Goal: Task Accomplishment & Management: Manage account settings

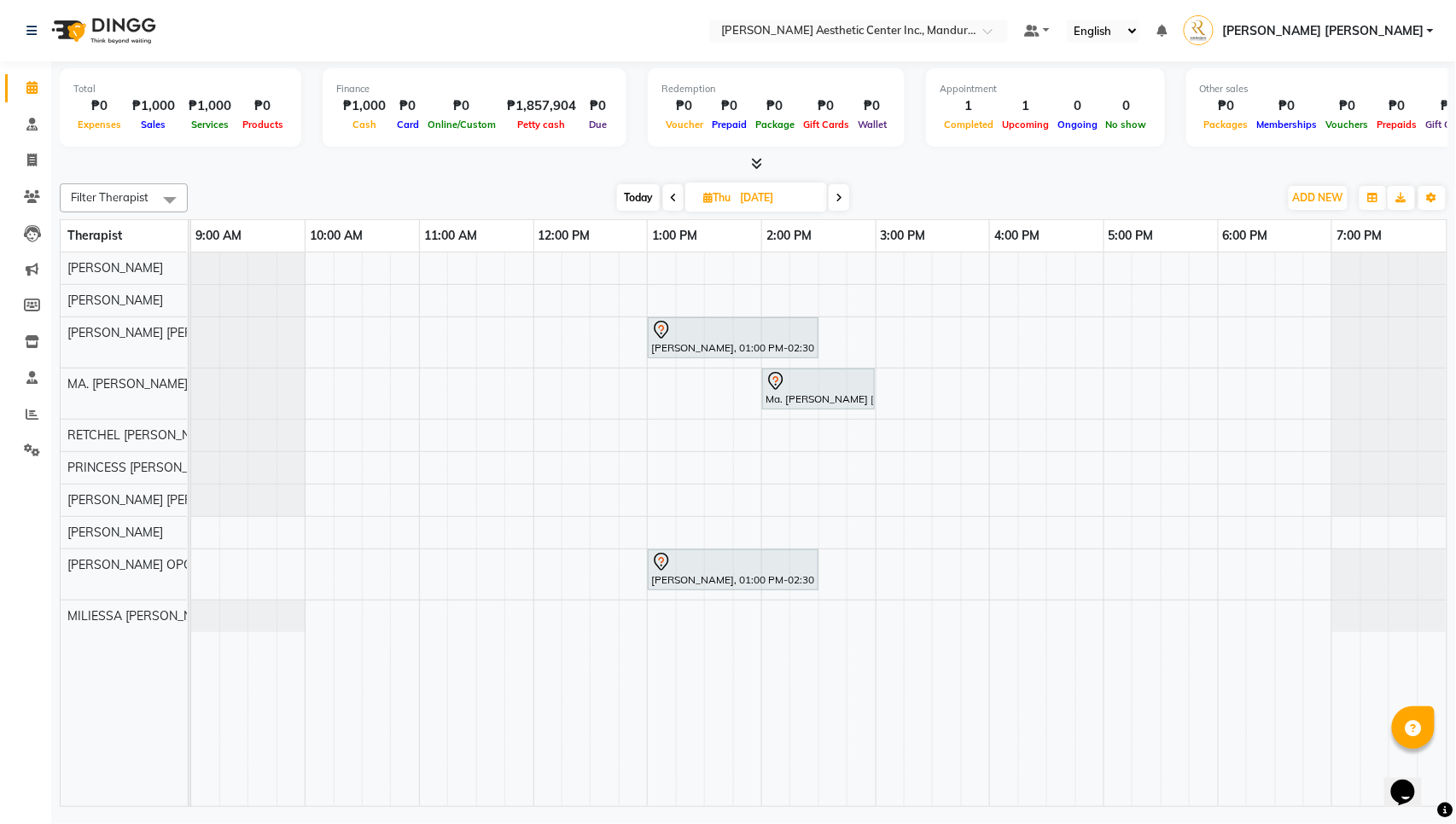
click at [646, 201] on span "Today" at bounding box center [639, 198] width 43 height 27
type input "[DATE]"
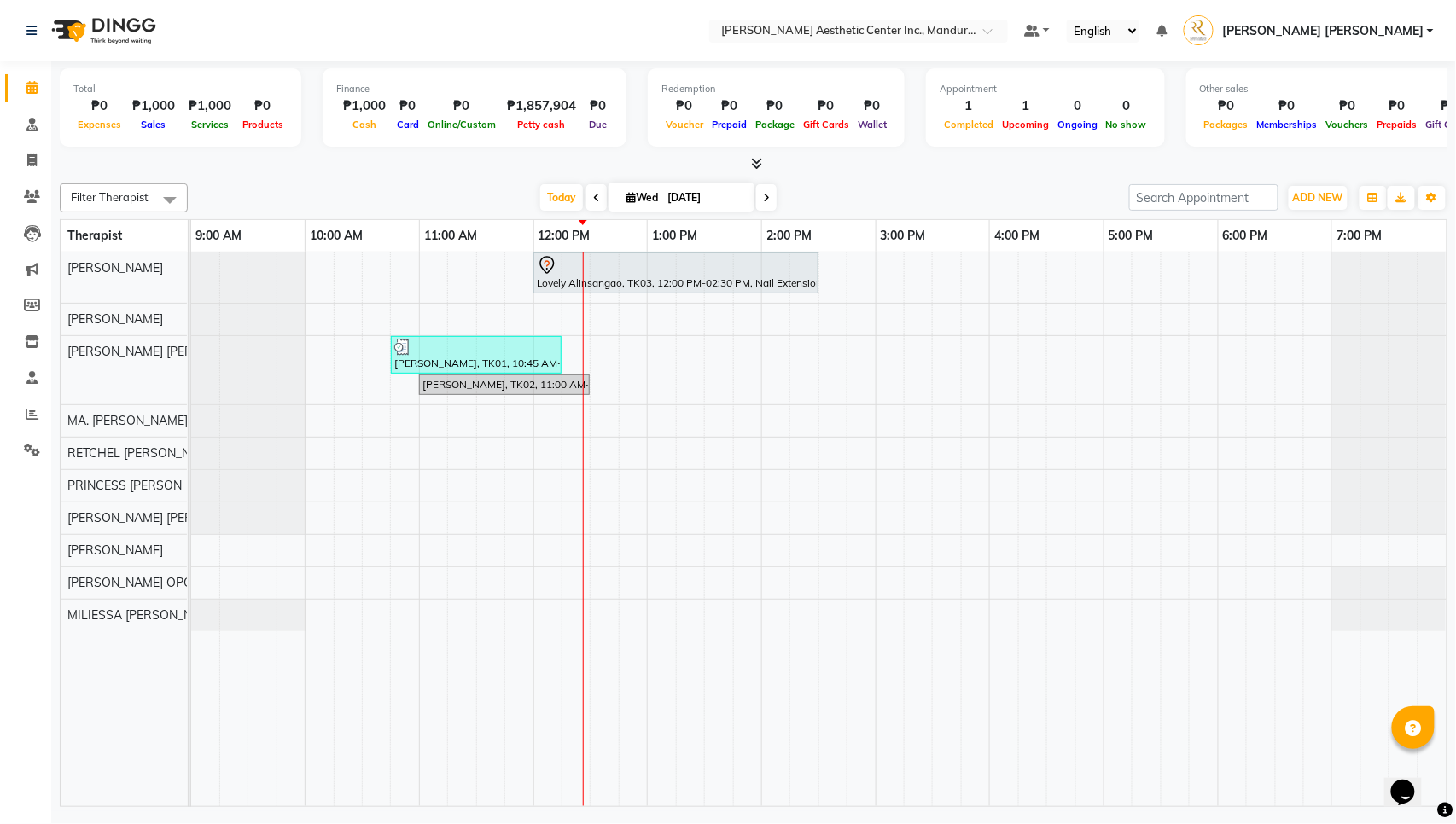
click at [578, 618] on div "Lovely Alinsangao, TK03, 12:00 PM-02:30 PM, Nail Extension - Long [PERSON_NAME]…" at bounding box center [819, 530] width 1255 height 553
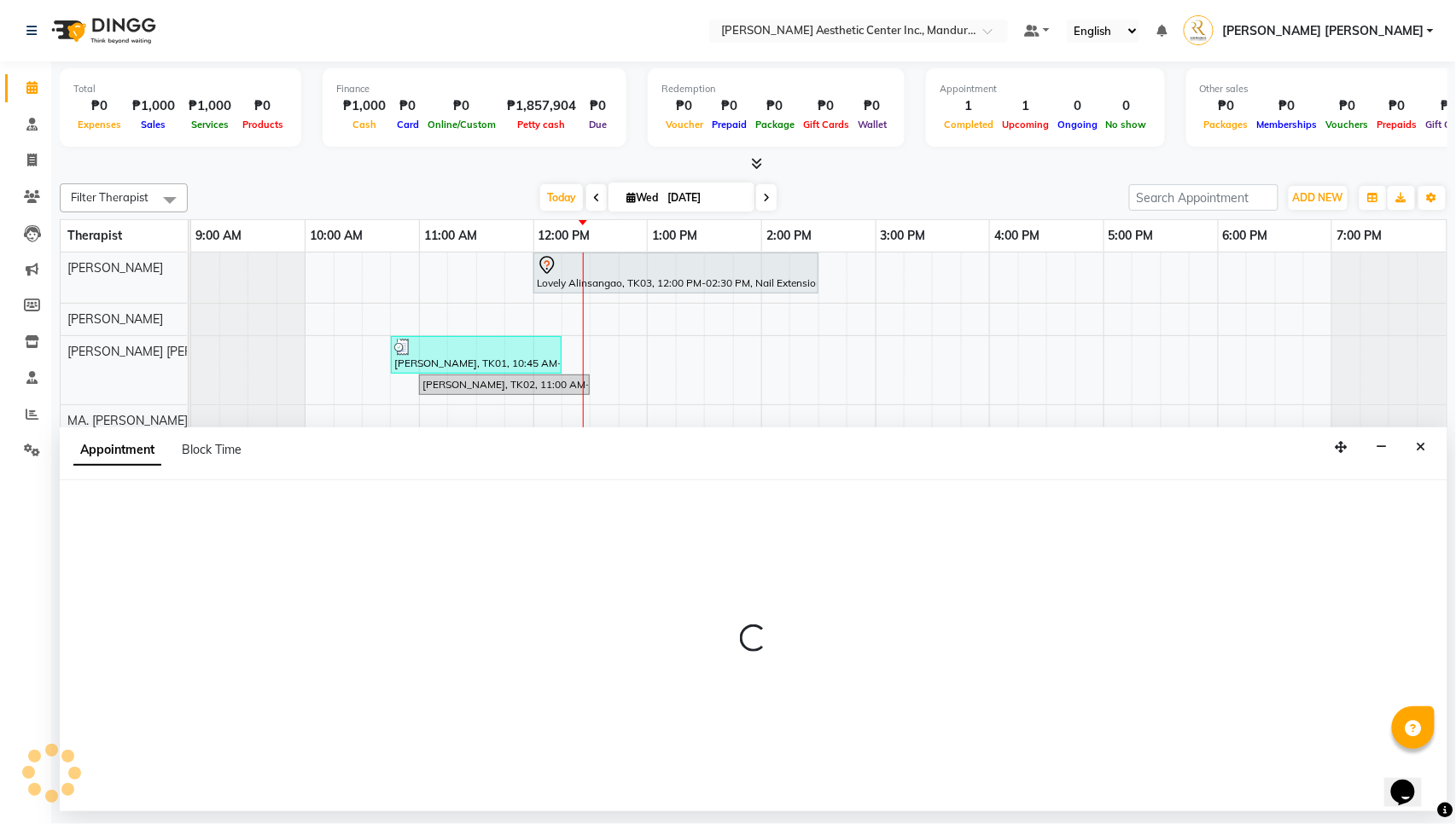
select select "69743"
select select "735"
select select "tentative"
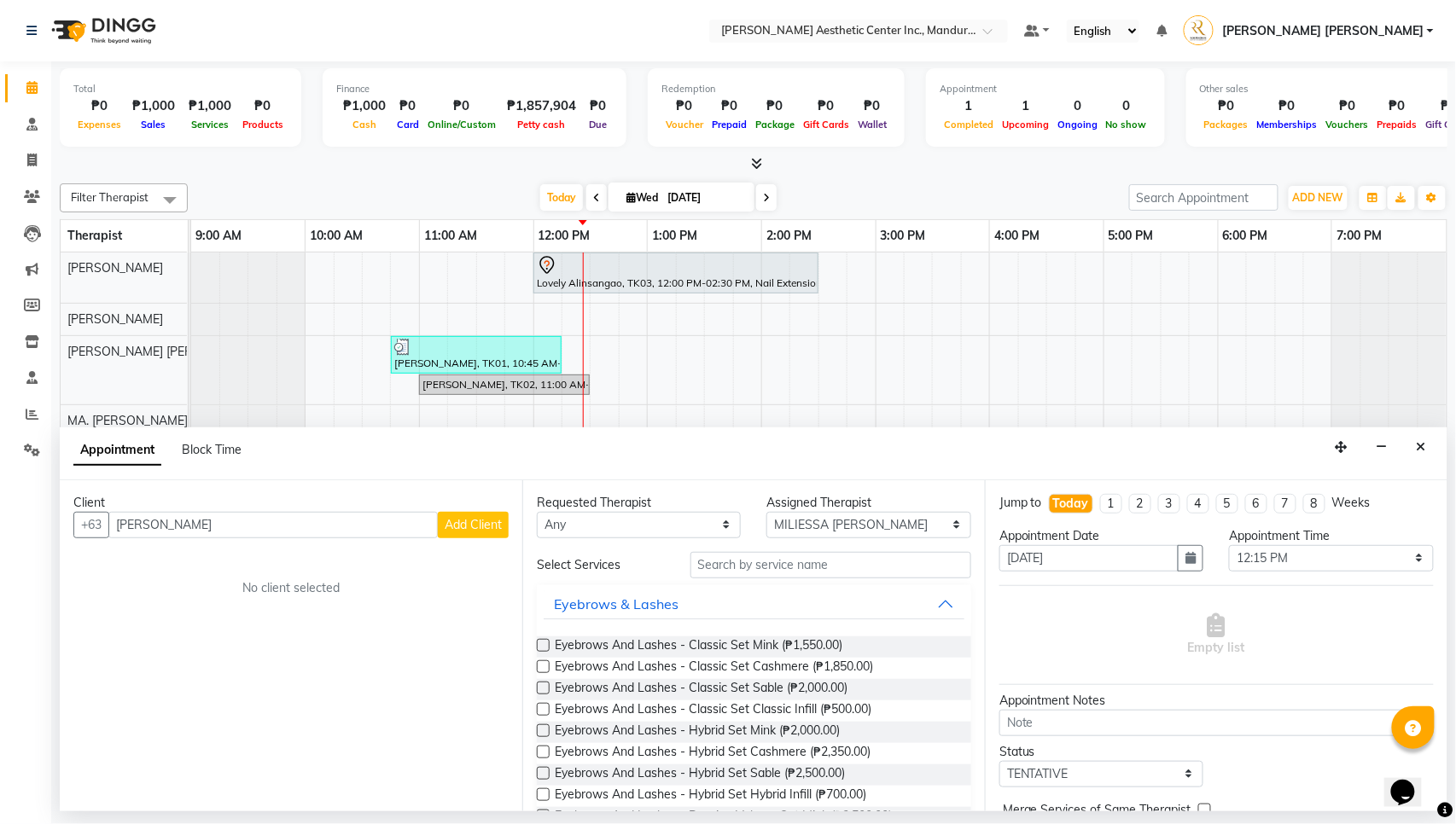
type input "[PERSON_NAME]"
click at [462, 527] on span "Add Client" at bounding box center [473, 524] width 57 height 15
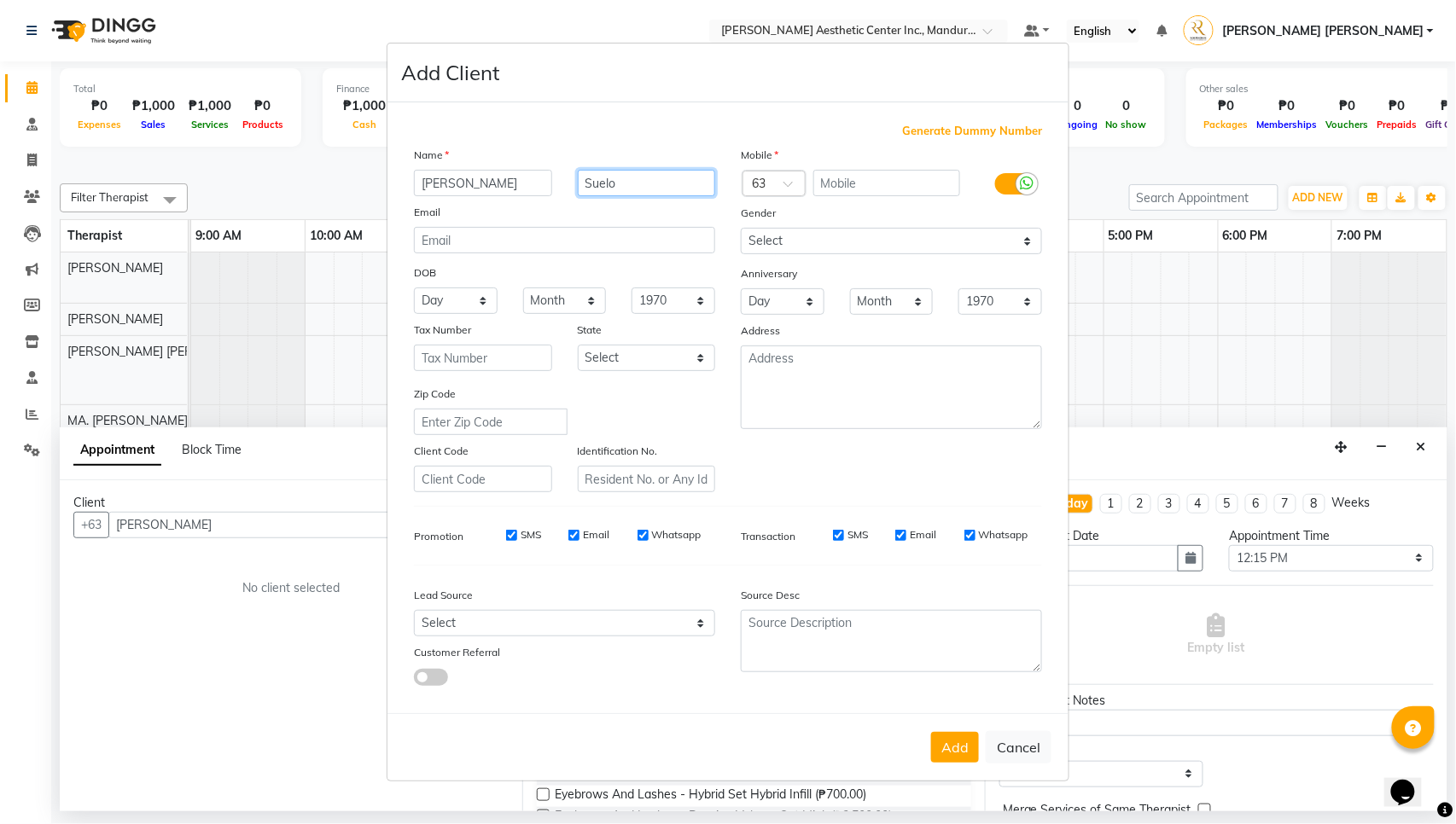
type input "Suelo"
click at [869, 179] on input "text" at bounding box center [887, 183] width 147 height 27
type input "9062242176"
select select "[DEMOGRAPHIC_DATA]"
click at [589, 246] on input "email" at bounding box center [565, 240] width 302 height 27
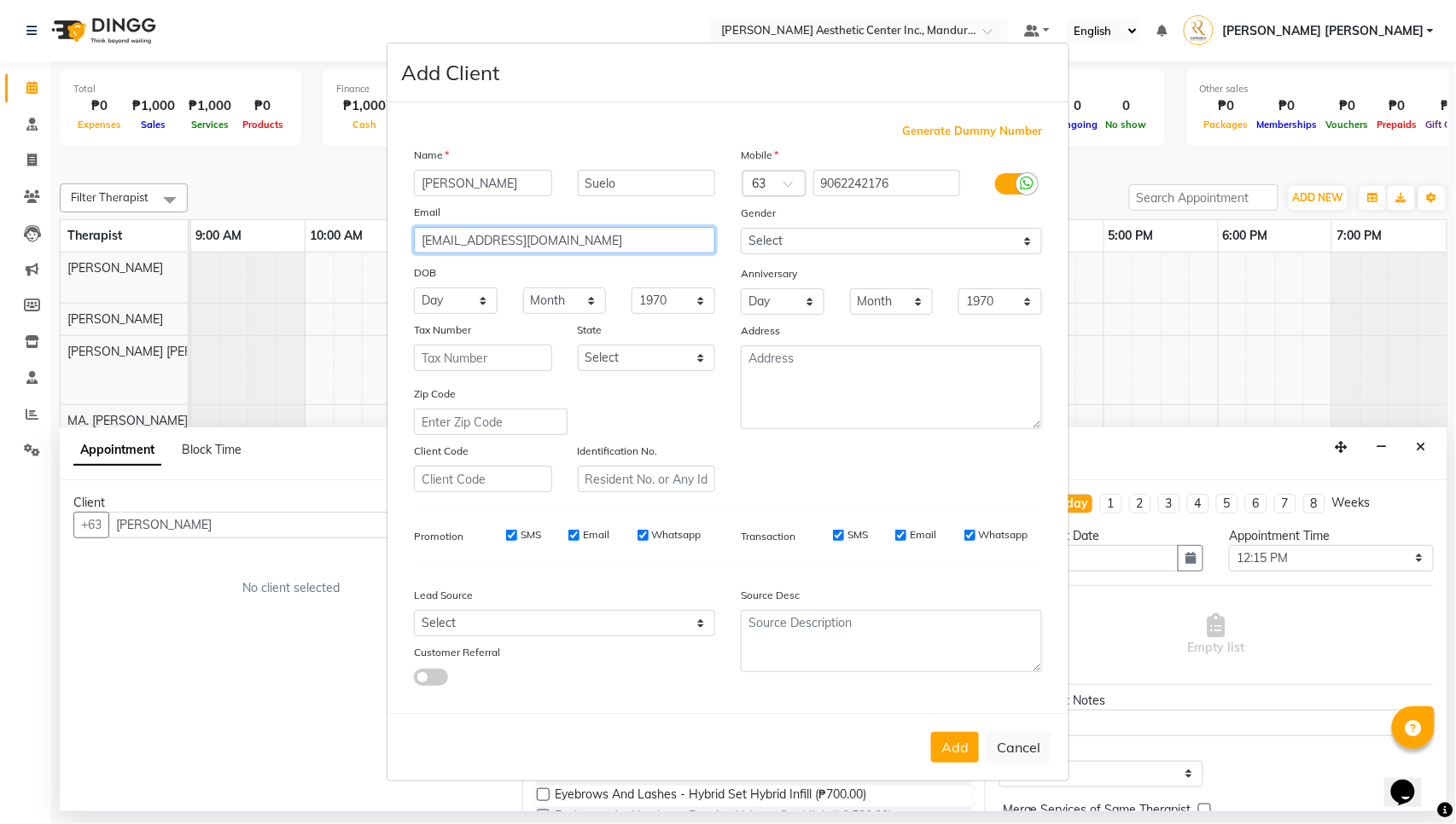
type input "[EMAIL_ADDRESS][DOMAIN_NAME]"
select select "02"
select select "19"
select select "2002"
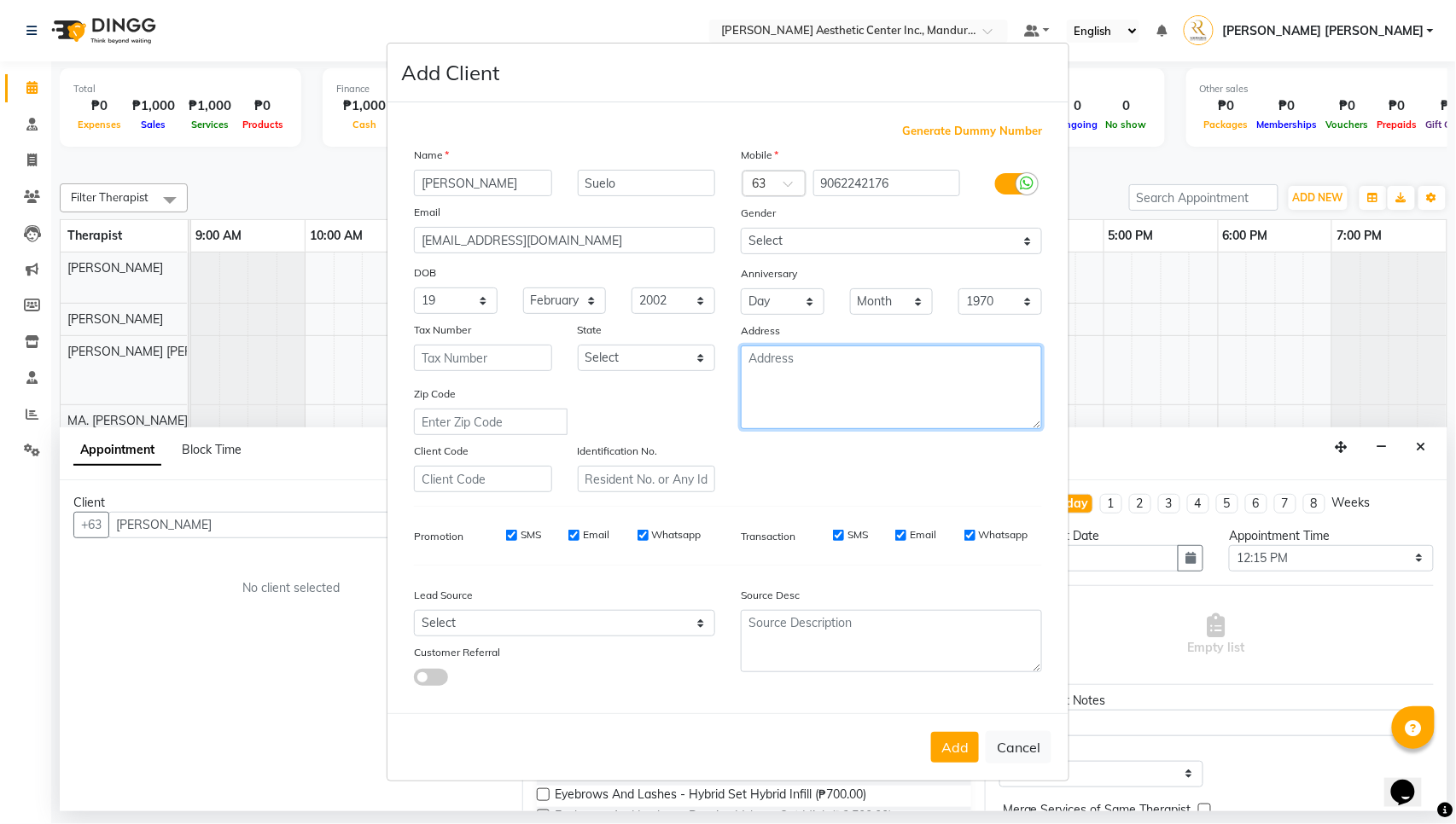
click at [889, 380] on textarea at bounding box center [892, 388] width 302 height 83
type textarea "Tabuc Suba Jaro"
click at [954, 682] on button "Add" at bounding box center [956, 748] width 48 height 31
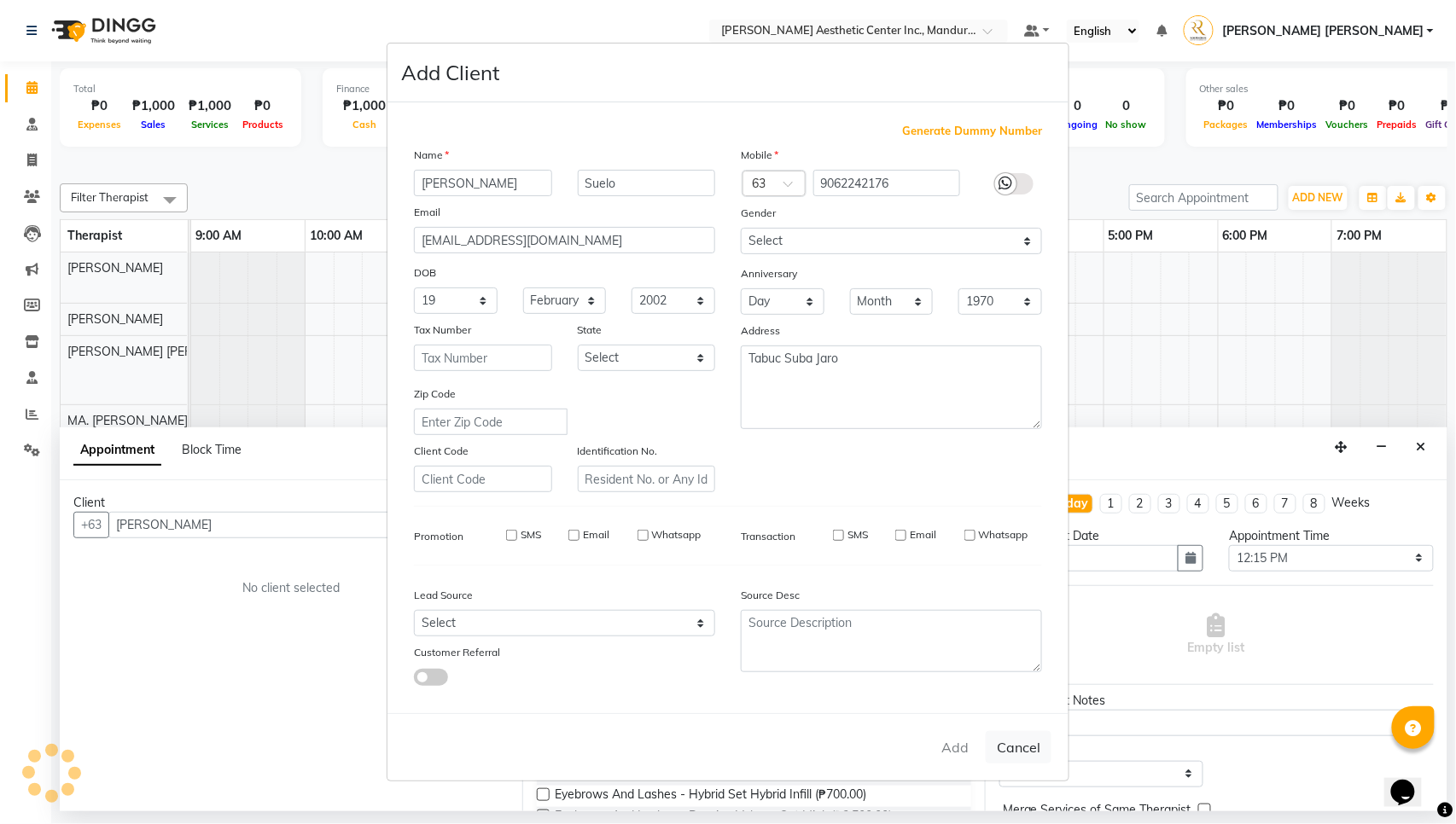
type input "9062242176"
select select
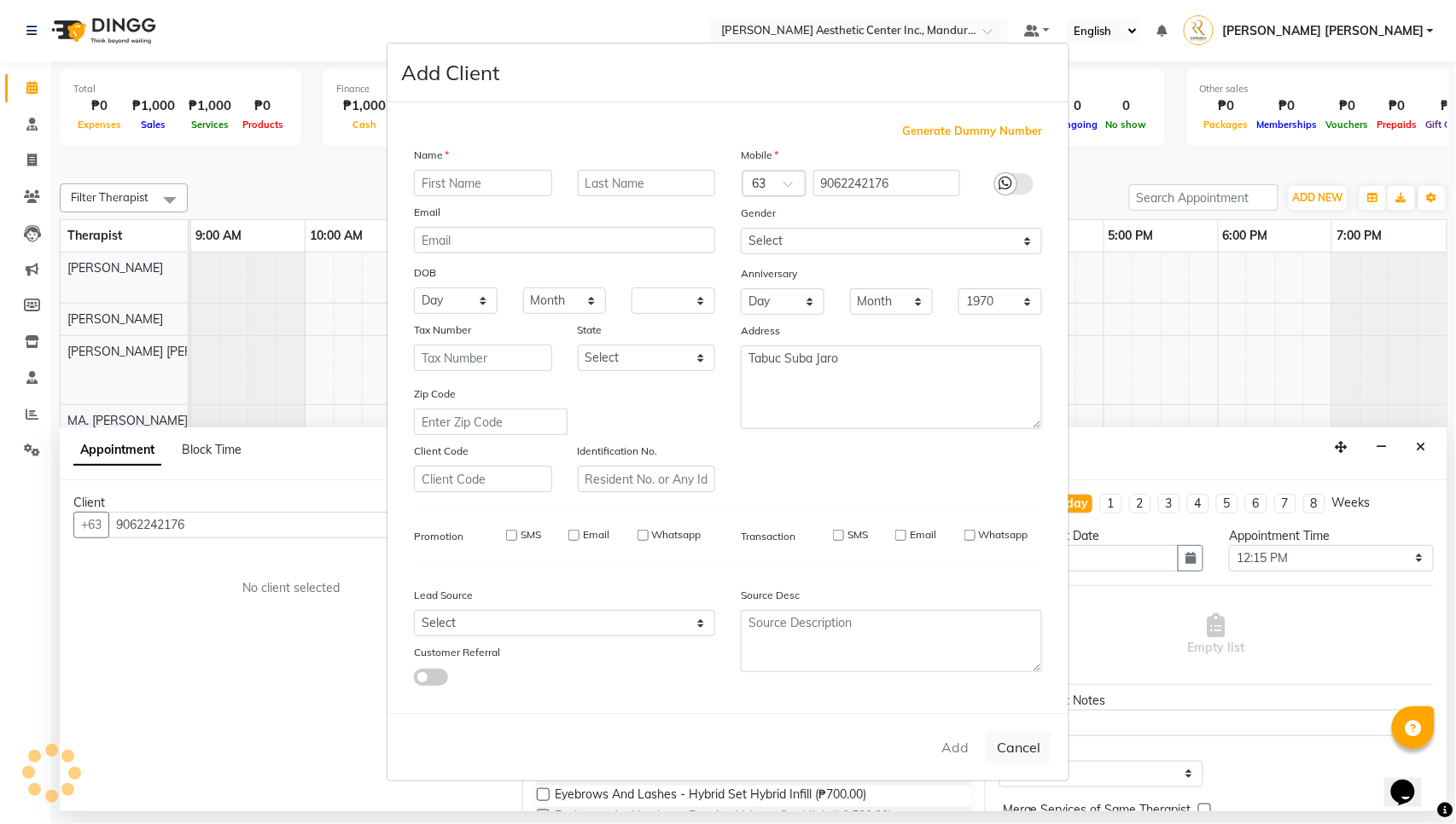
select select
checkbox input "false"
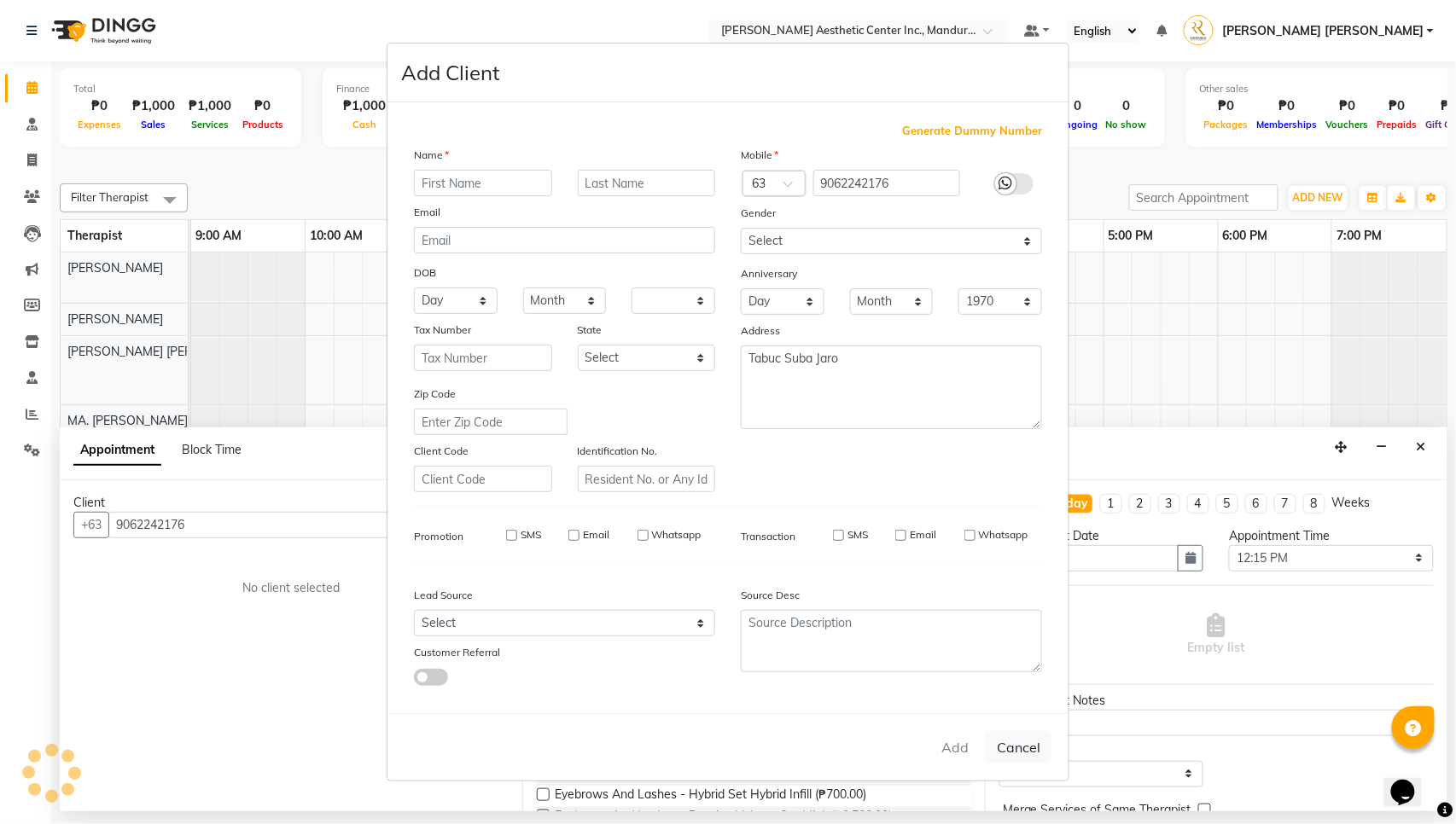
checkbox input "false"
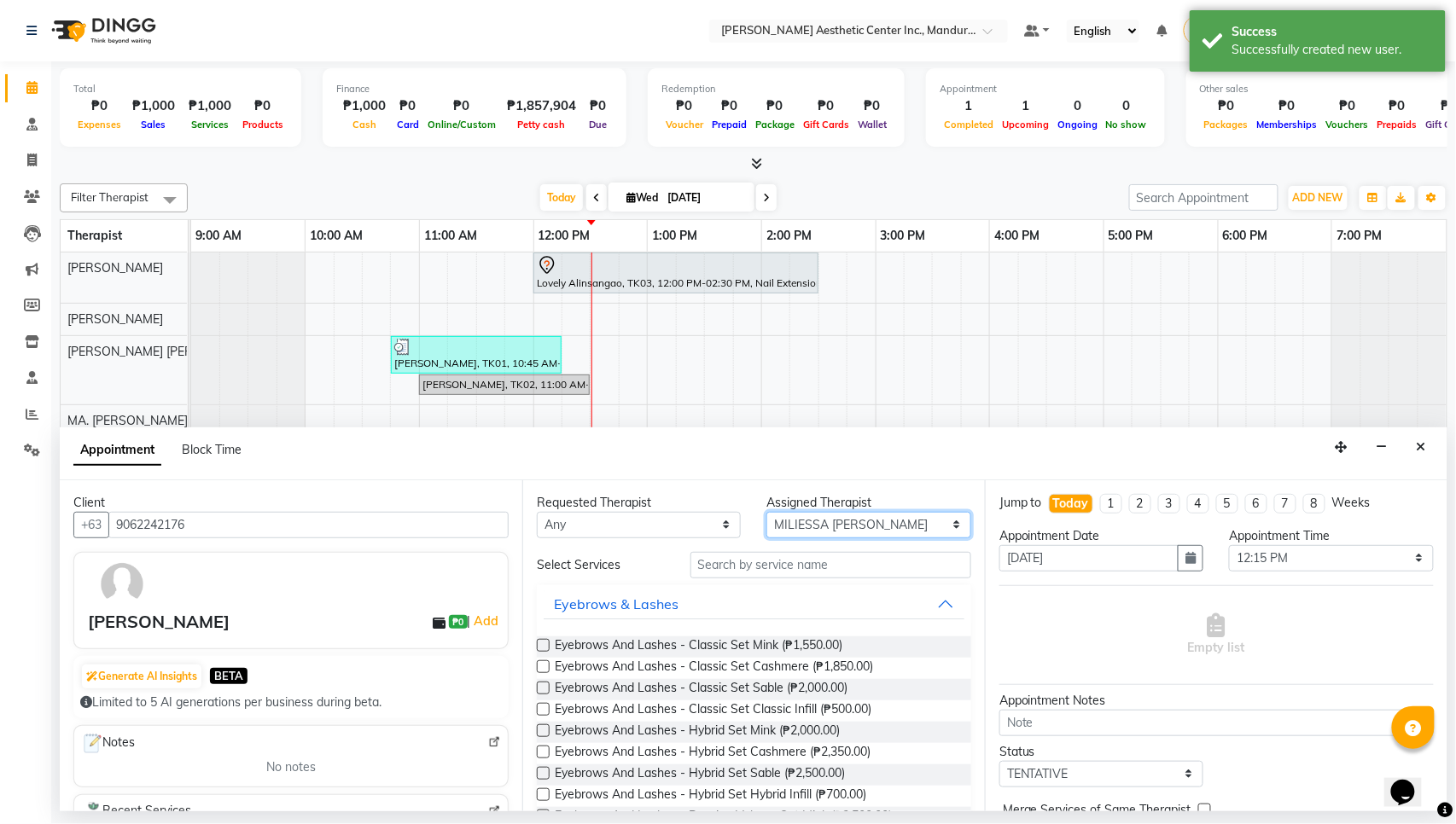
select select "46222"
click at [776, 569] on input "text" at bounding box center [830, 566] width 281 height 27
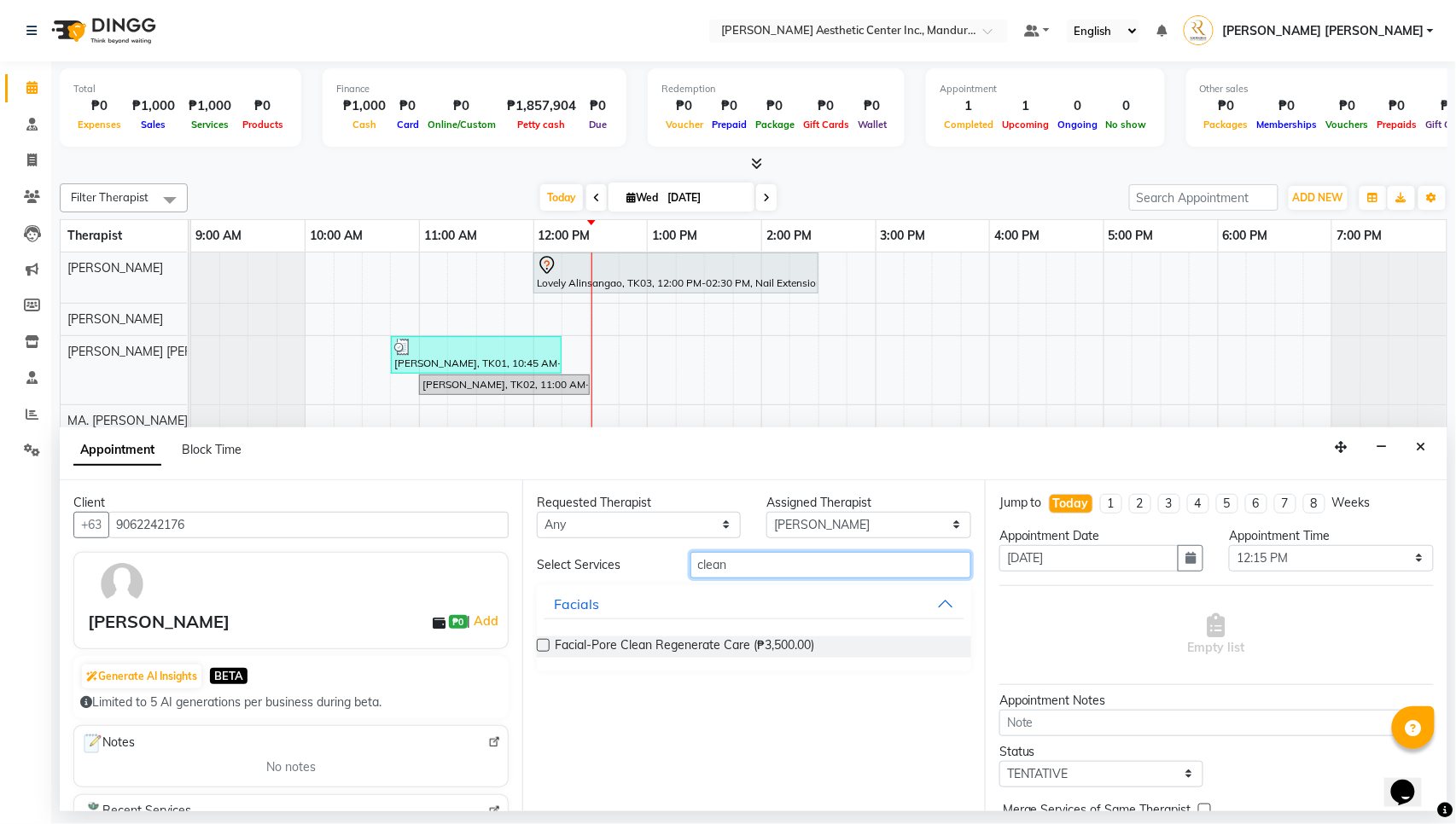
type input "clean"
click at [544, 643] on label at bounding box center [543, 646] width 12 height 12
click at [544, 643] on input "checkbox" at bounding box center [542, 647] width 12 height 12
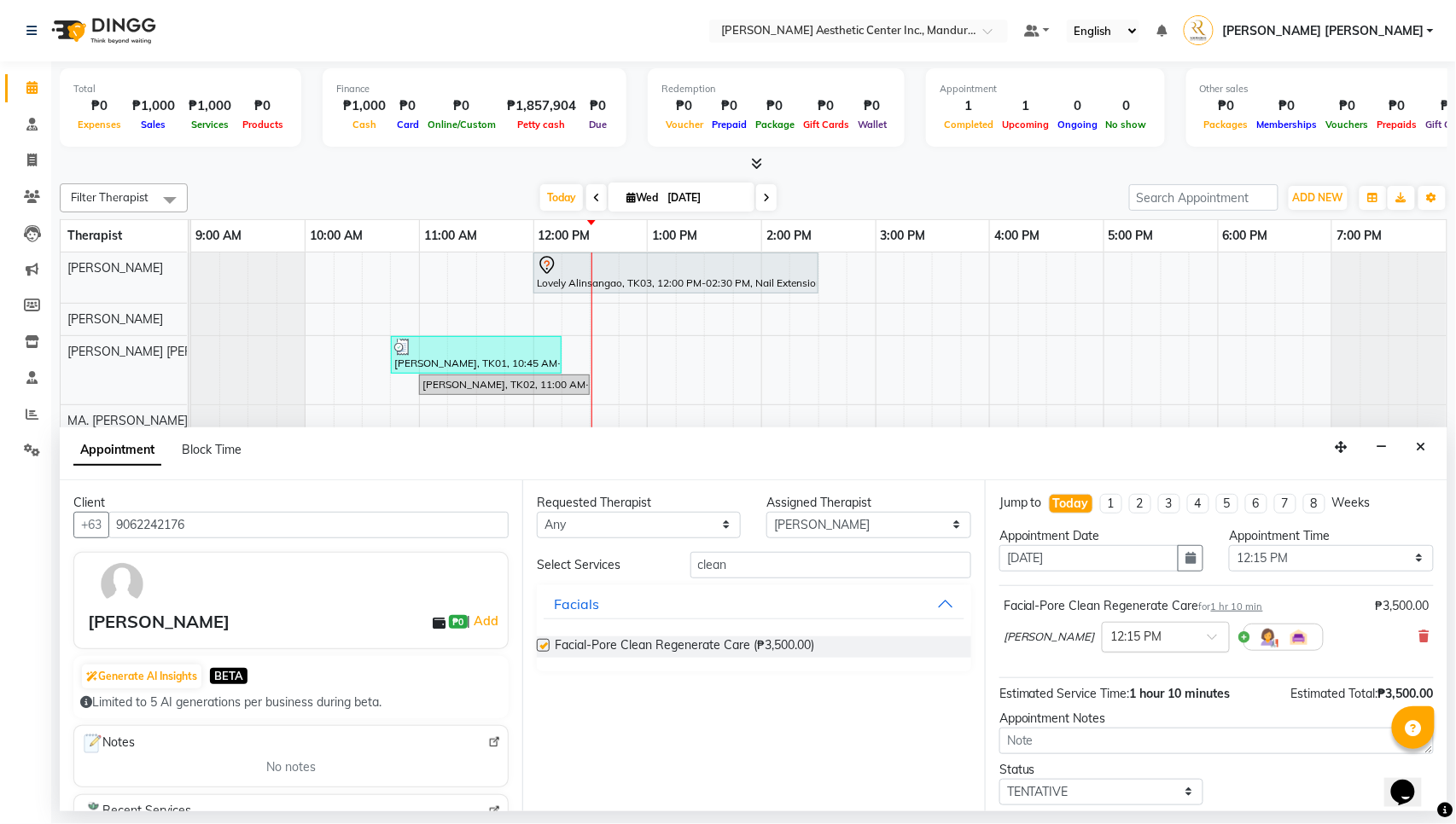
checkbox input "false"
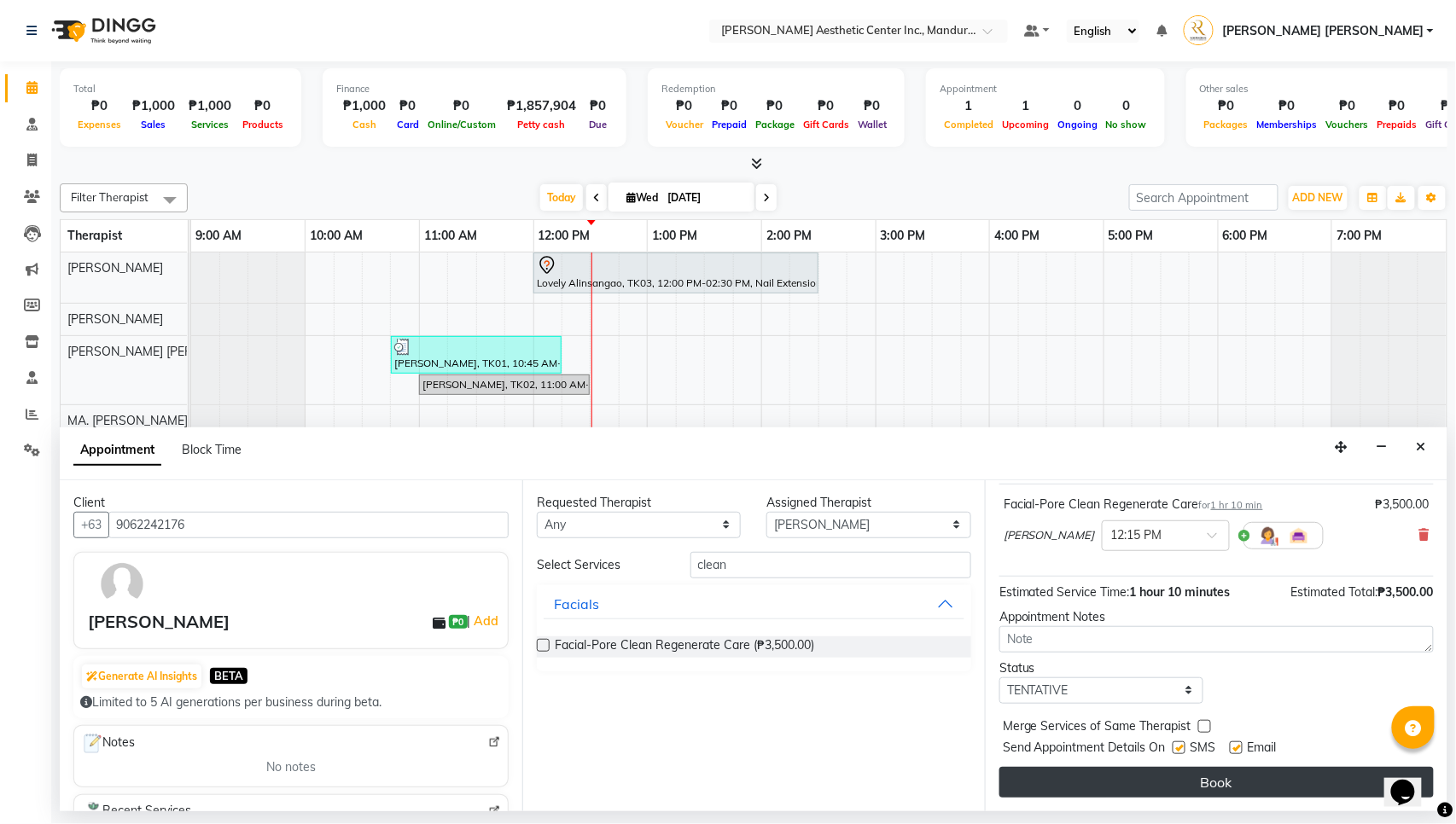
scroll to position [106, 0]
click at [1223, 682] on button "Book" at bounding box center [1217, 782] width 435 height 31
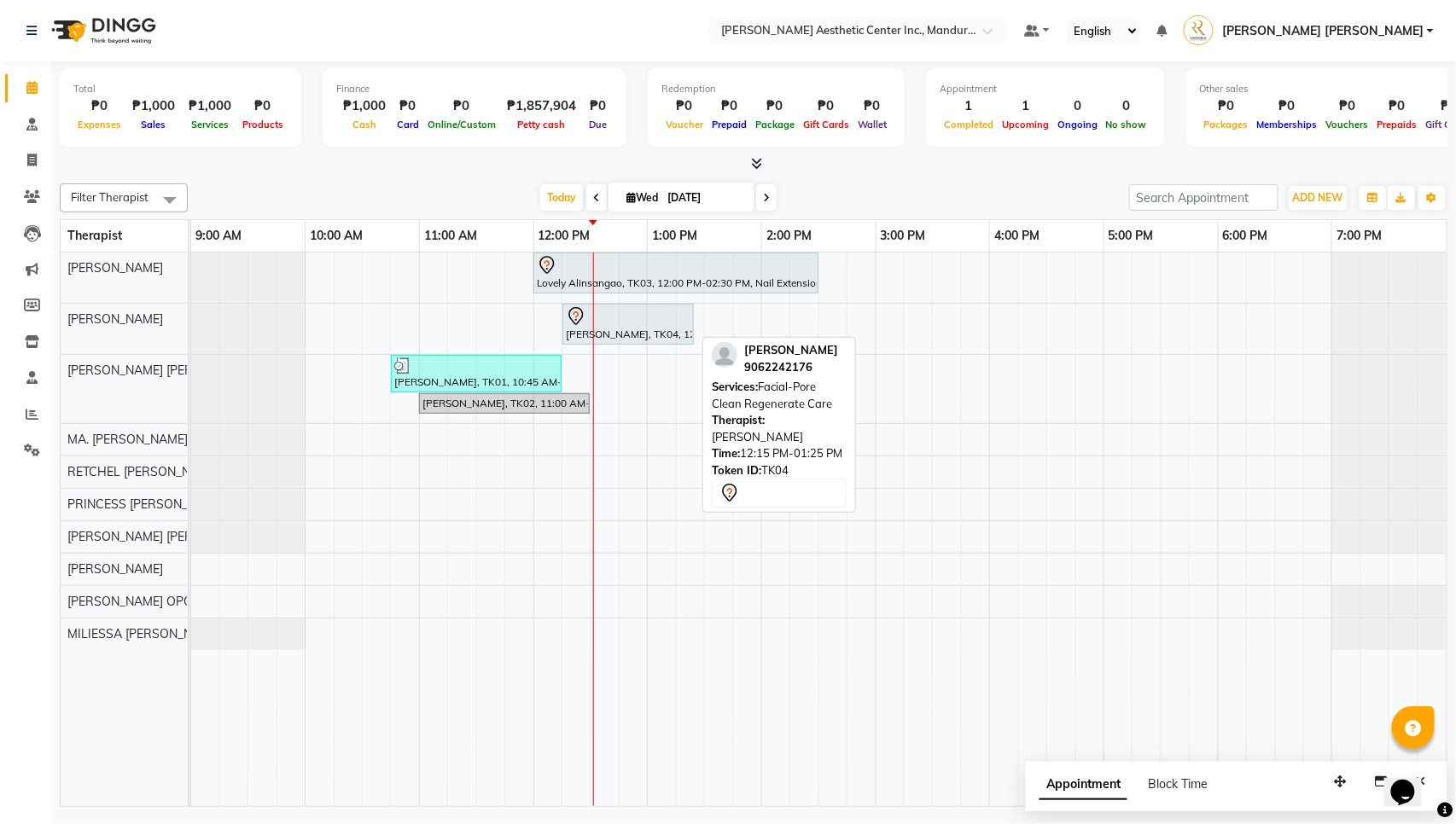
click at [642, 328] on div "[PERSON_NAME], TK04, 12:15 PM-01:25 PM, Facial-Pore Clean Regenerate Care" at bounding box center [628, 324] width 128 height 35
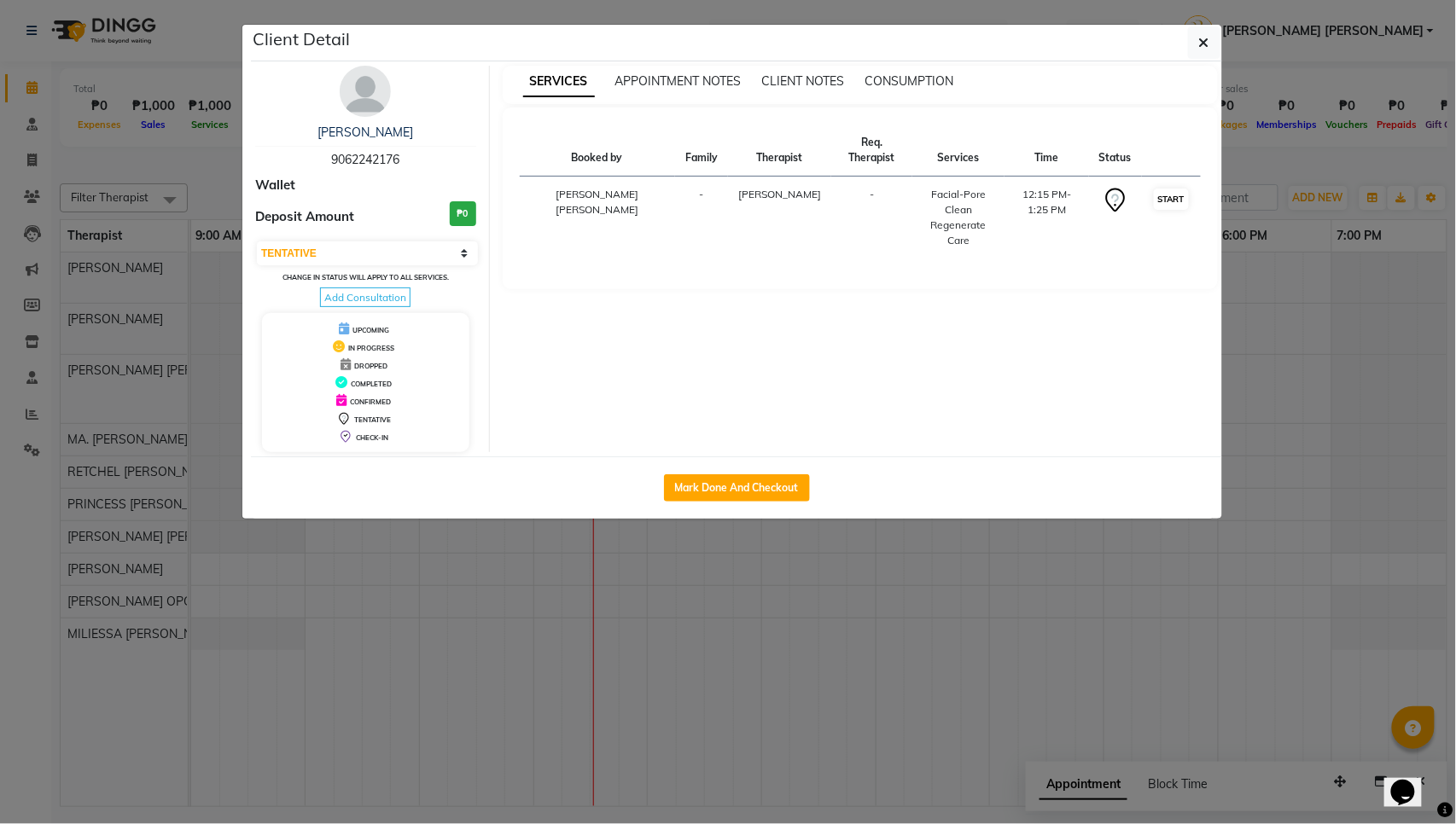
click at [1178, 201] on button "START" at bounding box center [1171, 200] width 35 height 21
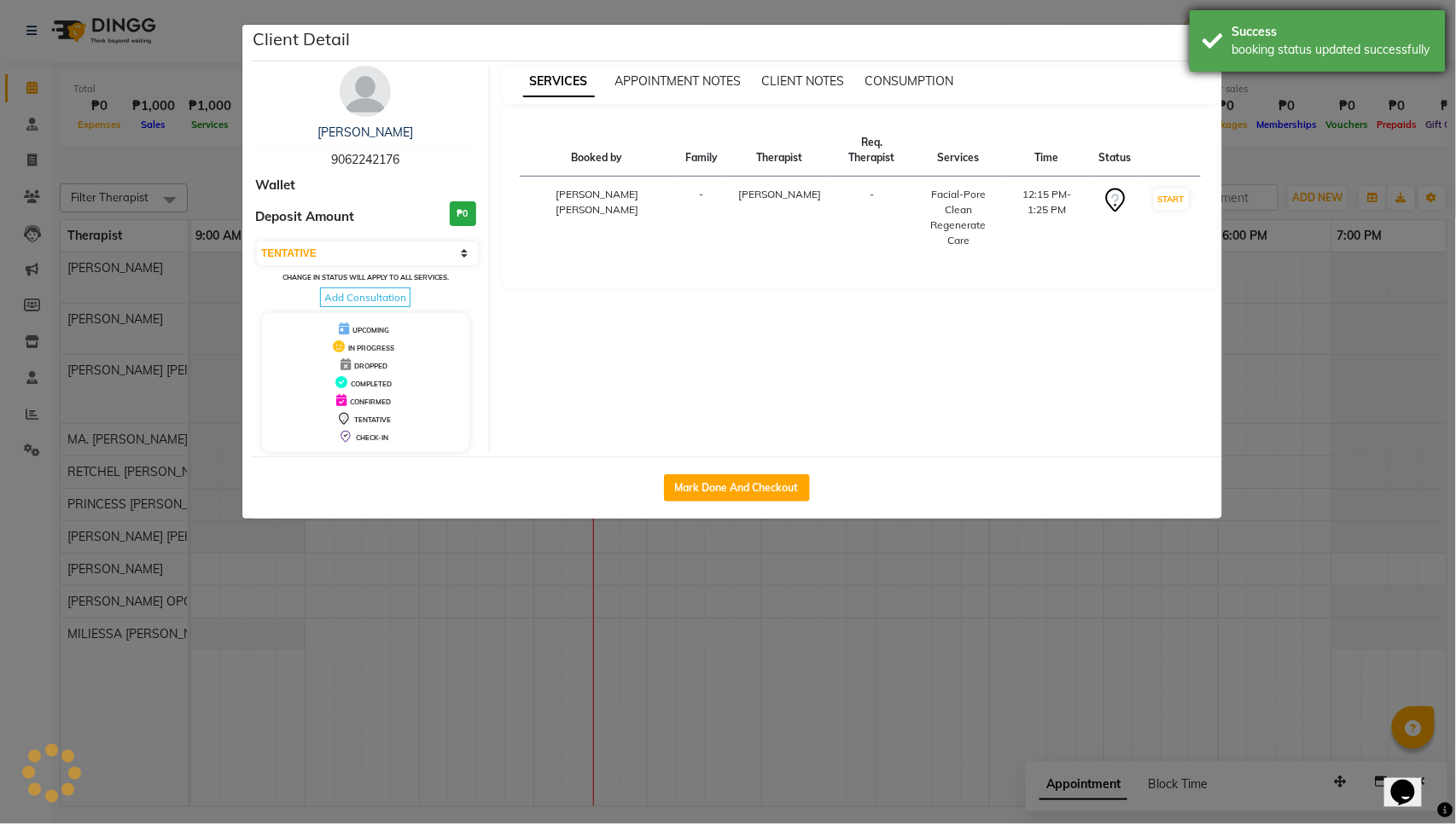
select select "1"
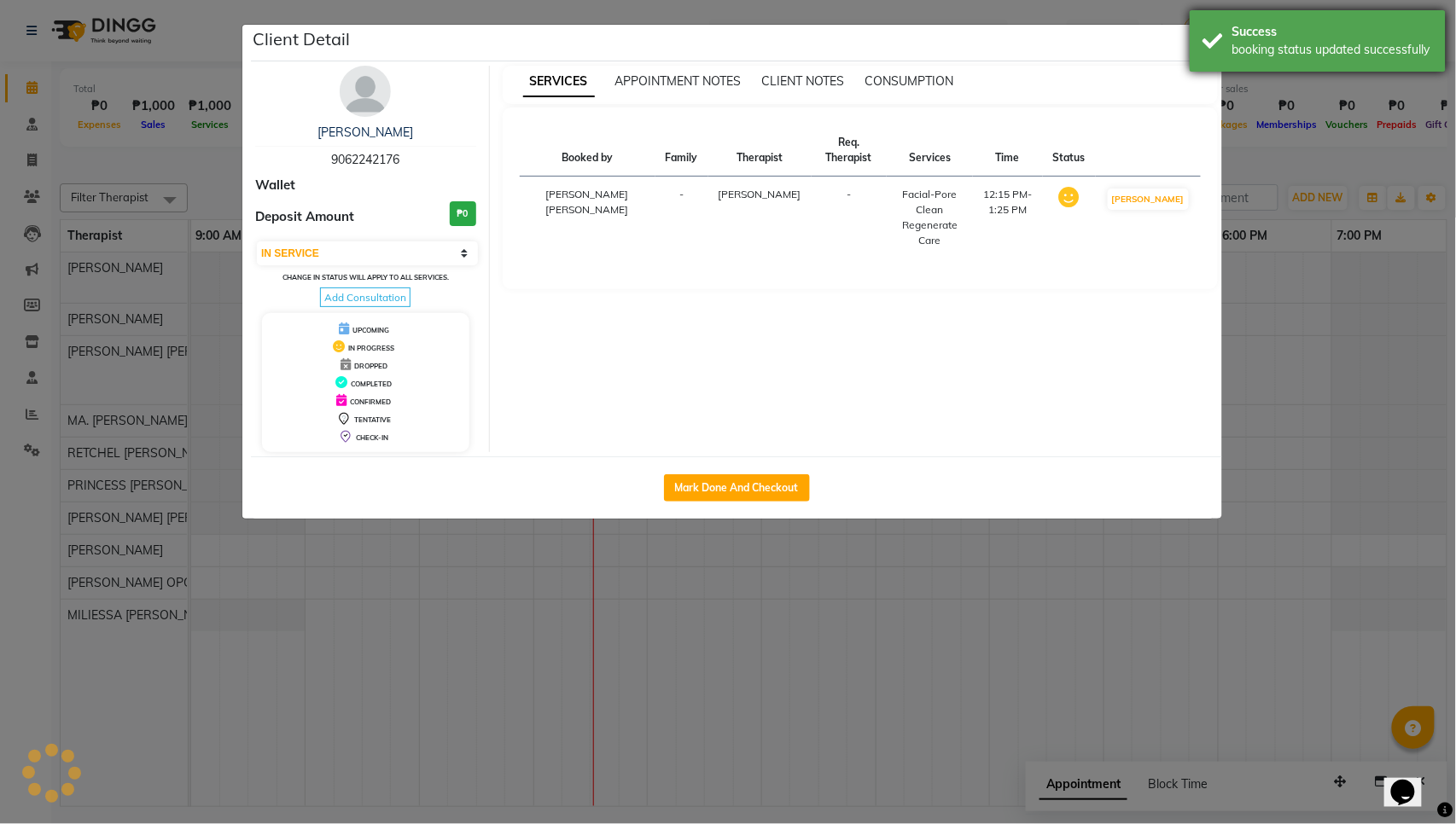
click at [1208, 52] on div "Success booking status updated successfully" at bounding box center [1318, 41] width 256 height 61
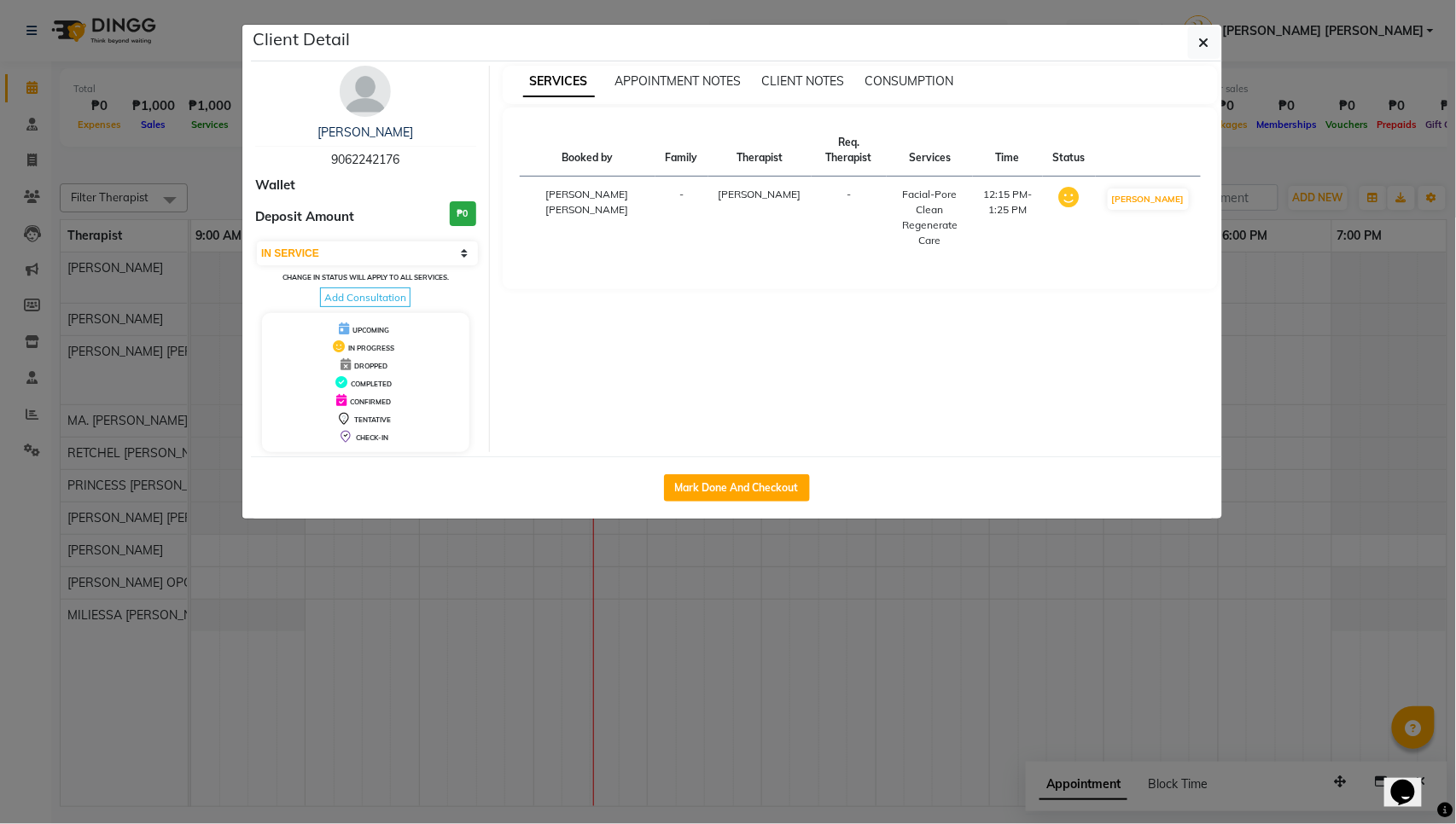
click at [1250, 155] on ngb-modal-window "Client Detail [PERSON_NAME] 9062242176 Wallet Deposit Amount ₱0 Select IN SERVI…" at bounding box center [728, 412] width 1456 height 824
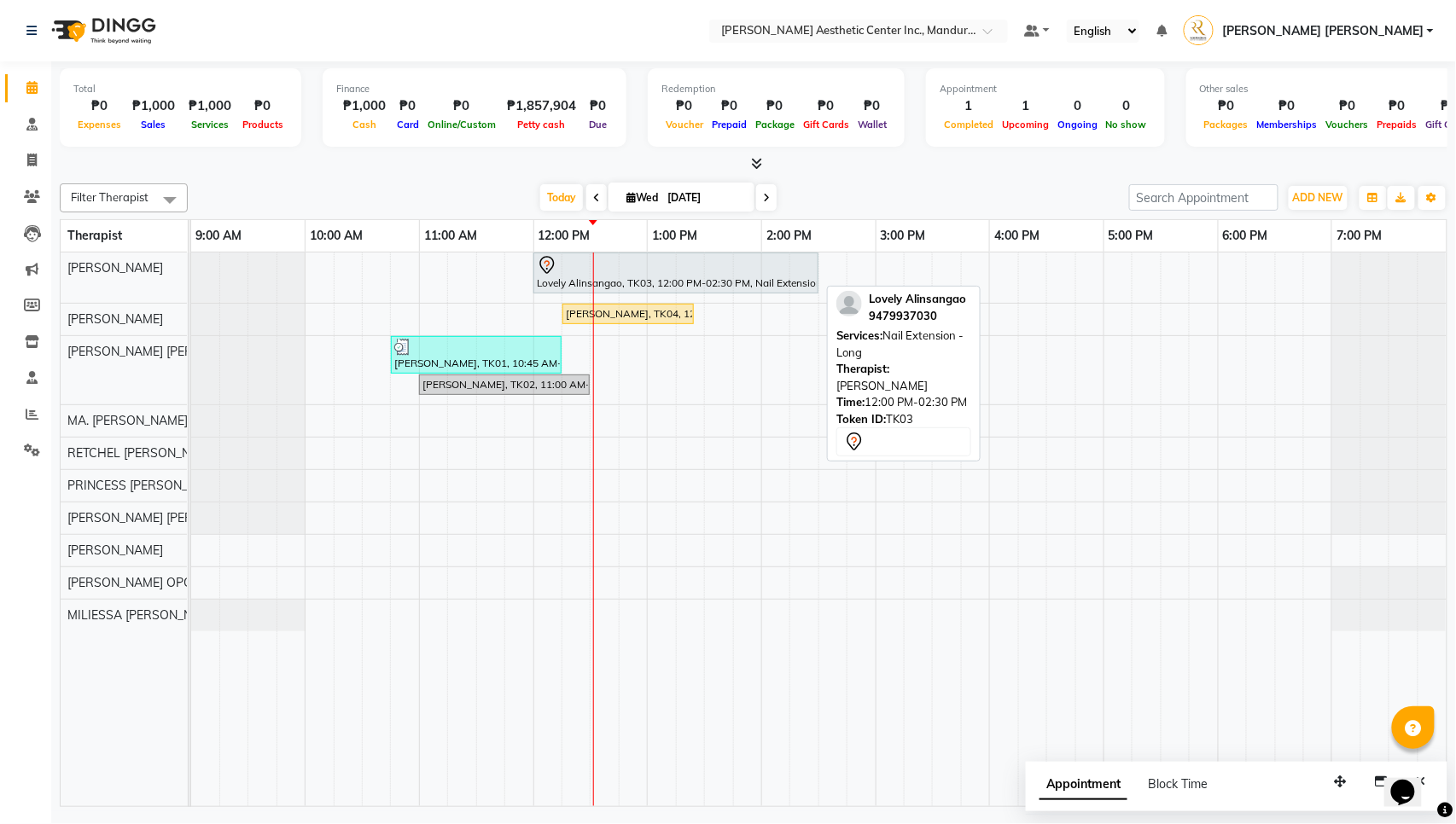
click at [616, 271] on div at bounding box center [676, 265] width 279 height 20
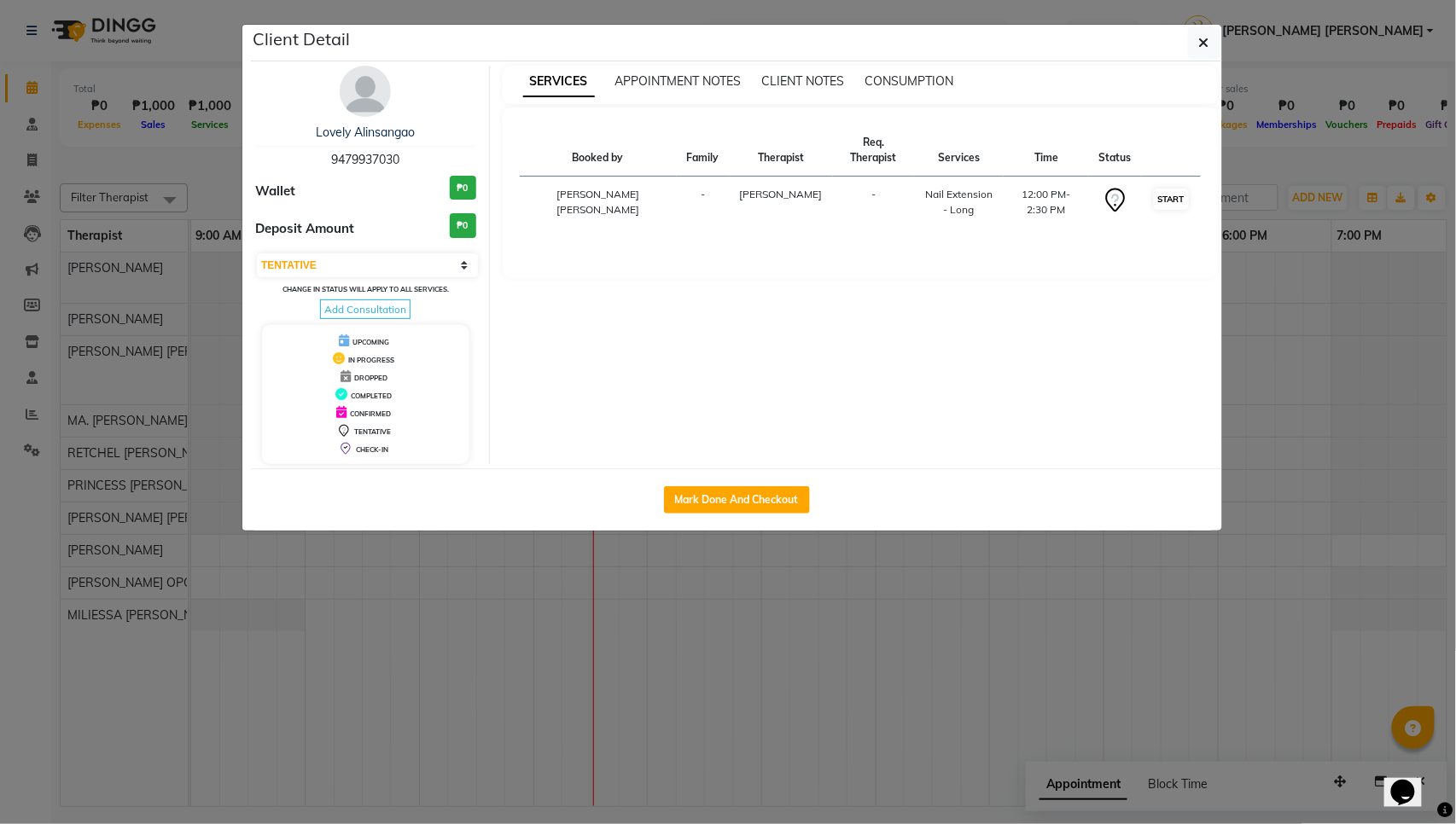
click at [1183, 202] on button "START" at bounding box center [1171, 200] width 35 height 21
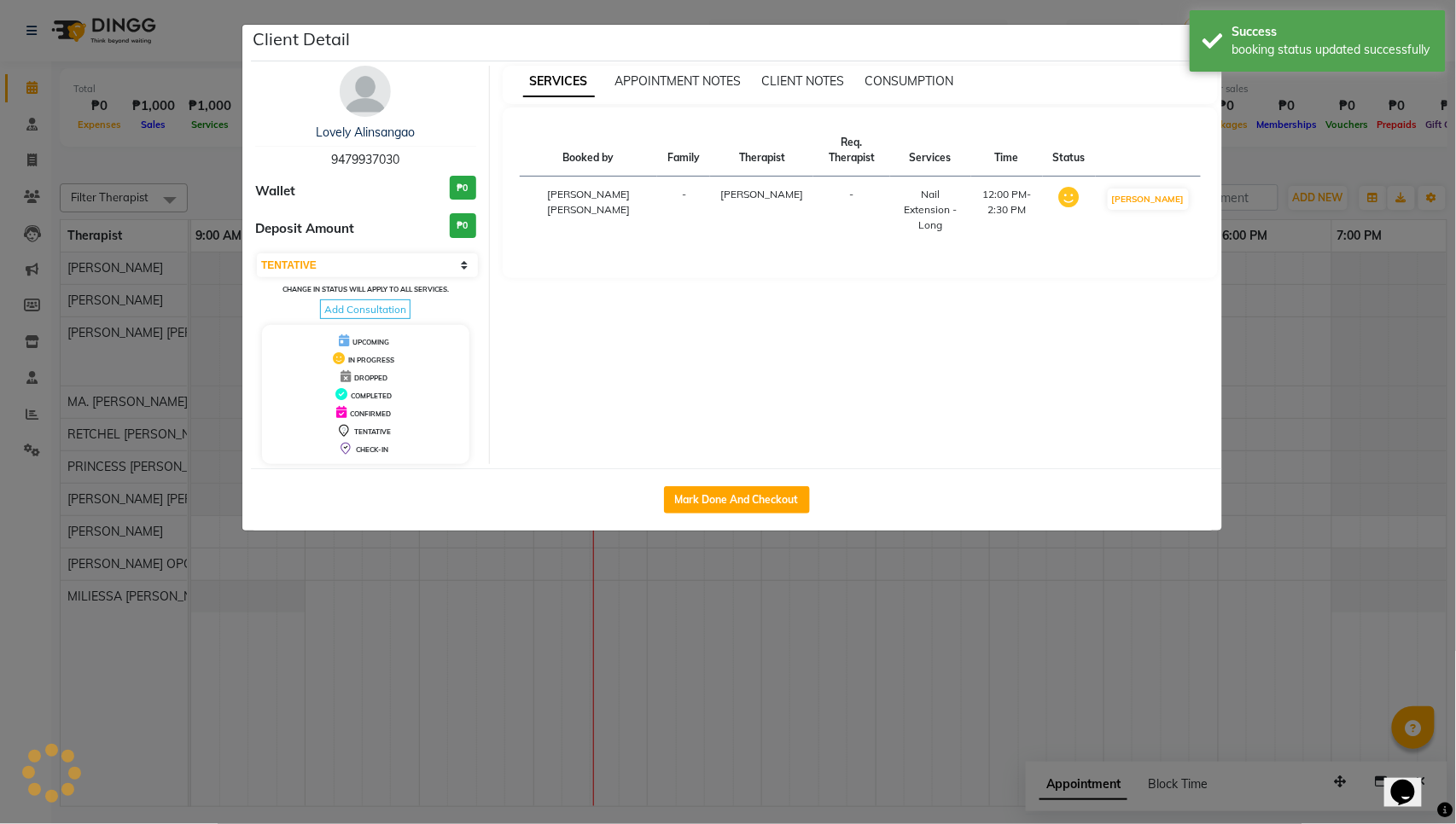
select select "1"
click at [1292, 168] on ngb-modal-window "Client Detail Lovely Alinsangao 9479937030 Wallet ₱0 Deposit Amount ₱0 Select I…" at bounding box center [728, 412] width 1456 height 824
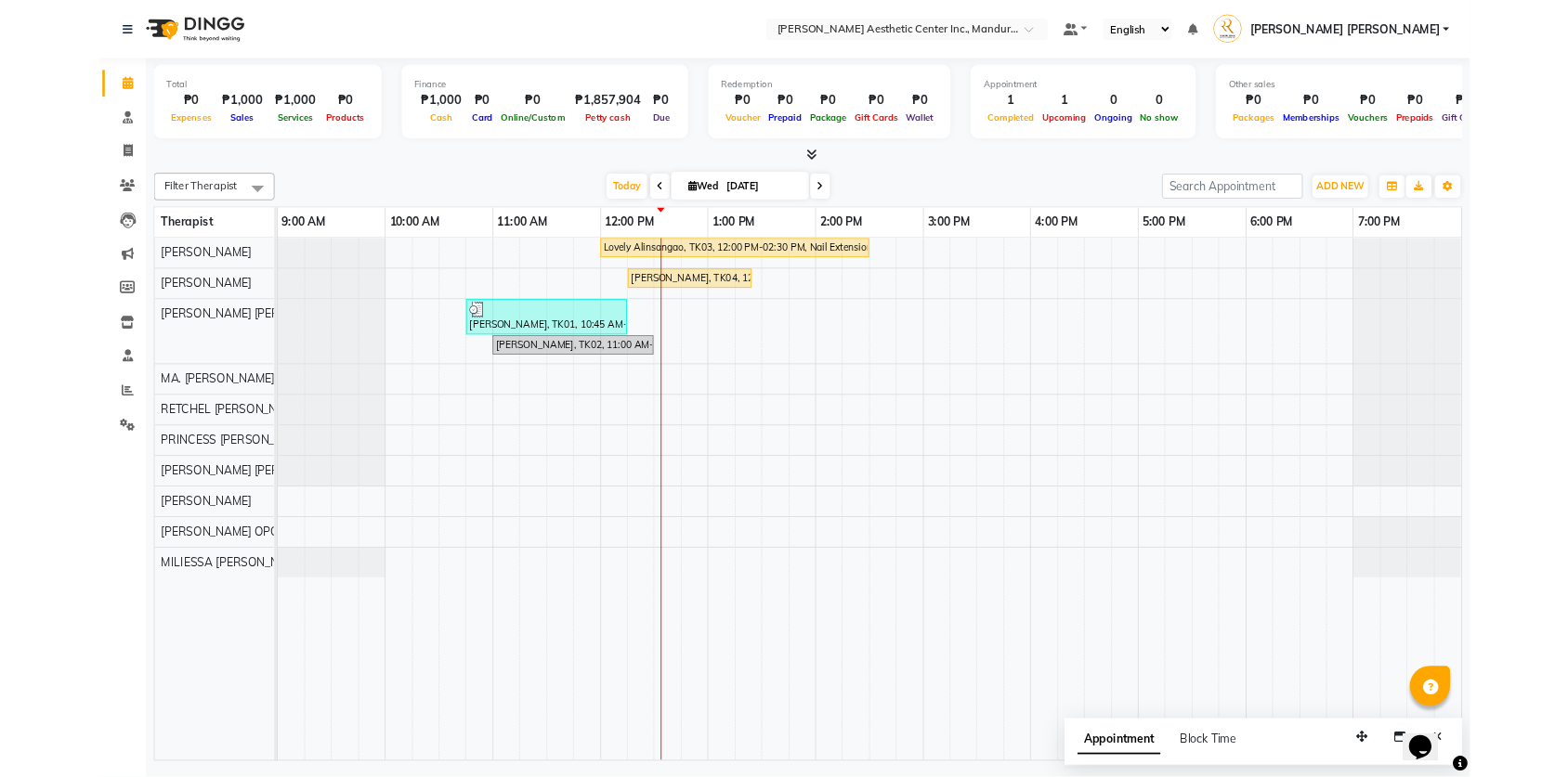
scroll to position [0, 0]
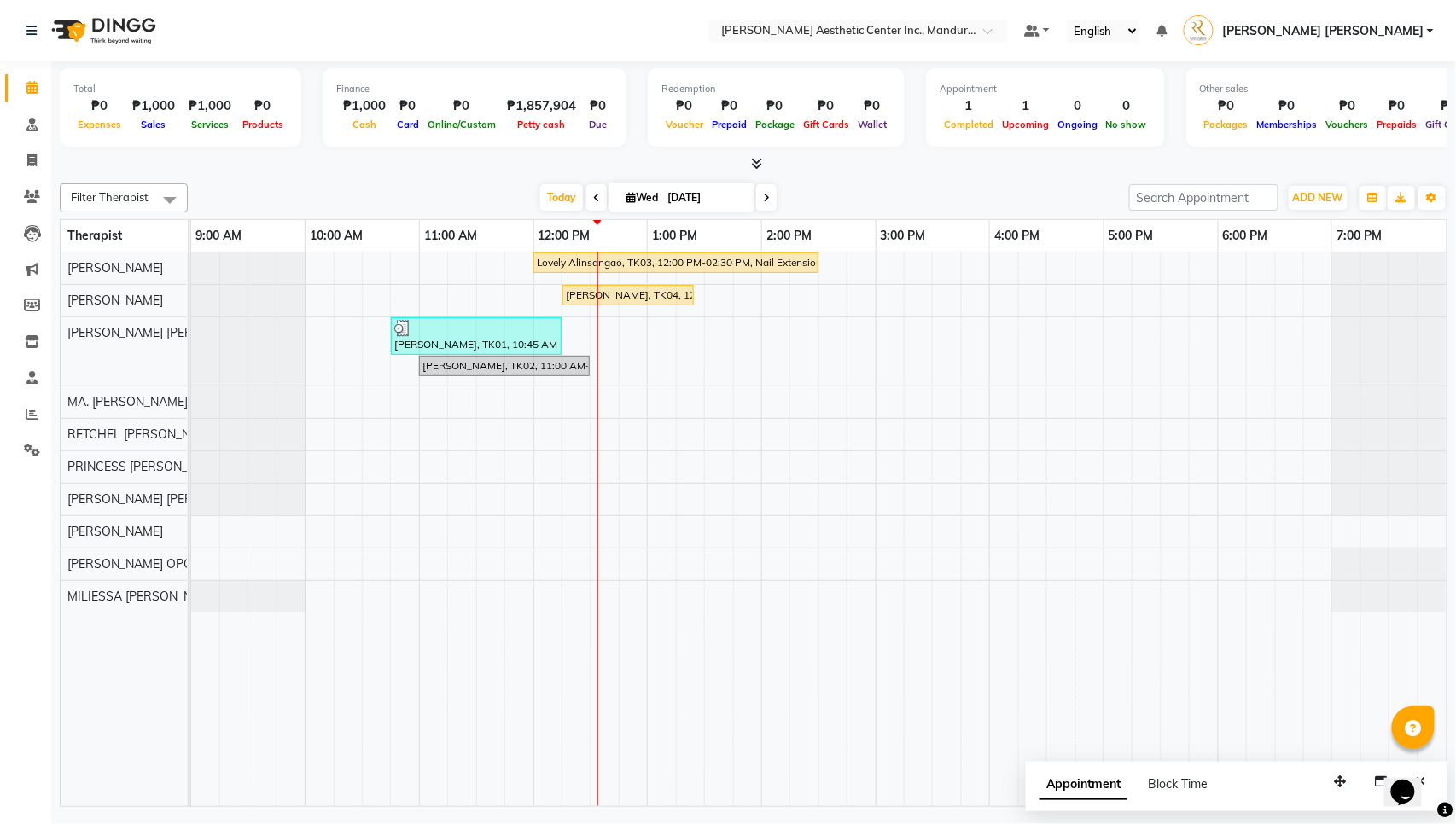
click at [951, 294] on div "Lovely Alinsangao, TK03, 12:00 PM-02:30 PM, Nail Extension - Long [PERSON_NAME]…" at bounding box center [819, 530] width 1255 height 553
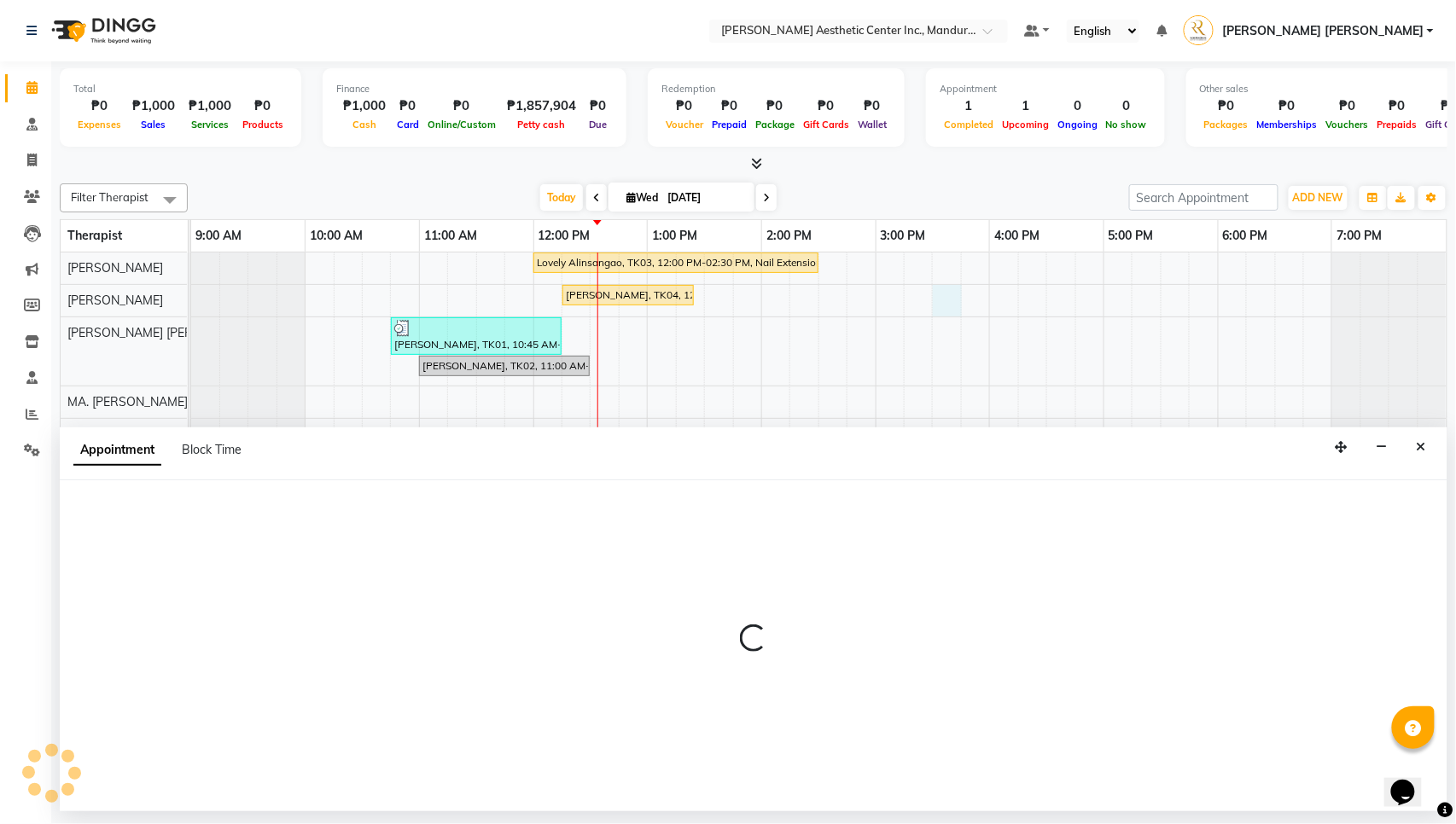
select select "46222"
select select "930"
select select "tentative"
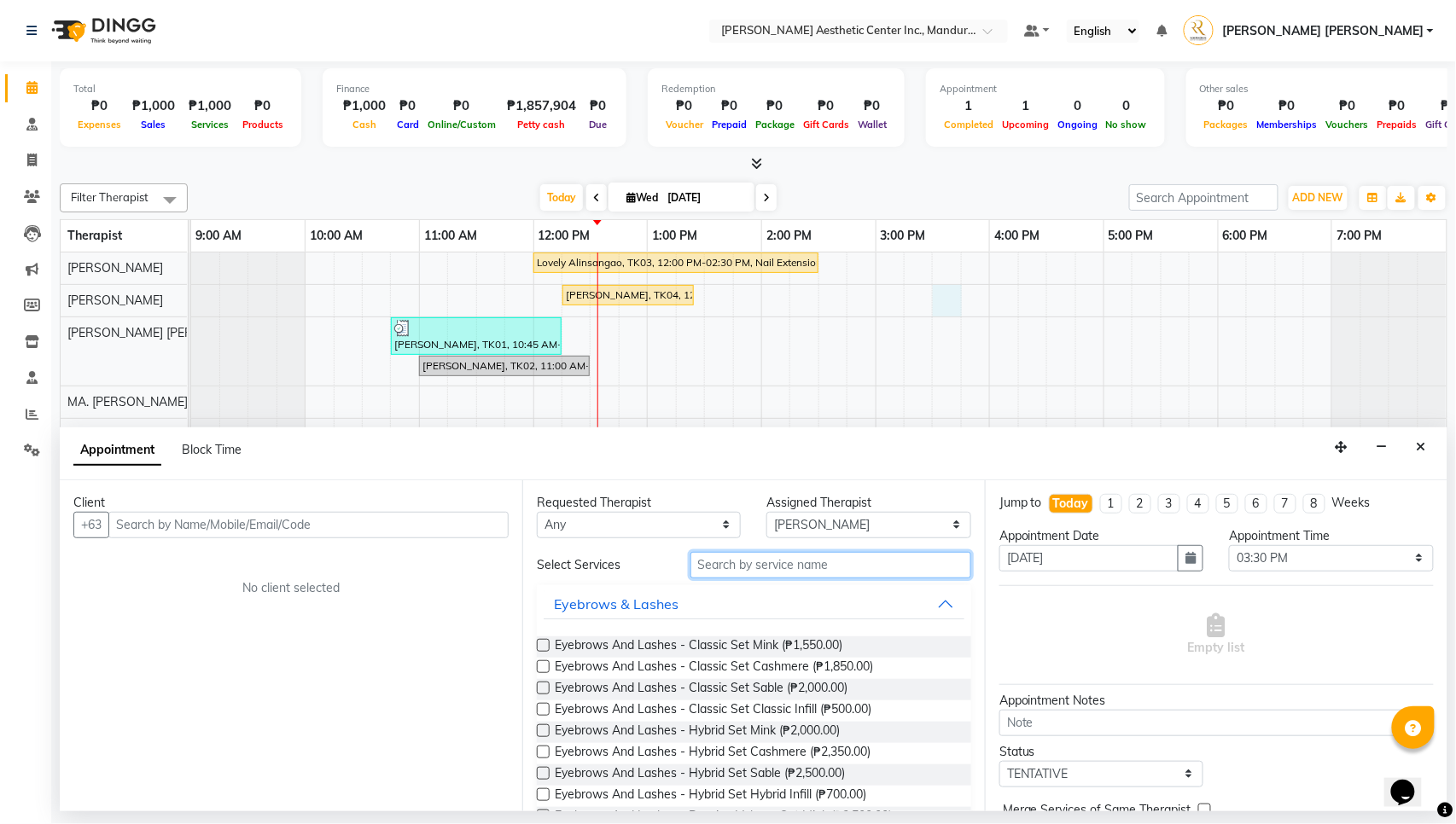
click at [886, 567] on input "text" at bounding box center [830, 566] width 281 height 27
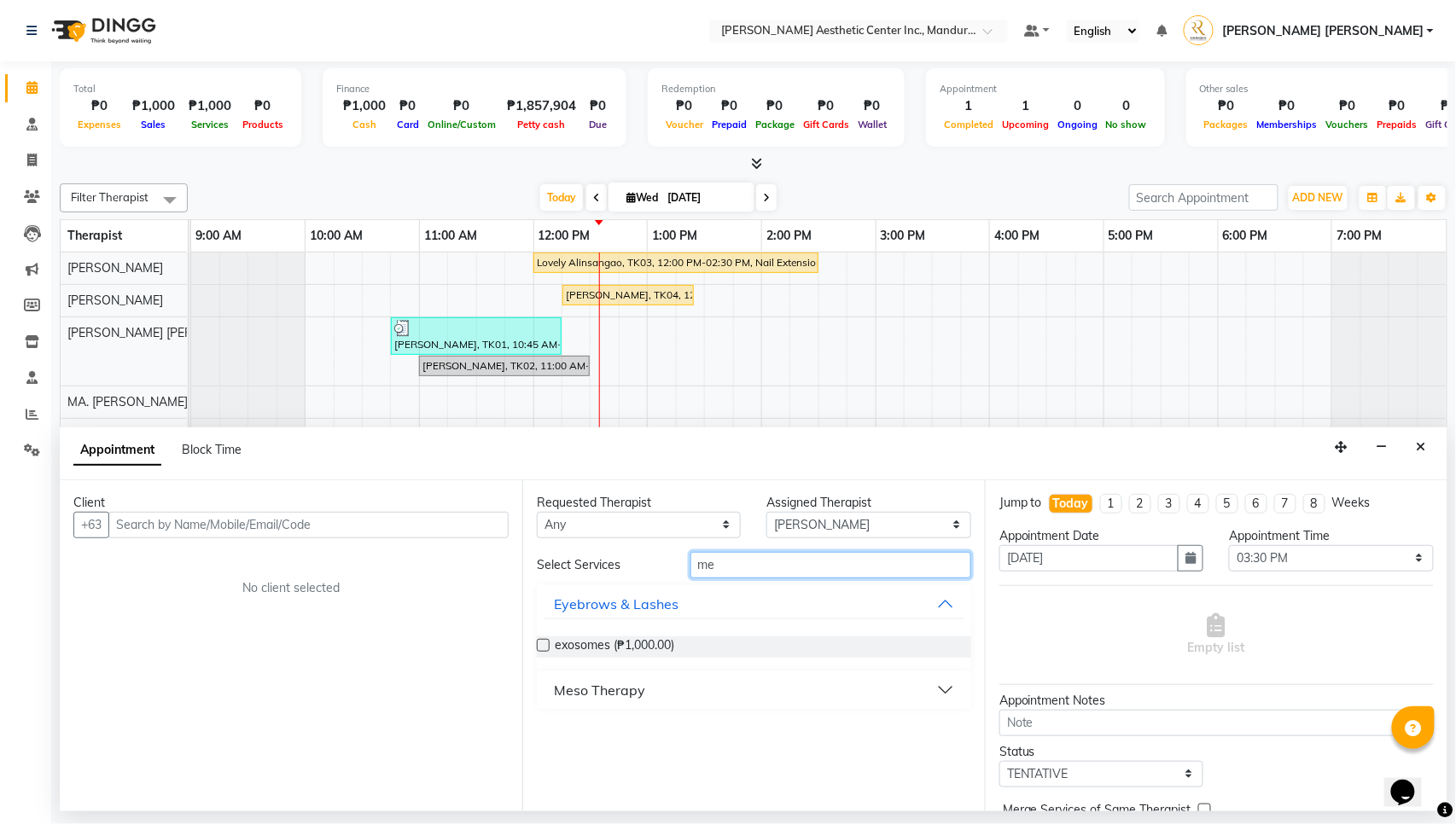
type input "m"
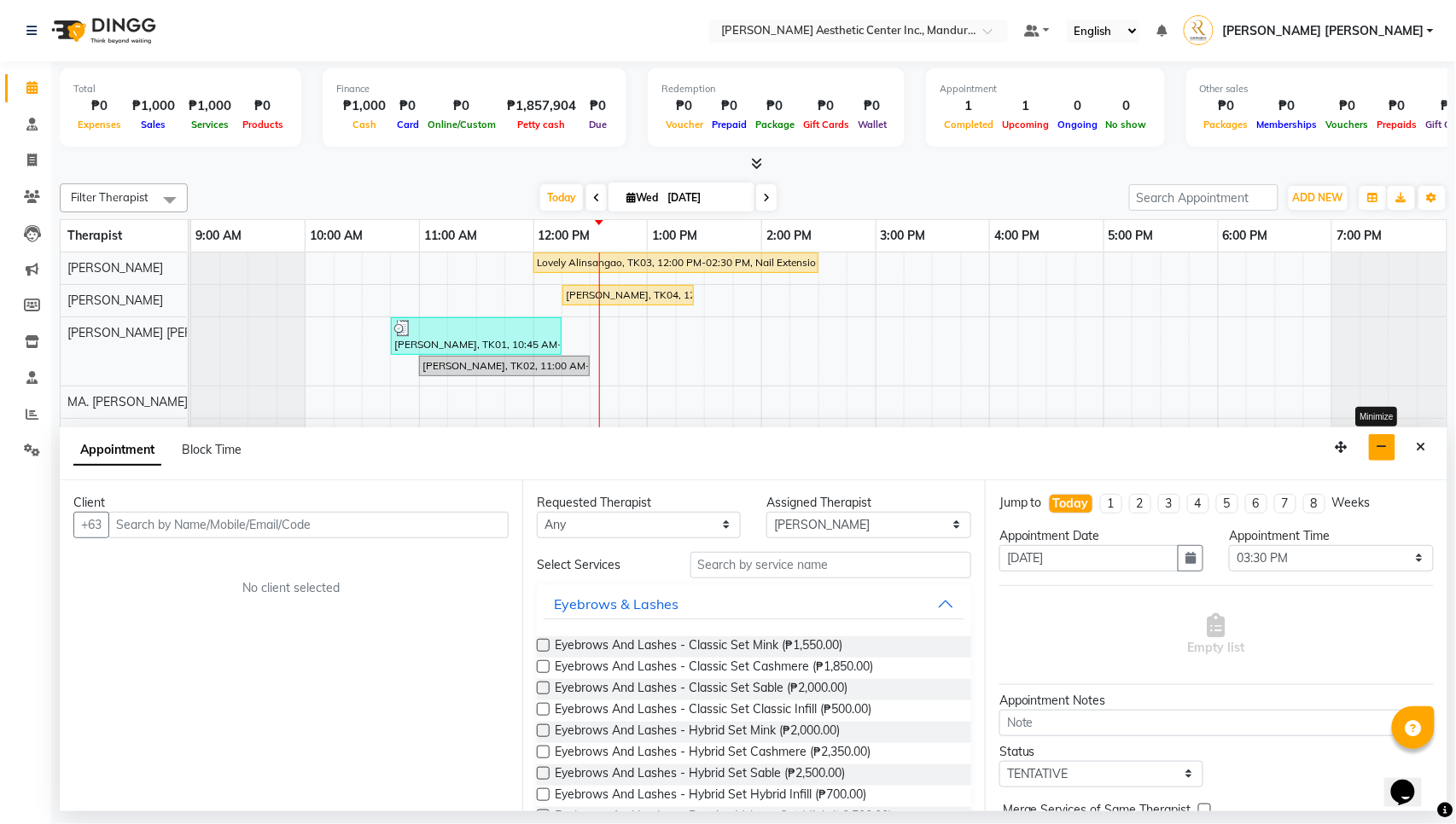
click at [1385, 451] on icon "button" at bounding box center [1382, 446] width 12 height 12
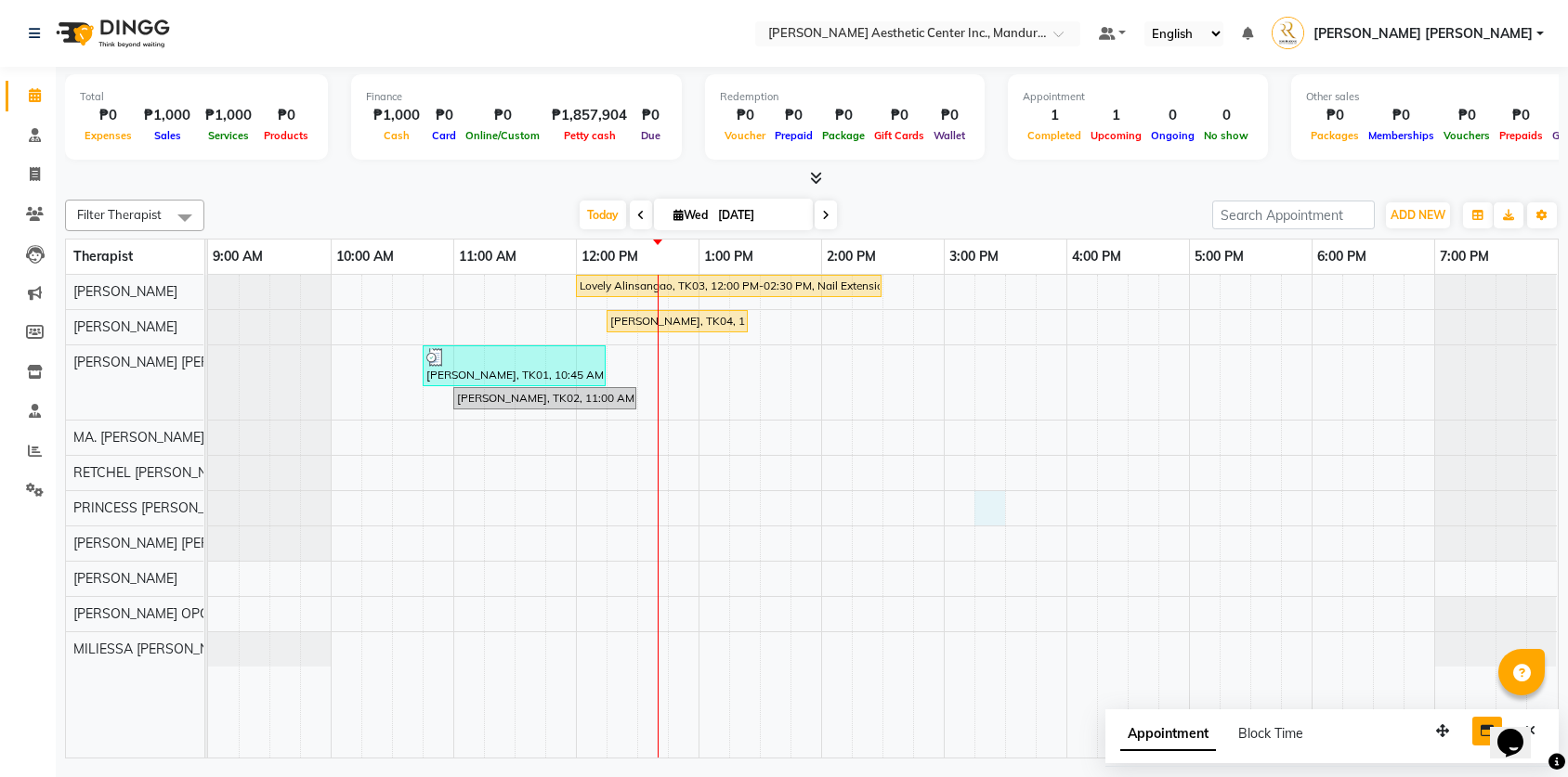
click at [1003, 521] on div "Lovely Alinsangao, TK03, 12:00 PM-02:30 PM, Nail Extension - Long [PERSON_NAME]…" at bounding box center [883, 516] width 1350 height 483
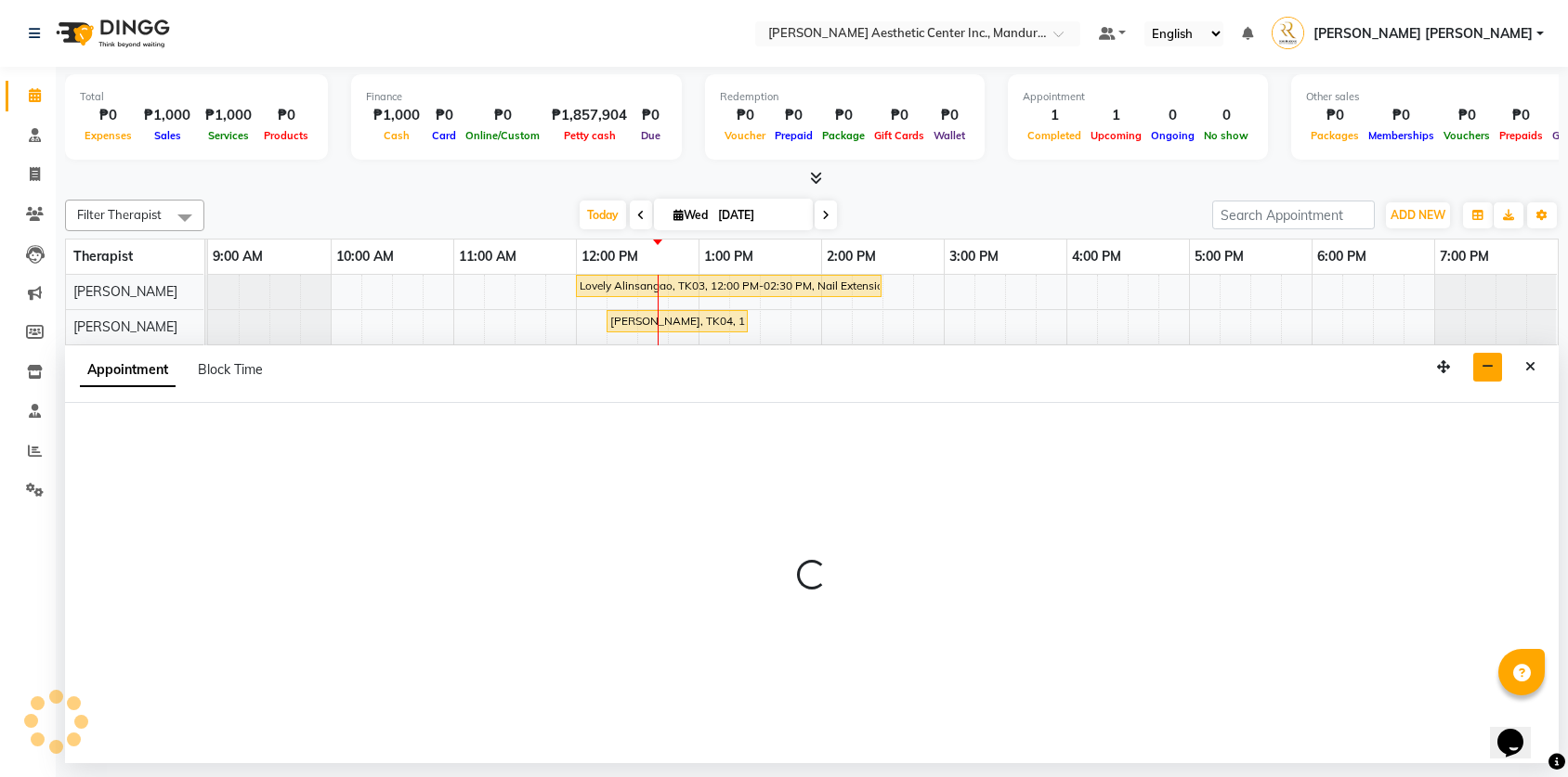
select select "46412"
select select "tentative"
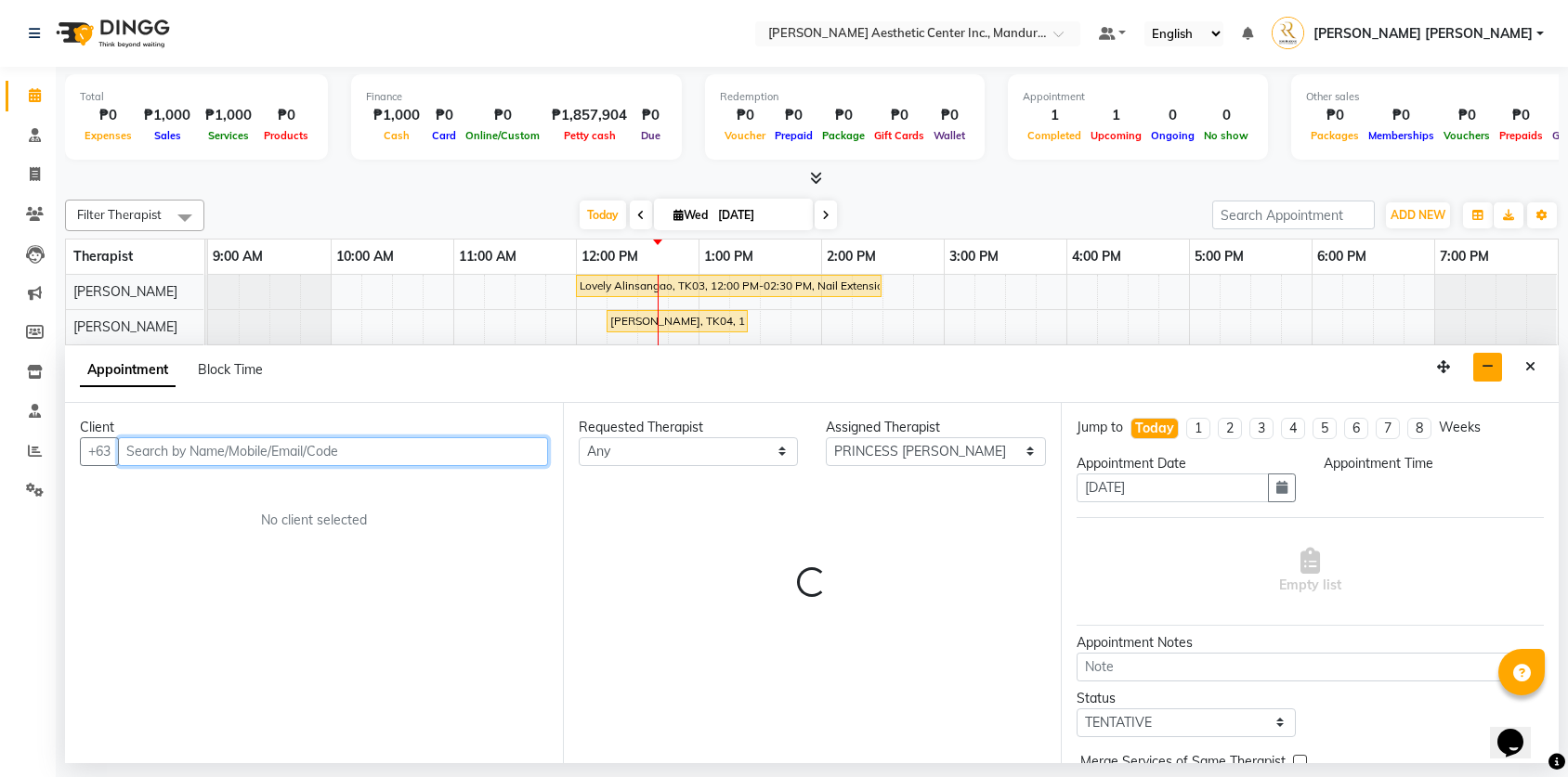
select select "915"
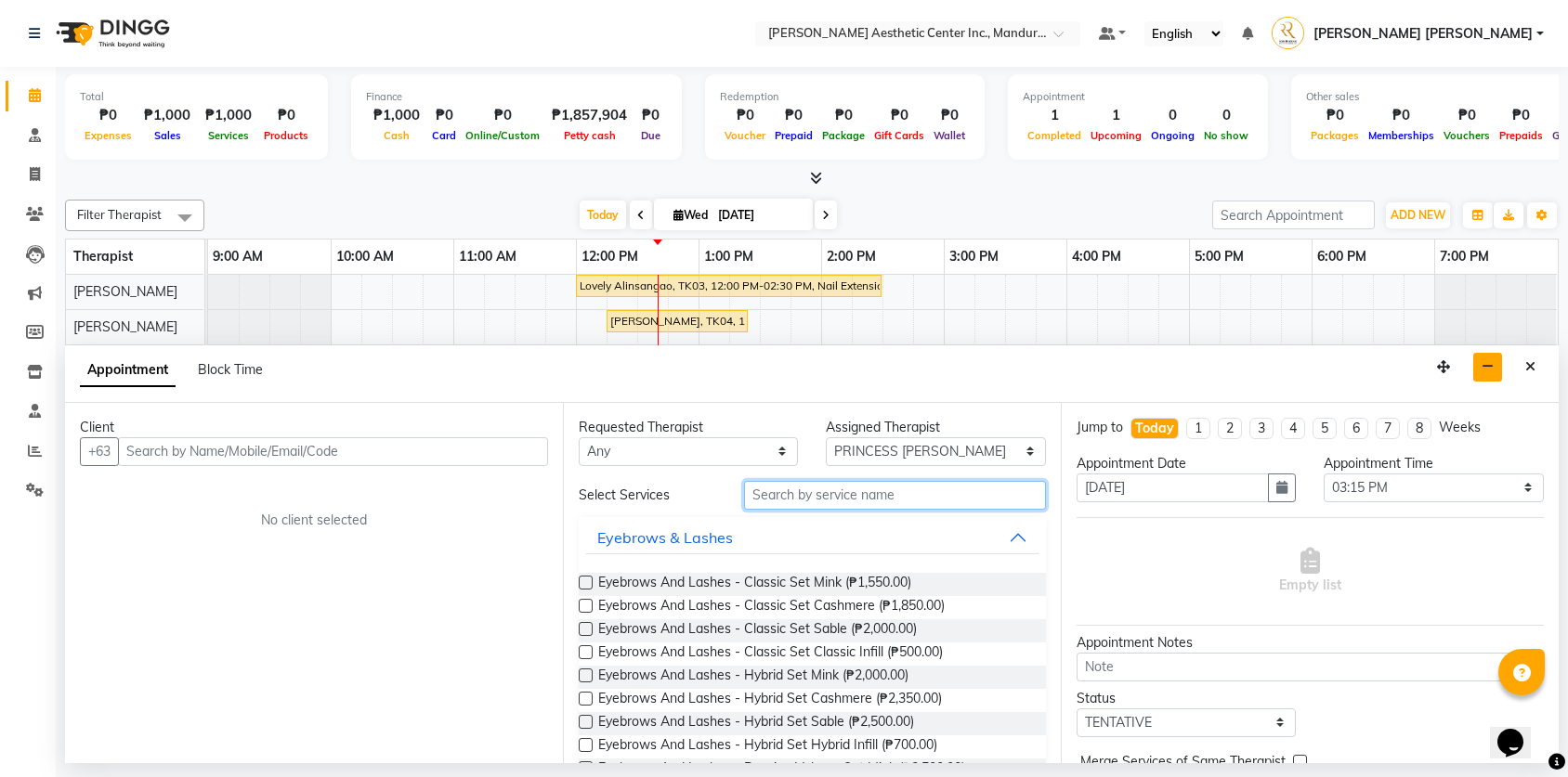
click at [806, 495] on input "text" at bounding box center [895, 495] width 302 height 29
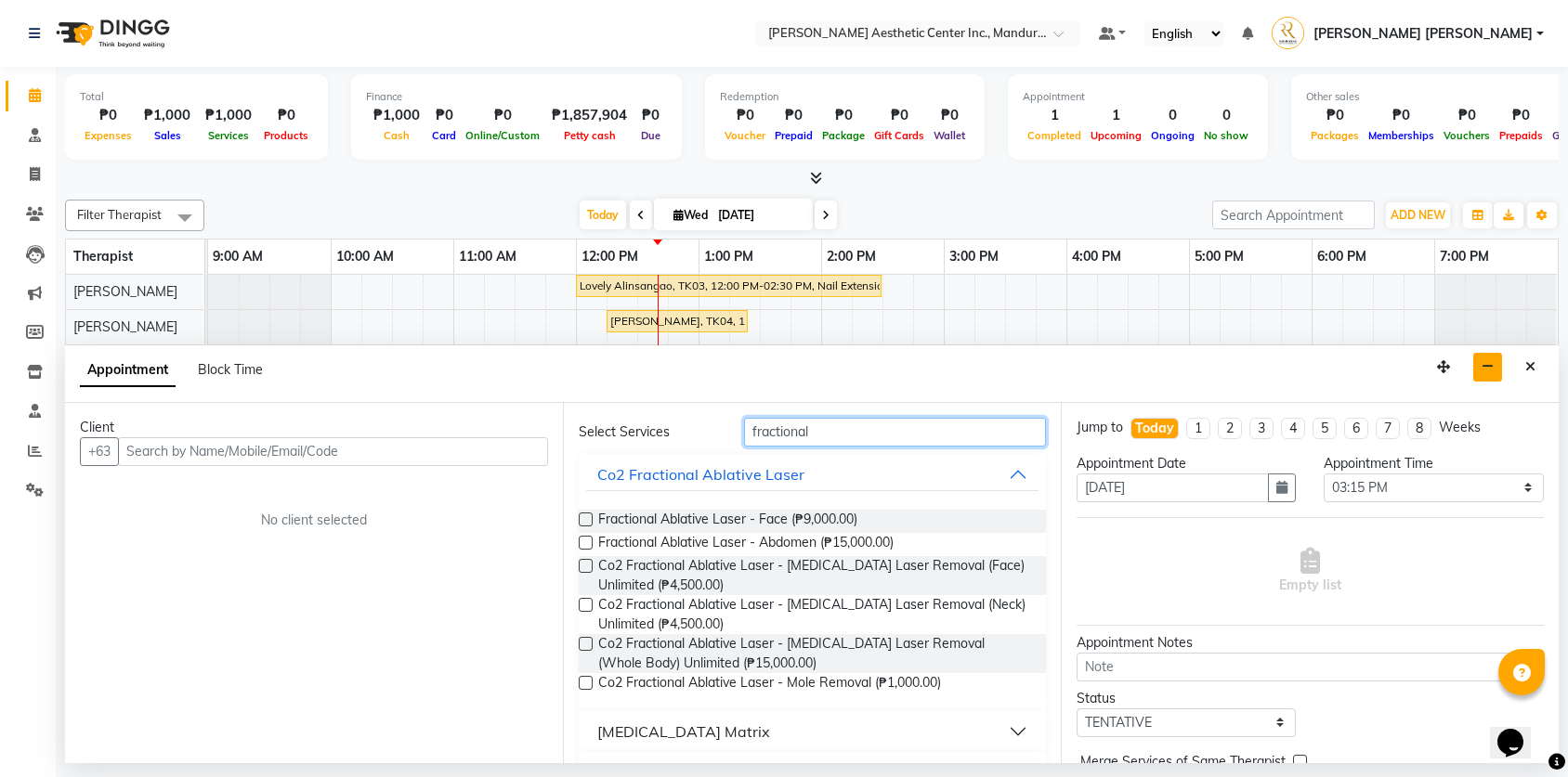
scroll to position [64, 0]
type input "f"
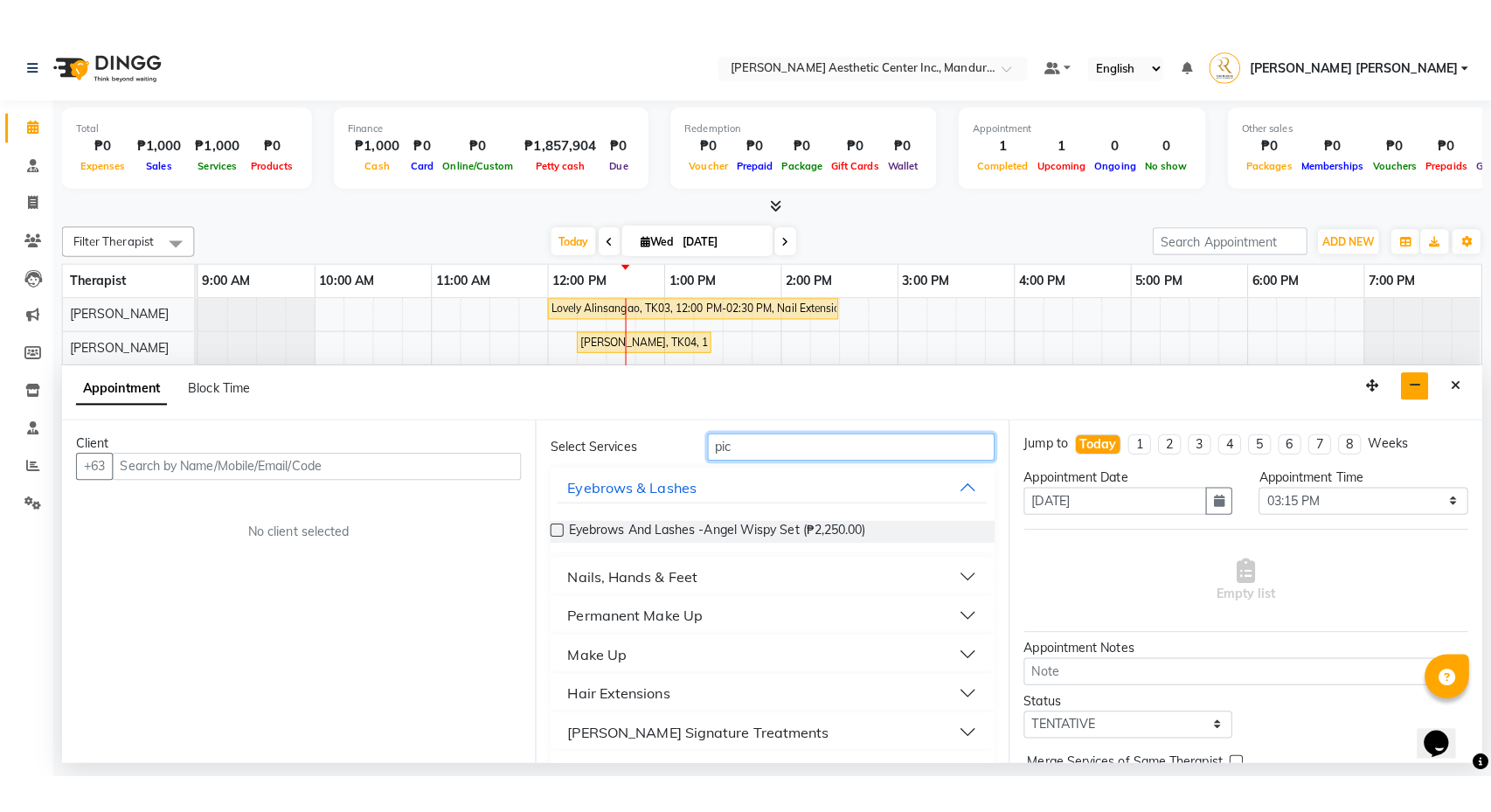
scroll to position [0, 0]
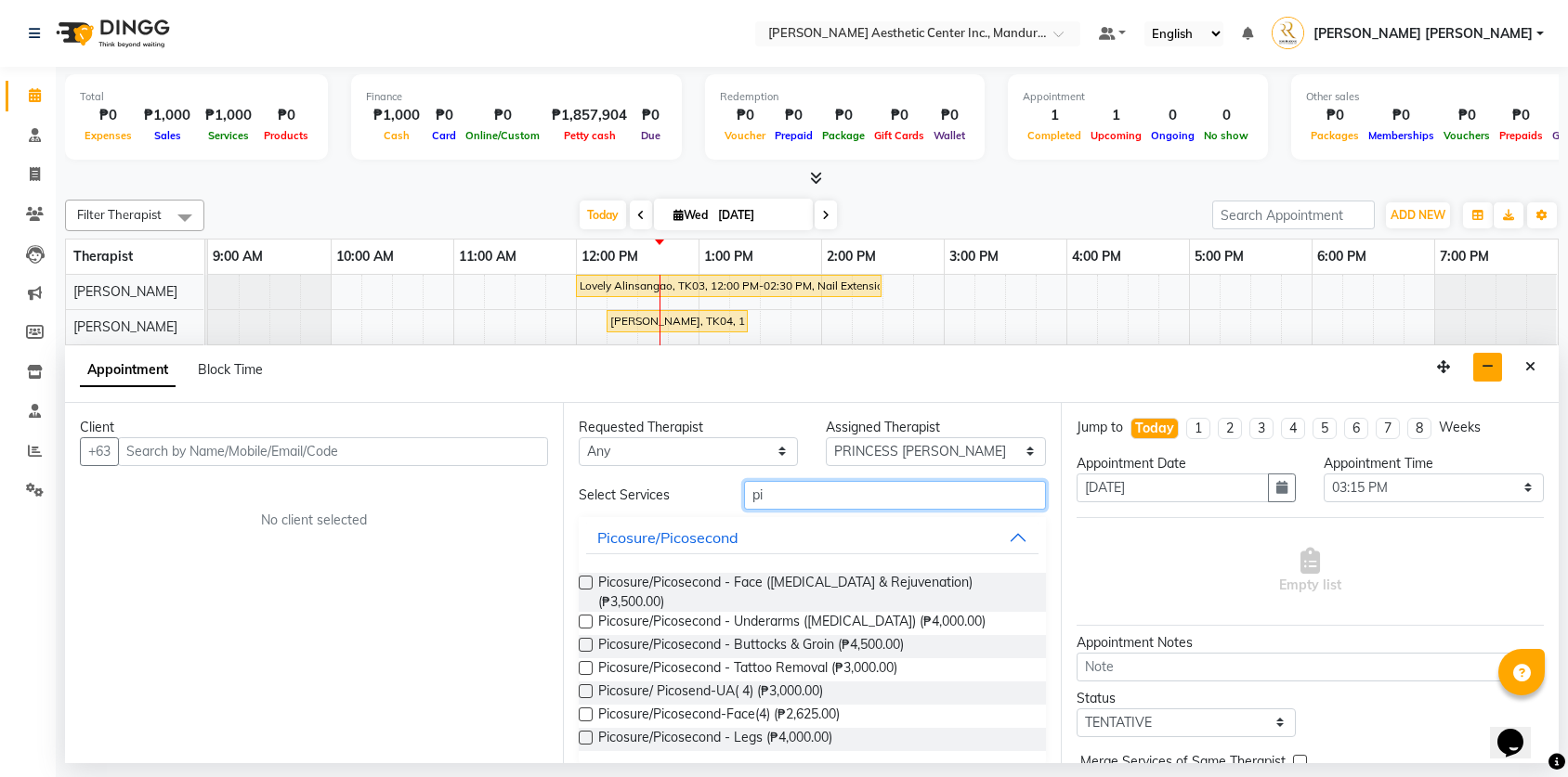
type input "p"
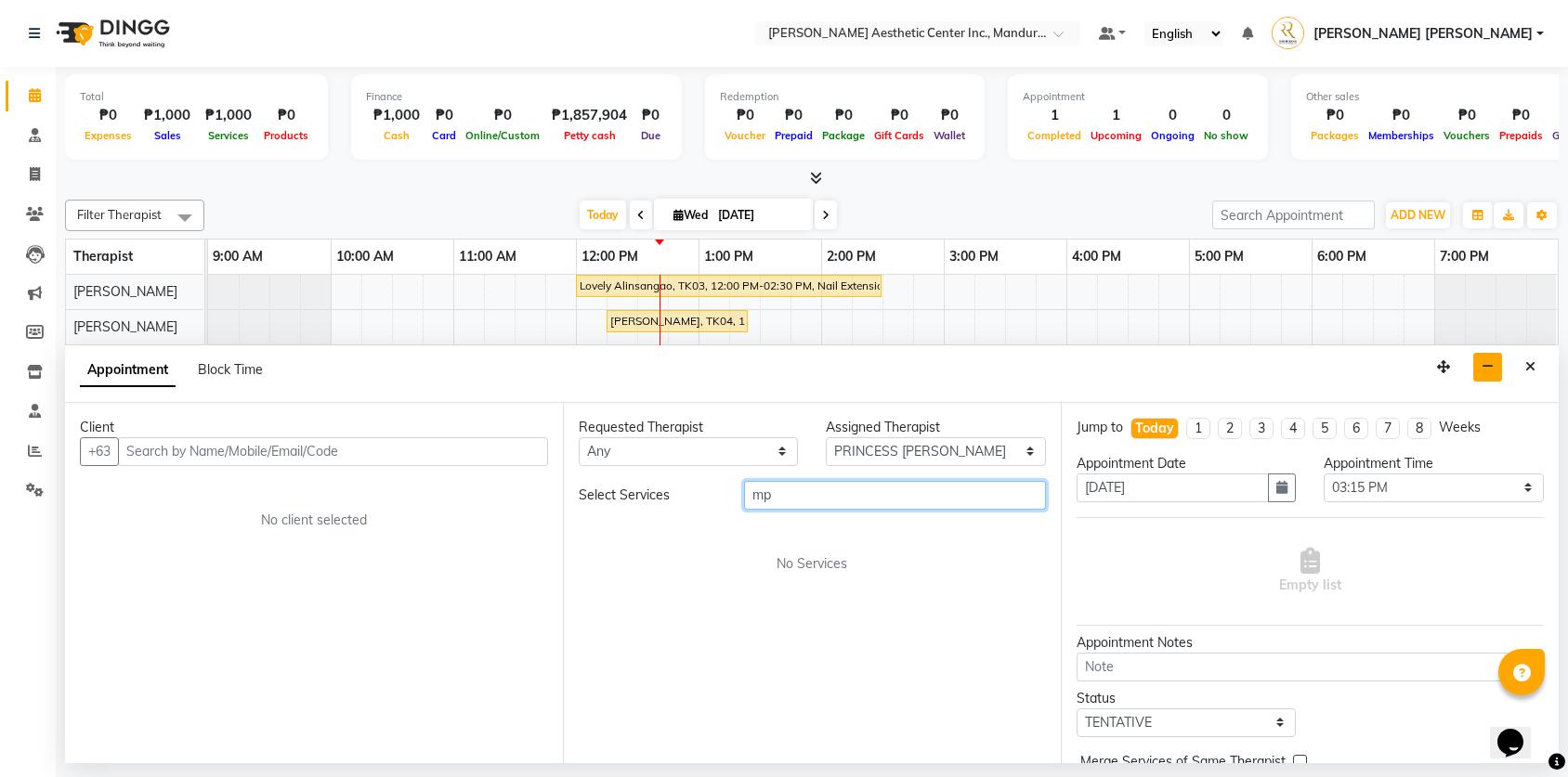
type input "m"
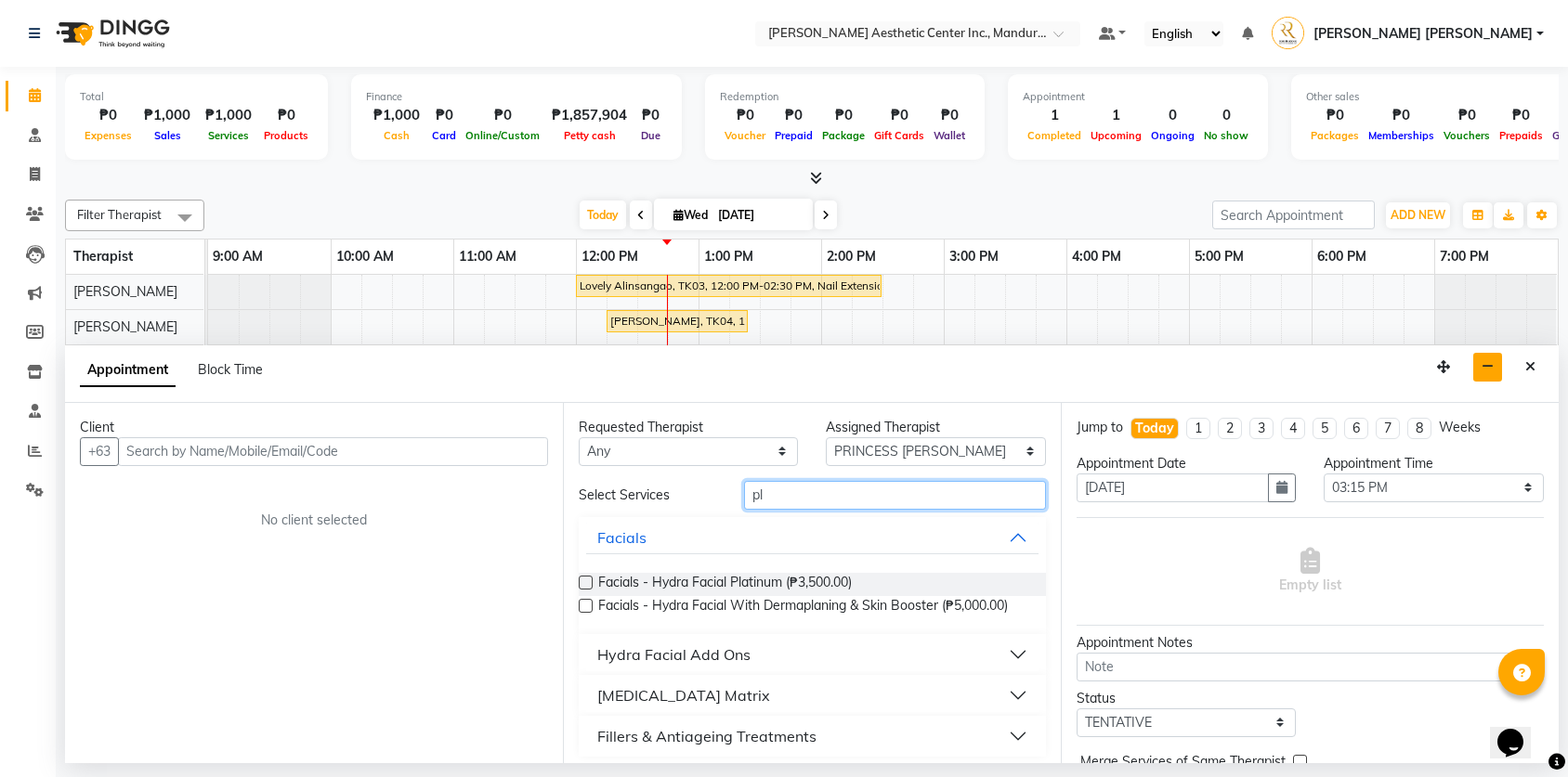
type input "p"
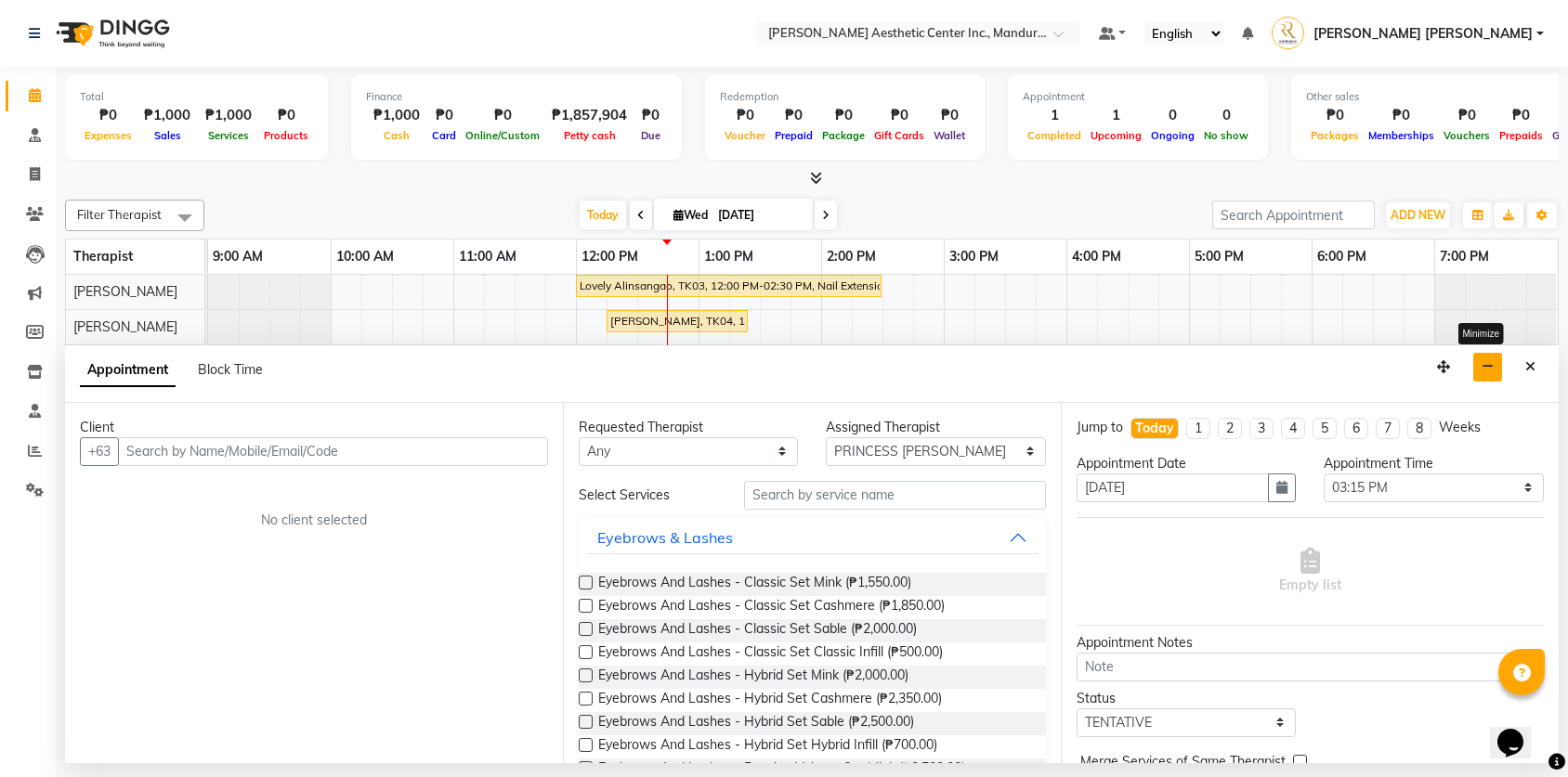
click at [1485, 368] on icon "button" at bounding box center [1488, 366] width 13 height 13
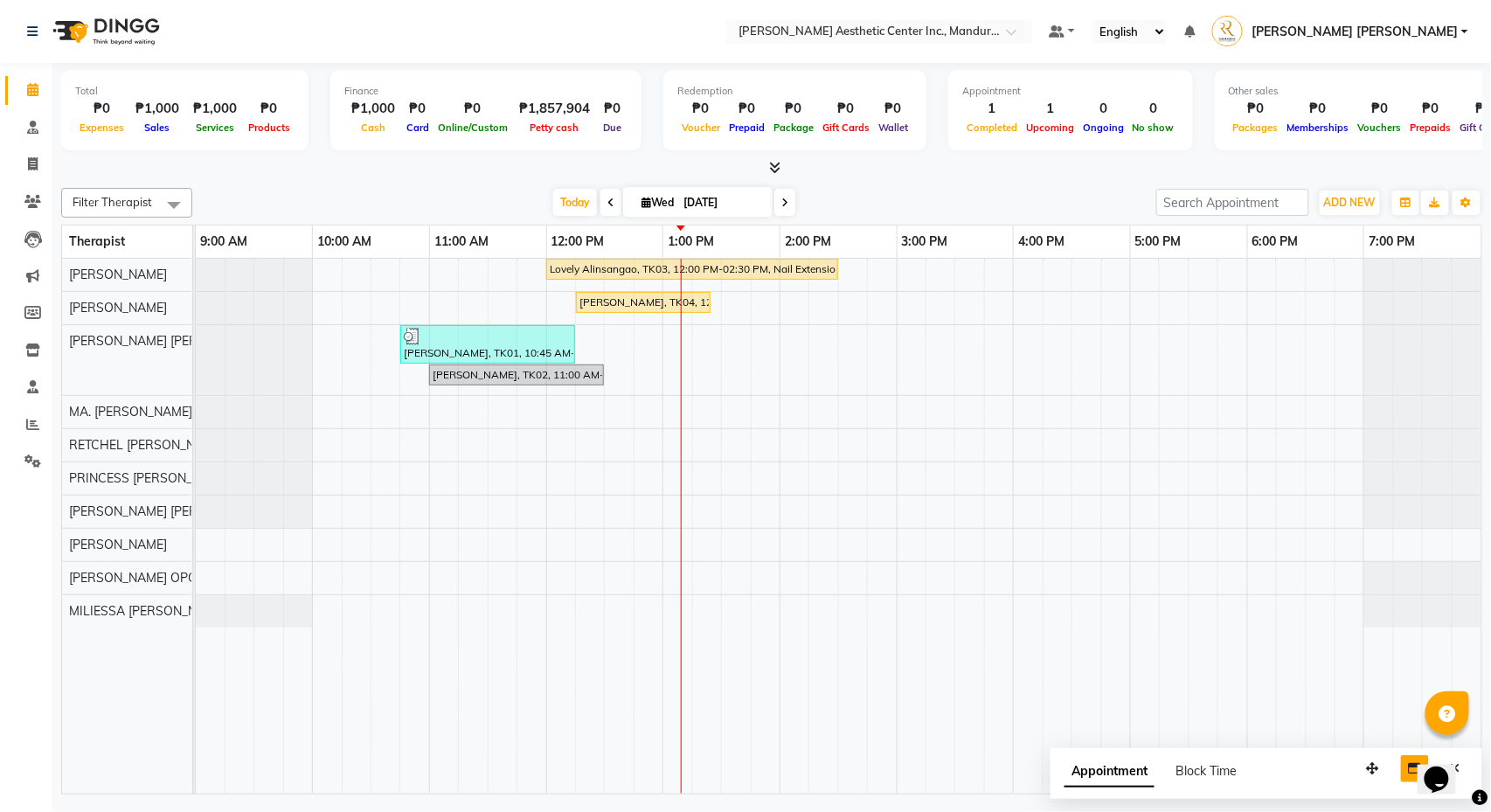
click at [780, 196] on span at bounding box center [784, 203] width 21 height 27
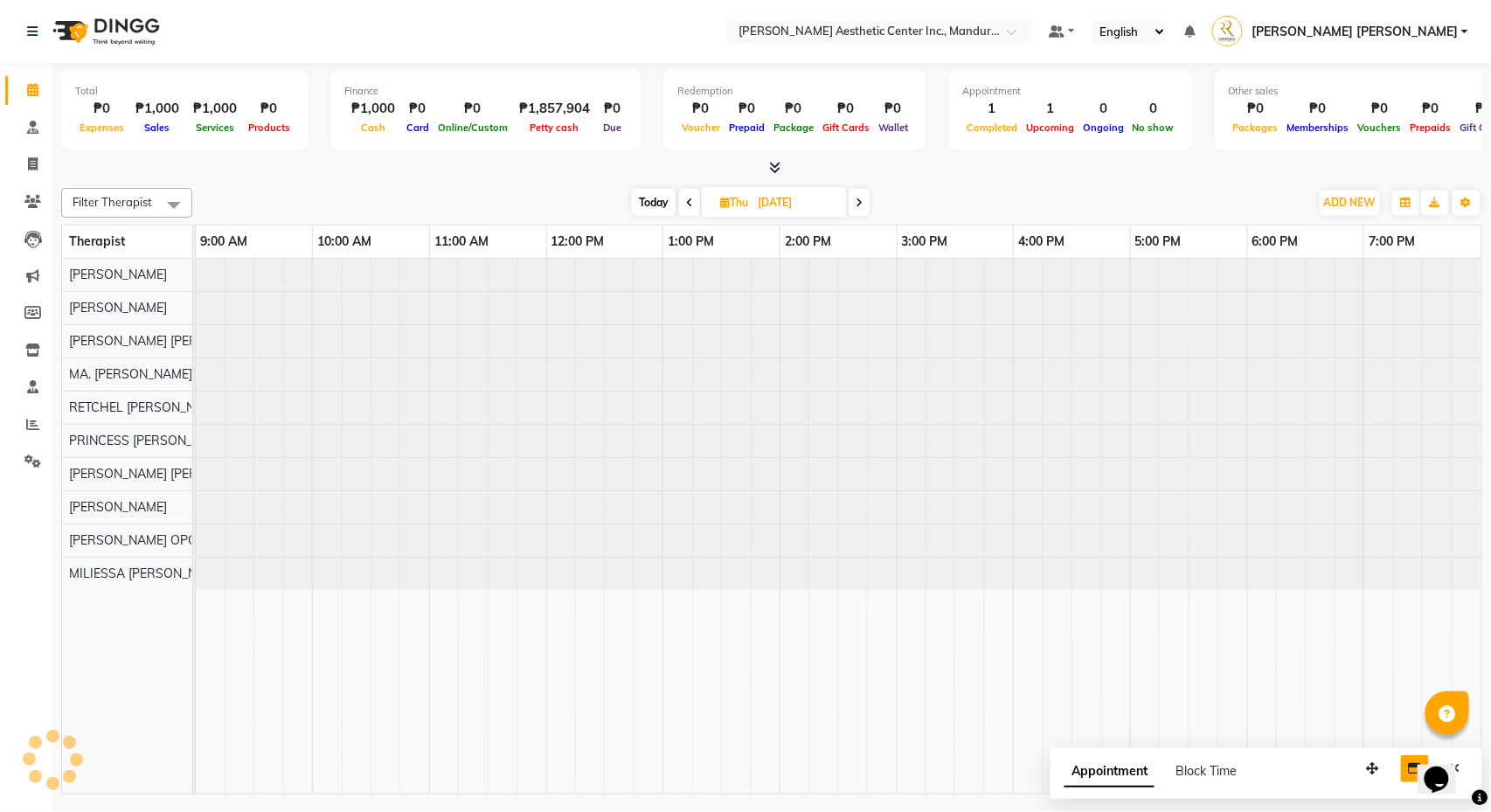
type input "[DATE]"
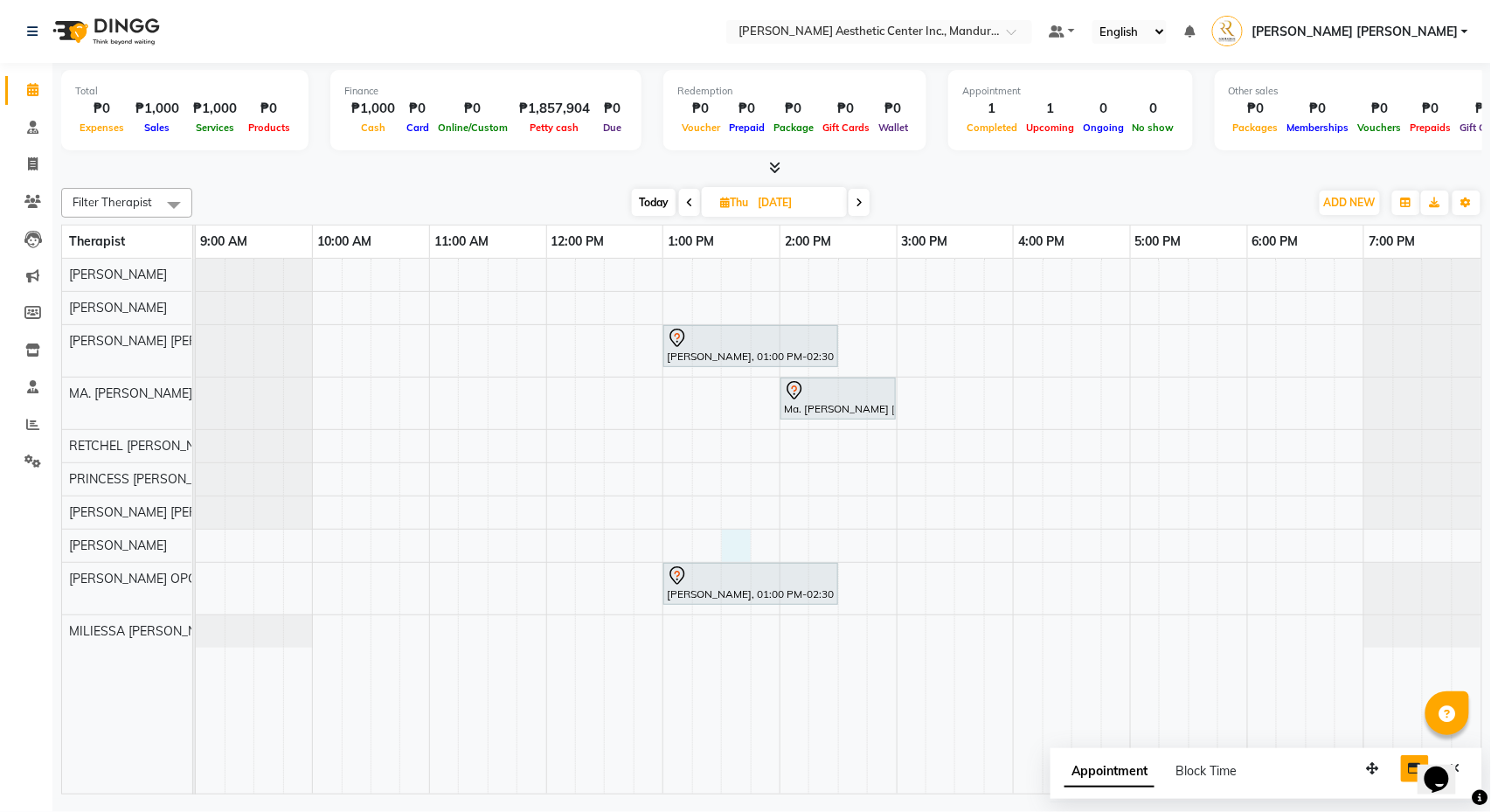
click at [738, 547] on div "[PERSON_NAME], 01:00 PM-02:30 PM, Eyebrows And Lashes- Mascara Wet Look Ma. [PE…" at bounding box center [839, 526] width 1286 height 535
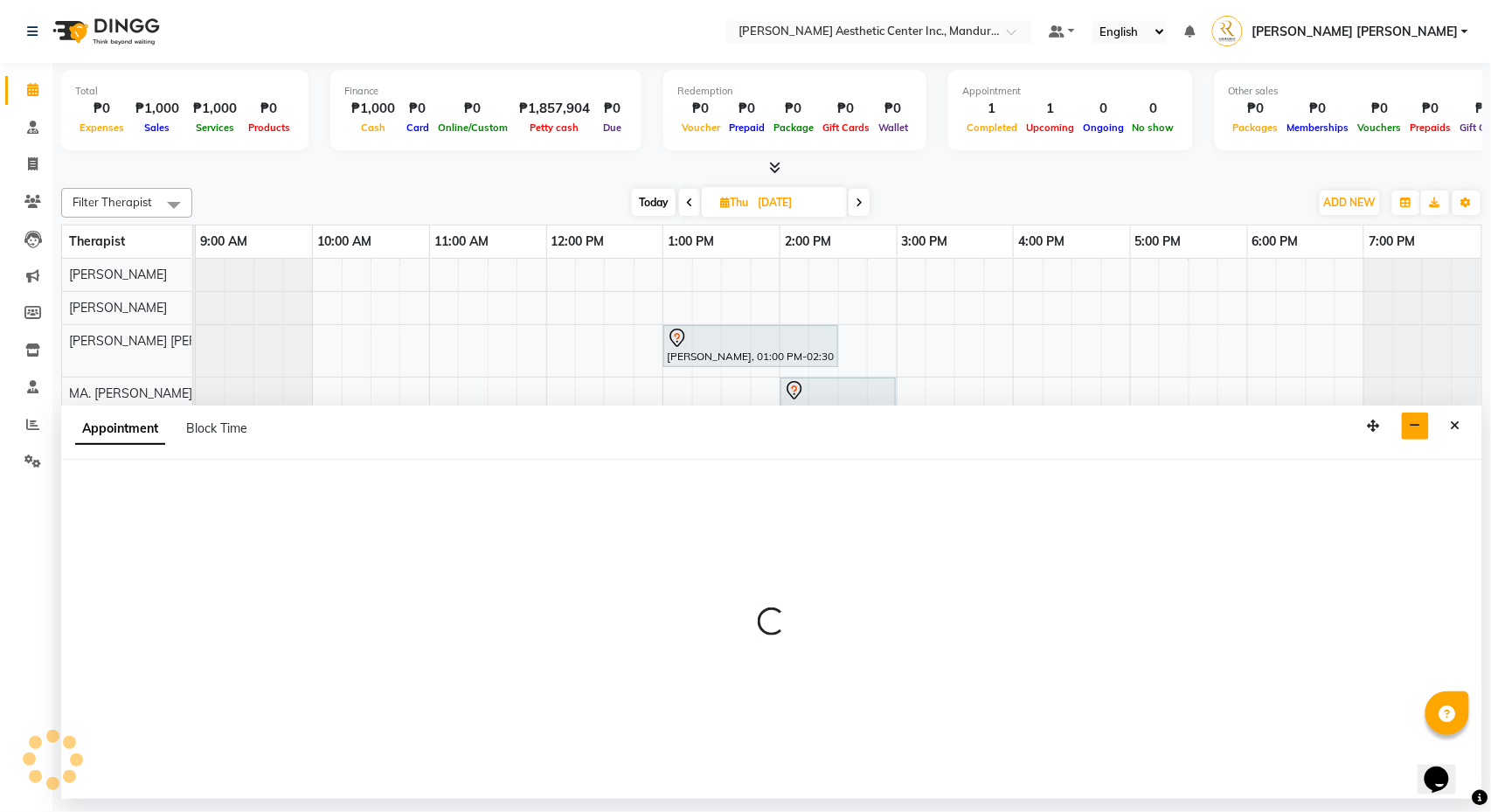
select select "46433"
select select "810"
select select "tentative"
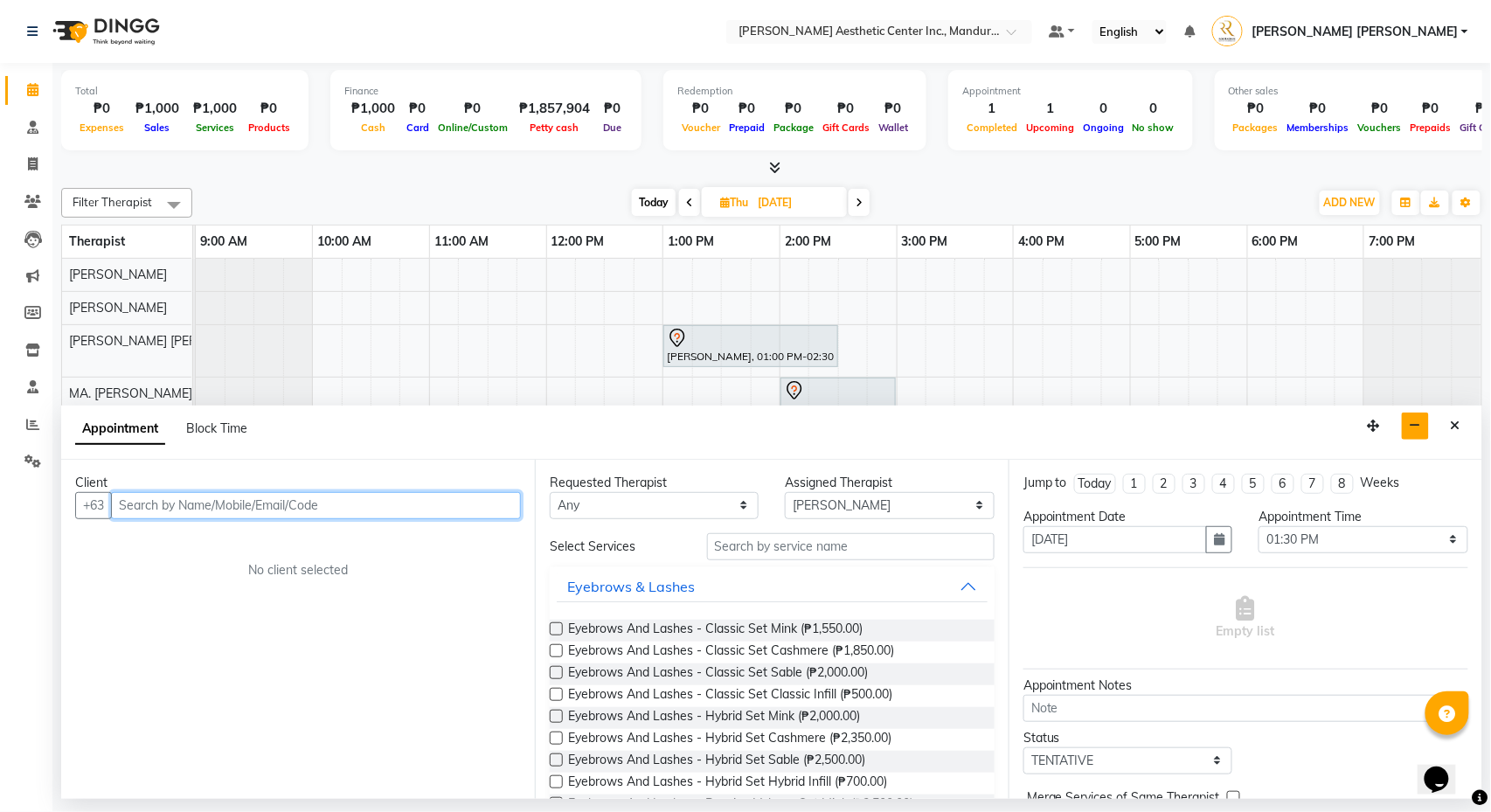
click at [471, 511] on input "text" at bounding box center [315, 506] width 410 height 27
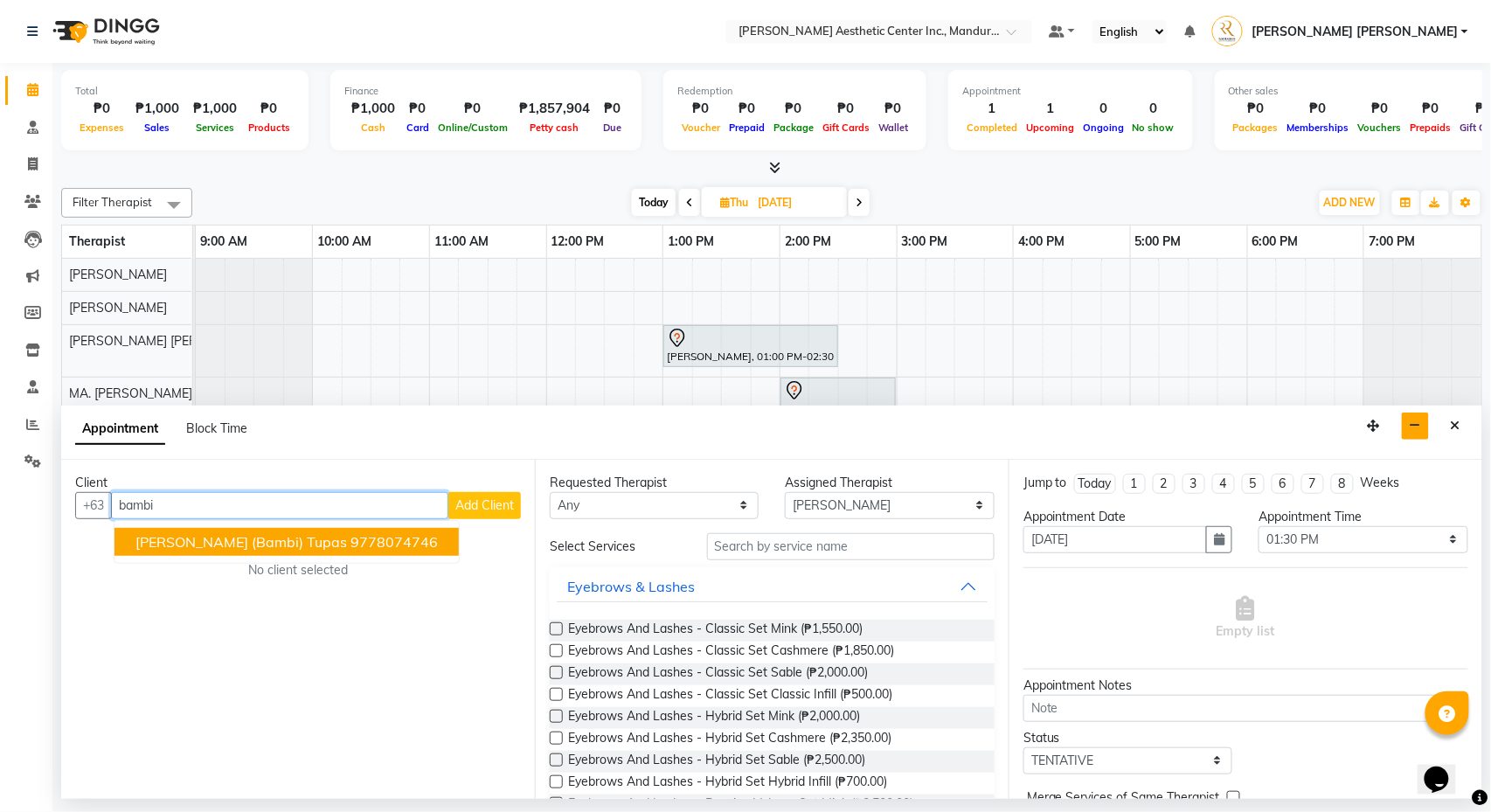
click at [351, 533] on ngb-highlight "9778074746" at bounding box center [394, 541] width 87 height 17
type input "9778074746"
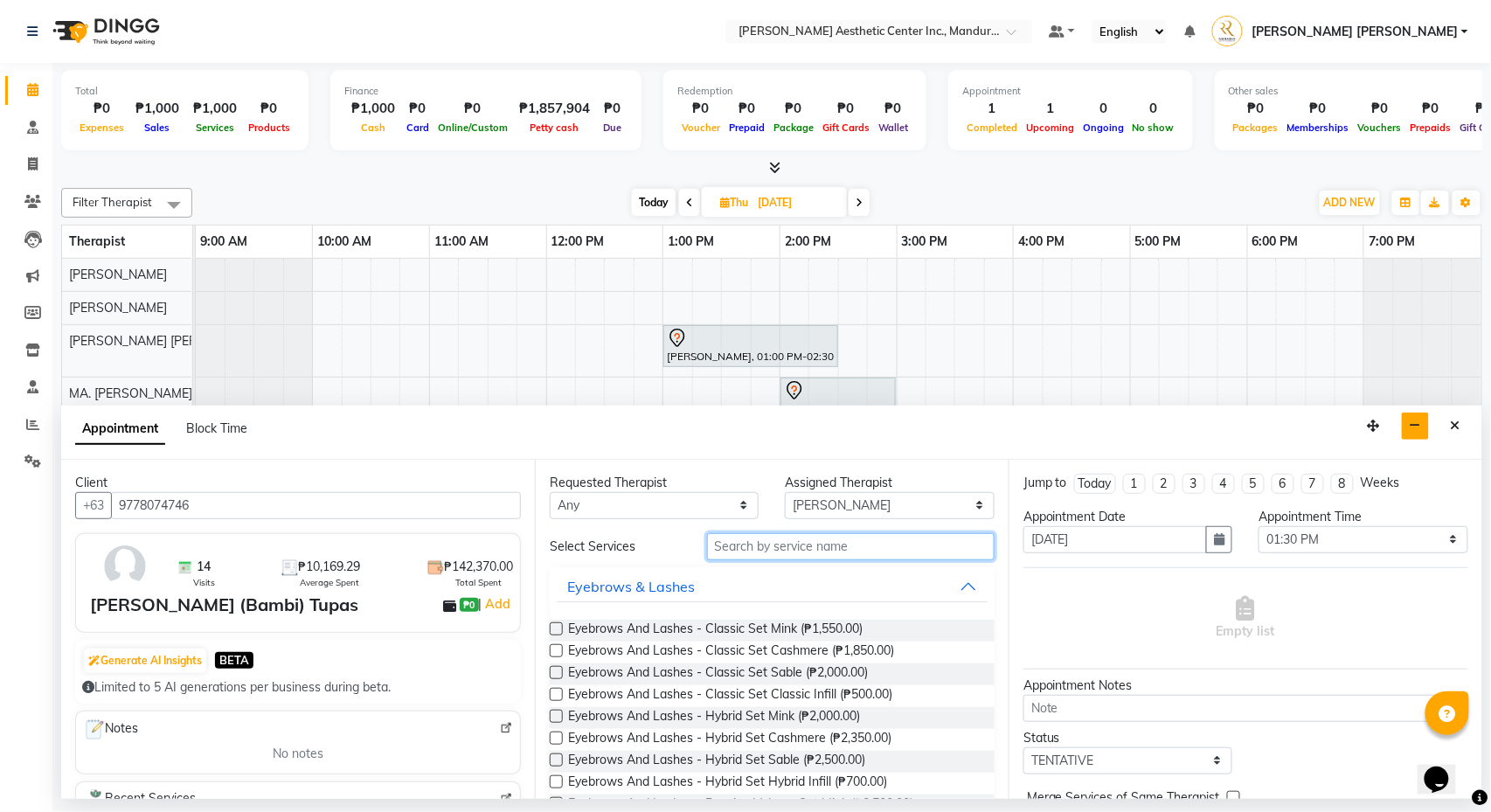
click at [790, 543] on input "text" at bounding box center [850, 547] width 288 height 27
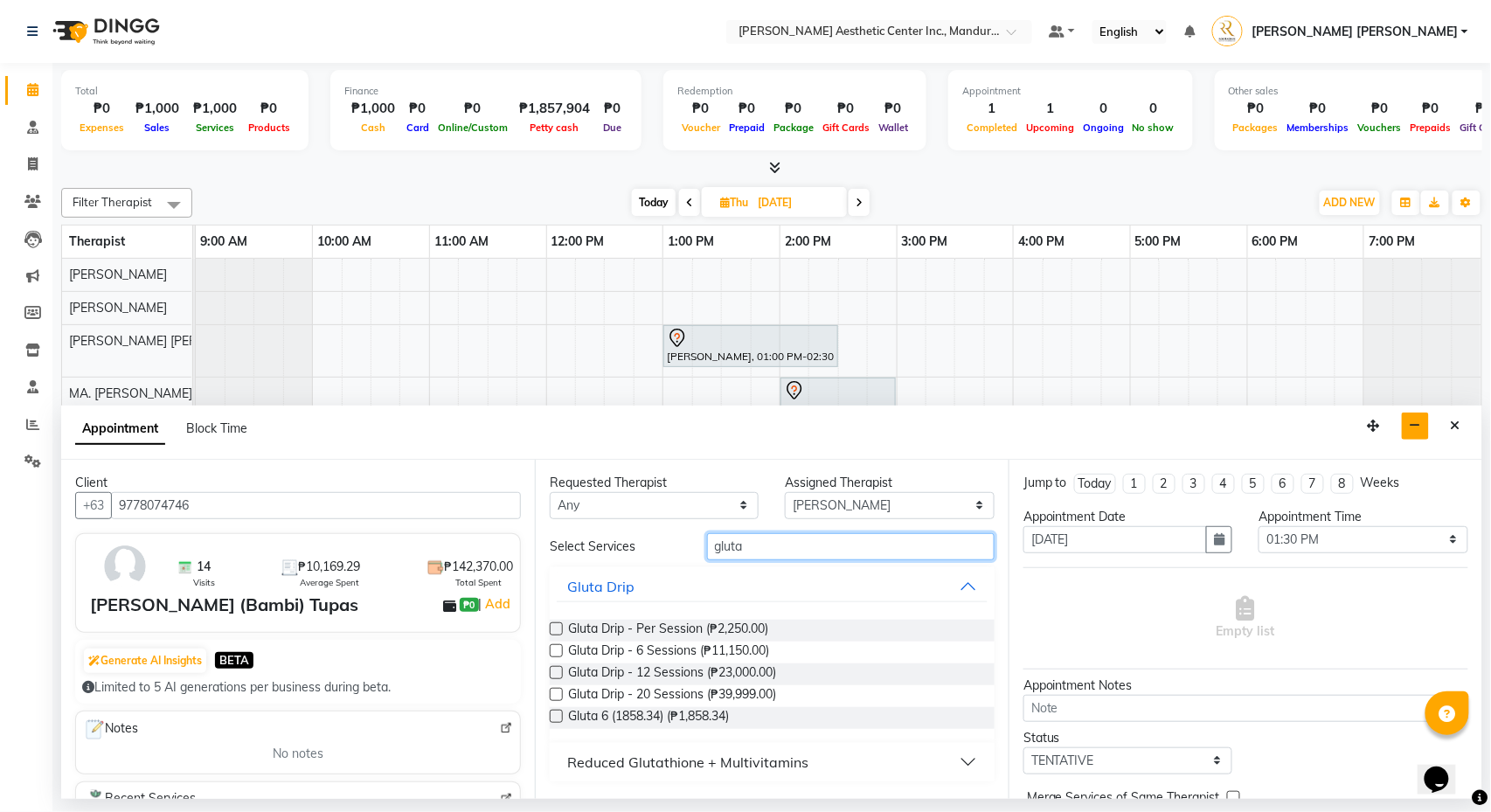
type input "gluta"
click at [741, 698] on div "Reduced Glutathione + Multivitamins" at bounding box center [688, 761] width 242 height 21
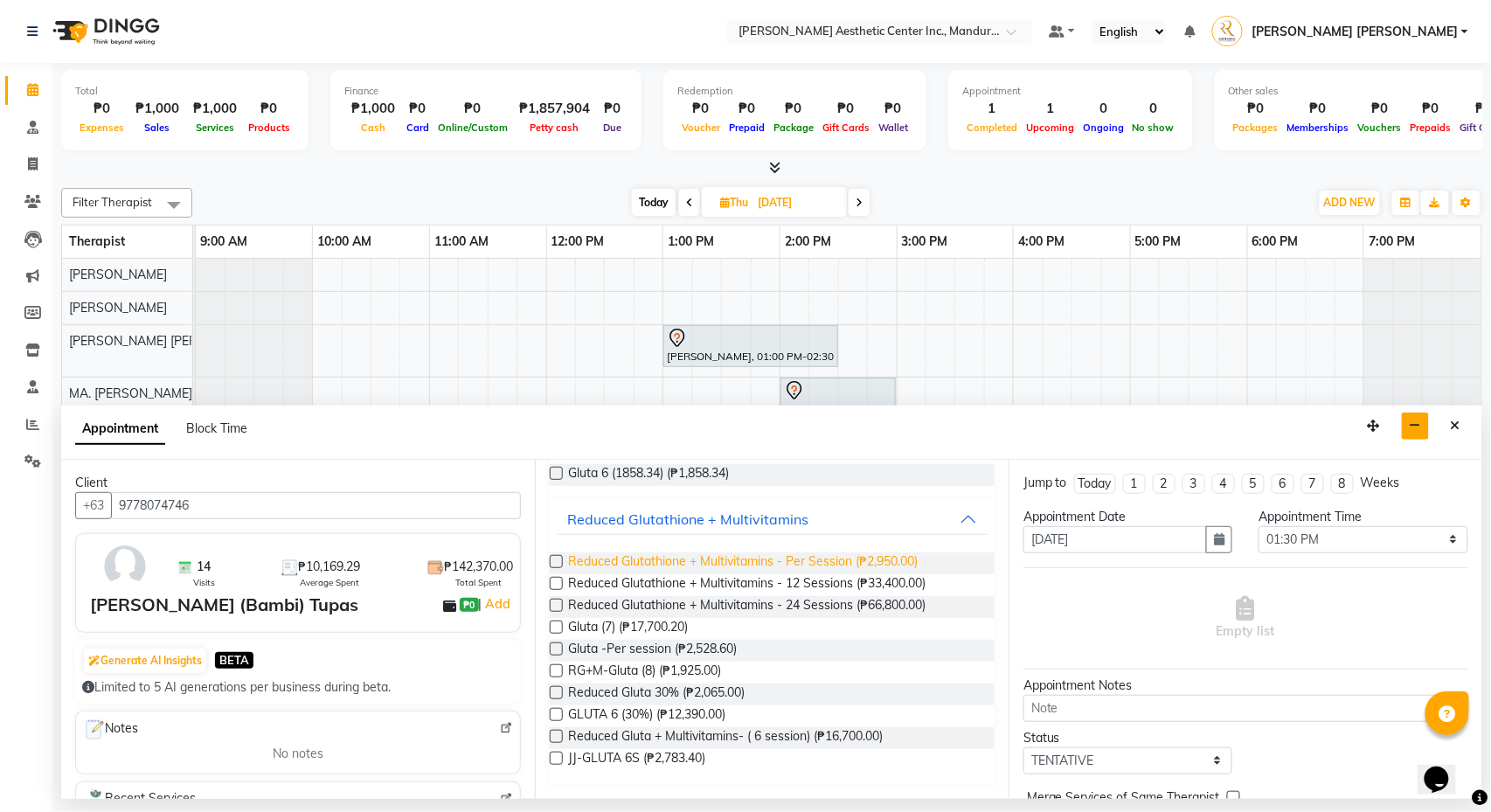
scroll to position [246, 0]
click at [823, 553] on span "Reduced Glutathione + Multivitamins - Per Session (₱2,950.00)" at bounding box center [742, 563] width 350 height 22
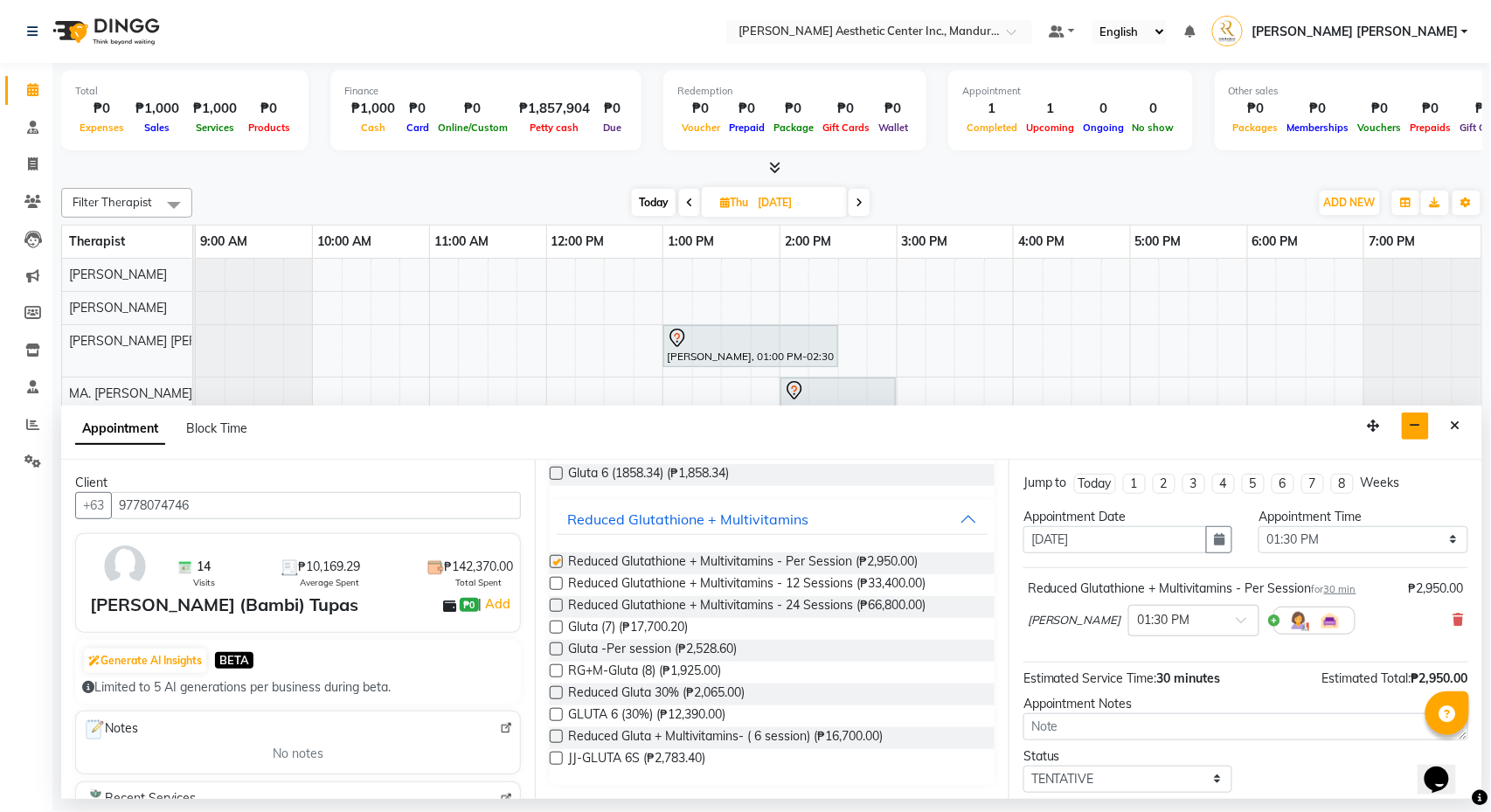
checkbox input "false"
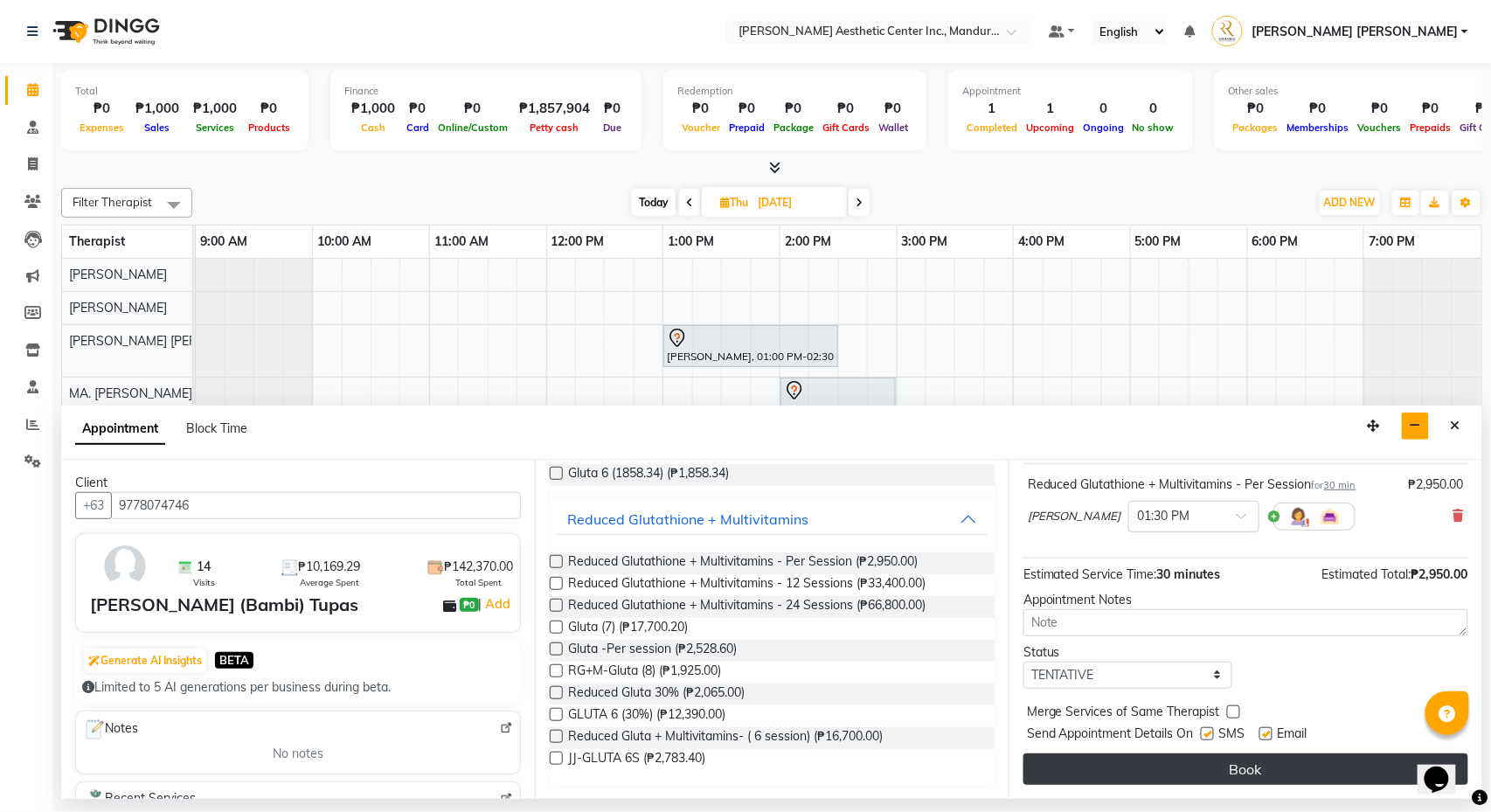
scroll to position [109, 0]
click at [1092, 698] on button "Book" at bounding box center [1247, 768] width 445 height 32
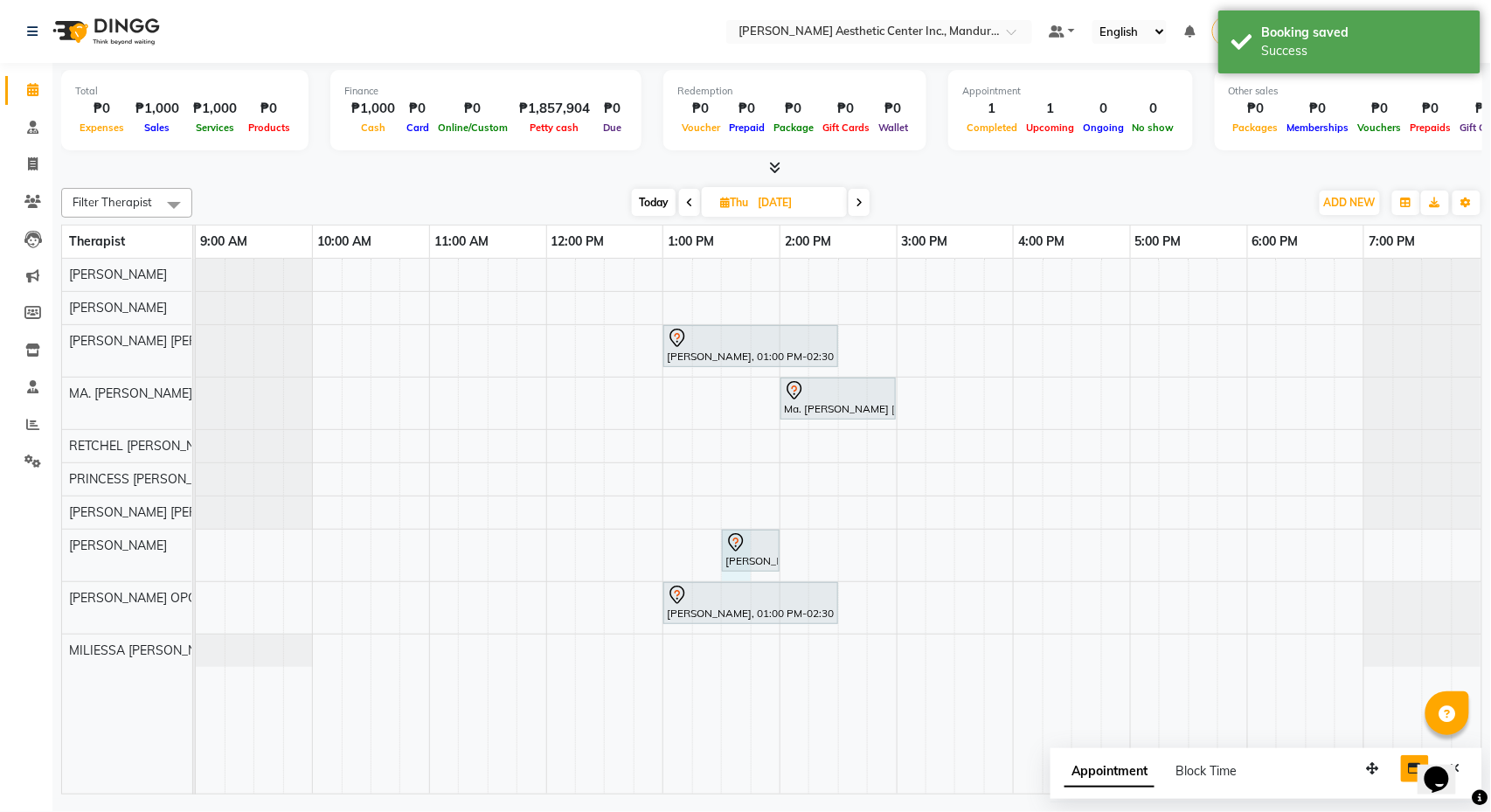
click at [735, 575] on div "[PERSON_NAME], 01:00 PM-02:30 PM, Eyebrows And Lashes- Mascara Wet Look Ma. [PE…" at bounding box center [839, 526] width 1286 height 535
select select "46433"
select select "810"
select select "tentative"
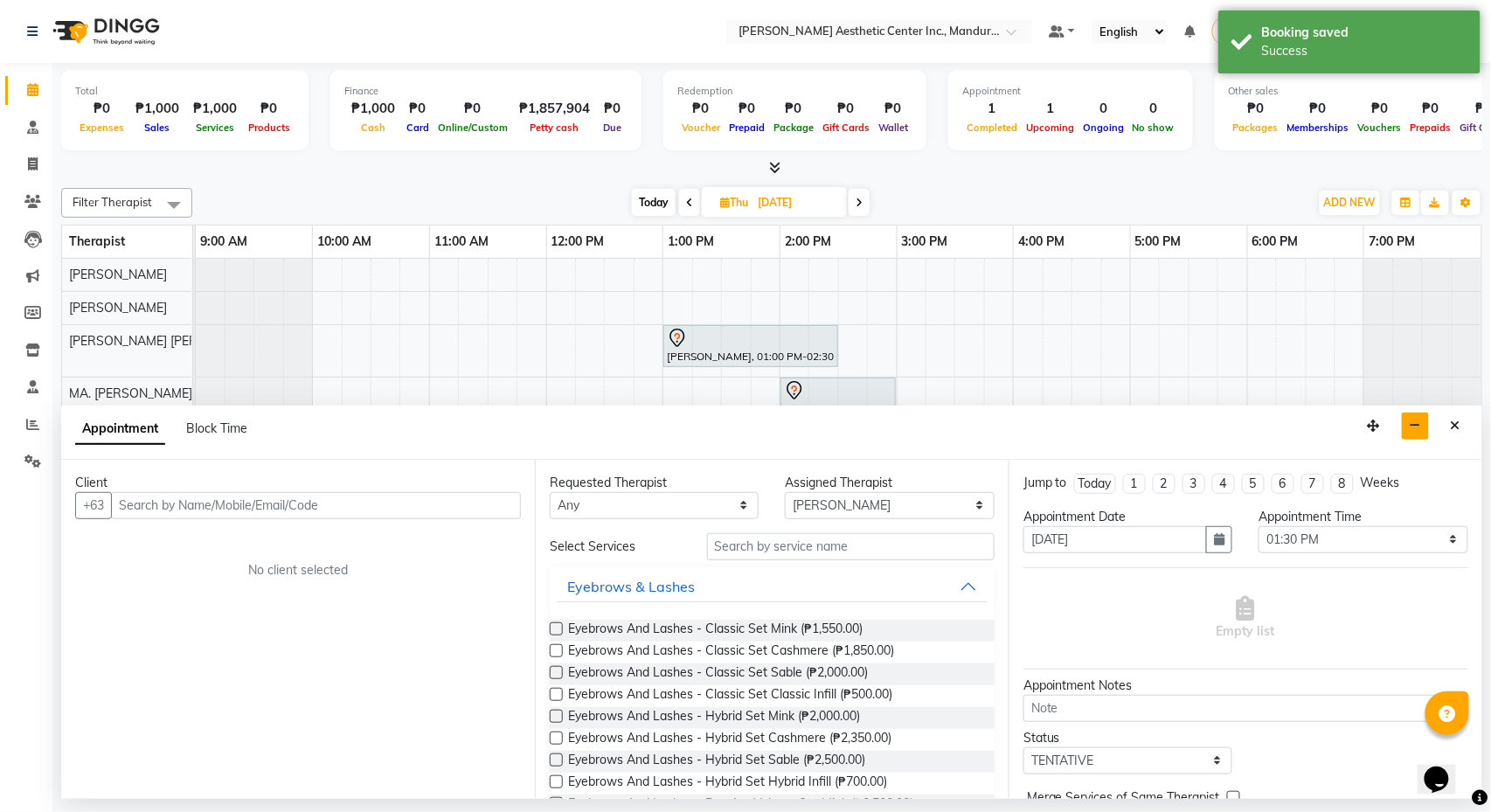
click at [432, 505] on input "text" at bounding box center [315, 506] width 410 height 27
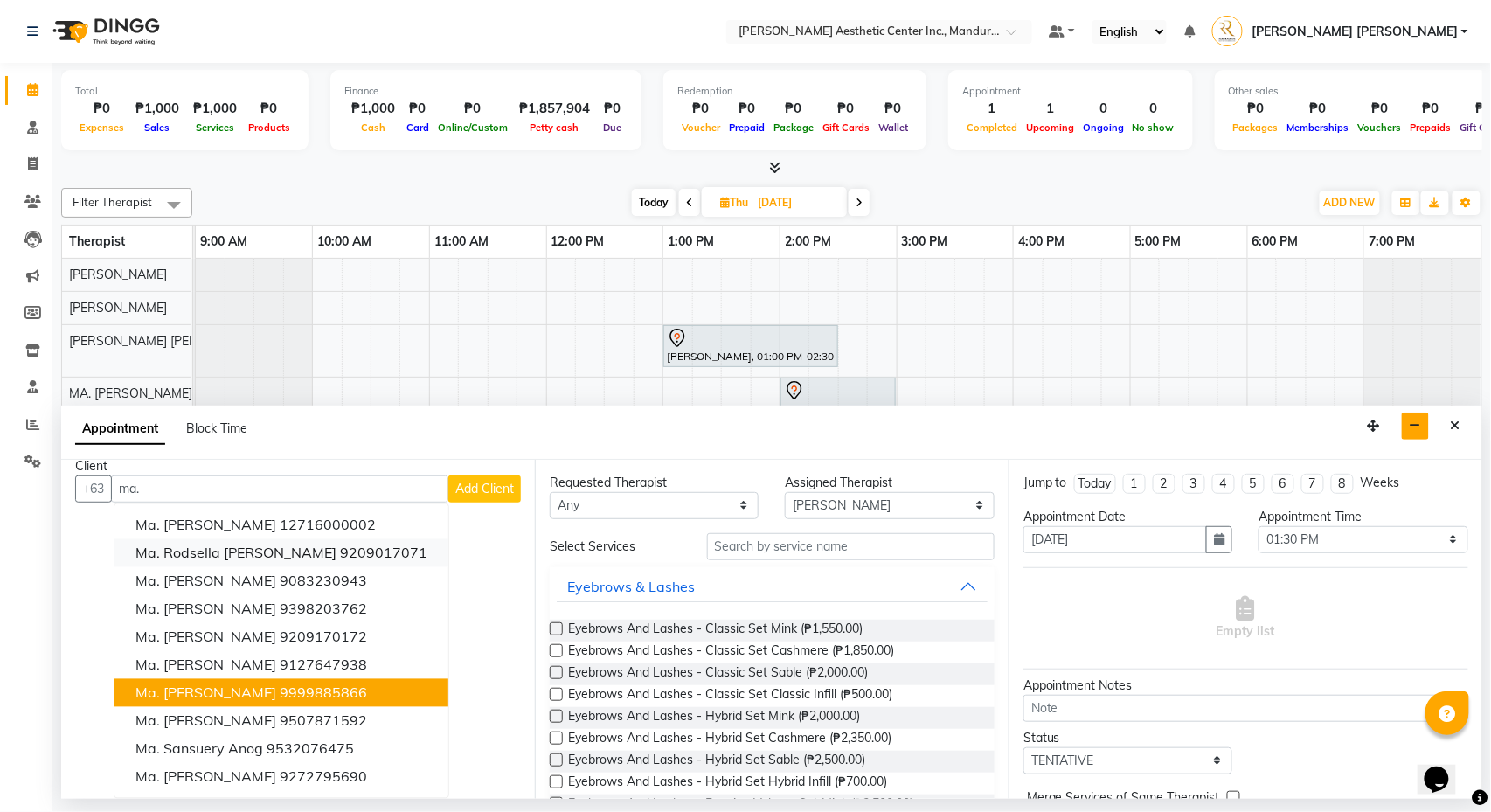
scroll to position [17, 0]
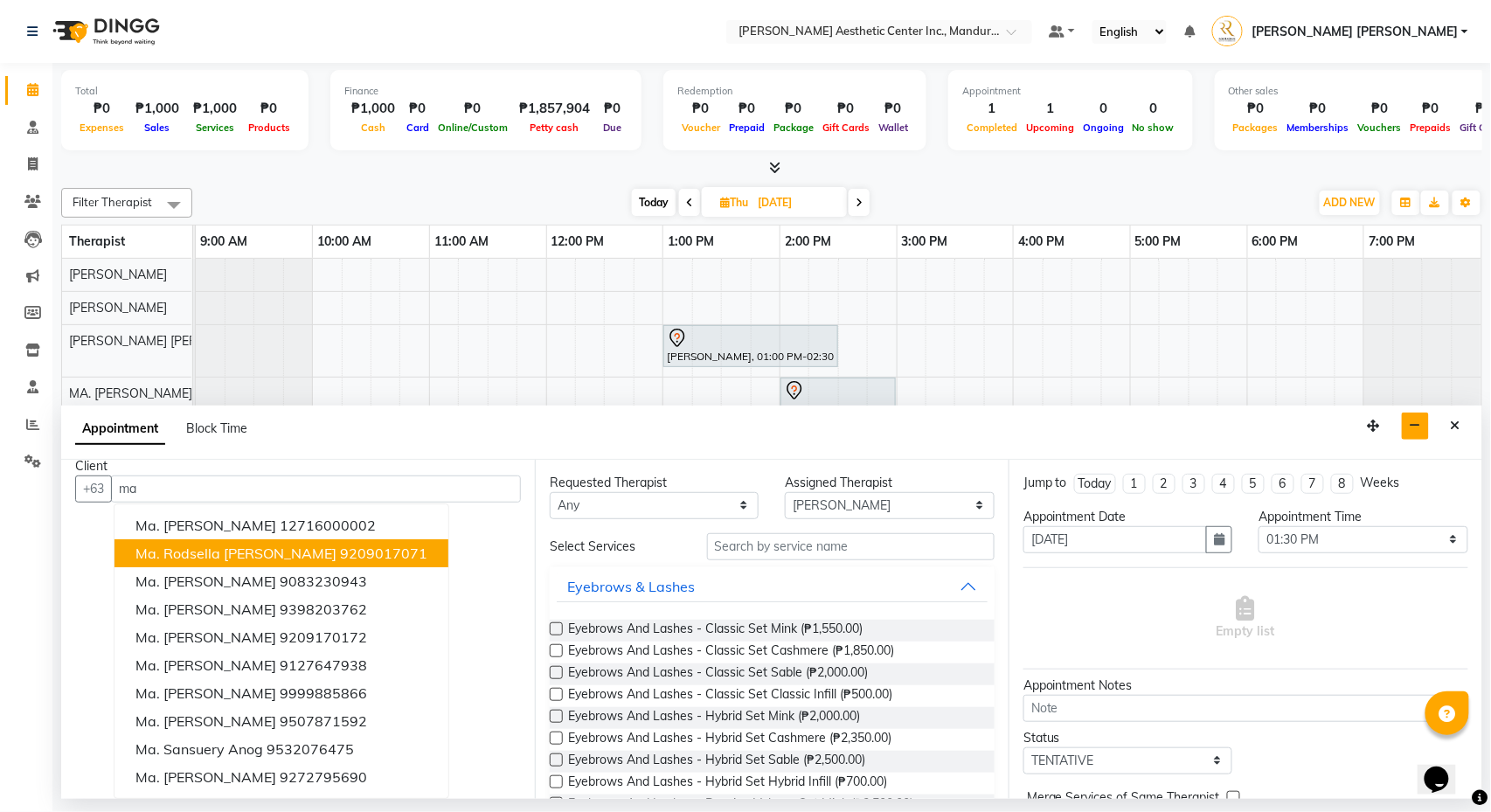
type input "m"
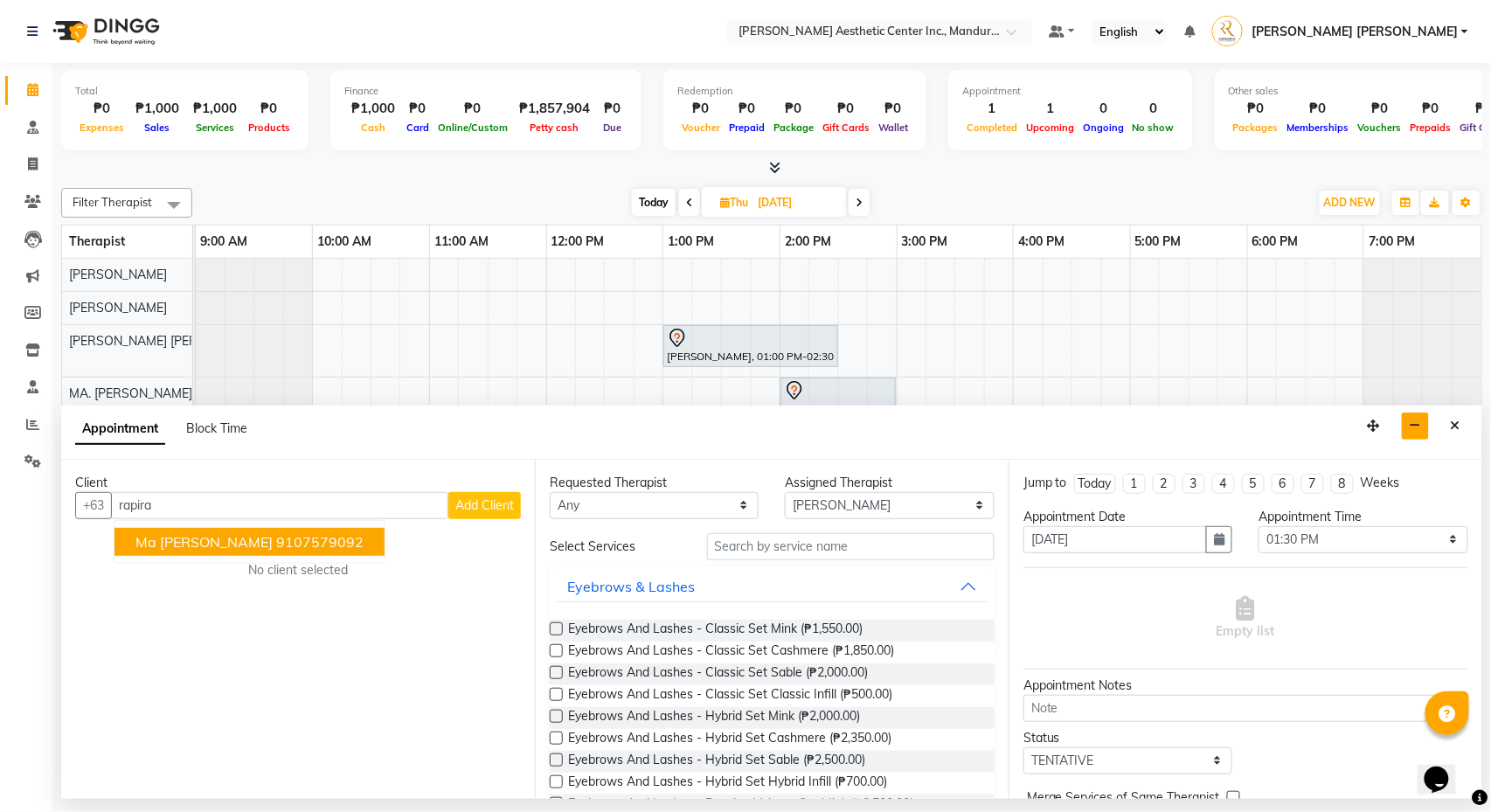
click at [318, 550] on button "Ma [PERSON_NAME] 9107579092" at bounding box center [249, 541] width 270 height 28
type input "9107579092"
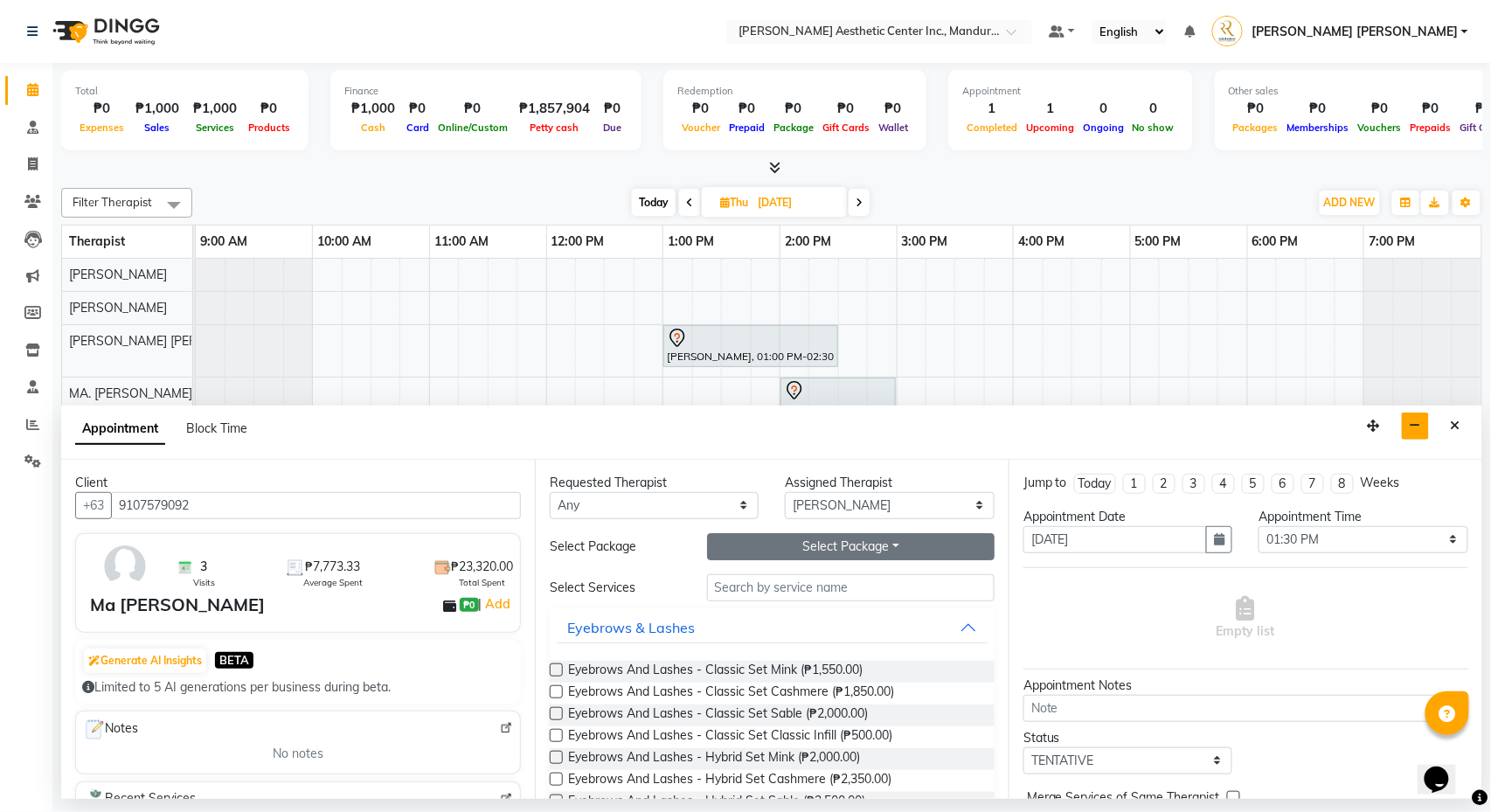
click at [810, 550] on button "Select Package Toggle Dropdown" at bounding box center [850, 547] width 288 height 27
click at [815, 577] on li "[PERSON_NAME] CR_REDUCED GLUTA" at bounding box center [850, 583] width 286 height 25
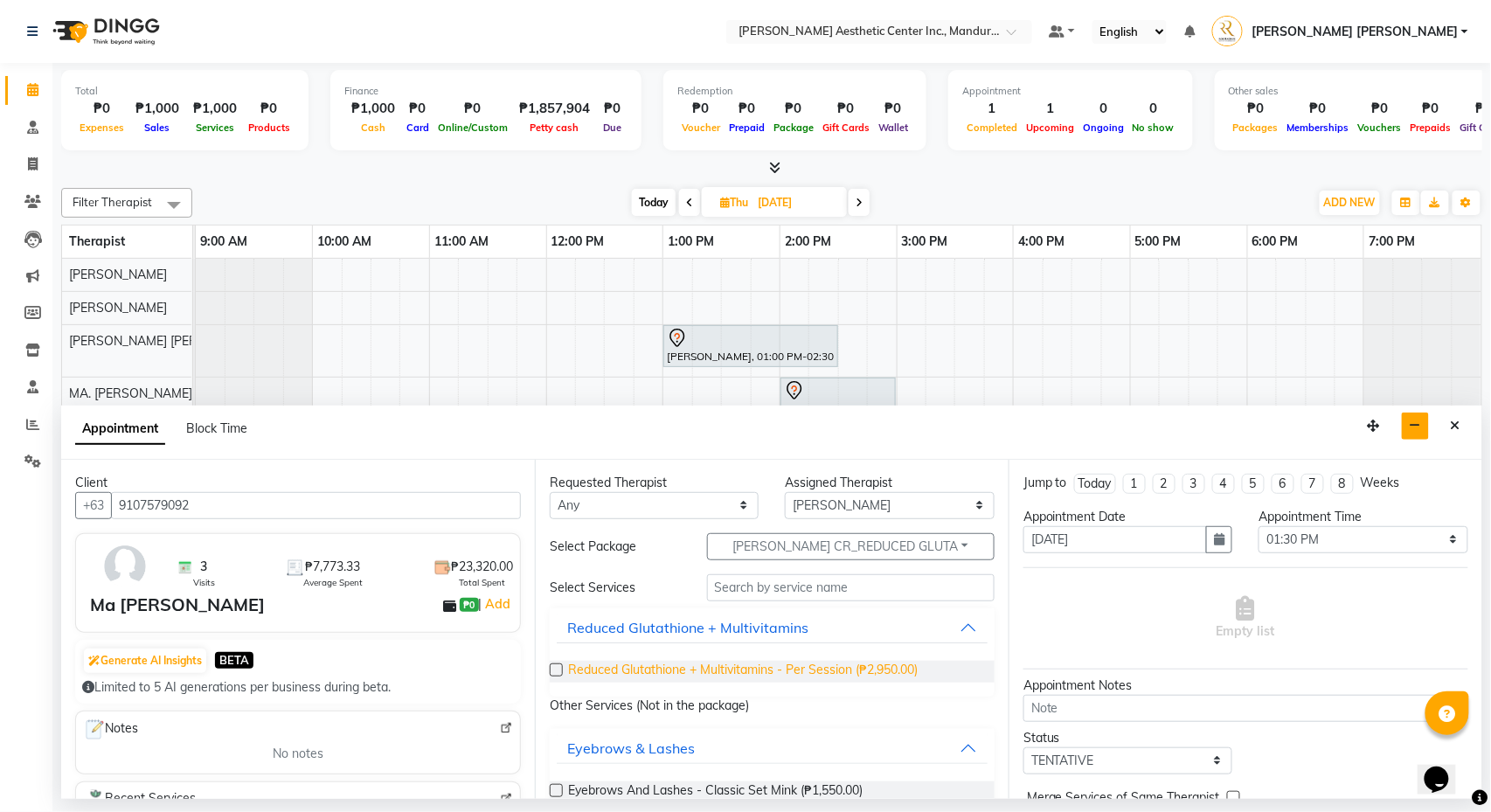
click at [771, 668] on span "Reduced Glutathione + Multivitamins - Per Session (₱2,950.00)" at bounding box center [742, 671] width 350 height 22
checkbox input "false"
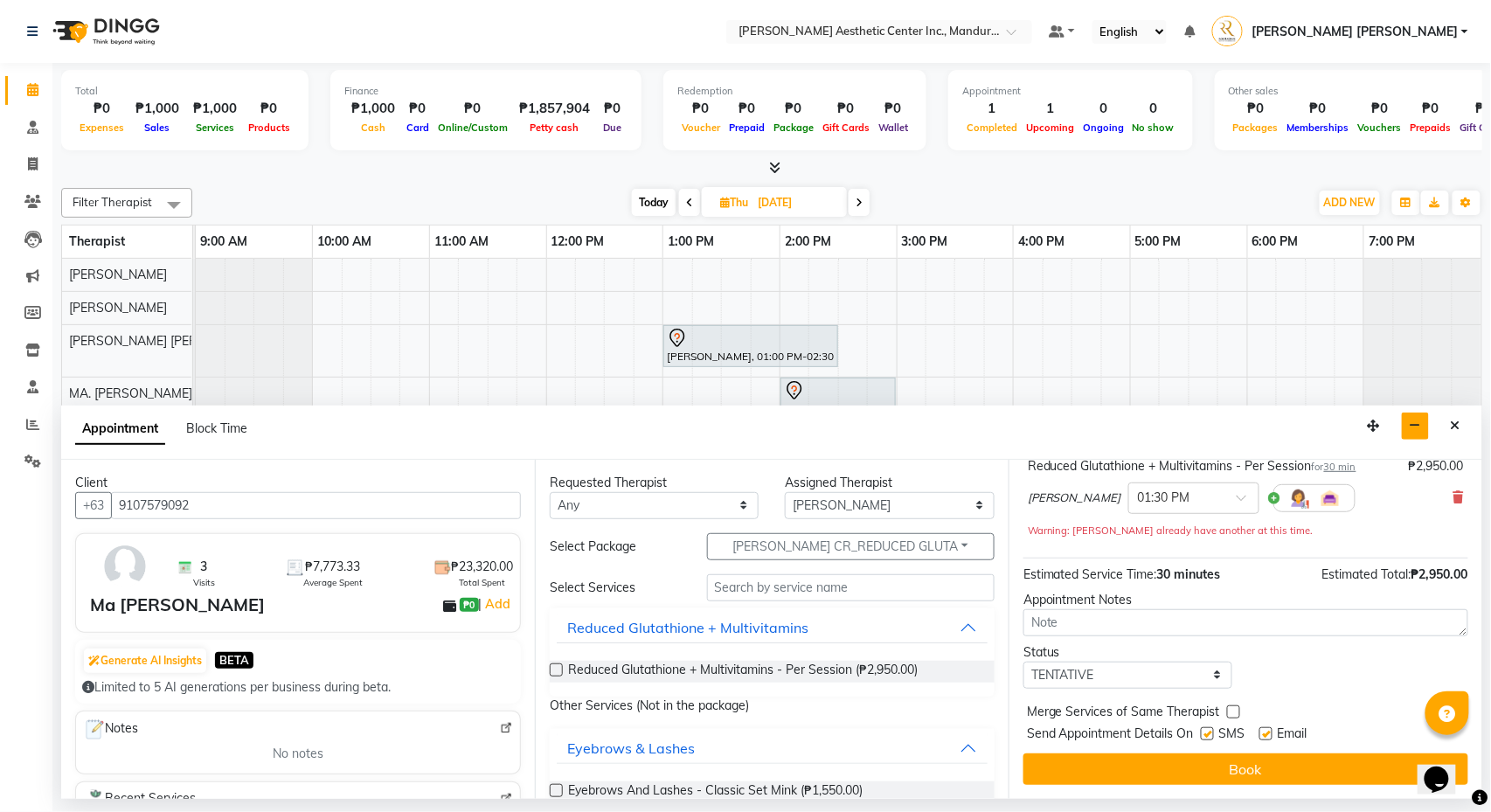
scroll to position [127, 0]
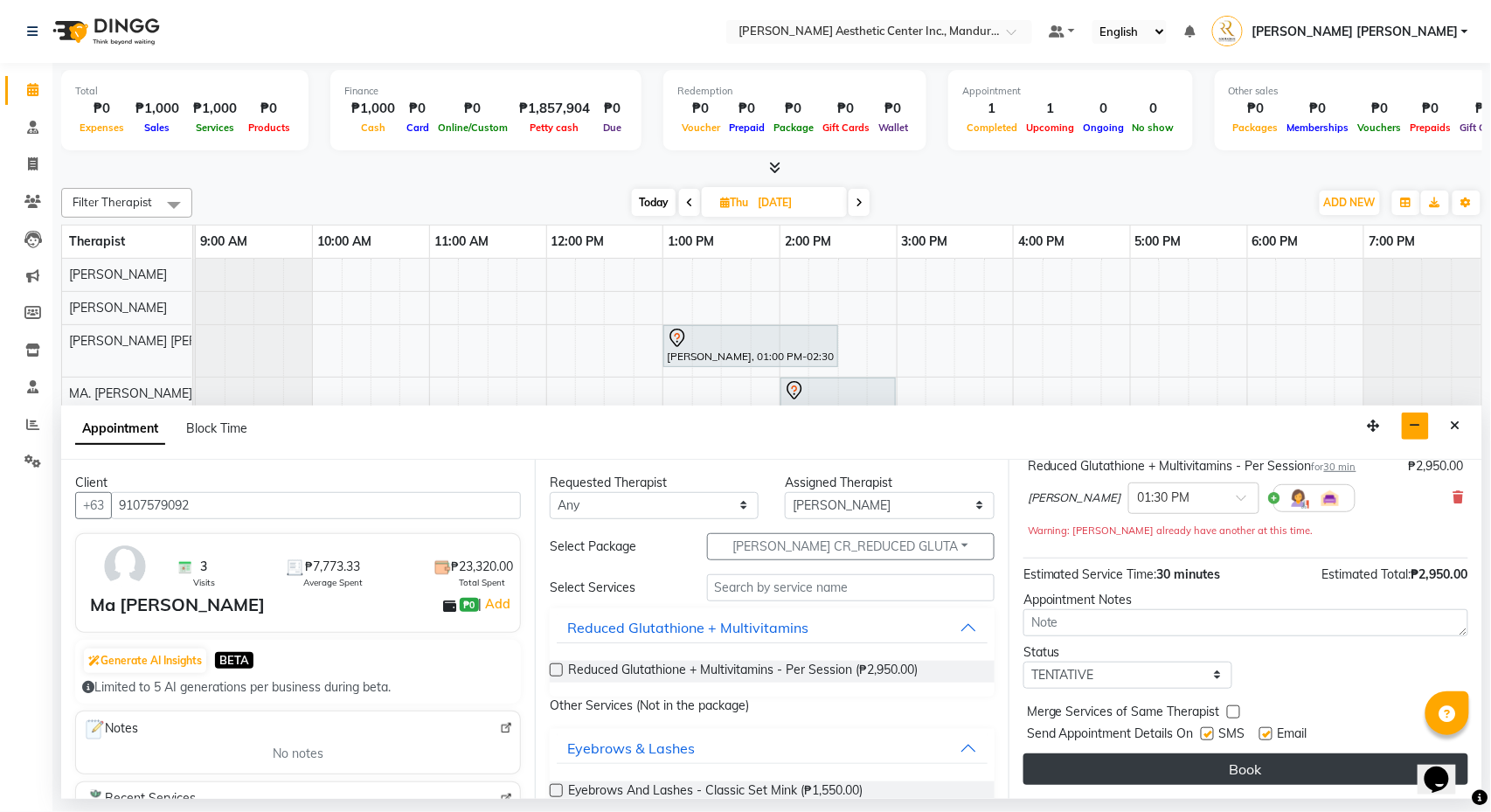
click at [1105, 698] on button "Book" at bounding box center [1247, 768] width 445 height 32
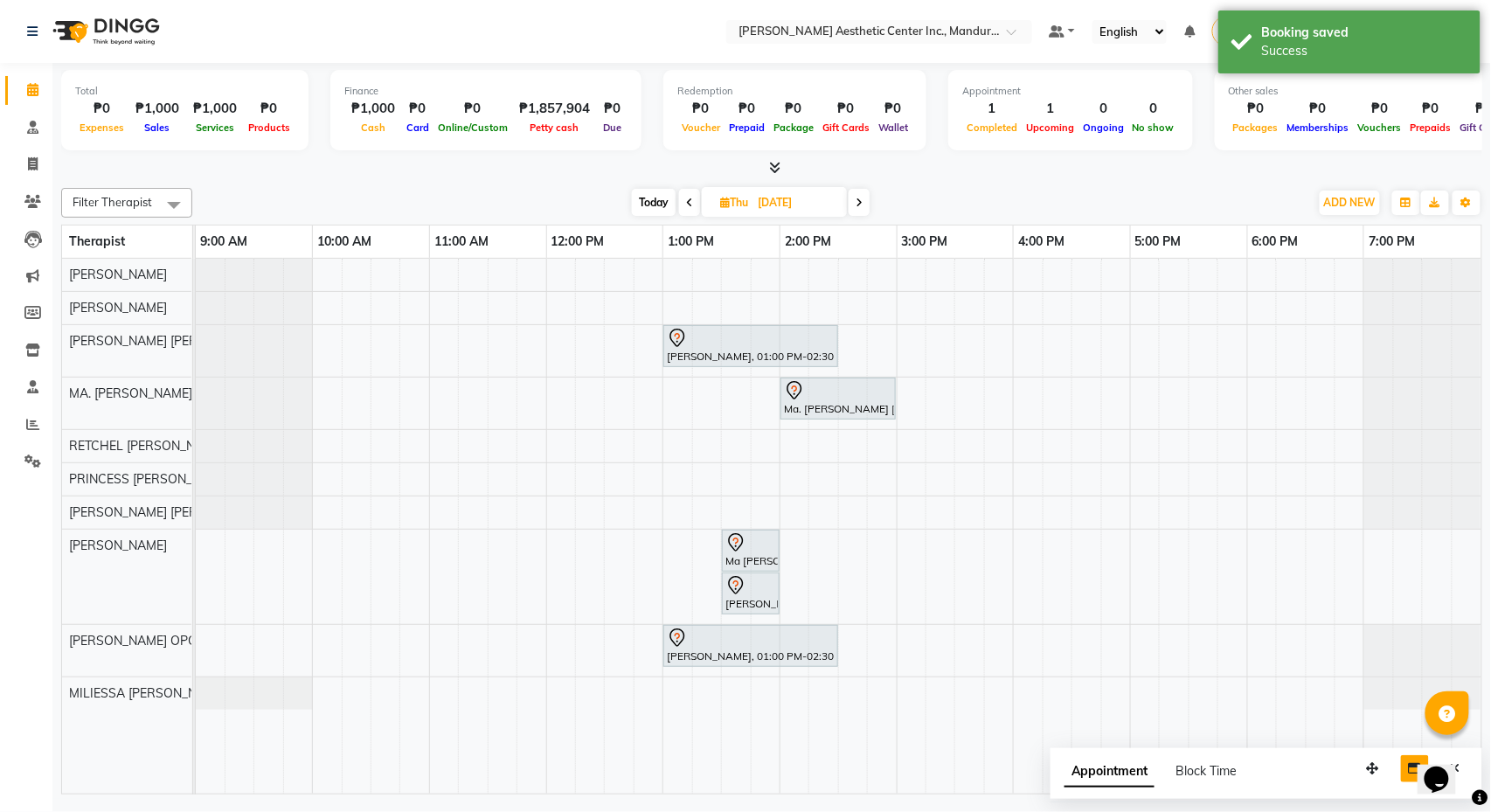
scroll to position [0, 0]
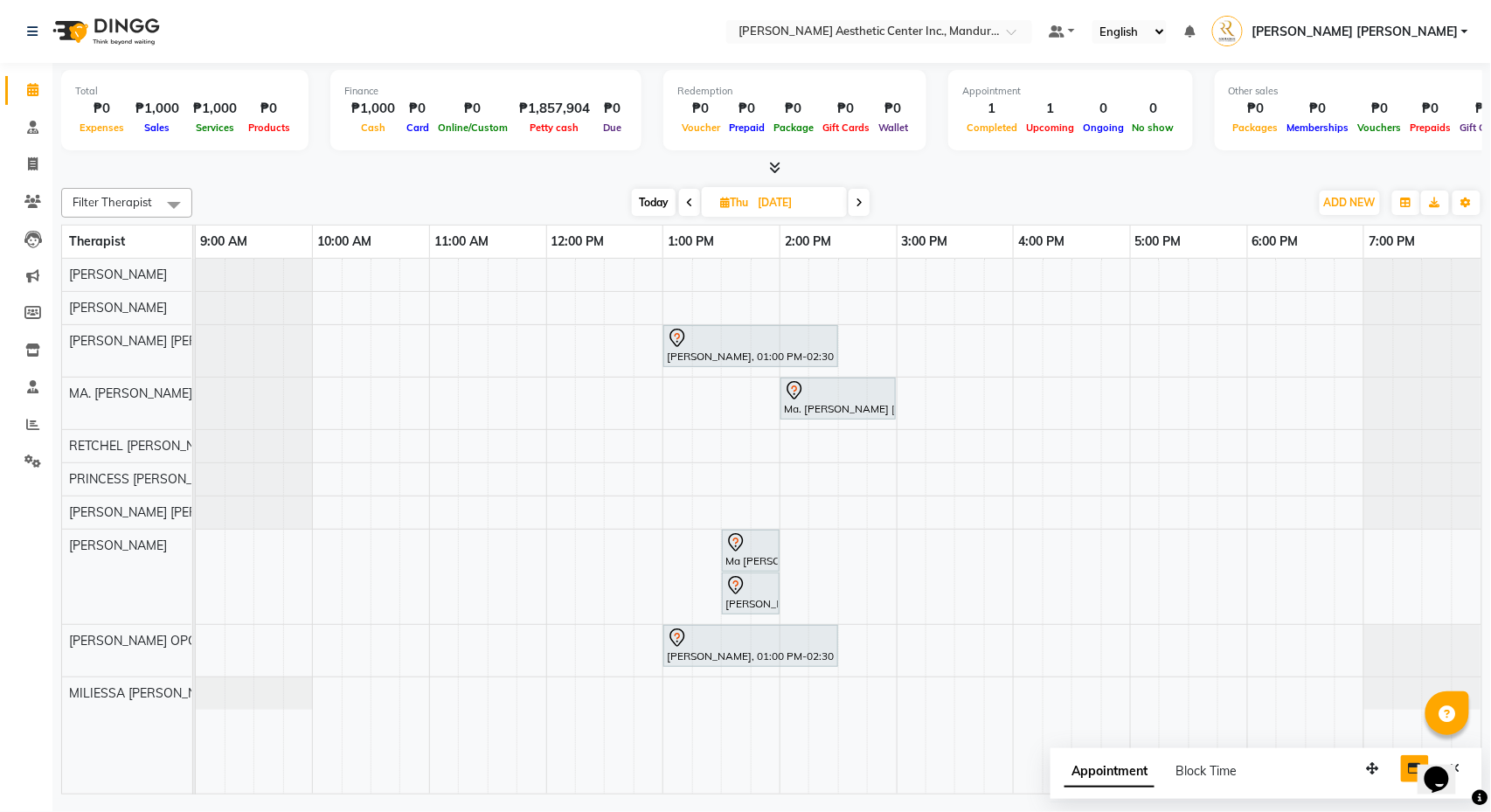
click at [658, 193] on span "Today" at bounding box center [654, 203] width 44 height 27
type input "[DATE]"
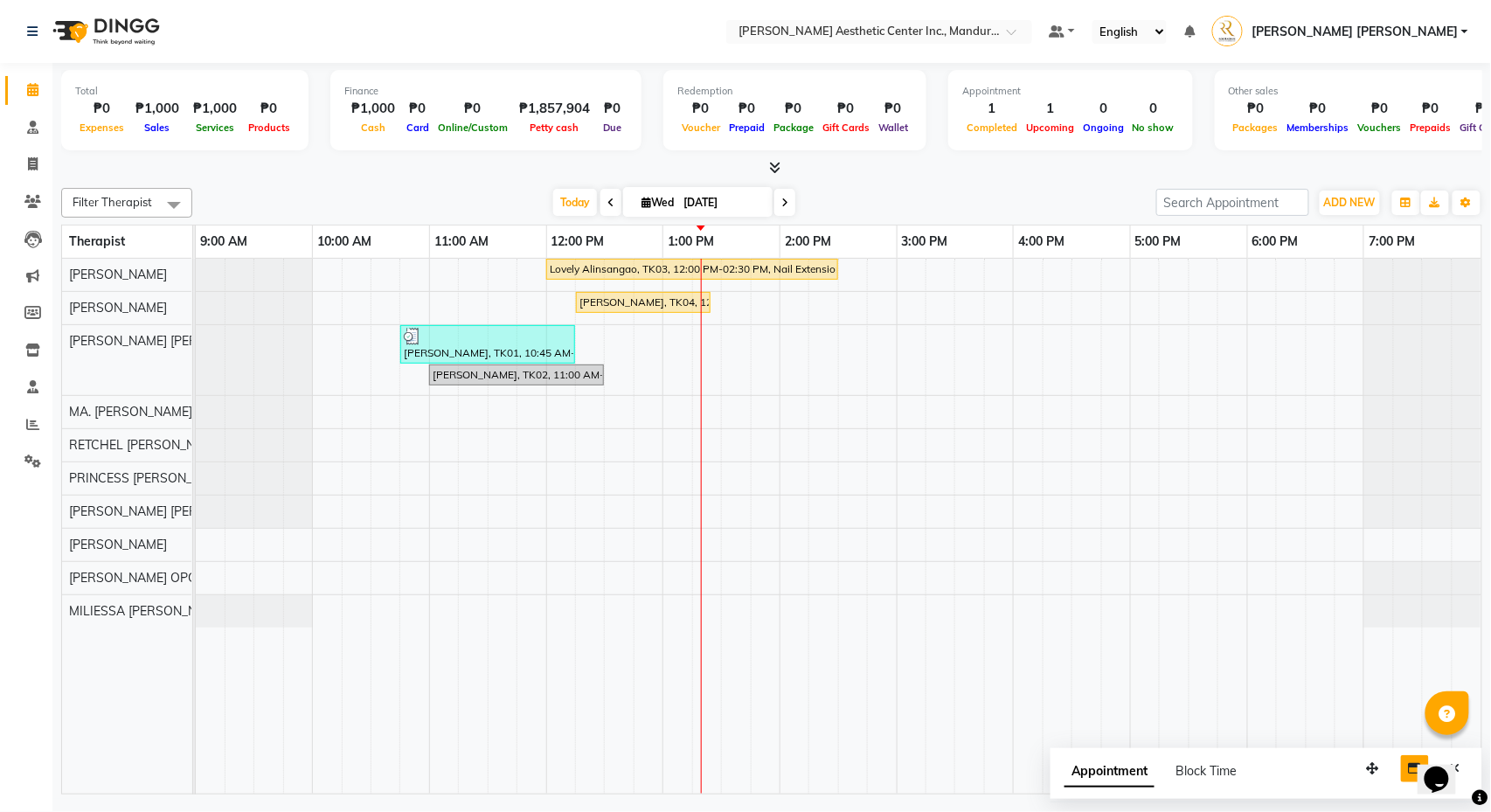
click at [729, 282] on div "Lovely Alinsangao, TK03, 12:00 PM-02:30 PM, Nail Extension - Long [PERSON_NAME]…" at bounding box center [839, 526] width 1286 height 535
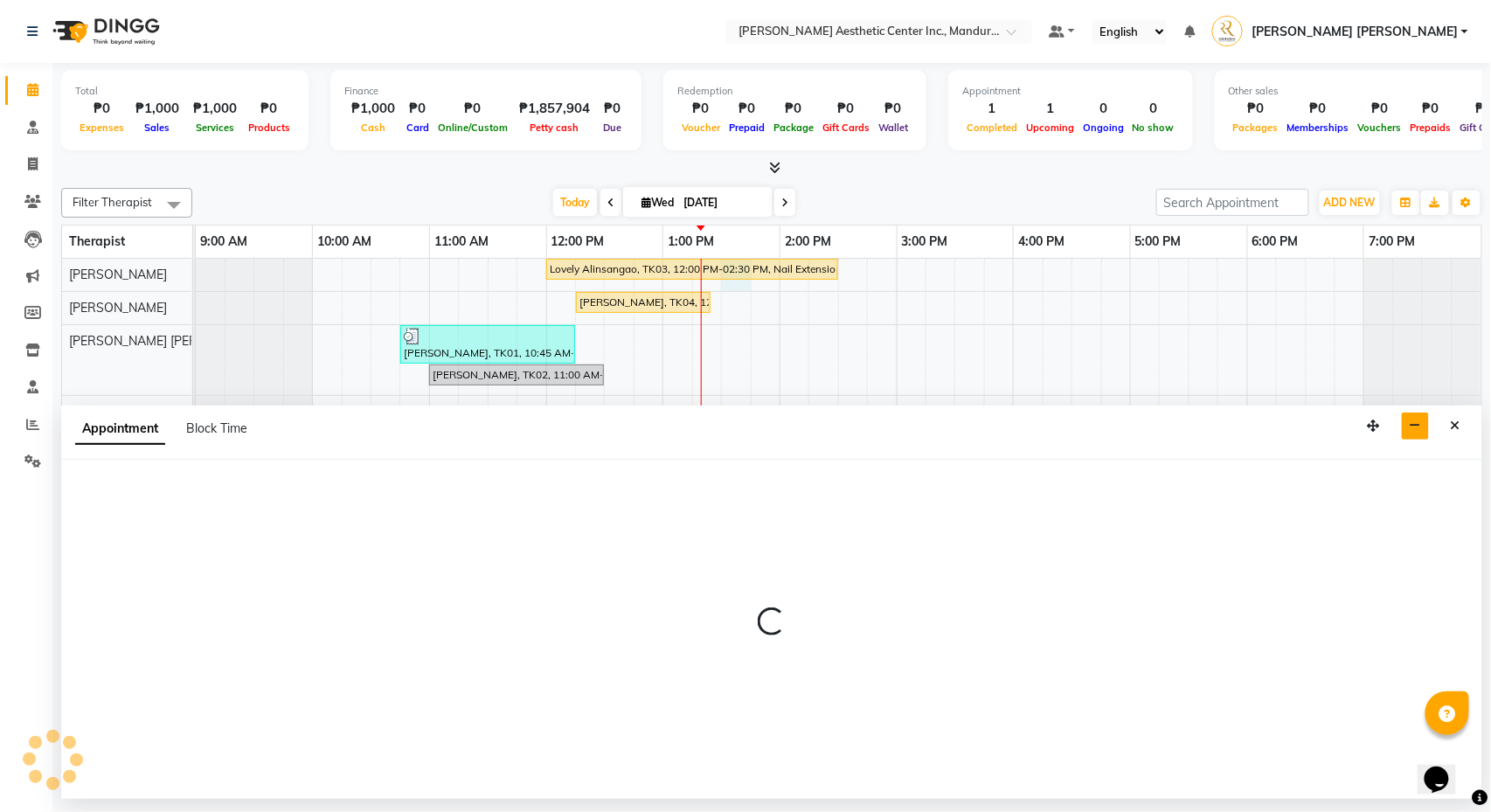
select select "46220"
select select "tentative"
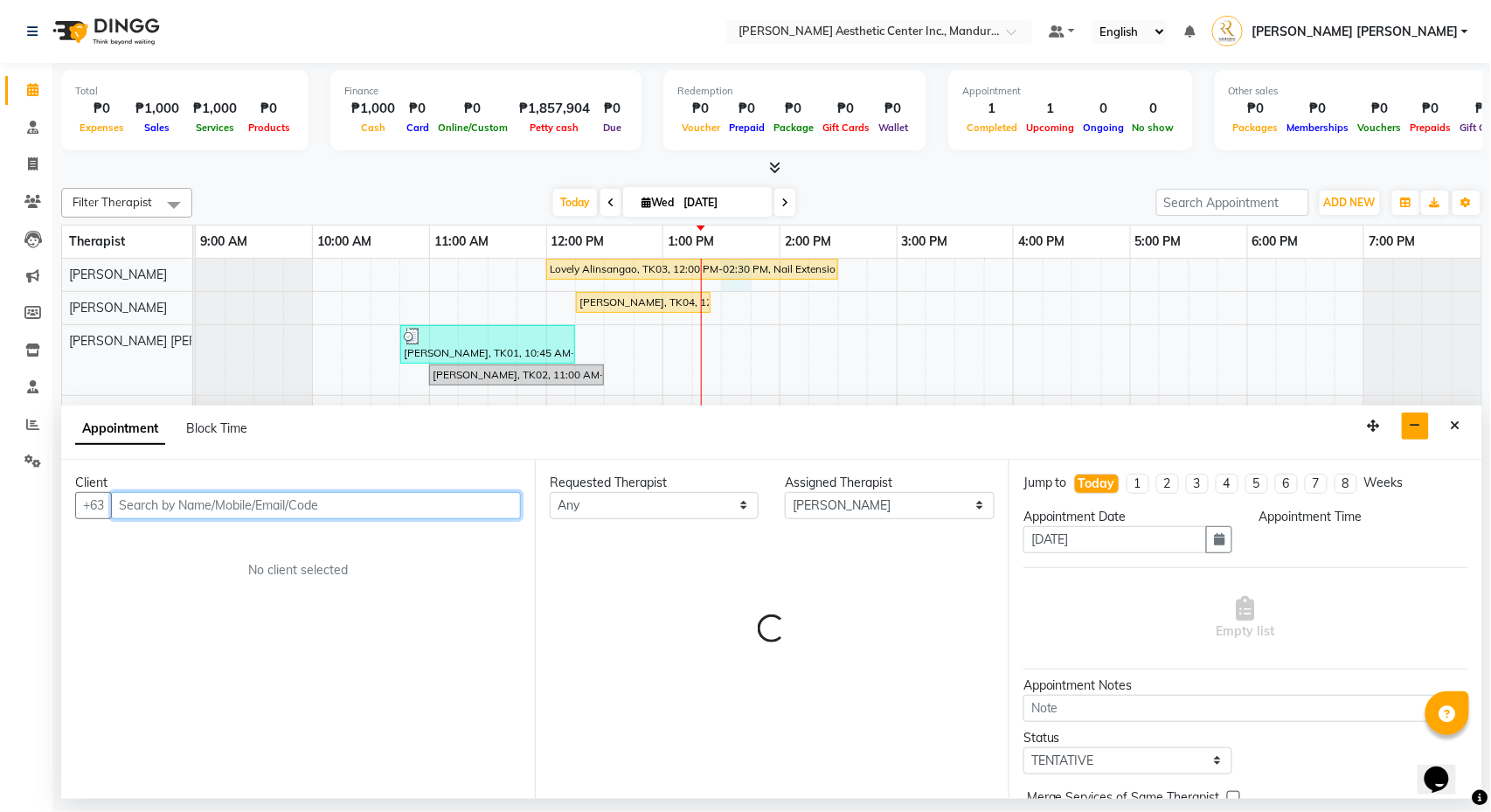
select select "810"
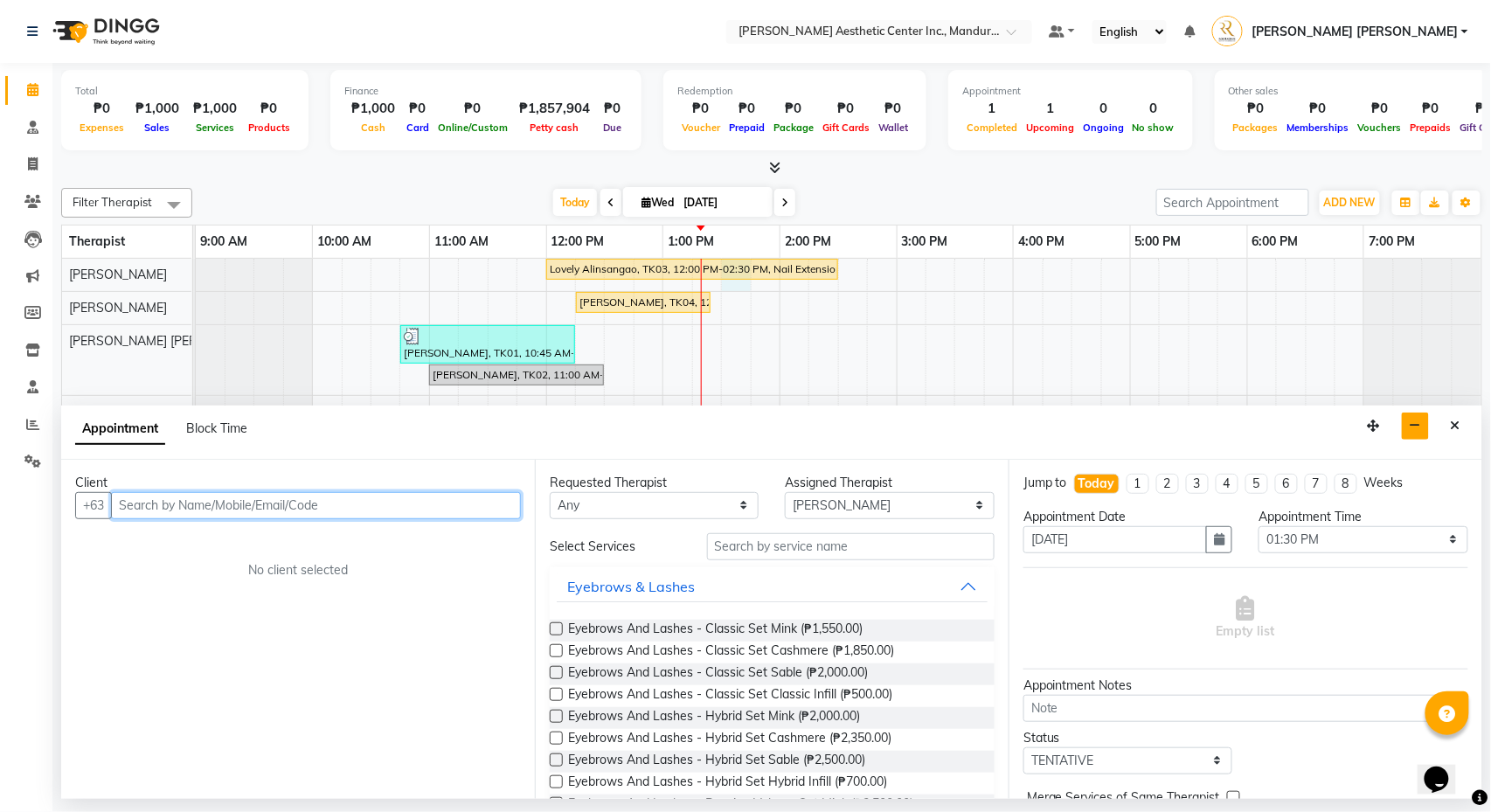
click at [491, 508] on input "text" at bounding box center [315, 506] width 410 height 27
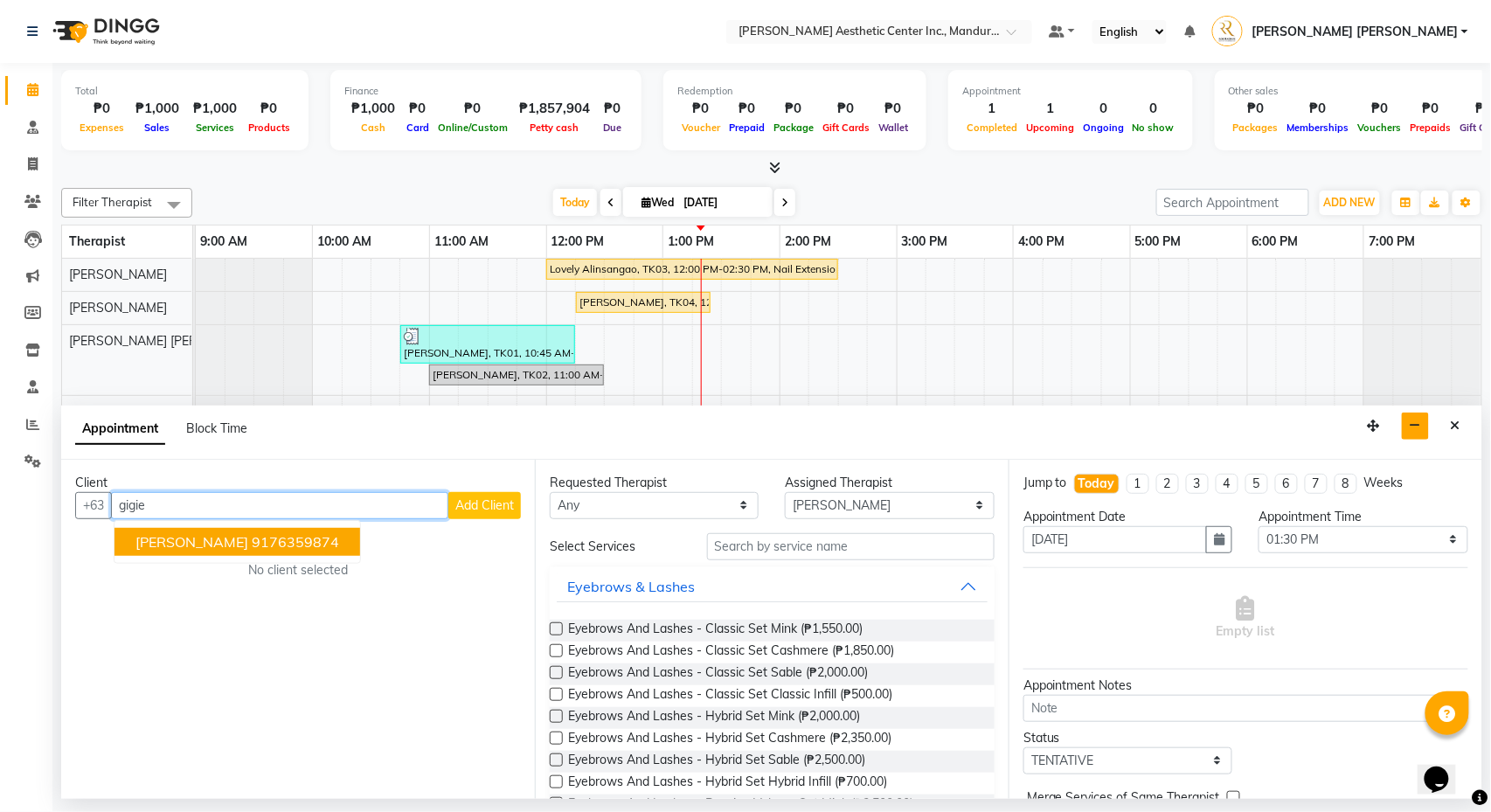
click at [310, 537] on ngb-highlight "9176359874" at bounding box center [295, 541] width 87 height 17
type input "9176359874"
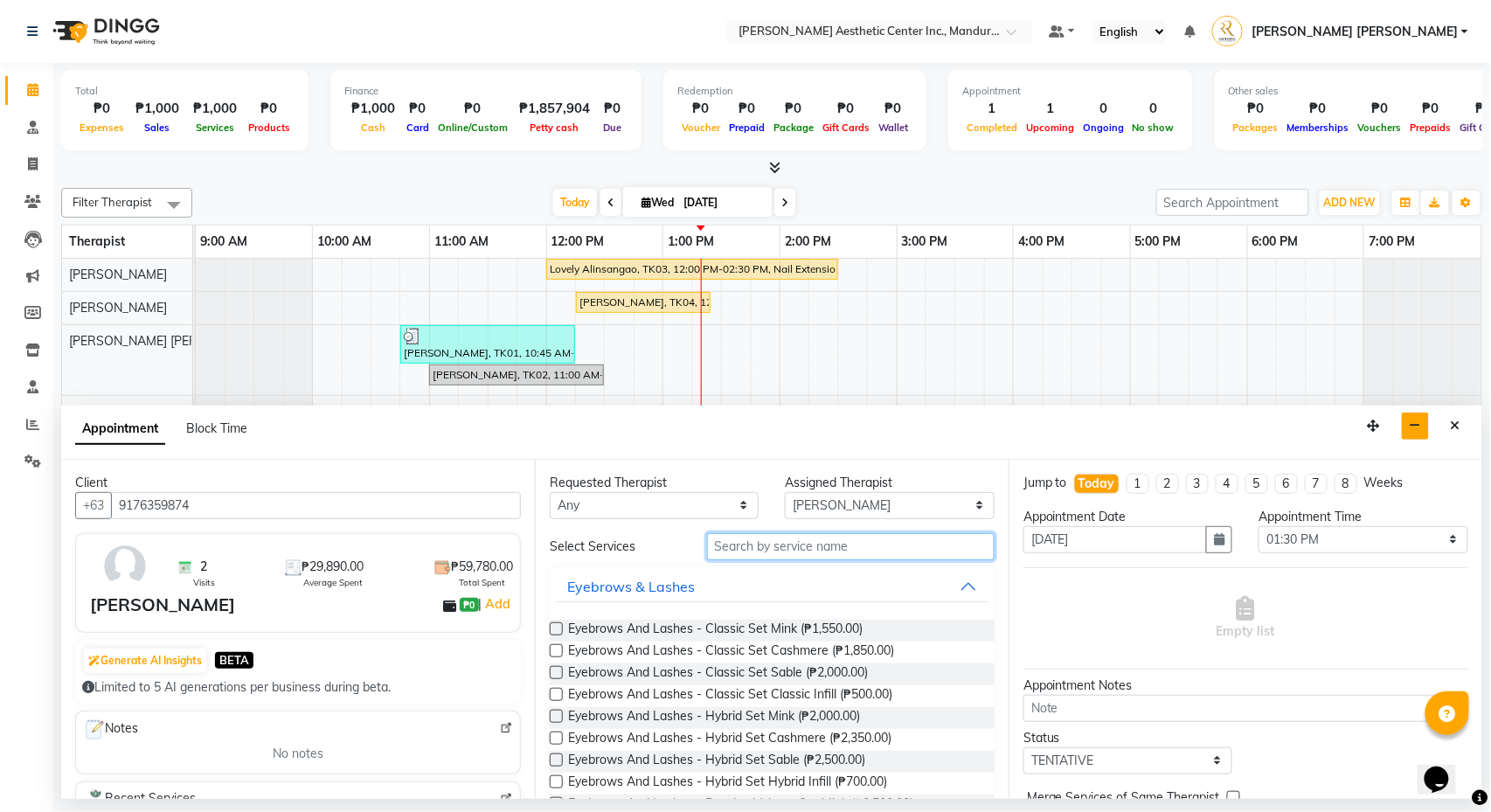
click at [801, 550] on input "text" at bounding box center [850, 547] width 288 height 27
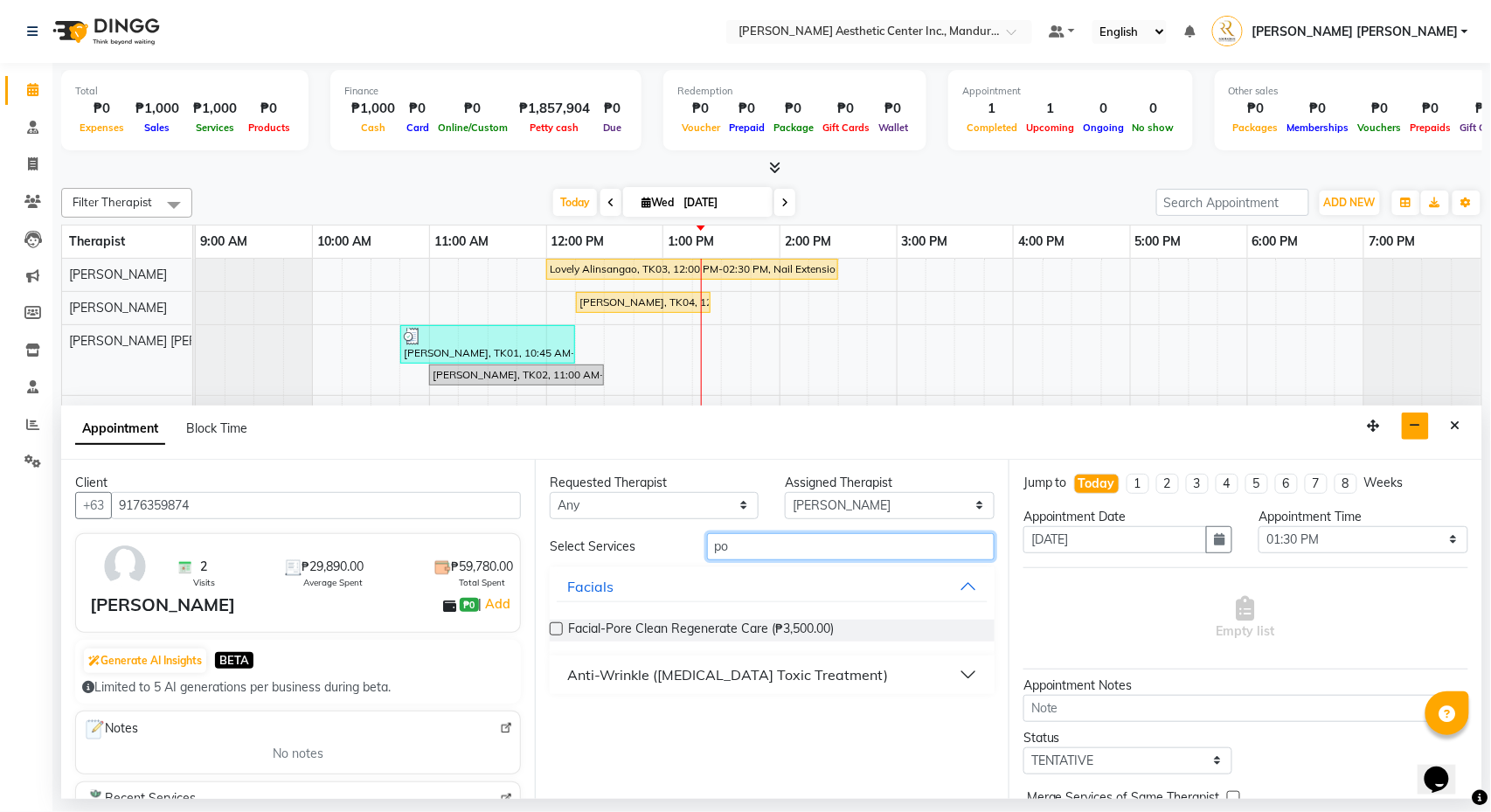
type input "p"
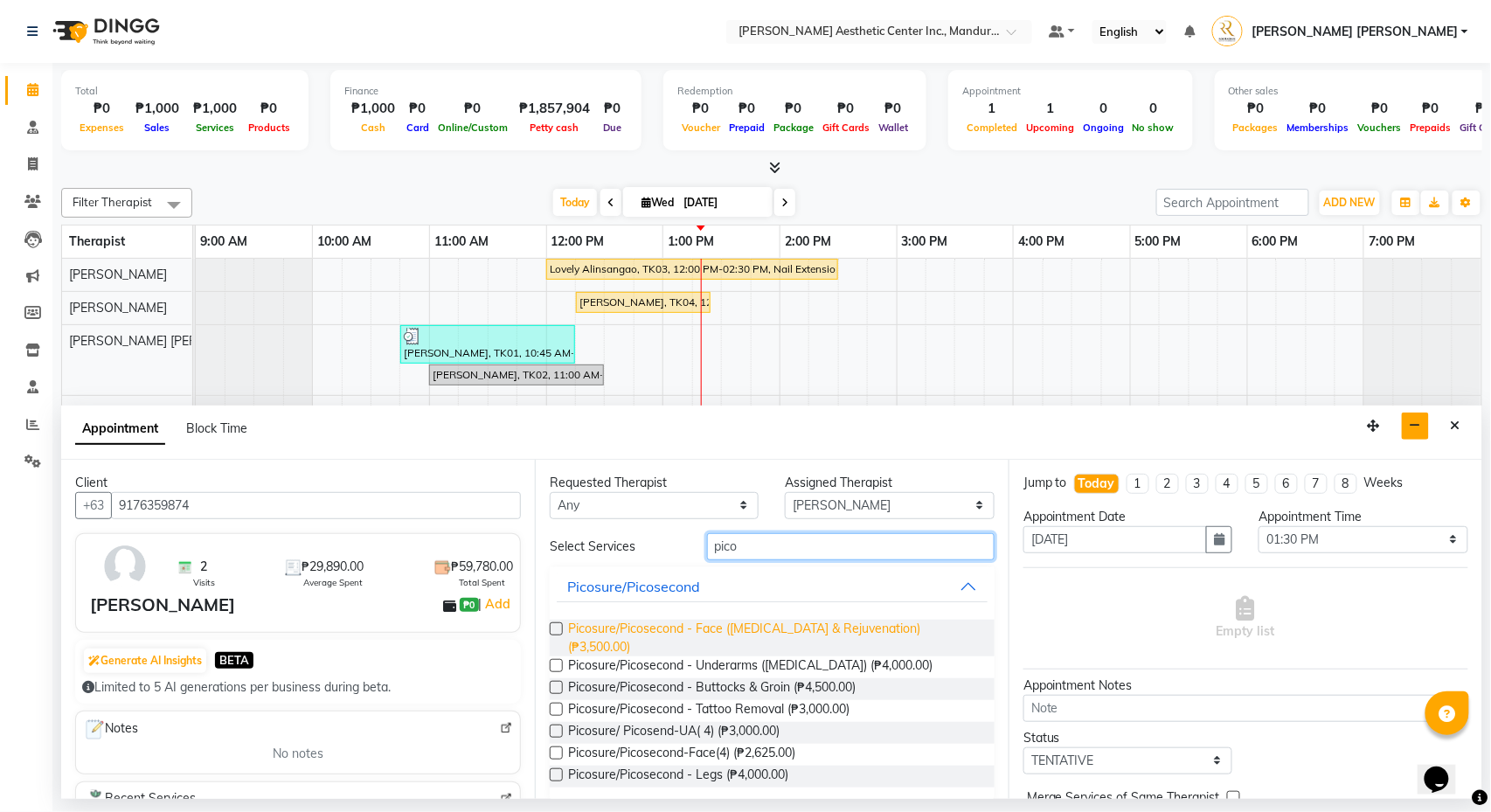
type input "pico"
click at [760, 643] on span "Picosure/Picosecond - Face ([MEDICAL_DATA] & Rejuvenation) (₱3,500.00)" at bounding box center [774, 638] width 413 height 36
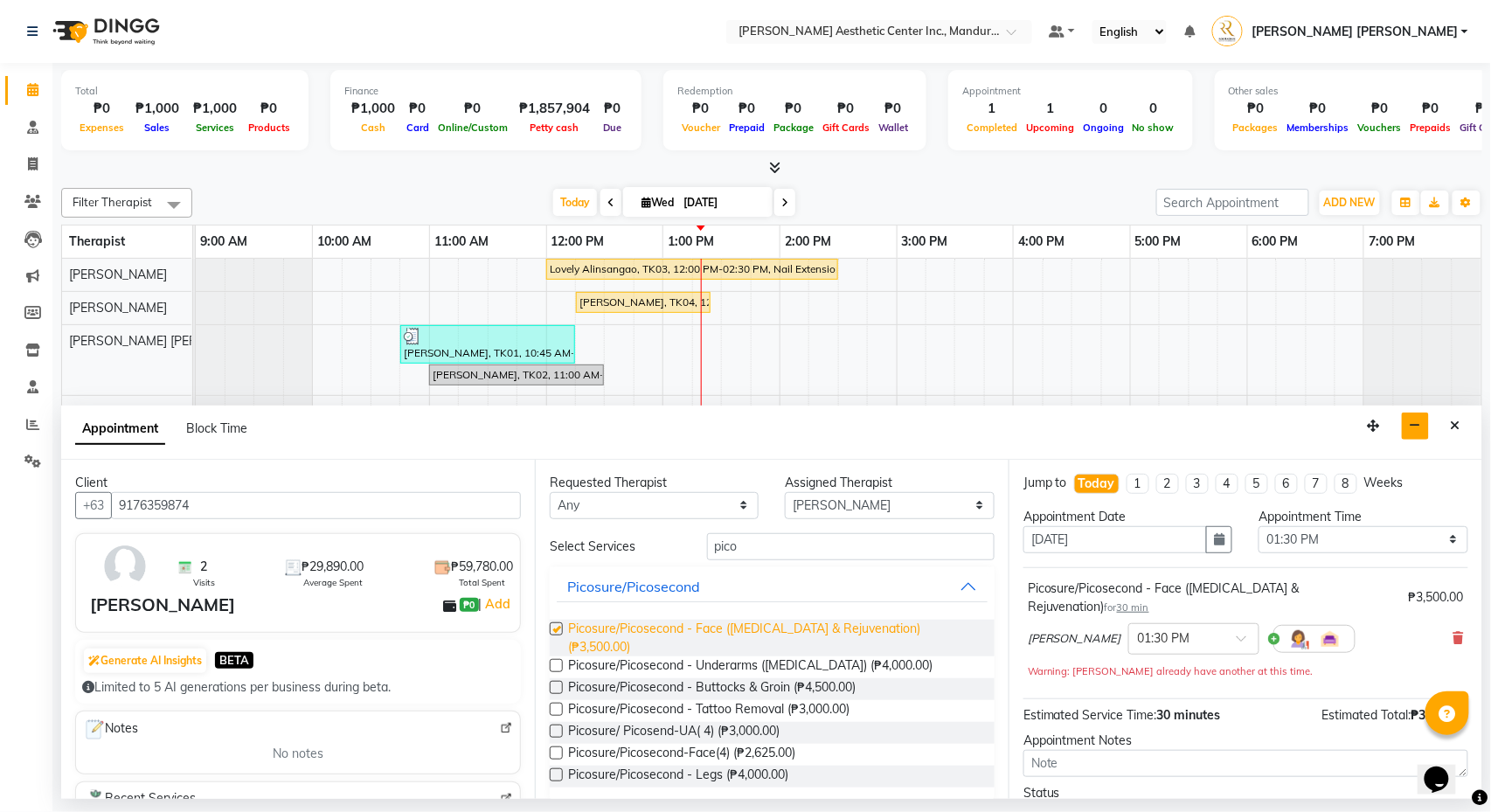
checkbox input "false"
click at [1207, 522] on div "Appointment Date" at bounding box center [1128, 517] width 209 height 18
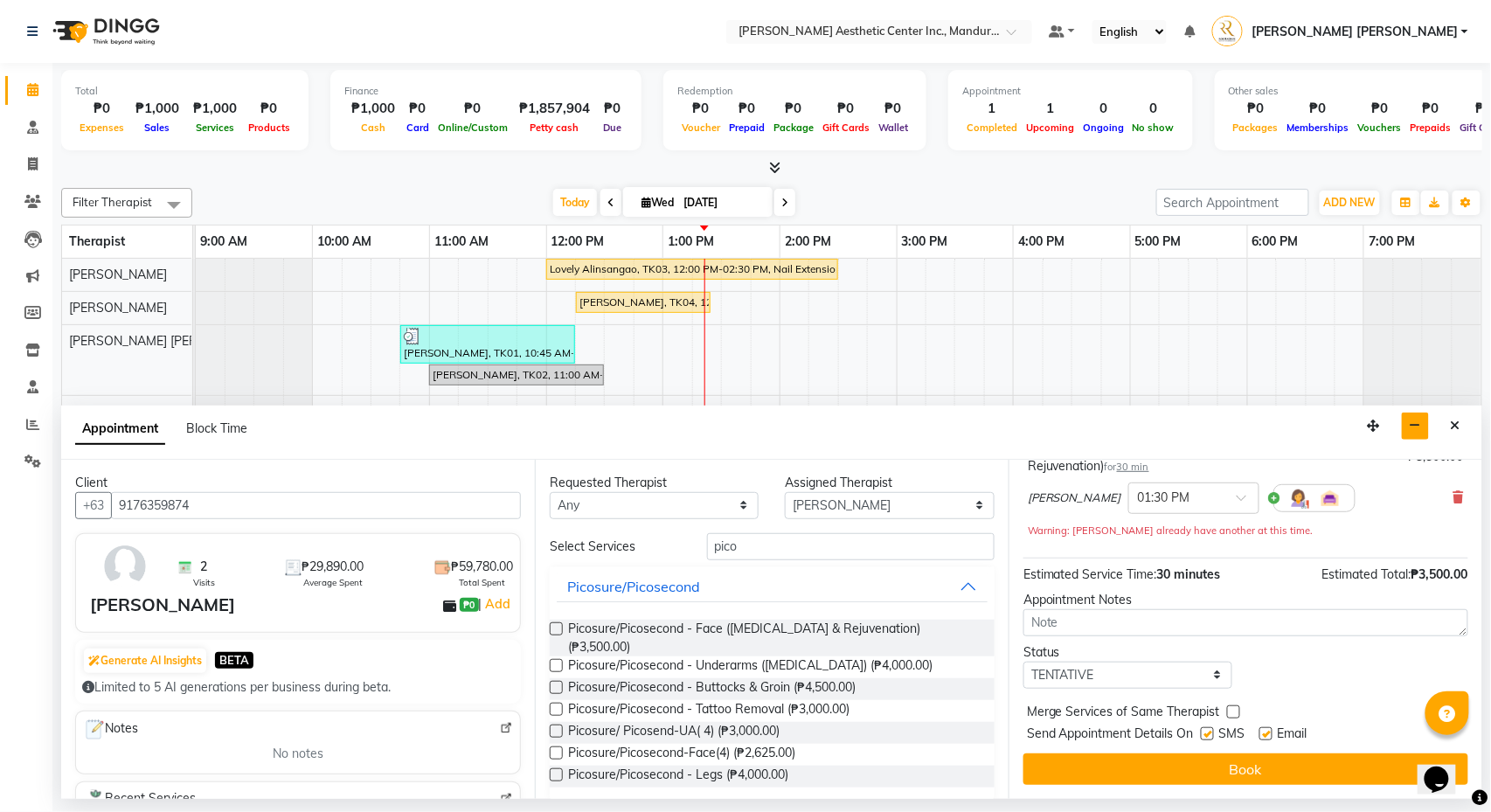
scroll to position [147, 0]
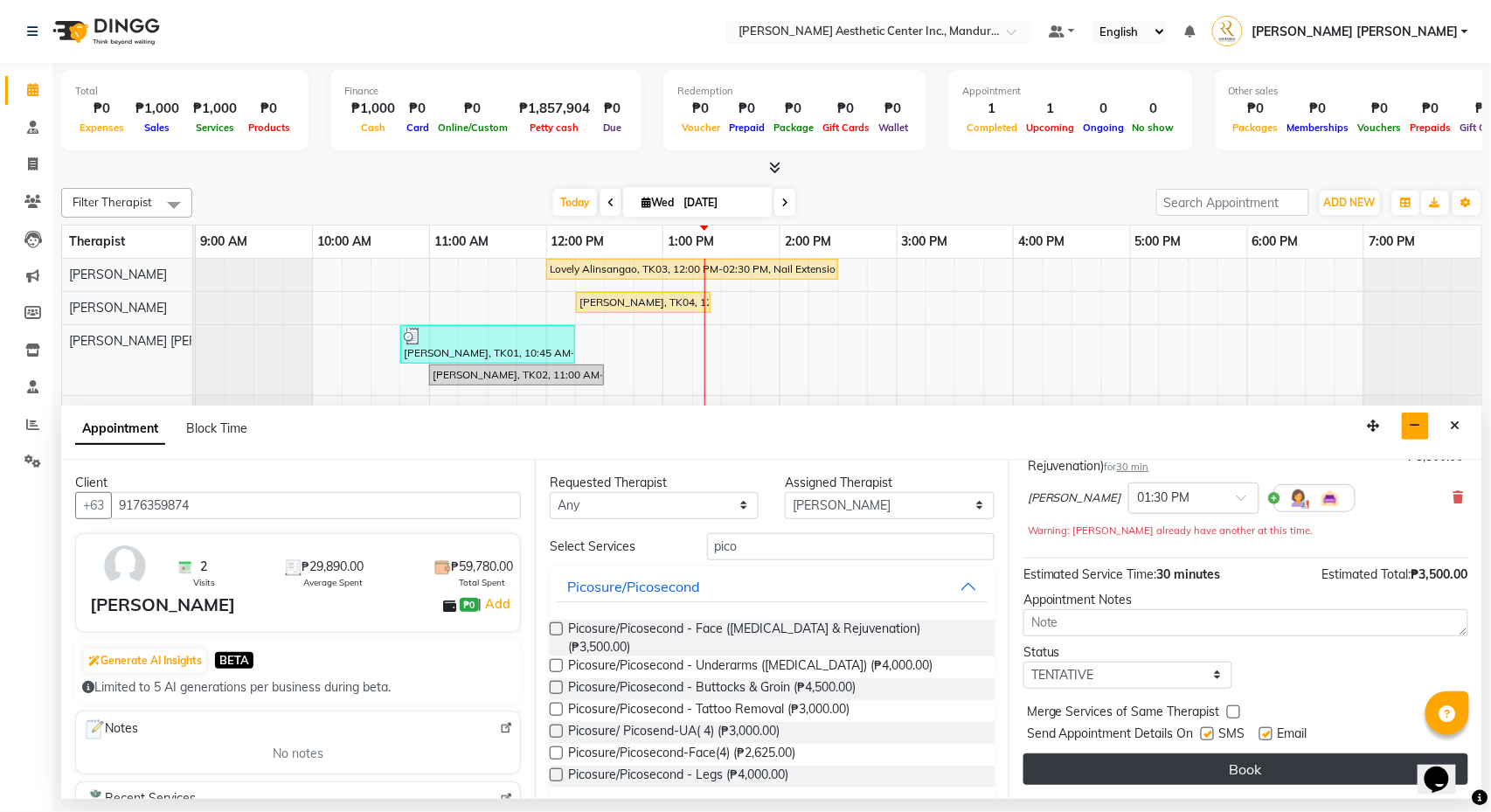
click at [1282, 698] on button "Book" at bounding box center [1247, 768] width 445 height 32
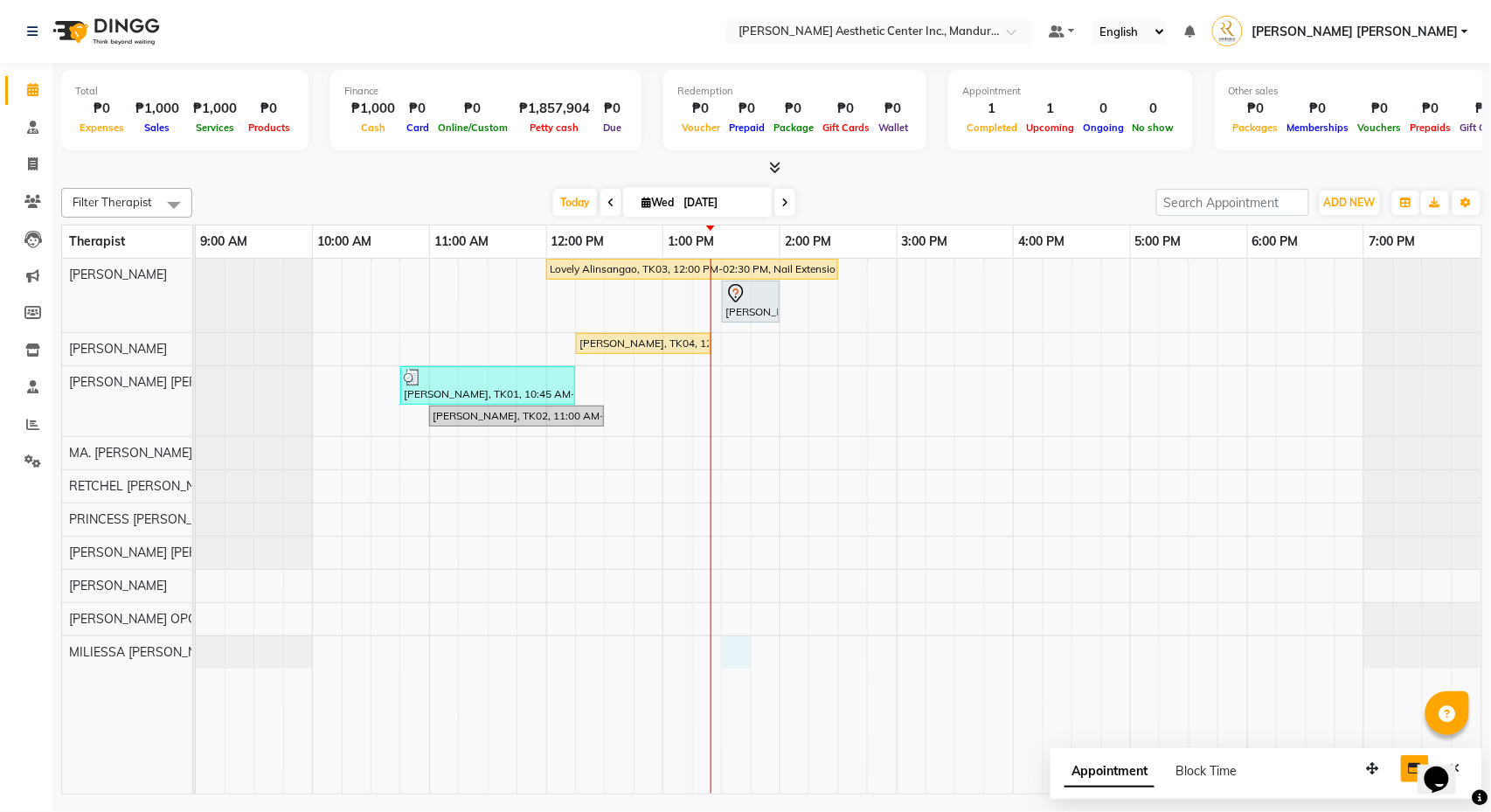
click at [734, 656] on div "Lovely Alinsangao, TK03, 12:00 PM-02:30 PM, Nail Extension - Long [PERSON_NAME]…" at bounding box center [839, 526] width 1286 height 535
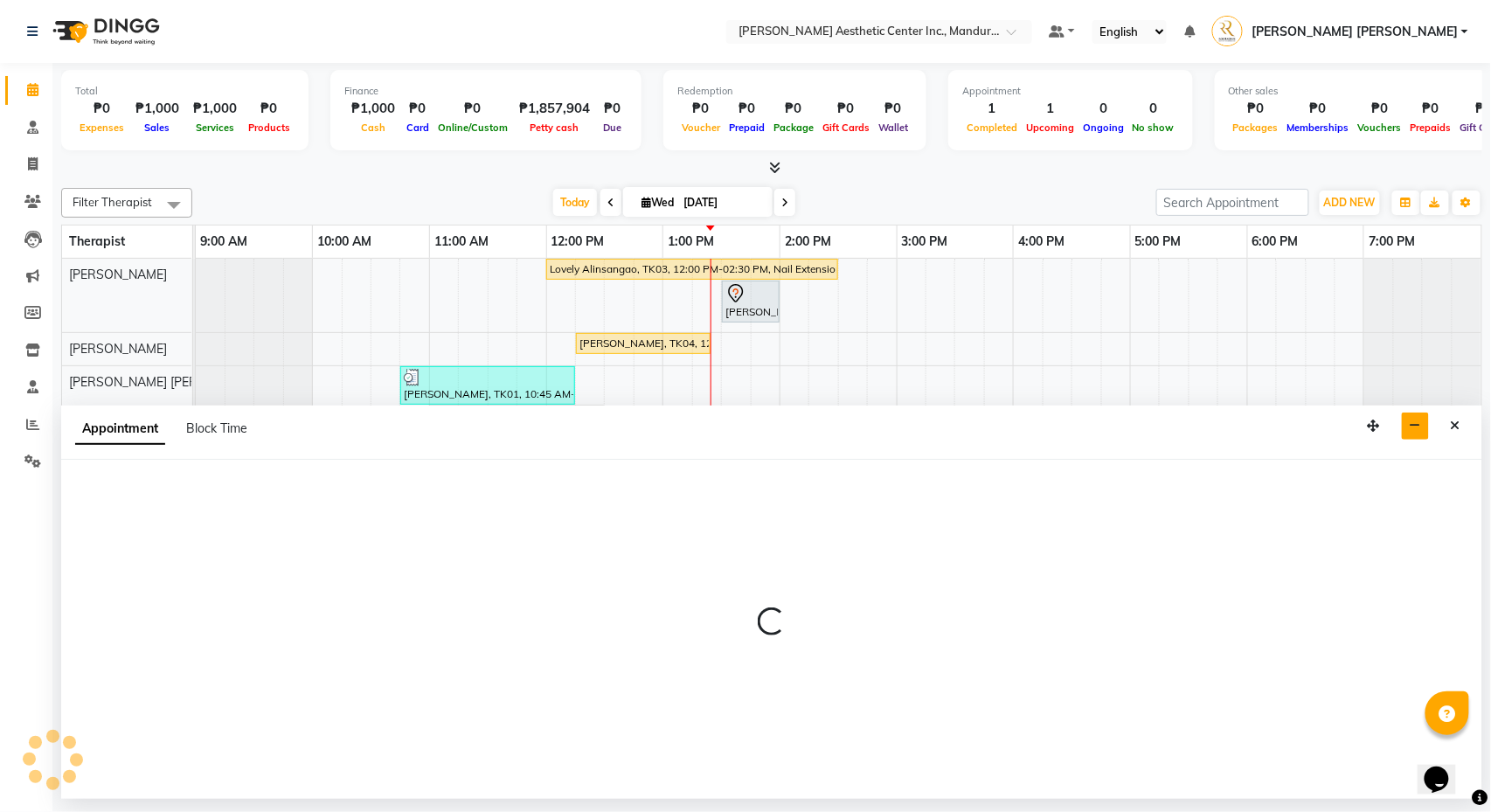
select select "69743"
select select "810"
select select "tentative"
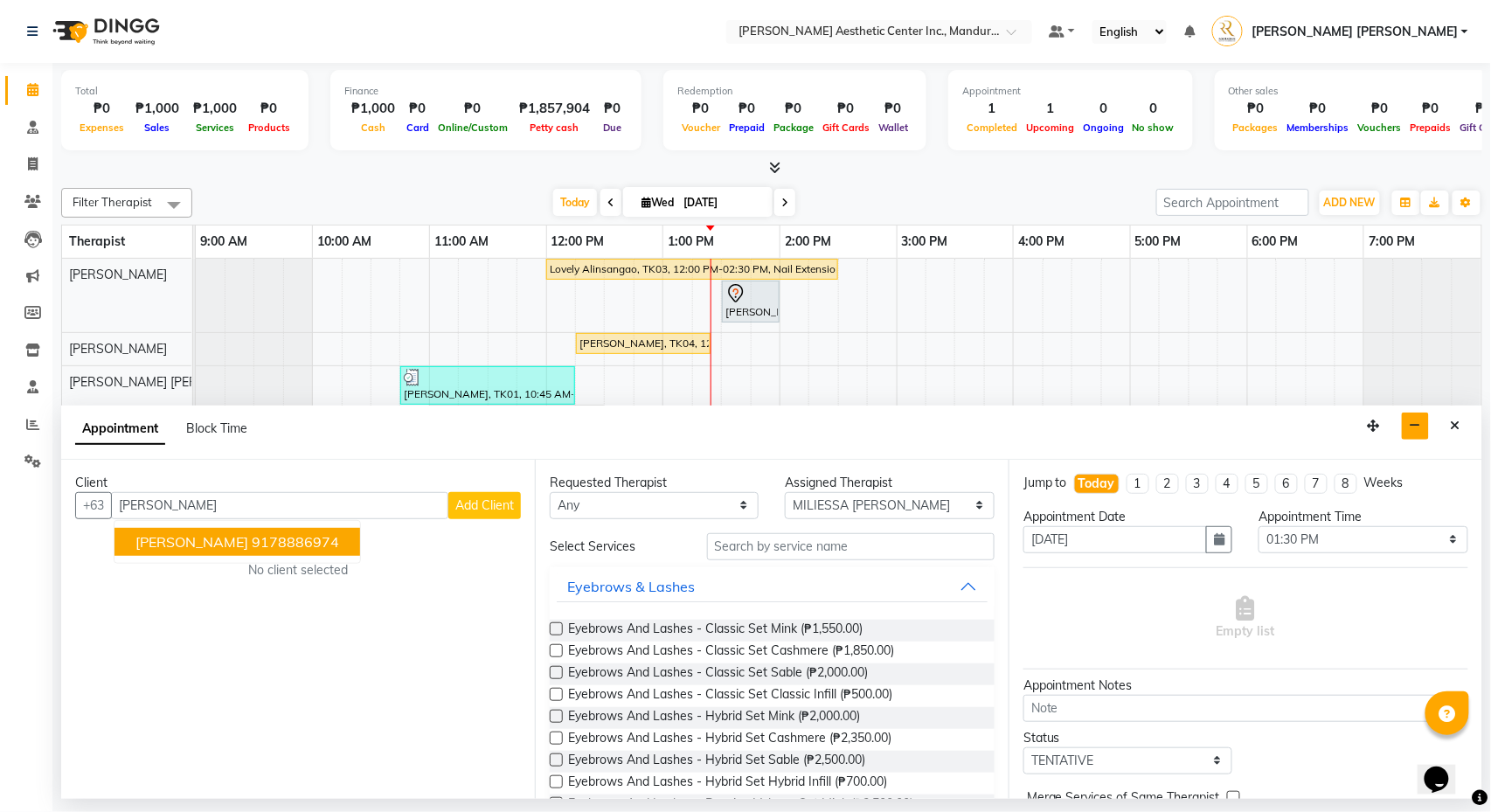
click at [273, 536] on ngb-highlight "9178886974" at bounding box center [295, 541] width 87 height 17
type input "9178886974"
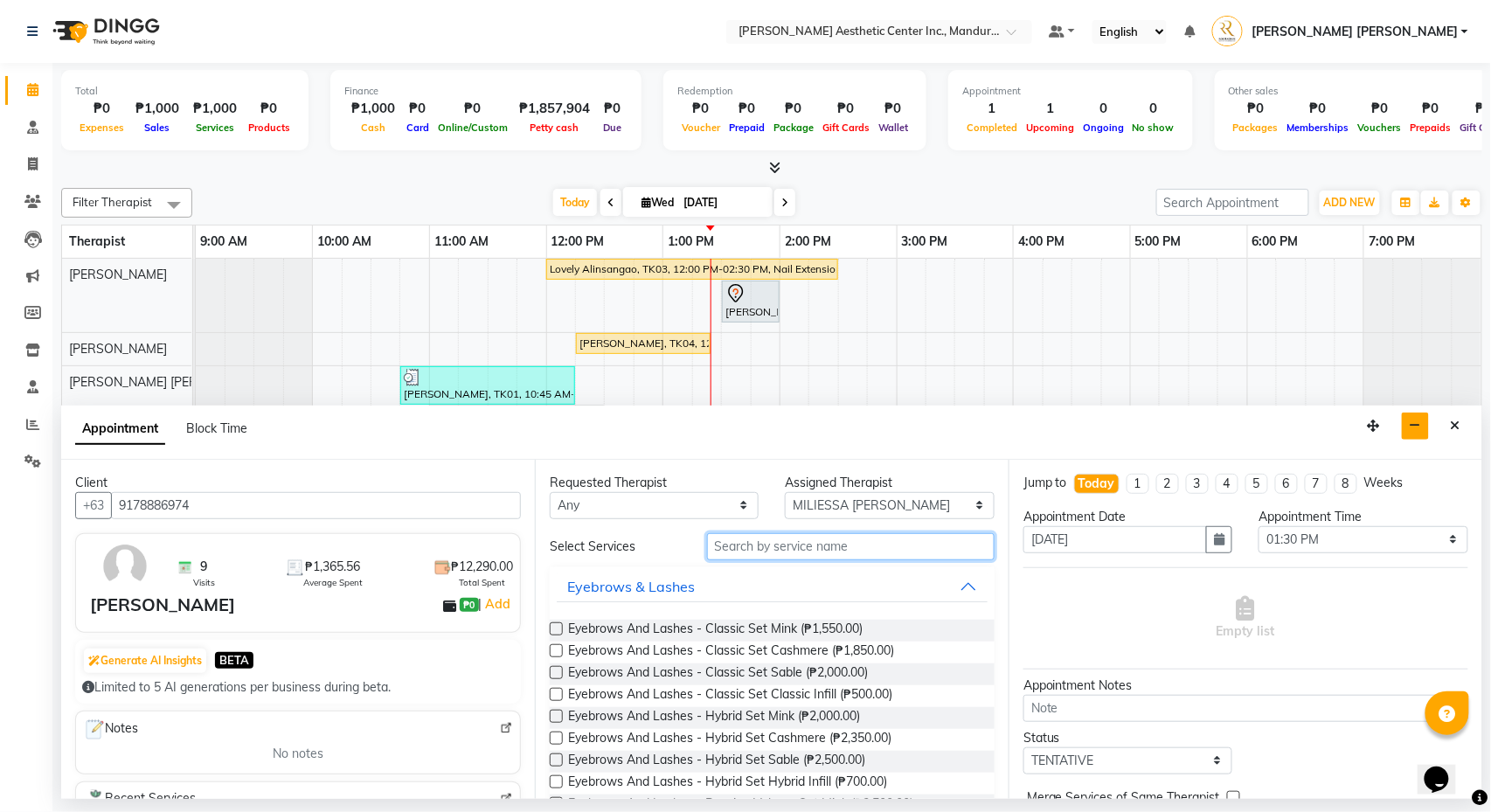
click at [812, 553] on input "text" at bounding box center [850, 547] width 288 height 27
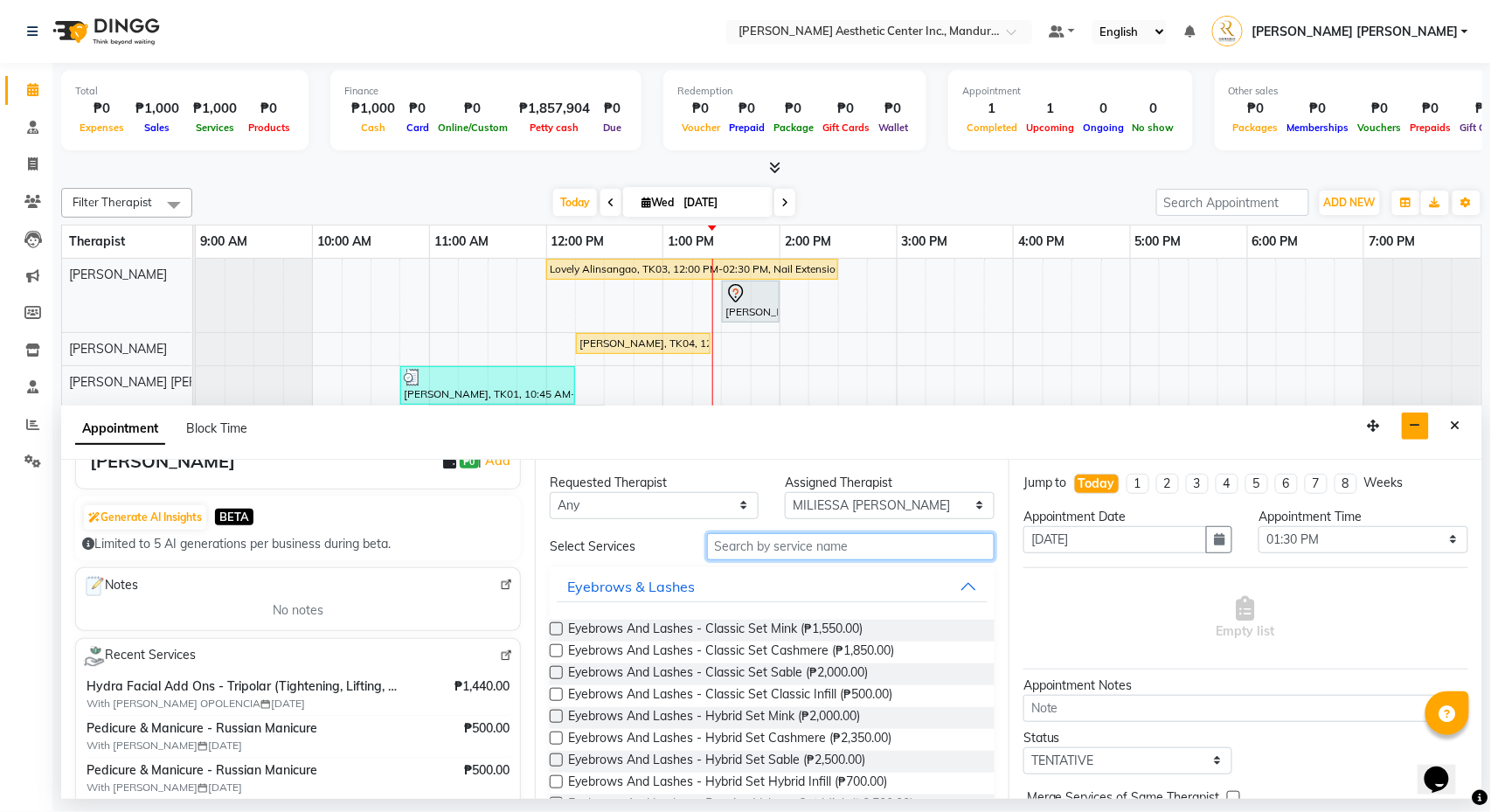
scroll to position [153, 0]
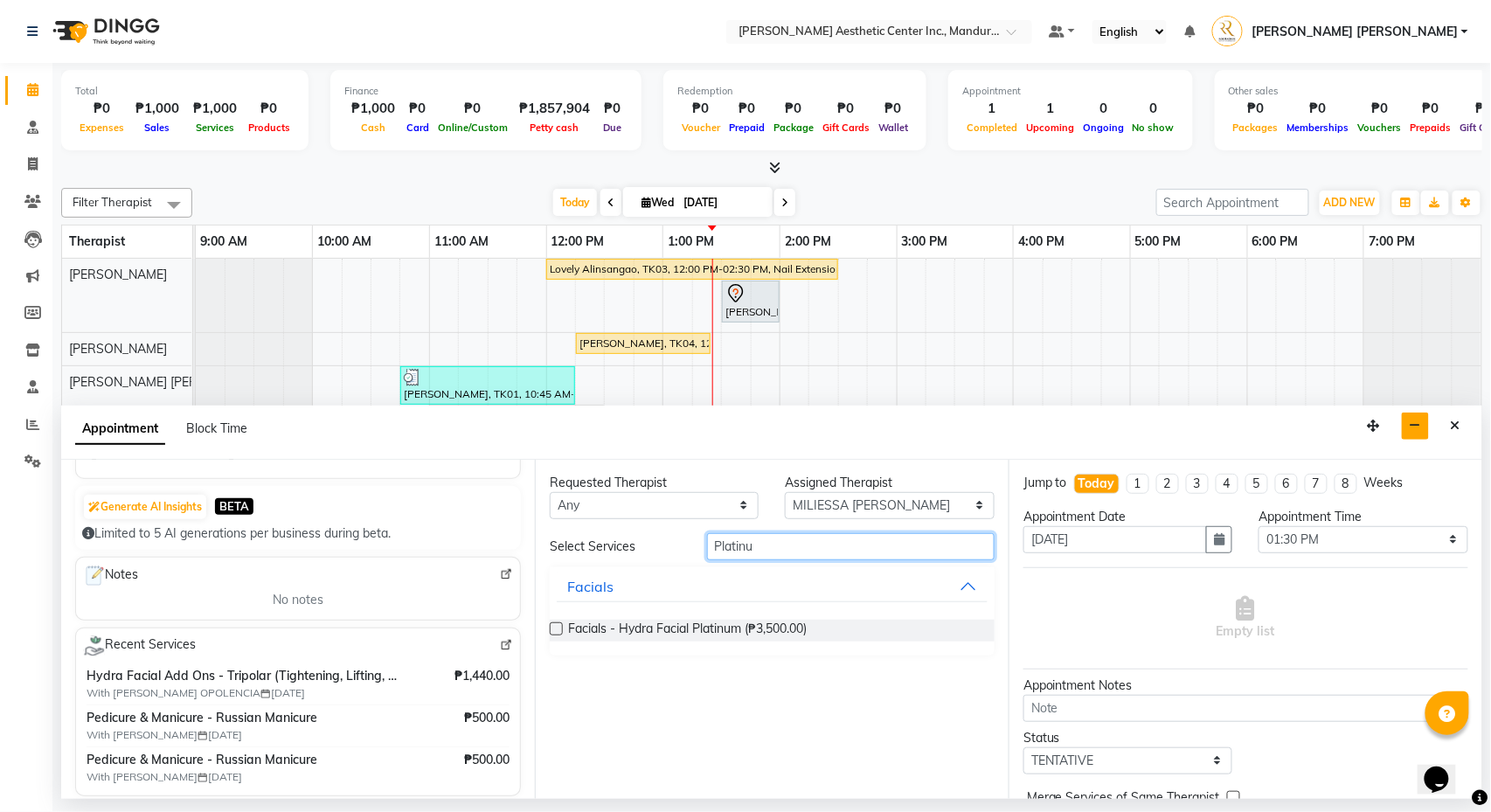
type input "Platinu"
click at [556, 628] on label at bounding box center [556, 629] width 13 height 13
click at [556, 628] on input "checkbox" at bounding box center [555, 630] width 12 height 12
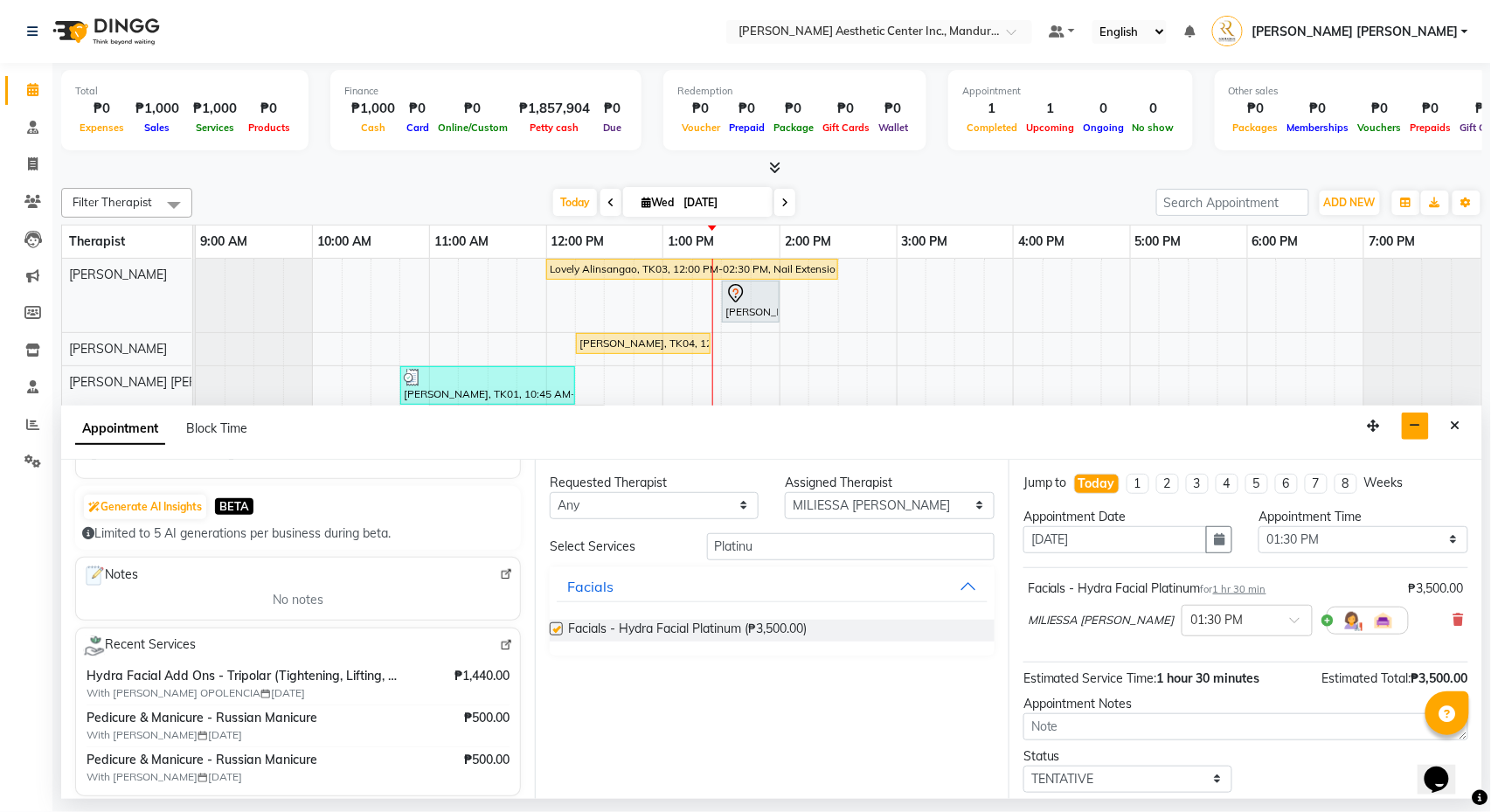
checkbox input "false"
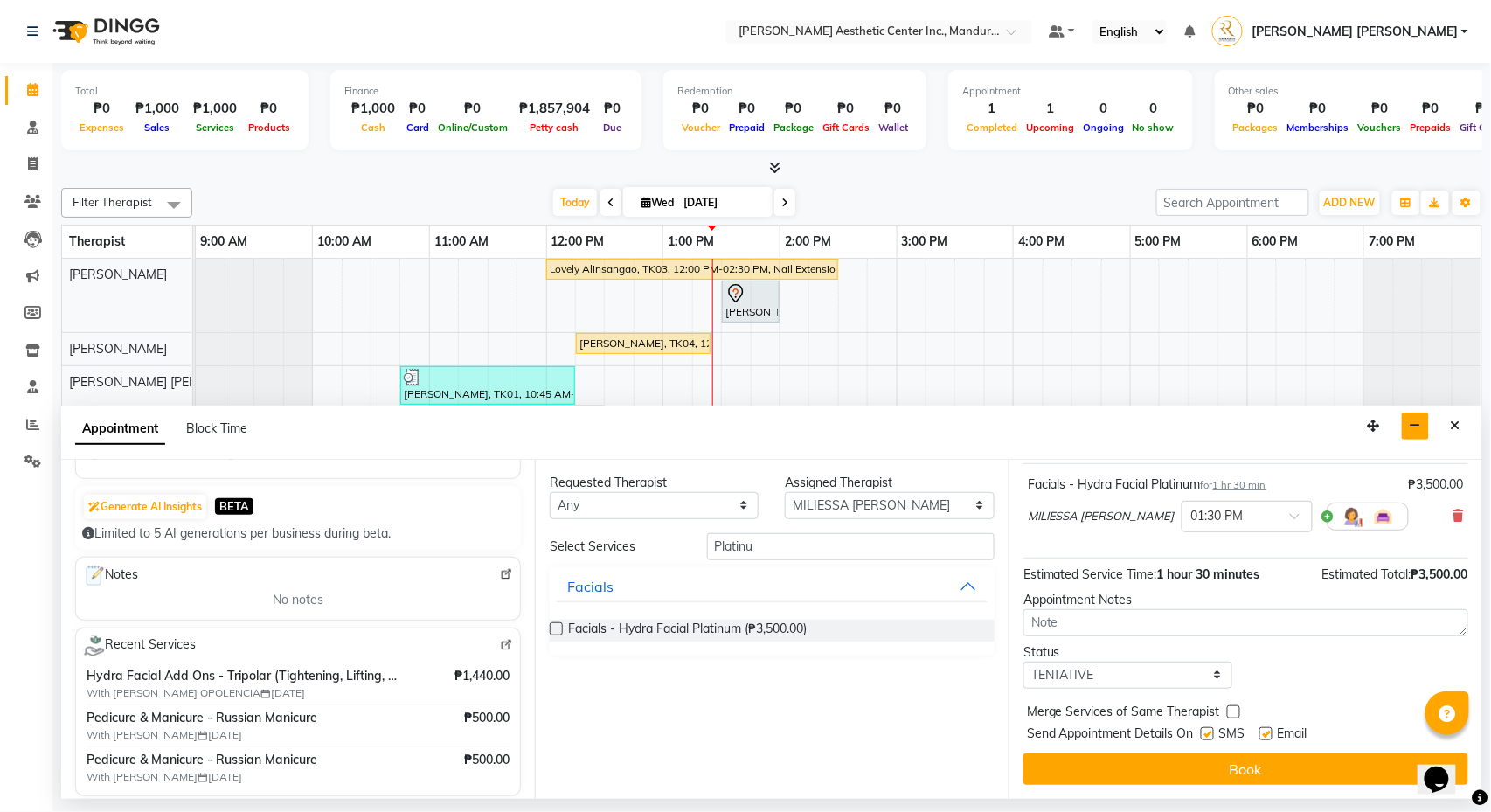
scroll to position [109, 0]
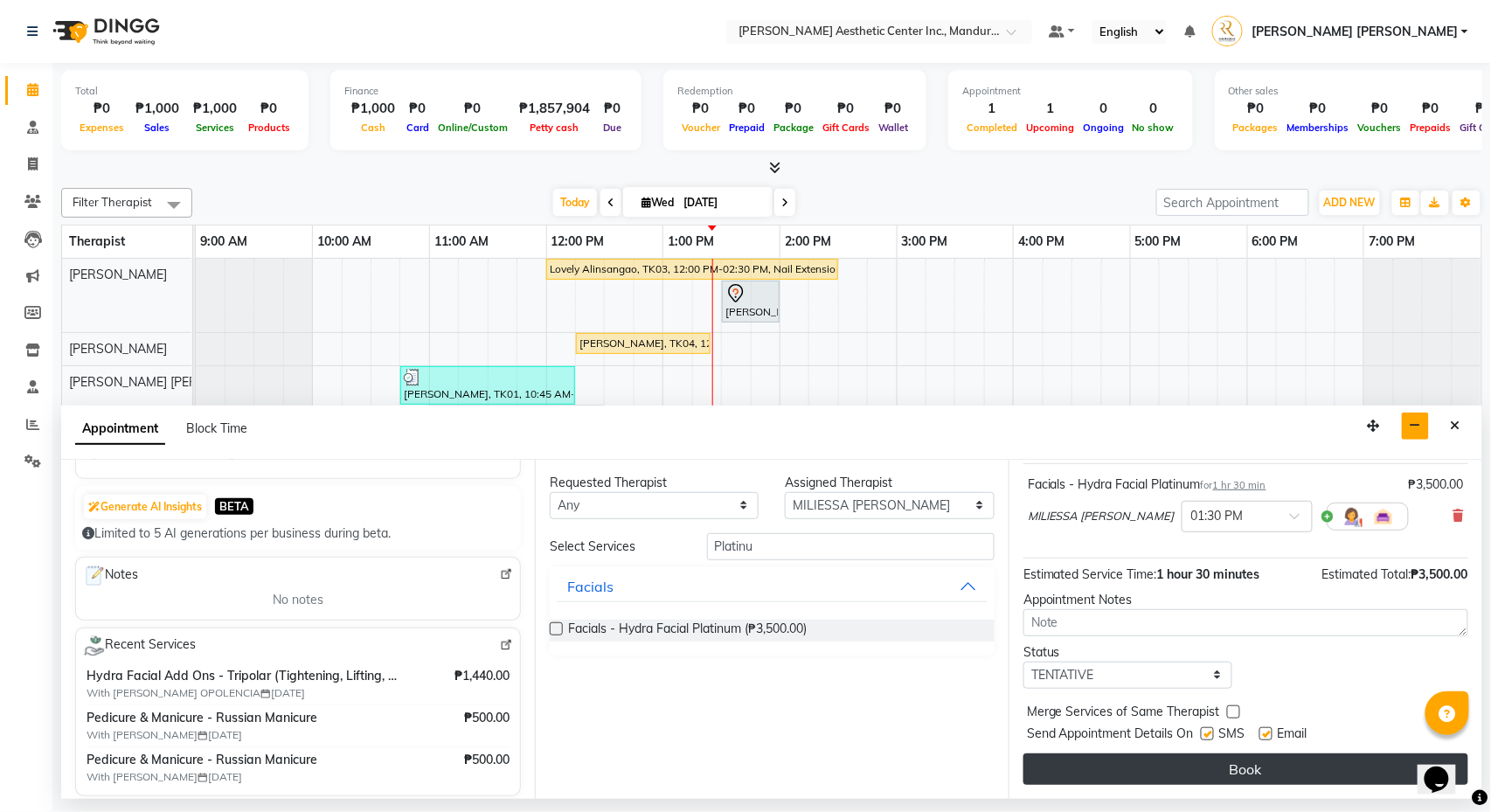
click at [1099, 698] on button "Book" at bounding box center [1247, 768] width 445 height 32
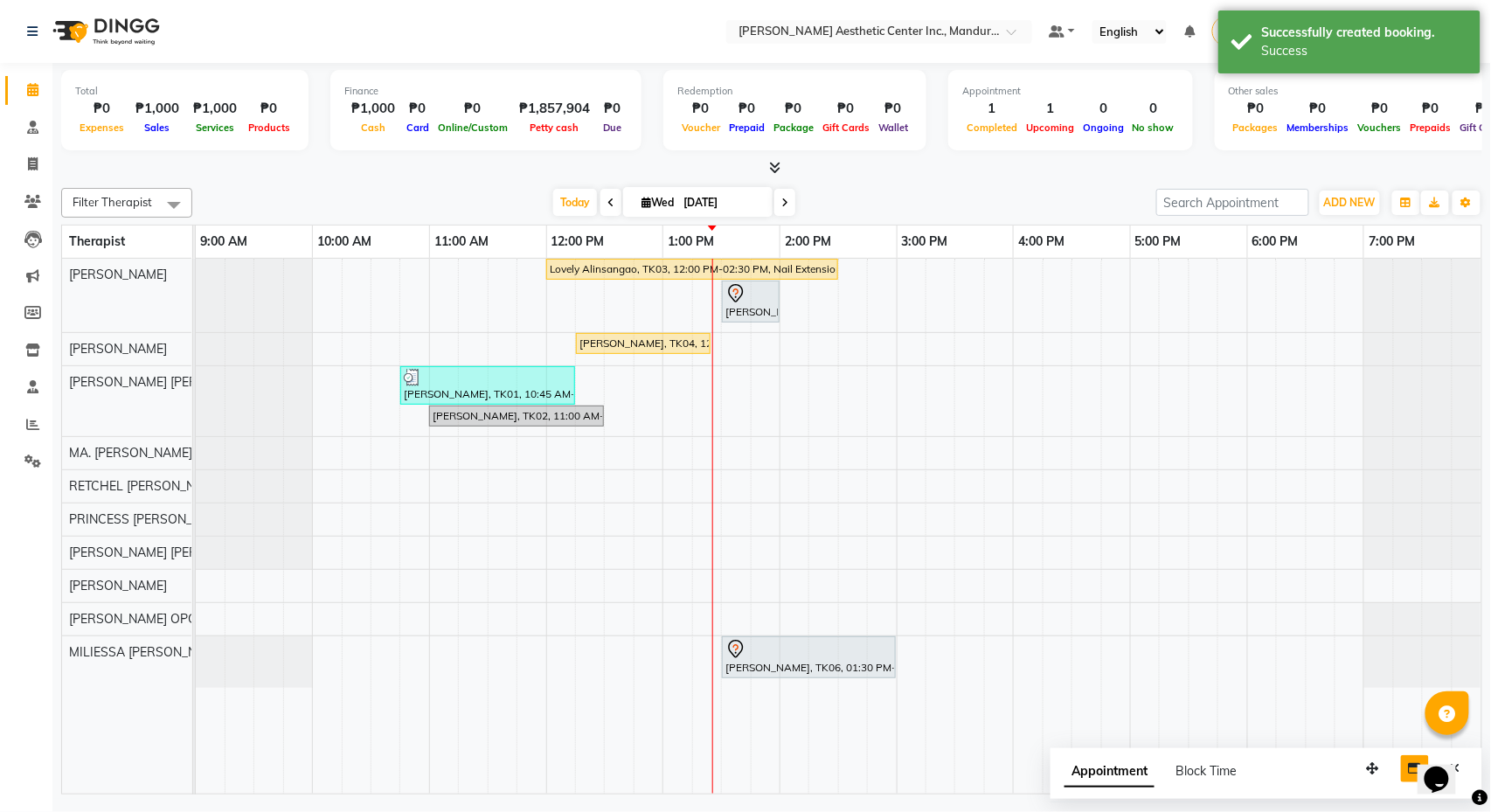
scroll to position [0, 0]
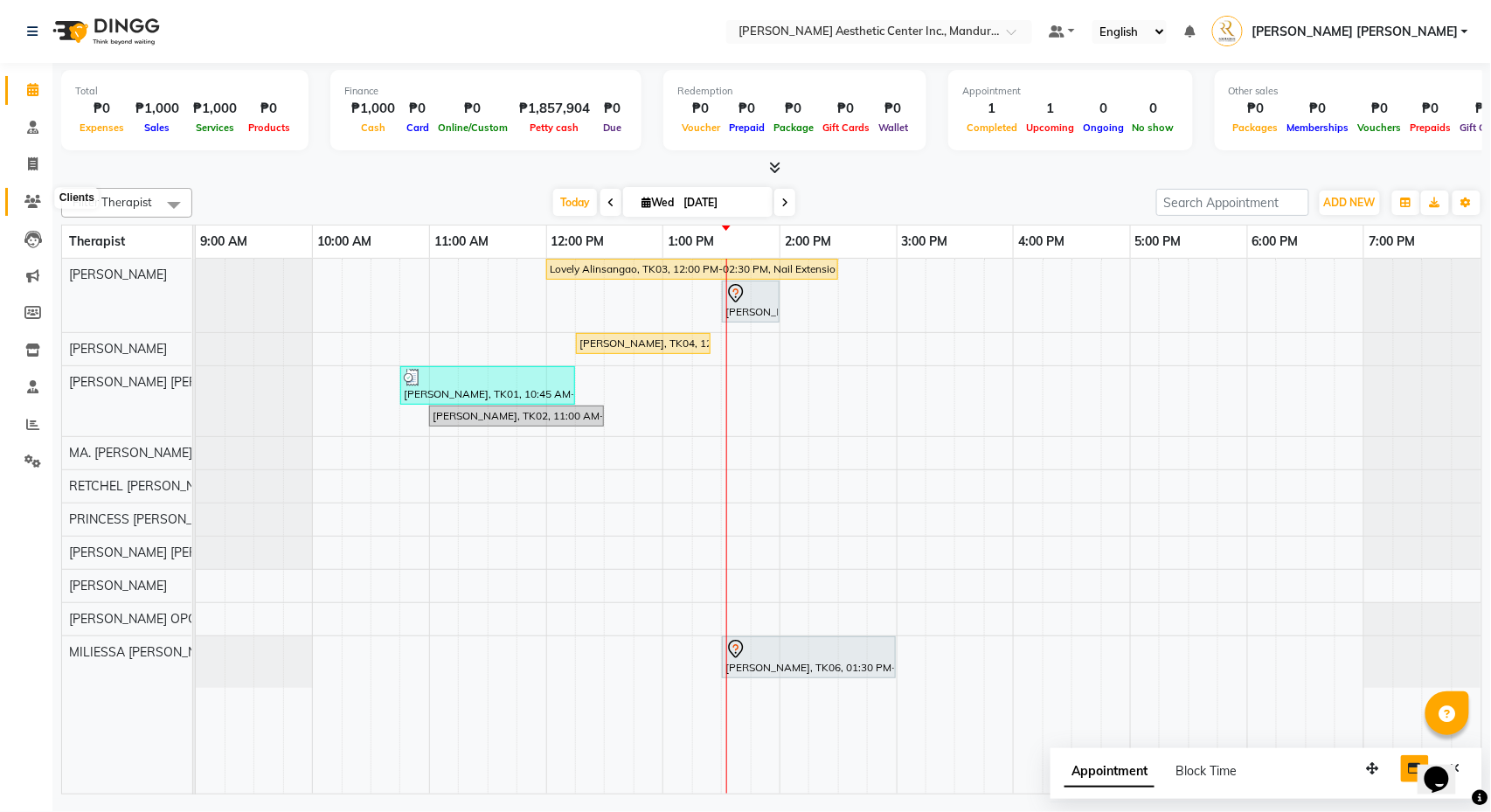
click at [35, 196] on icon at bounding box center [33, 202] width 16 height 13
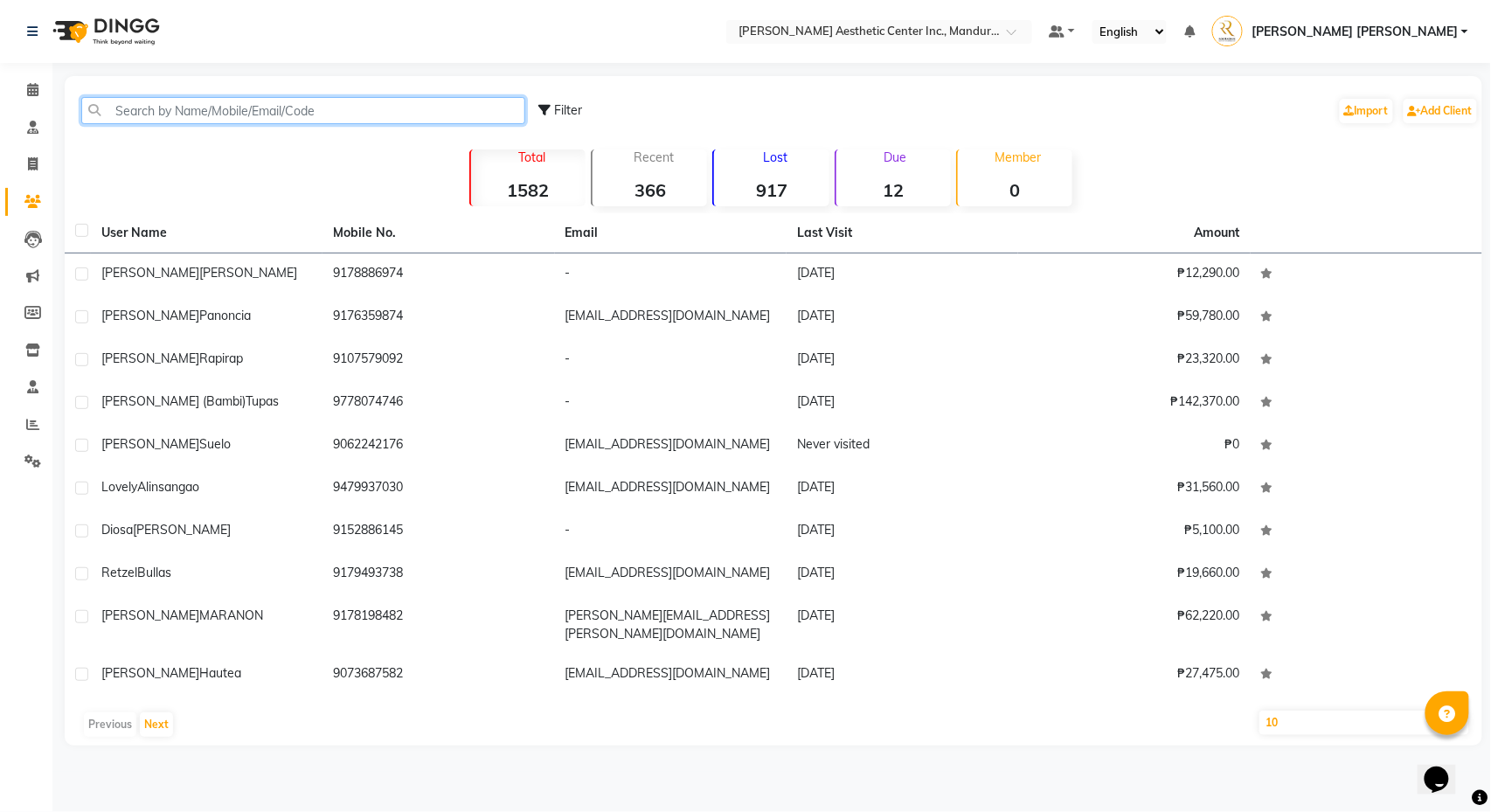
click at [281, 108] on input "text" at bounding box center [303, 111] width 444 height 27
click at [34, 100] on link "Calendar" at bounding box center [26, 91] width 42 height 29
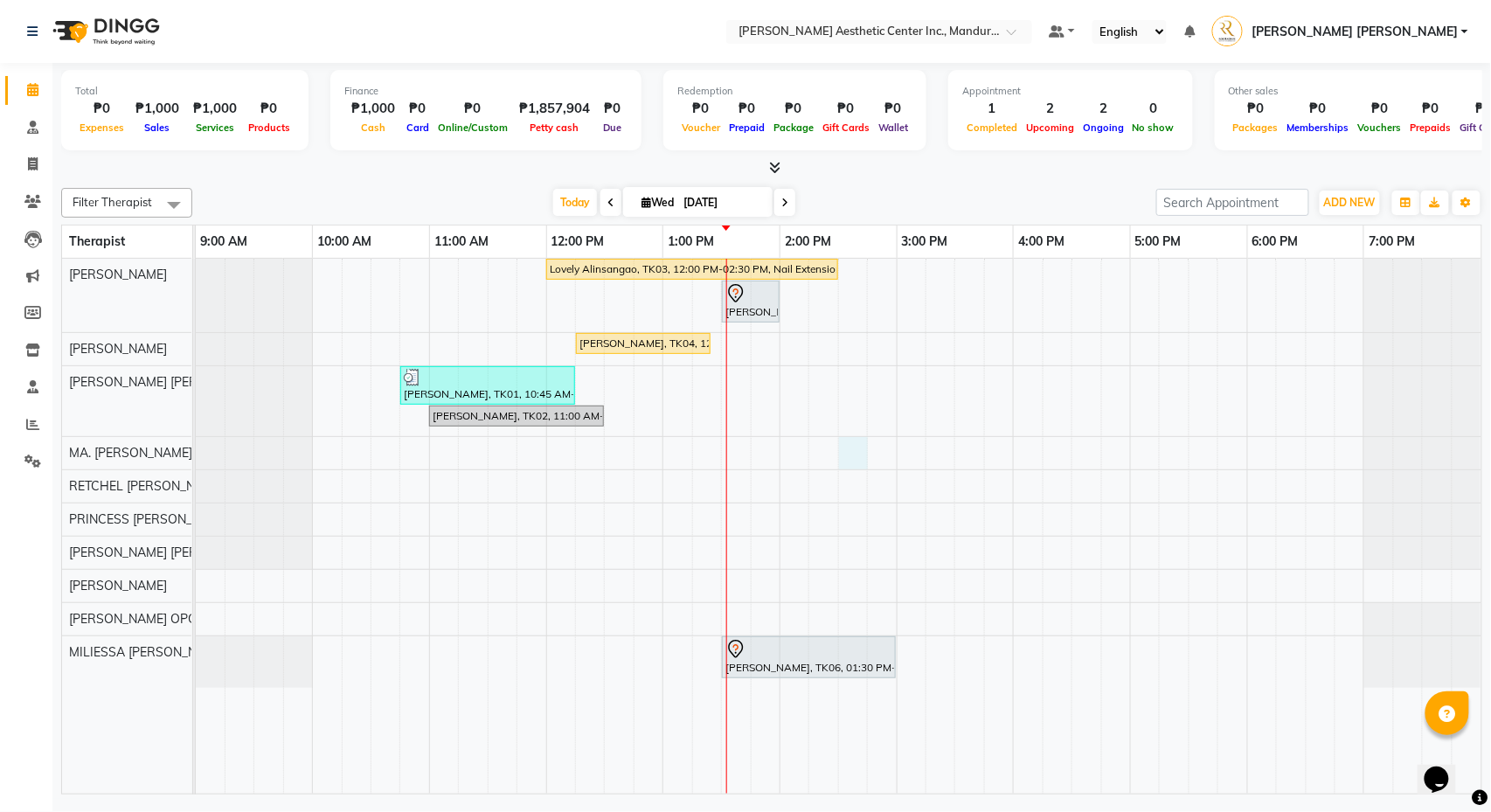
click at [850, 442] on div "Lovely Alinsangao, TK03, 12:00 PM-02:30 PM, Nail Extension - Long [PERSON_NAME]…" at bounding box center [839, 526] width 1286 height 535
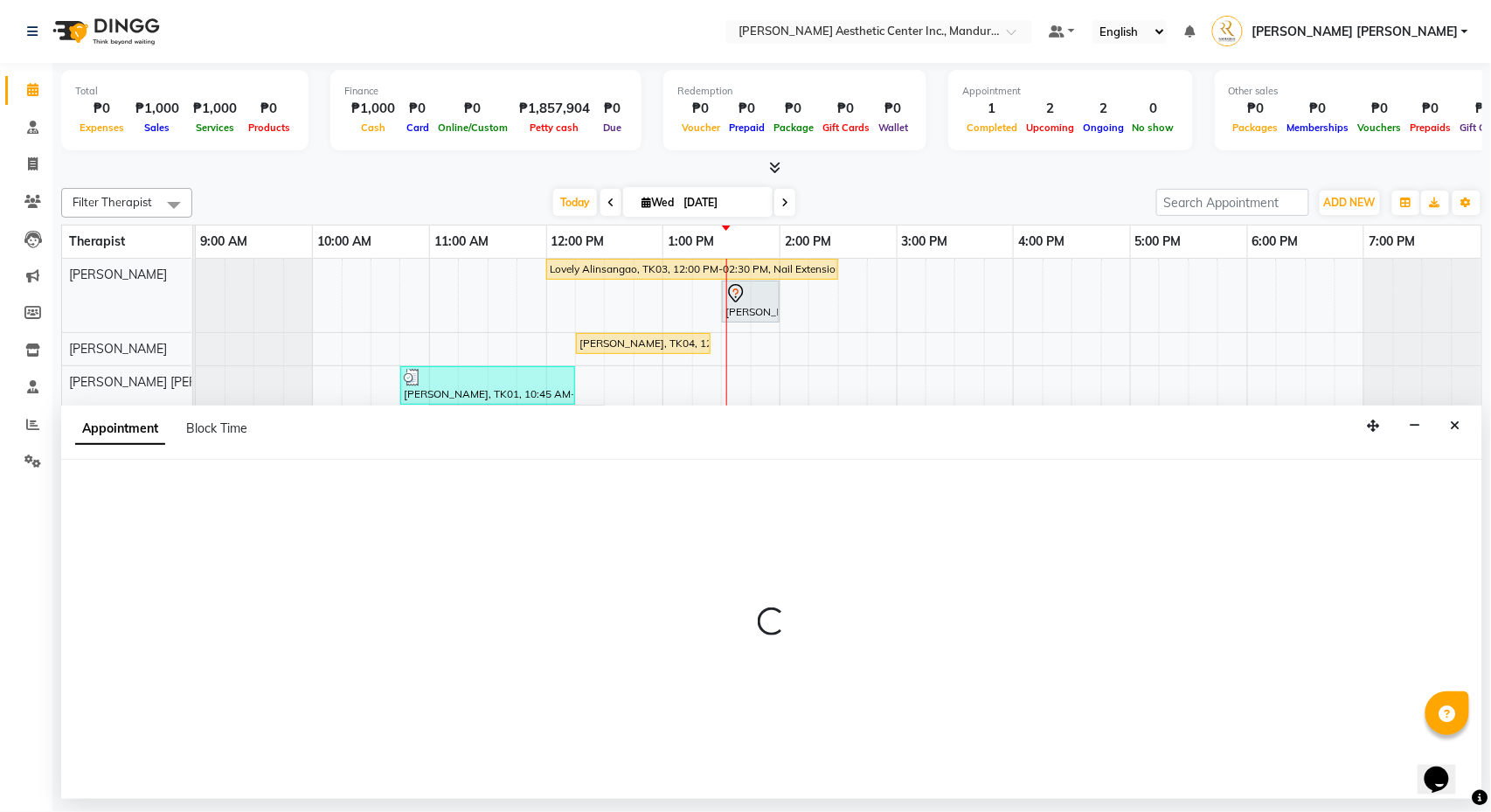
select select "46410"
select select "tentative"
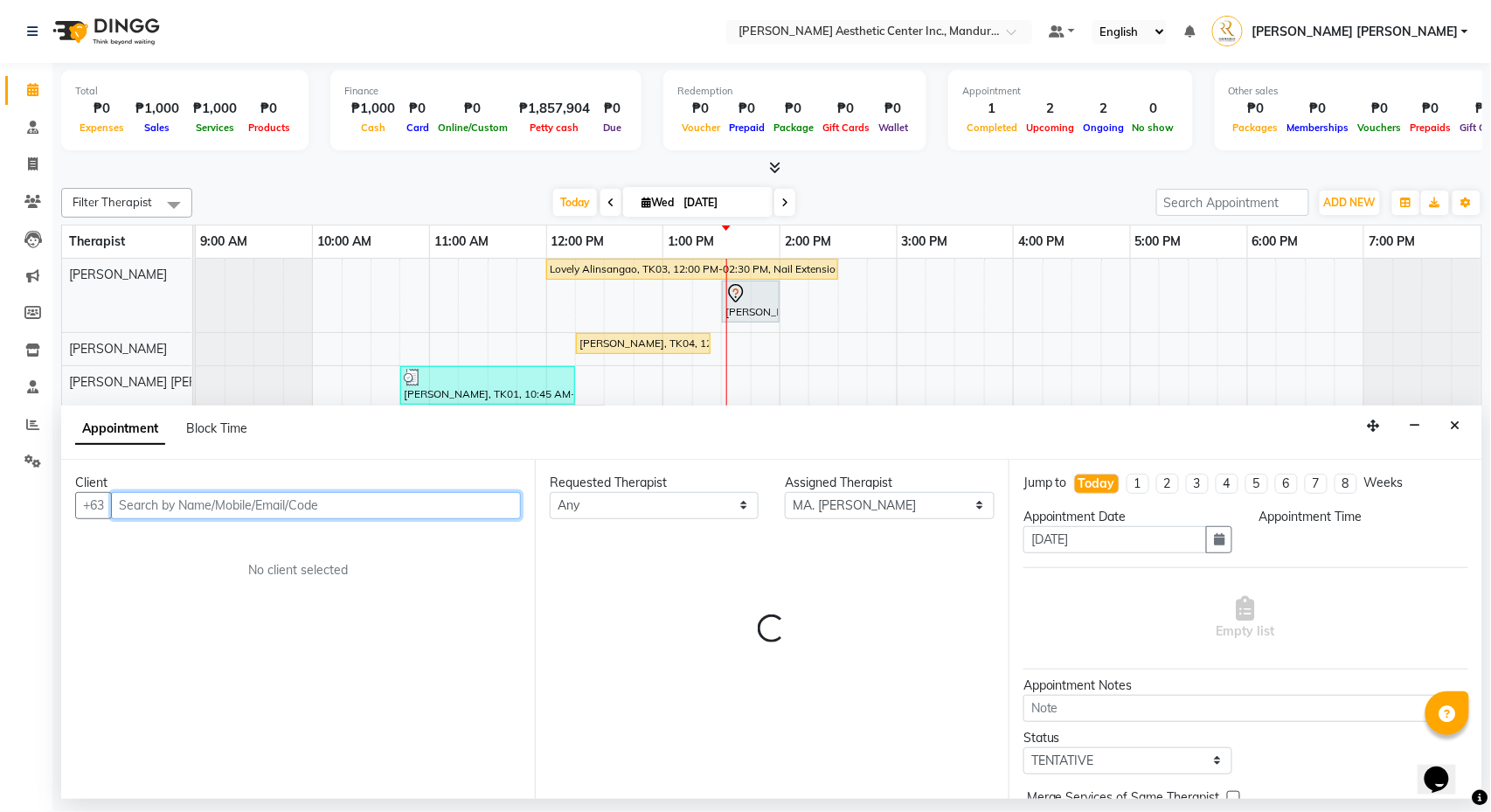
select select "870"
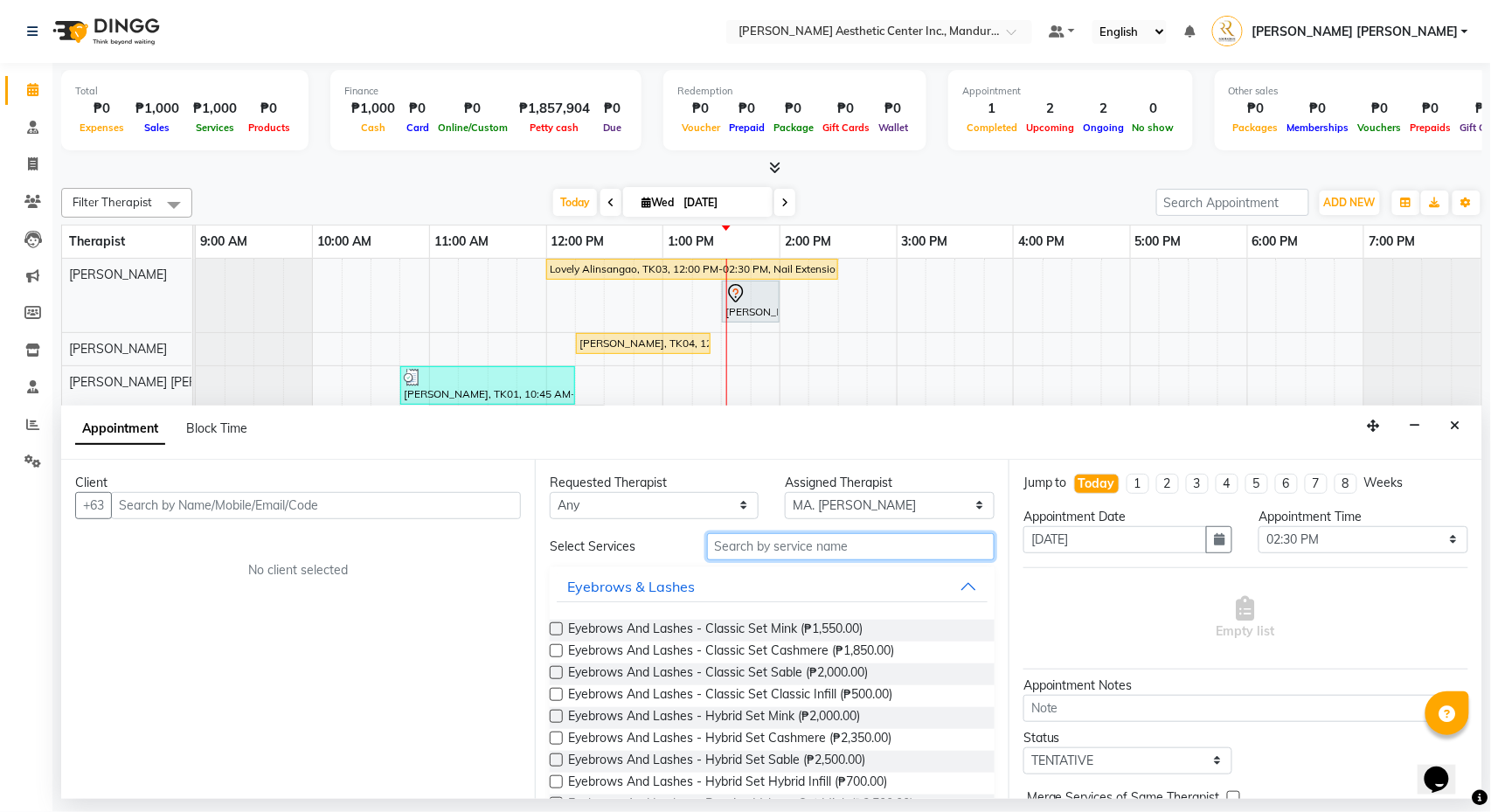
click at [780, 546] on input "text" at bounding box center [850, 547] width 288 height 27
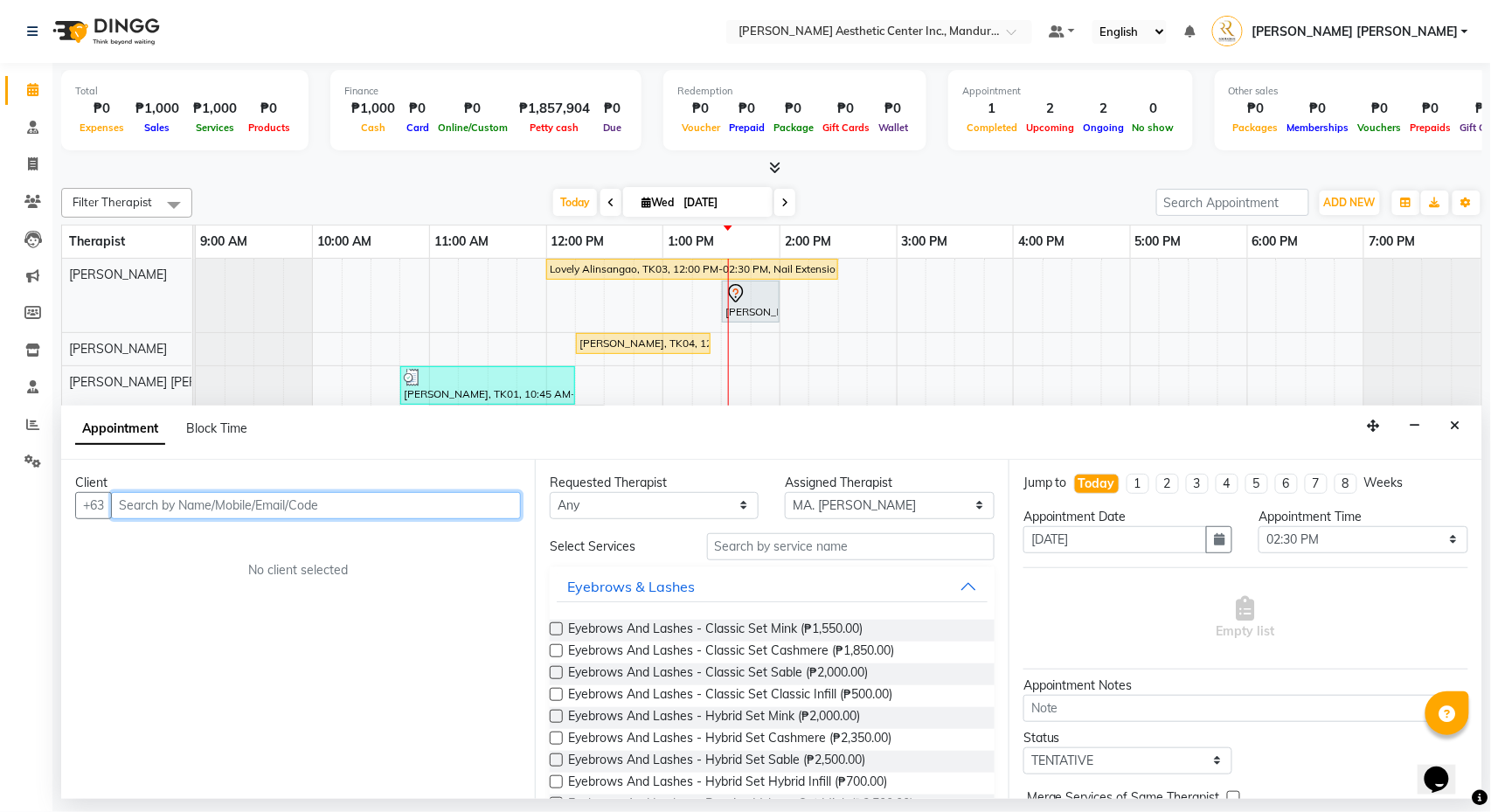
click at [413, 507] on input "text" at bounding box center [315, 506] width 410 height 27
click at [1424, 431] on button "button" at bounding box center [1416, 426] width 27 height 27
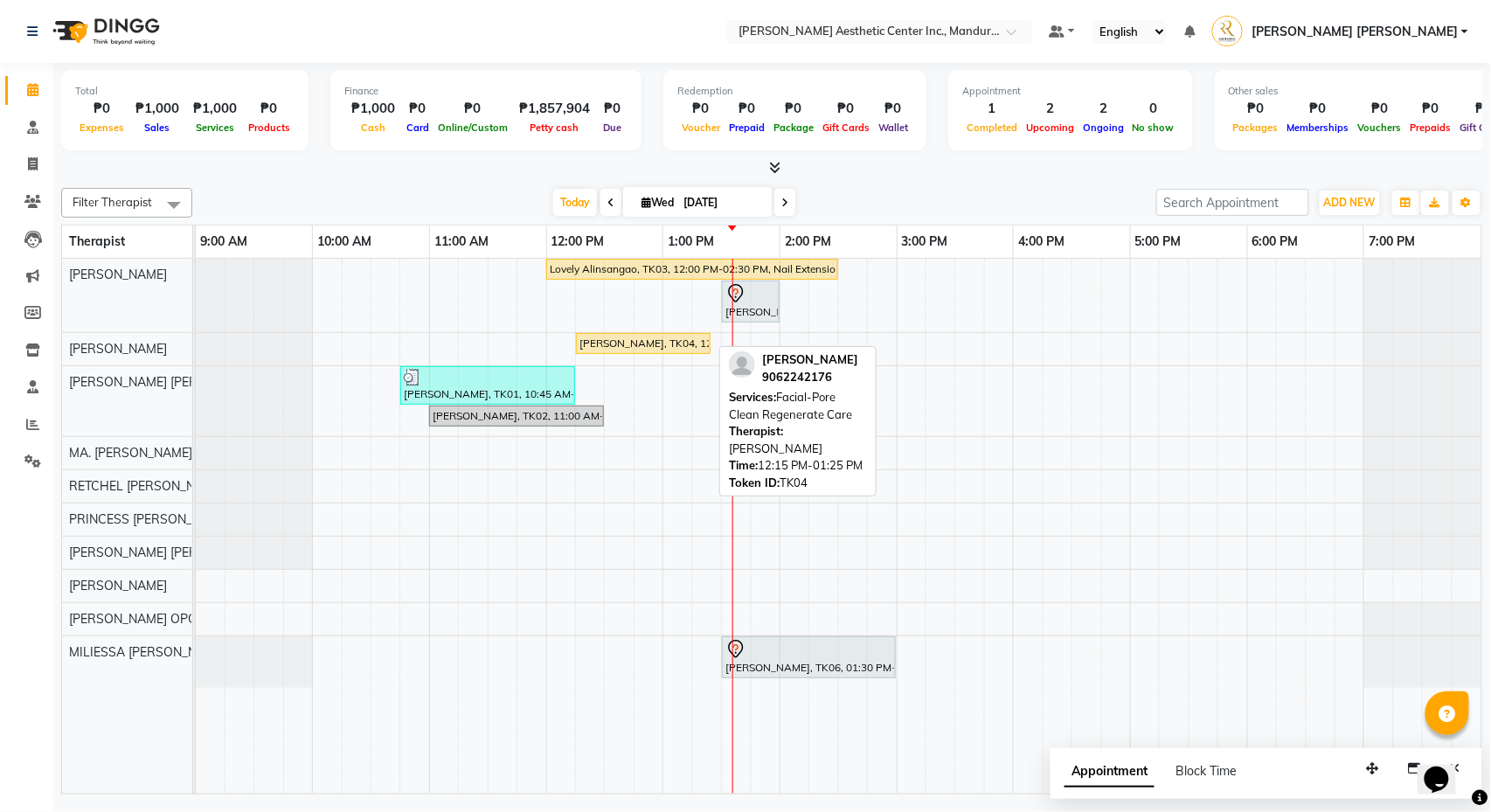
click at [665, 347] on div "[PERSON_NAME], TK04, 12:15 PM-01:25 PM, Facial-Pore Clean Regenerate Care" at bounding box center [643, 342] width 131 height 15
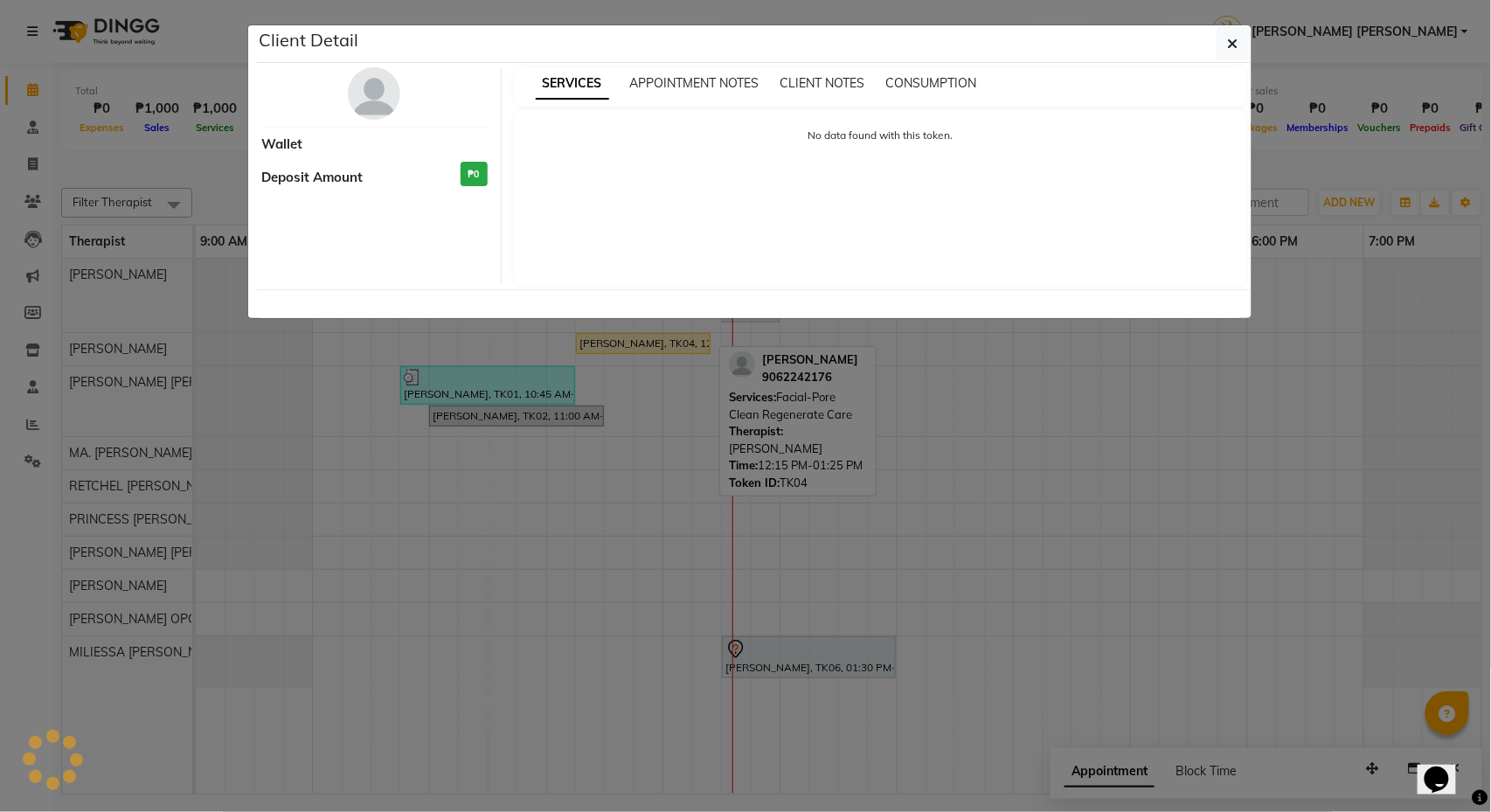
select select "1"
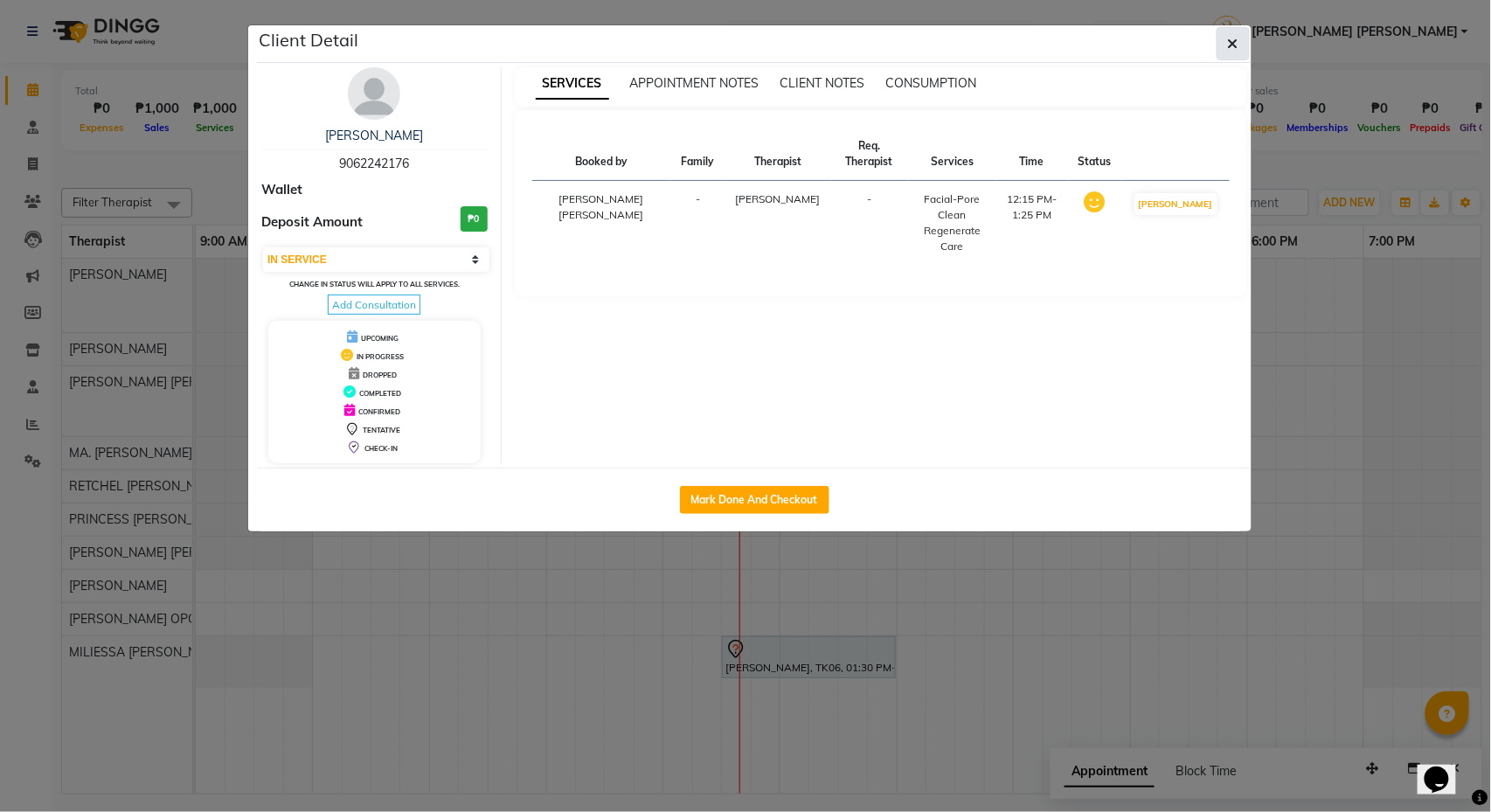
click at [1233, 36] on icon "button" at bounding box center [1234, 43] width 11 height 14
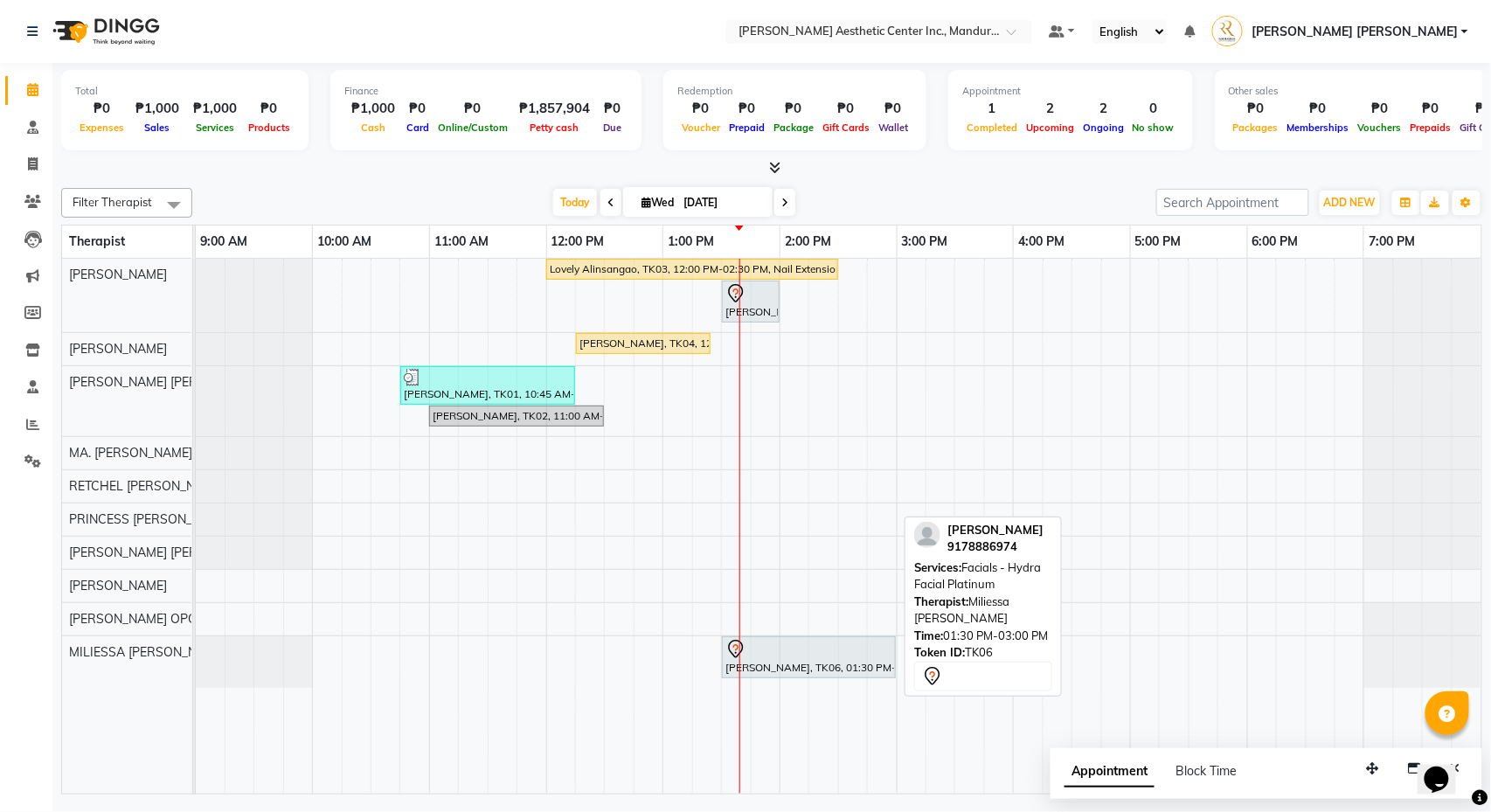
click at [778, 650] on div at bounding box center [810, 649] width 167 height 21
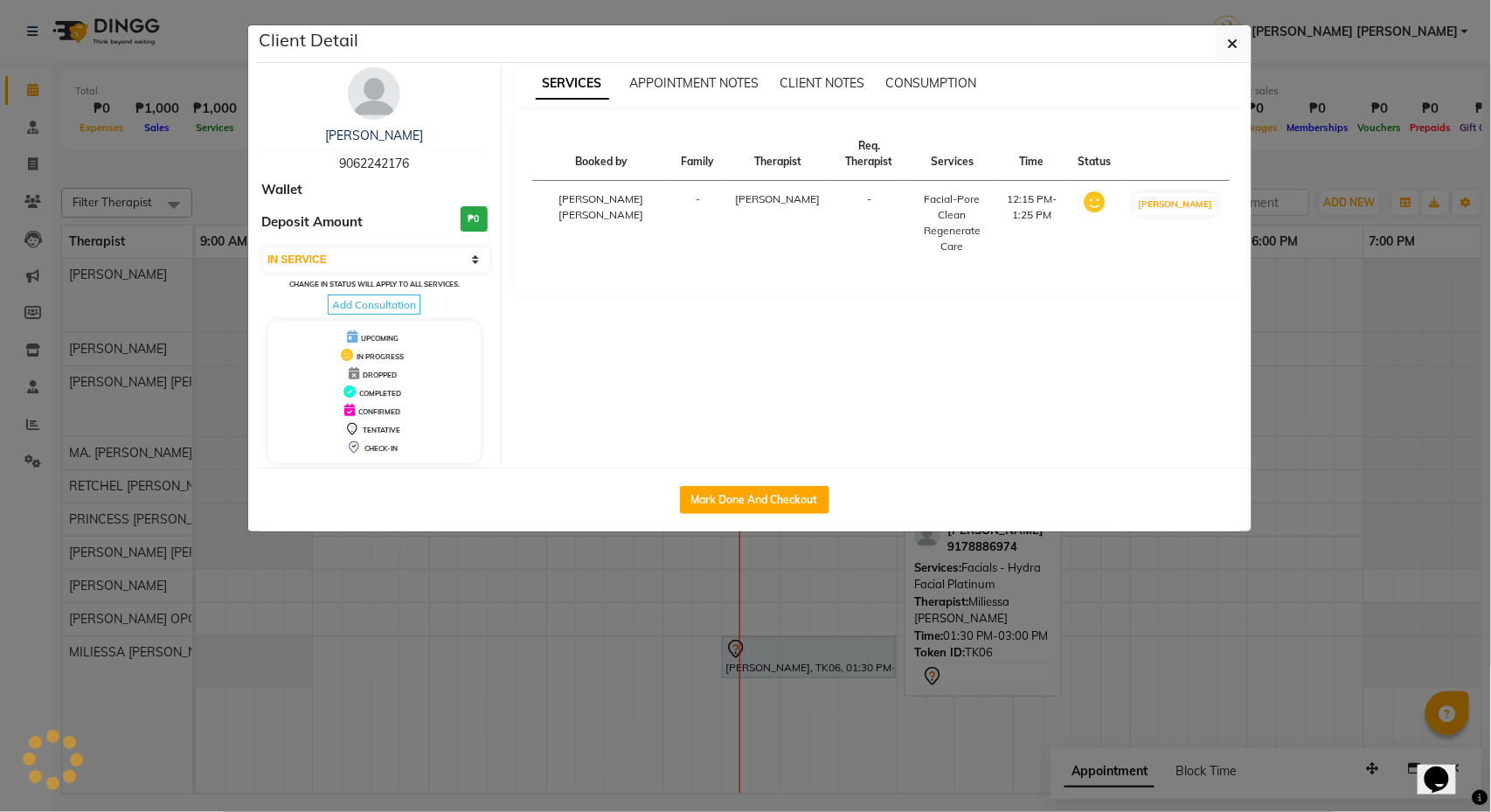
select select "7"
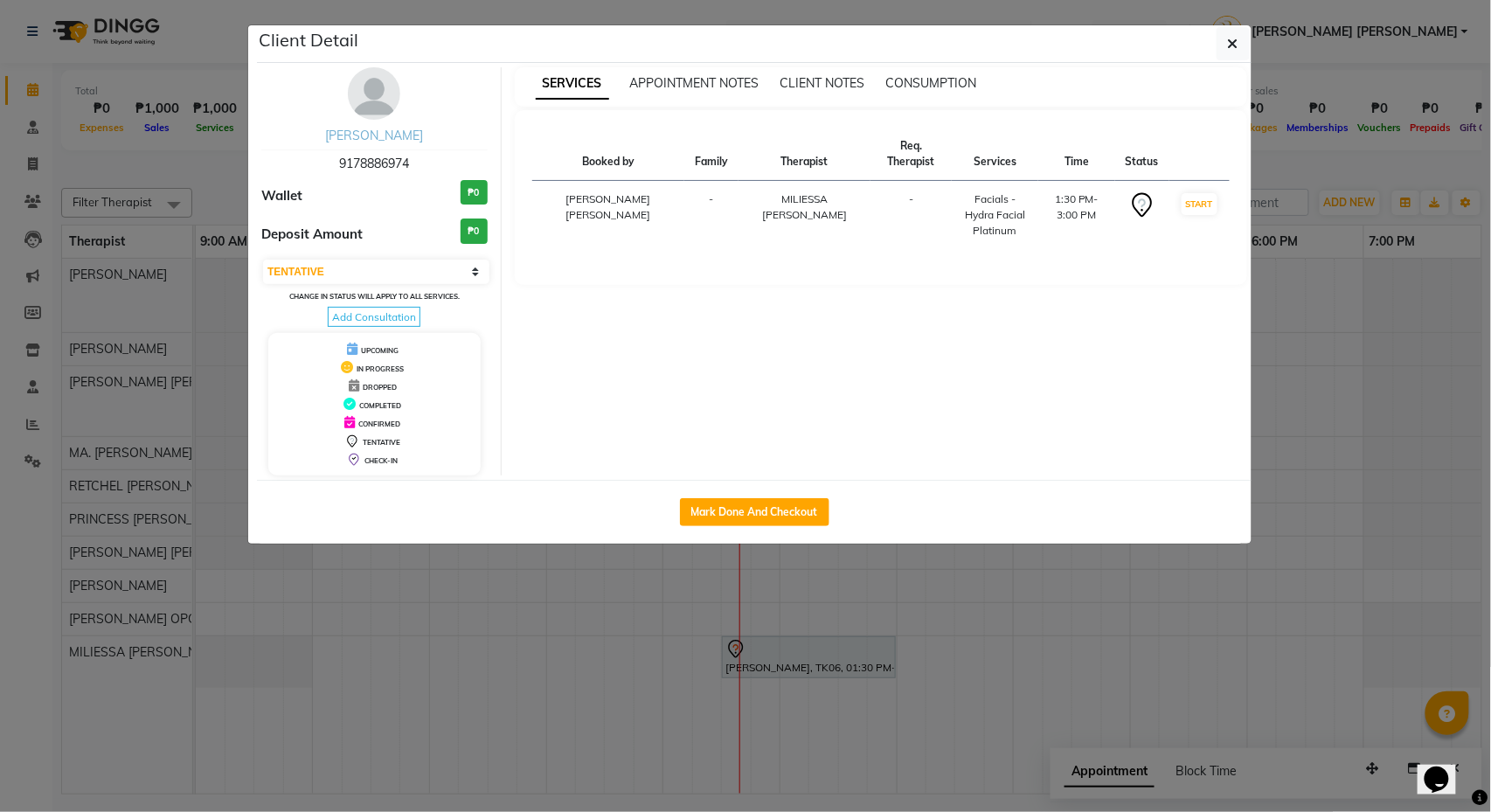
click at [365, 130] on link "[PERSON_NAME]" at bounding box center [374, 134] width 98 height 15
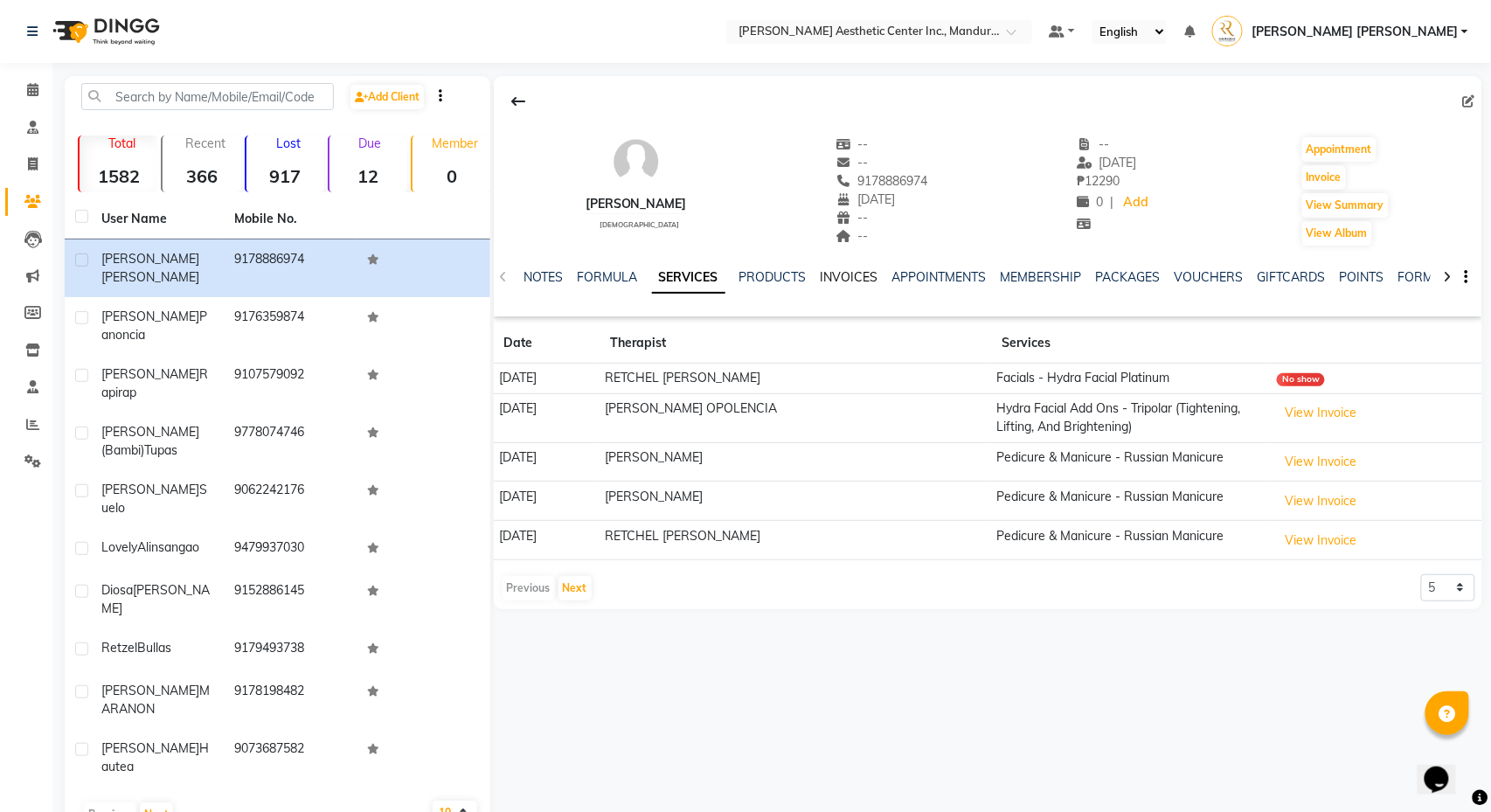
click at [870, 284] on link "INVOICES" at bounding box center [850, 276] width 58 height 15
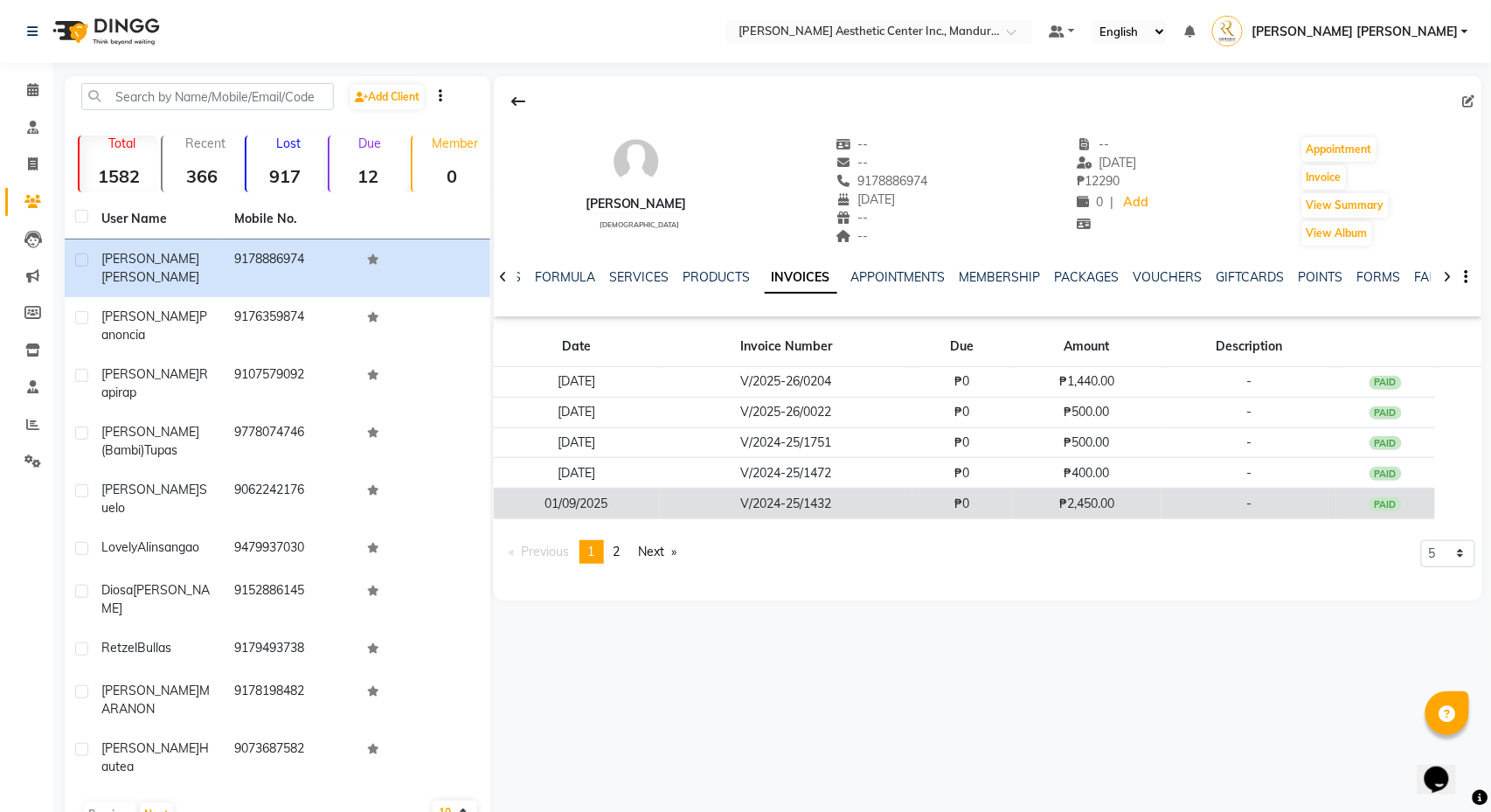
click at [1385, 510] on div "PAID" at bounding box center [1387, 503] width 34 height 14
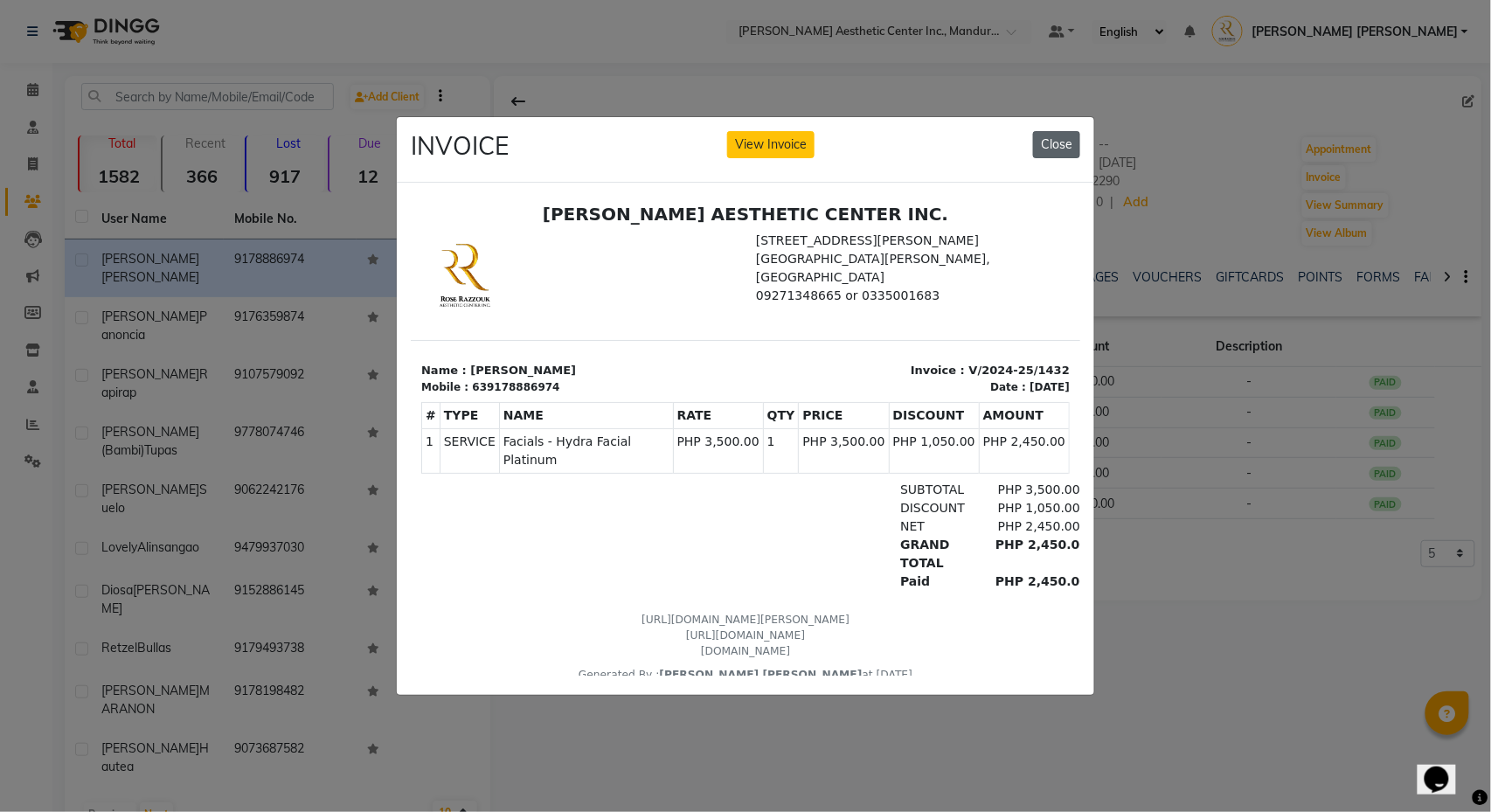
click at [1050, 140] on button "Close" at bounding box center [1057, 144] width 47 height 27
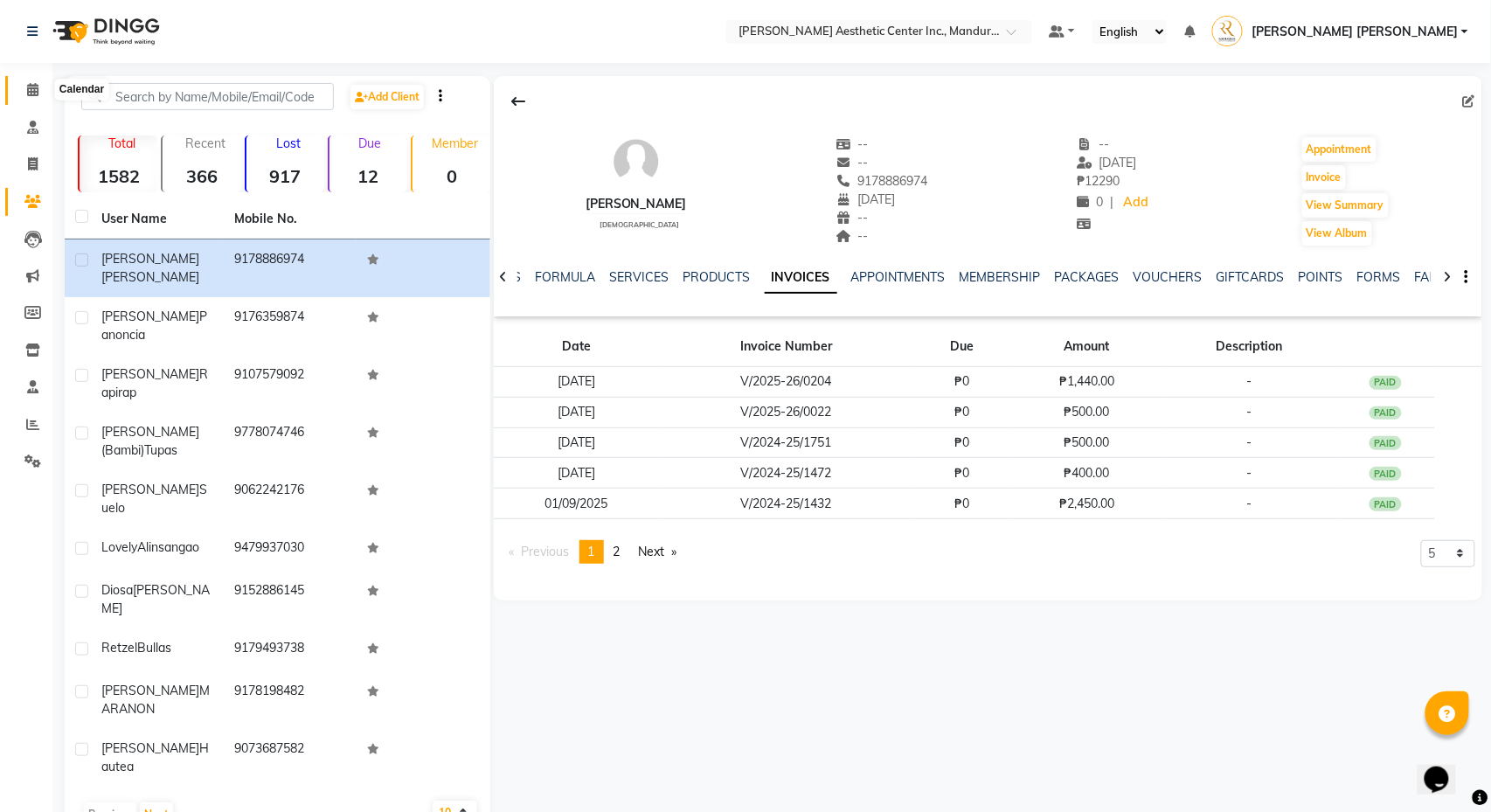
click at [22, 91] on span at bounding box center [33, 91] width 31 height 20
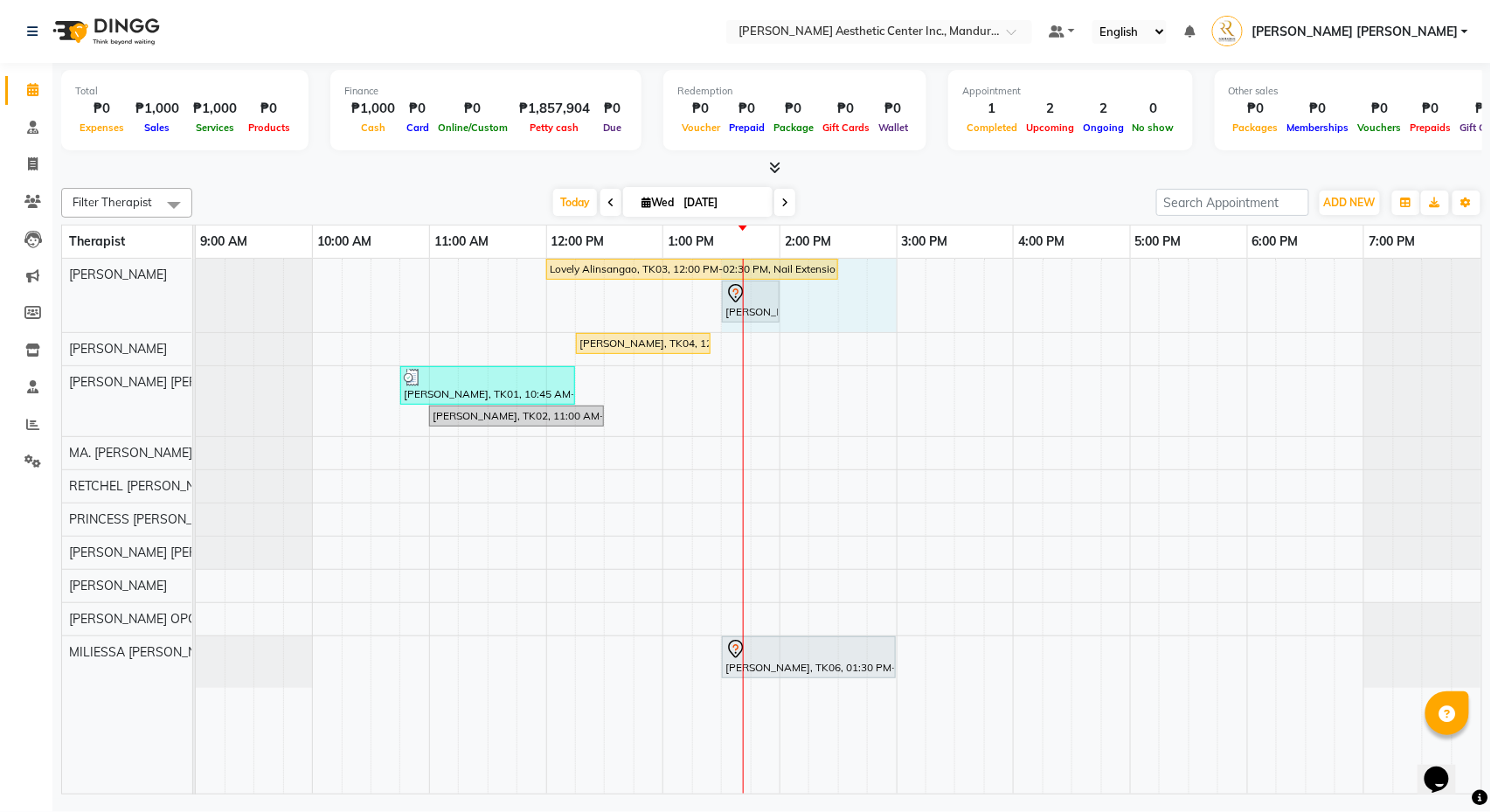
drag, startPoint x: 745, startPoint y: 298, endPoint x: 880, endPoint y: 299, distance: 135.0
click at [880, 299] on div "Lovely Alinsangao, TK03, 12:00 PM-02:30 PM, Nail Extension - Long [PERSON_NAME]…" at bounding box center [839, 526] width 1286 height 535
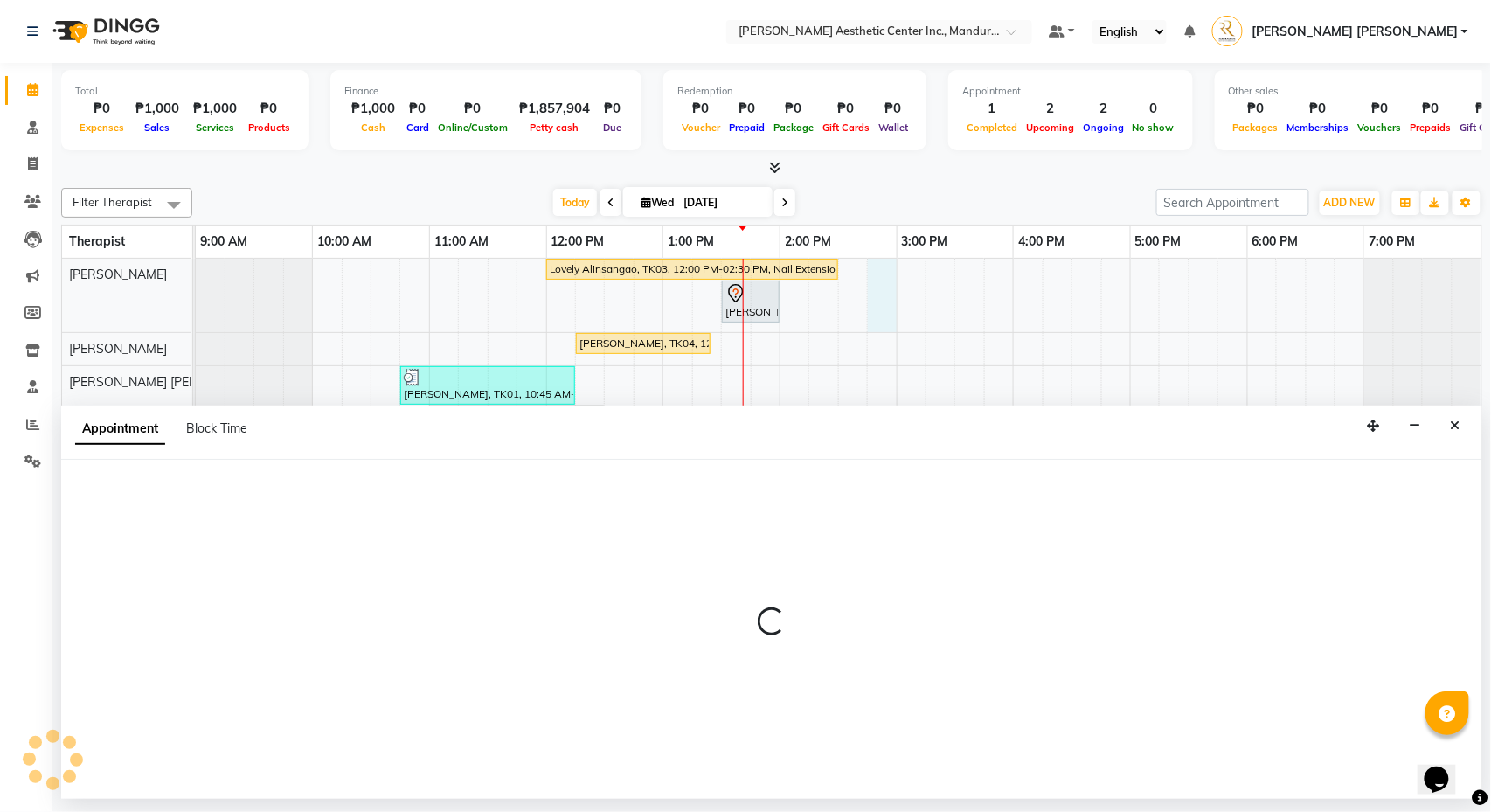
select select "46220"
select select "885"
select select "tentative"
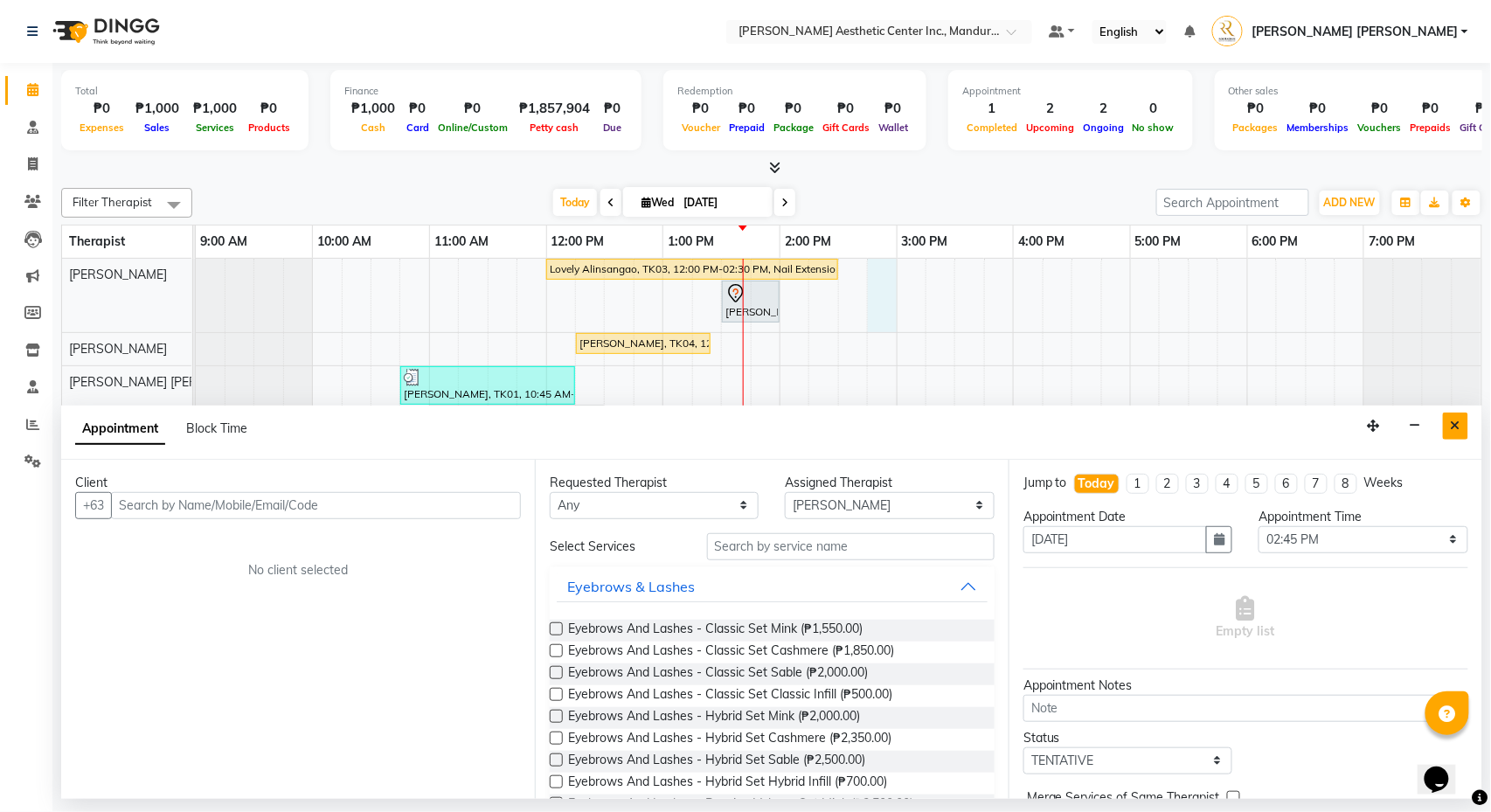
click at [1463, 433] on button "Close" at bounding box center [1456, 426] width 25 height 27
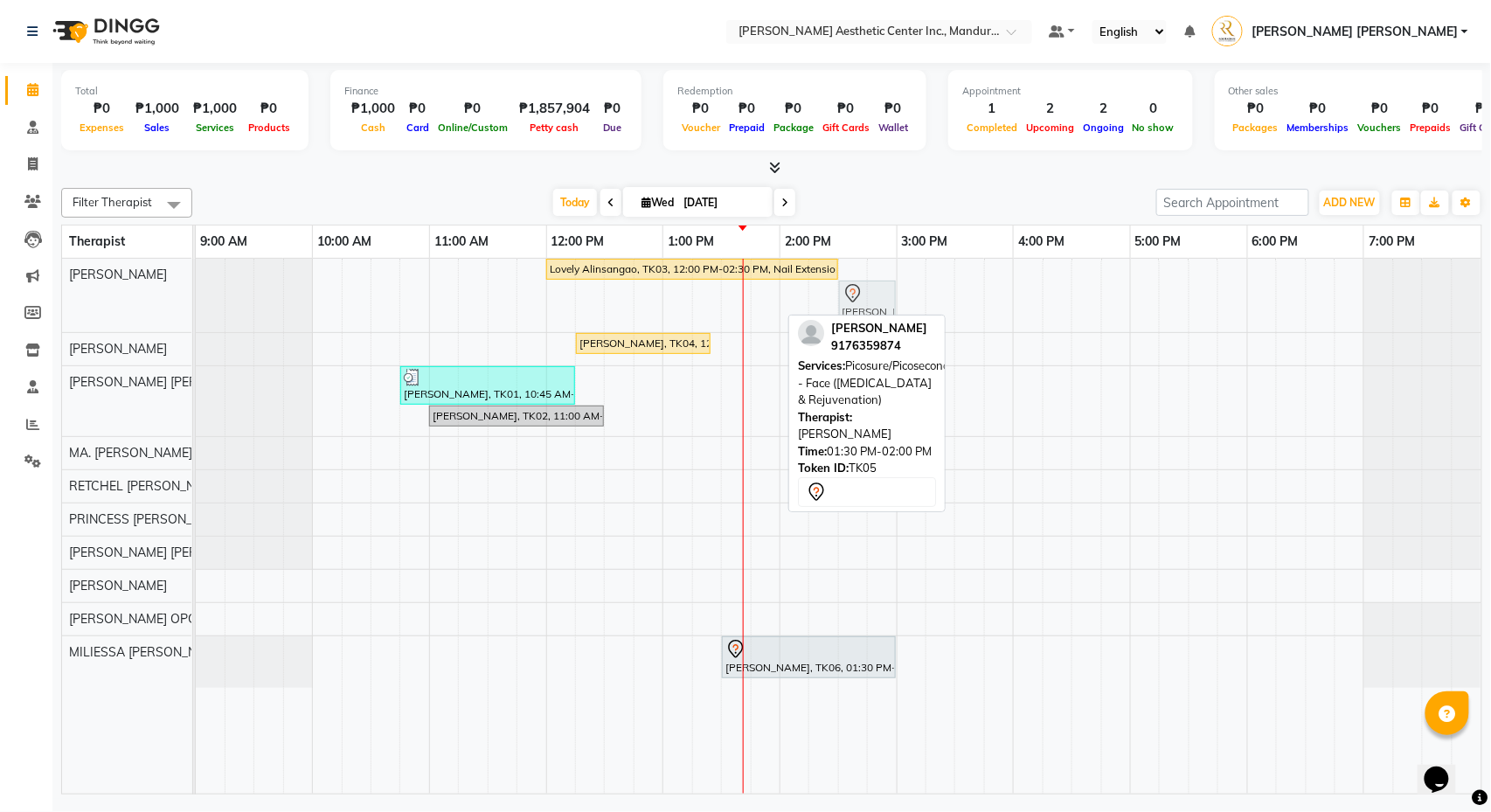
drag, startPoint x: 751, startPoint y: 295, endPoint x: 869, endPoint y: 305, distance: 118.4
click at [196, 305] on div "Lovely Alinsangao, TK03, 12:00 PM-02:30 PM, Nail Extension - Long [PERSON_NAME]…" at bounding box center [196, 295] width 0 height 74
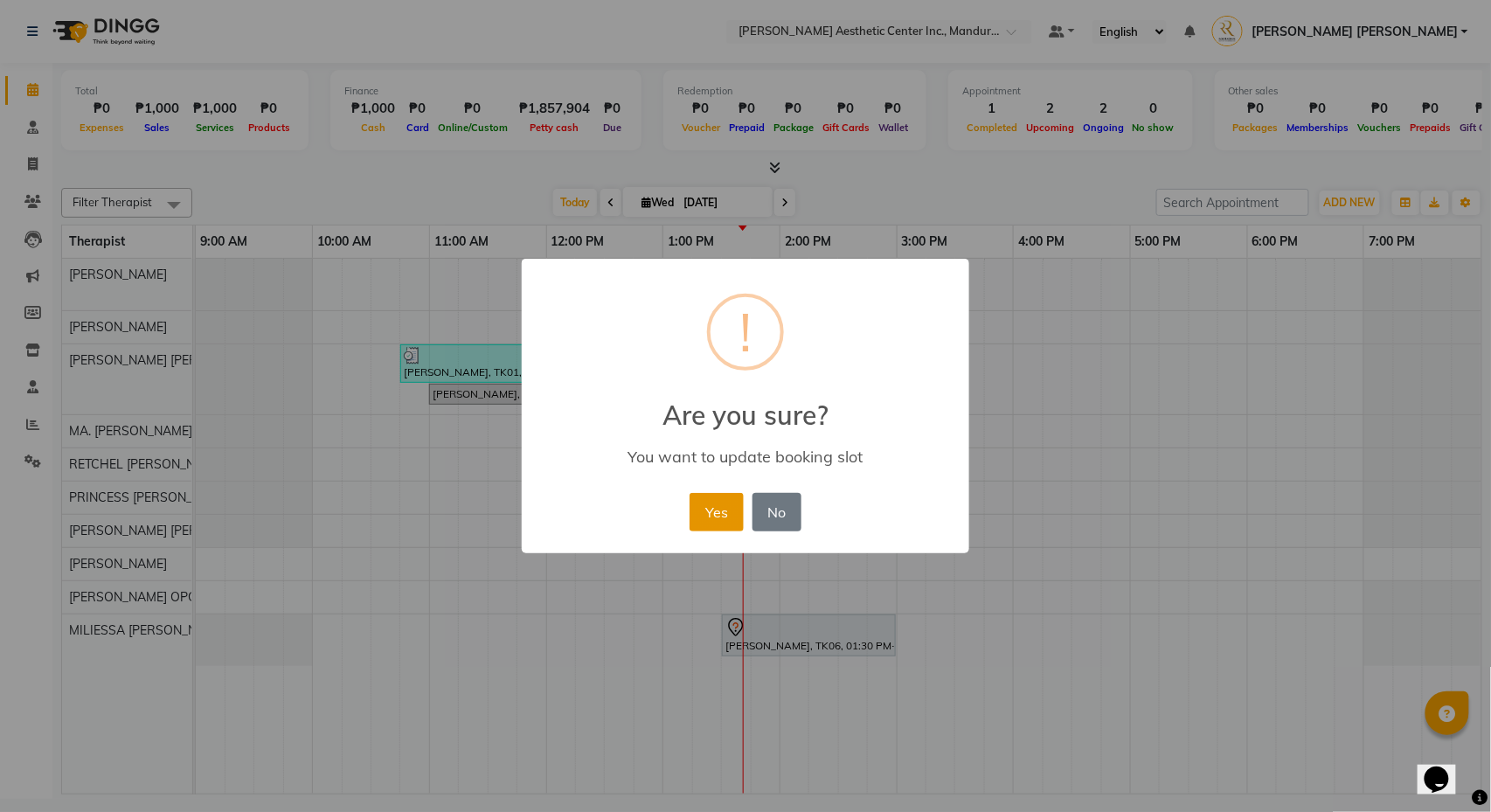
click at [711, 493] on button "Yes" at bounding box center [716, 512] width 54 height 38
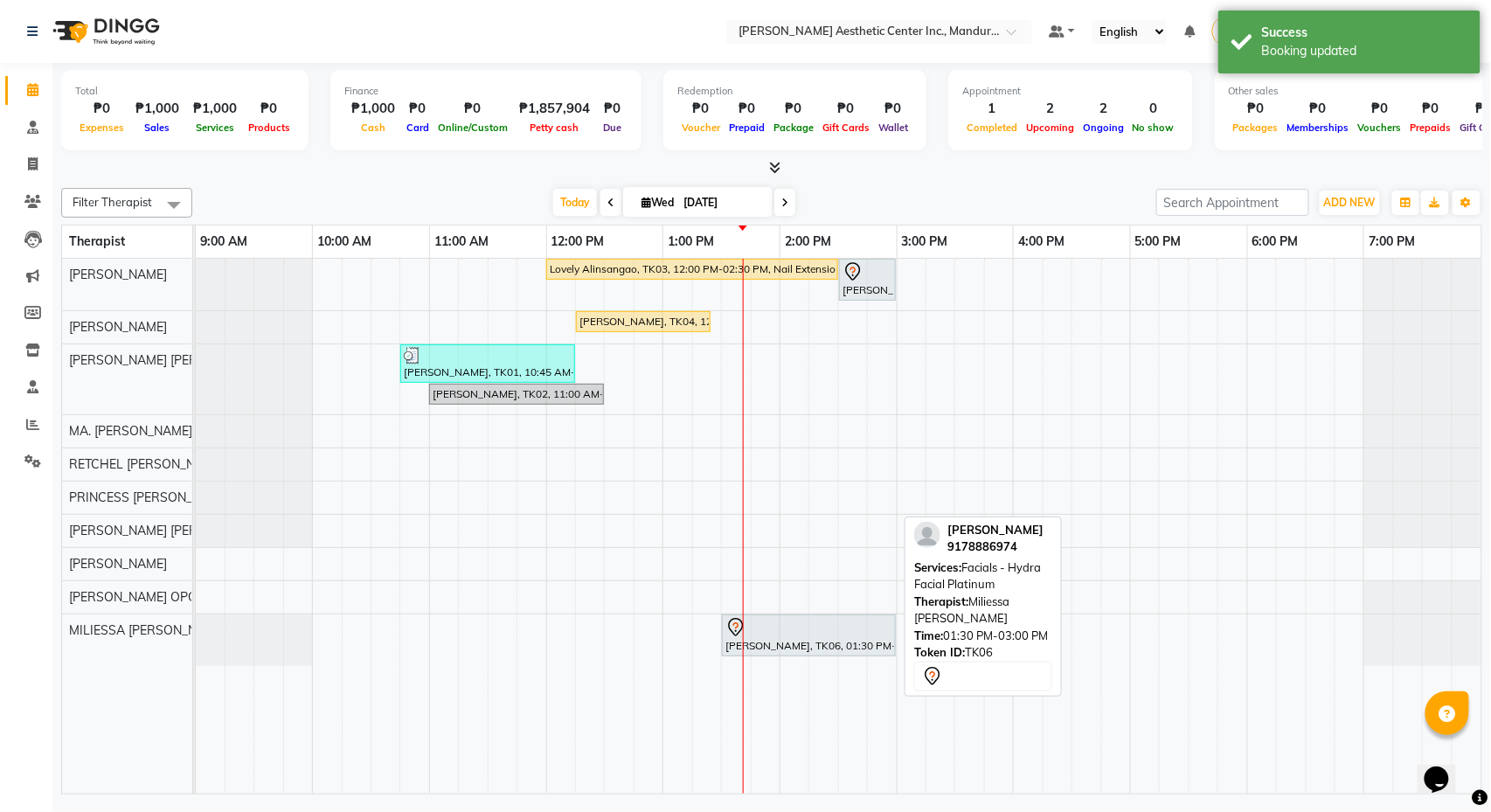
click at [766, 647] on div "[PERSON_NAME], TK06, 01:30 PM-03:00 PM, Facials - Hydra Facial Platinum" at bounding box center [810, 635] width 171 height 36
click at [764, 634] on div at bounding box center [810, 627] width 167 height 21
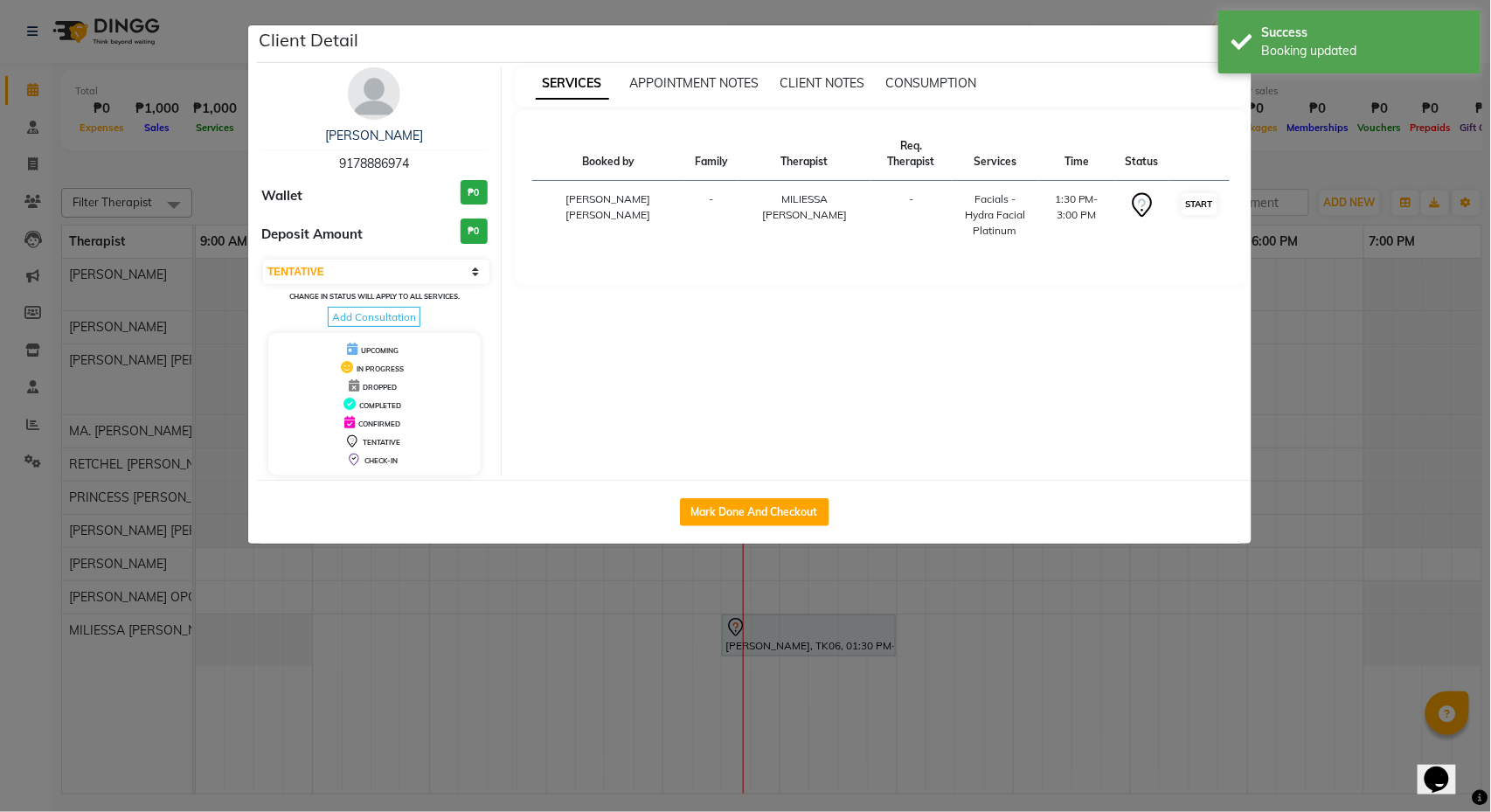
click at [1201, 201] on button "START" at bounding box center [1199, 204] width 35 height 22
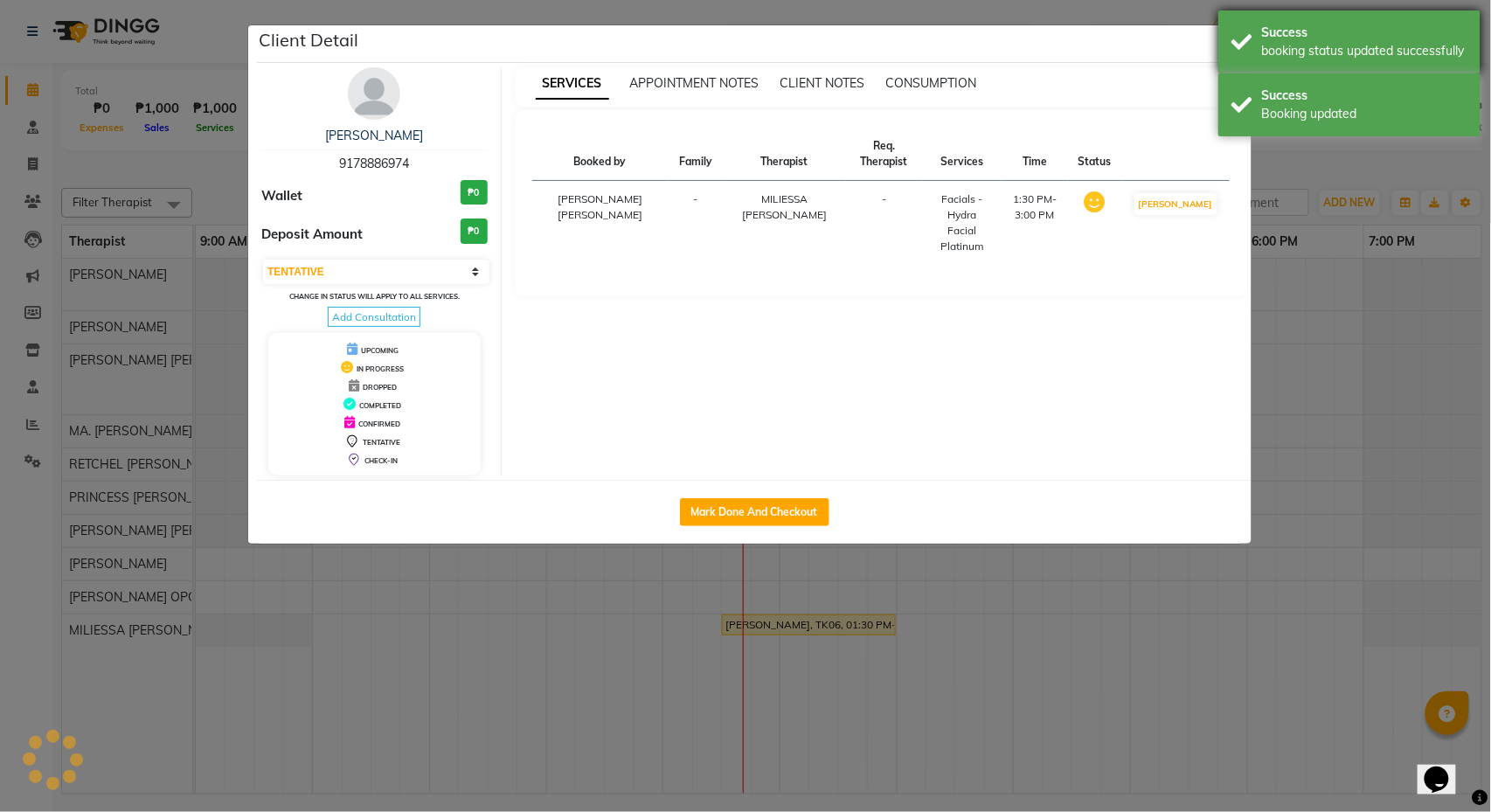
select select "1"
click at [1233, 30] on div "Success booking status updated successfully" at bounding box center [1349, 42] width 263 height 63
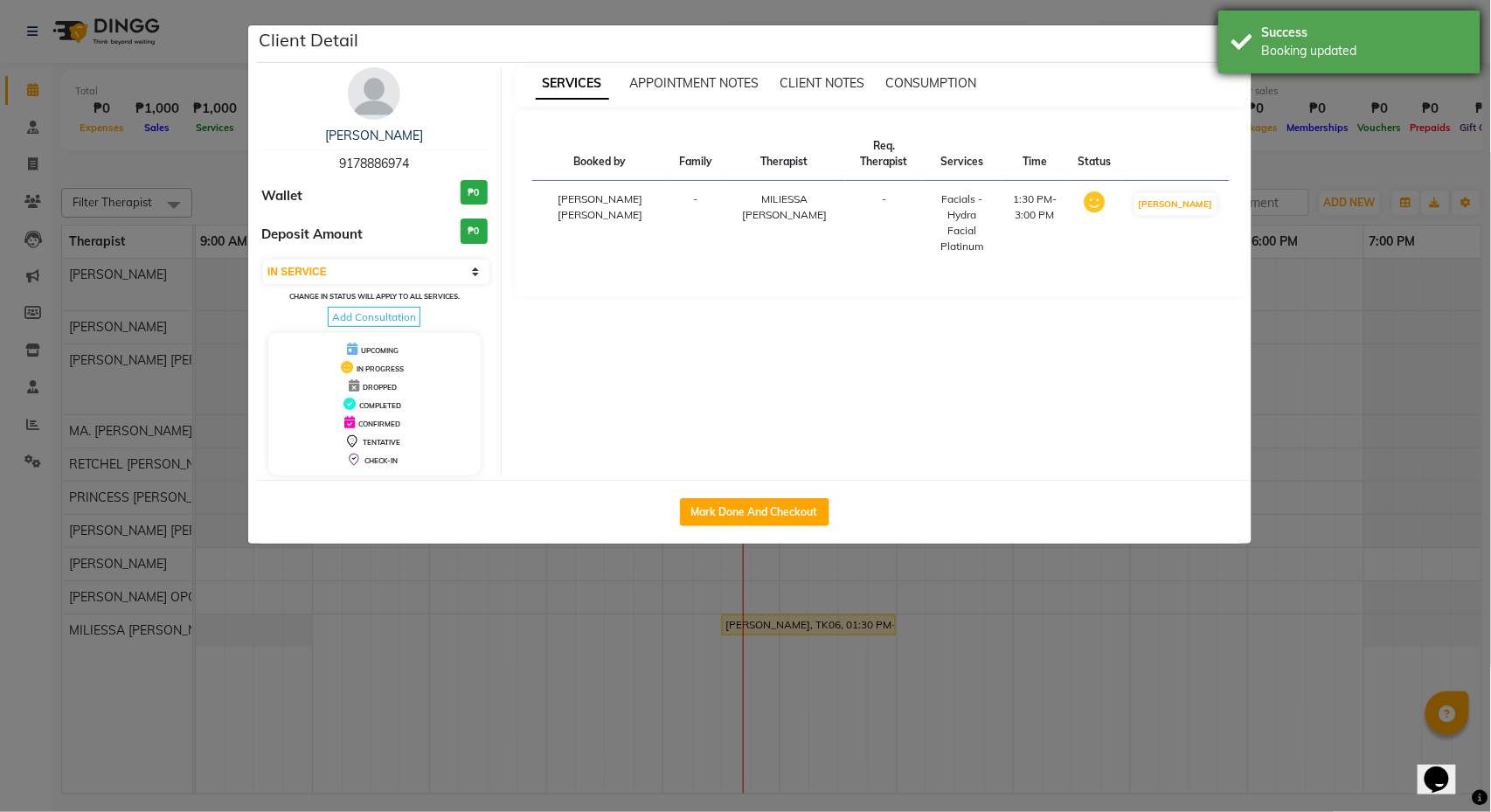
click at [1232, 33] on div "Success Booking updated" at bounding box center [1349, 42] width 263 height 63
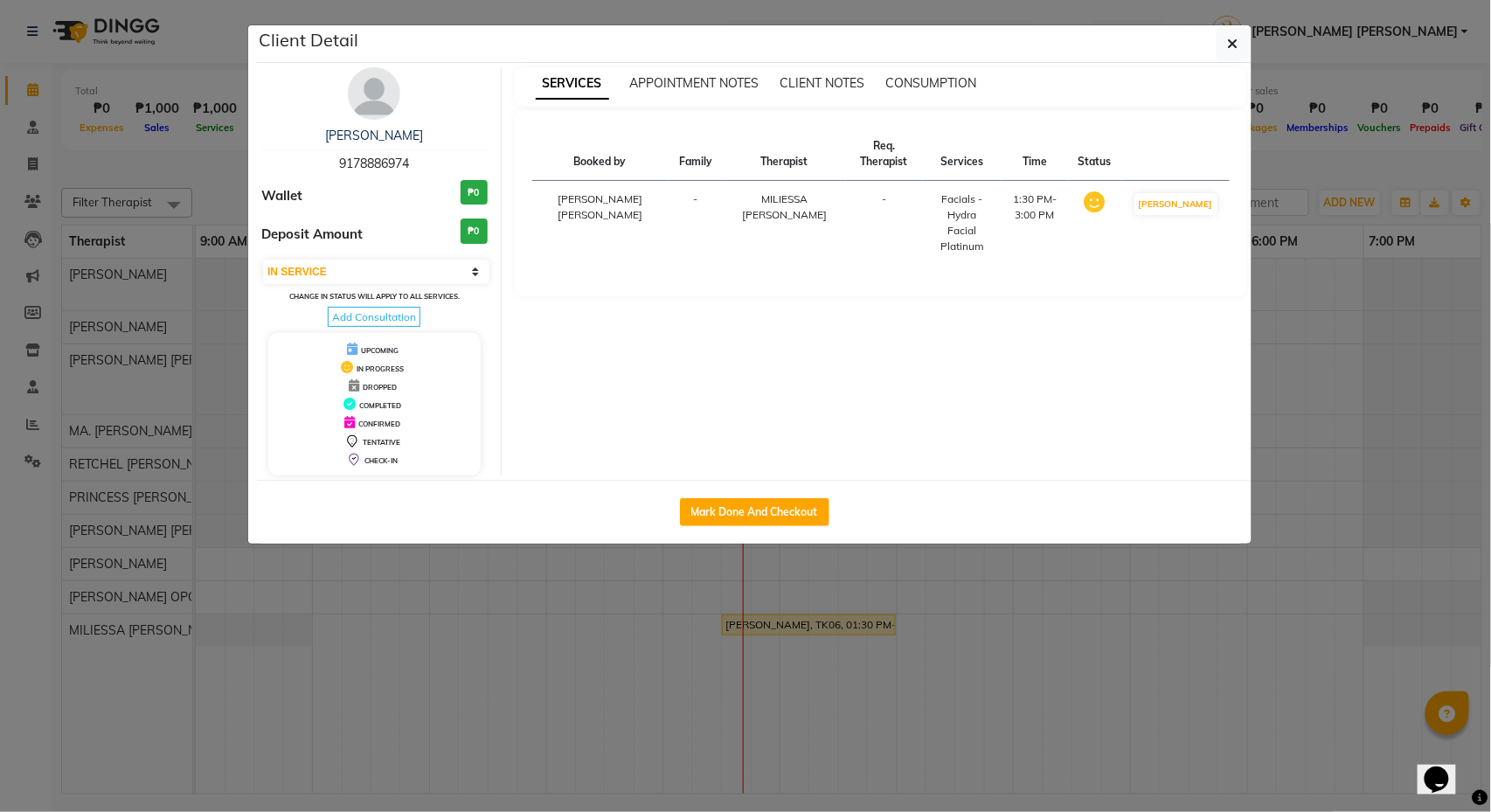
click at [1232, 33] on button "button" at bounding box center [1233, 44] width 34 height 34
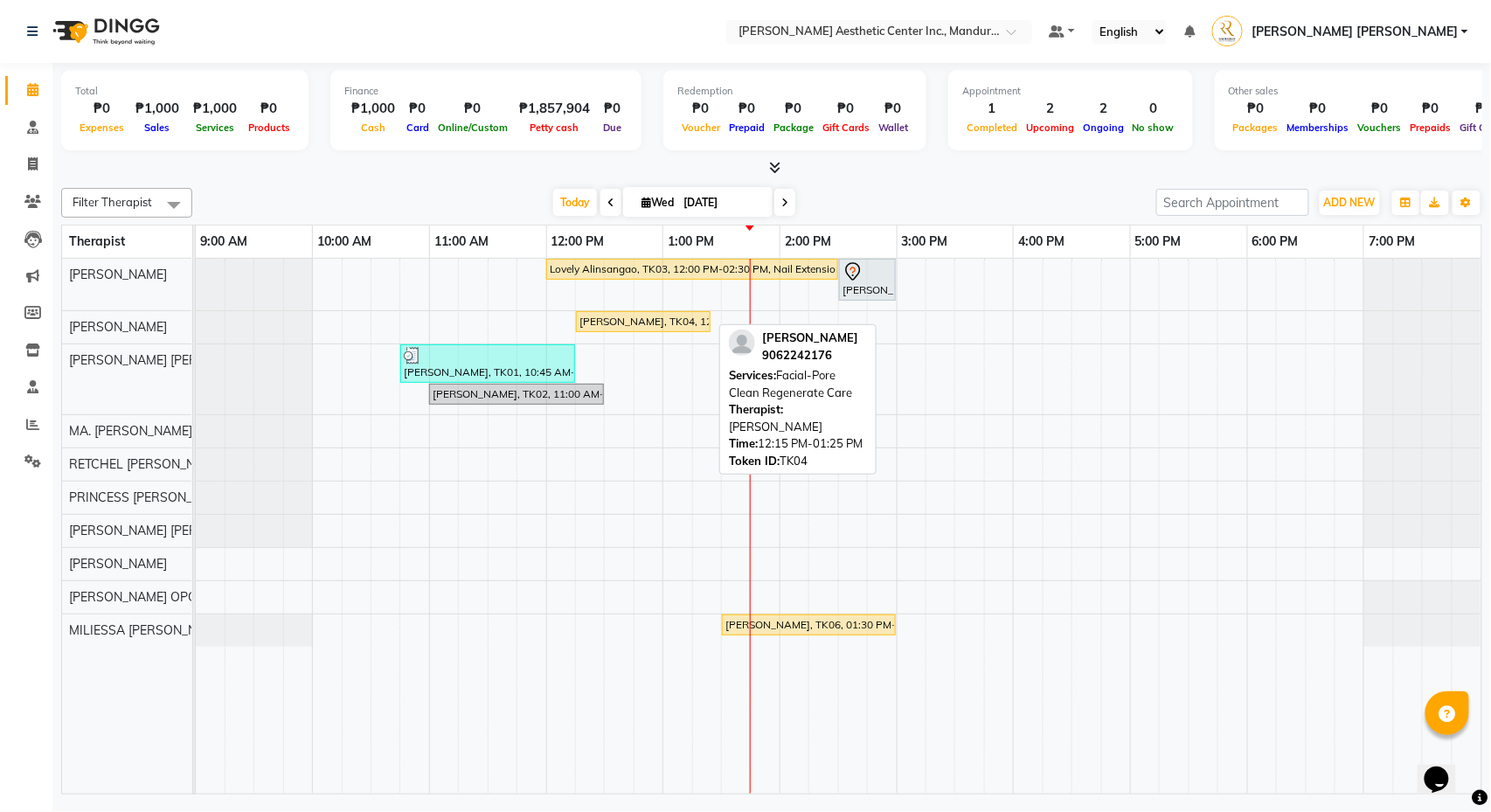
click at [670, 312] on link "[PERSON_NAME], TK04, 12:15 PM-01:25 PM, Facial-Pore Clean Regenerate Care" at bounding box center [643, 322] width 134 height 21
select select "1"
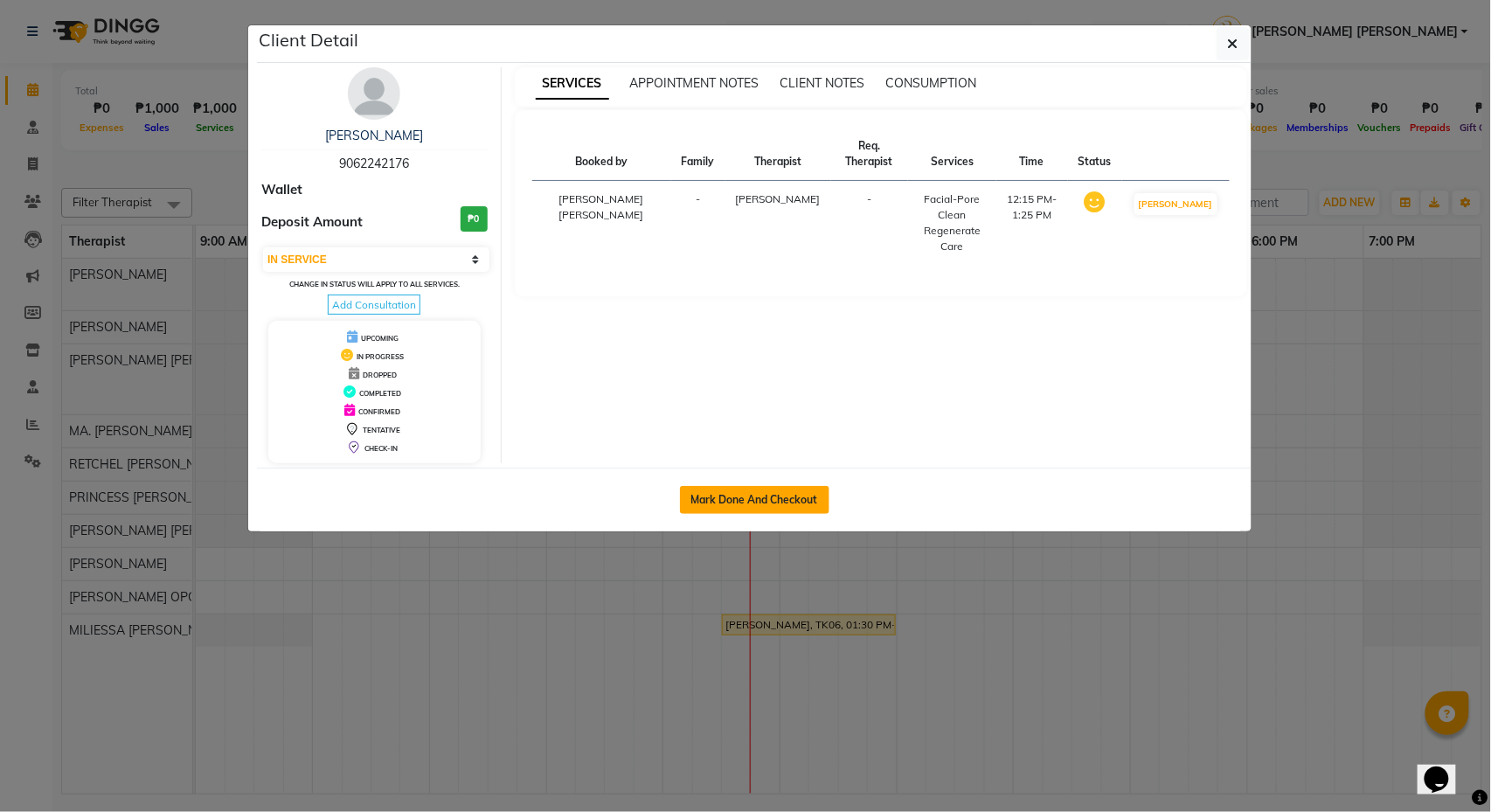
click at [767, 504] on button "Mark Done And Checkout" at bounding box center [755, 500] width 150 height 28
select select "service"
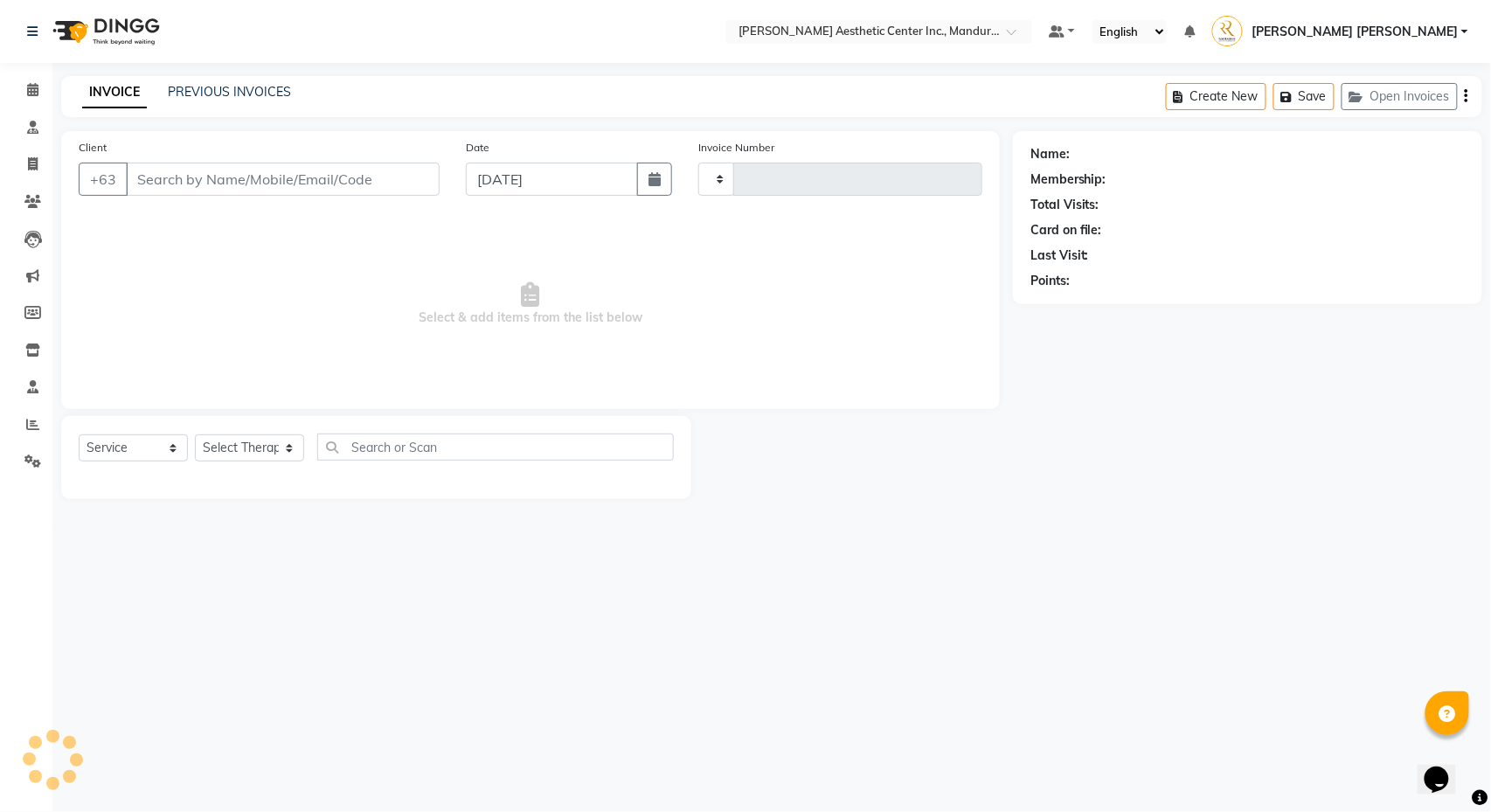
type input "1007"
select select "6259"
type input "9062242176"
select select "46222"
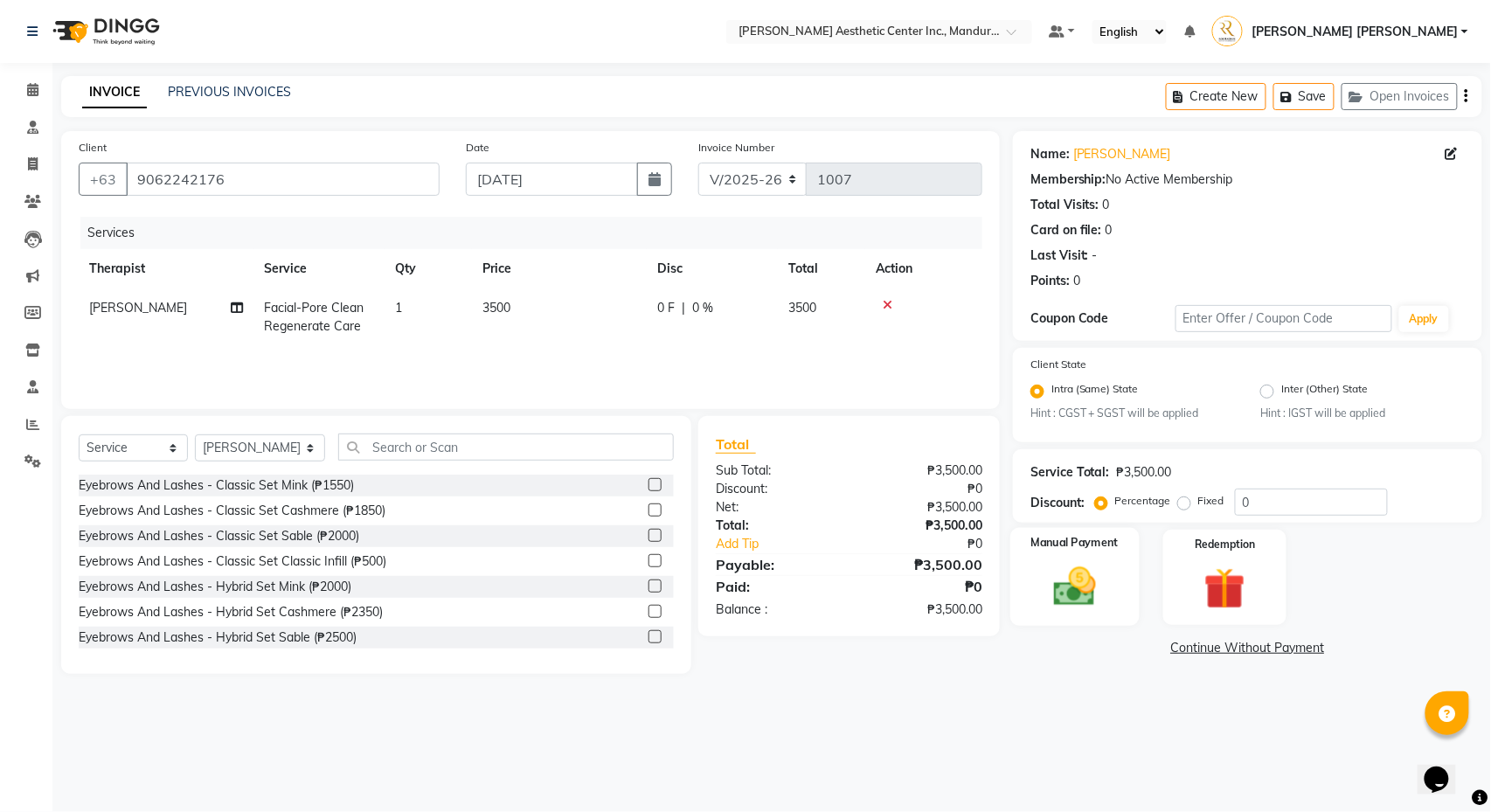
click at [1109, 575] on img at bounding box center [1075, 588] width 69 height 49
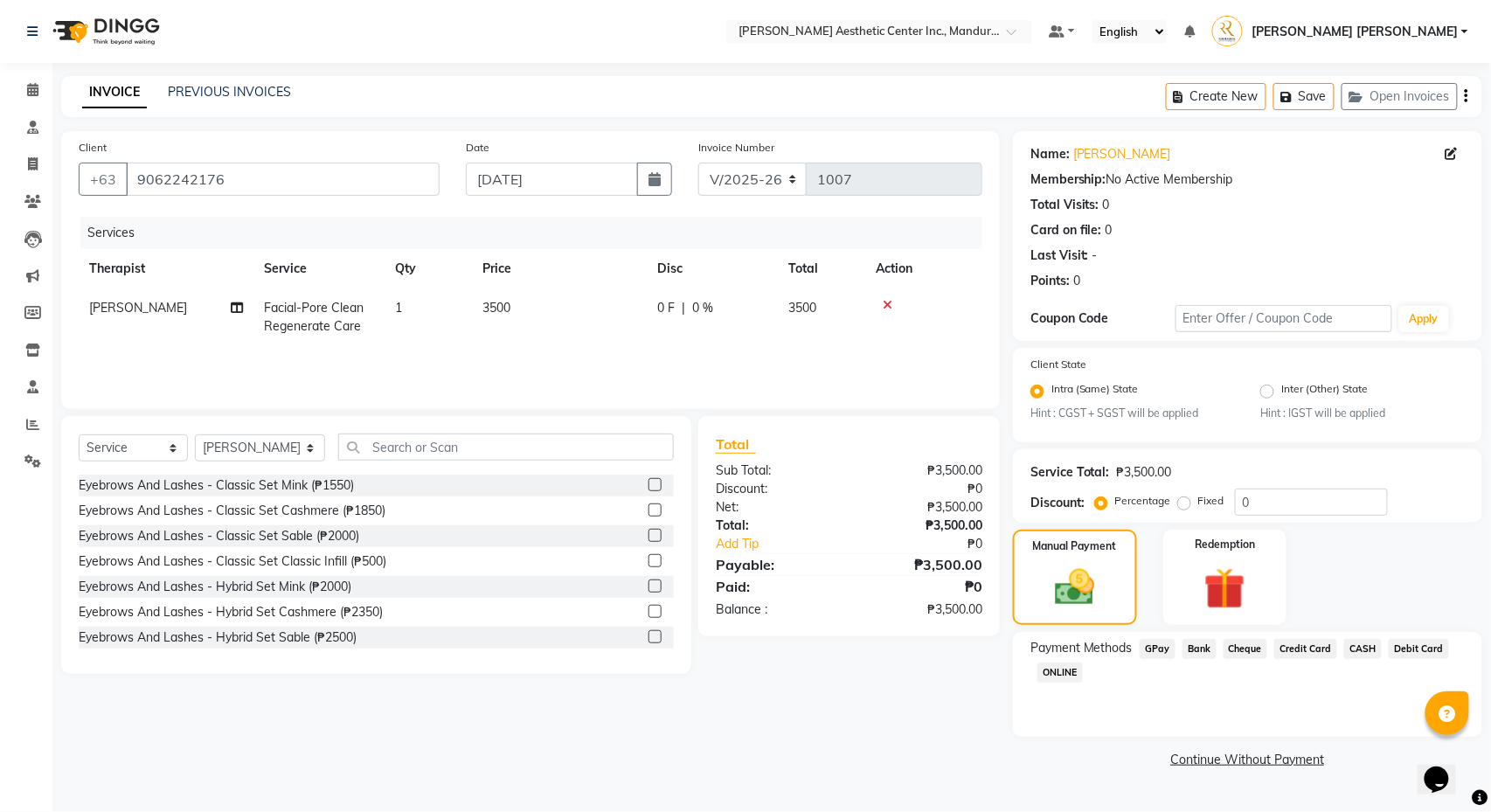
click at [1317, 650] on span "Credit Card" at bounding box center [1306, 649] width 63 height 20
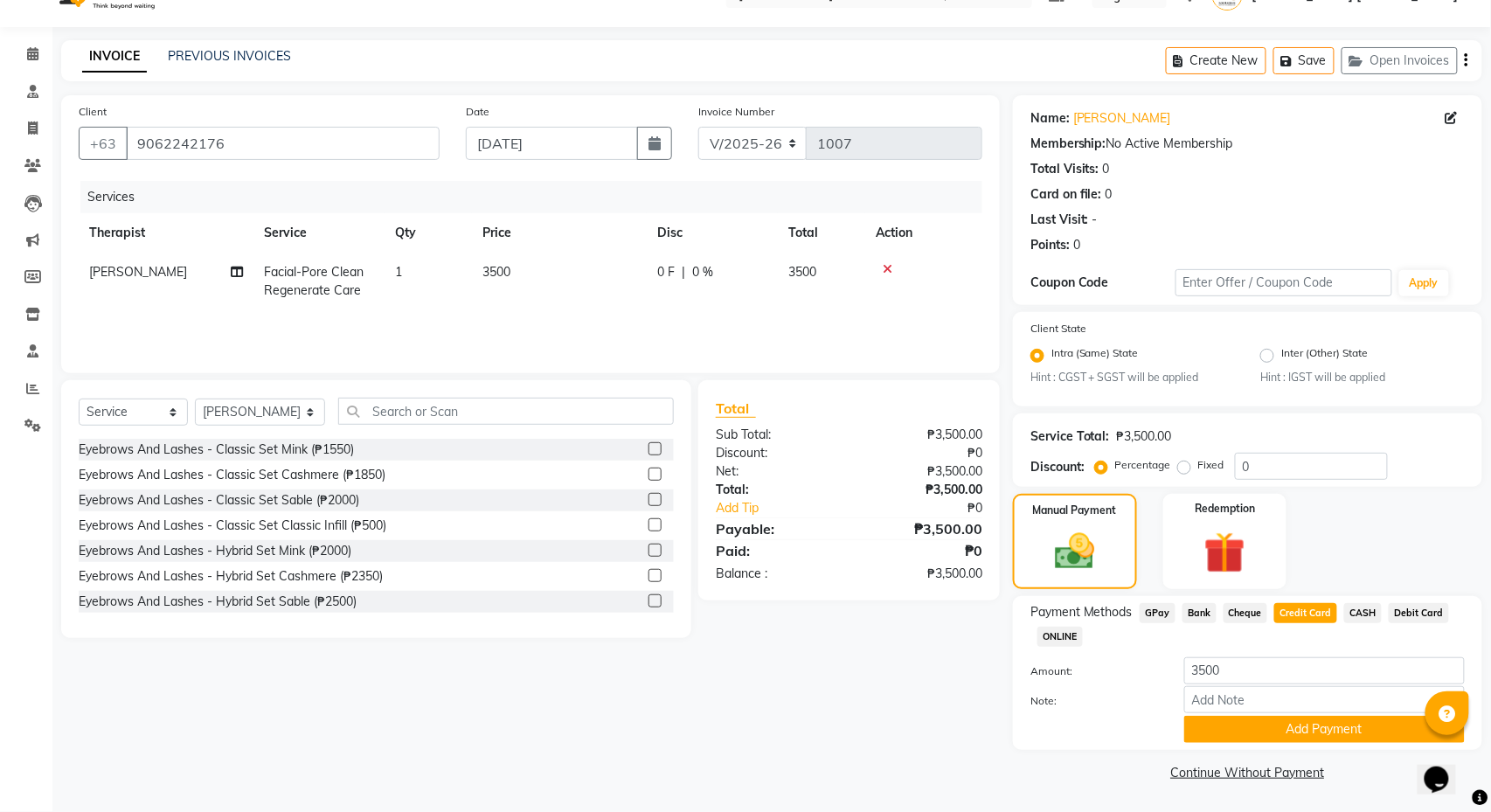
scroll to position [35, 0]
click at [1330, 698] on button "Add Payment" at bounding box center [1325, 729] width 281 height 27
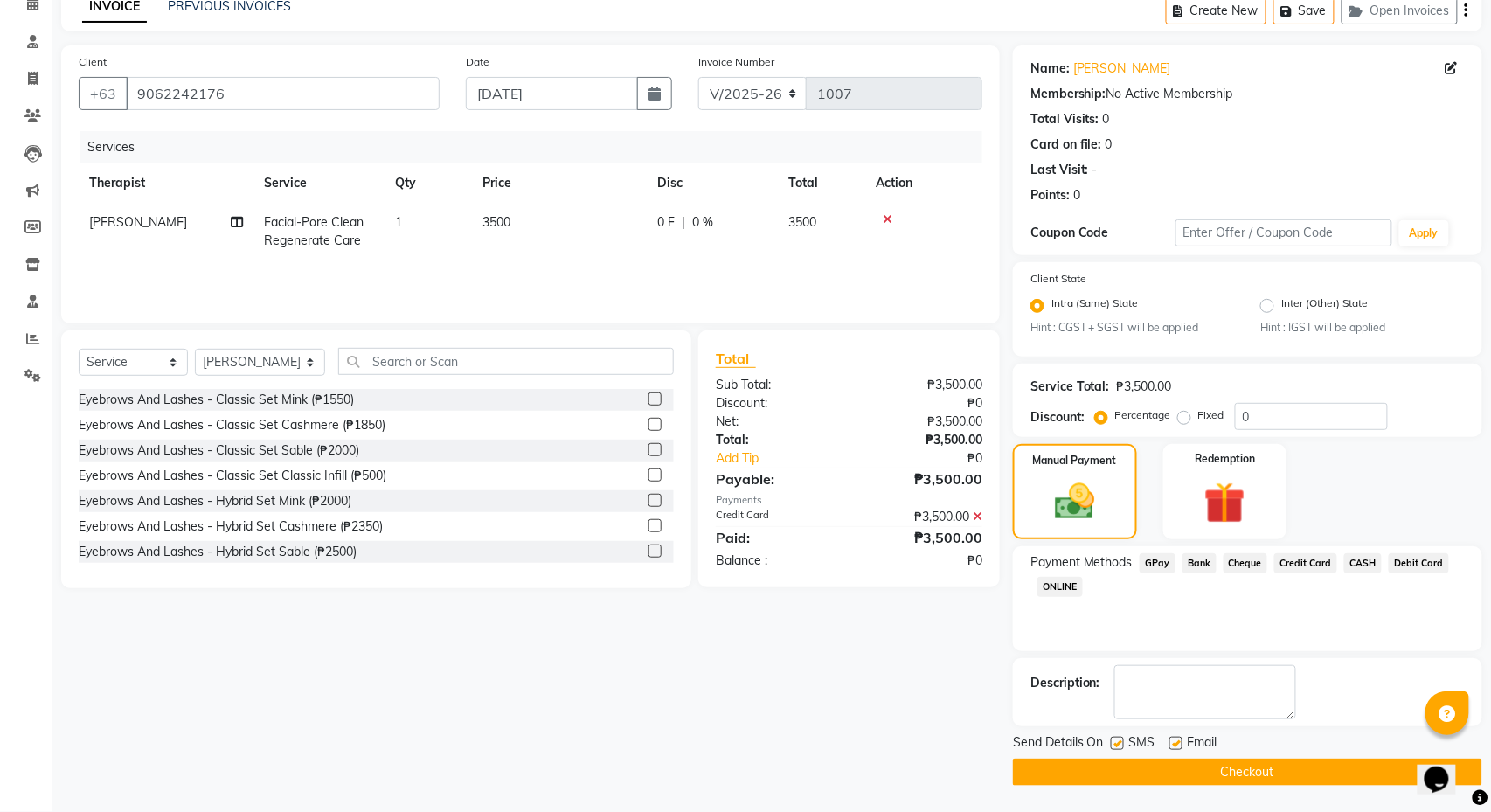
scroll to position [88, 0]
click at [1236, 698] on button "Checkout" at bounding box center [1247, 772] width 470 height 27
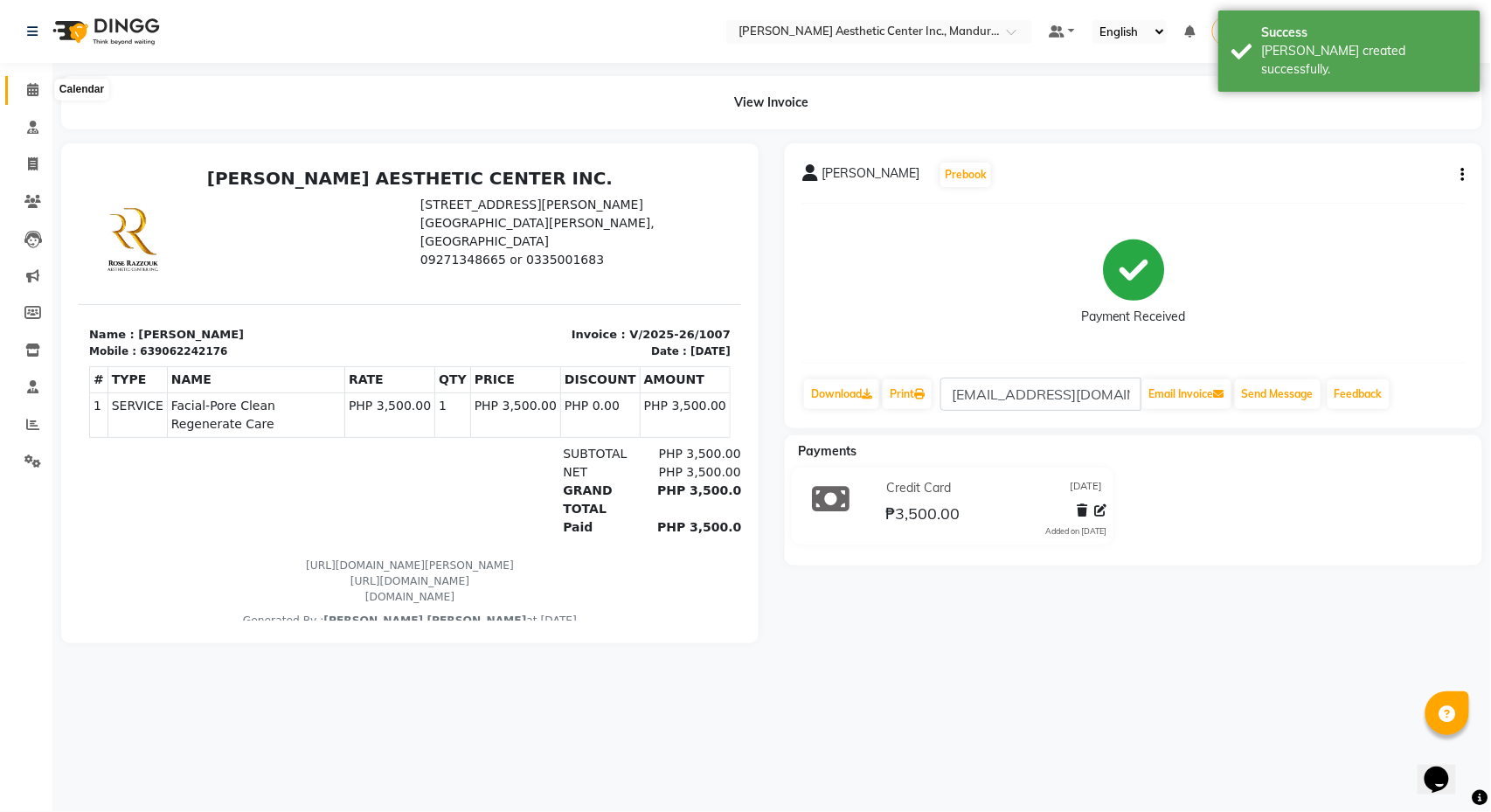
click at [27, 85] on icon at bounding box center [33, 89] width 12 height 13
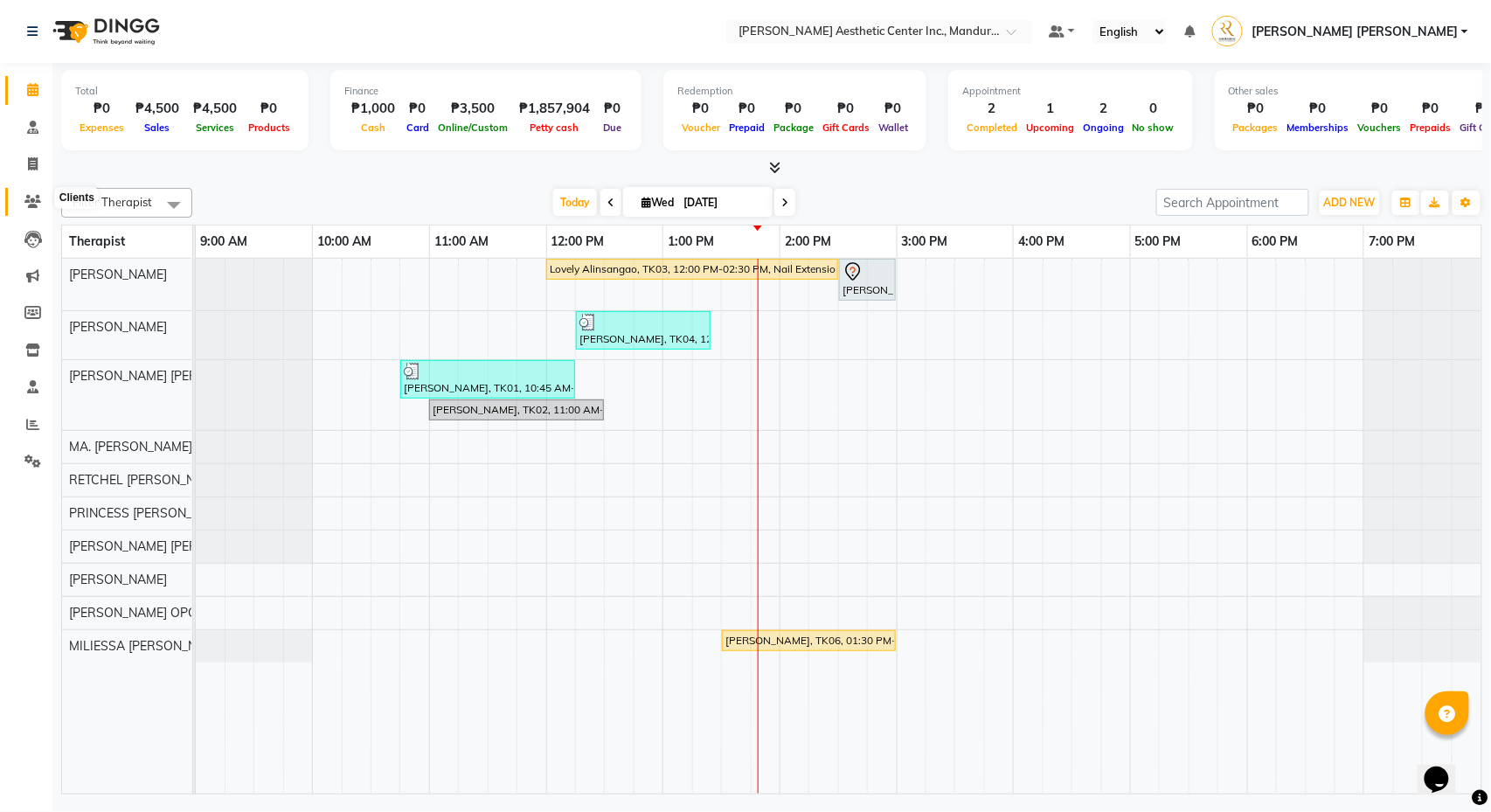
click at [29, 196] on icon at bounding box center [33, 202] width 16 height 13
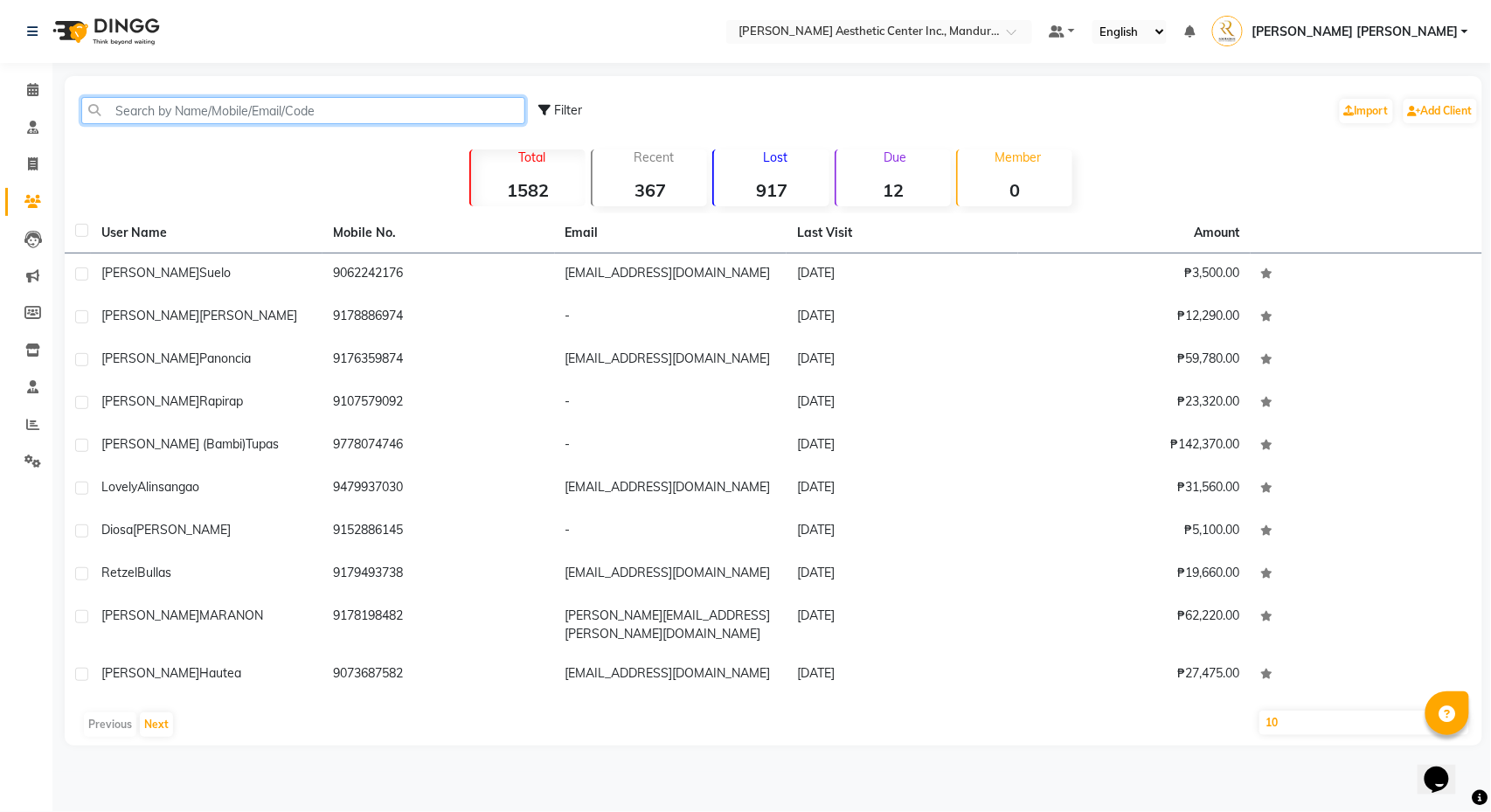
click at [194, 103] on input "text" at bounding box center [303, 111] width 444 height 27
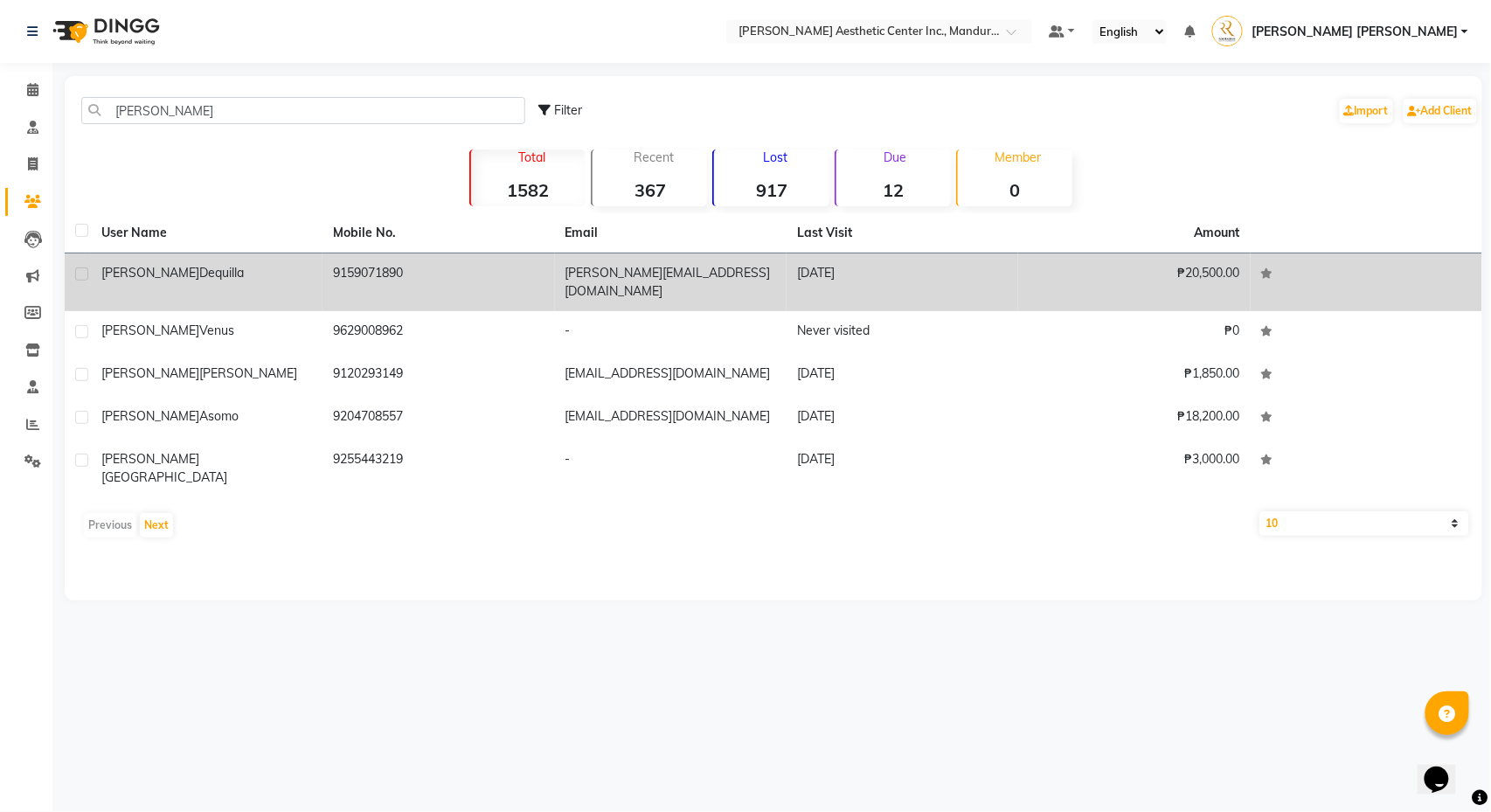
click at [214, 269] on div "[PERSON_NAME]" at bounding box center [207, 273] width 211 height 18
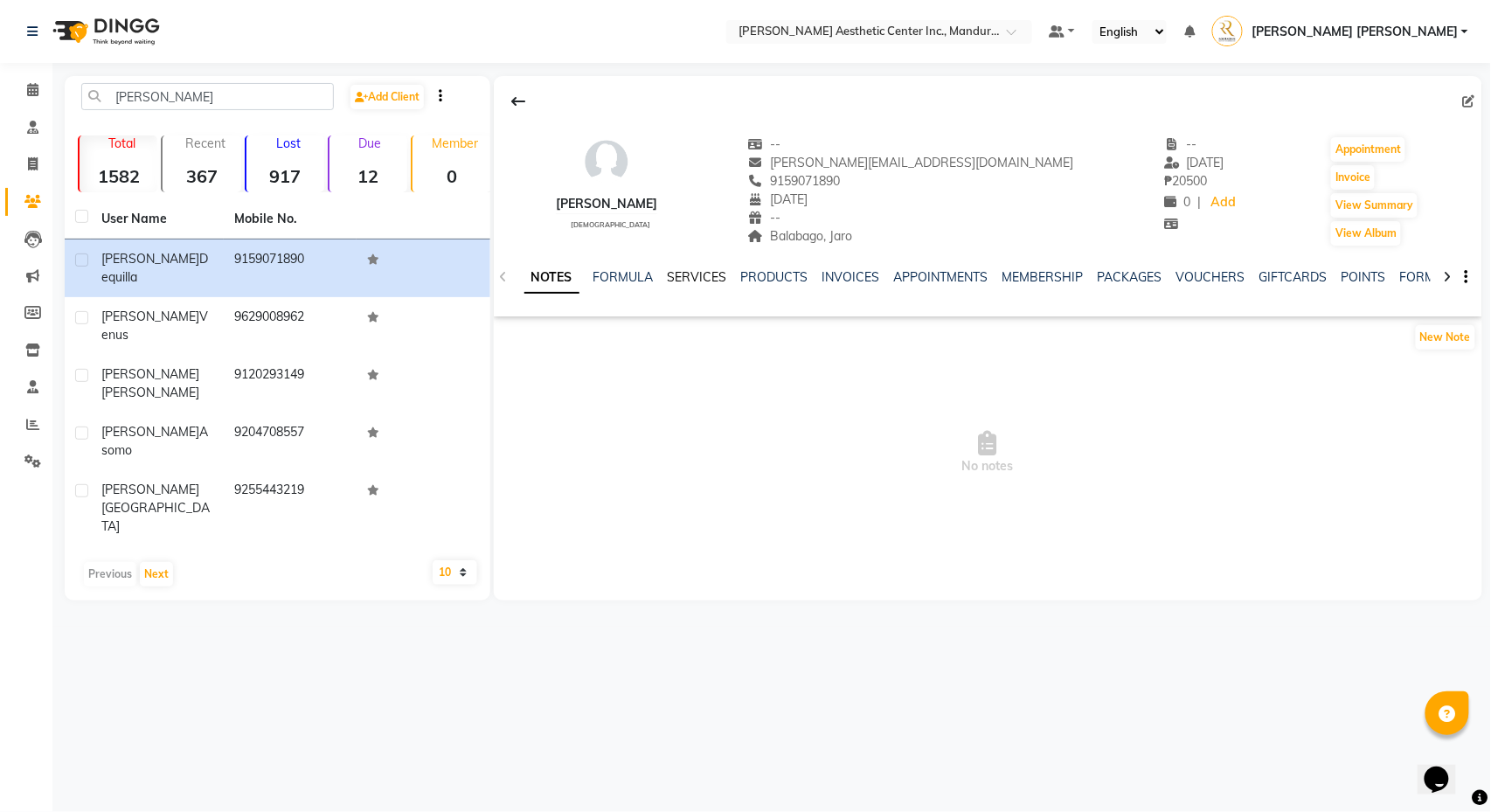
click at [705, 280] on link "SERVICES" at bounding box center [697, 276] width 59 height 15
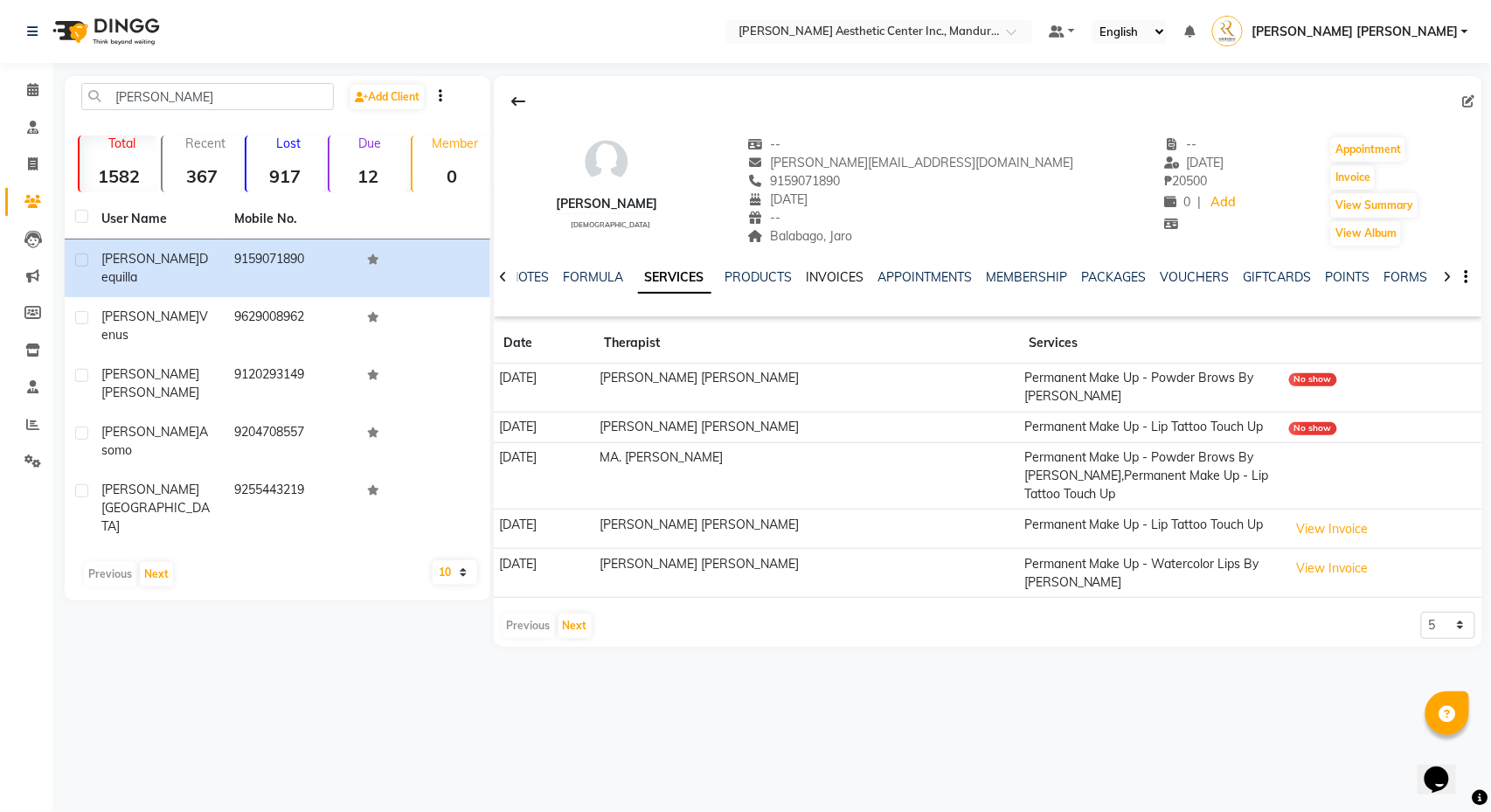
click at [826, 277] on link "INVOICES" at bounding box center [836, 276] width 58 height 15
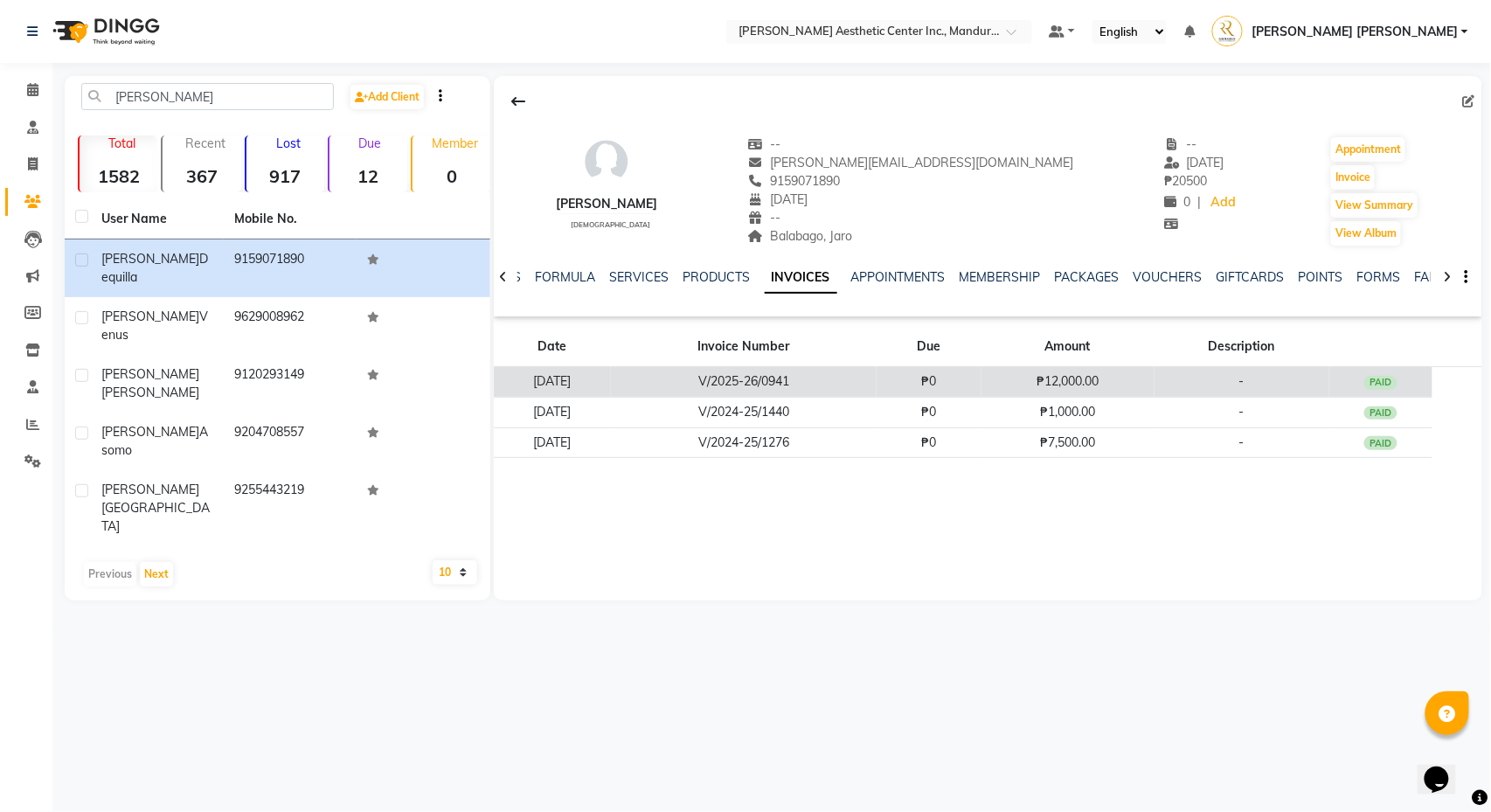
click at [1196, 381] on td "-" at bounding box center [1242, 382] width 174 height 31
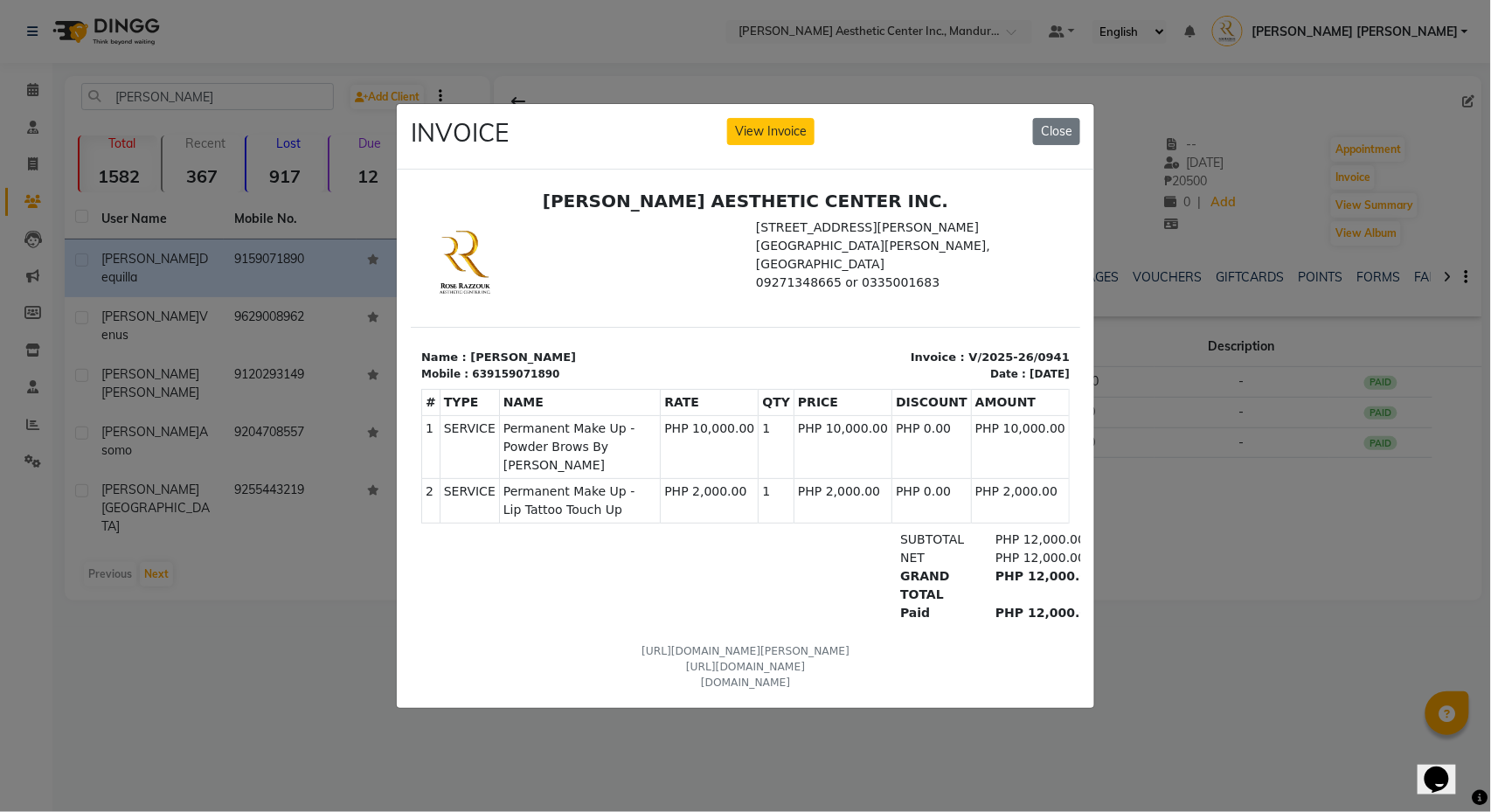
click at [1106, 88] on ngb-modal-window "INVOICE View Invoice Close" at bounding box center [745, 406] width 1491 height 812
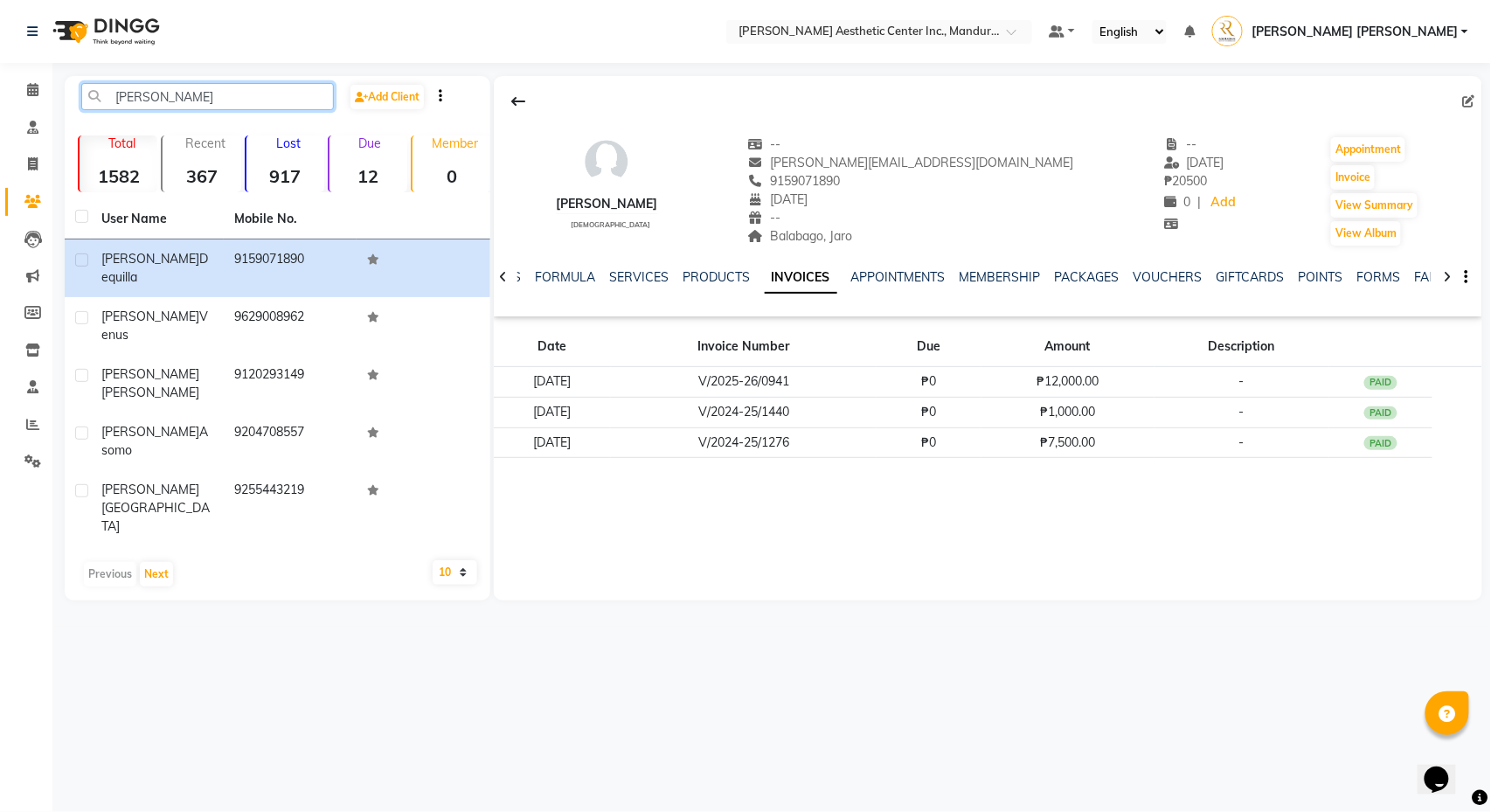
click at [157, 100] on input "[PERSON_NAME]" at bounding box center [207, 96] width 253 height 27
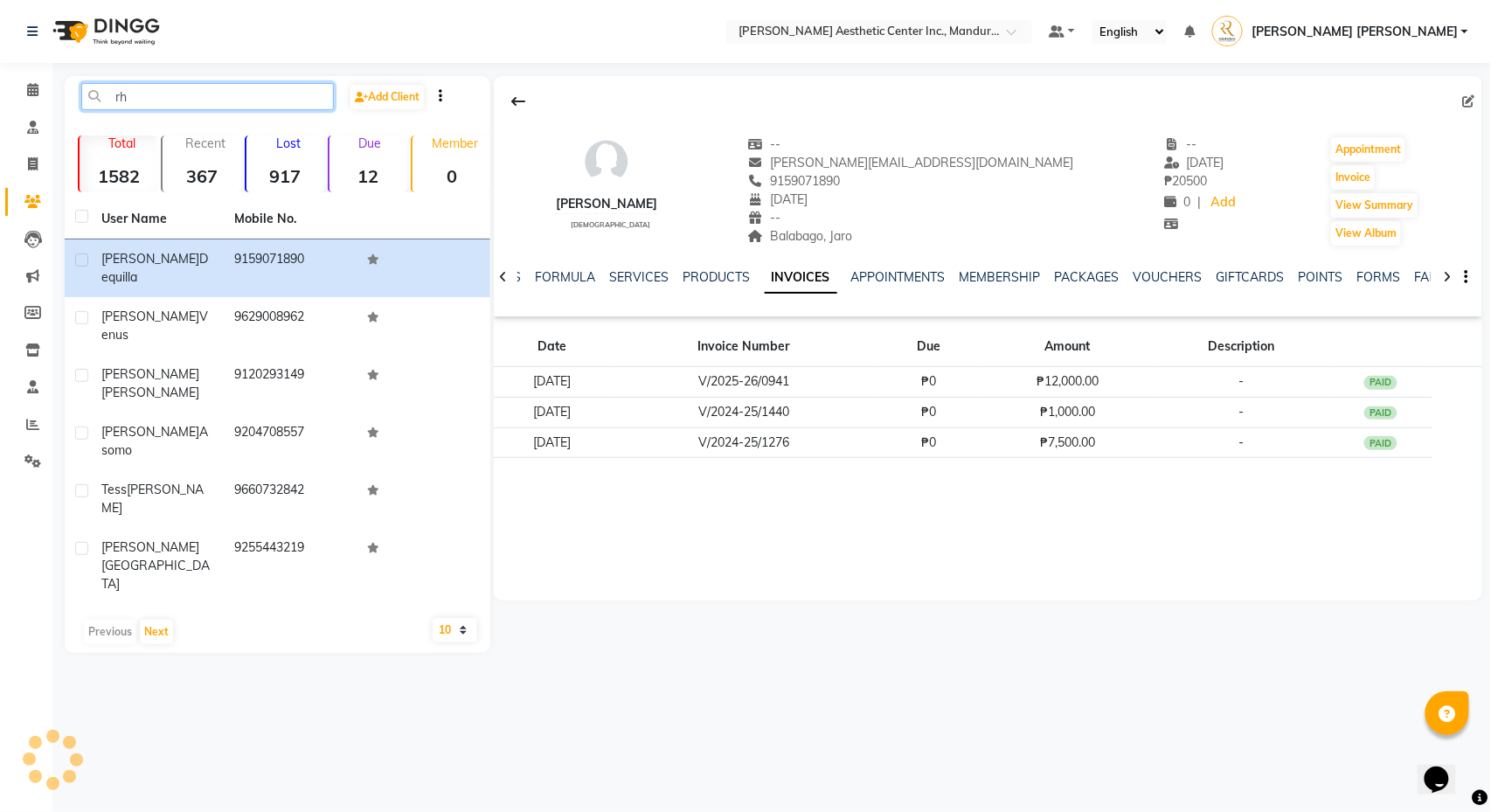
type input "r"
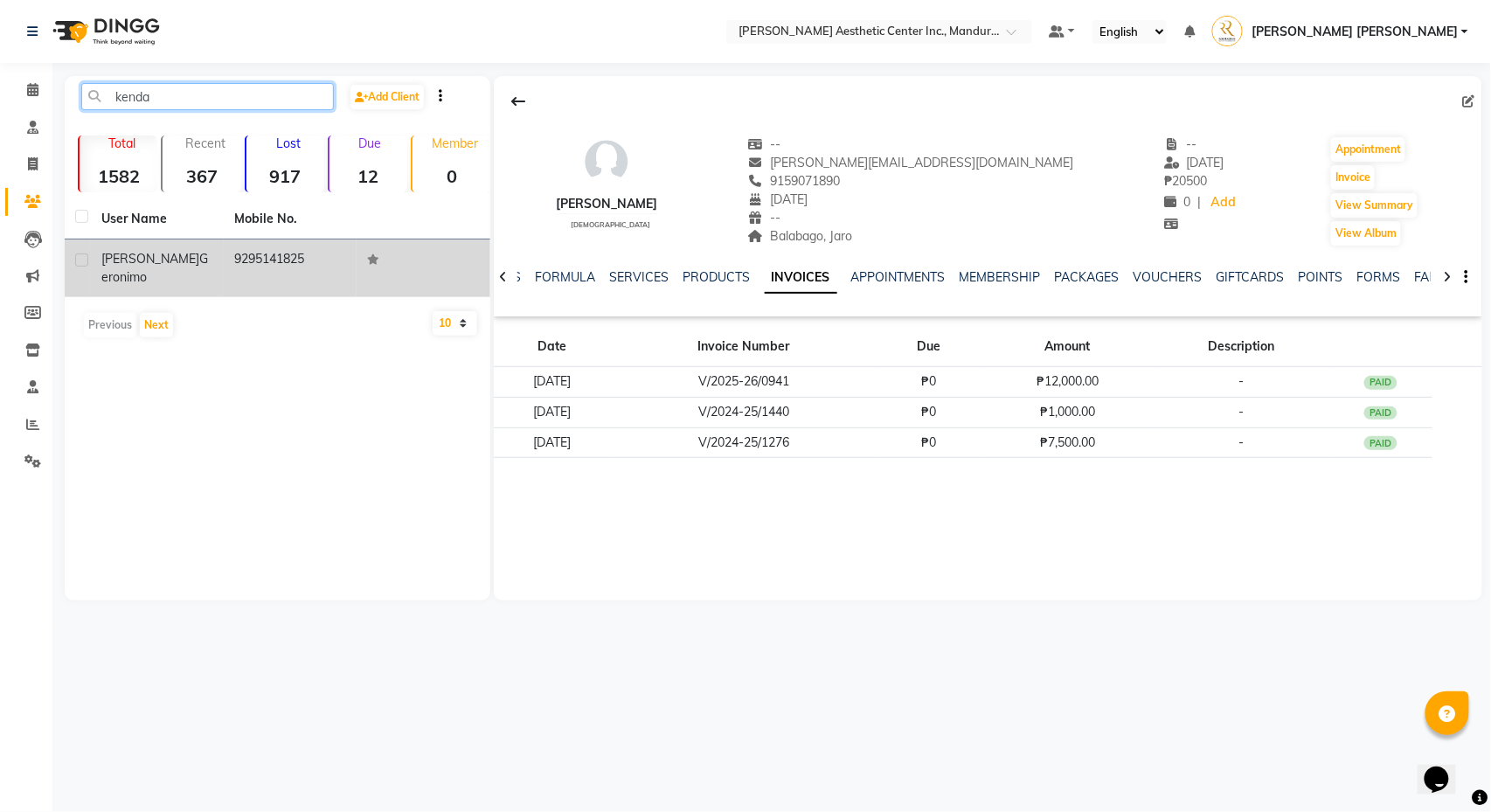
type input "kenda"
click at [208, 269] on div "[PERSON_NAME]" at bounding box center [157, 268] width 112 height 36
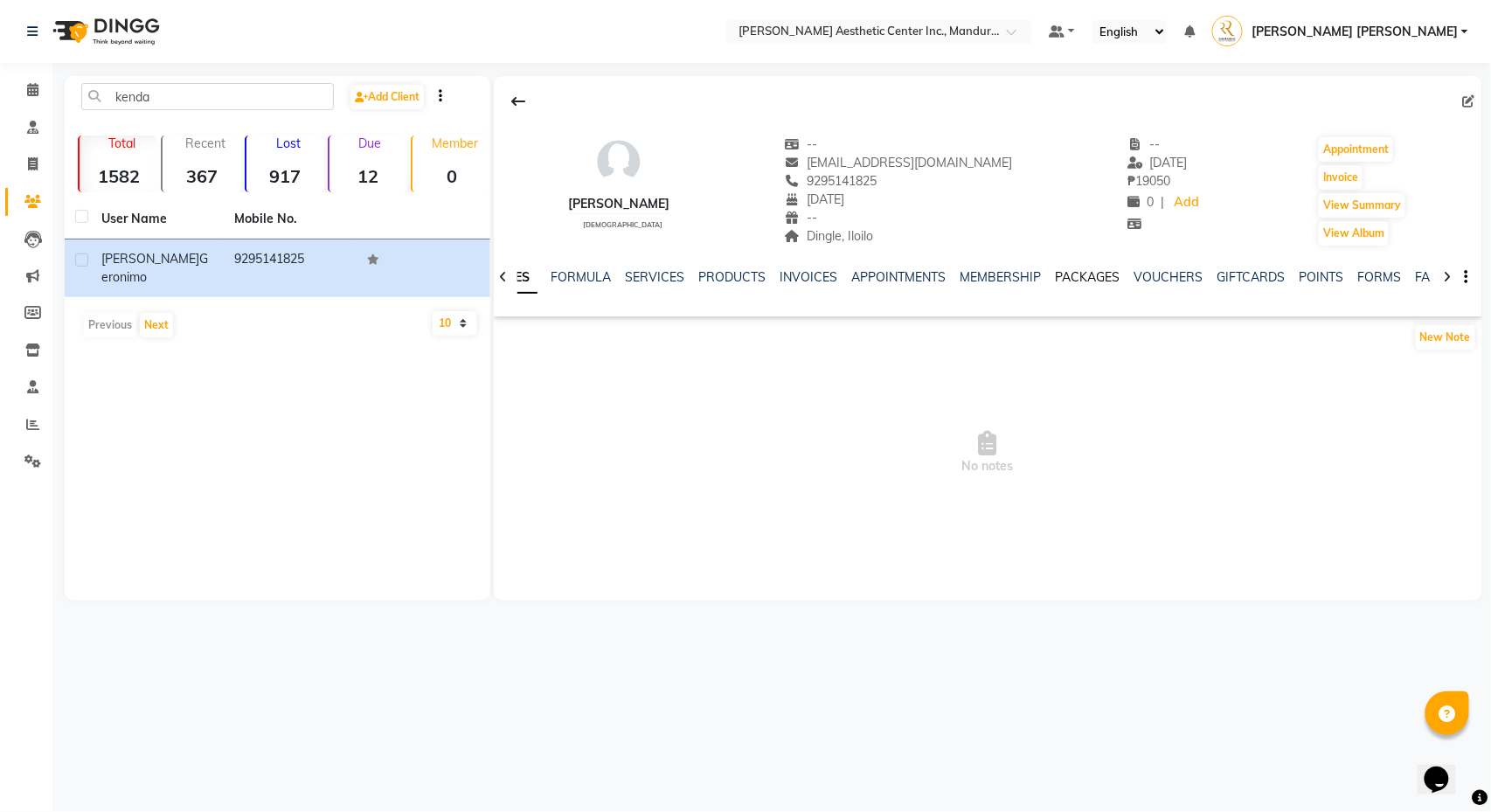
click at [1102, 281] on link "PACKAGES" at bounding box center [1088, 276] width 65 height 15
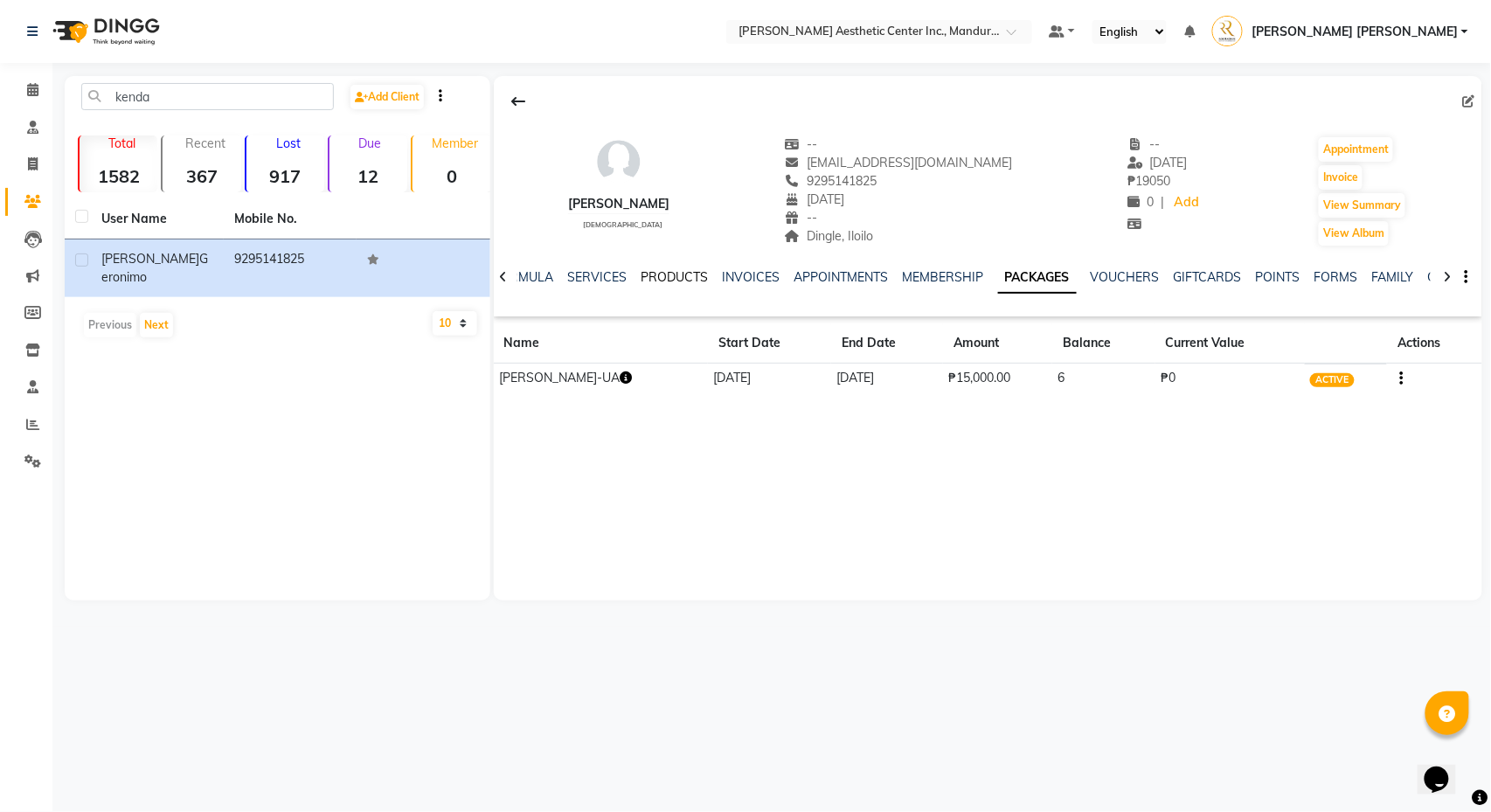
click at [672, 282] on link "PRODUCTS" at bounding box center [675, 276] width 67 height 15
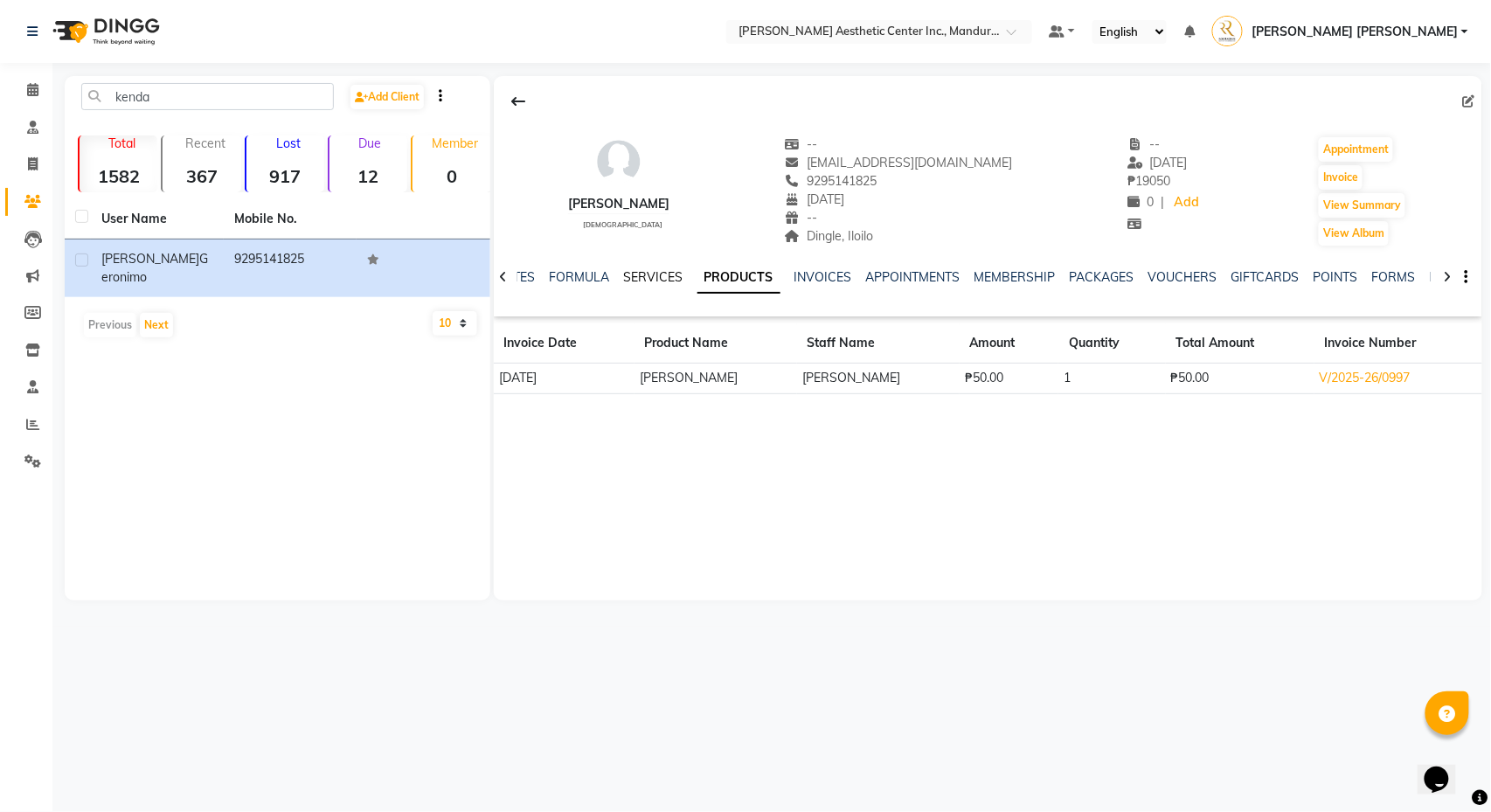
click at [652, 274] on link "SERVICES" at bounding box center [653, 276] width 59 height 15
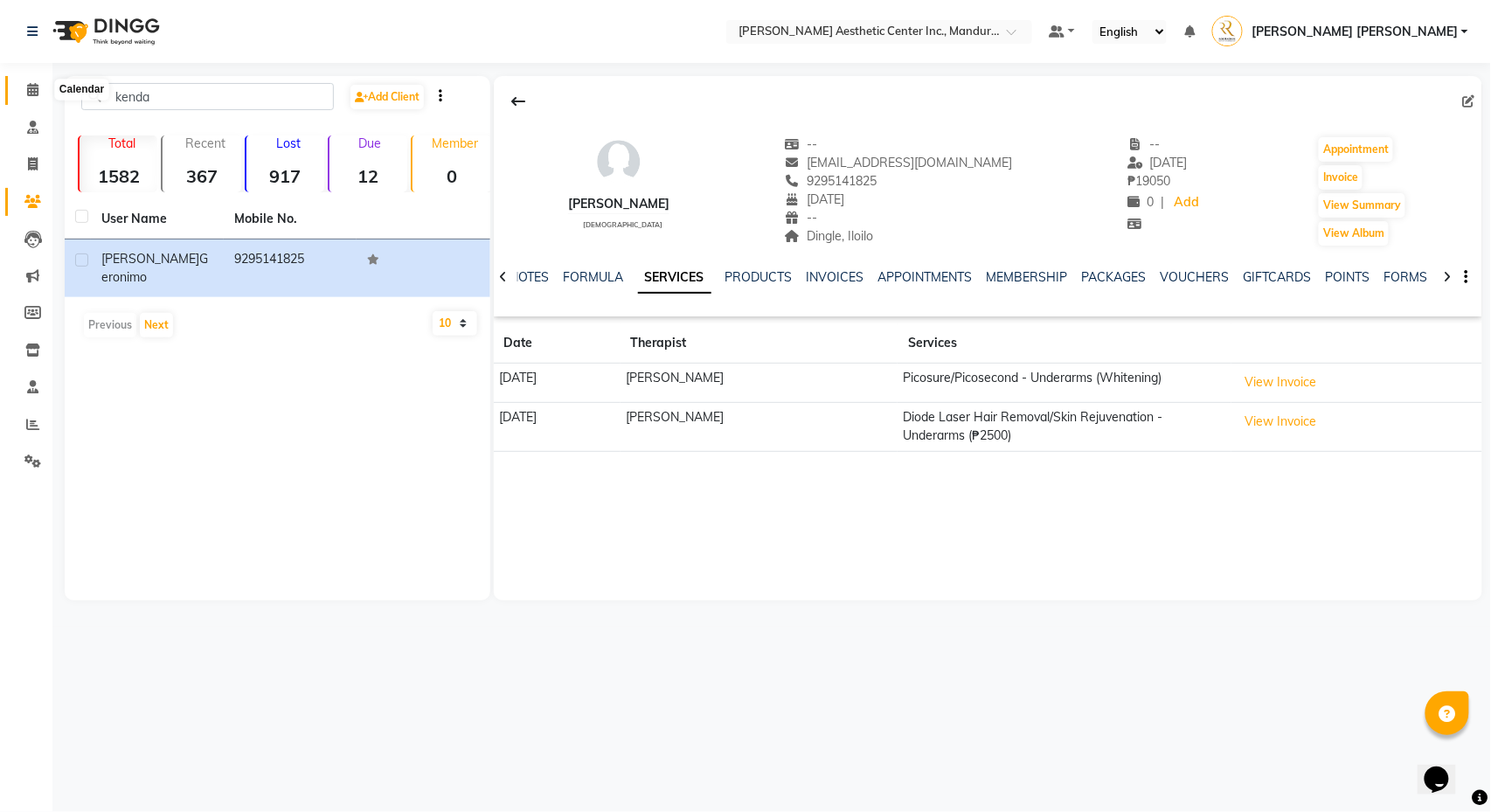
click at [30, 85] on icon at bounding box center [33, 89] width 12 height 13
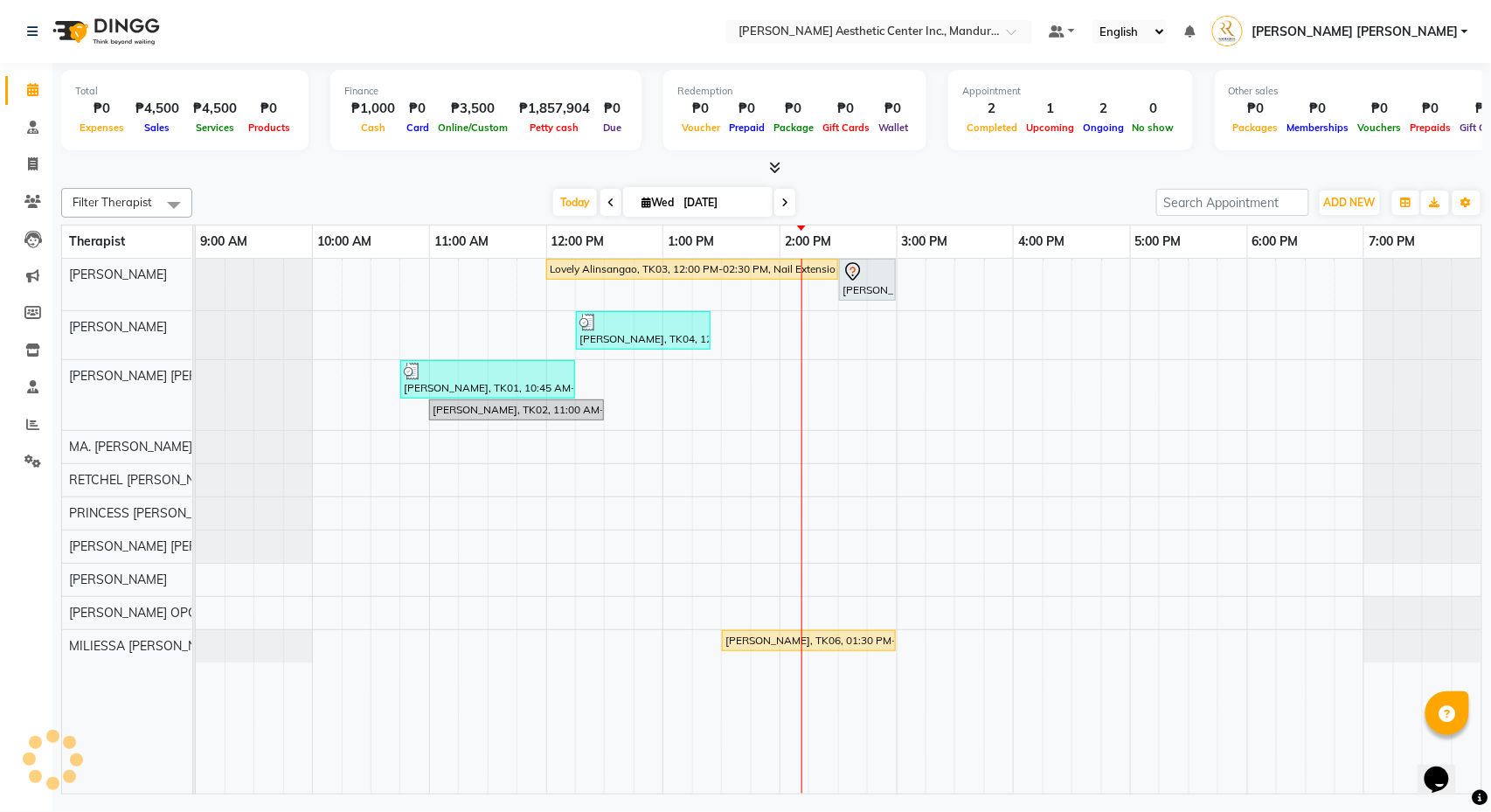
click at [703, 197] on input "[DATE]" at bounding box center [722, 203] width 87 height 26
select select "9"
select select "2025"
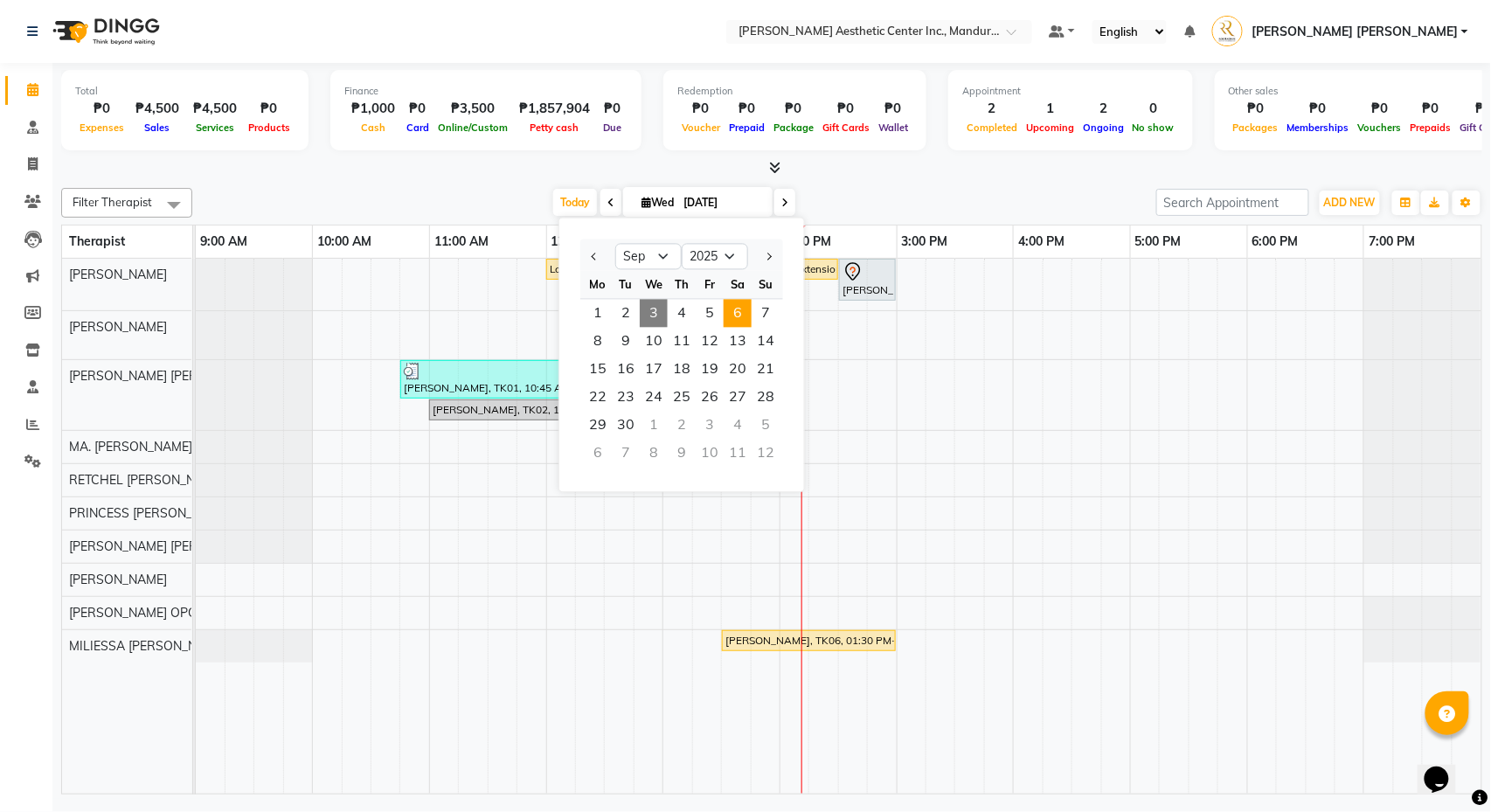
click at [742, 312] on span "6" at bounding box center [738, 313] width 28 height 28
type input "[DATE]"
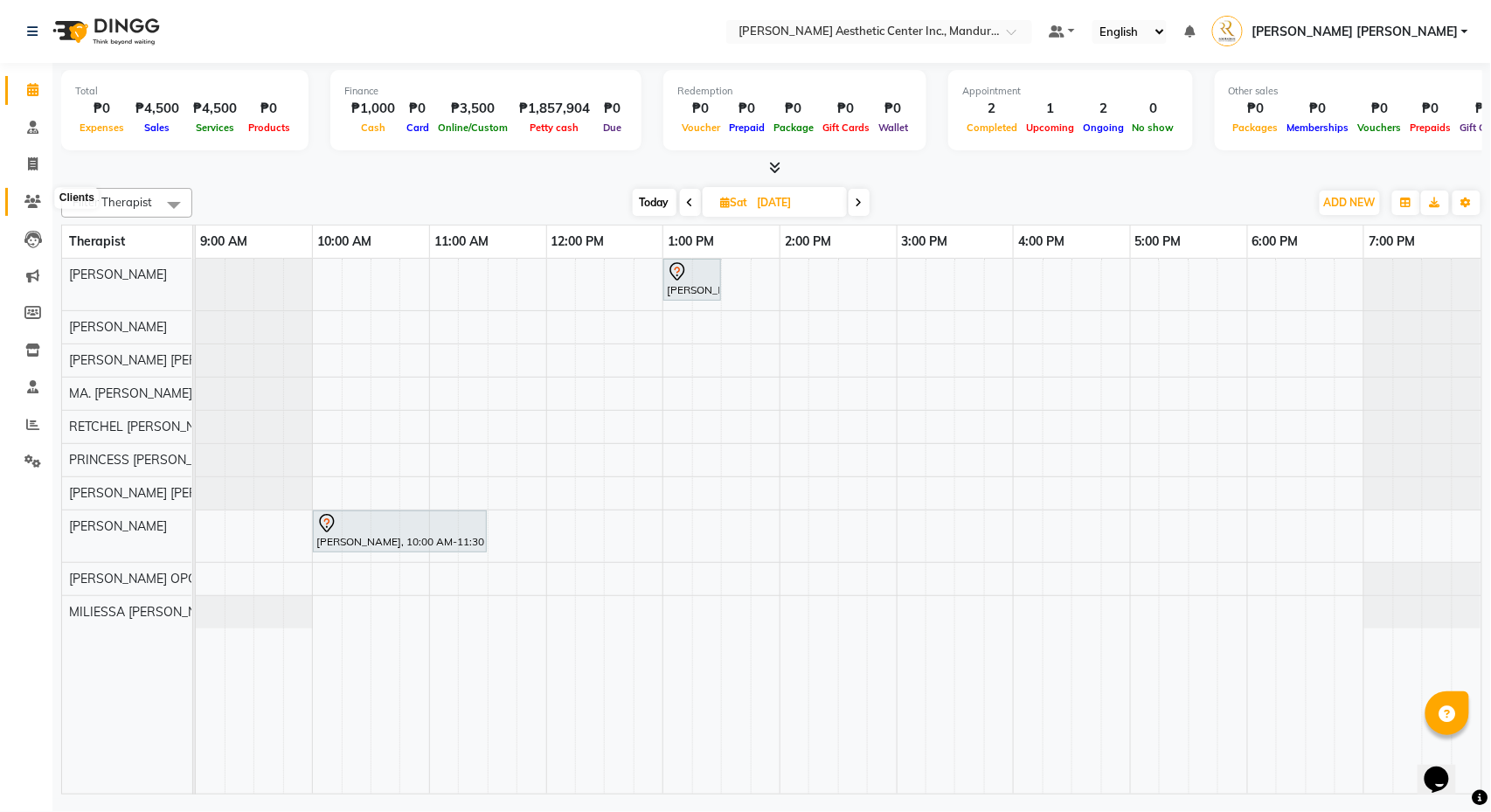
click at [25, 196] on icon at bounding box center [33, 202] width 16 height 13
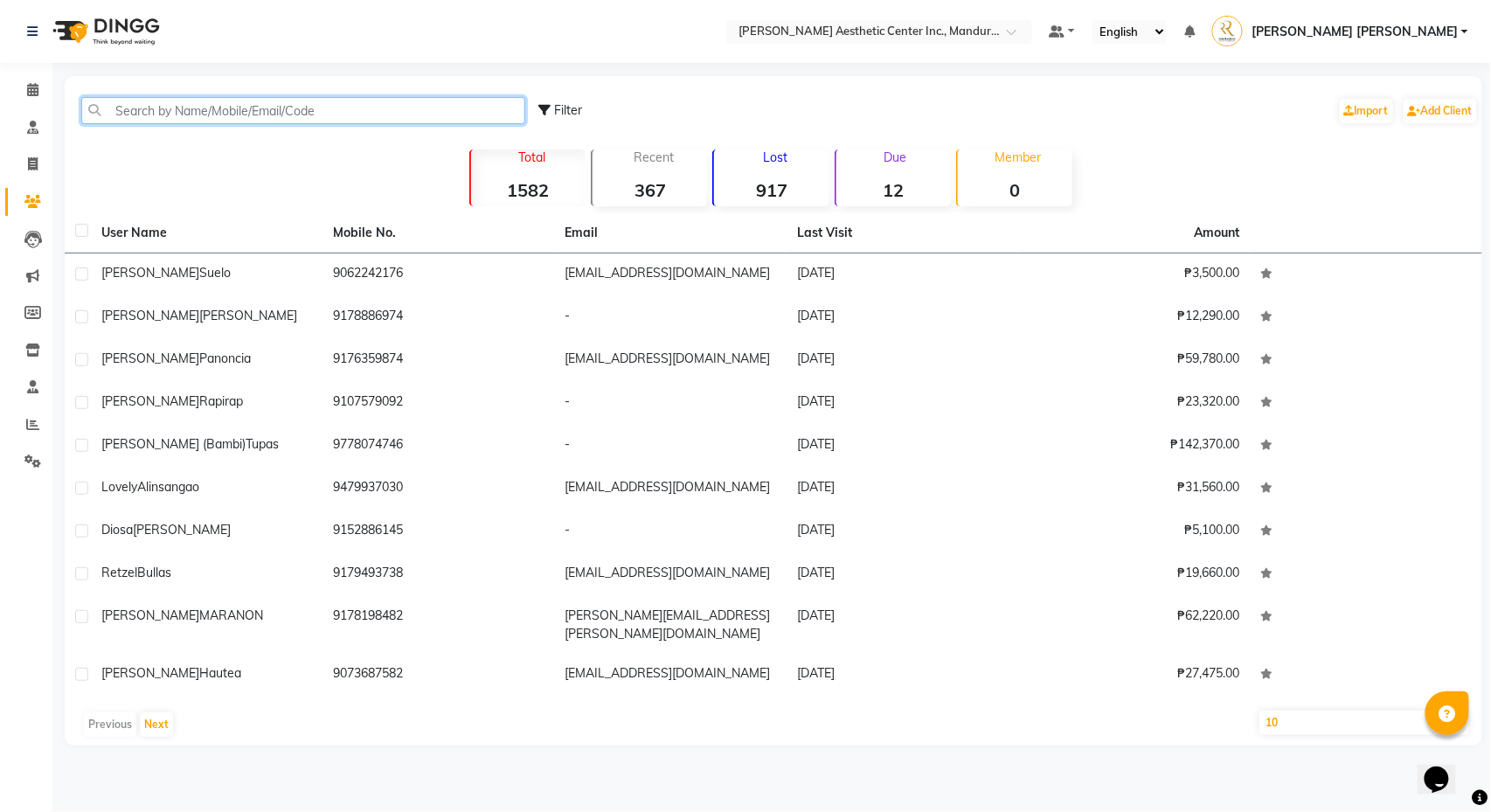
click at [274, 116] on input "text" at bounding box center [303, 111] width 444 height 27
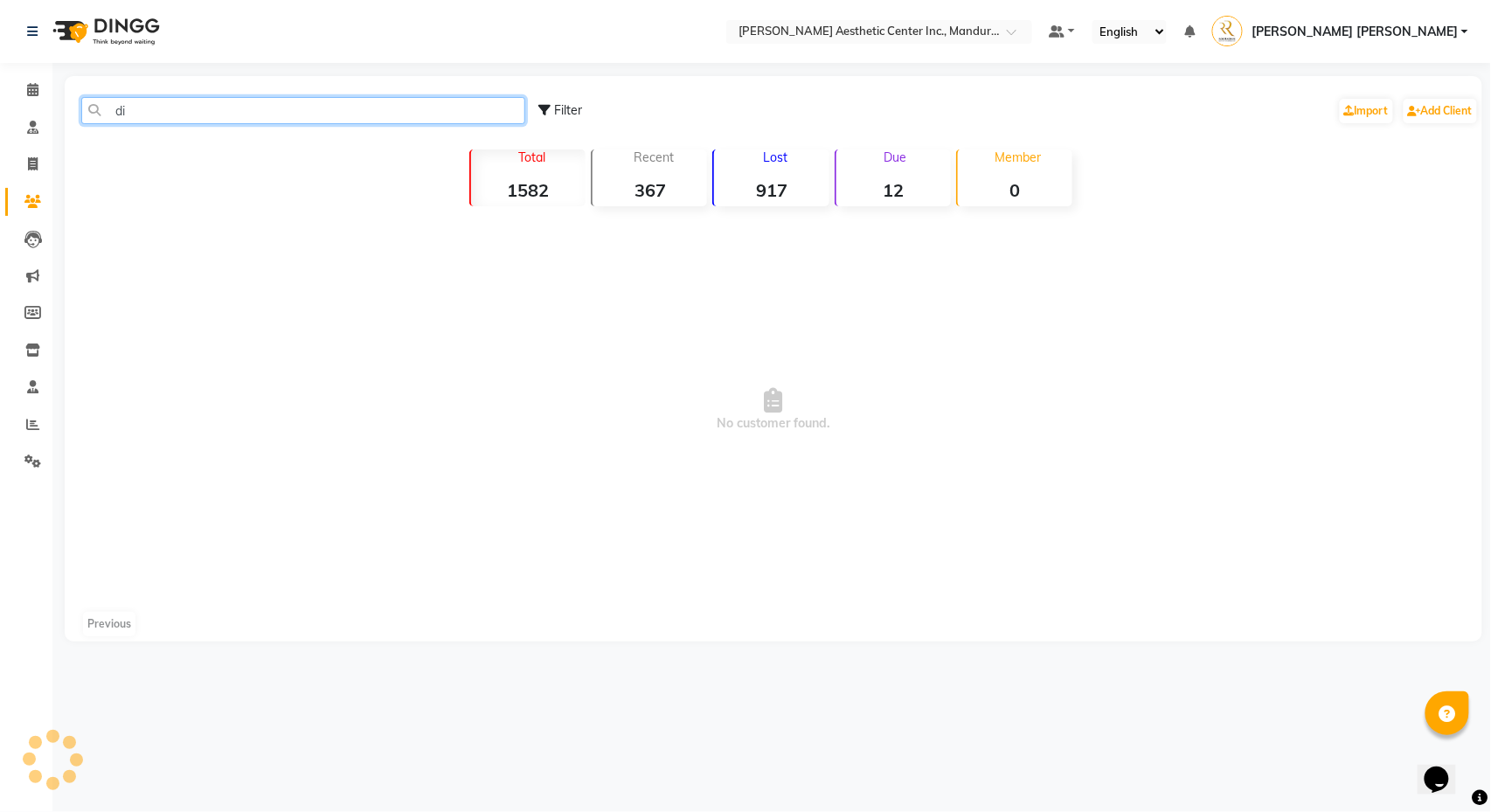
type input "d"
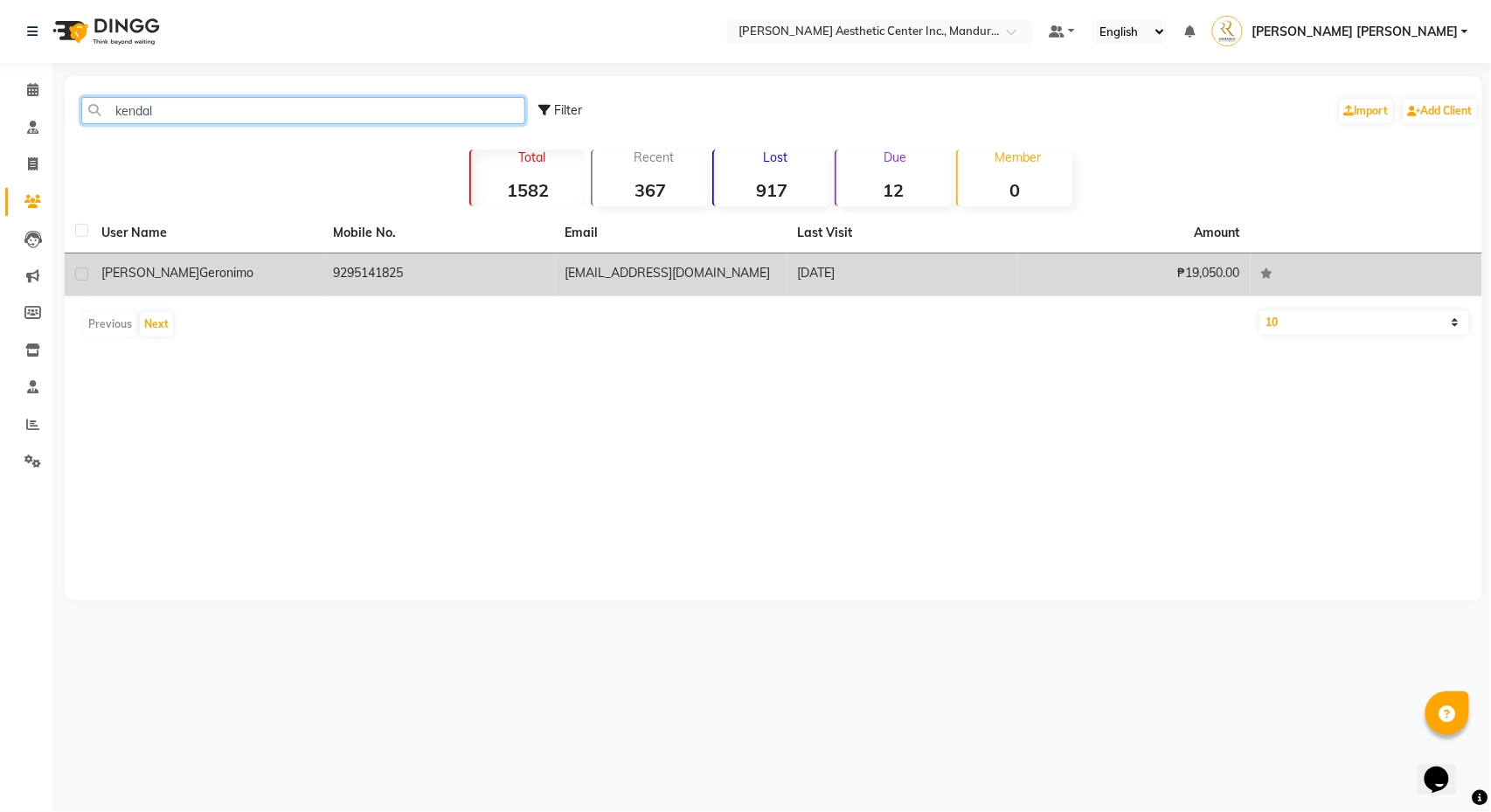
type input "kendal"
click at [368, 278] on td "9295141825" at bounding box center [438, 274] width 232 height 43
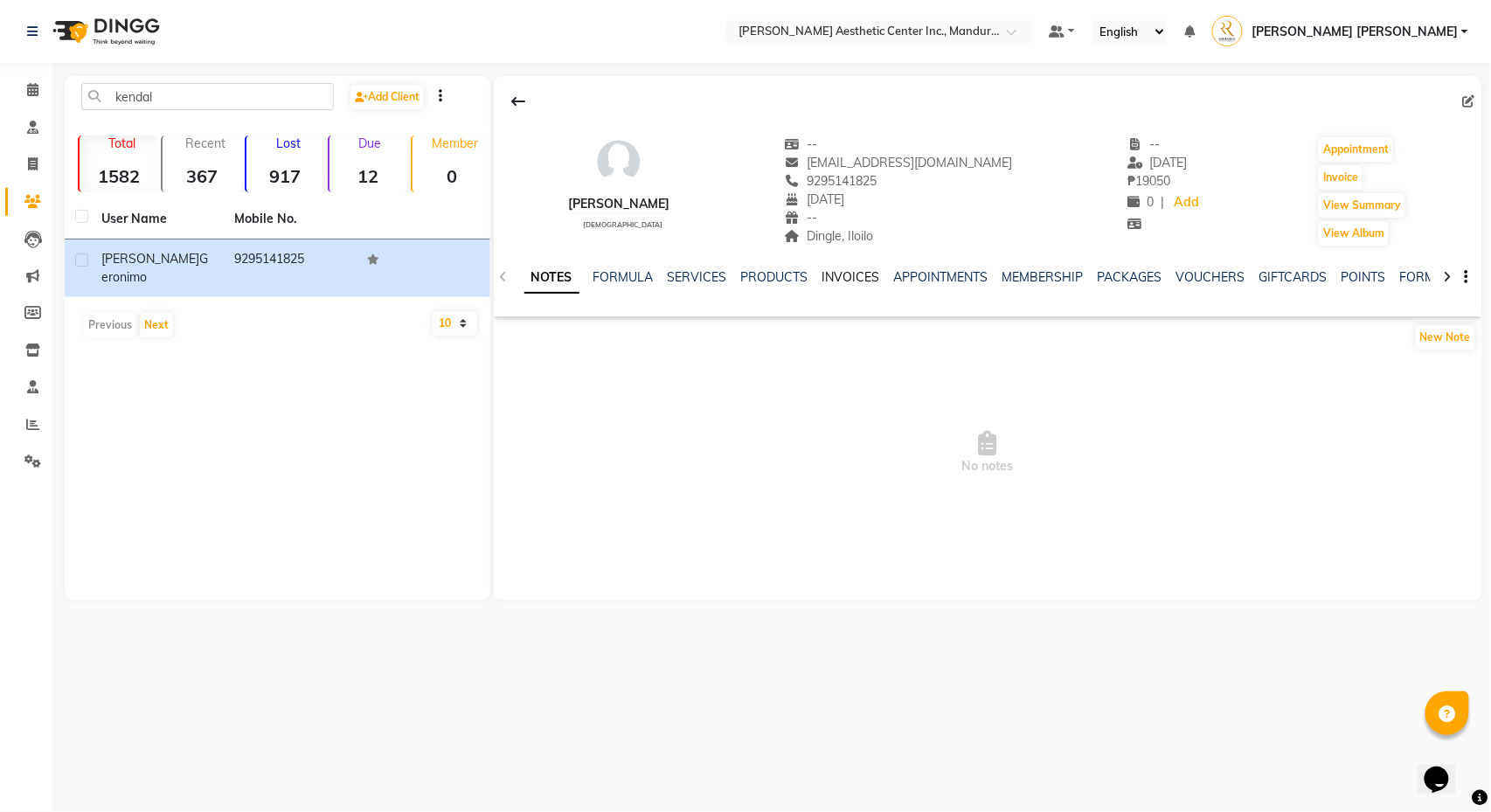
click at [868, 271] on link "INVOICES" at bounding box center [851, 276] width 58 height 15
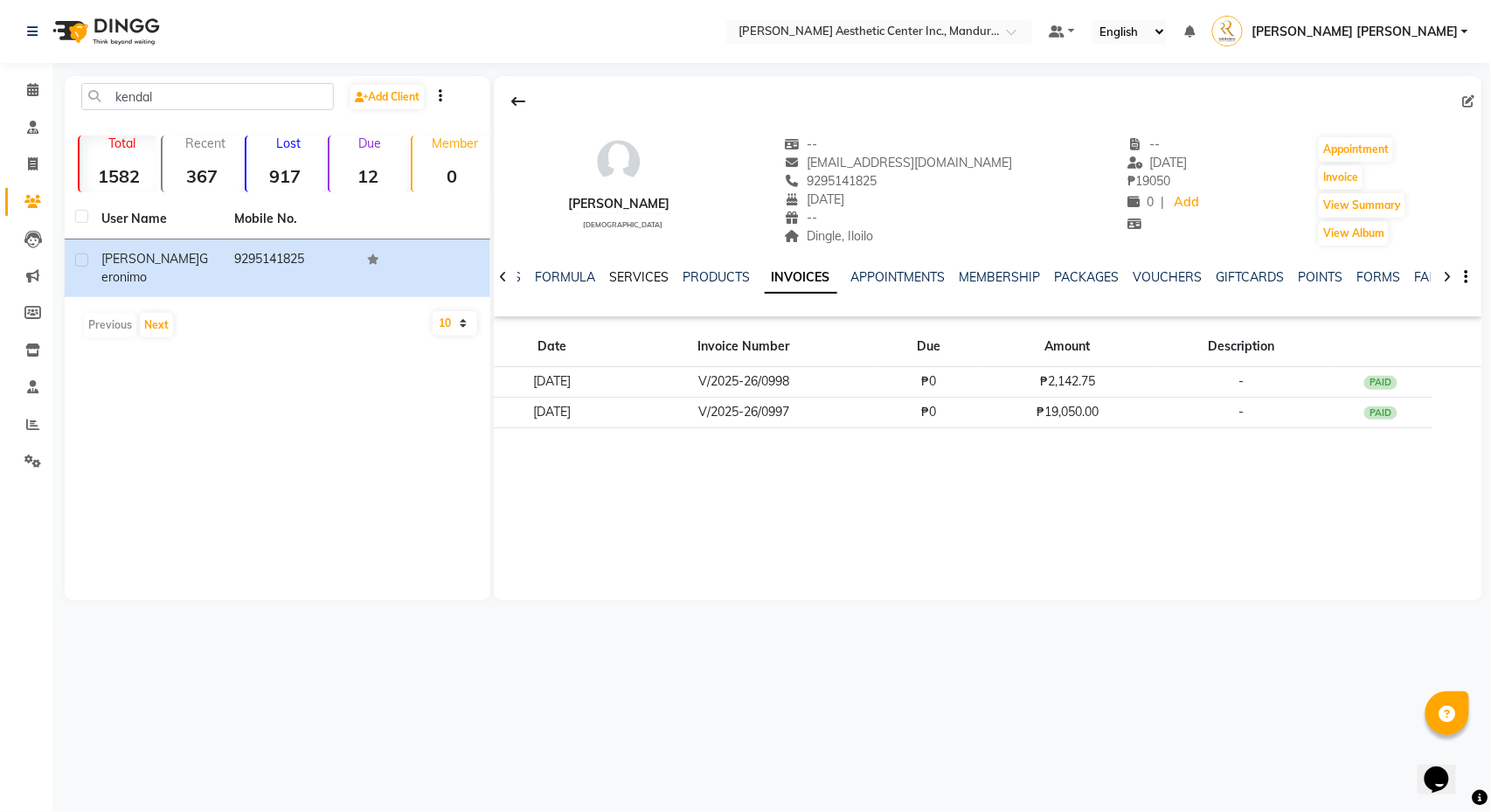
click at [645, 276] on link "SERVICES" at bounding box center [640, 276] width 59 height 15
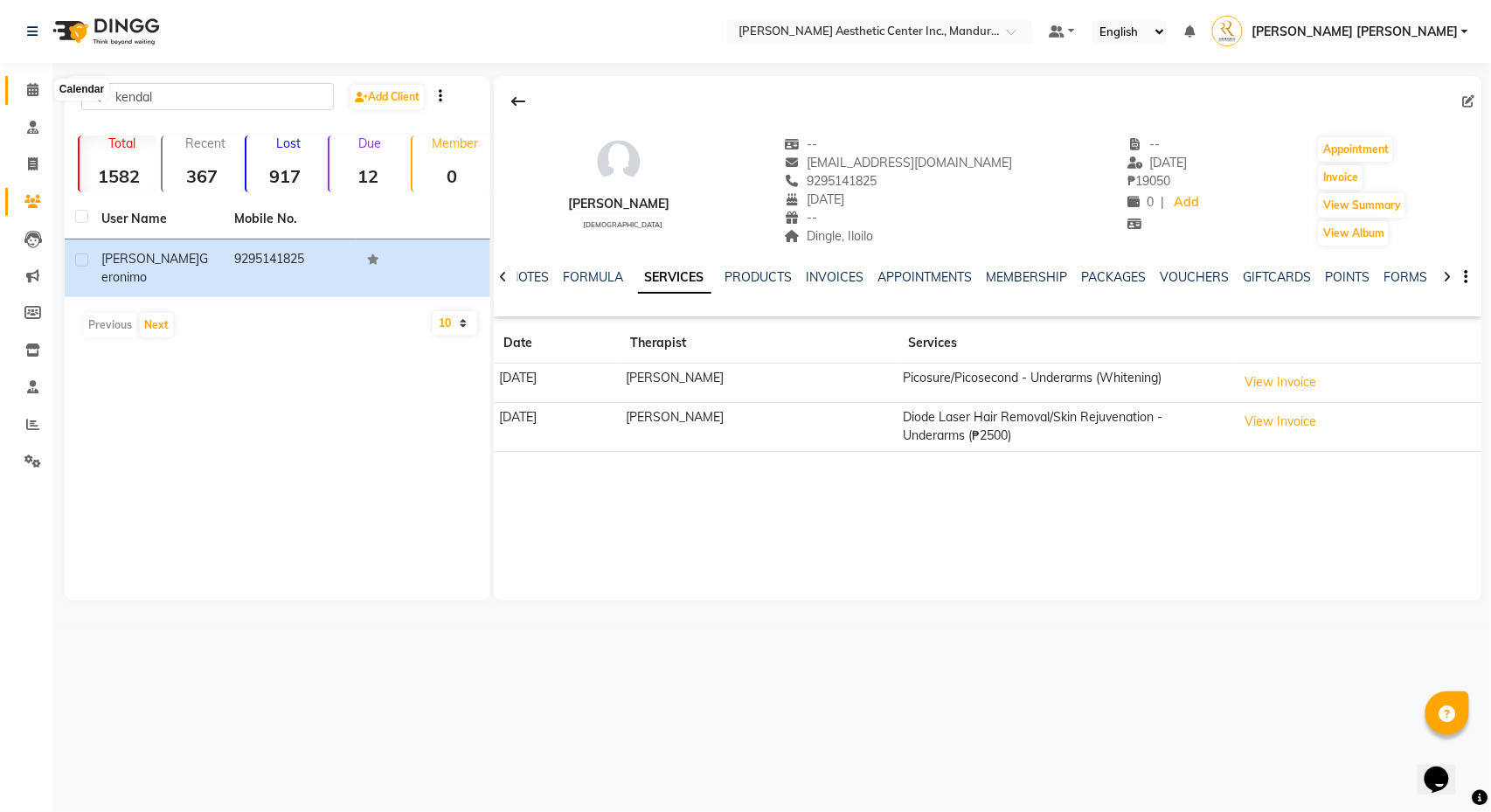
click at [30, 96] on span at bounding box center [33, 91] width 31 height 20
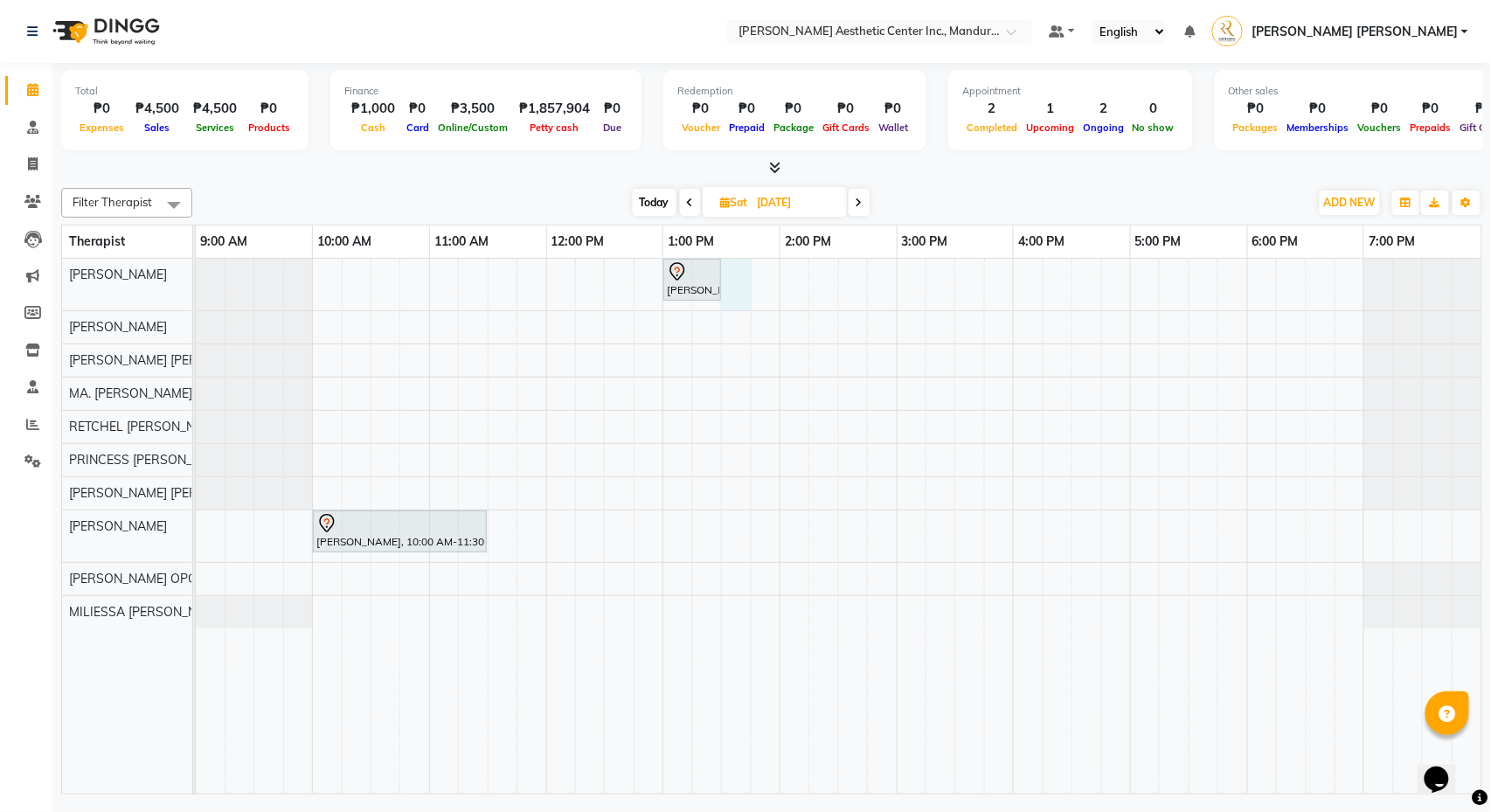
click at [739, 280] on div "[PERSON_NAME] [PERSON_NAME], 01:00 PM-01:30 PM, Diode Laser Hair Removal/Skin R…" at bounding box center [839, 526] width 1286 height 535
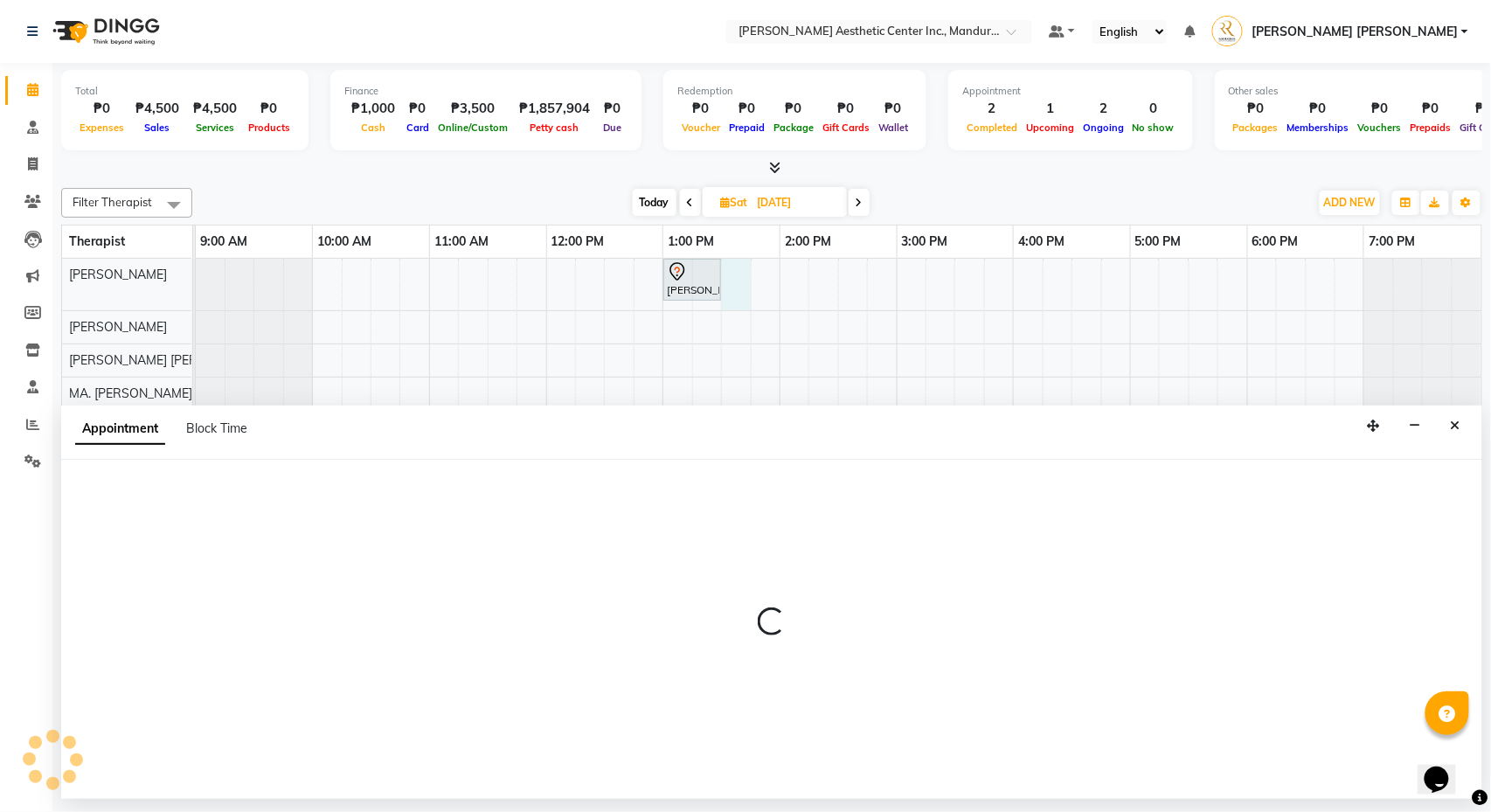
select select "46220"
select select "810"
select select "tentative"
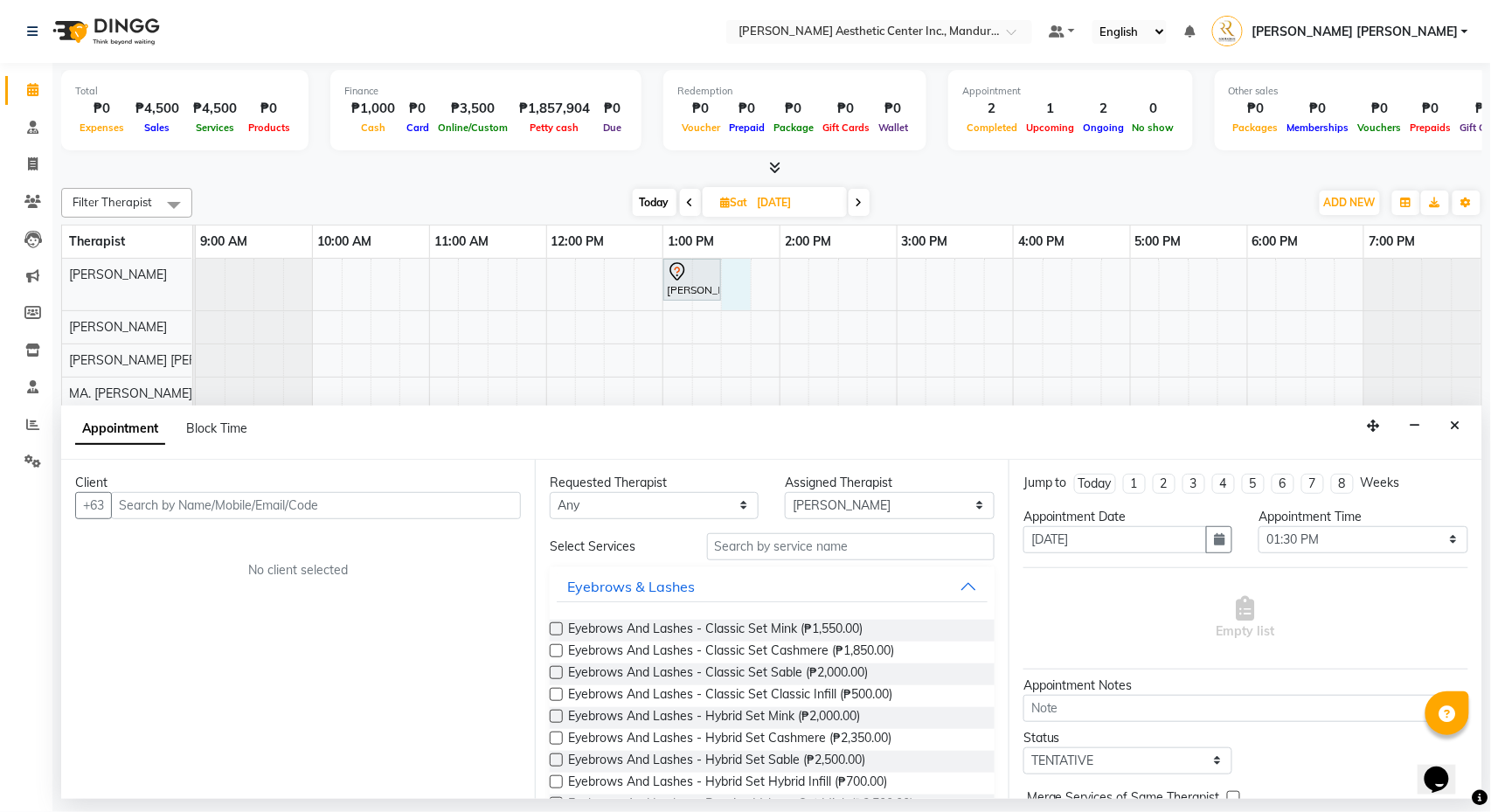
click at [470, 507] on input "text" at bounding box center [315, 506] width 410 height 27
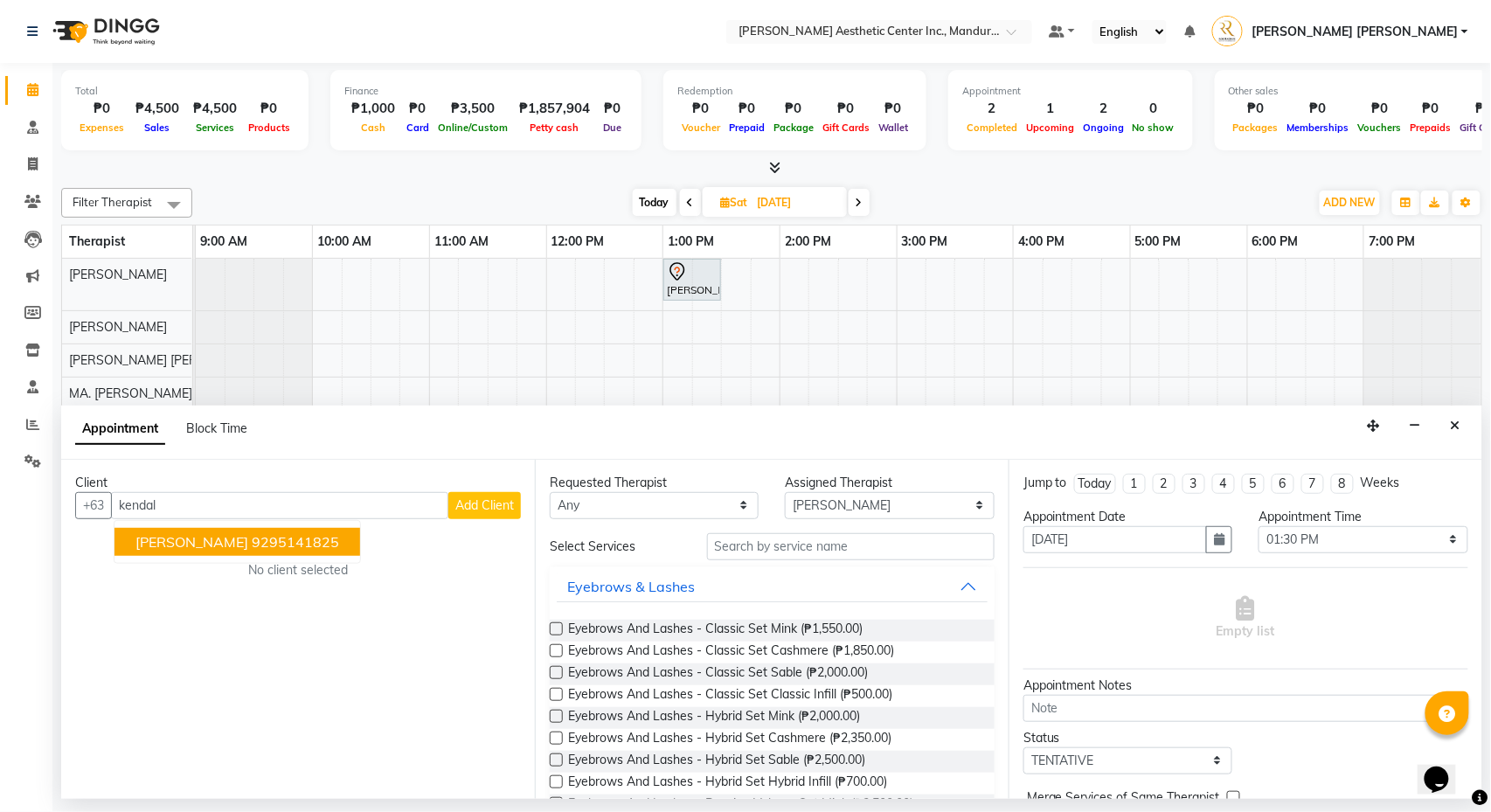
click at [304, 543] on ngb-highlight "9295141825" at bounding box center [295, 541] width 87 height 17
type input "9295141825"
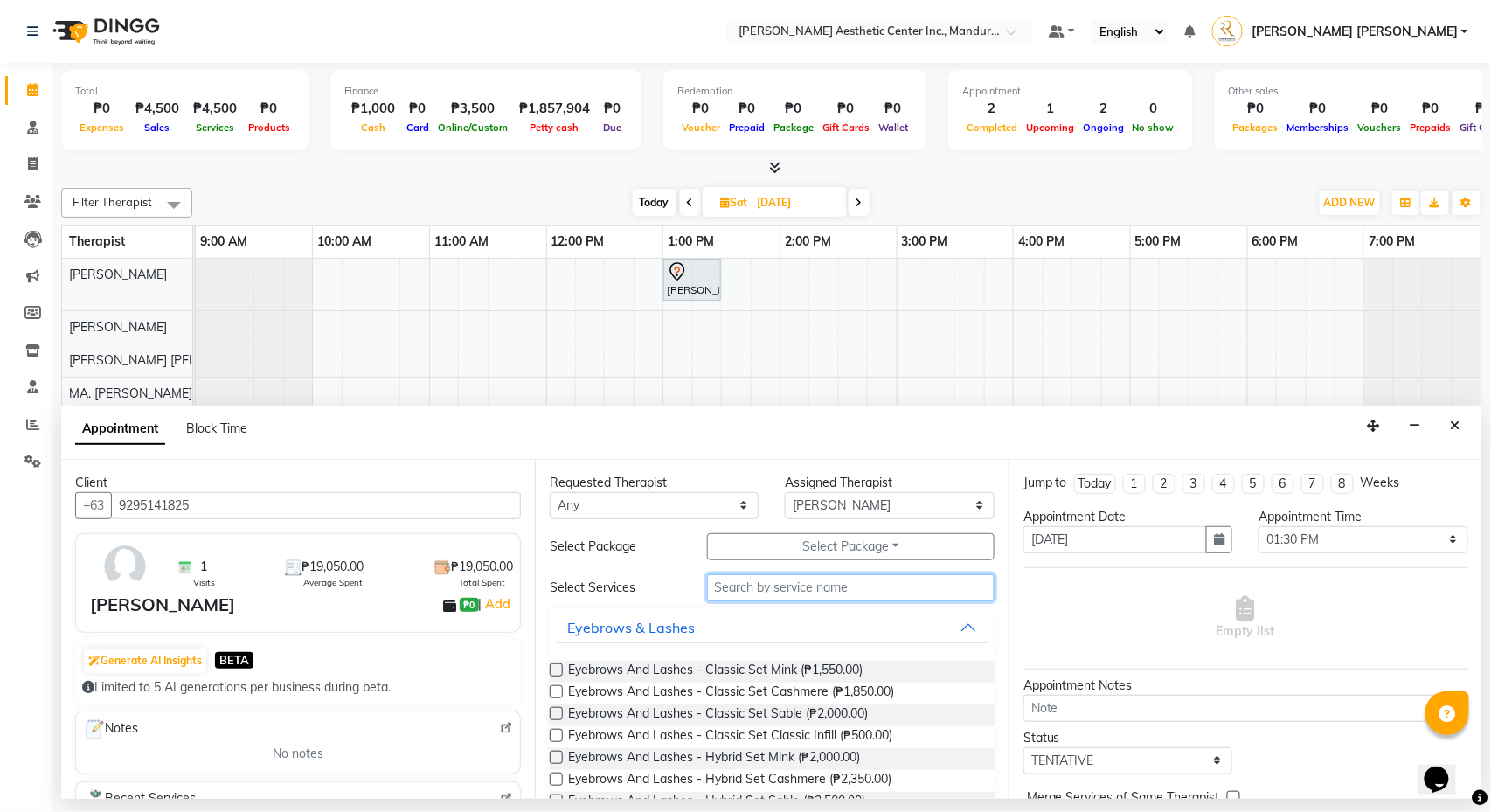
click at [836, 585] on input "text" at bounding box center [850, 588] width 288 height 27
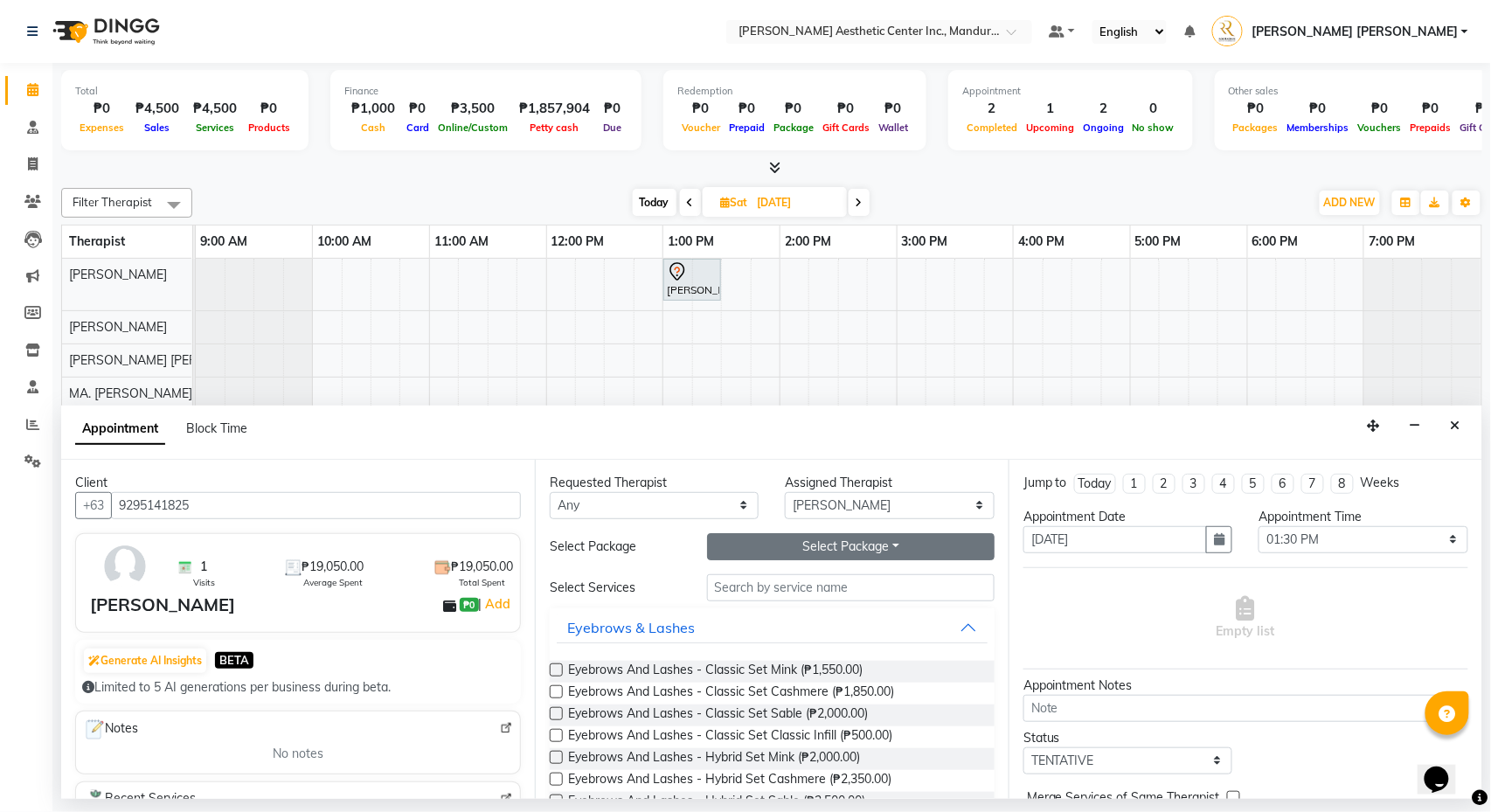
click at [844, 558] on button "Select Package Toggle Dropdown" at bounding box center [850, 547] width 288 height 27
click at [834, 579] on li "[PERSON_NAME]-UA" at bounding box center [790, 583] width 166 height 25
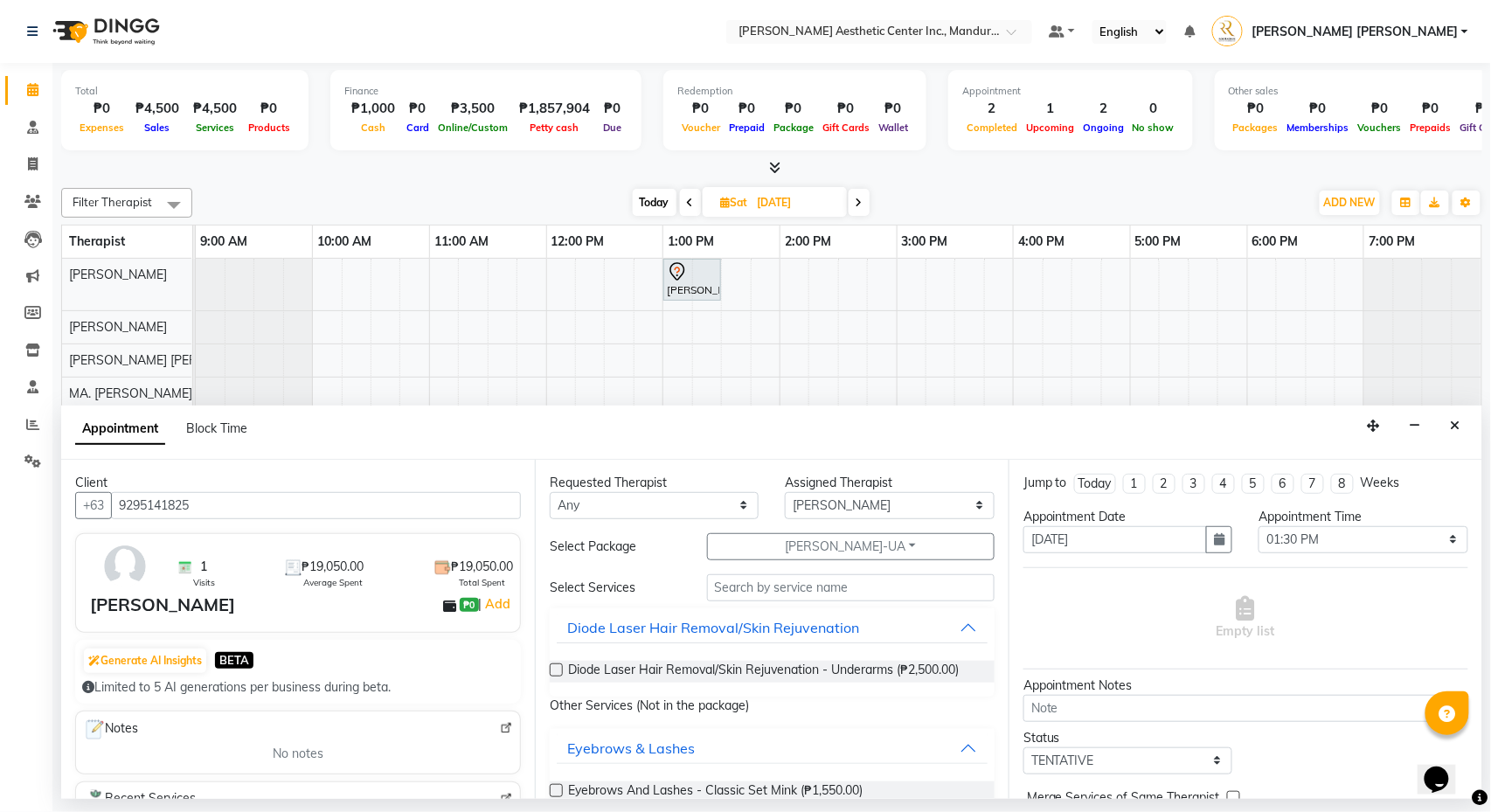
click at [552, 672] on label at bounding box center [556, 669] width 13 height 13
click at [552, 672] on input "checkbox" at bounding box center [555, 671] width 12 height 12
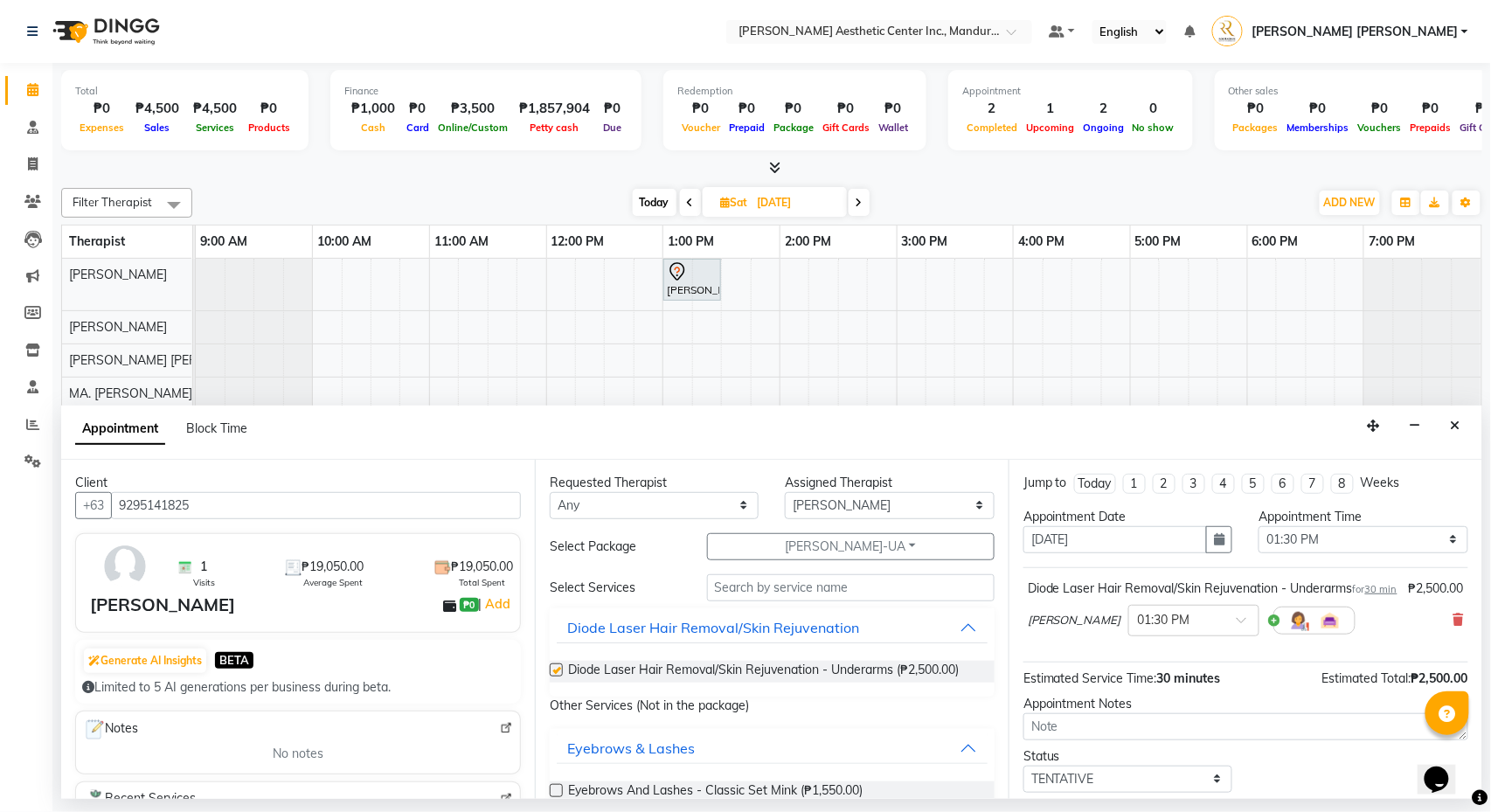
checkbox input "false"
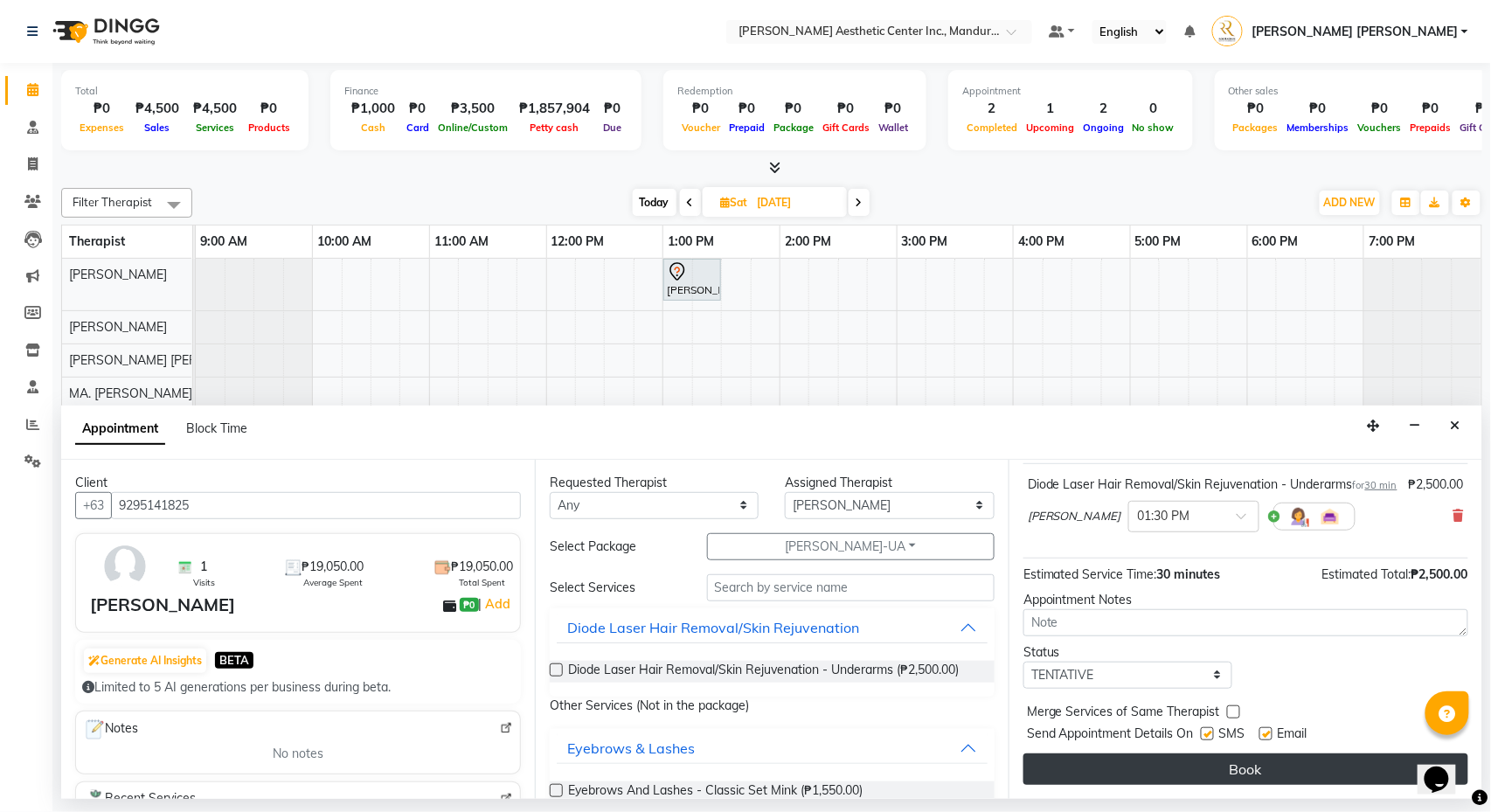
scroll to position [127, 0]
click at [1239, 698] on button "Book" at bounding box center [1247, 768] width 445 height 32
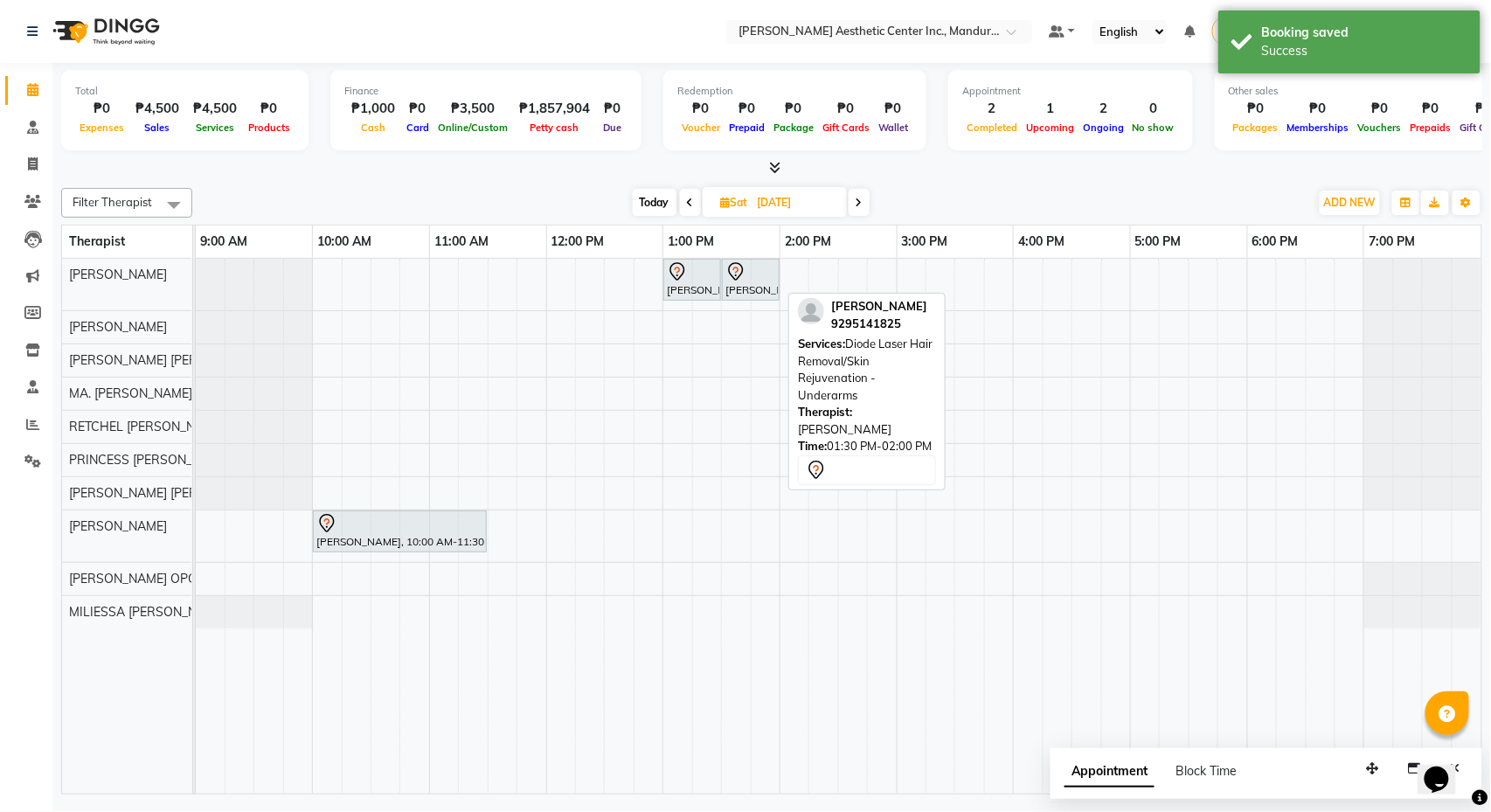
click at [753, 288] on div "[PERSON_NAME], 01:30 PM-02:00 PM, Diode Laser Hair Removal/Skin Rejuvenation - …" at bounding box center [751, 280] width 55 height 36
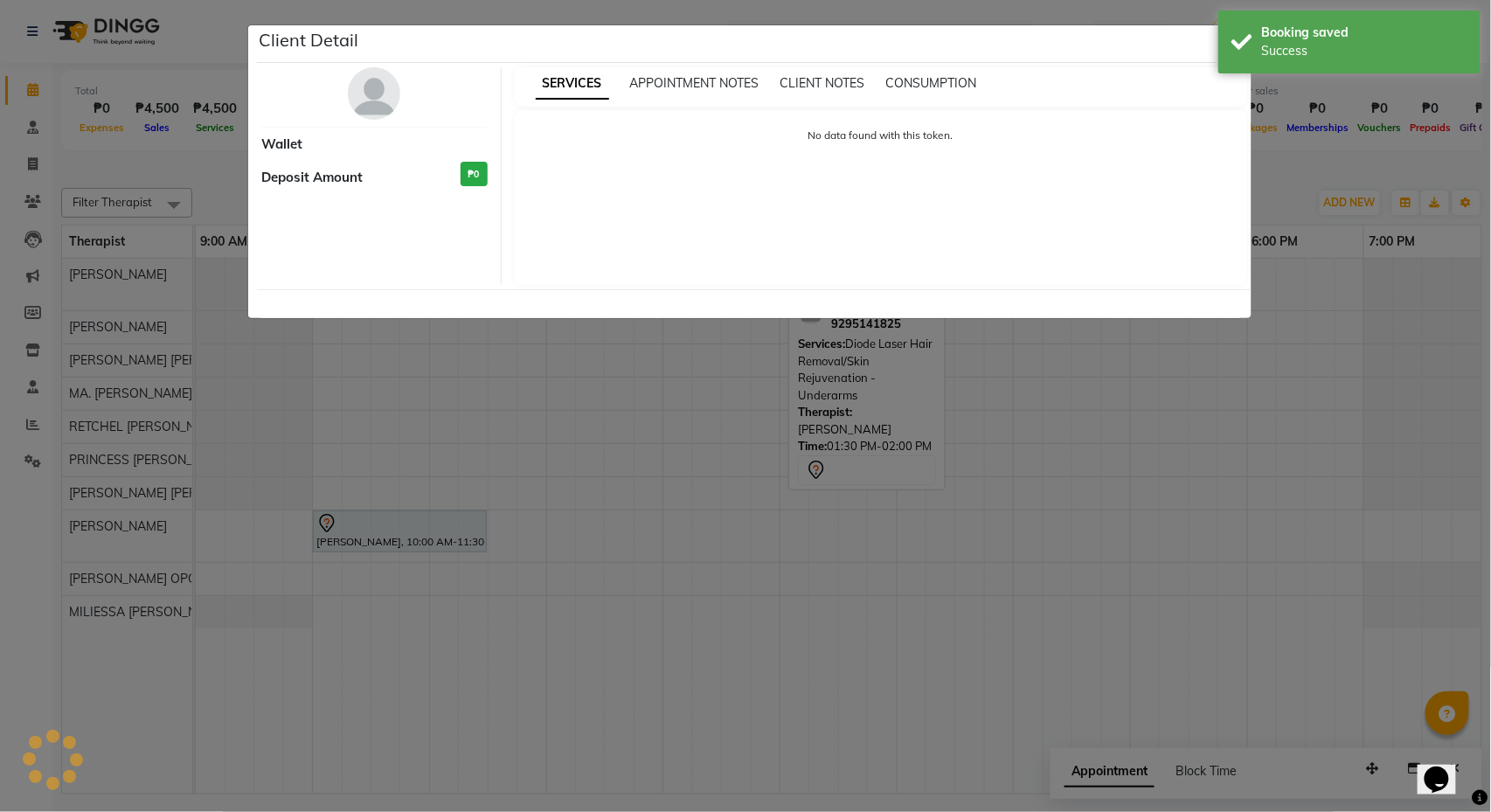
select select "7"
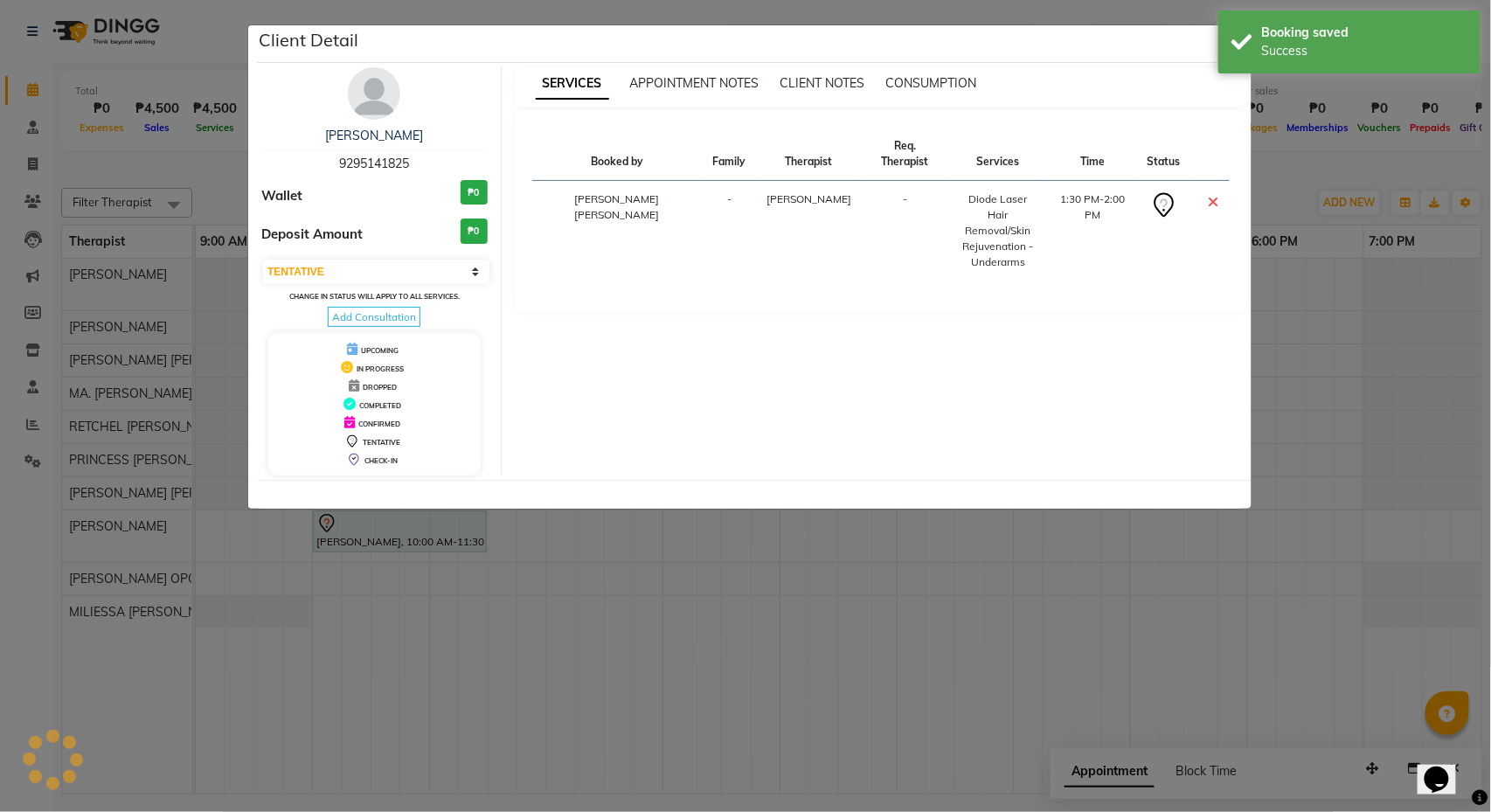
click at [1280, 154] on ngb-modal-window "Client Detail [PERSON_NAME] 9295141825 Wallet ₱0 Deposit Amount ₱0 Select CONFI…" at bounding box center [745, 406] width 1491 height 812
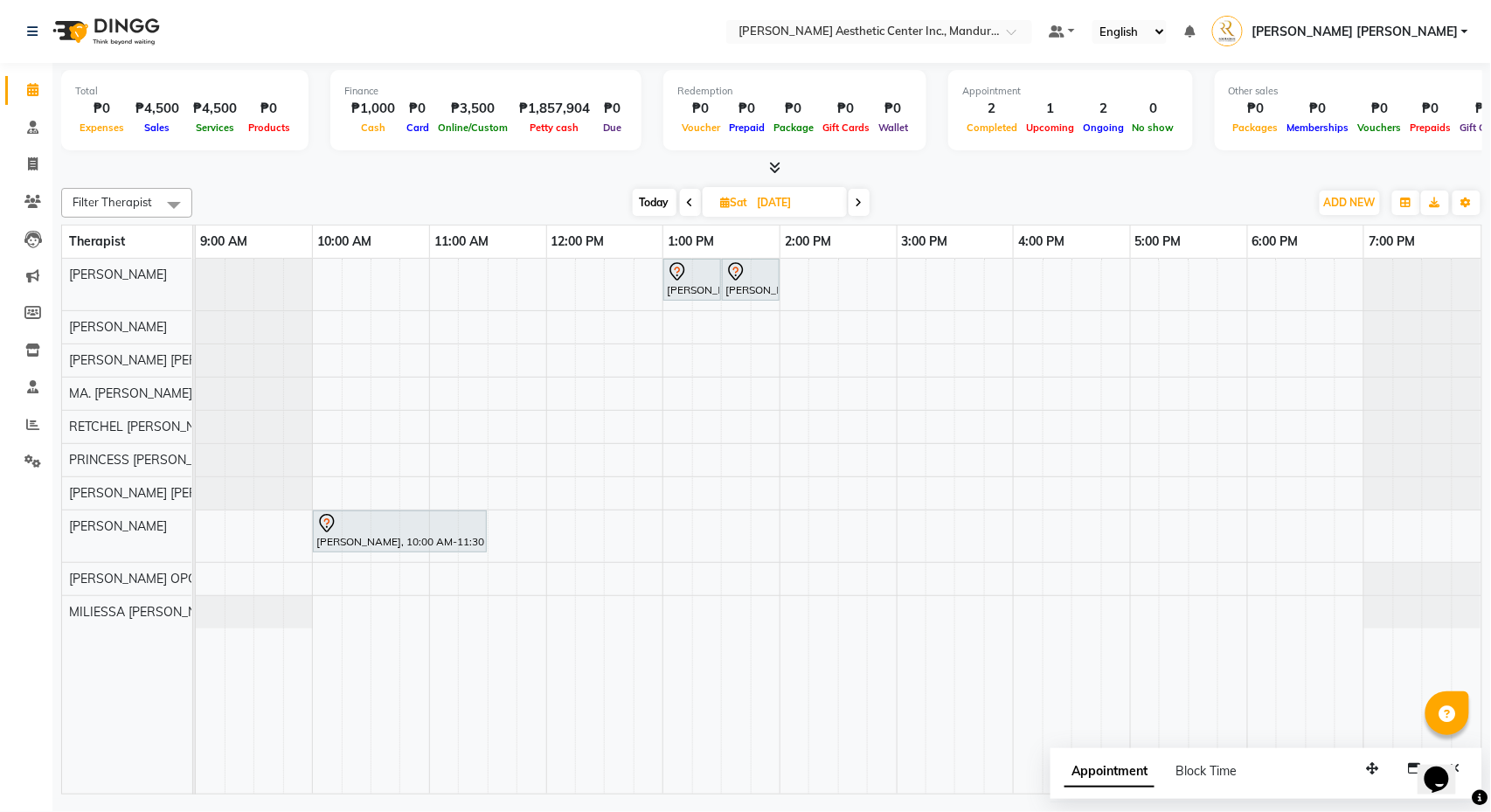
scroll to position [0, 0]
click at [655, 201] on span "Today" at bounding box center [655, 203] width 44 height 27
type input "[DATE]"
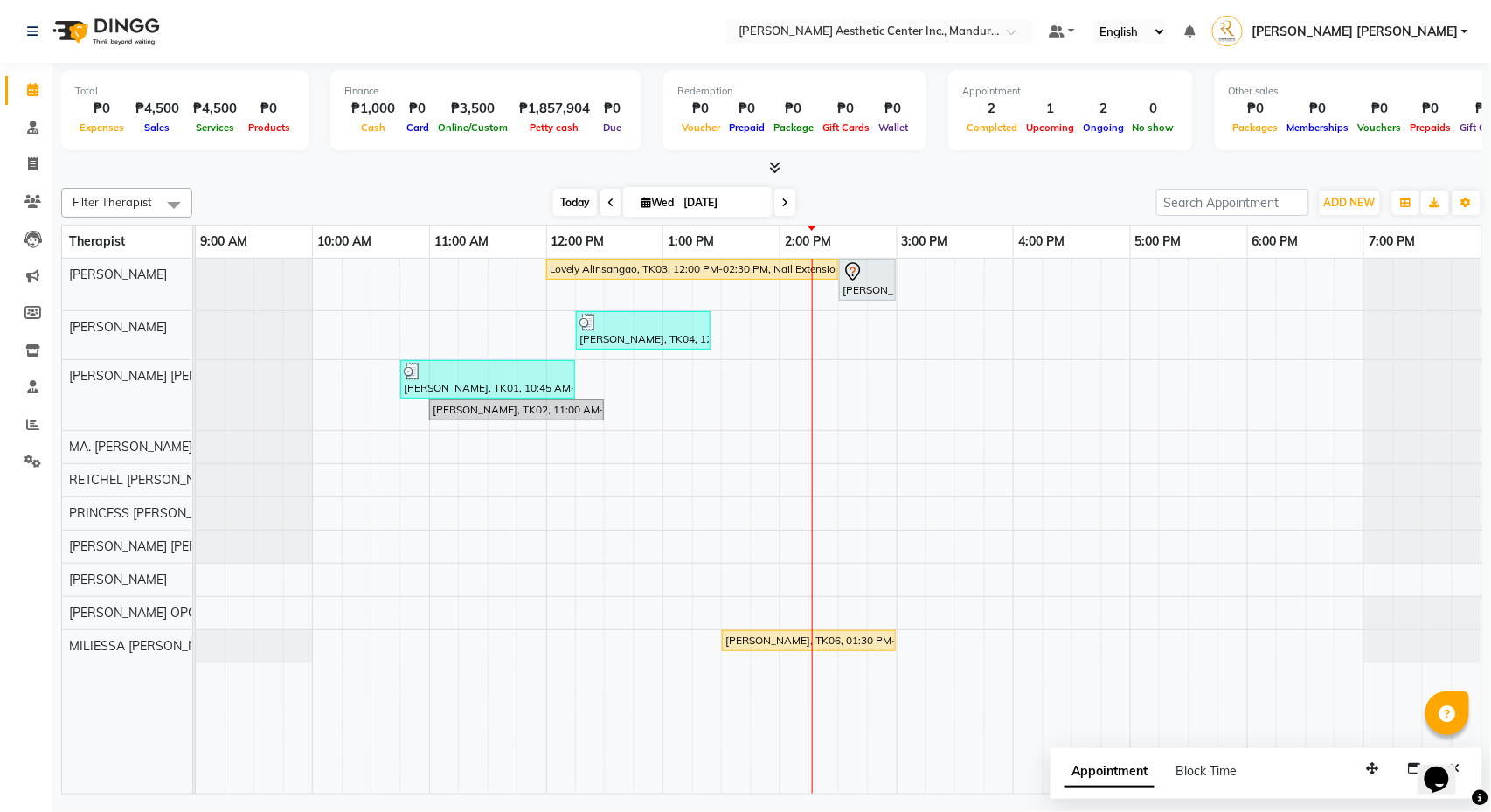
click at [563, 199] on span "Today" at bounding box center [575, 203] width 44 height 27
click at [706, 201] on input "[DATE]" at bounding box center [722, 203] width 87 height 26
select select "9"
select select "2025"
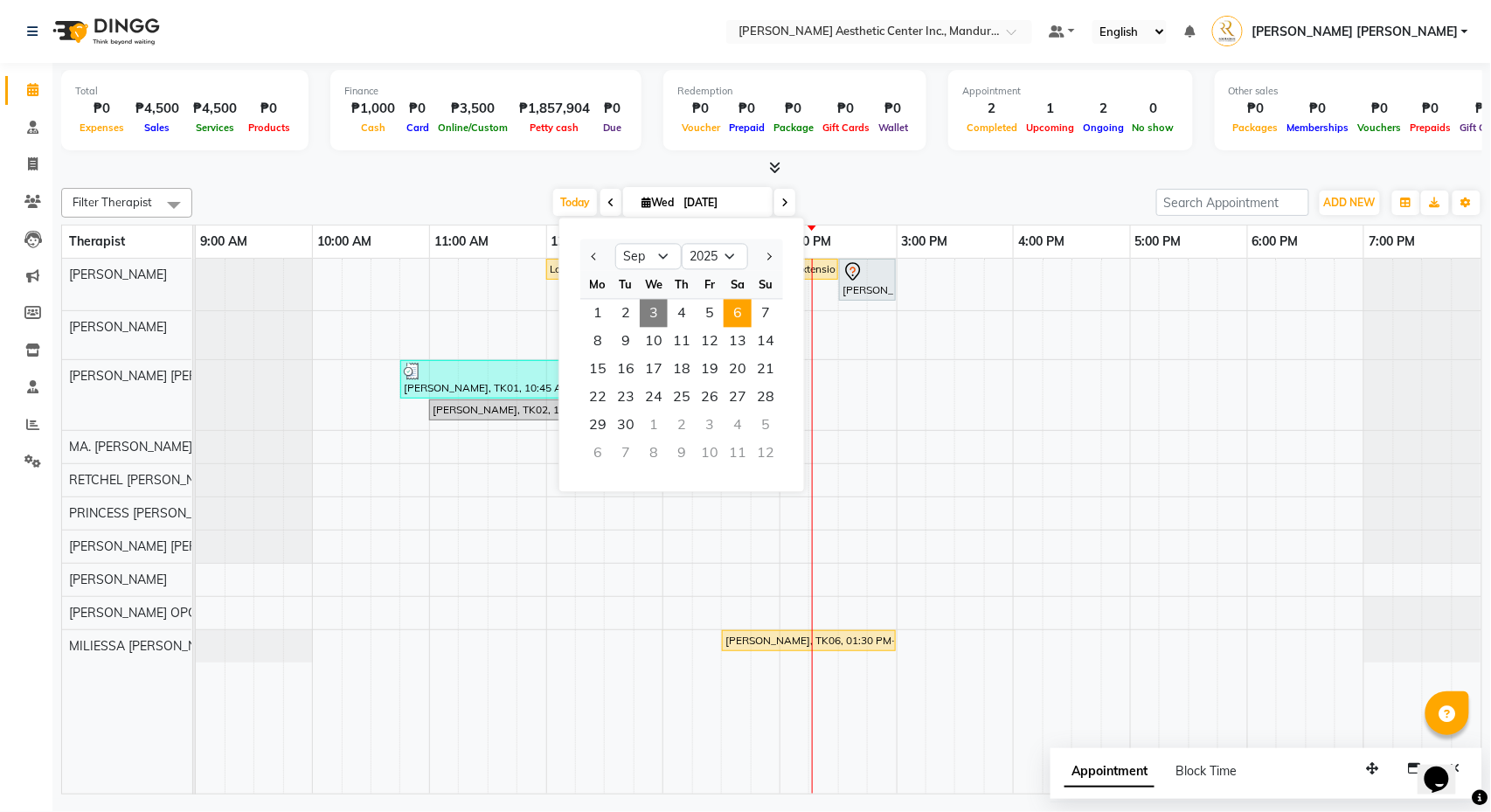
click at [745, 320] on span "6" at bounding box center [738, 313] width 28 height 28
type input "[DATE]"
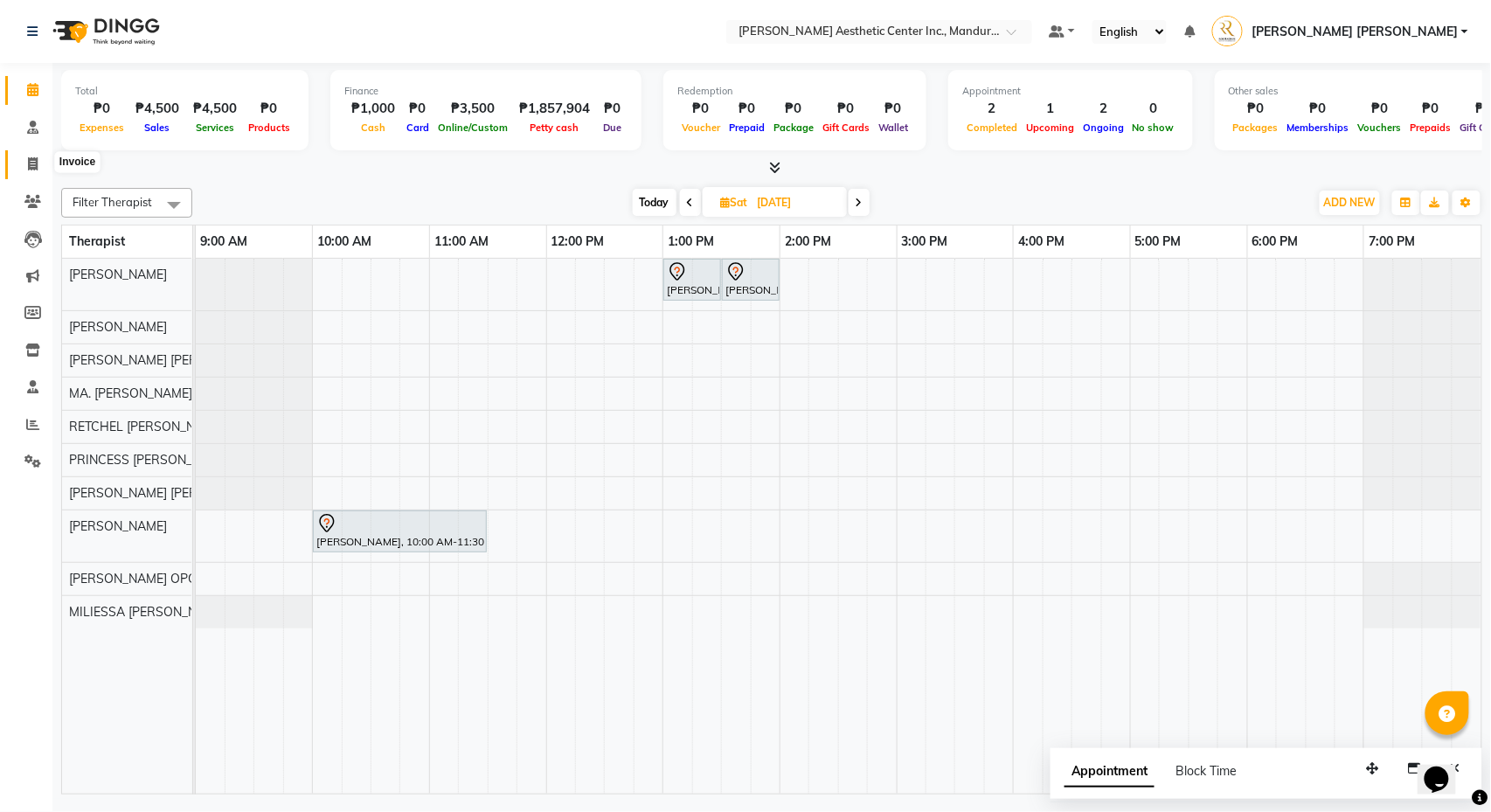
click at [35, 159] on icon at bounding box center [33, 163] width 10 height 13
select select "service"
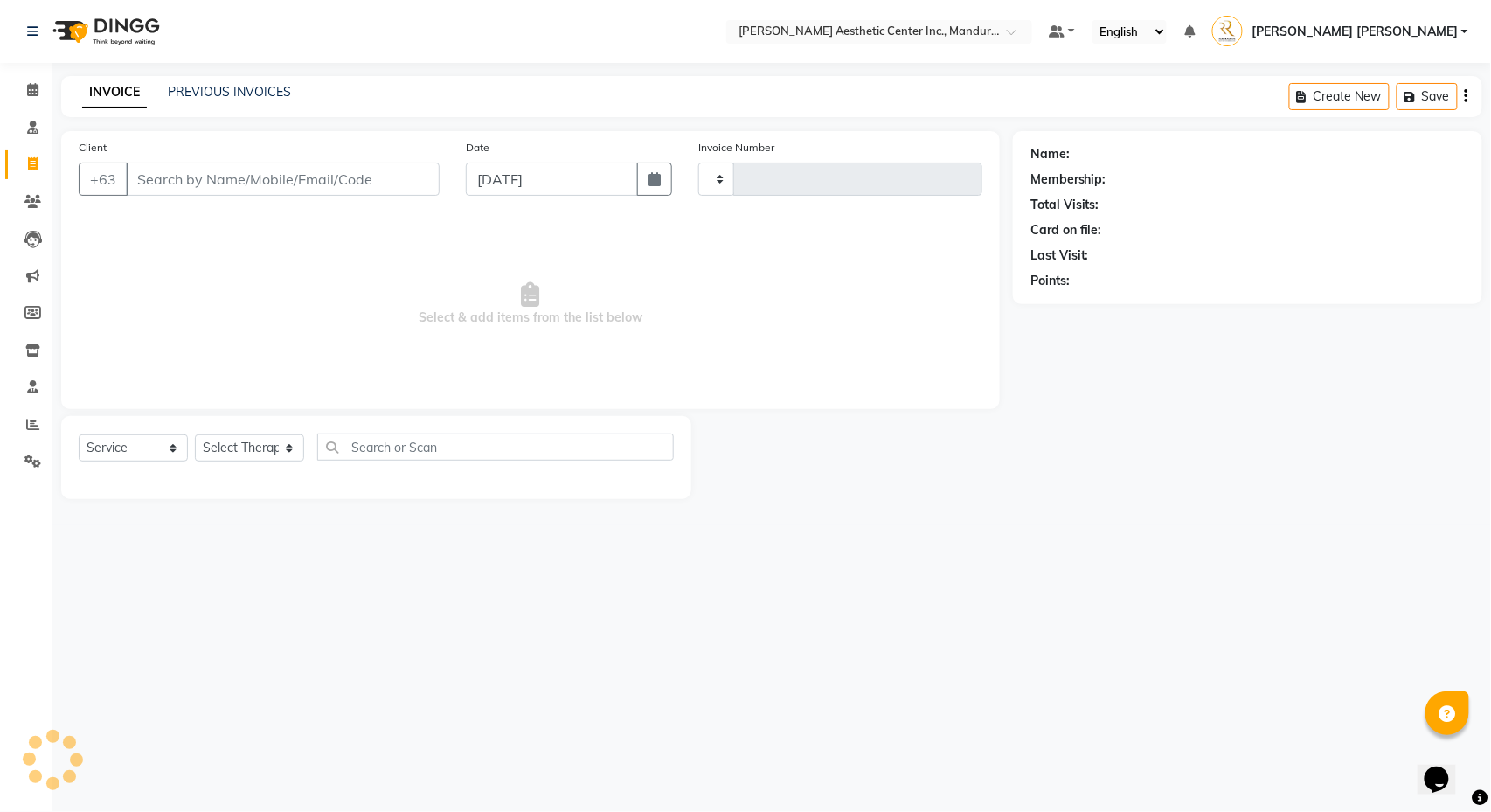
type input "1008"
select select "6259"
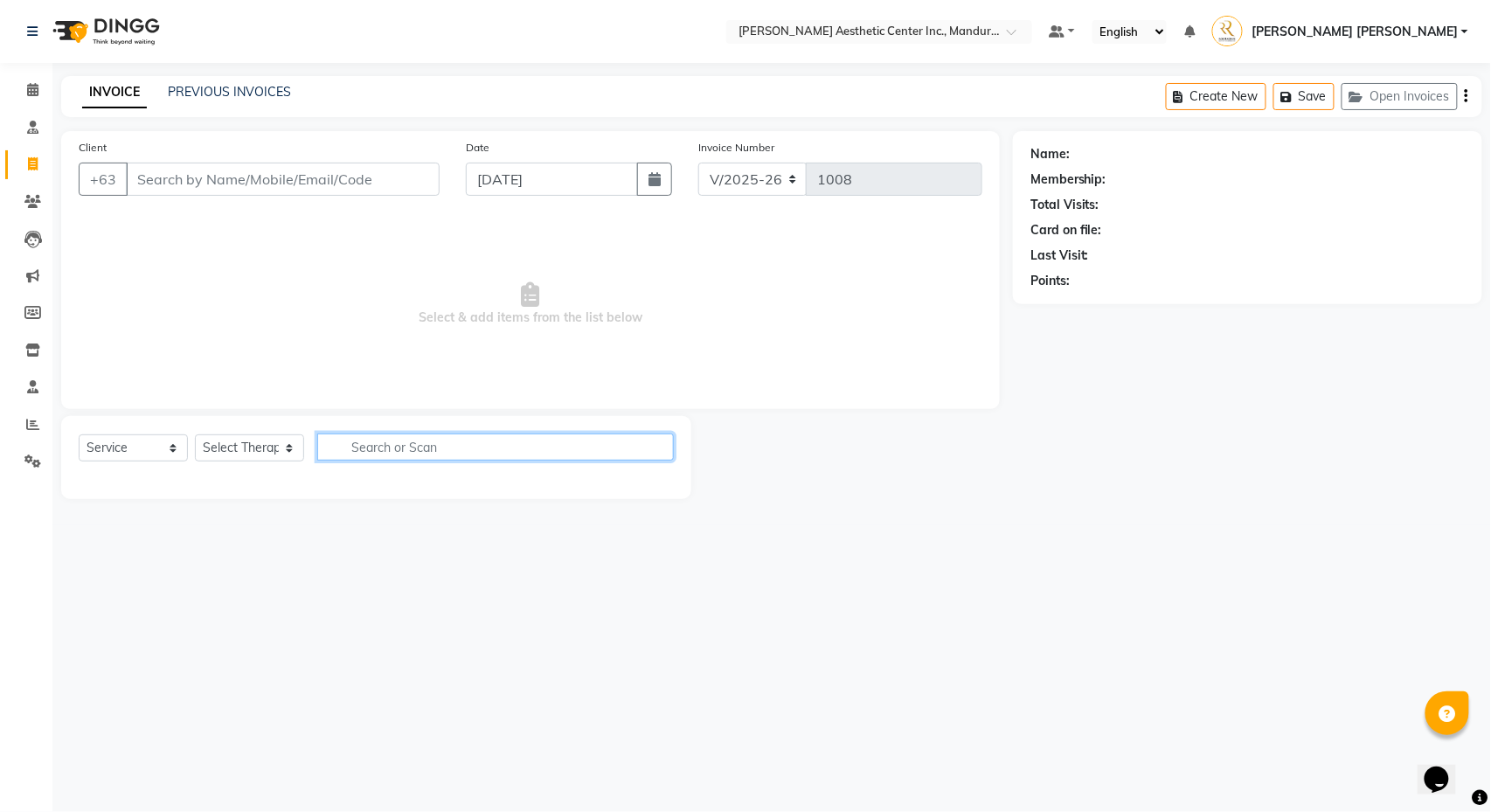
click at [388, 451] on input "text" at bounding box center [495, 447] width 357 height 27
select select "product"
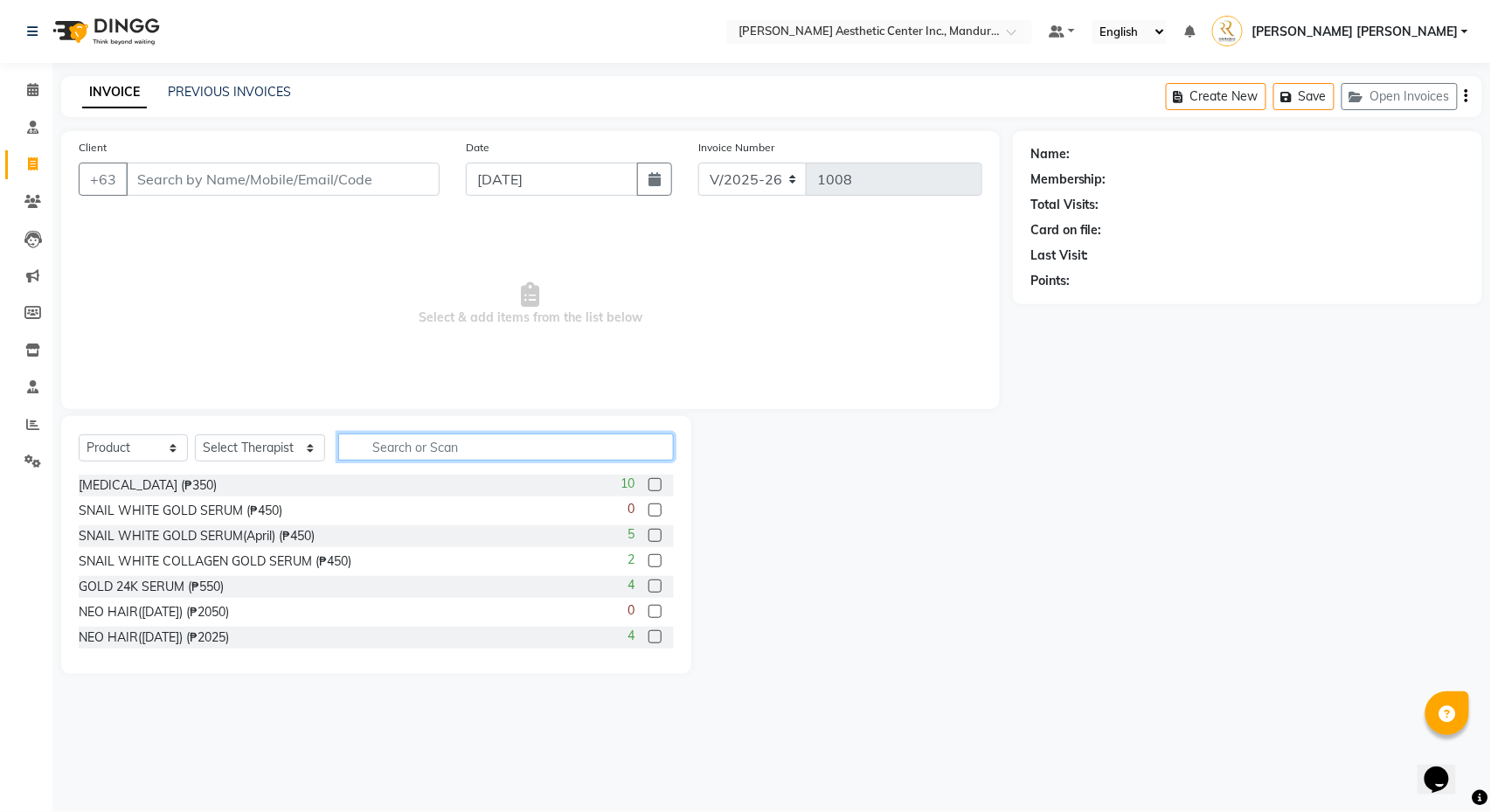
click at [386, 451] on input "text" at bounding box center [505, 447] width 335 height 27
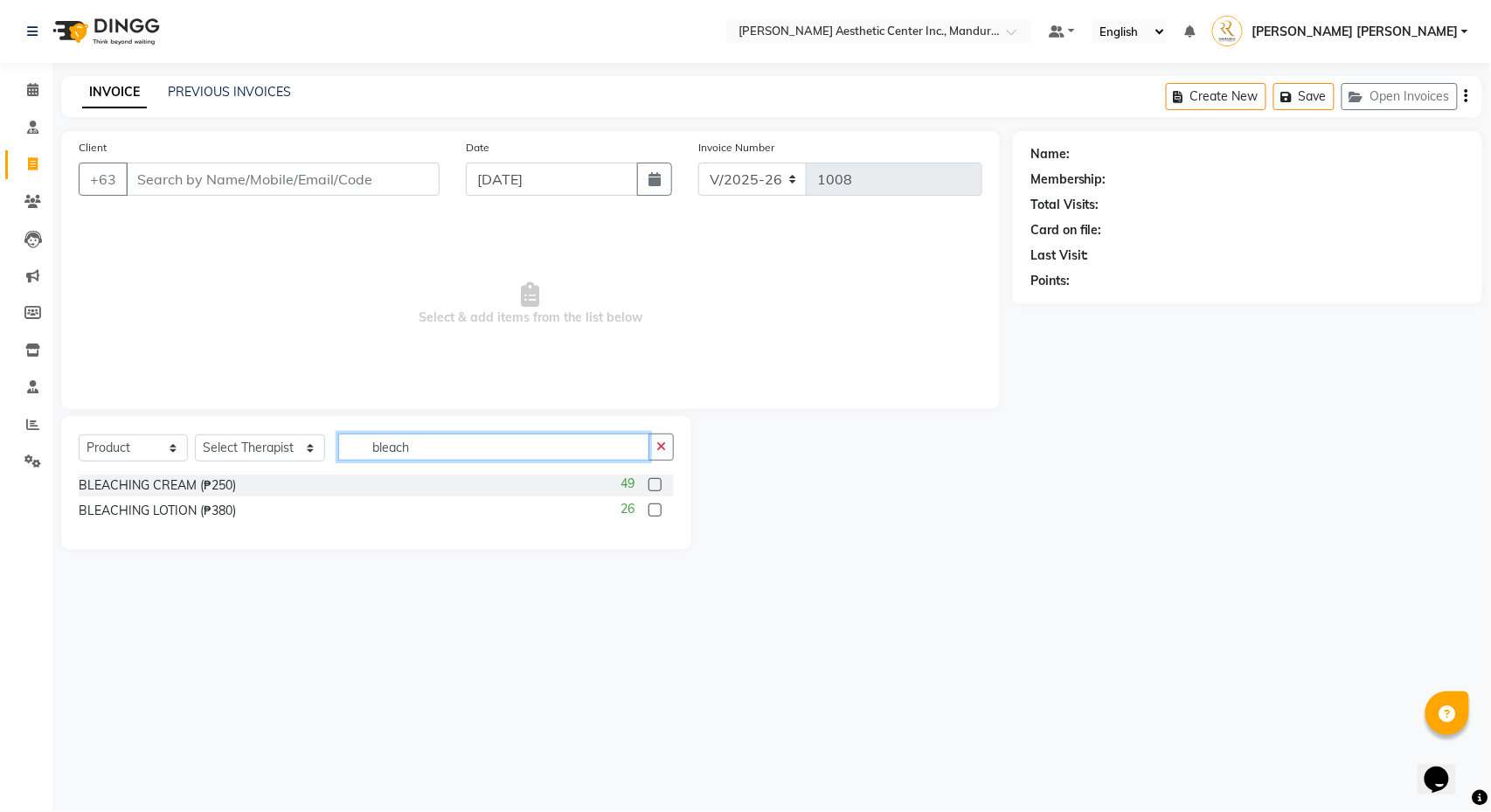
type input "bleach"
click at [654, 487] on label at bounding box center [655, 484] width 13 height 13
click at [654, 487] on input "checkbox" at bounding box center [654, 485] width 12 height 12
checkbox input "false"
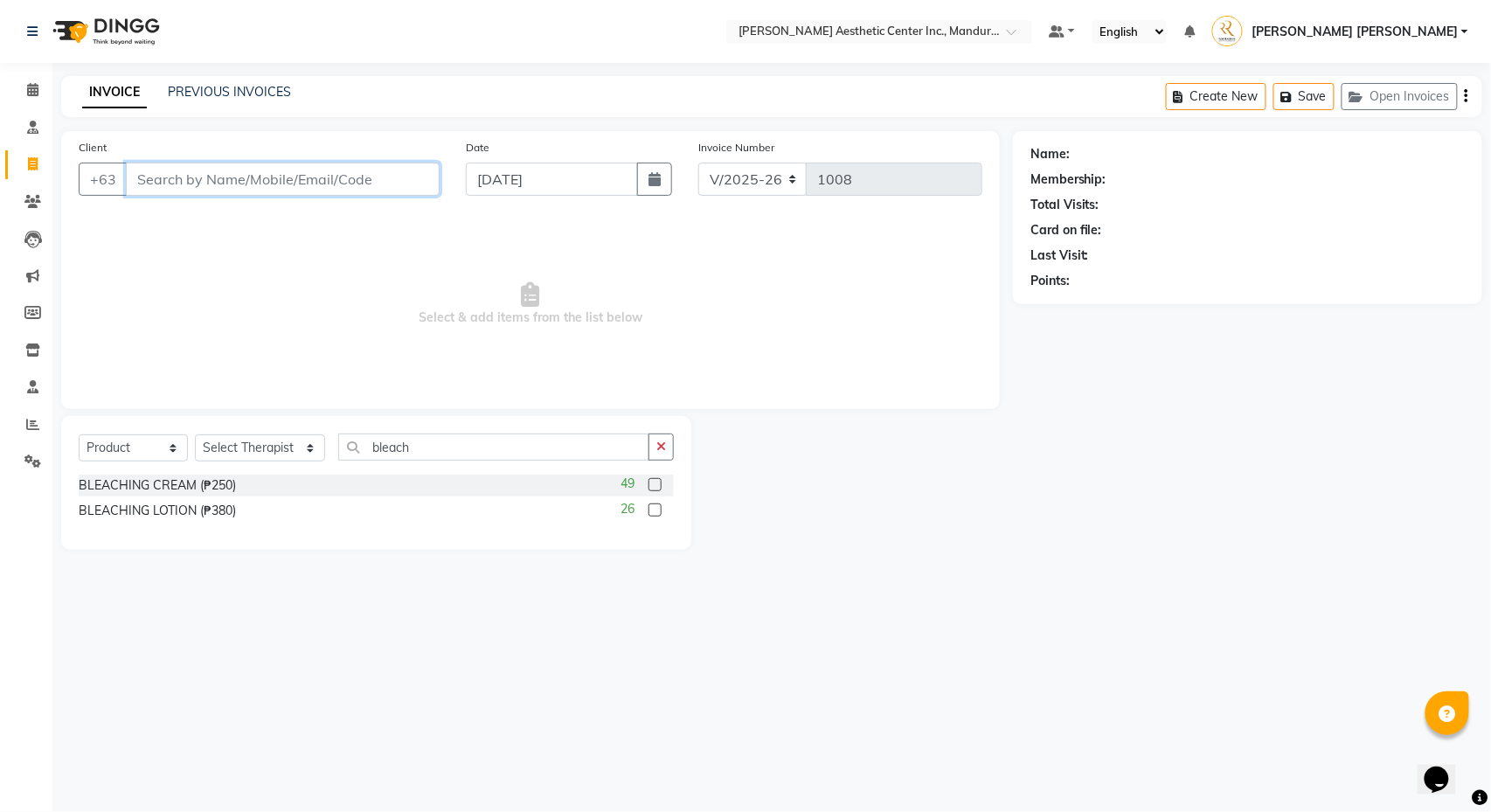
click at [365, 180] on input "Client" at bounding box center [283, 179] width 313 height 34
click at [29, 195] on icon at bounding box center [33, 202] width 16 height 13
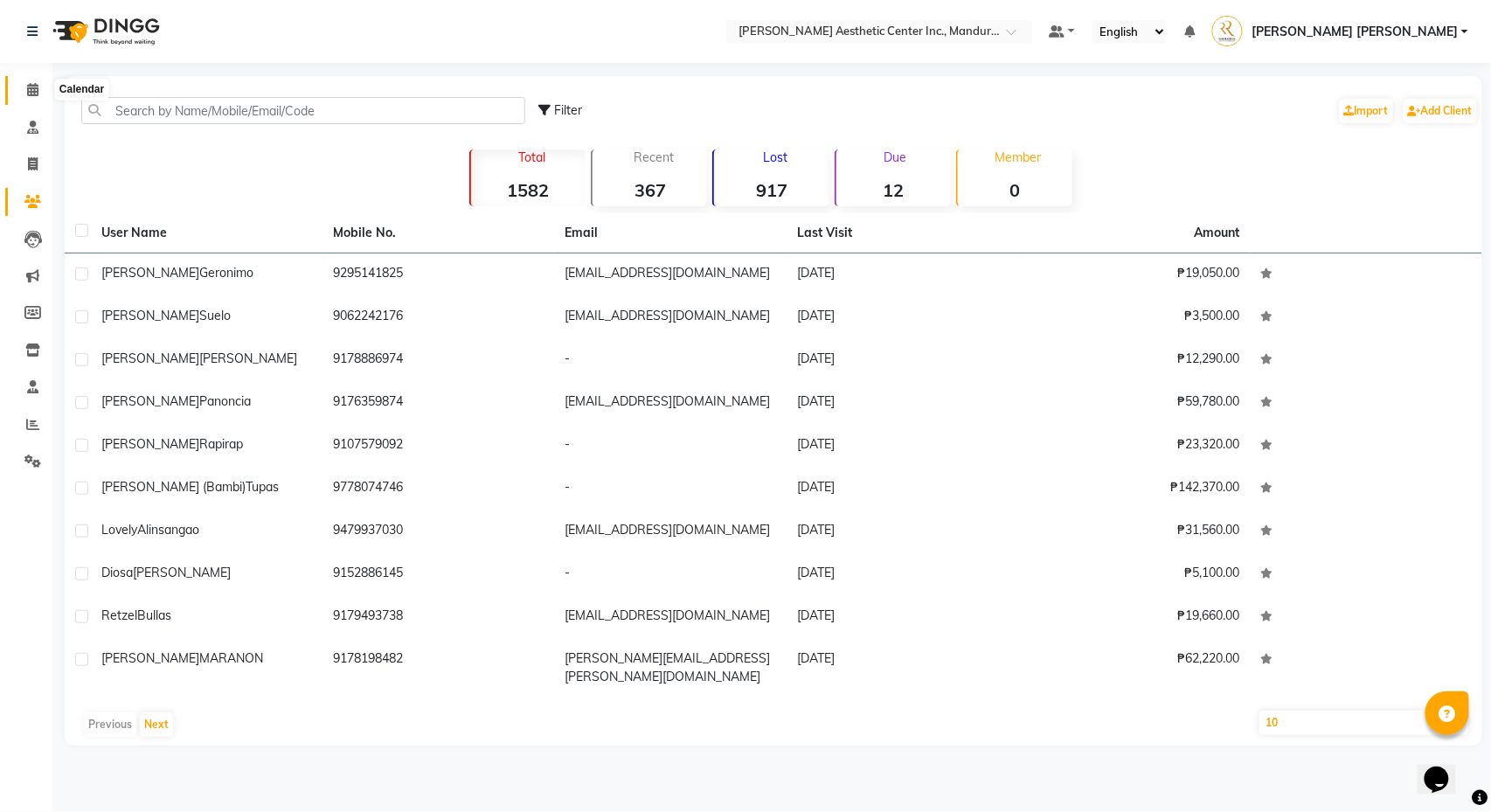
click at [35, 91] on icon at bounding box center [33, 89] width 12 height 13
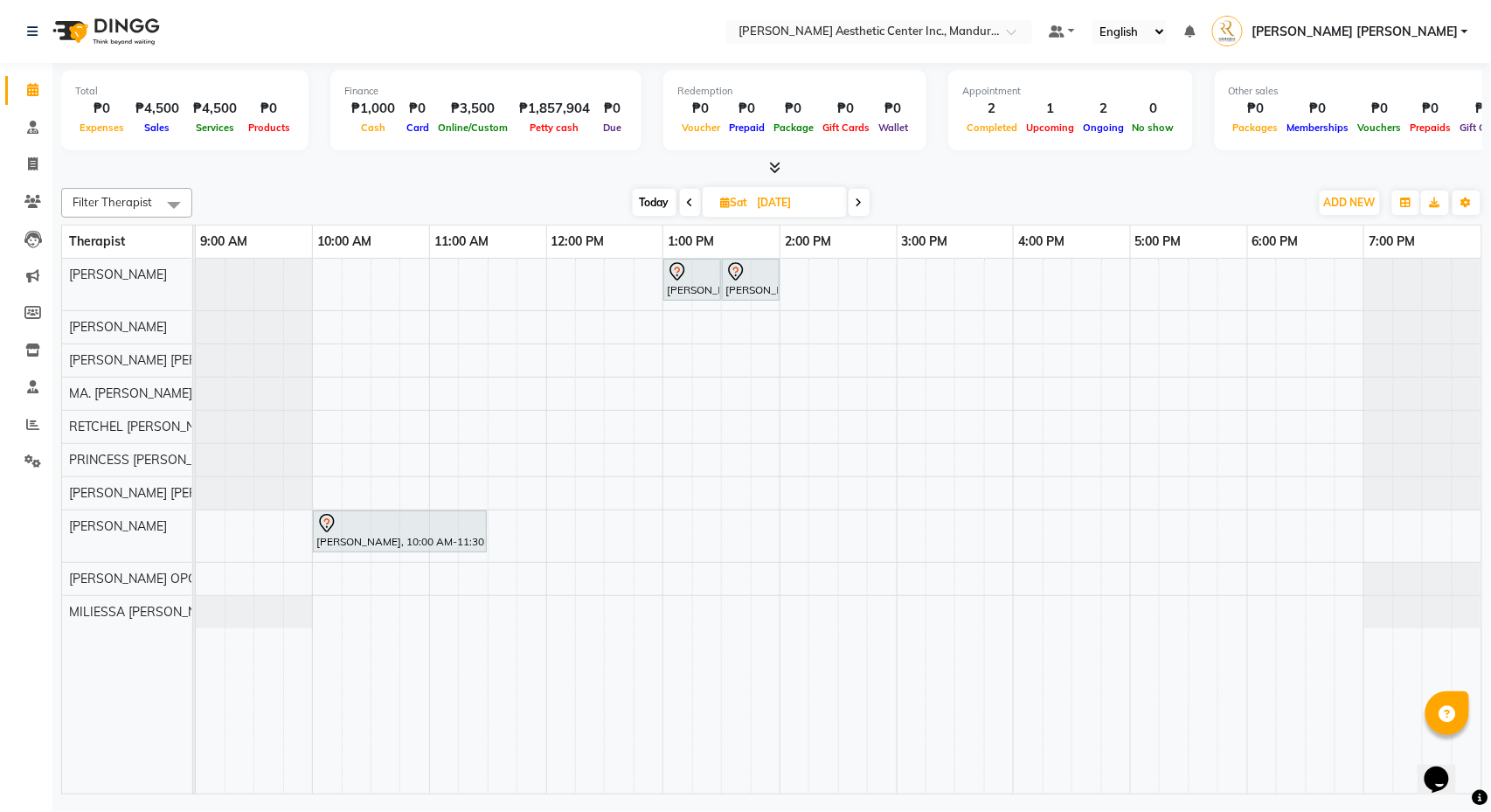
click at [648, 200] on span "Today" at bounding box center [655, 203] width 44 height 27
type input "[DATE]"
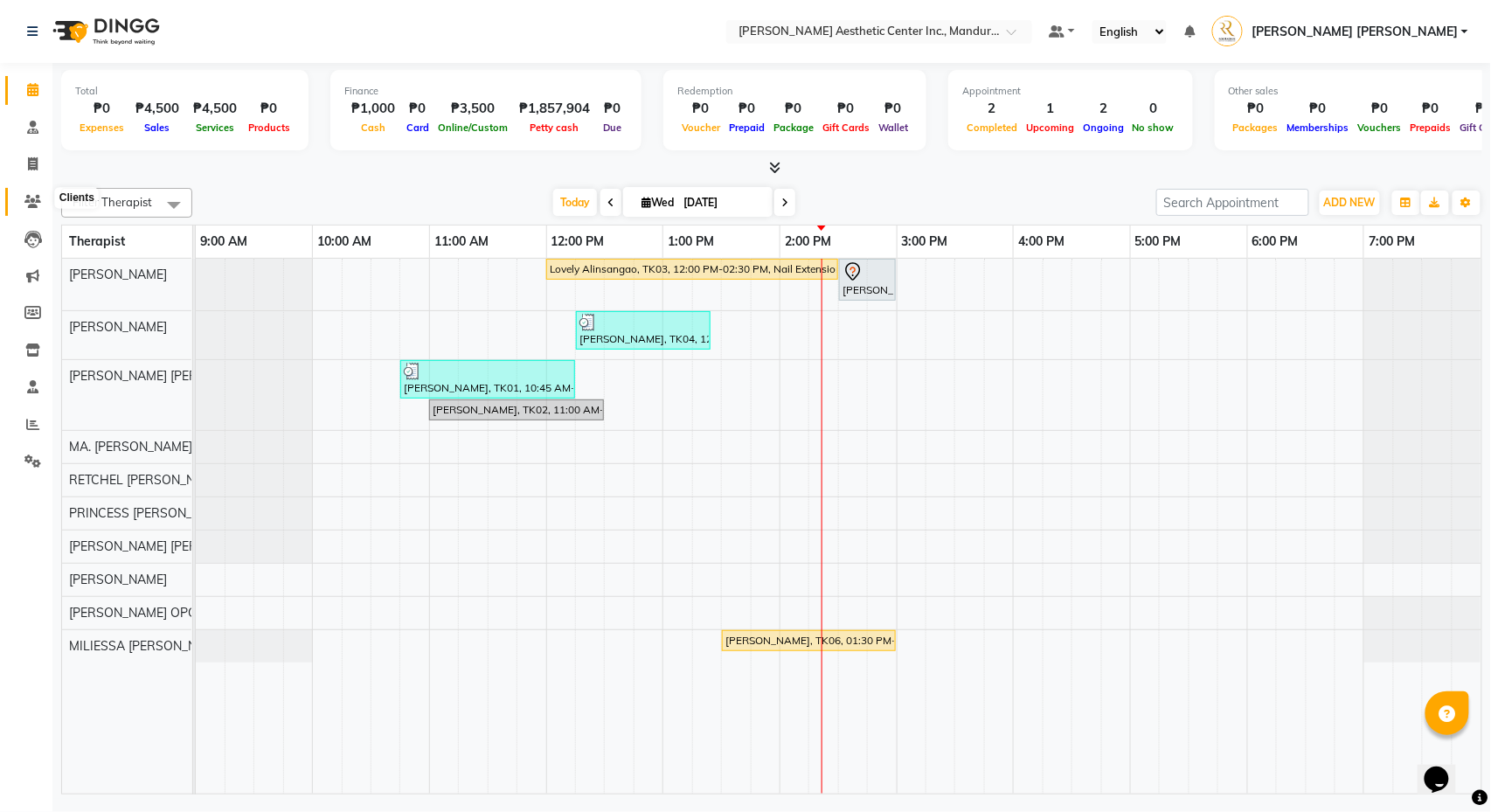
click at [28, 195] on icon at bounding box center [33, 202] width 16 height 13
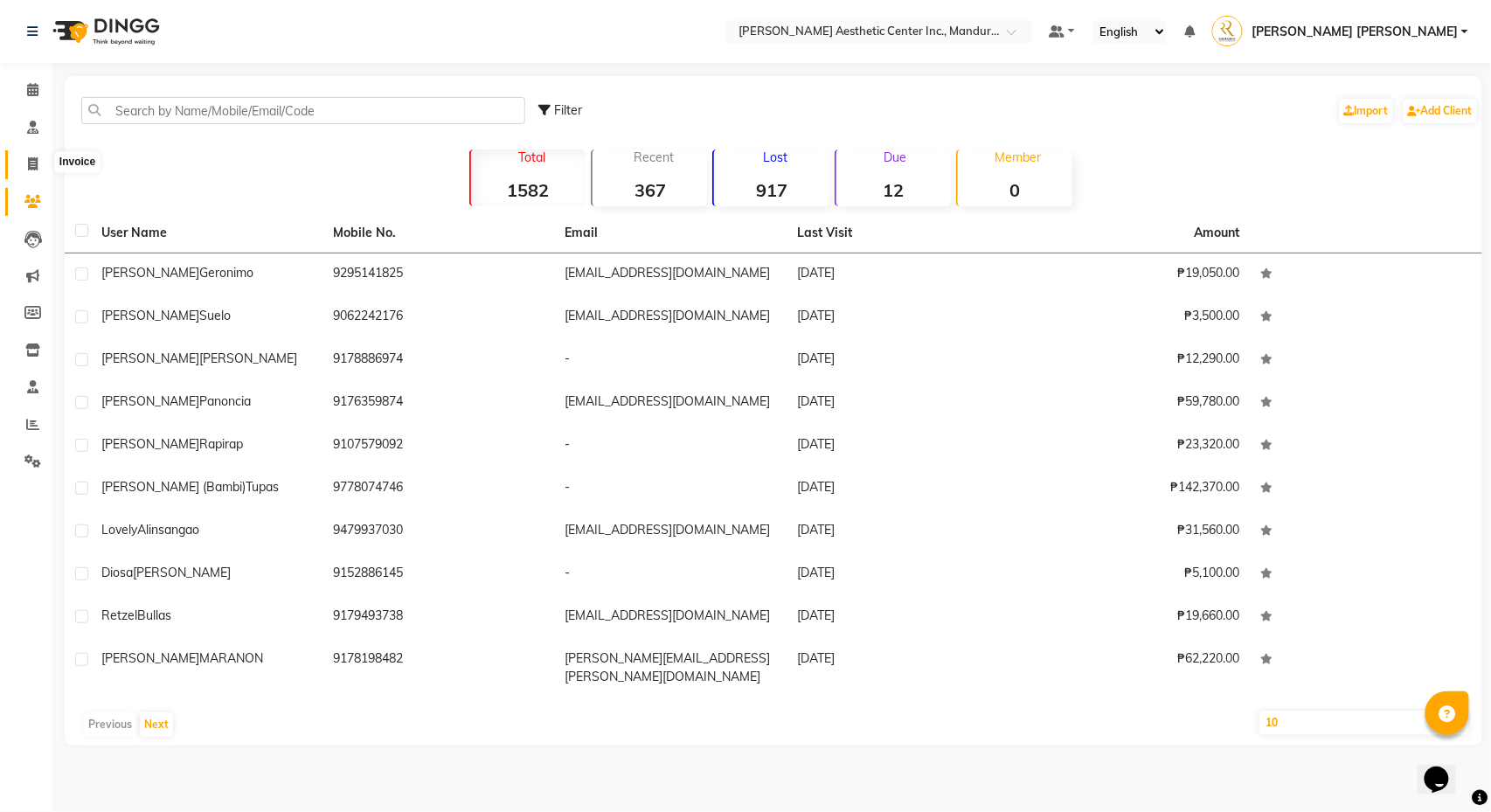
click at [40, 158] on span at bounding box center [33, 164] width 31 height 20
select select "6259"
select select "service"
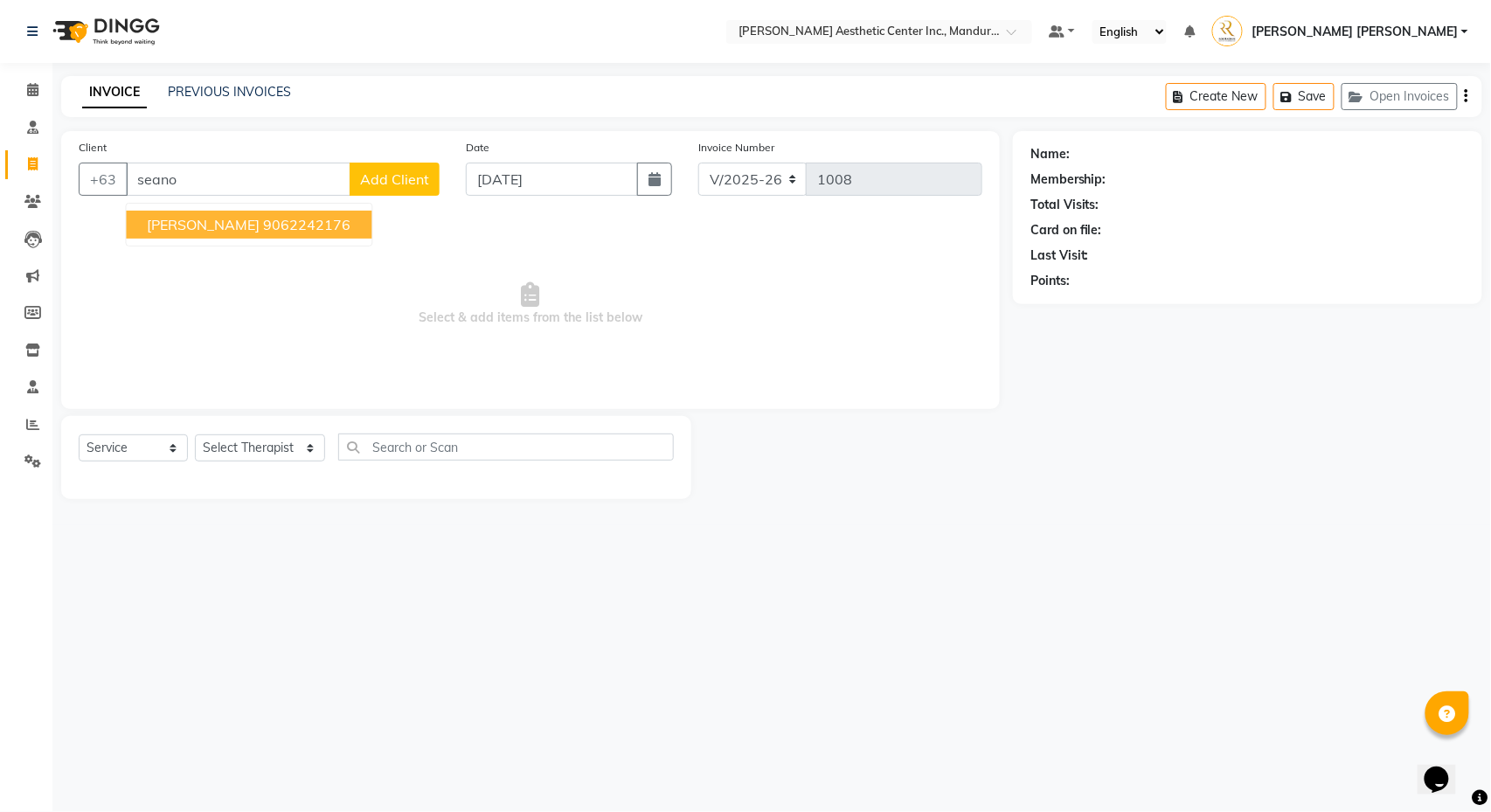
click at [166, 220] on span "[PERSON_NAME]" at bounding box center [204, 224] width 113 height 17
type input "9062242176"
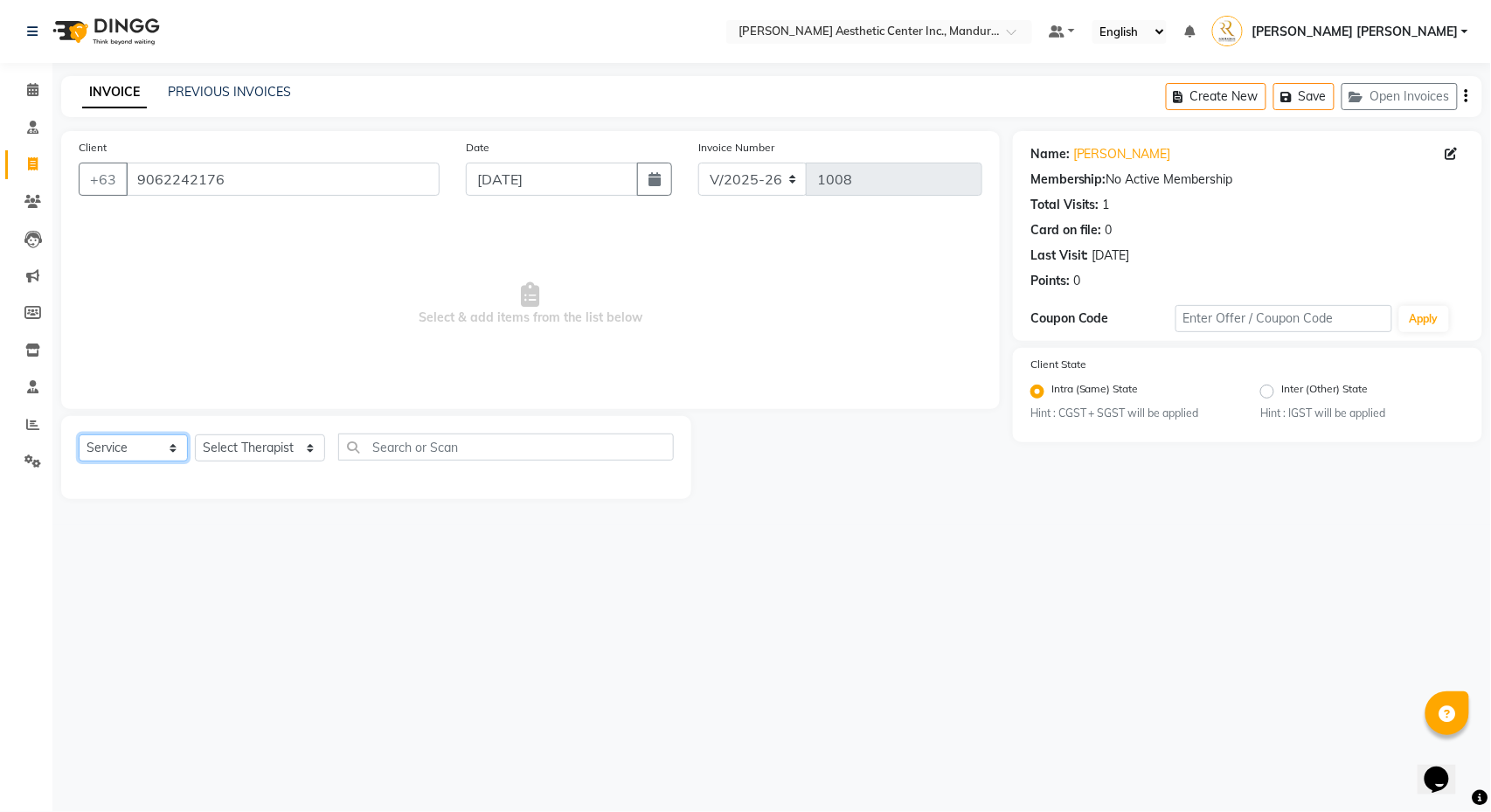
select select "product"
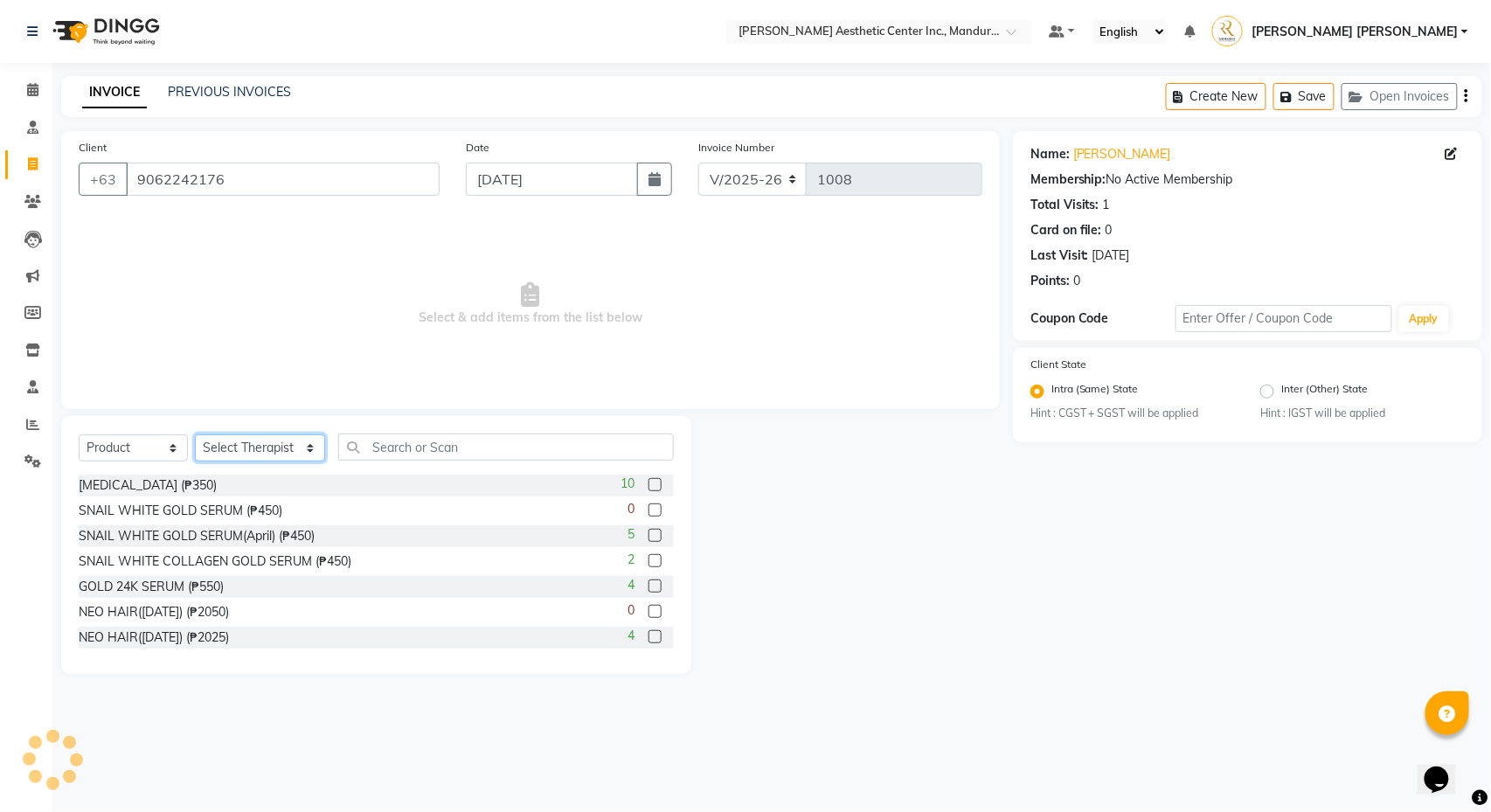
select select "46222"
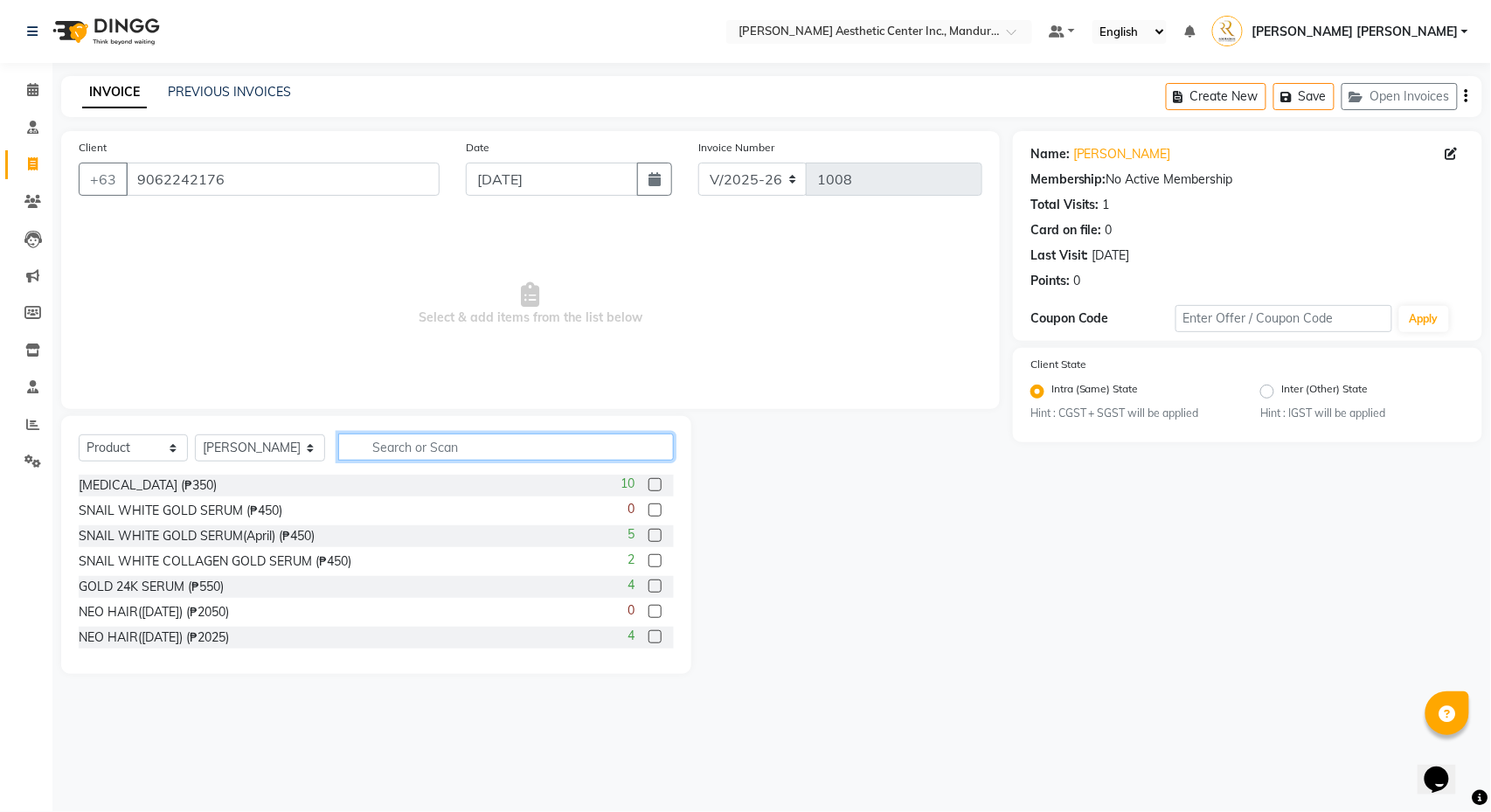
click at [413, 448] on input "text" at bounding box center [505, 447] width 335 height 27
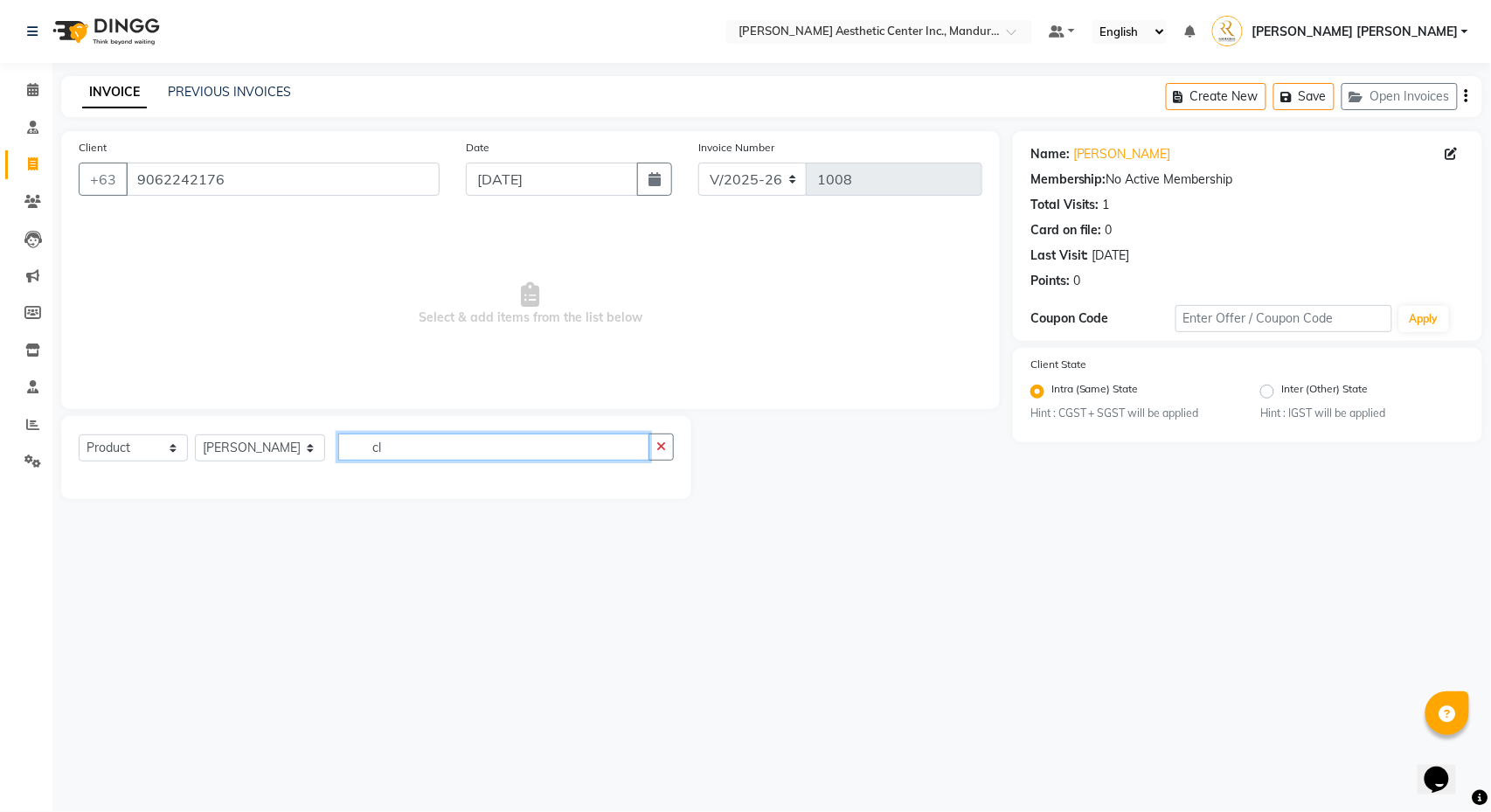
type input "c"
type input "bleach"
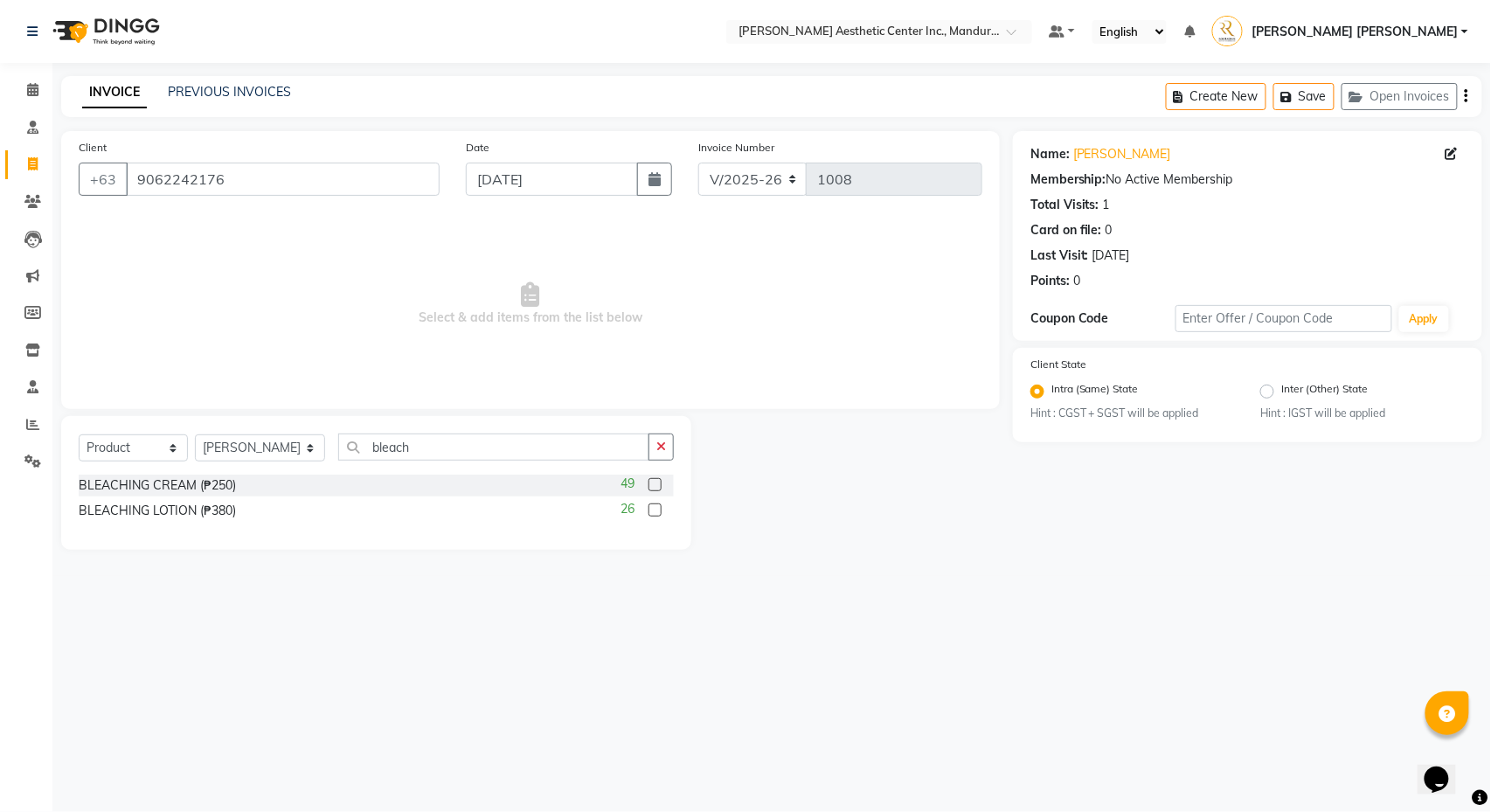
drag, startPoint x: 411, startPoint y: 452, endPoint x: 659, endPoint y: 487, distance: 250.5
click at [659, 487] on label at bounding box center [655, 484] width 13 height 13
click at [659, 487] on input "checkbox" at bounding box center [654, 485] width 12 height 12
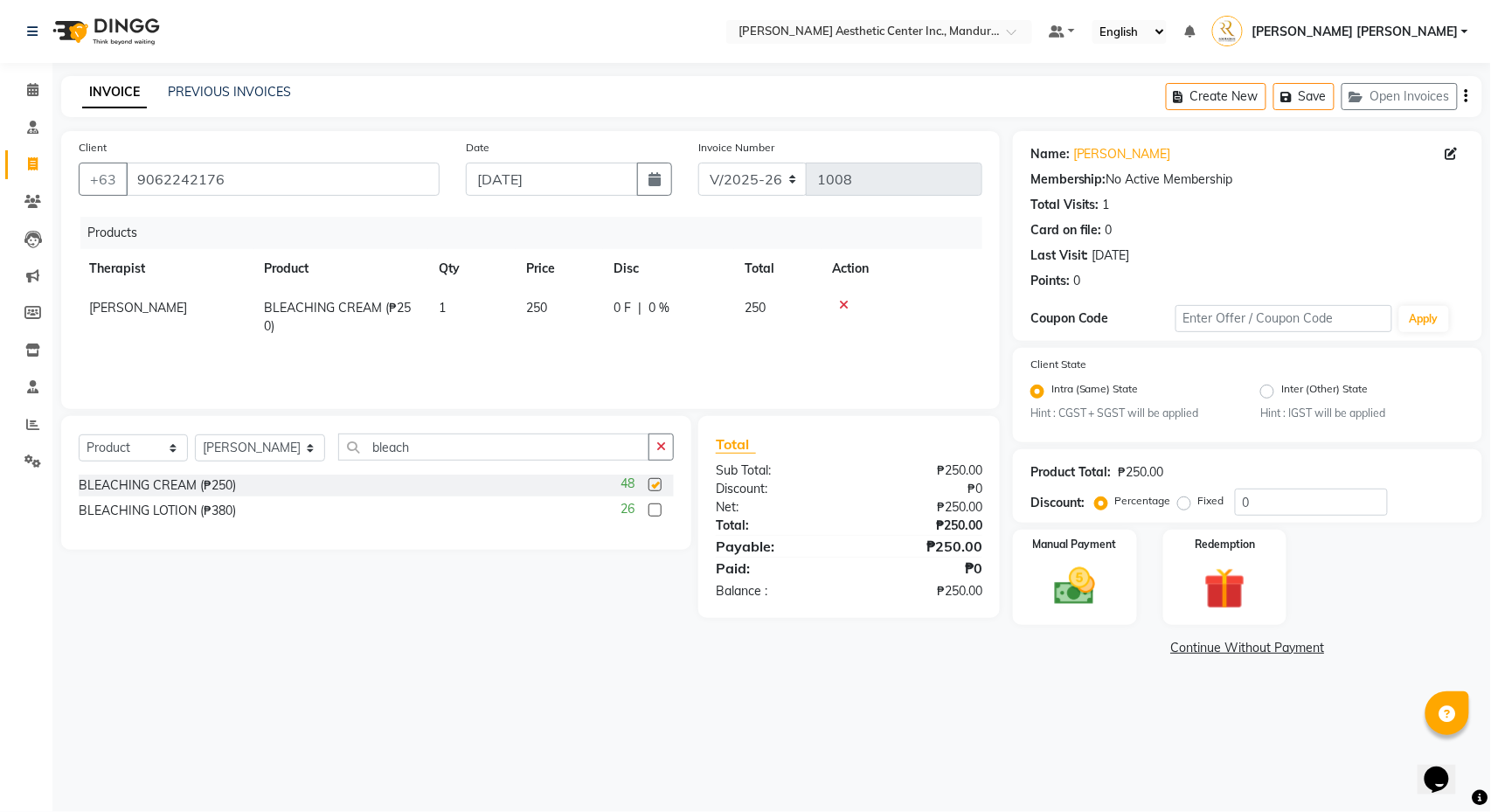
checkbox input "false"
click at [1095, 580] on img at bounding box center [1075, 588] width 69 height 49
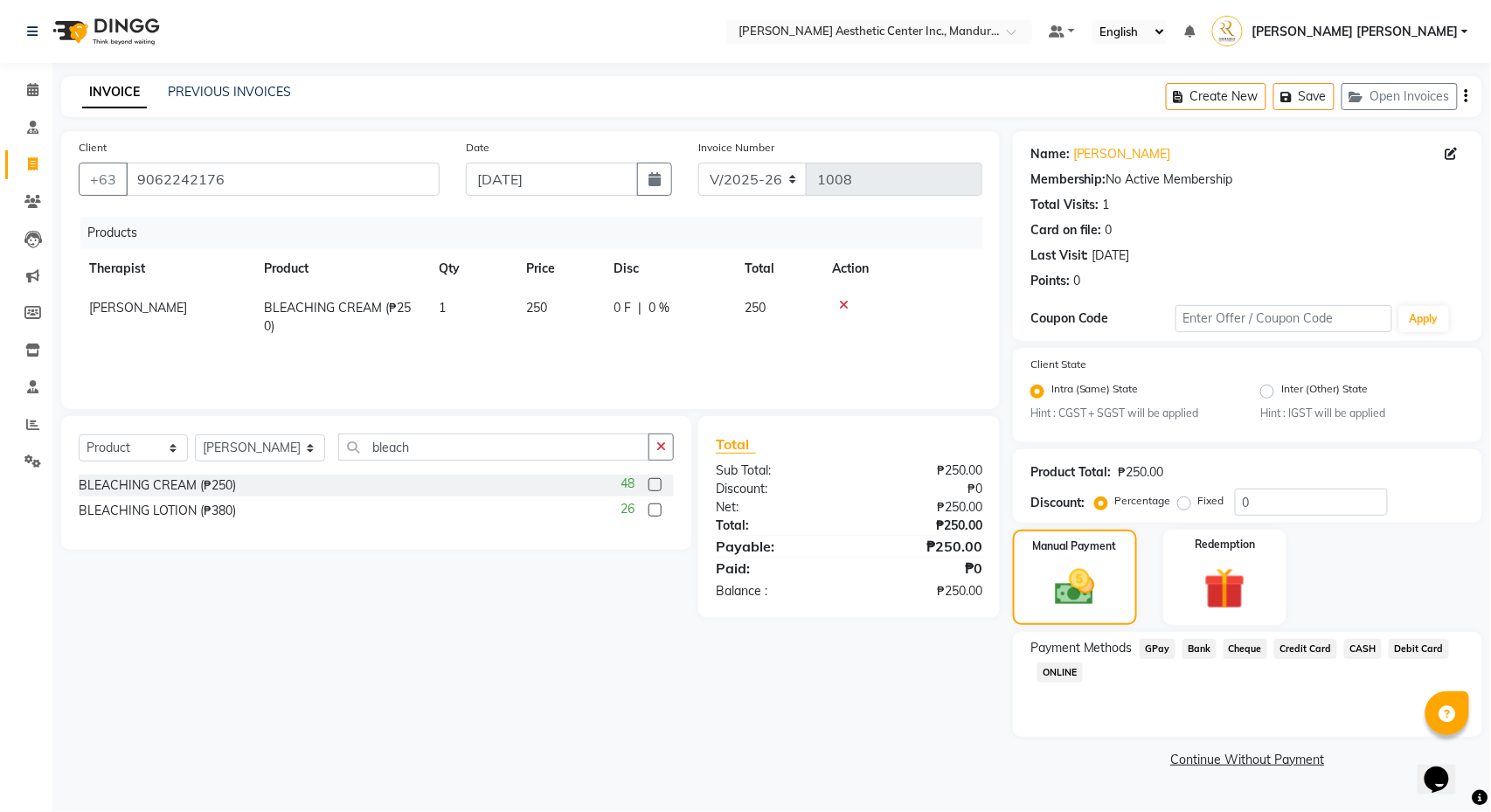
click at [1382, 649] on span "CASH" at bounding box center [1363, 649] width 37 height 20
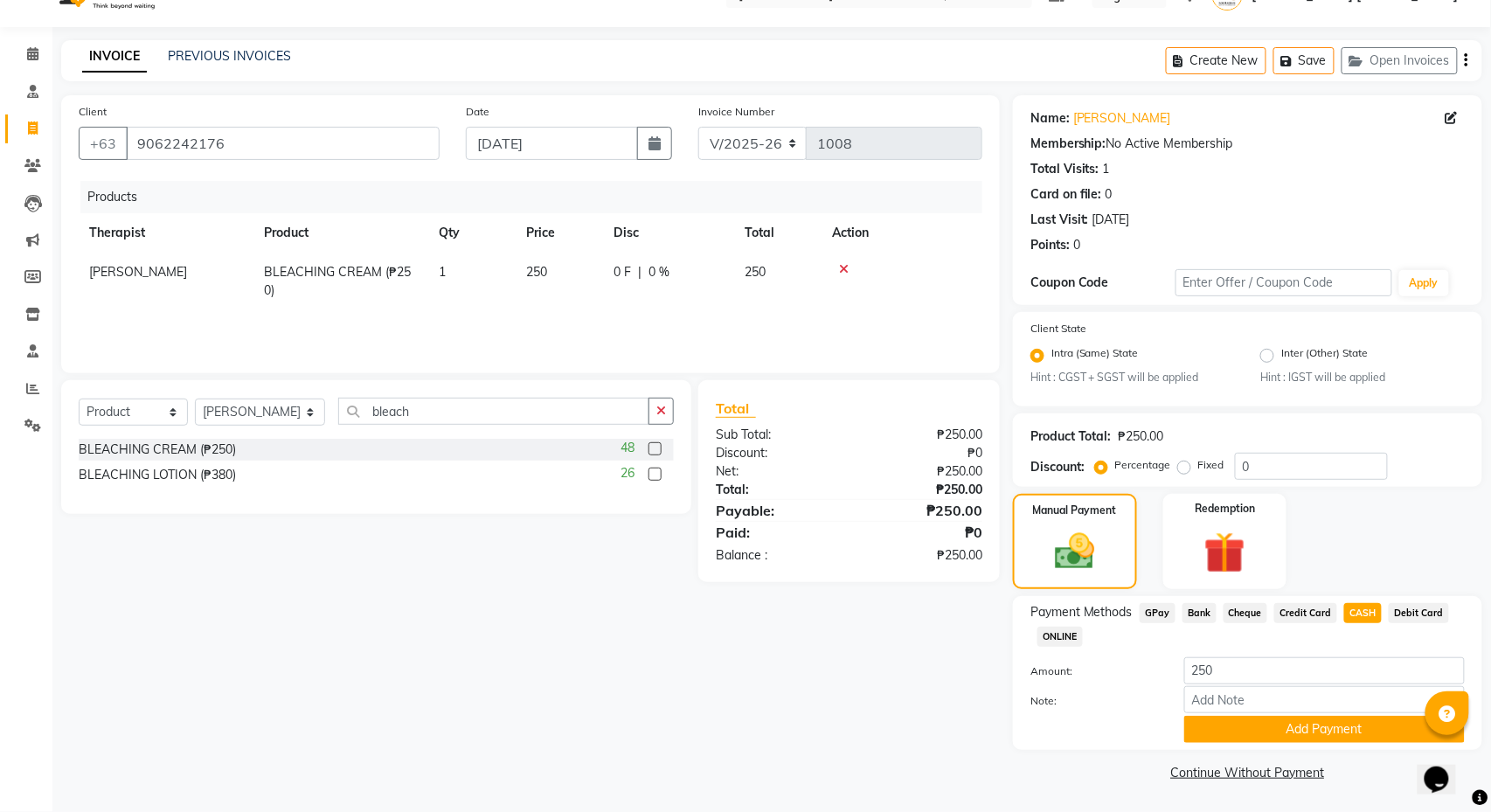
scroll to position [35, 0]
click at [1242, 698] on button "Add Payment" at bounding box center [1325, 729] width 281 height 27
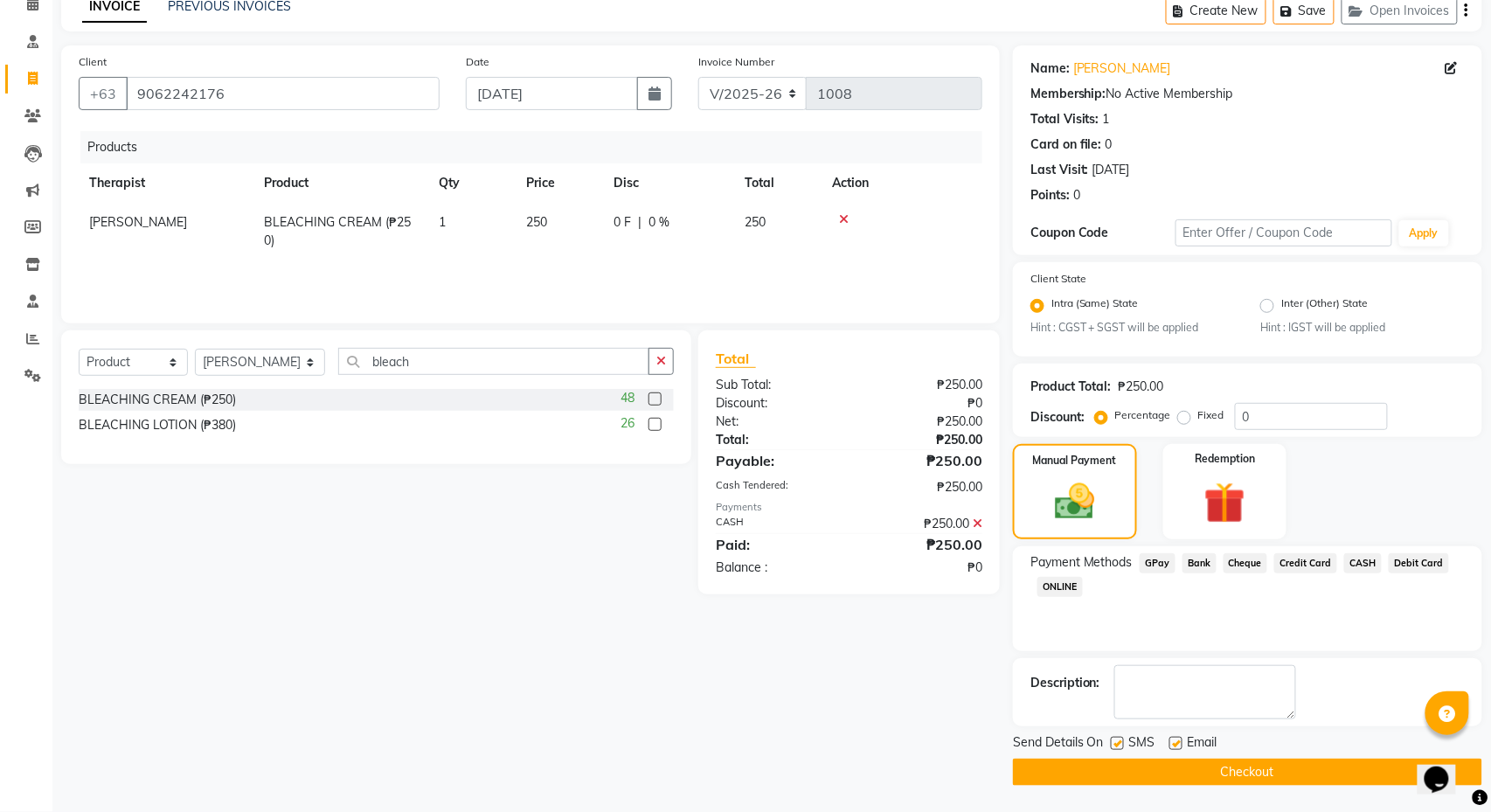
scroll to position [88, 0]
click at [1242, 698] on button "Checkout" at bounding box center [1247, 772] width 470 height 27
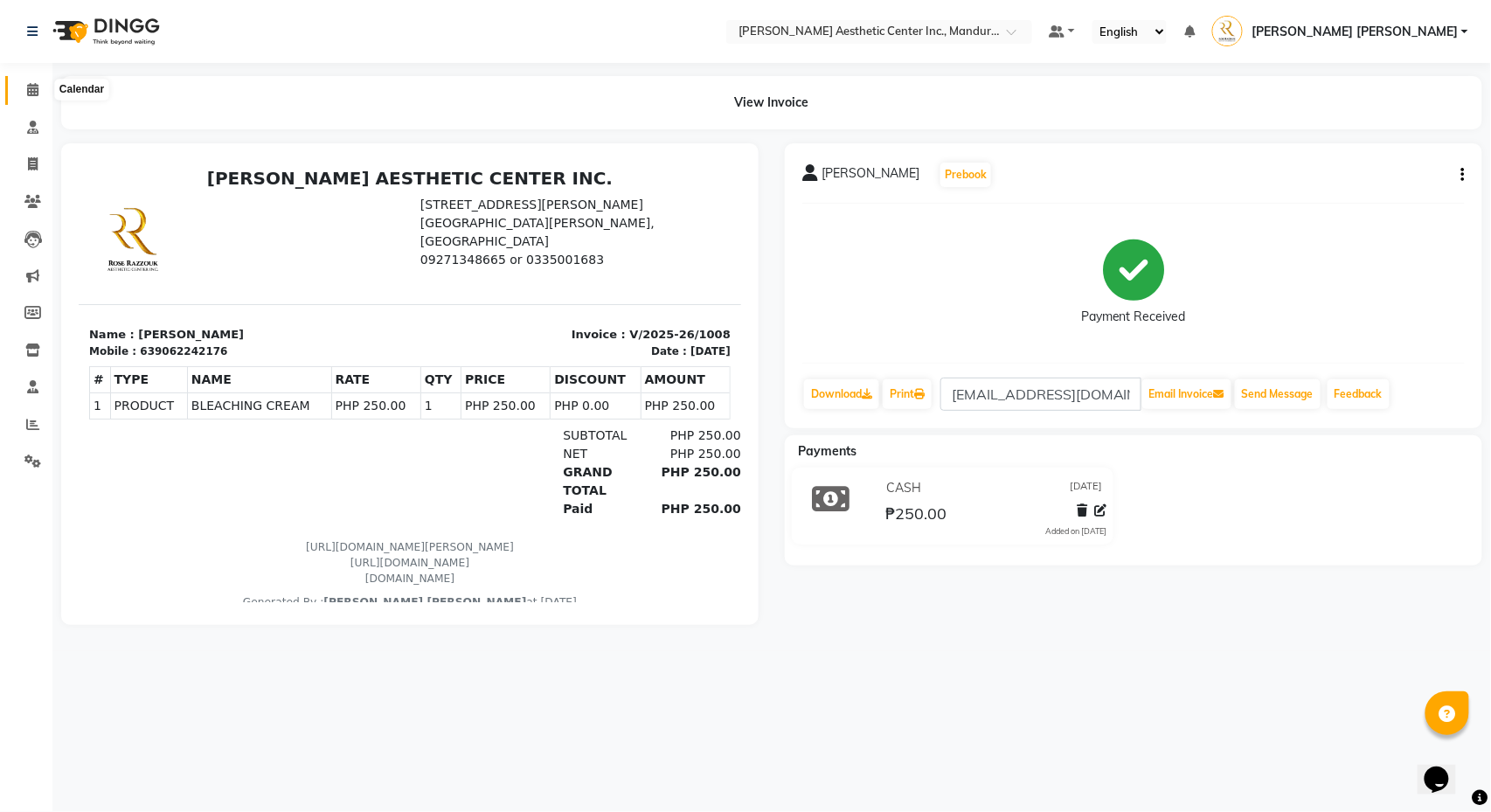
click at [32, 84] on icon at bounding box center [33, 89] width 12 height 13
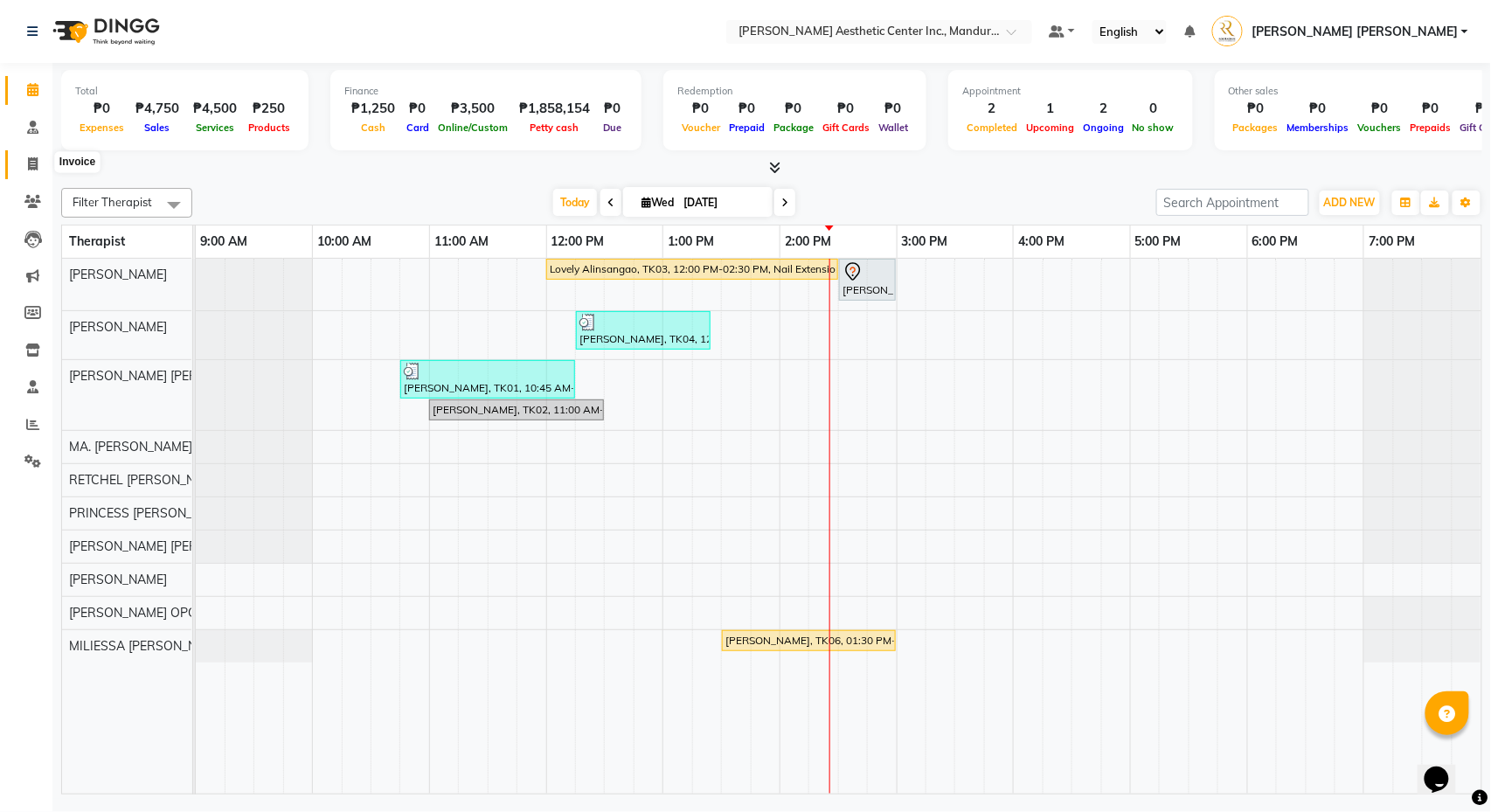
click at [30, 166] on icon at bounding box center [33, 163] width 10 height 13
select select "service"
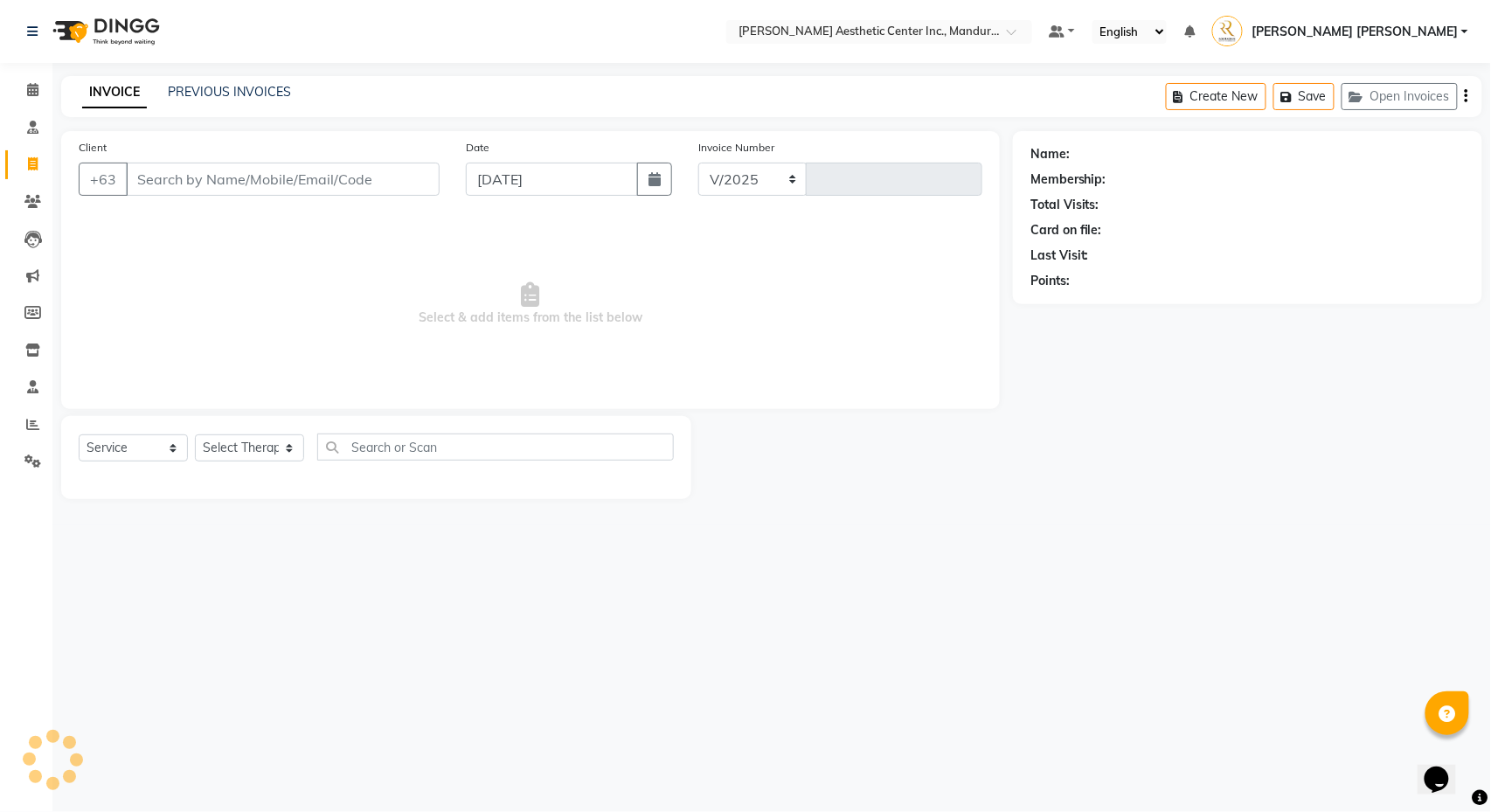
select select "6259"
type input "1009"
select select "product"
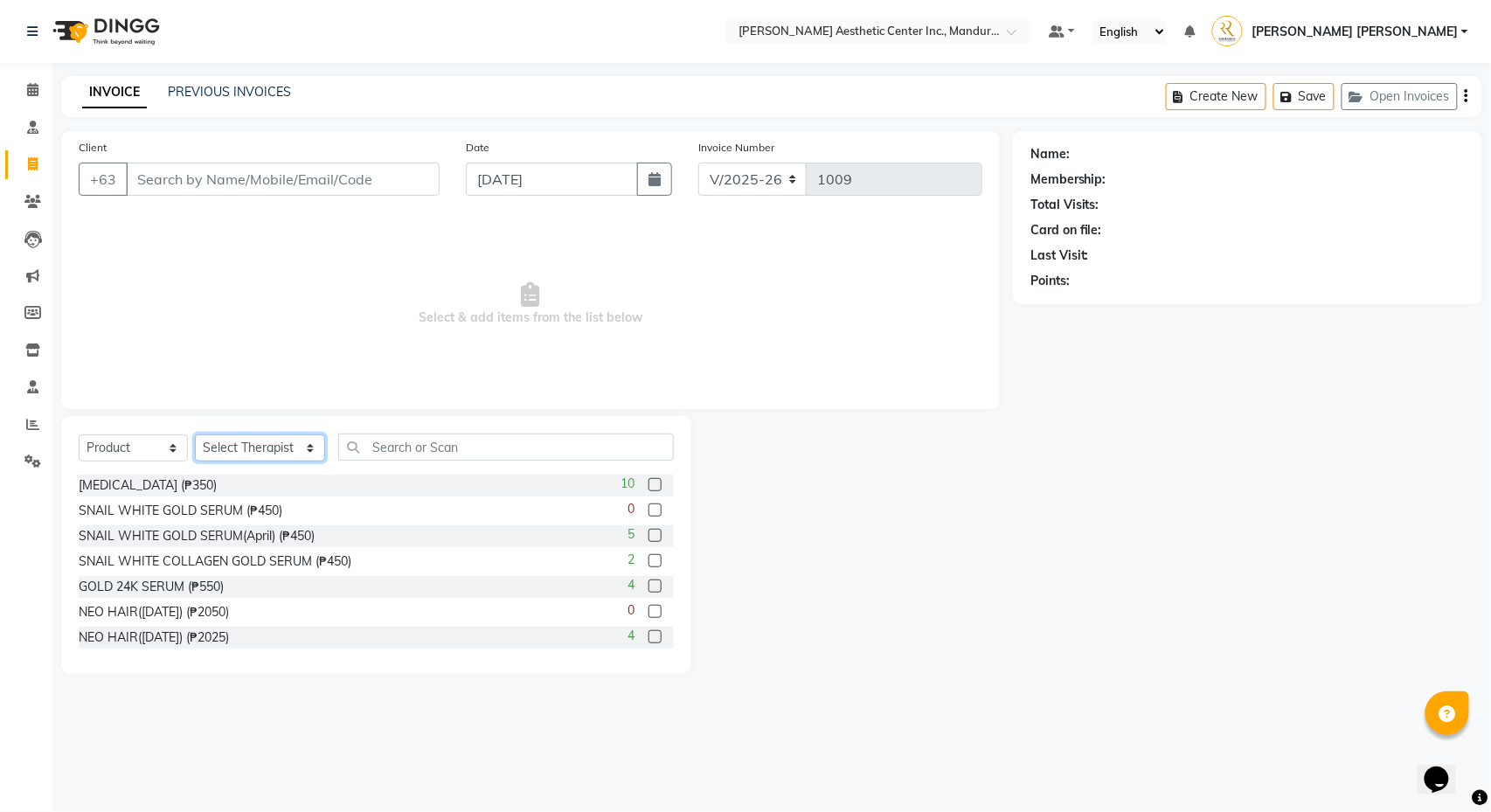
select select "46409"
click at [401, 449] on input "text" at bounding box center [505, 447] width 335 height 27
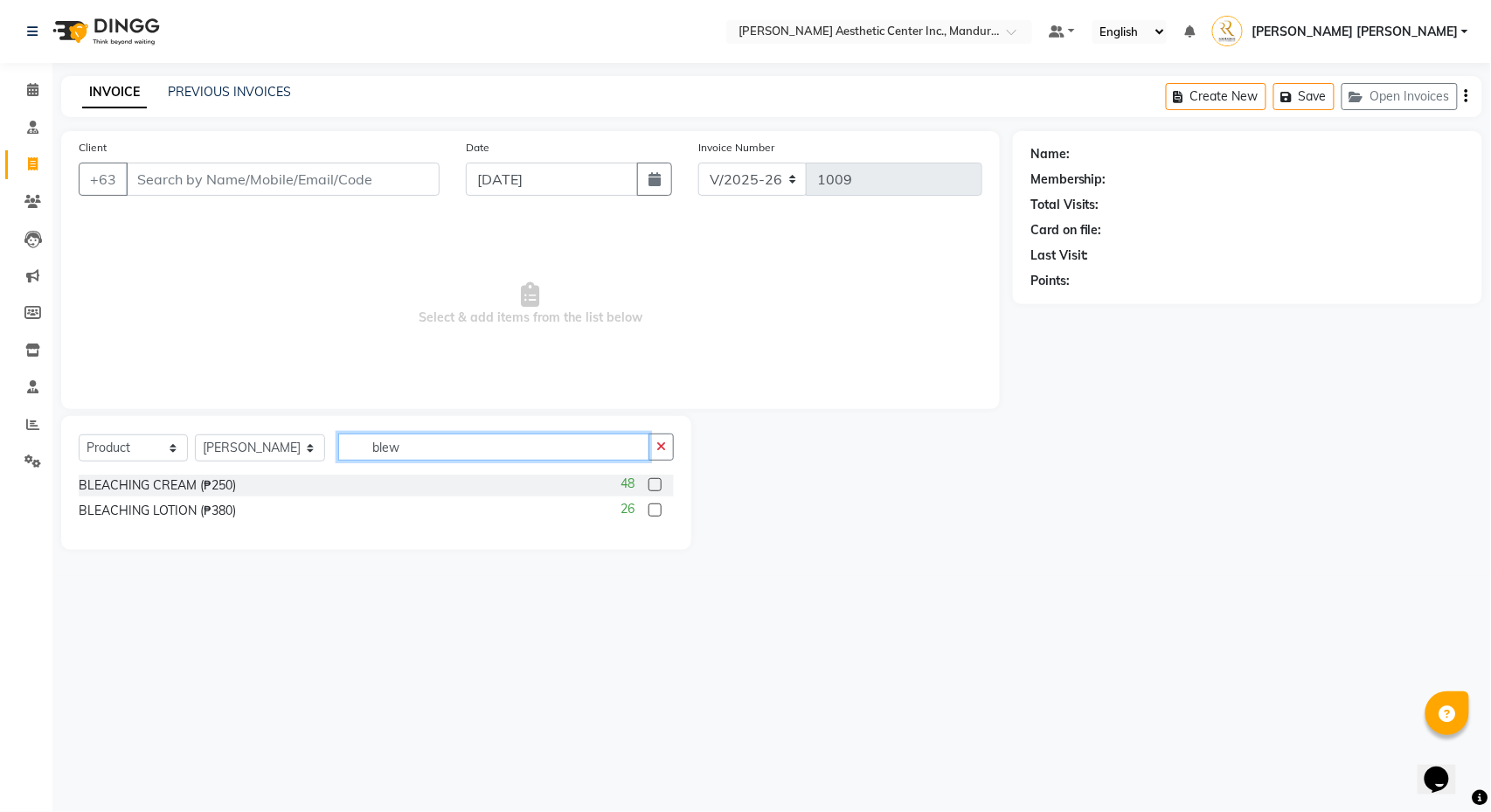
type input "blew"
drag, startPoint x: 484, startPoint y: 500, endPoint x: 669, endPoint y: 442, distance: 193.9
click at [669, 442] on button "button" at bounding box center [661, 447] width 25 height 27
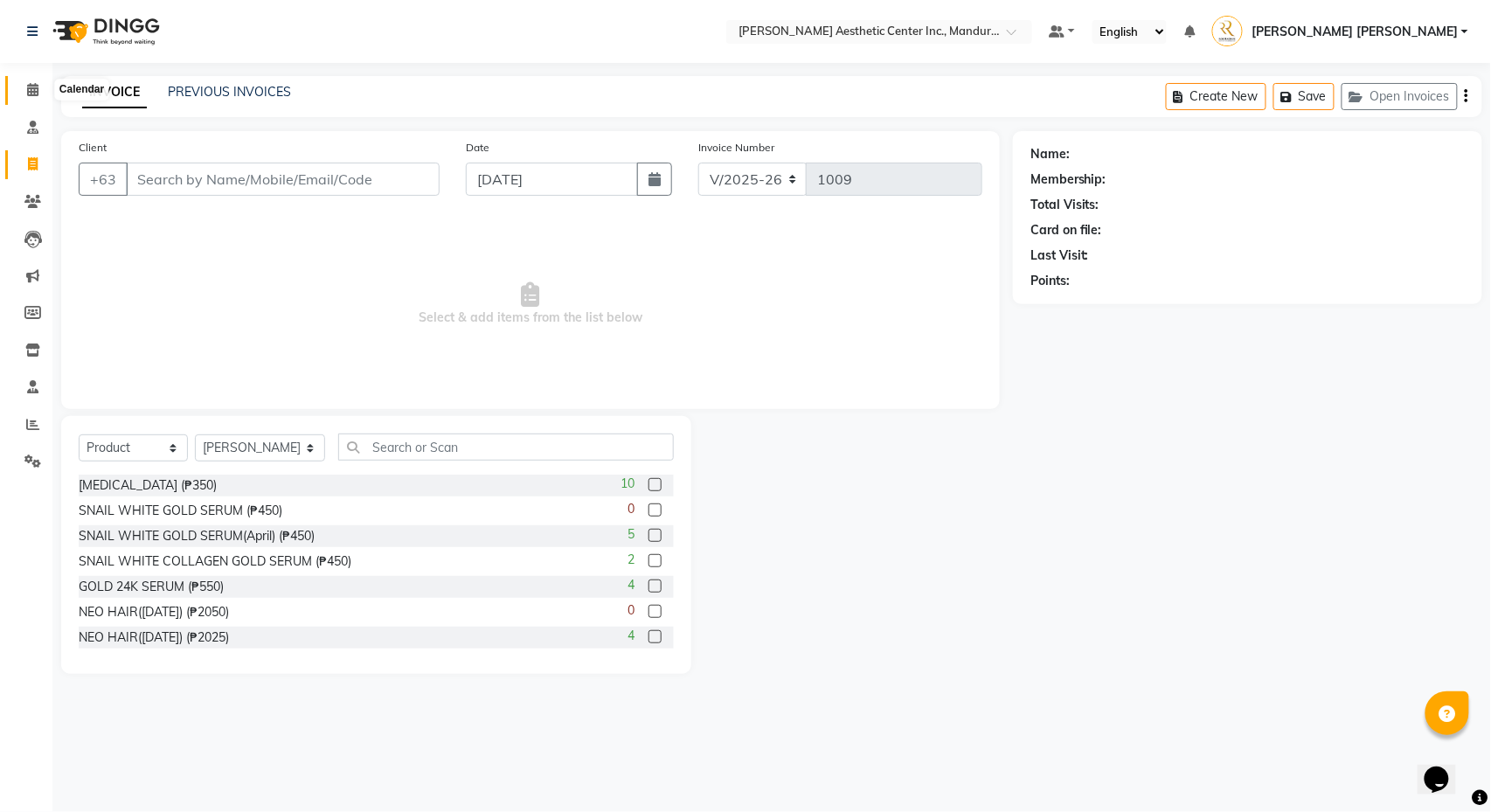
click at [34, 83] on icon at bounding box center [33, 89] width 12 height 13
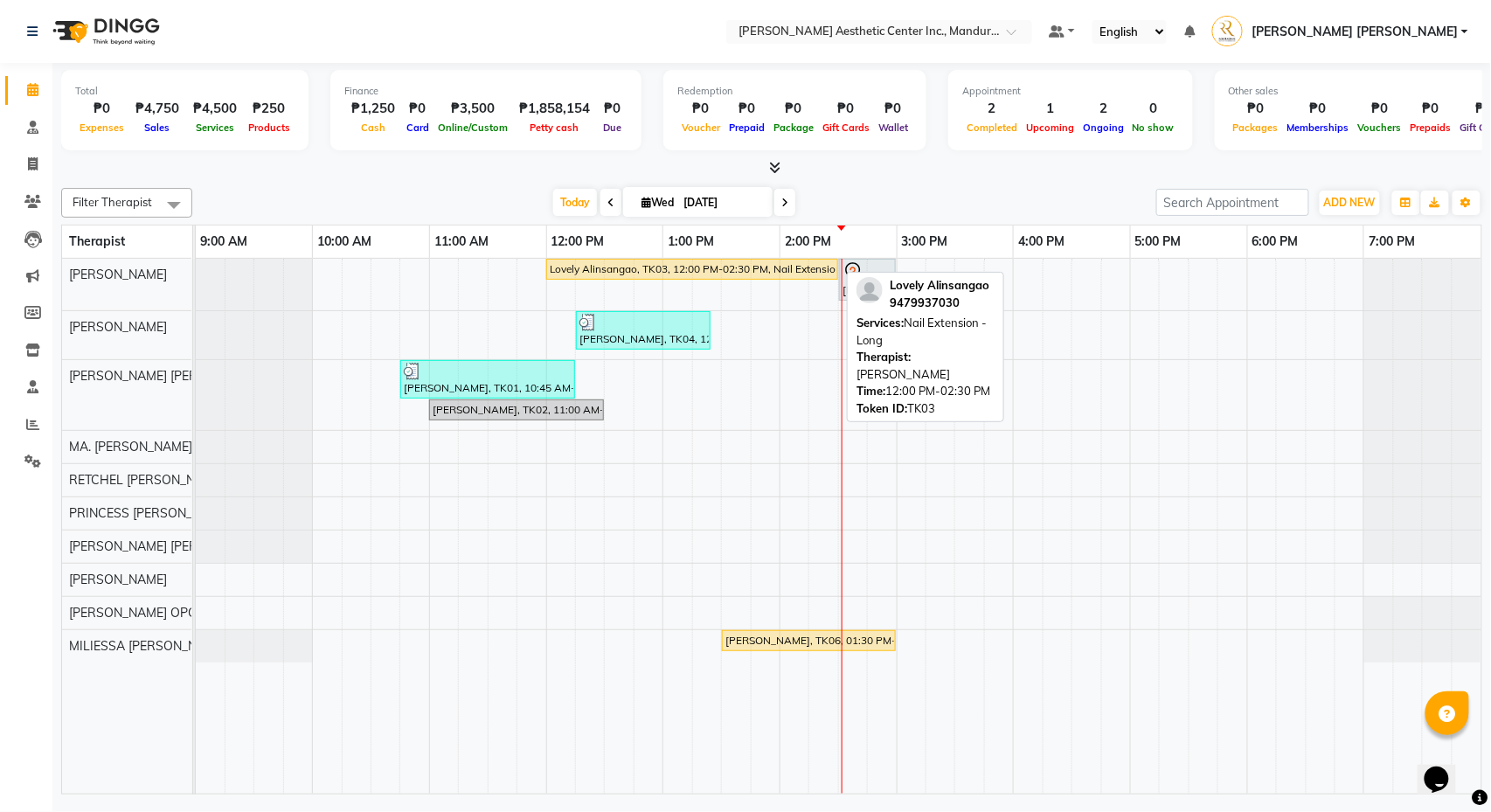
click at [588, 278] on link "Lovely Alinsangao, TK03, 12:00 PM-02:30 PM, Nail Extension - Long" at bounding box center [691, 269] width 292 height 21
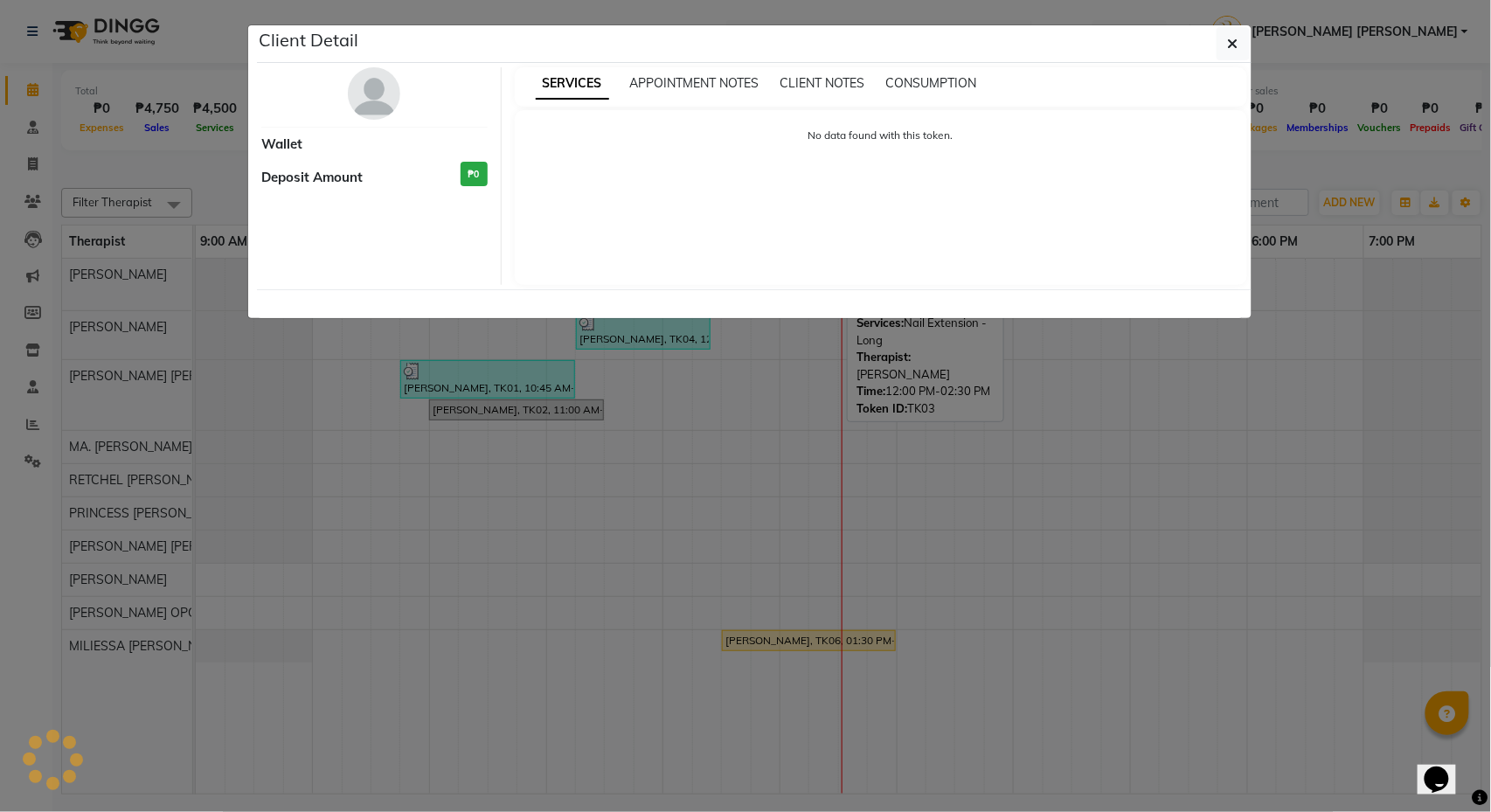
select select "1"
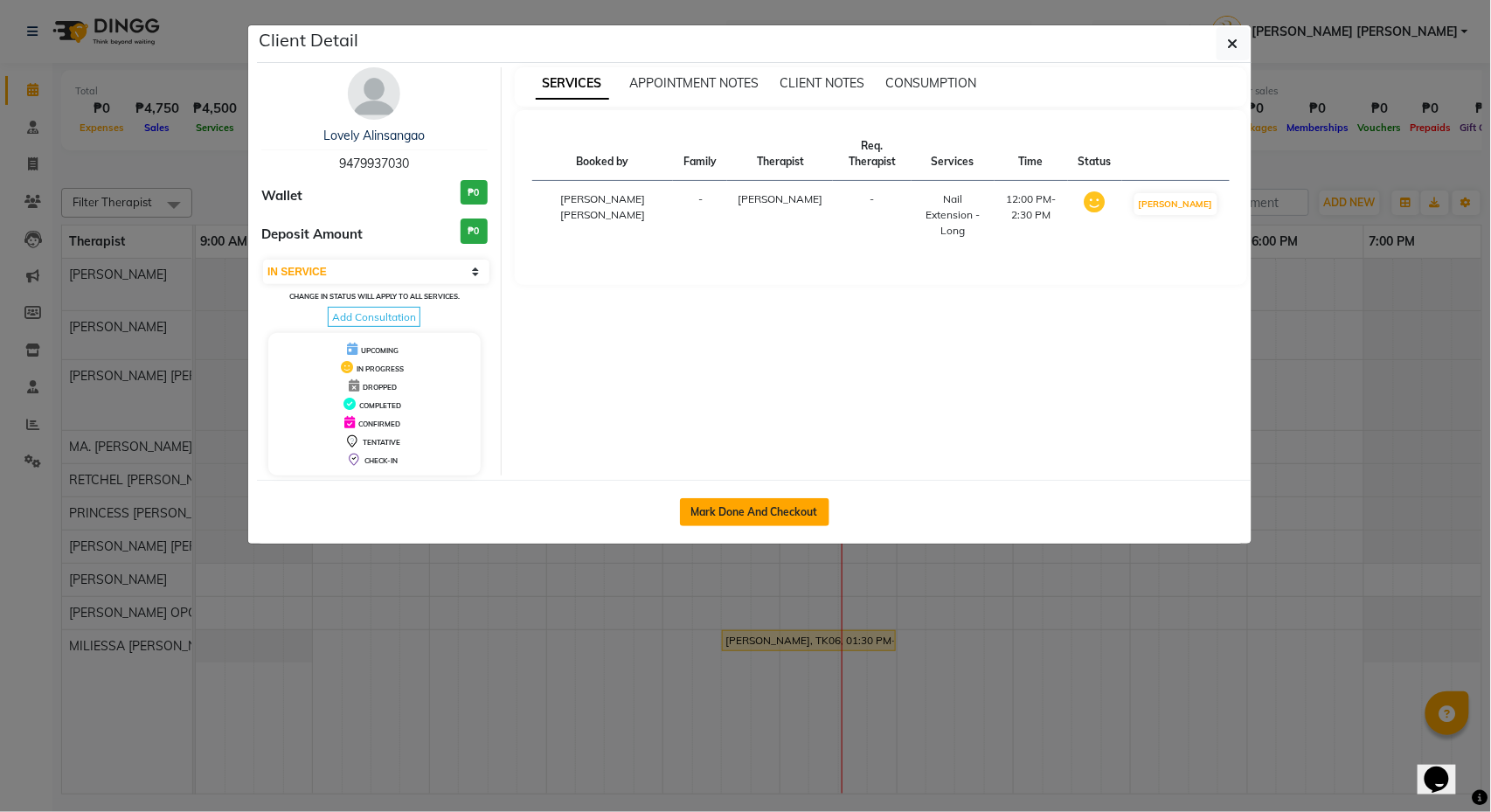
click at [809, 526] on button "Mark Done And Checkout" at bounding box center [755, 511] width 150 height 28
select select "service"
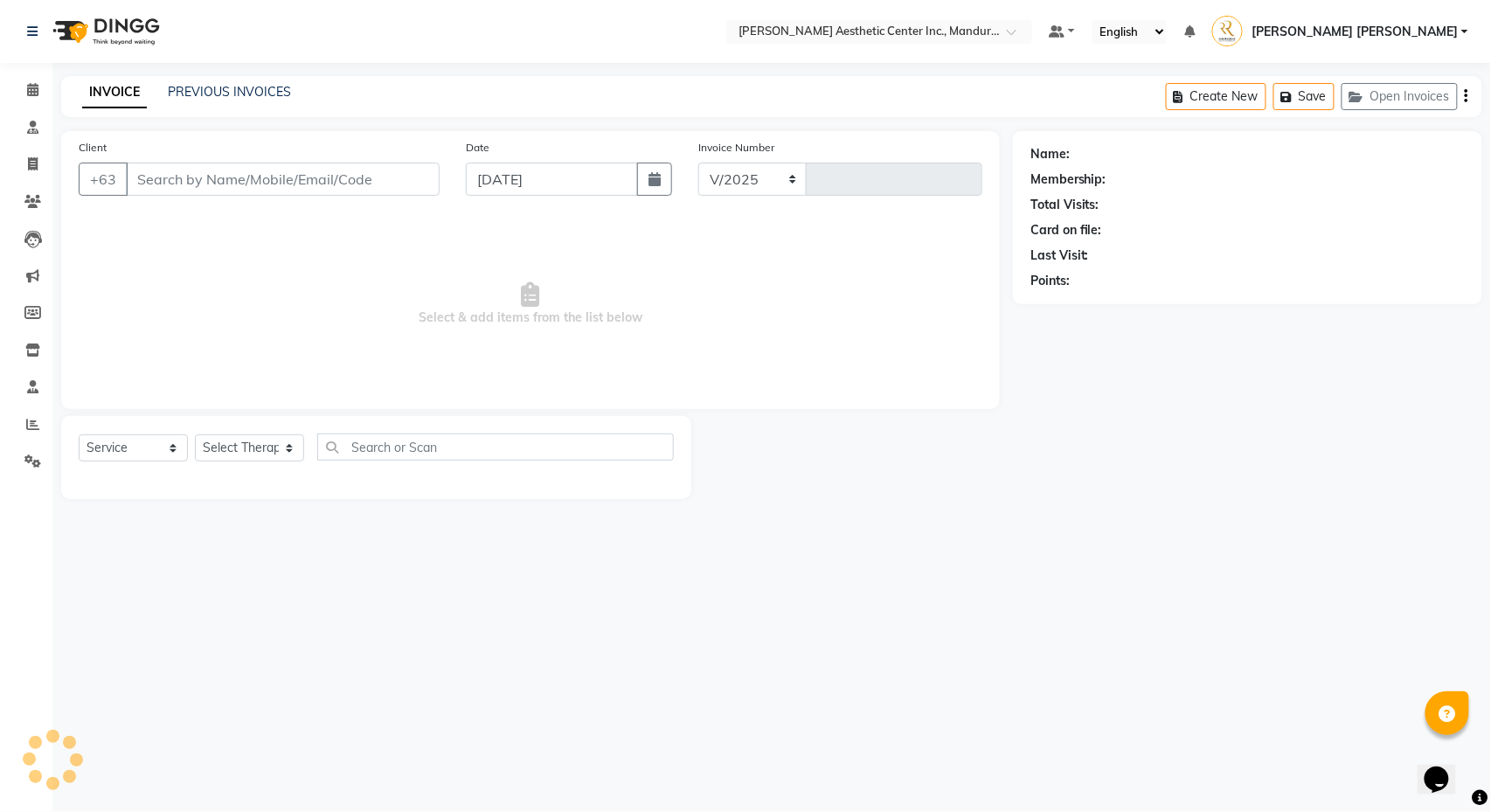
select select "6259"
type input "1009"
type input "9479937030"
select select "46220"
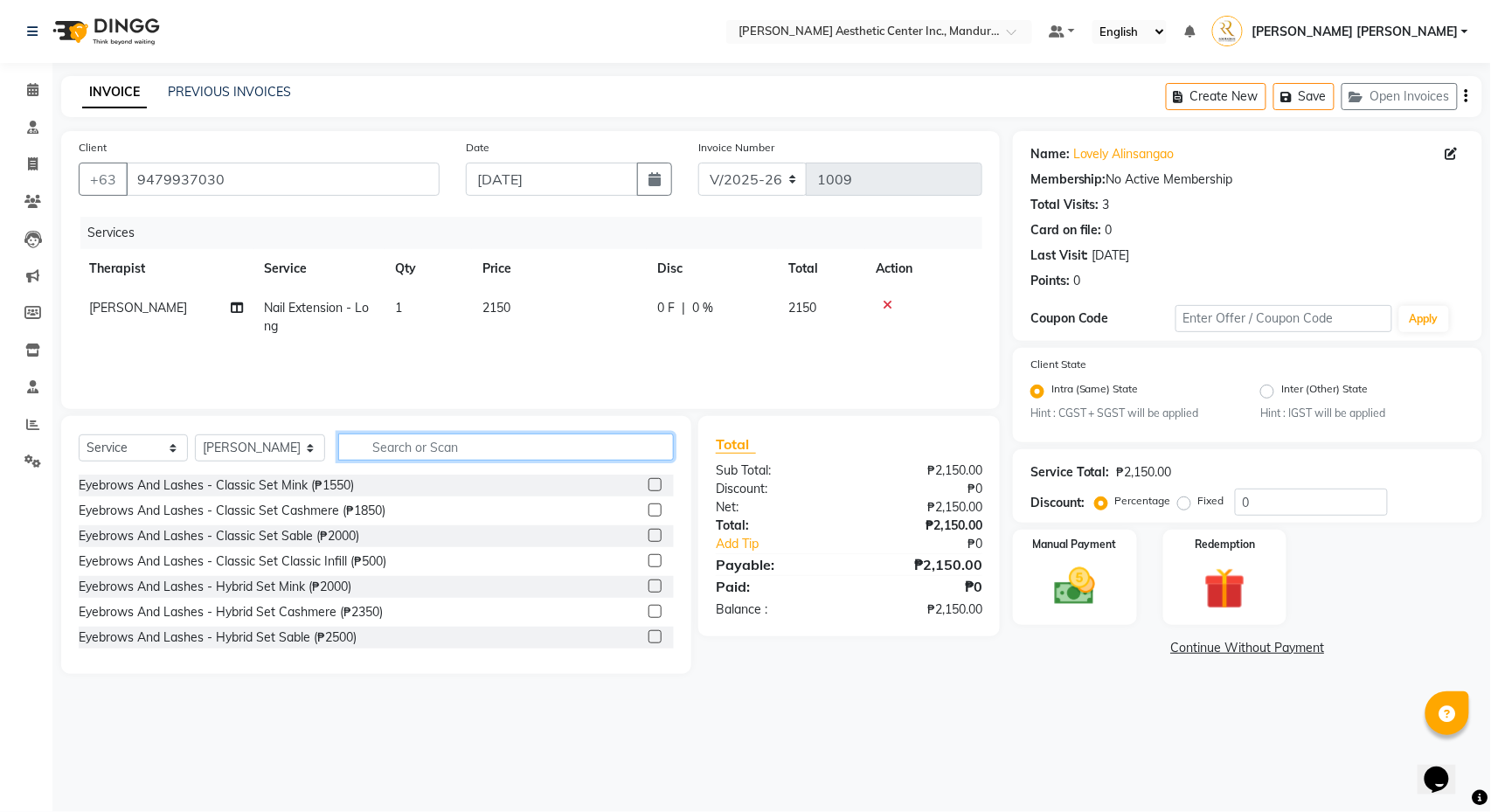
click at [449, 444] on input "text" at bounding box center [505, 447] width 335 height 27
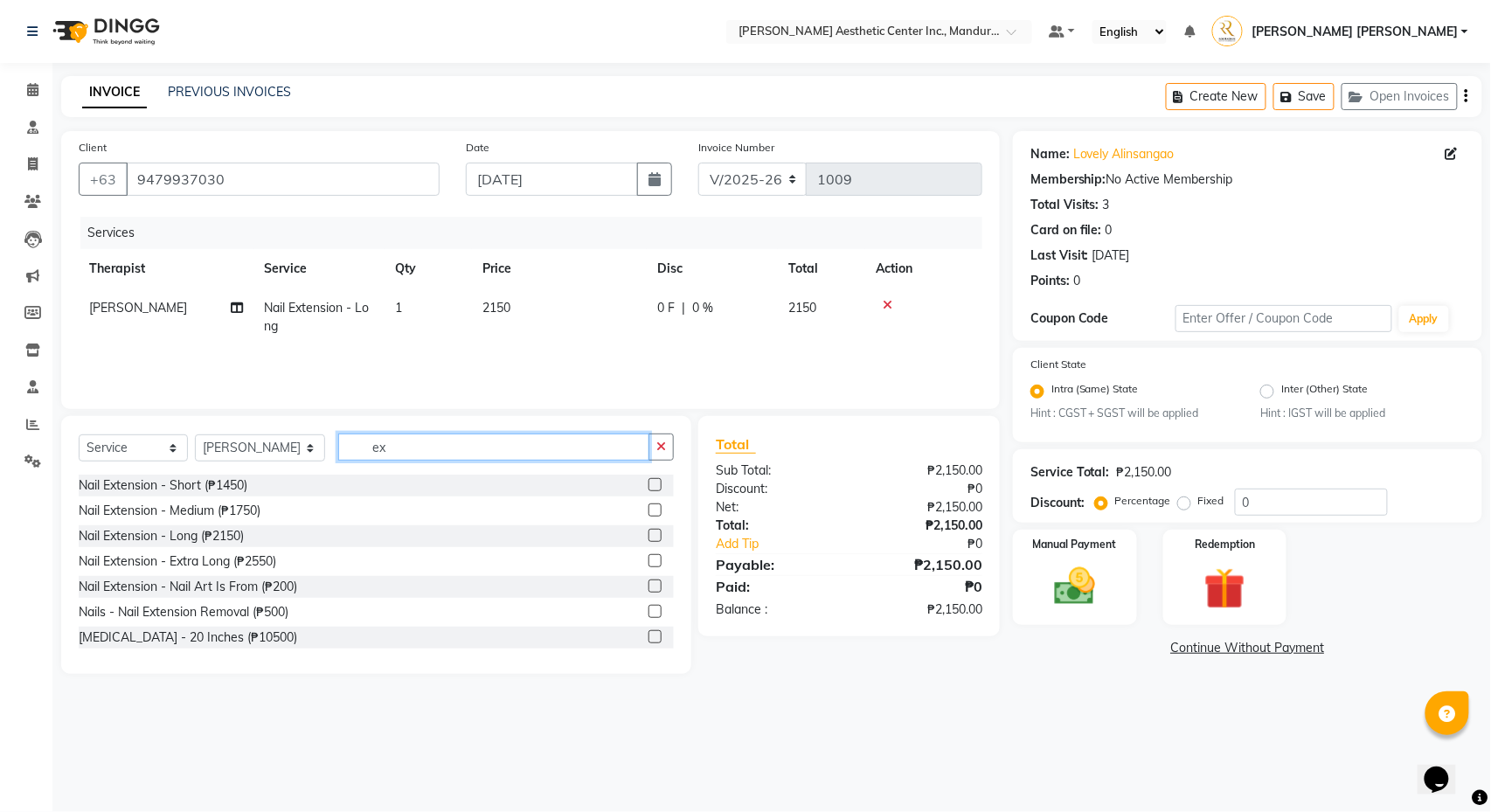
type input "e"
type input "h"
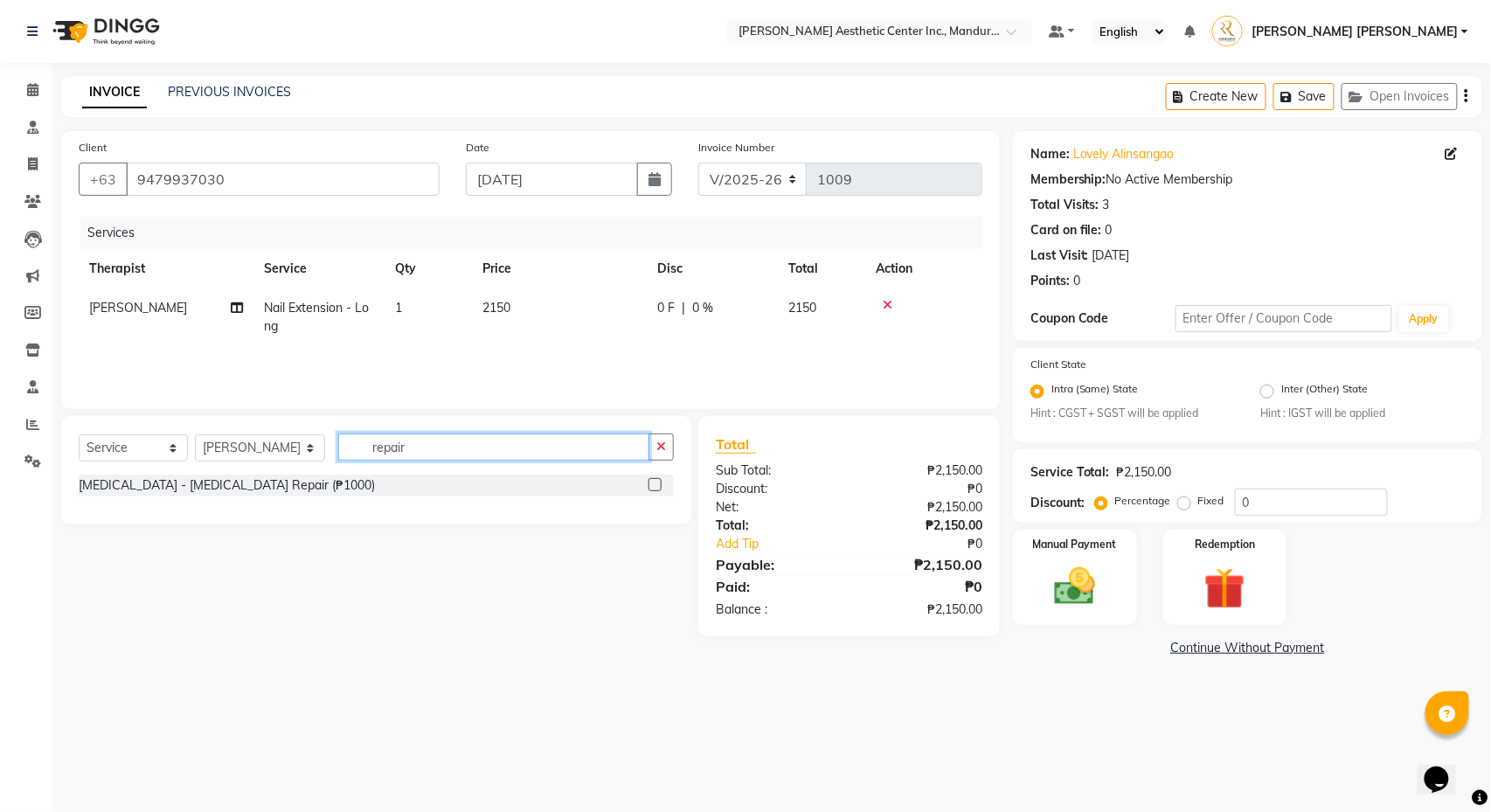
type input "repair"
click at [658, 486] on label at bounding box center [655, 484] width 13 height 13
click at [658, 486] on input "checkbox" at bounding box center [654, 485] width 12 height 12
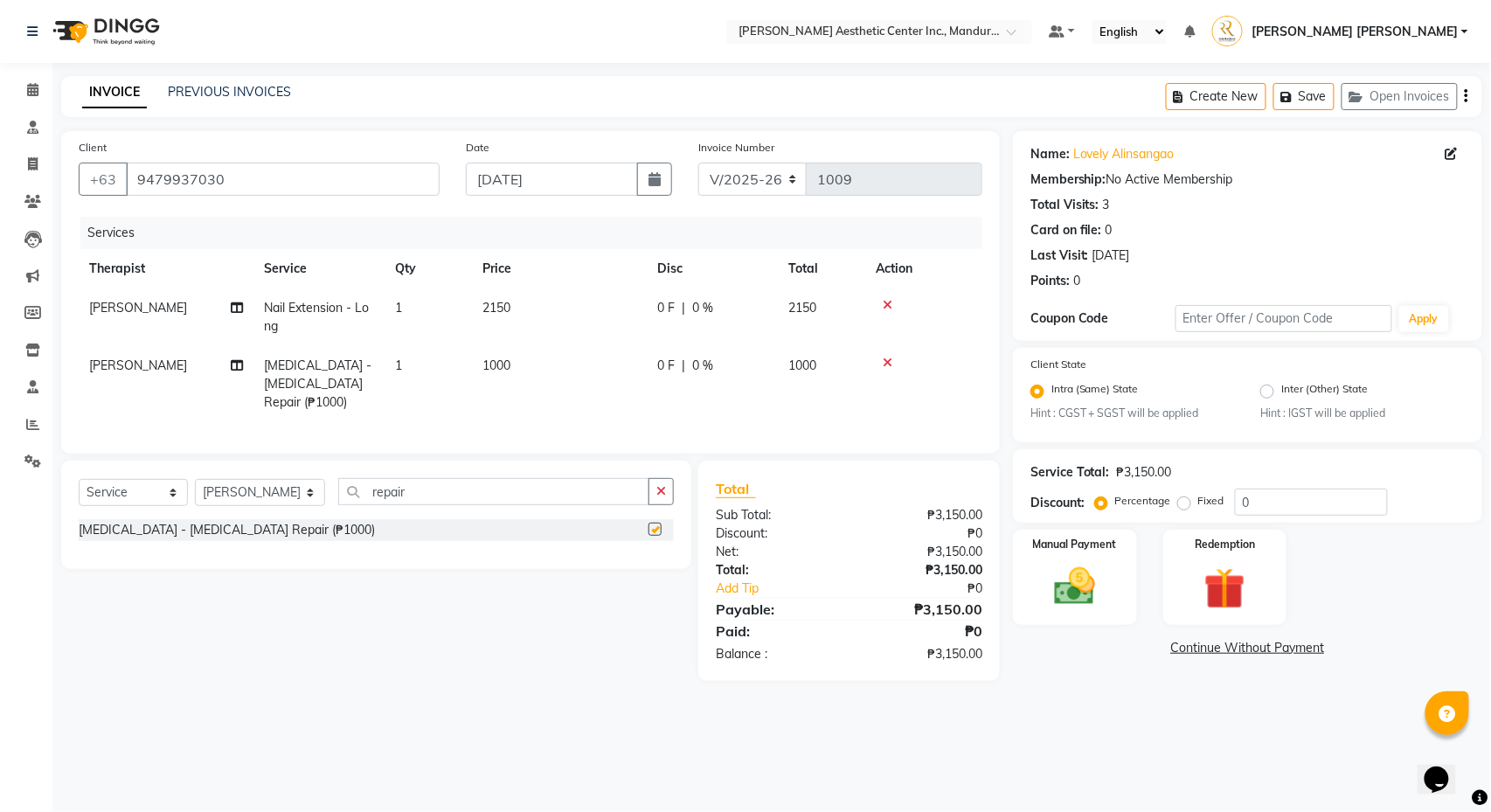
checkbox input "false"
click at [511, 358] on span "1000" at bounding box center [496, 365] width 28 height 15
select select "46220"
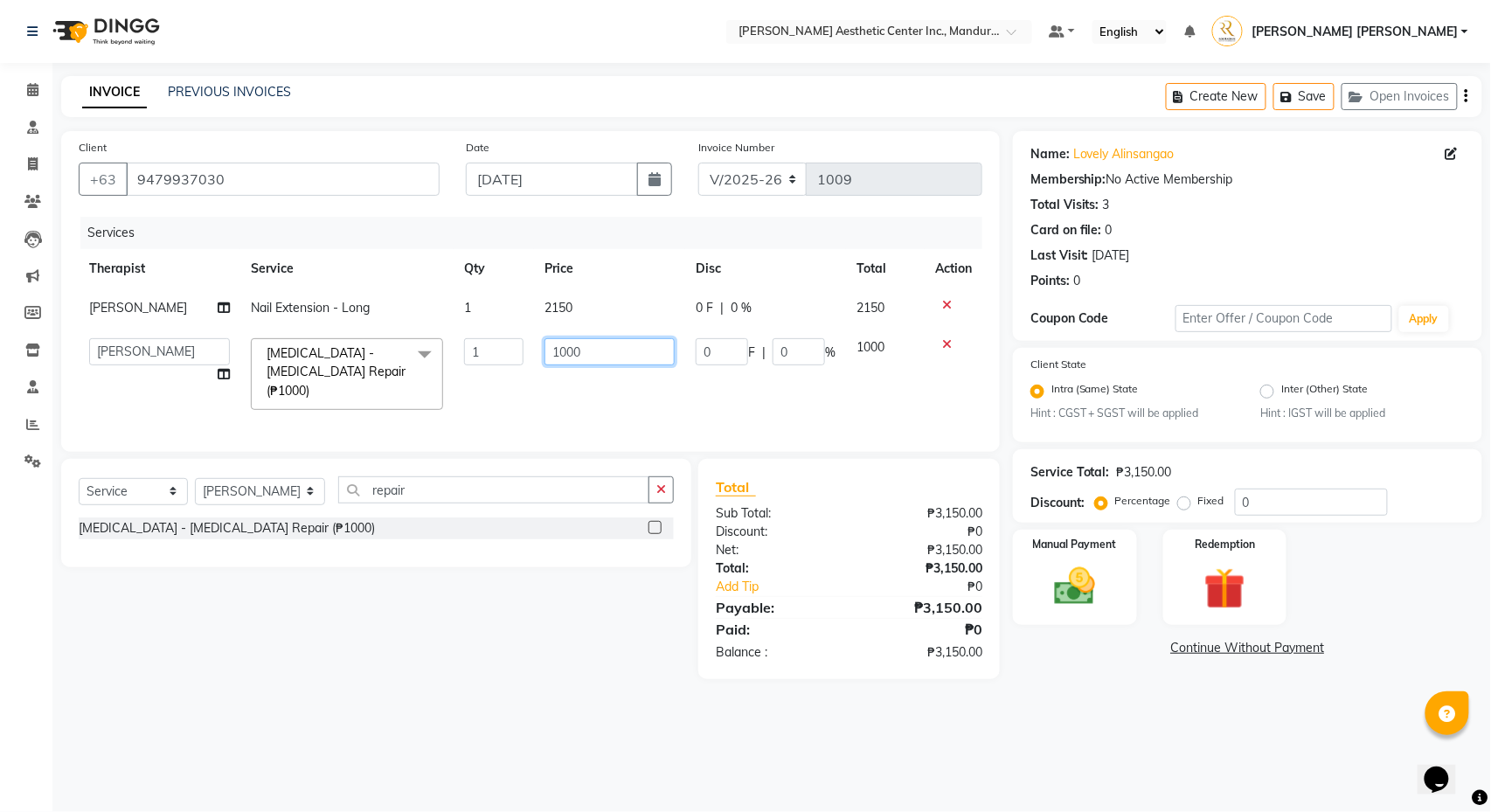
click at [556, 352] on input "1000" at bounding box center [609, 352] width 129 height 27
type input "2000"
click at [539, 495] on input "repair" at bounding box center [493, 490] width 312 height 27
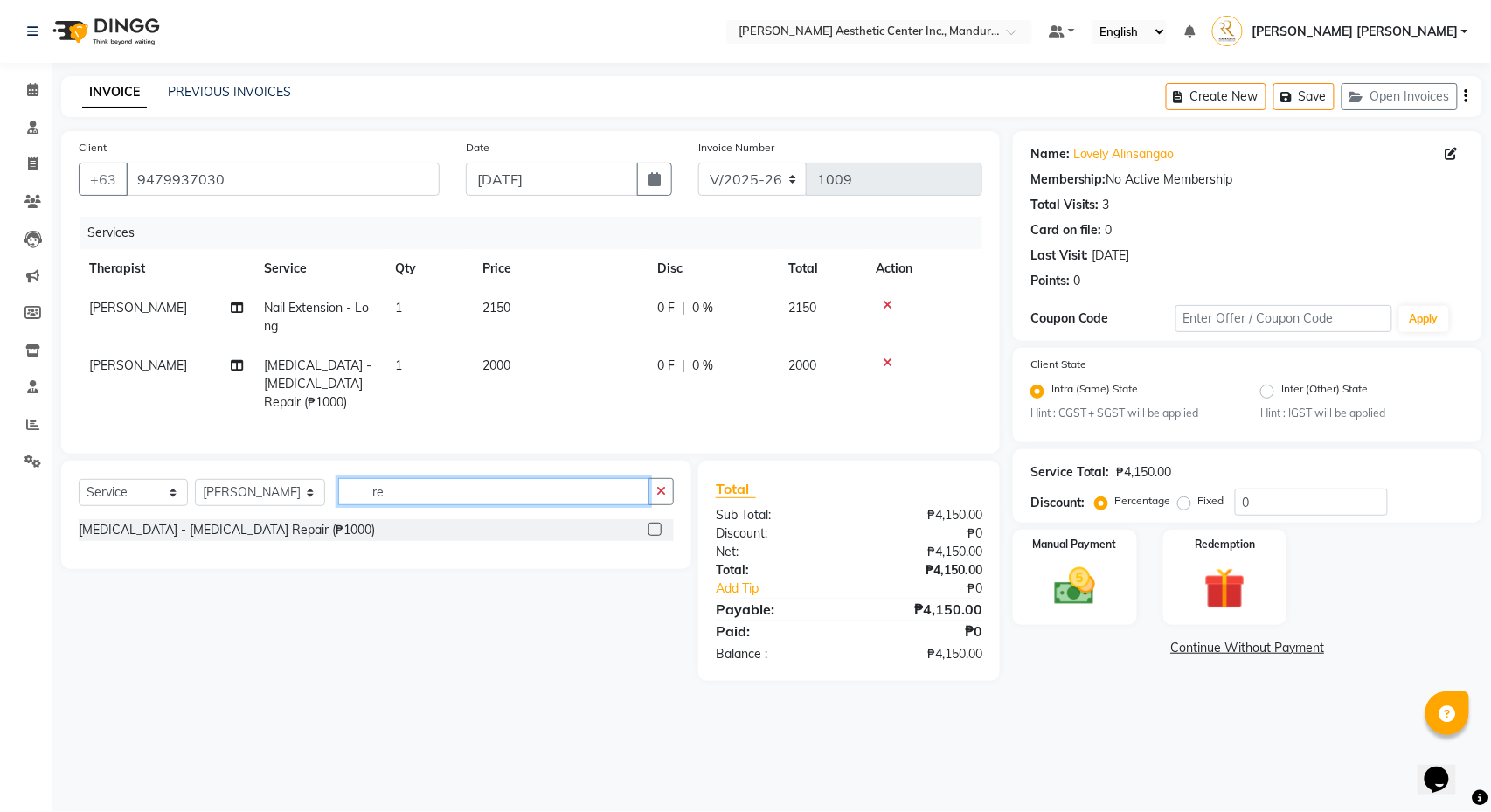
type input "r"
type input "instal"
click at [651, 531] on label at bounding box center [655, 529] width 13 height 13
click at [651, 531] on input "checkbox" at bounding box center [654, 530] width 12 height 12
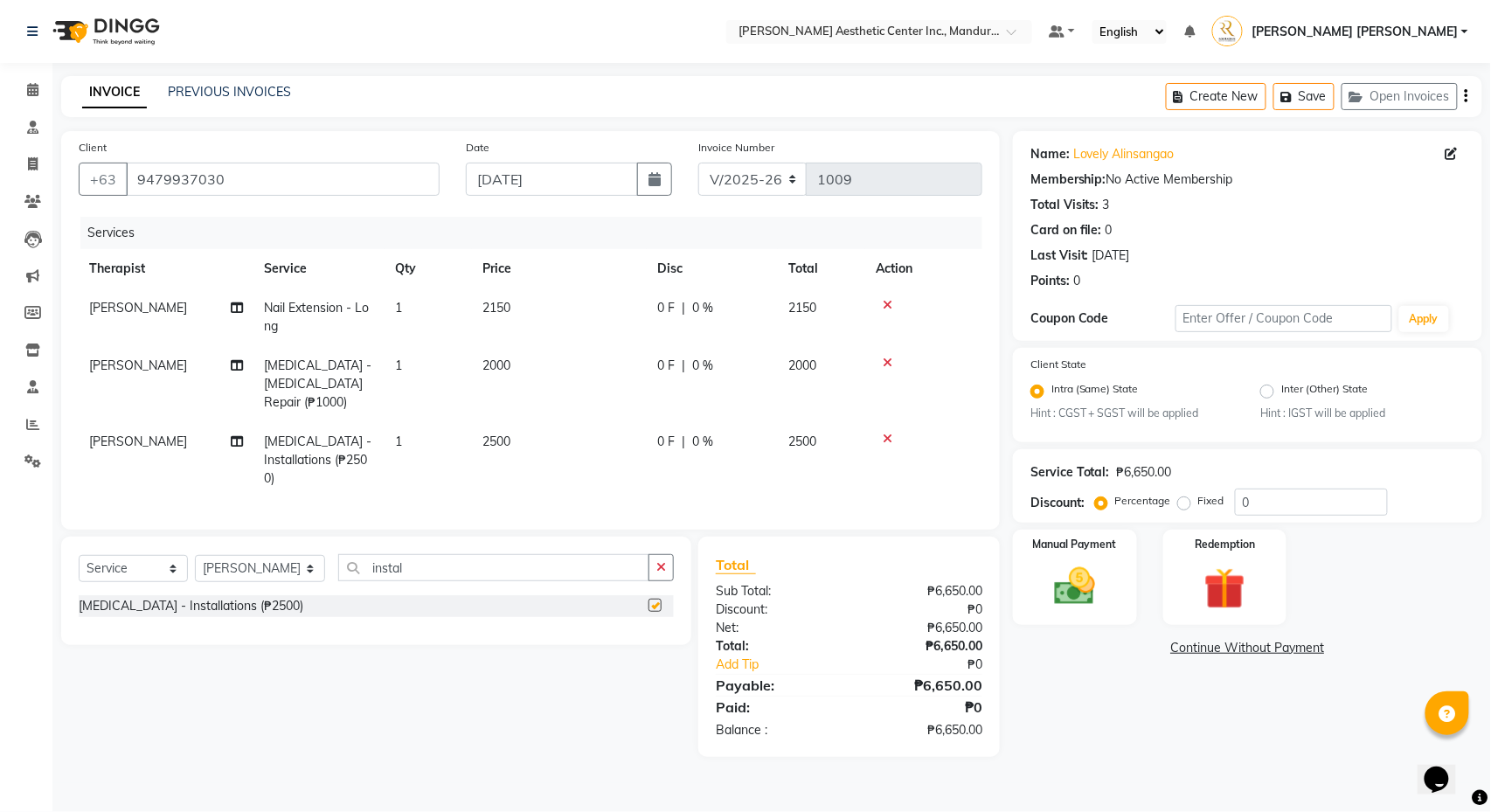
checkbox input "false"
click at [490, 442] on span "2500" at bounding box center [496, 441] width 28 height 15
select select "46220"
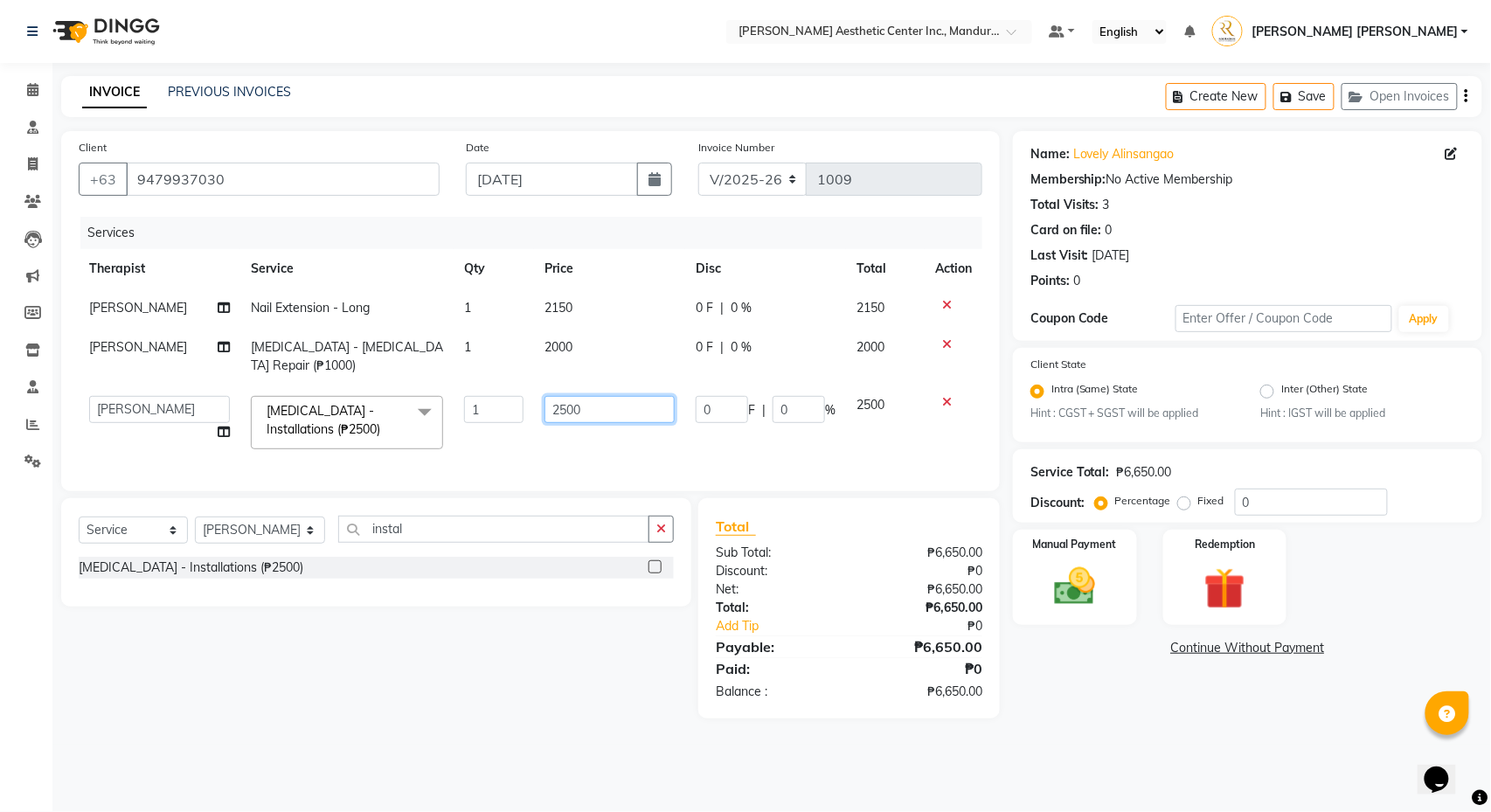
click at [554, 411] on input "2500" at bounding box center [609, 410] width 129 height 27
type input "3500"
click at [686, 452] on td "0 F | 0 %" at bounding box center [765, 422] width 161 height 74
select select "46220"
click at [942, 302] on icon at bounding box center [947, 304] width 10 height 12
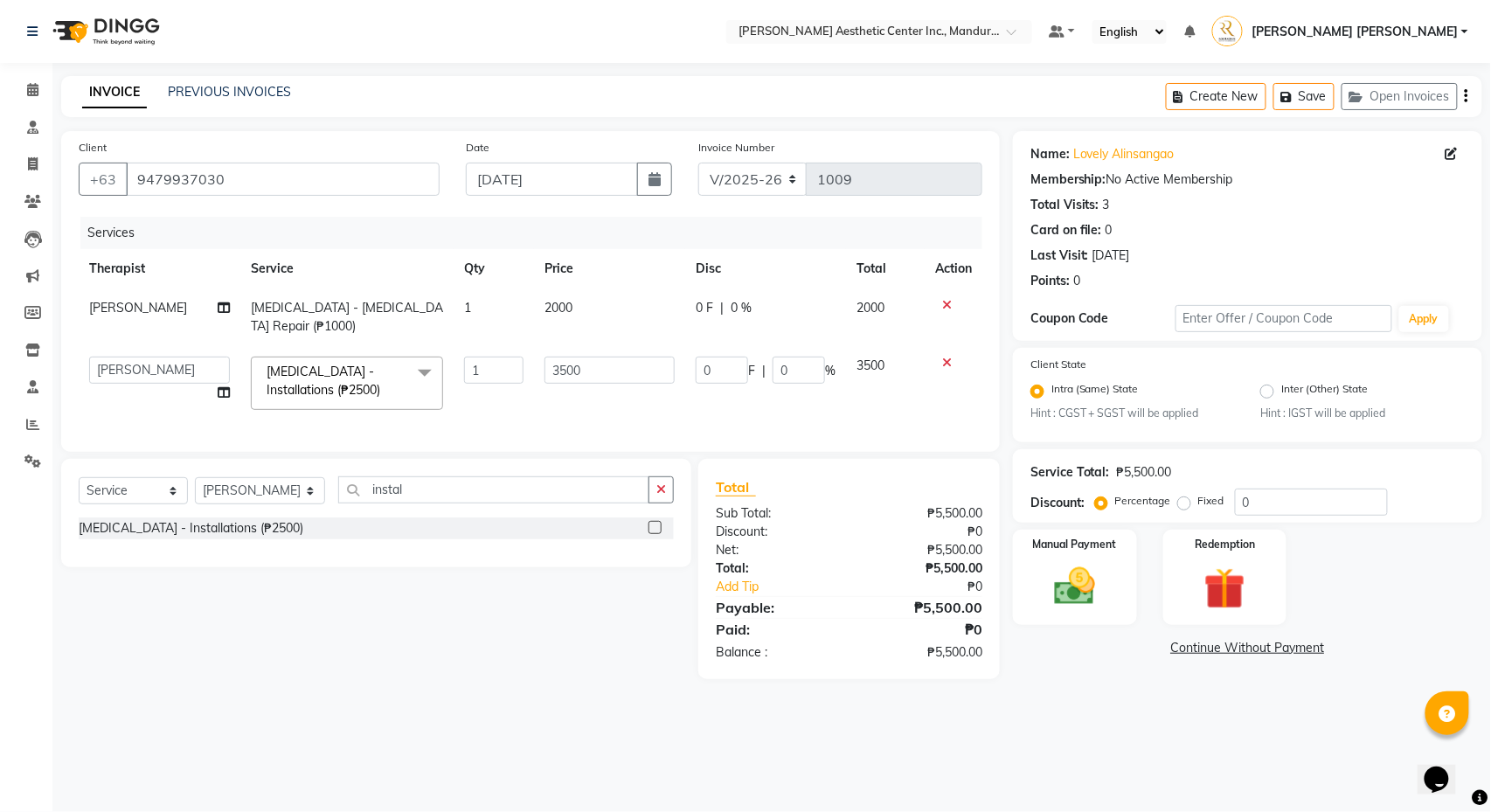
click at [1000, 425] on div "Client [PHONE_NUMBER] Date [DATE] Invoice Number V/2025 V/[PHONE_NUMBER] Servic…" at bounding box center [530, 291] width 939 height 321
click at [1098, 602] on img at bounding box center [1075, 588] width 69 height 49
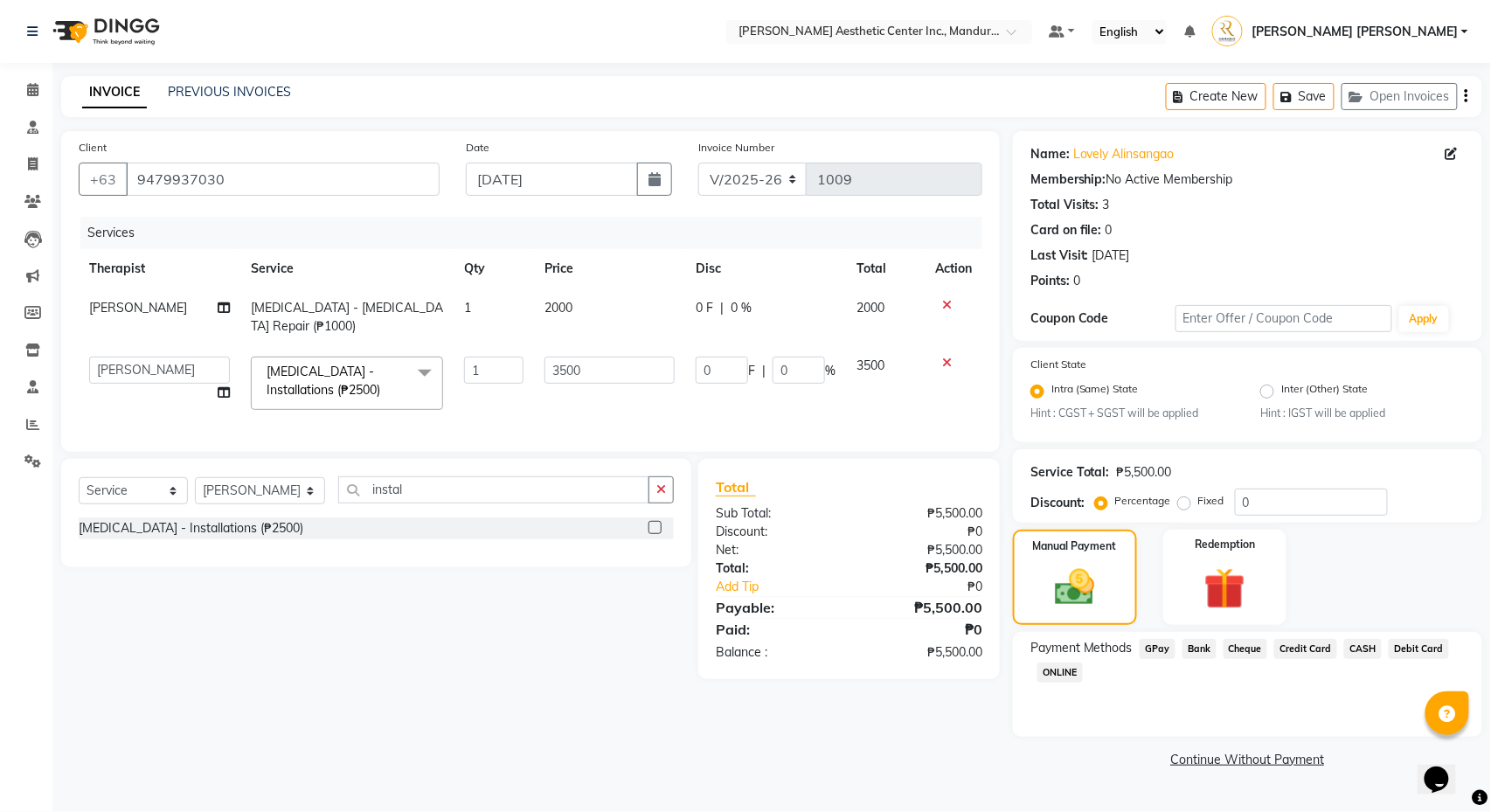
click at [1381, 654] on span "CASH" at bounding box center [1363, 649] width 37 height 20
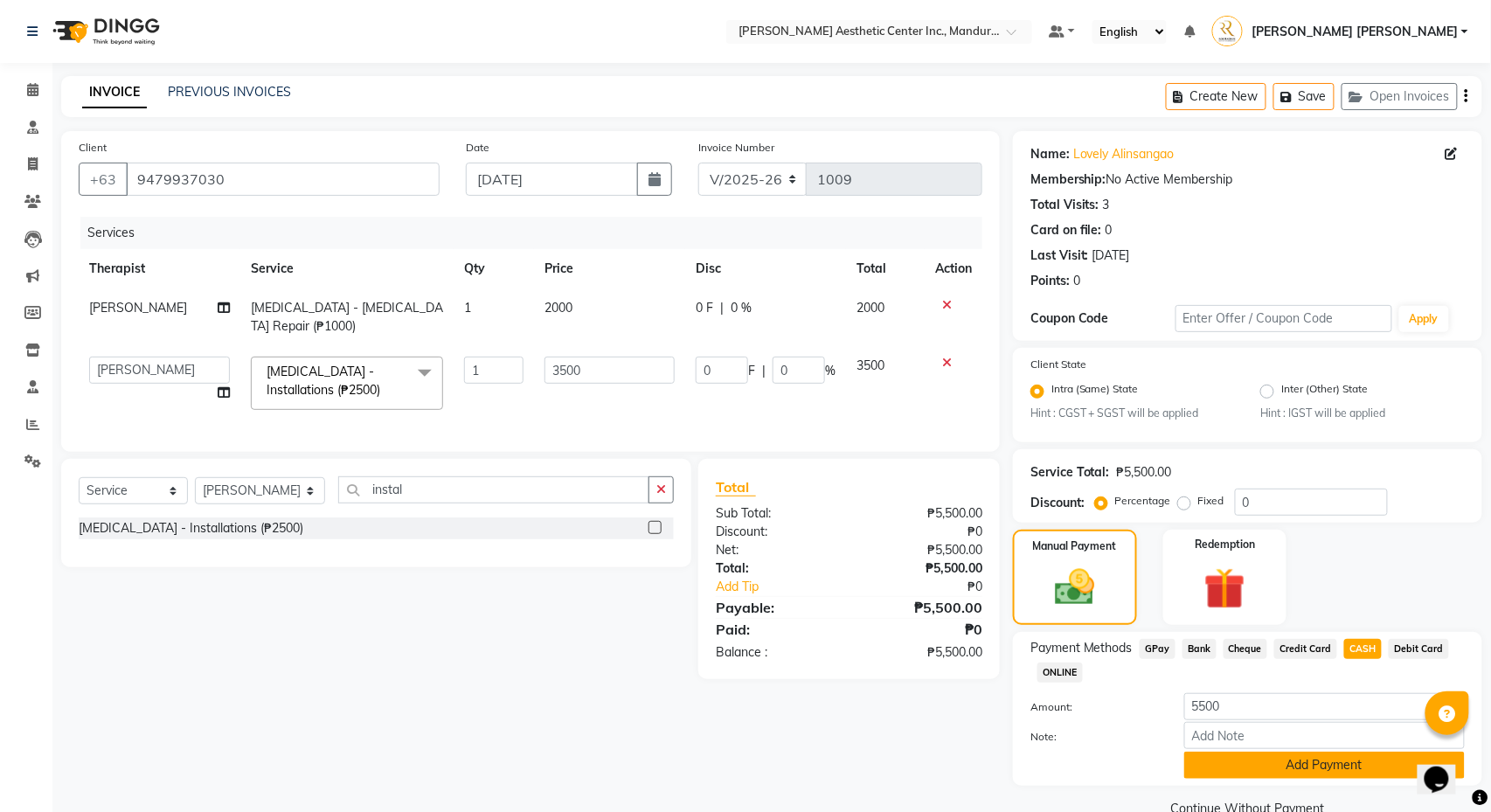
click at [1352, 698] on button "Add Payment" at bounding box center [1325, 765] width 281 height 27
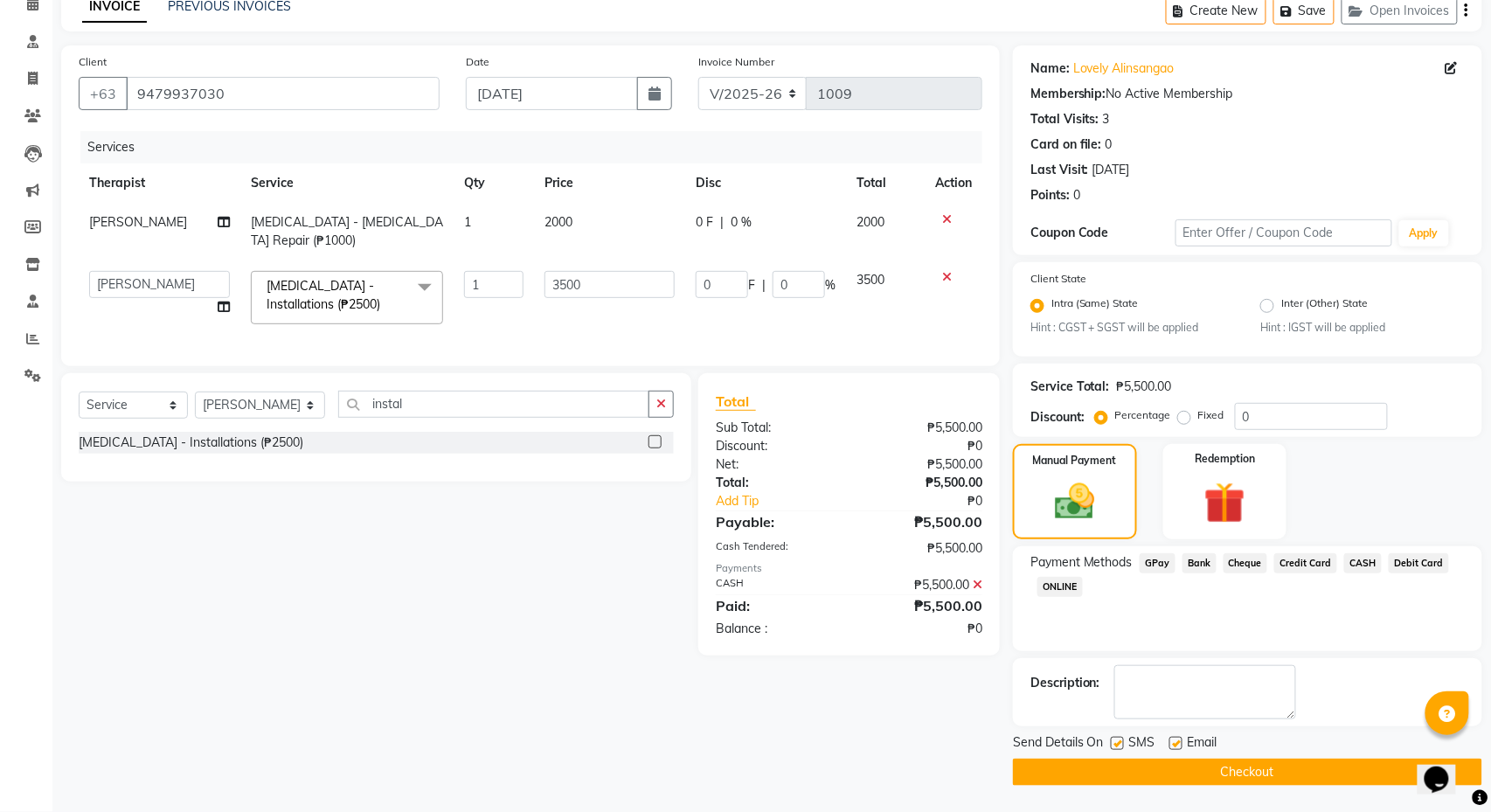
scroll to position [88, 0]
click at [1305, 698] on button "Checkout" at bounding box center [1247, 772] width 470 height 27
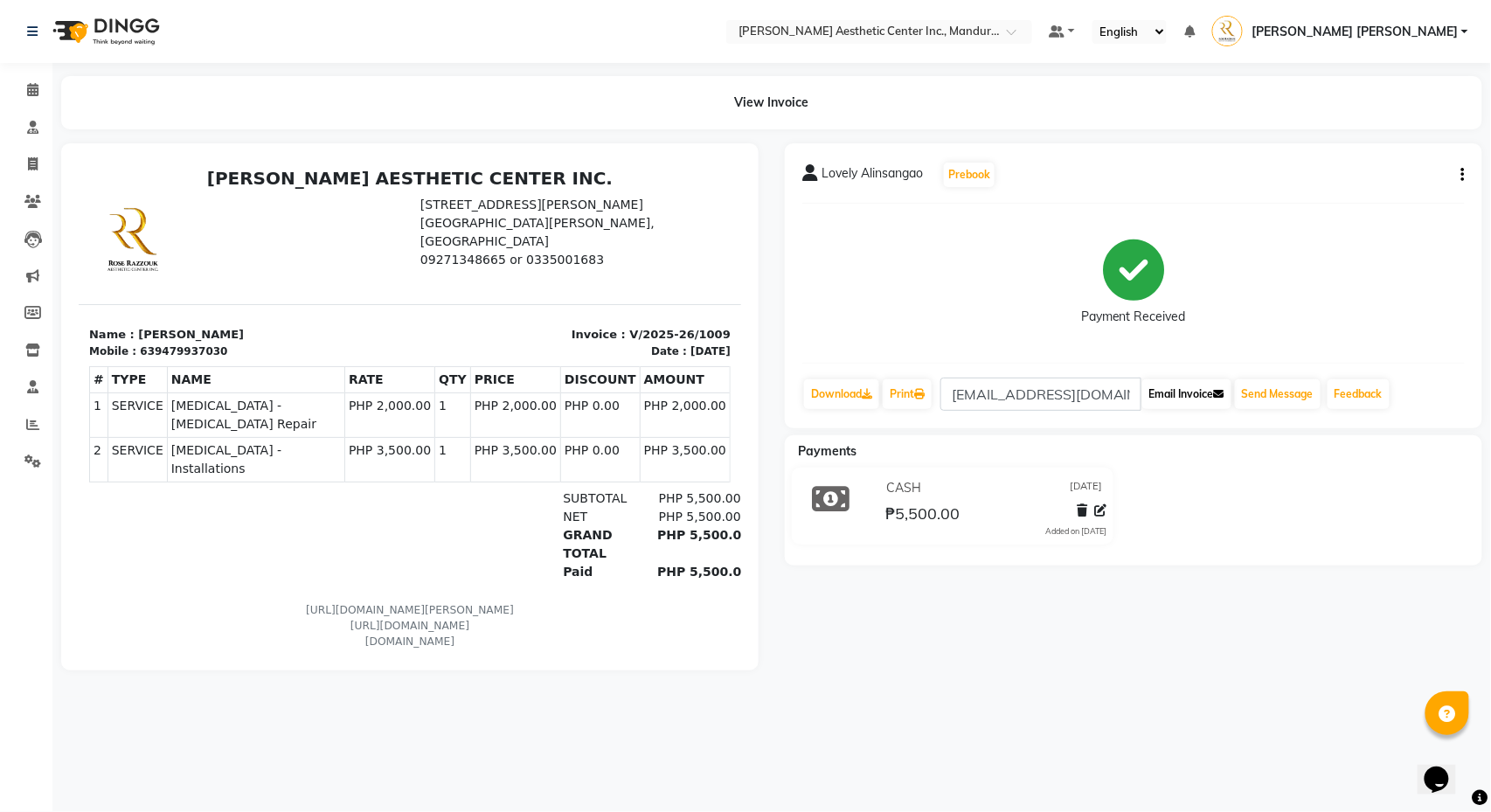
click at [1210, 404] on button "Email Invoice" at bounding box center [1188, 394] width 89 height 30
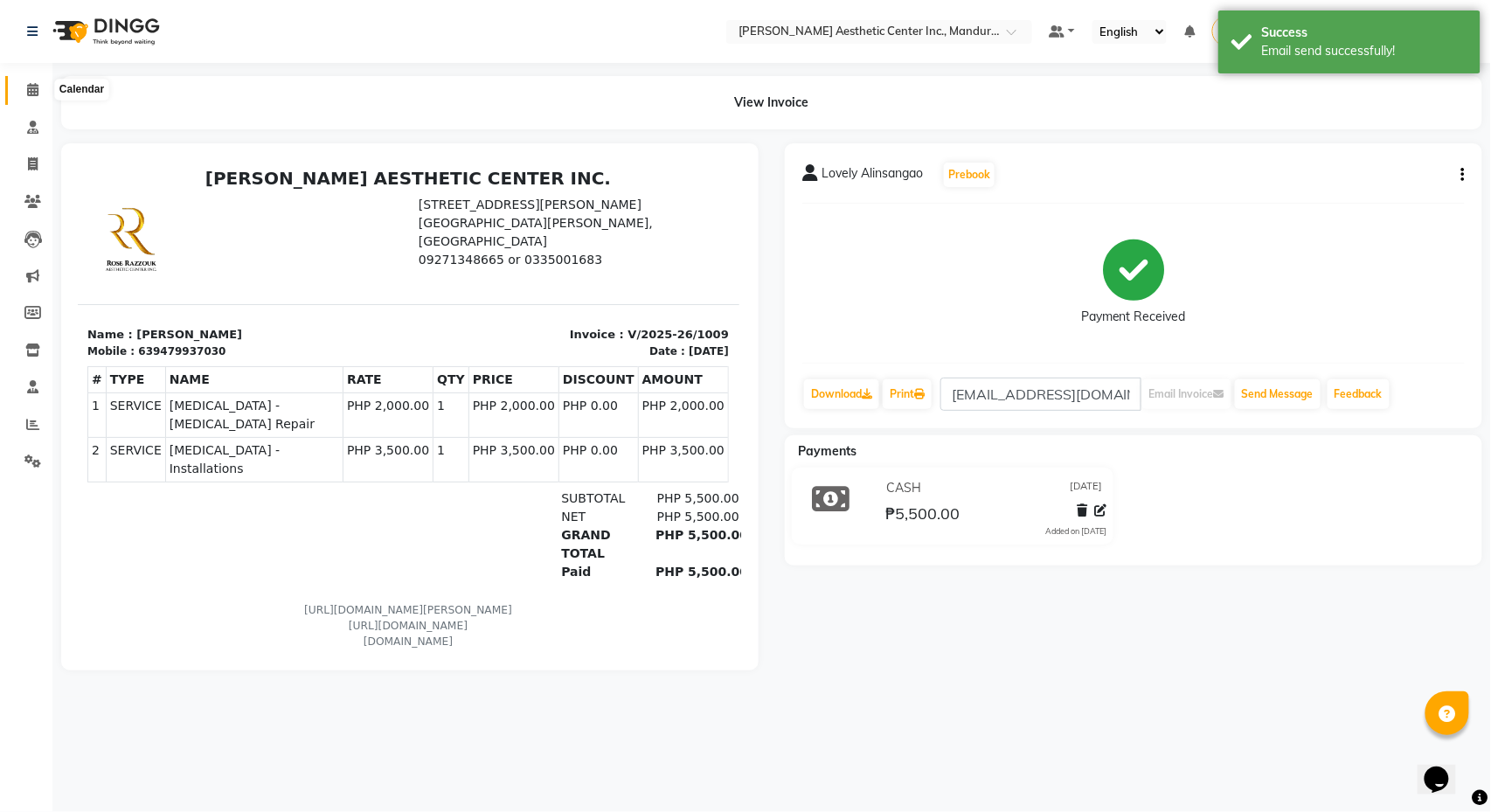
click at [35, 91] on icon at bounding box center [33, 89] width 12 height 13
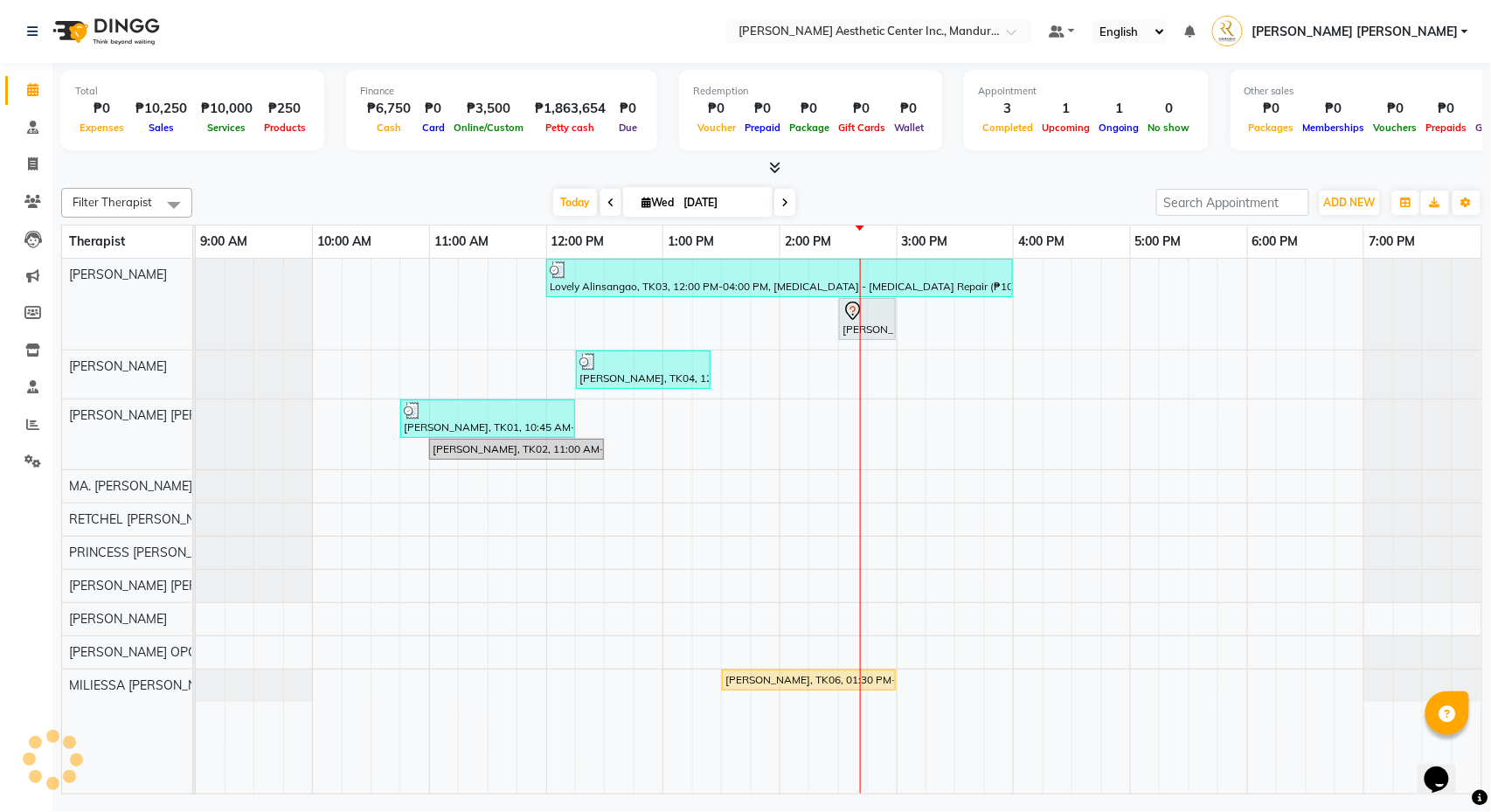
click at [763, 490] on div "Lovely Alinsangao, TK03, 12:00 PM-04:00 PM, [MEDICAL_DATA] - [MEDICAL_DATA] Rep…" at bounding box center [839, 526] width 1286 height 535
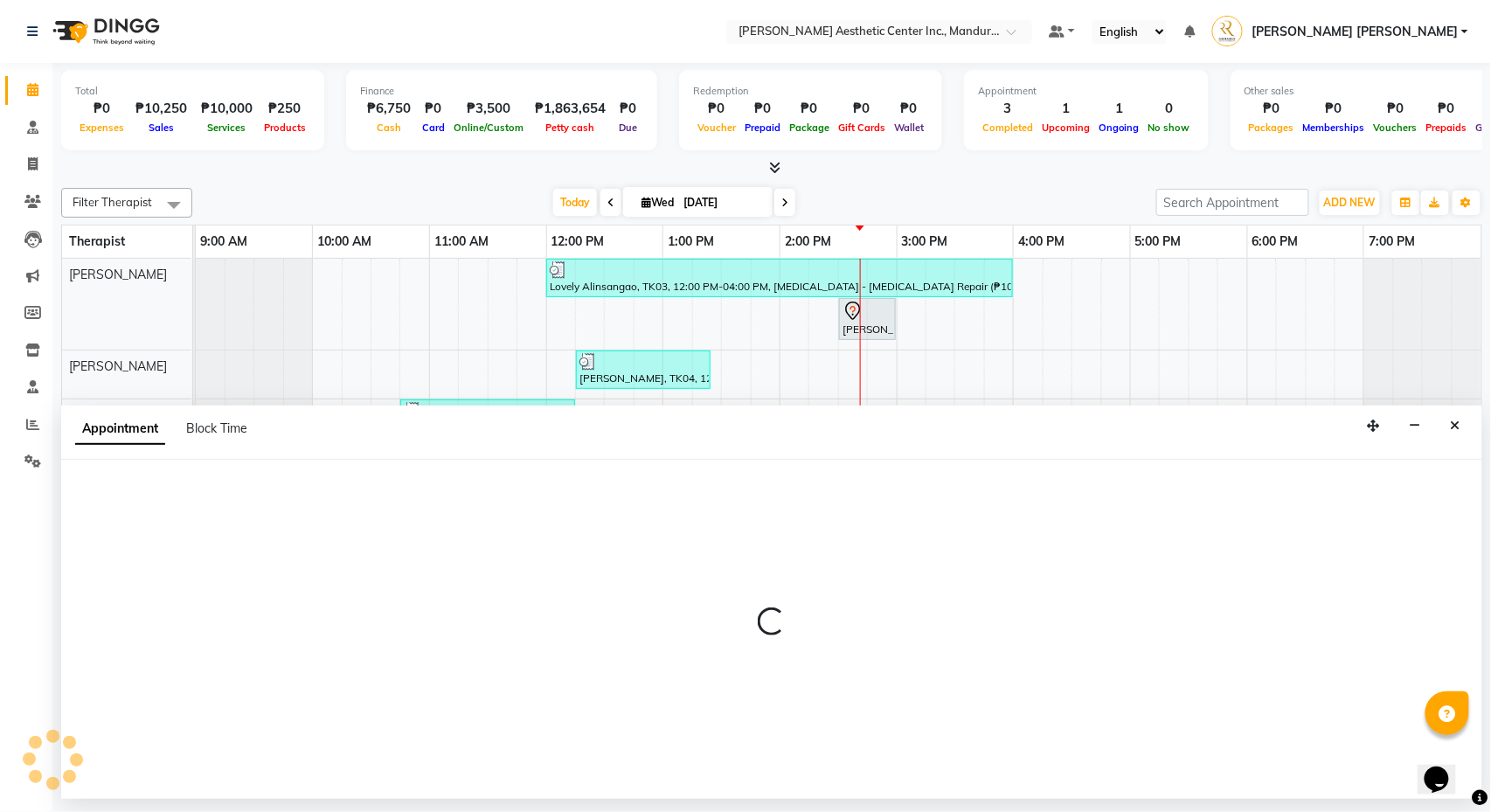
select select "46410"
select select "825"
select select "tentative"
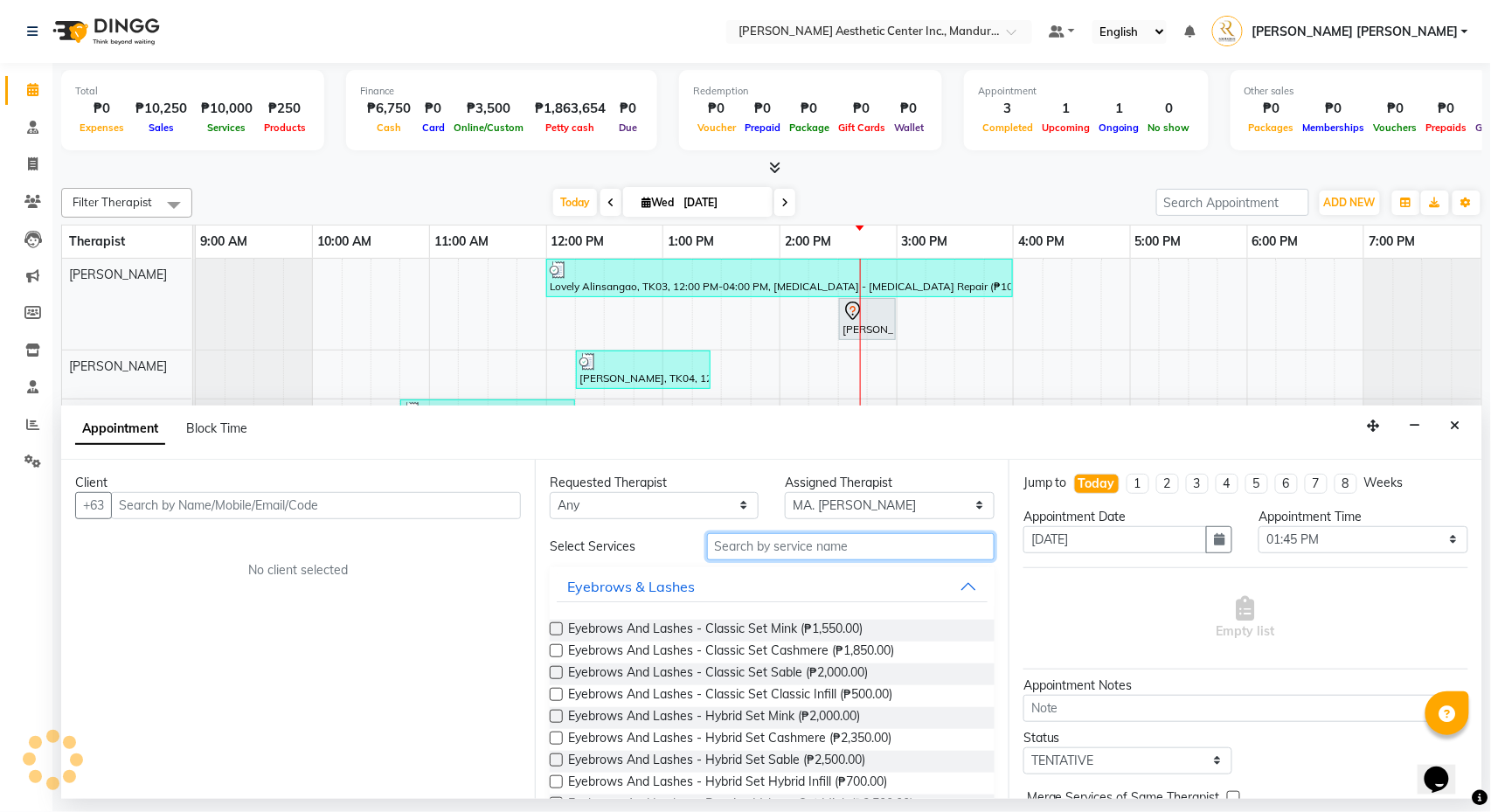
click at [757, 550] on input "text" at bounding box center [850, 547] width 288 height 27
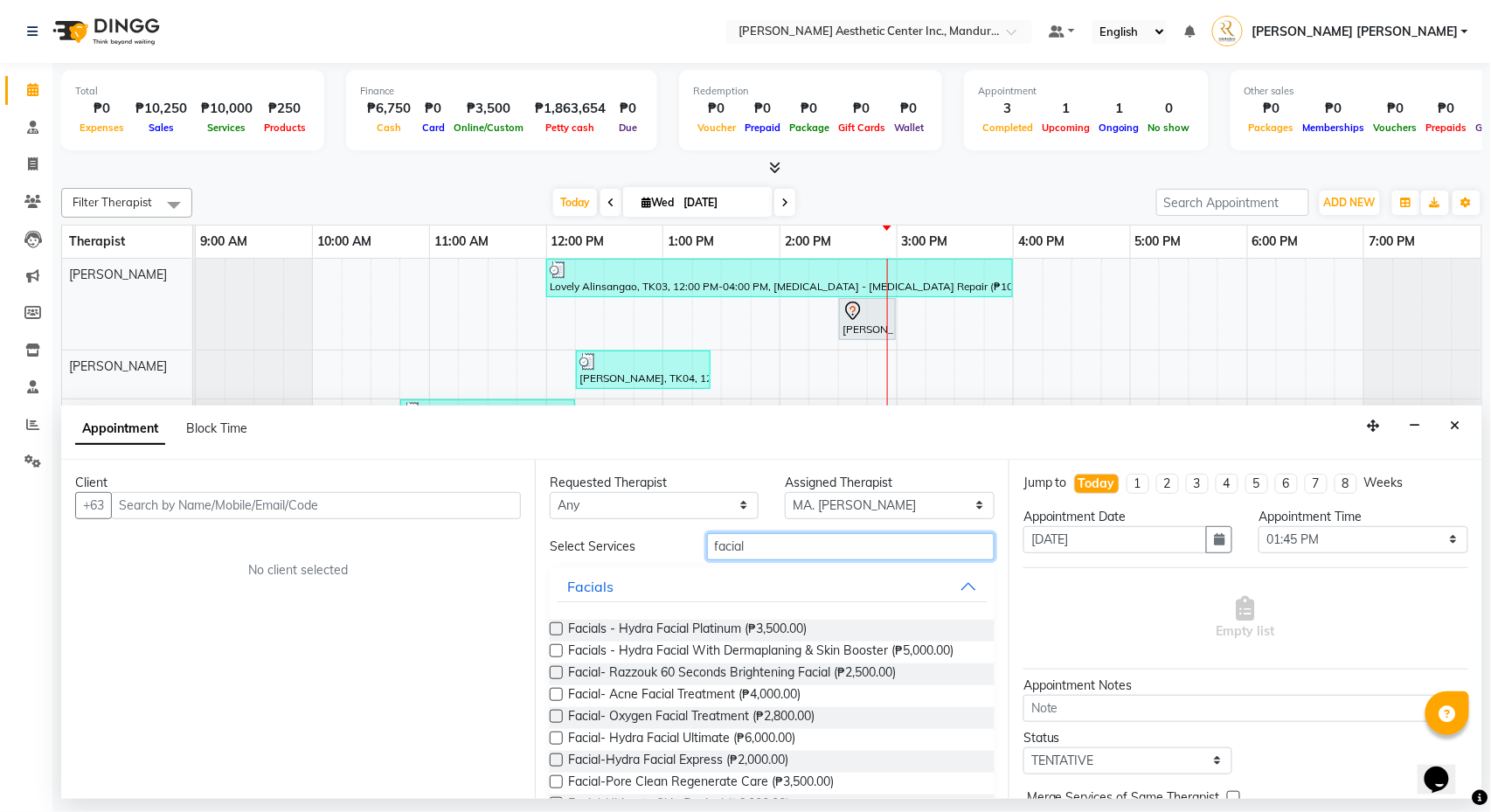
click at [773, 553] on input "facial" at bounding box center [850, 547] width 288 height 27
type input "f"
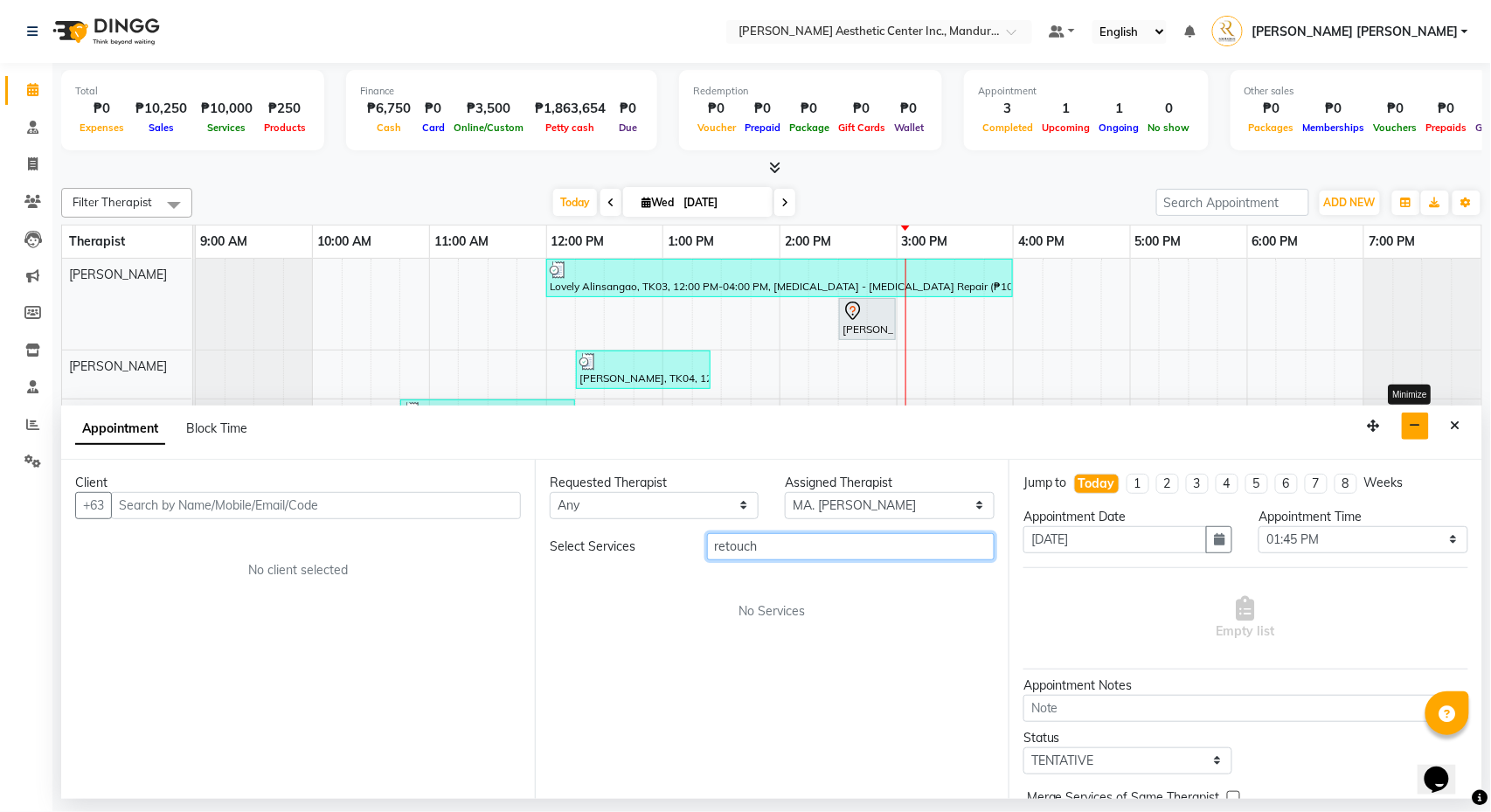
type input "retouch"
click at [1411, 434] on button "button" at bounding box center [1416, 426] width 27 height 27
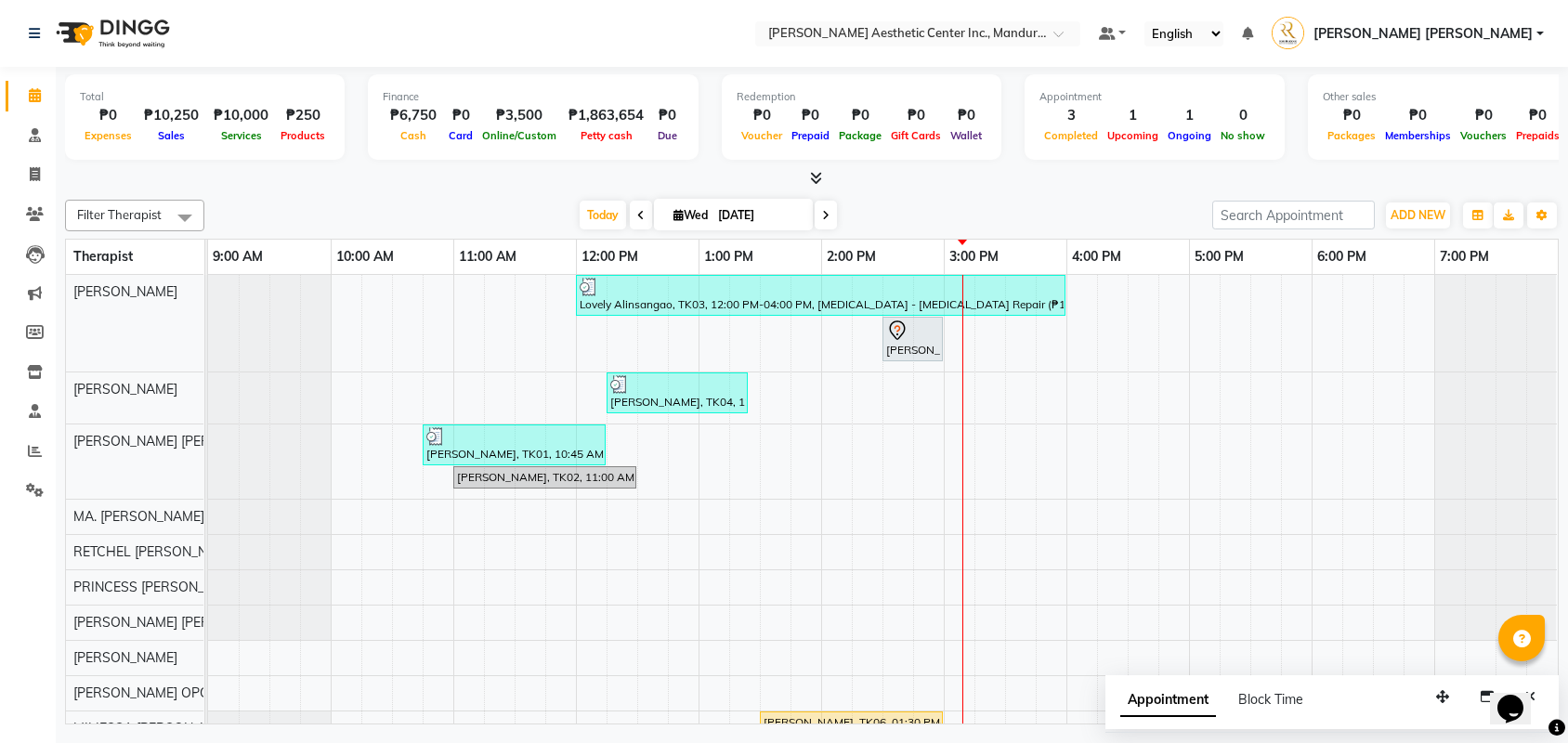
click at [822, 220] on span at bounding box center [826, 215] width 22 height 29
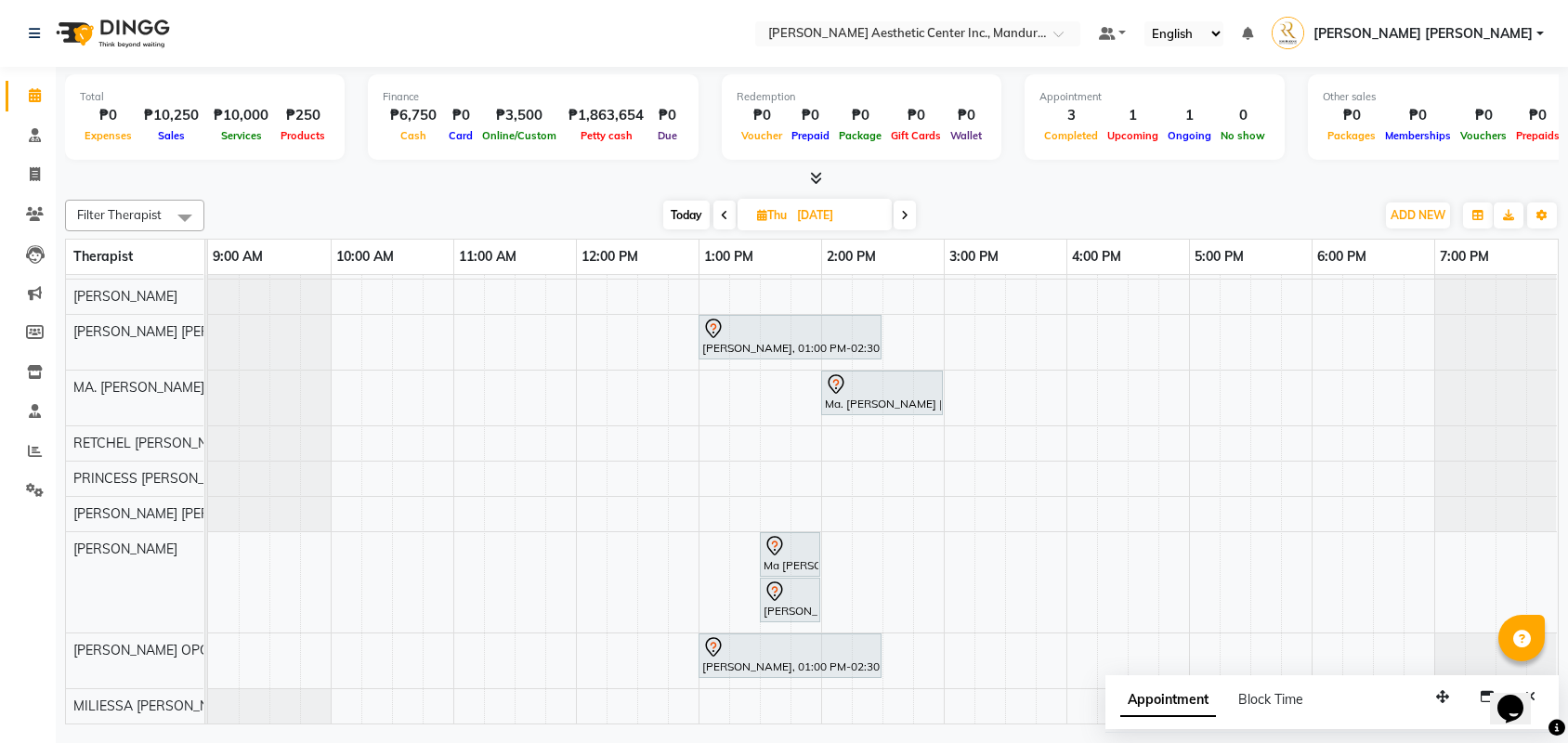
scroll to position [34, 0]
click at [723, 223] on span at bounding box center [724, 215] width 22 height 29
type input "[DATE]"
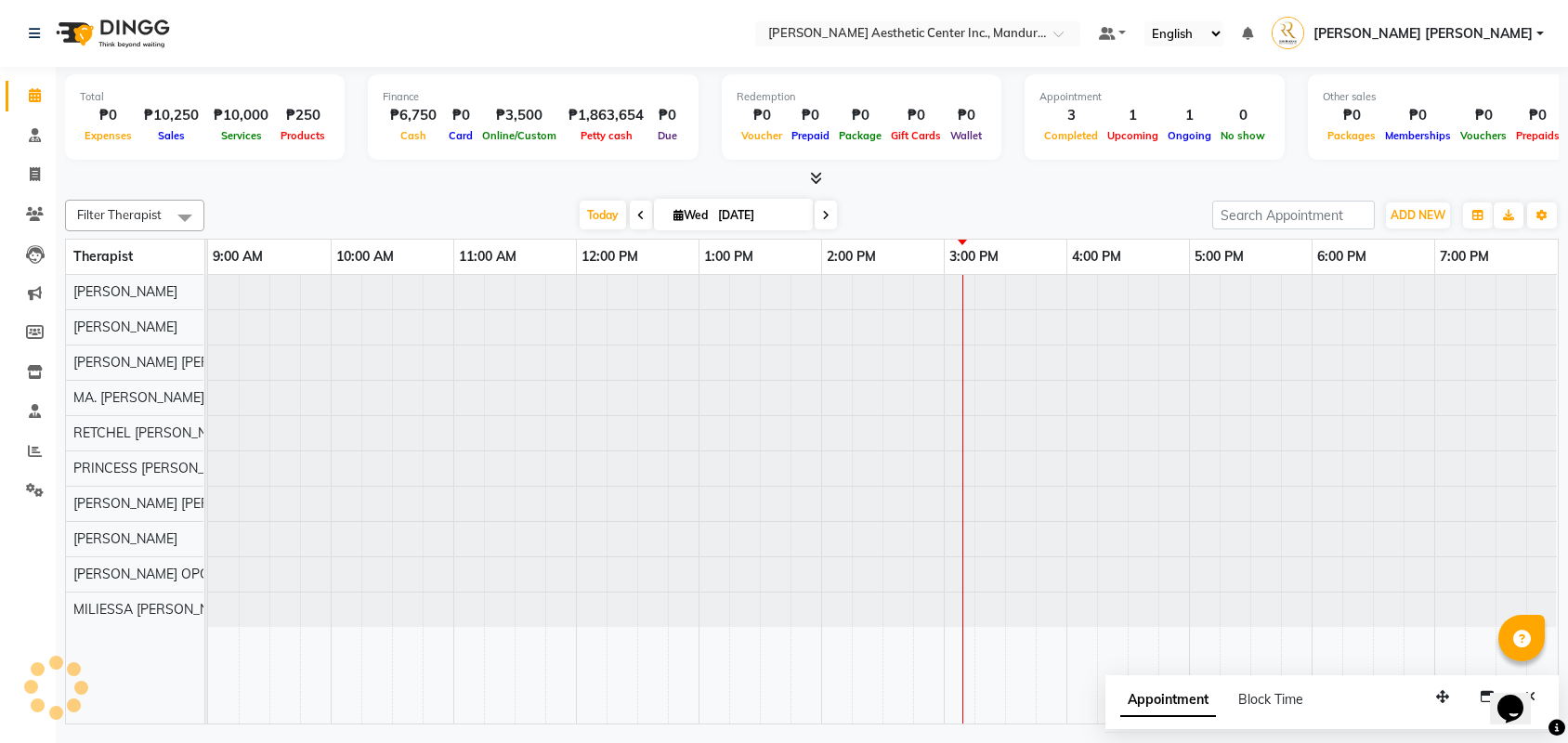
scroll to position [0, 0]
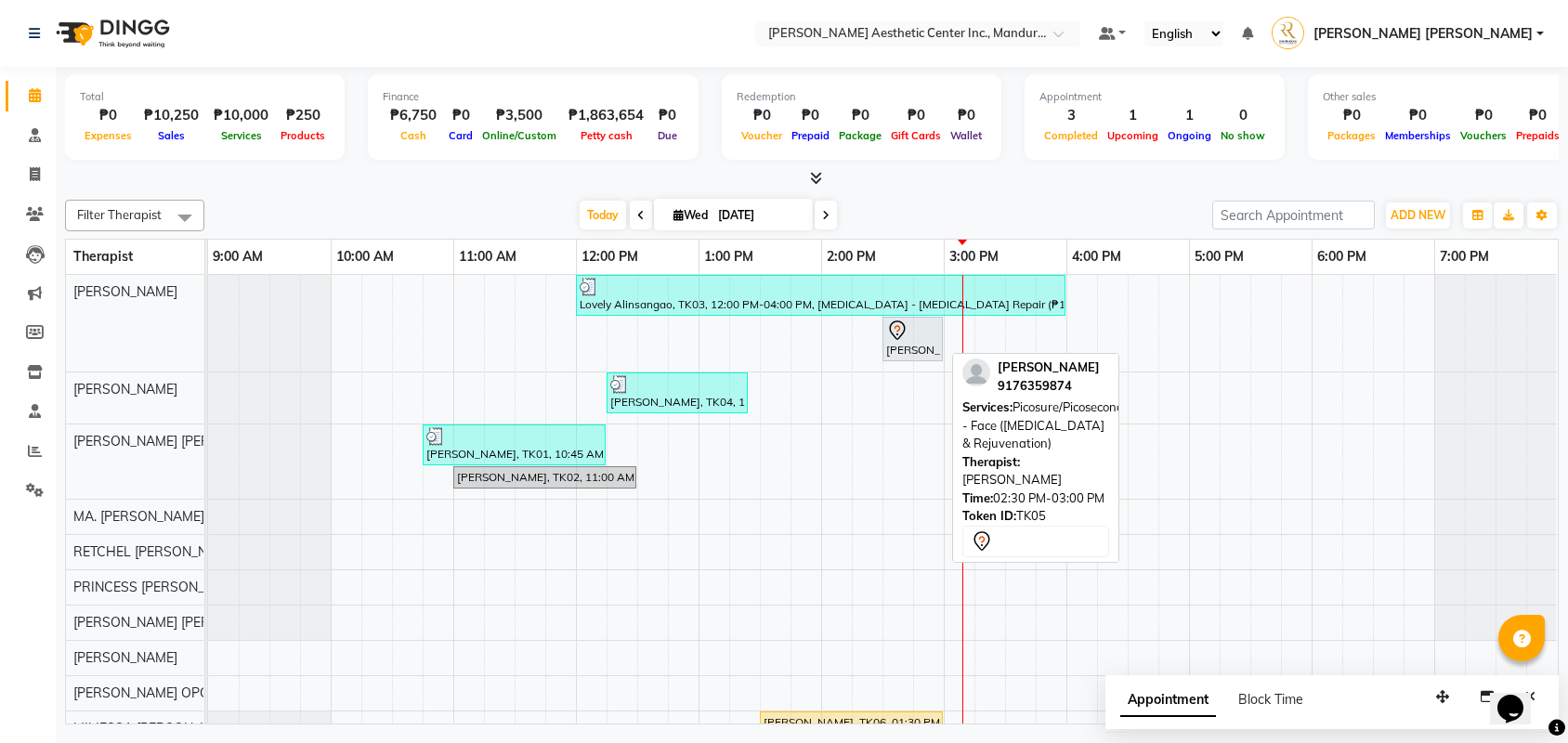
click at [922, 331] on div at bounding box center [912, 330] width 53 height 22
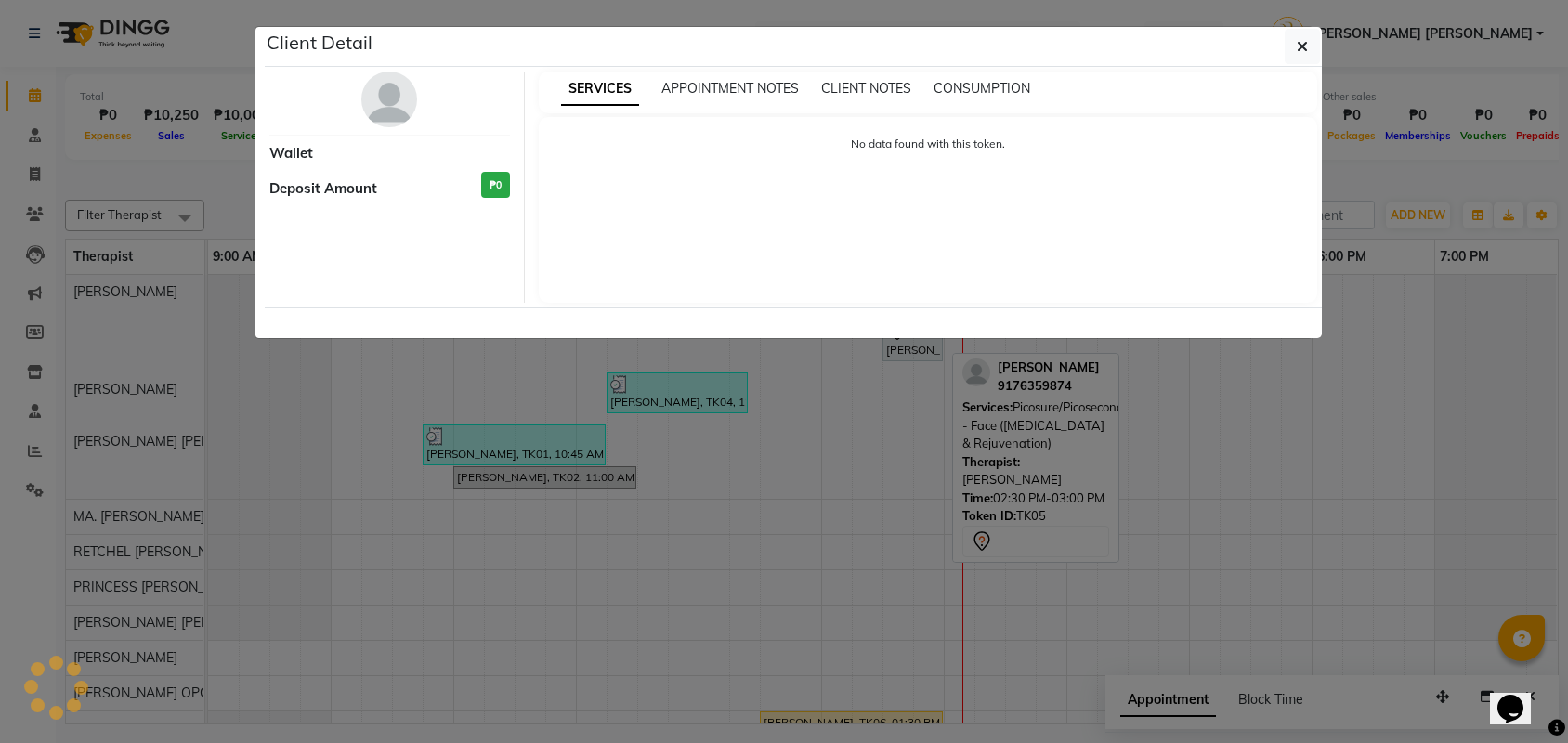
select select "7"
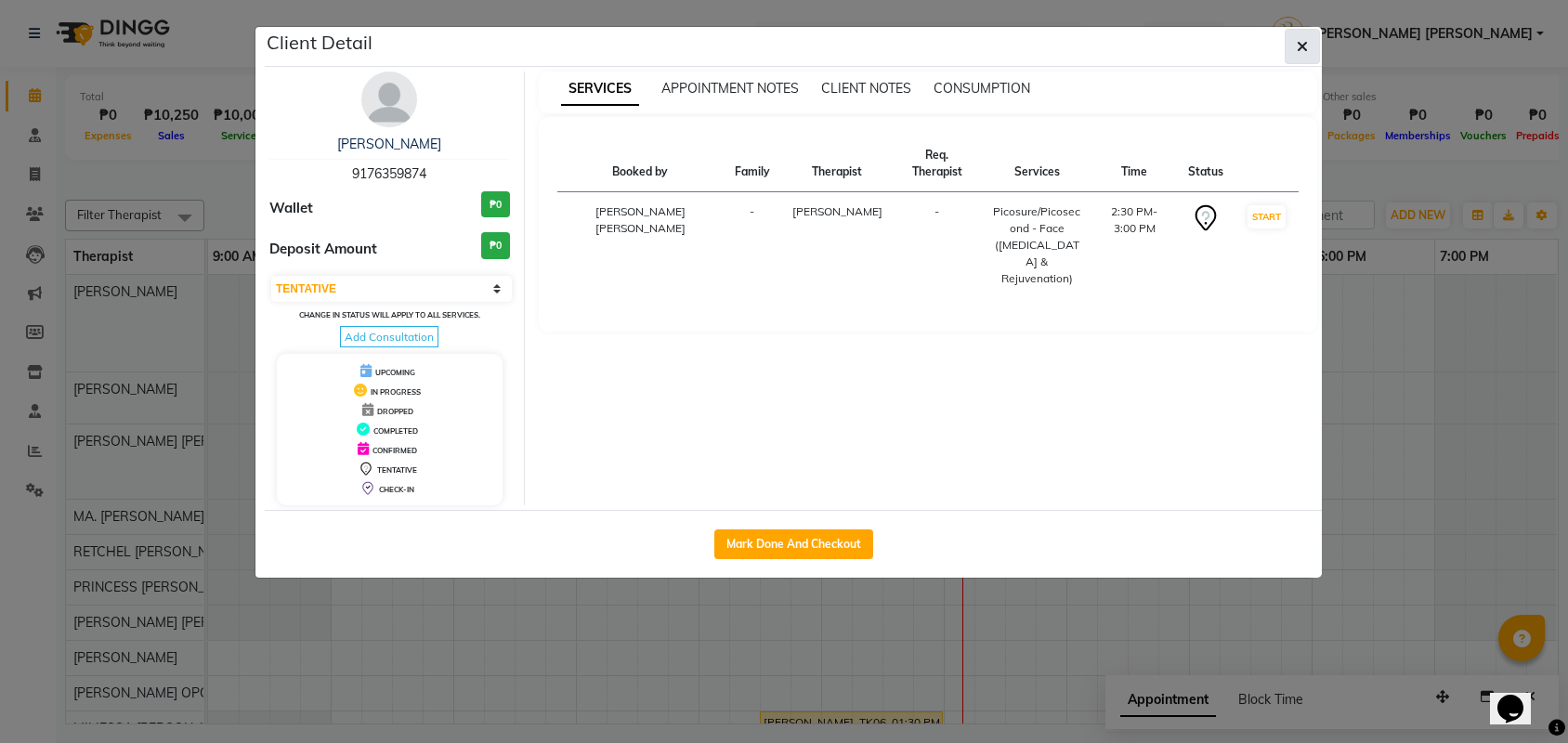
click at [1293, 62] on button "button" at bounding box center [1302, 46] width 36 height 36
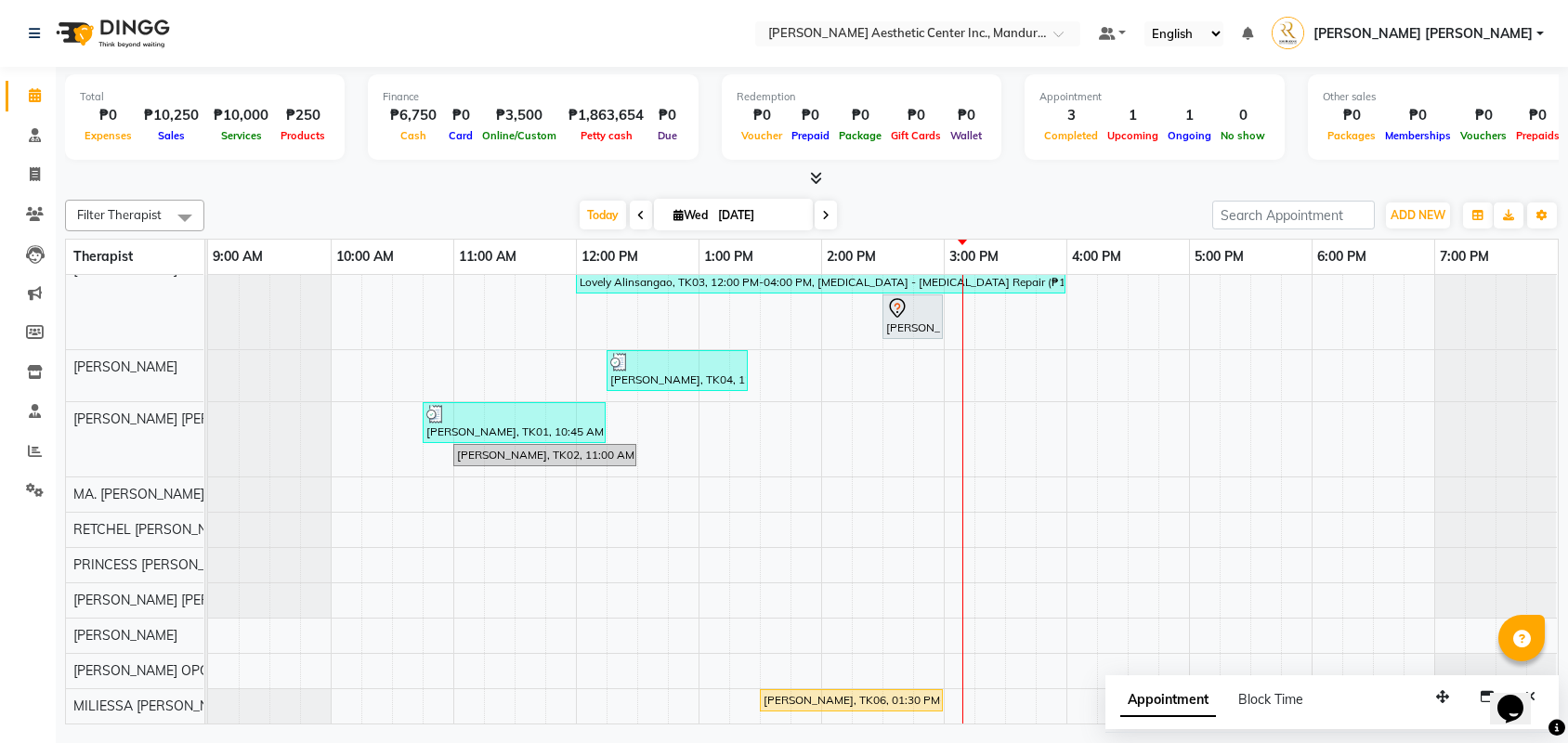
click at [967, 432] on div "Lovely Alinsangao, TK03, 12:00 PM-04:00 PM, [MEDICAL_DATA] - [MEDICAL_DATA] Rep…" at bounding box center [883, 488] width 1350 height 471
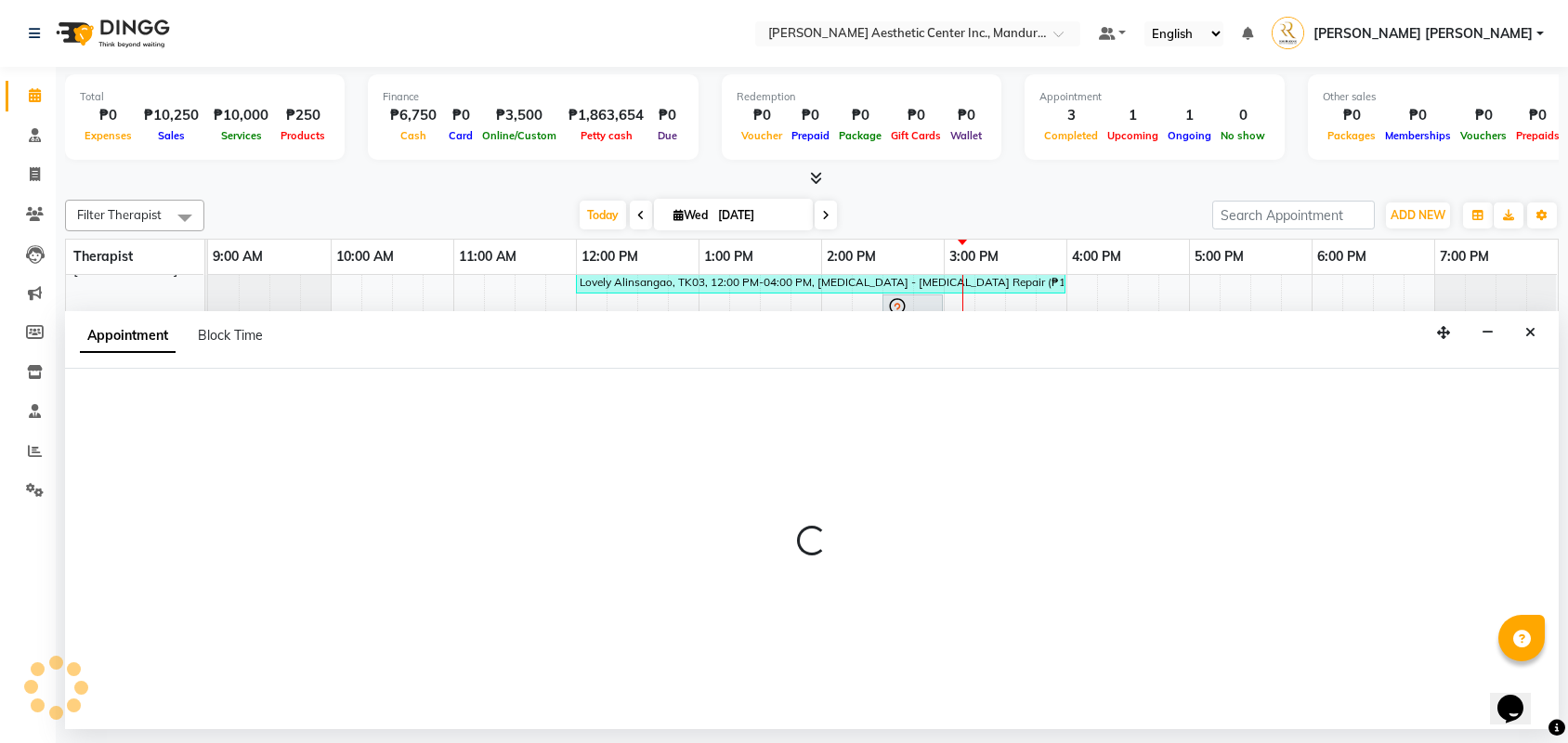
select select "46409"
select select "900"
select select "tentative"
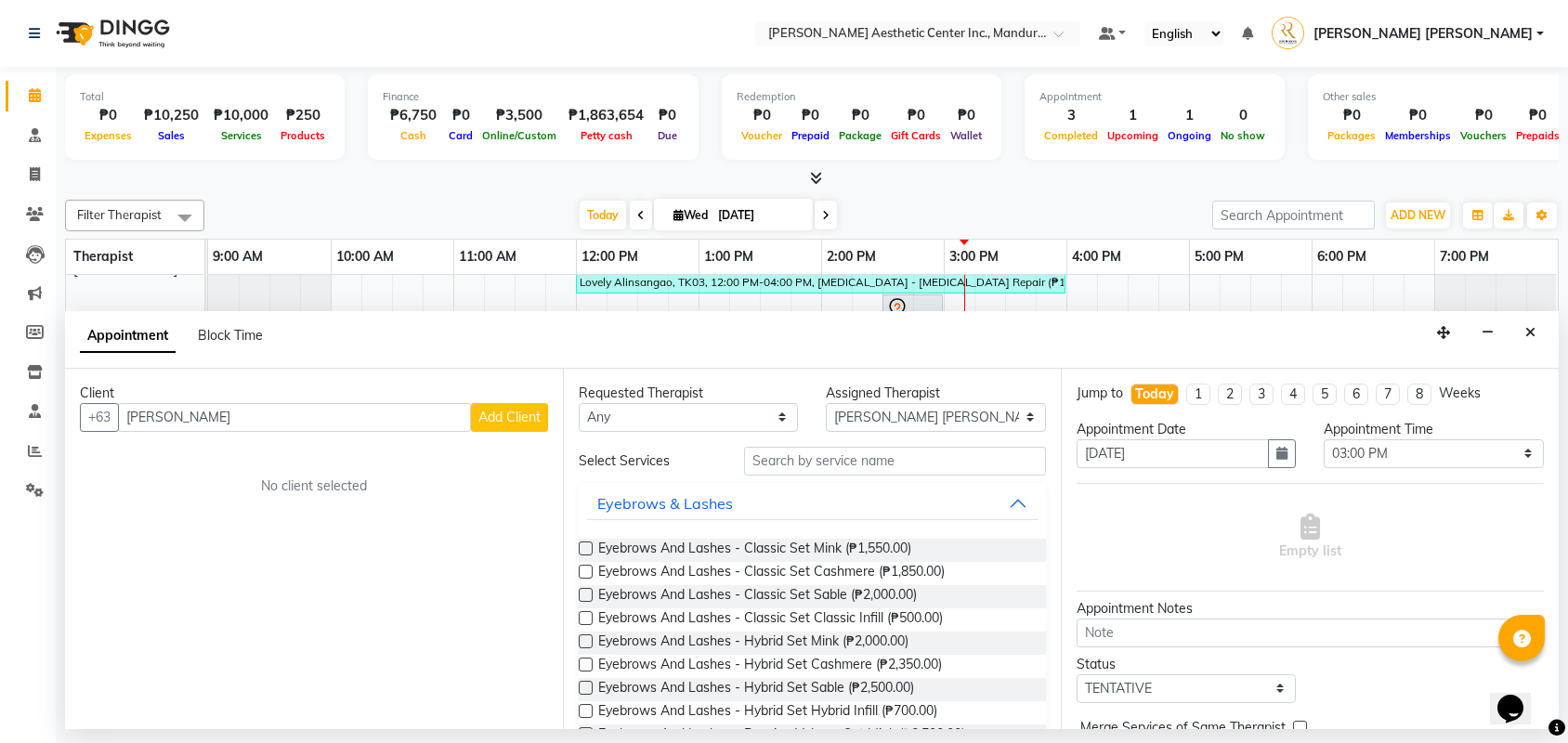
click at [190, 417] on input "[PERSON_NAME]" at bounding box center [294, 418] width 353 height 29
click at [242, 417] on input "Shelomneil" at bounding box center [294, 418] width 353 height 29
type input "Shelomneil"
click at [498, 413] on span "Add Client" at bounding box center [510, 416] width 62 height 16
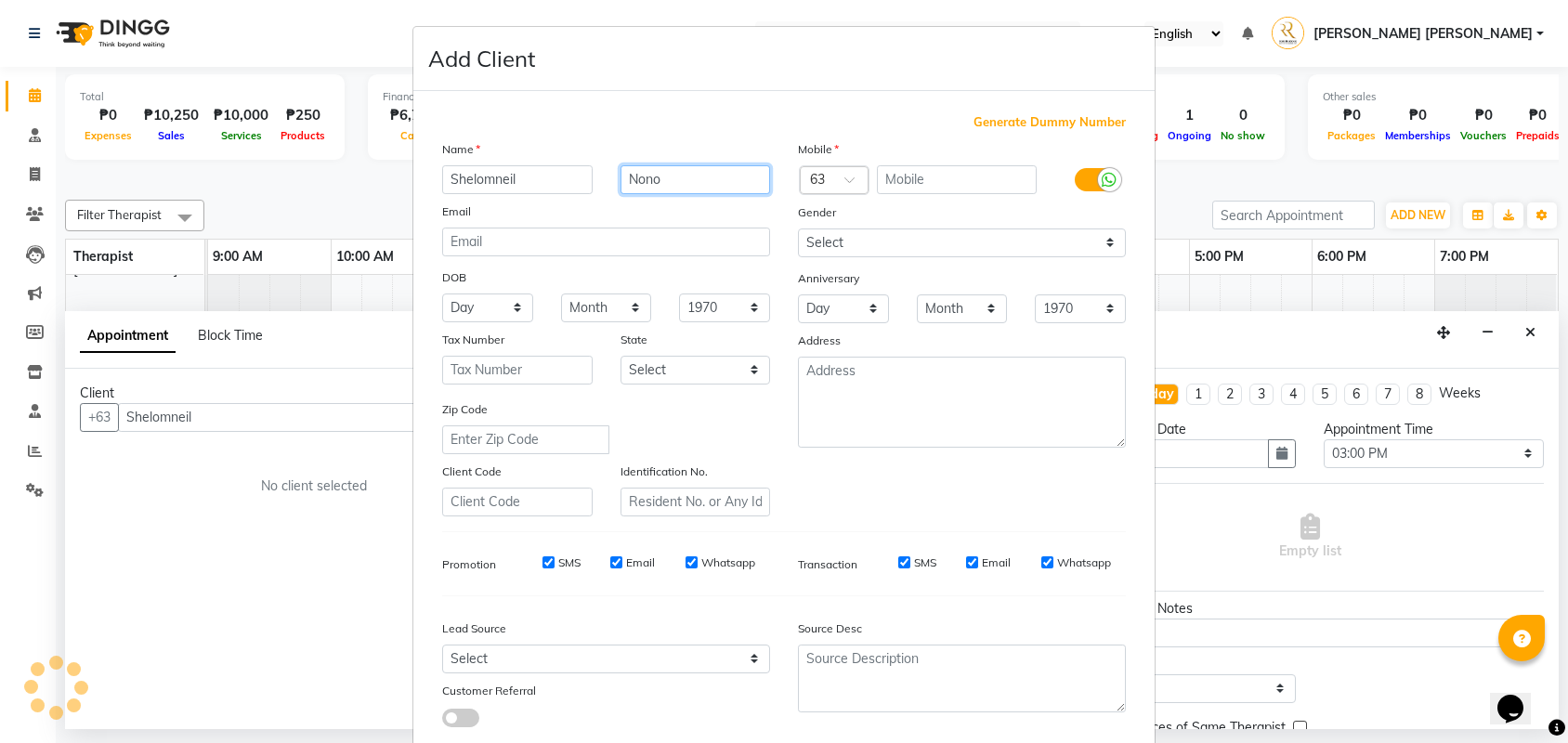
type input "Nono"
click at [942, 180] on input "text" at bounding box center [957, 179] width 160 height 29
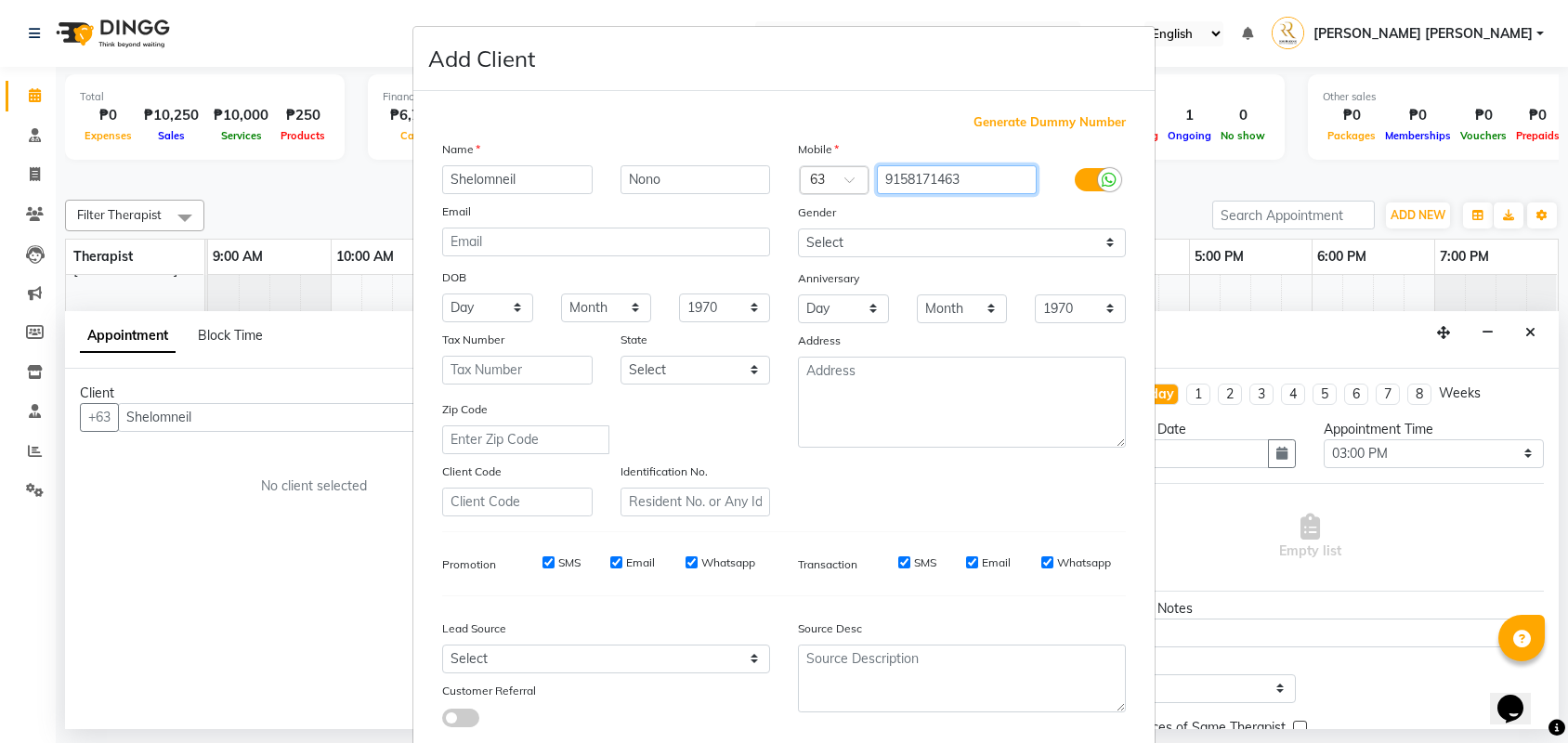
type input "9158171463"
select select "[DEMOGRAPHIC_DATA]"
type input "[EMAIL_ADDRESS][DOMAIN_NAME]"
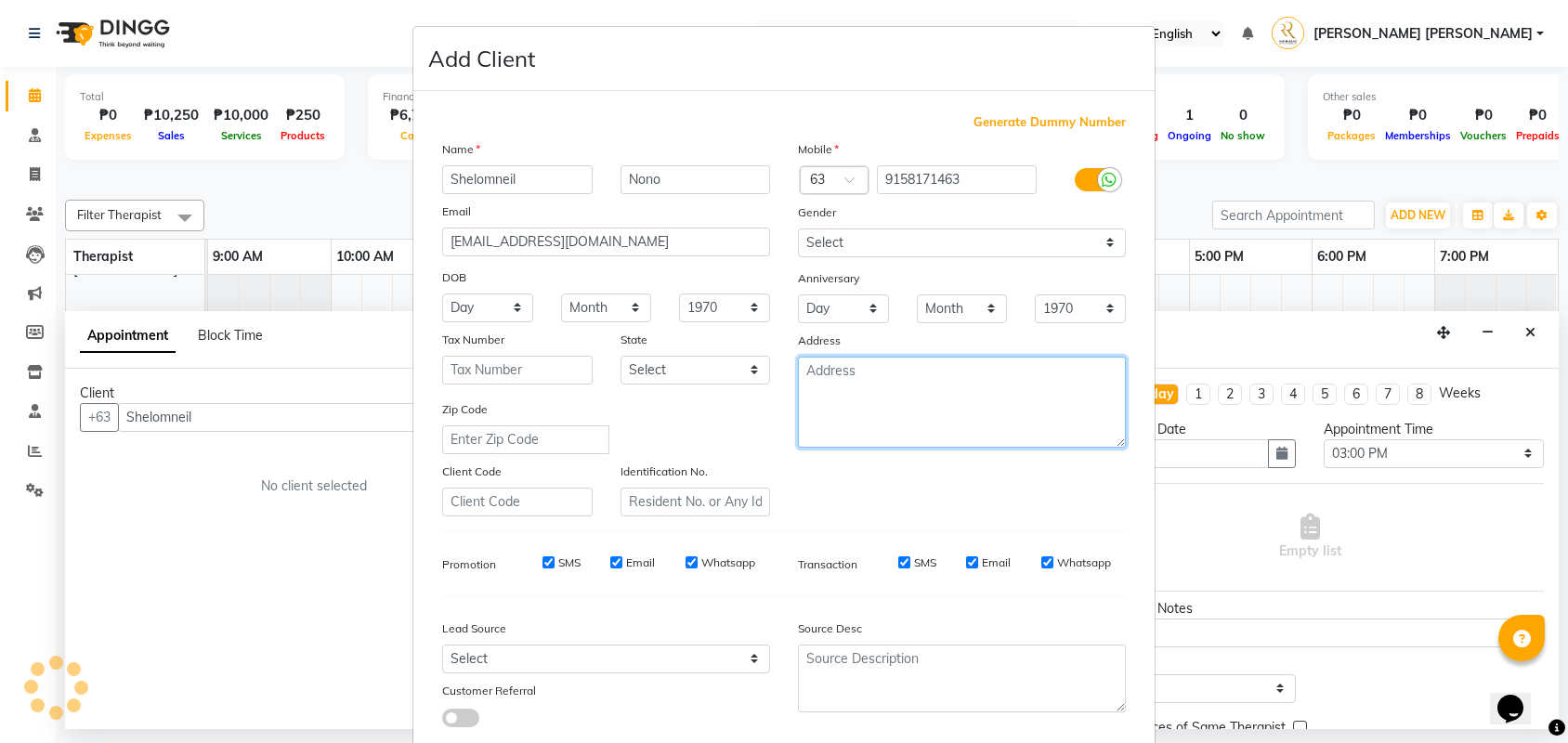
click at [864, 409] on textarea at bounding box center [963, 401] width 328 height 91
type textarea "[PERSON_NAME]"
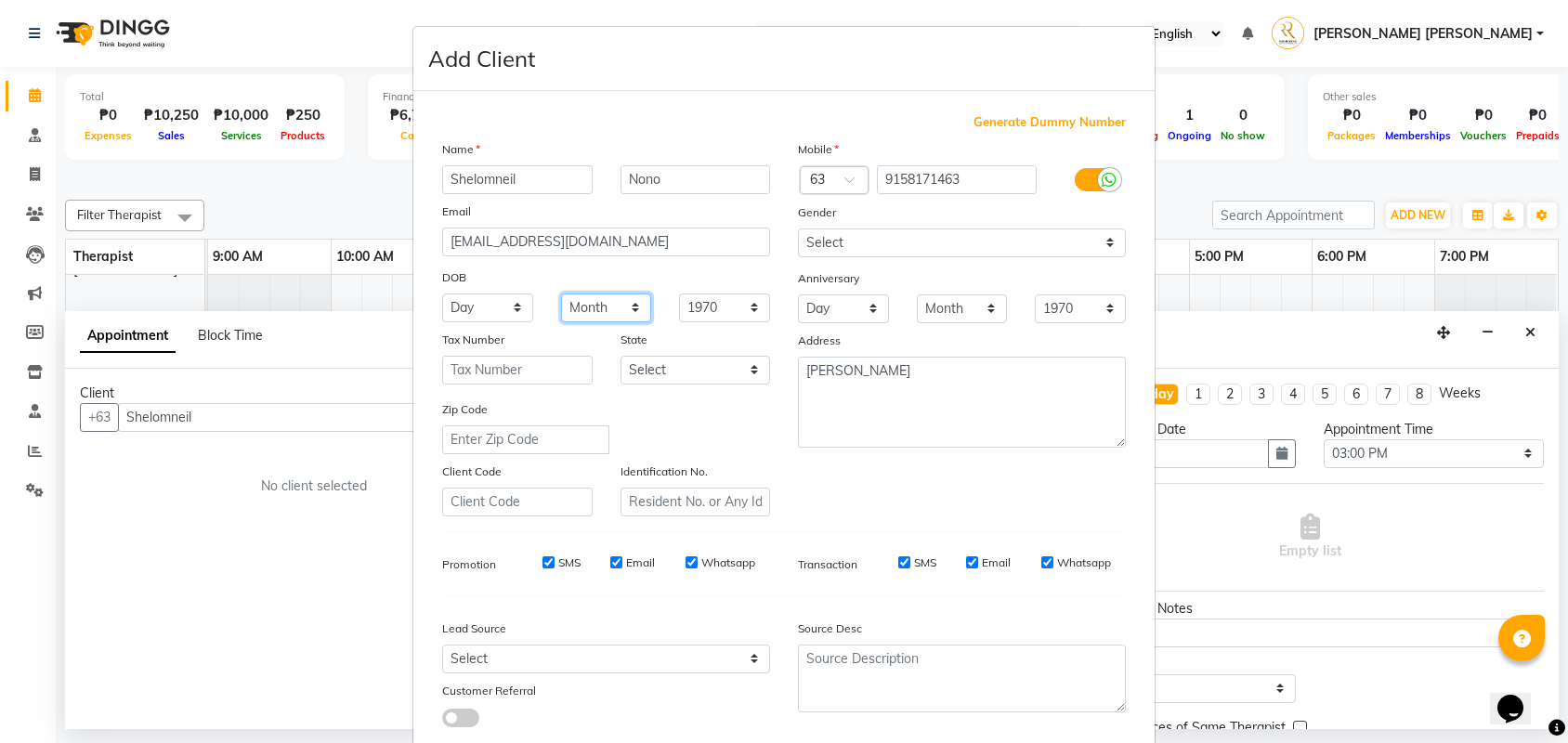
select select "12"
select select "14"
select select "1985"
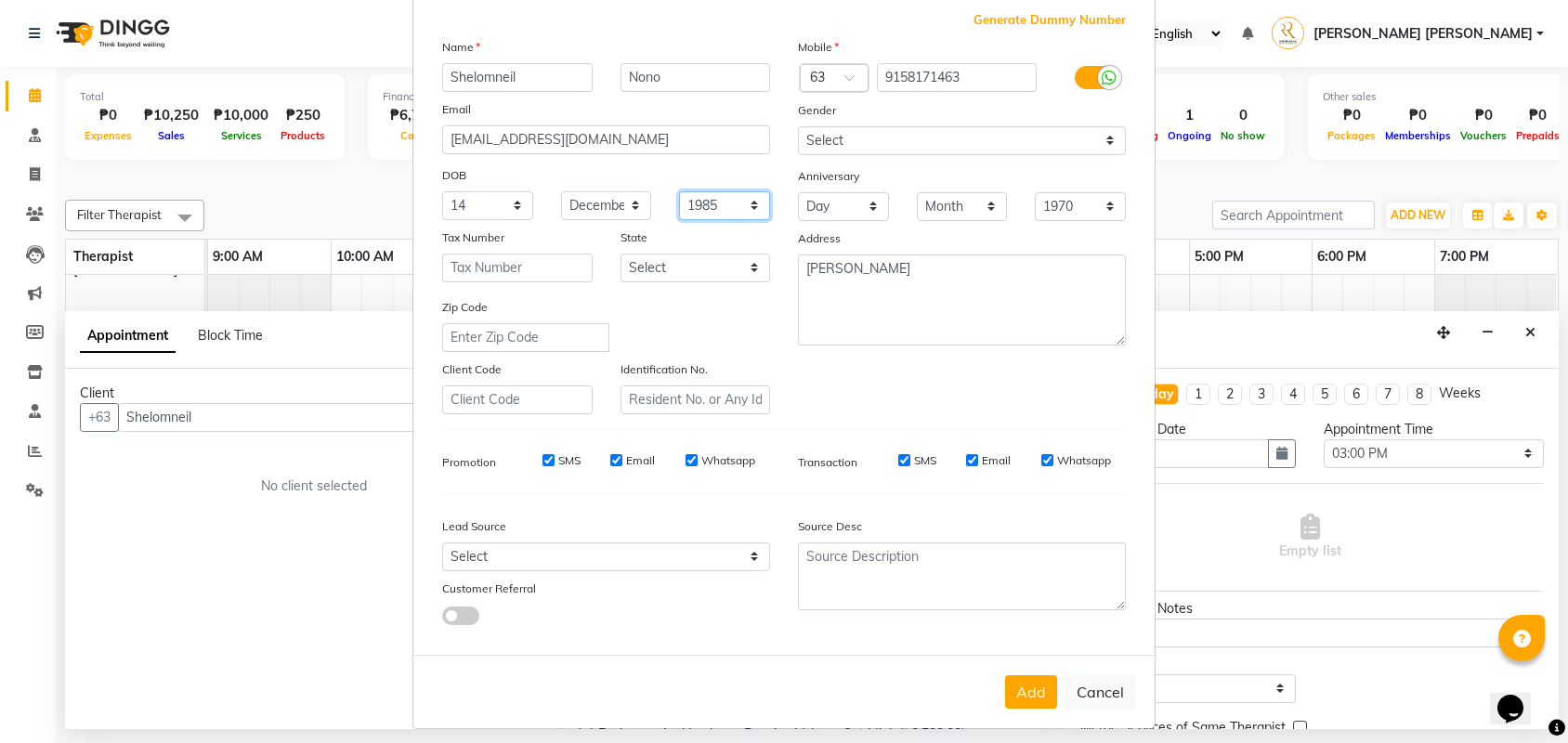
scroll to position [116, 0]
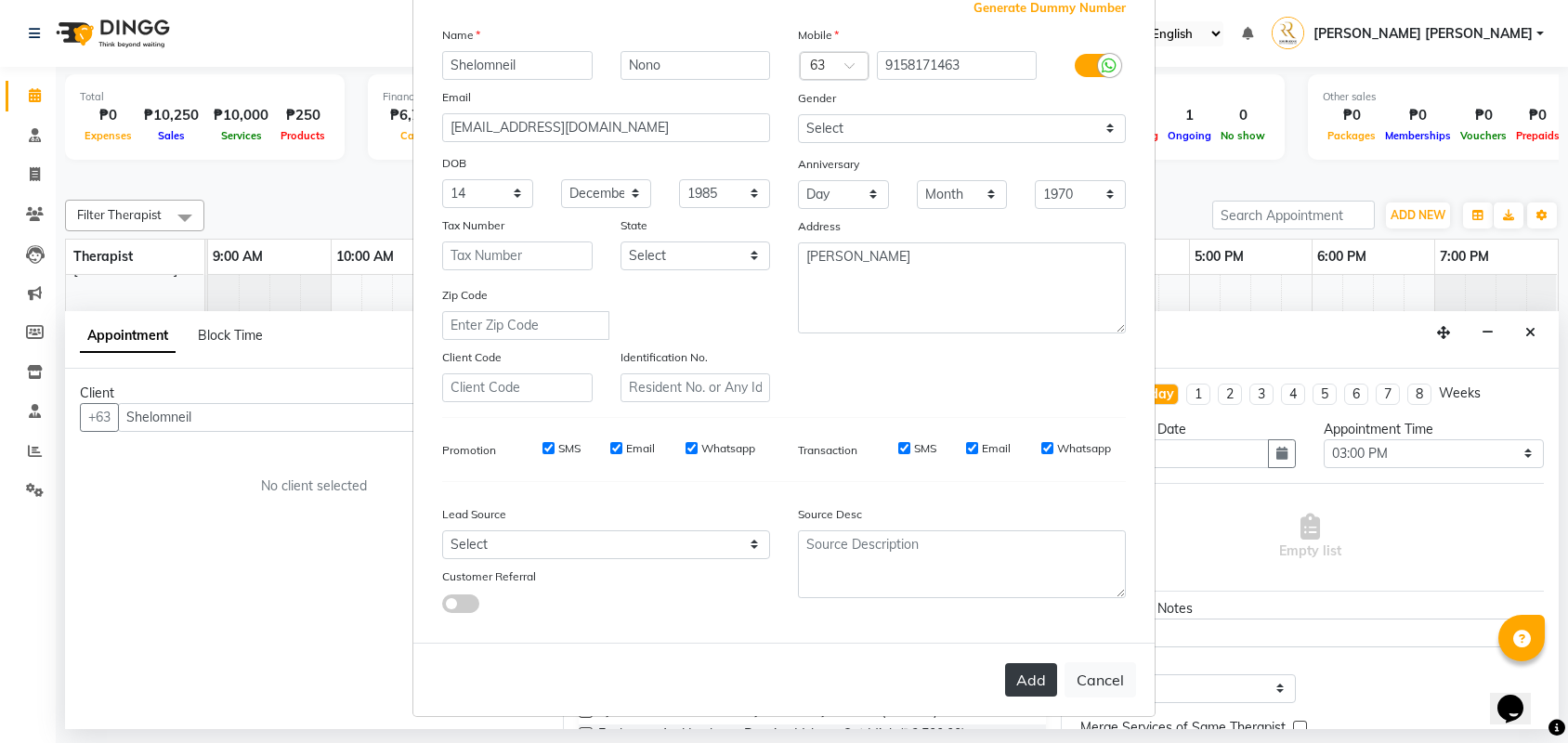
click at [1049, 688] on button "Add" at bounding box center [1031, 679] width 52 height 34
type input "9158171463"
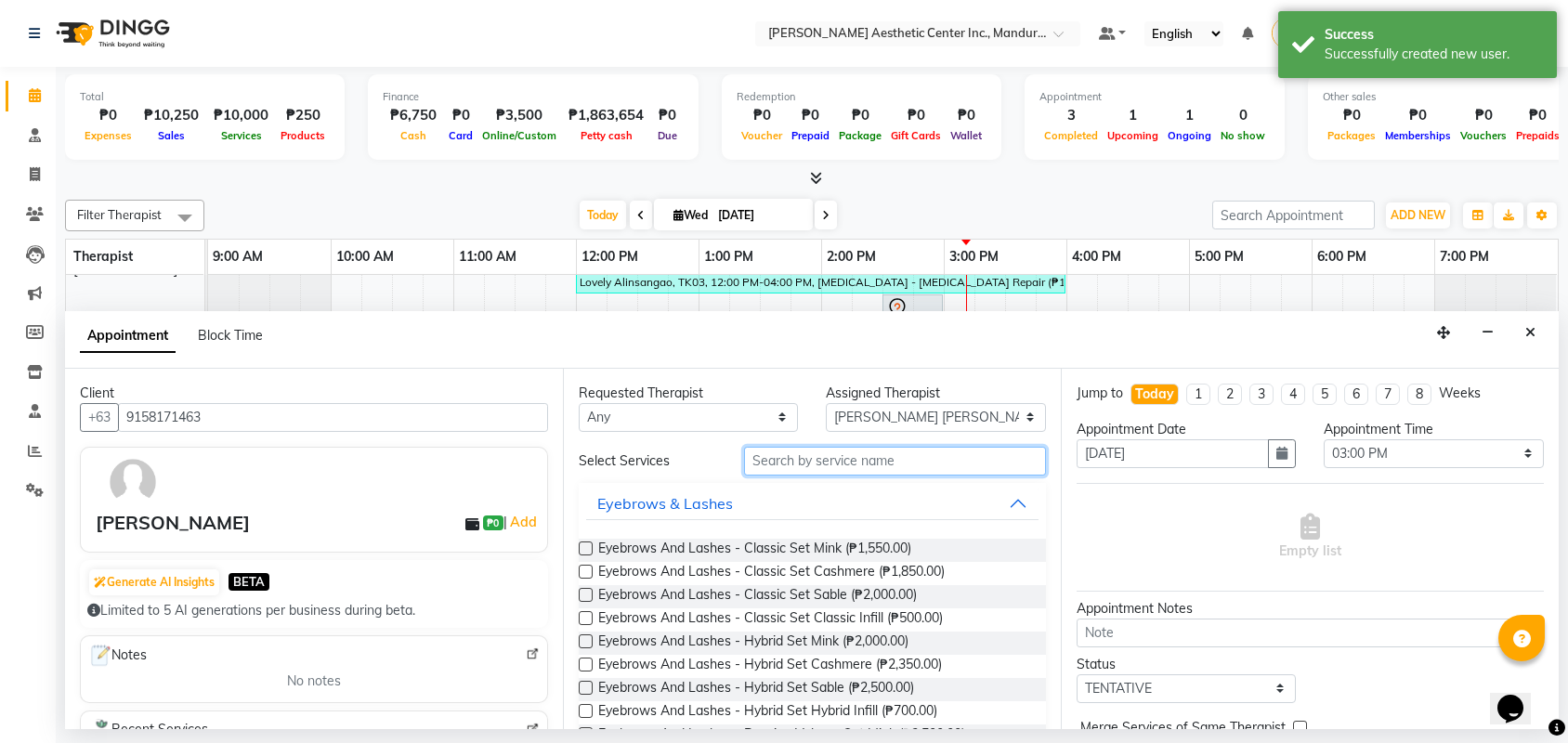
click at [793, 462] on input "text" at bounding box center [895, 461] width 302 height 29
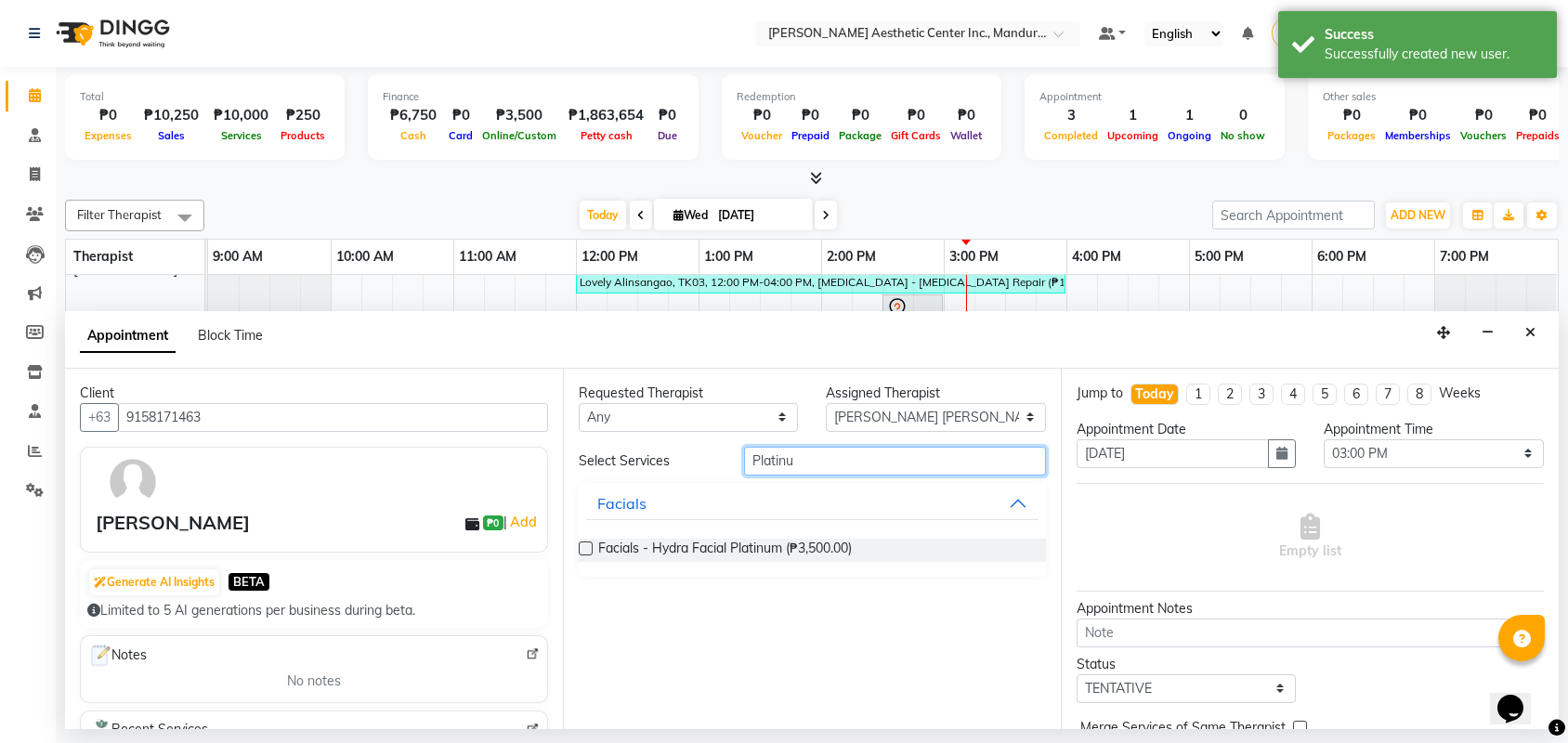
type input "Platinu"
click at [583, 550] on label at bounding box center [585, 548] width 14 height 14
click at [583, 550] on input "checkbox" at bounding box center [584, 550] width 13 height 13
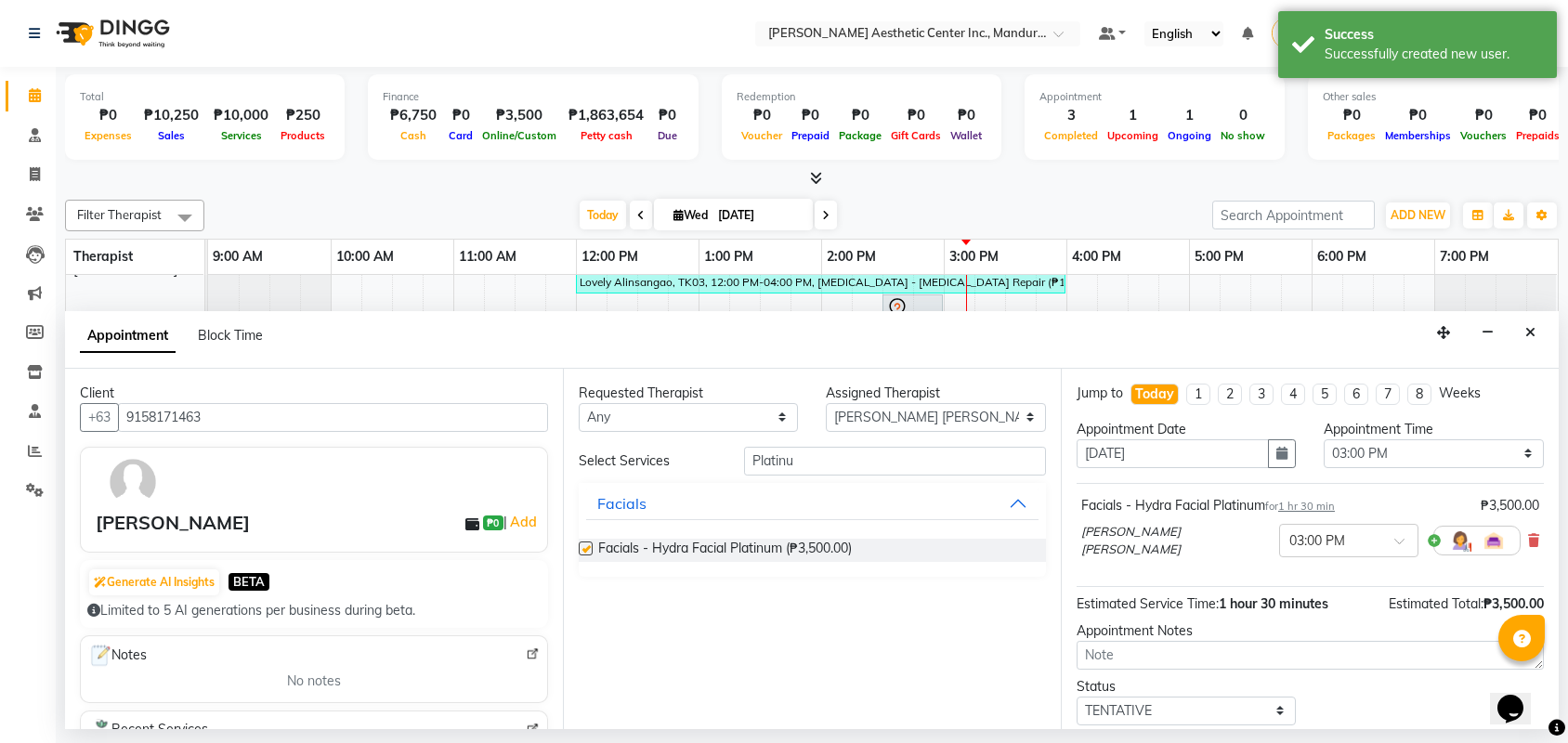
checkbox input "false"
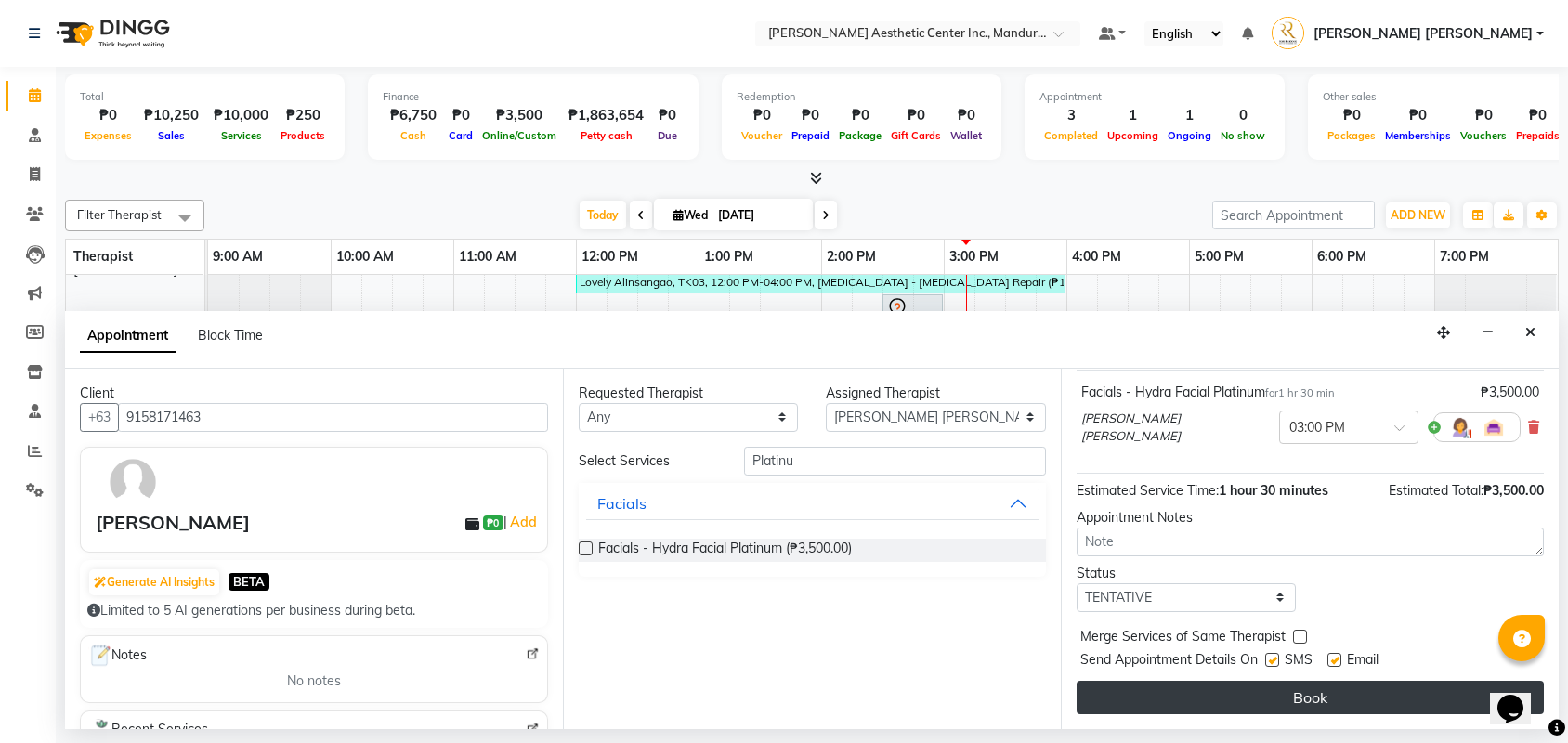
click at [1291, 689] on button "Book" at bounding box center [1310, 697] width 467 height 34
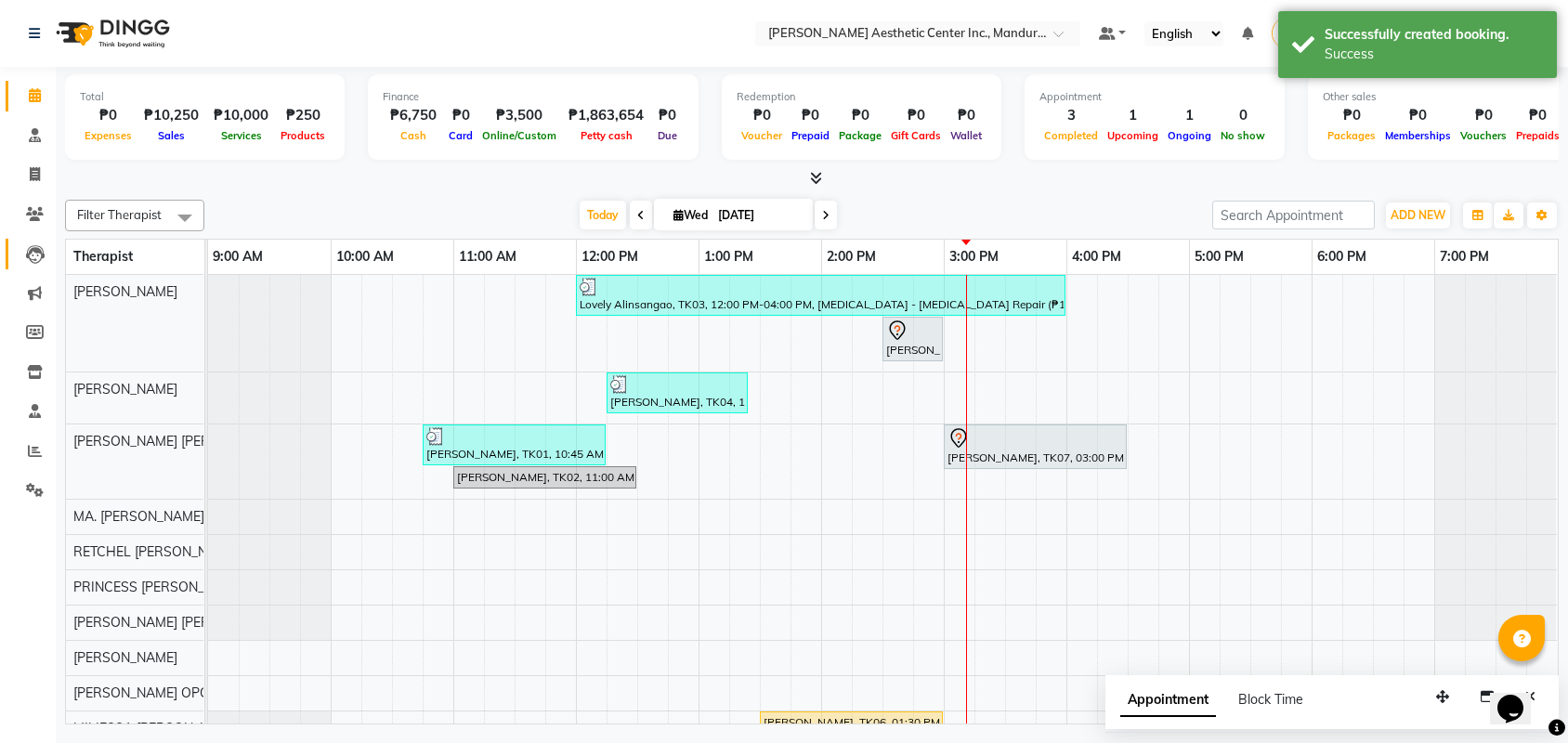
scroll to position [0, 0]
click at [27, 211] on icon at bounding box center [35, 214] width 17 height 14
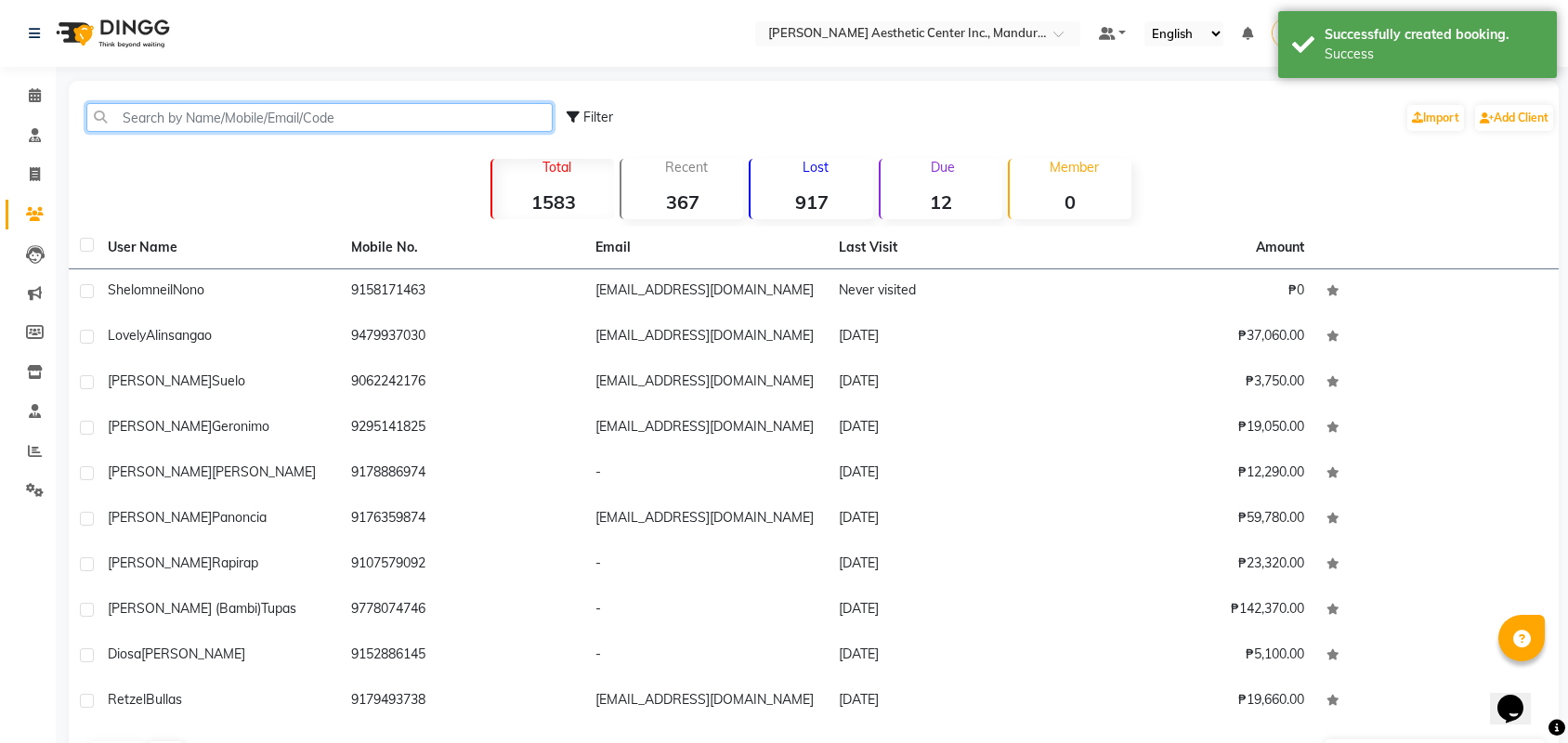
click at [156, 120] on input "text" at bounding box center [319, 118] width 466 height 29
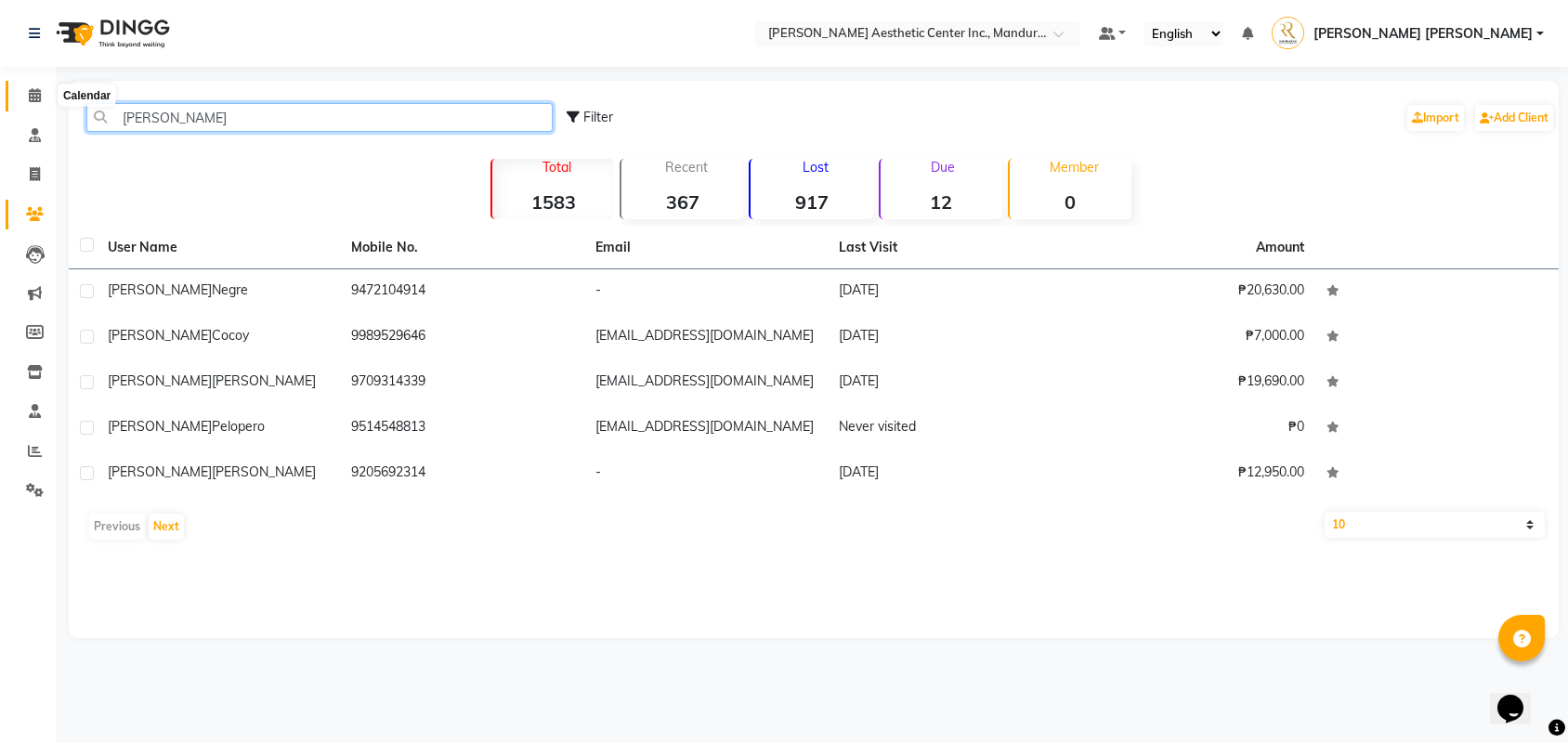
type input "[PERSON_NAME]"
click at [42, 101] on span at bounding box center [35, 96] width 33 height 21
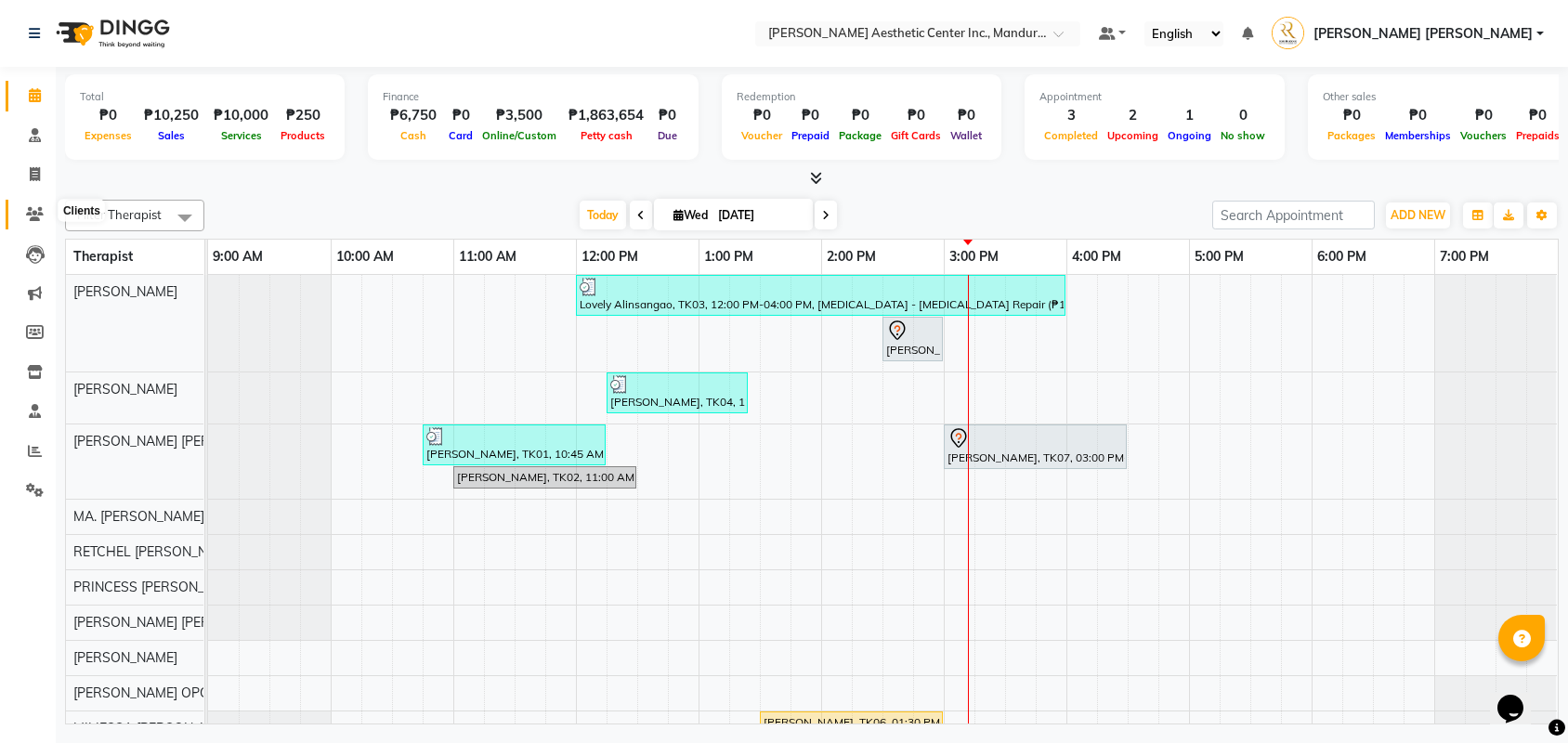
click at [31, 207] on icon at bounding box center [35, 214] width 17 height 14
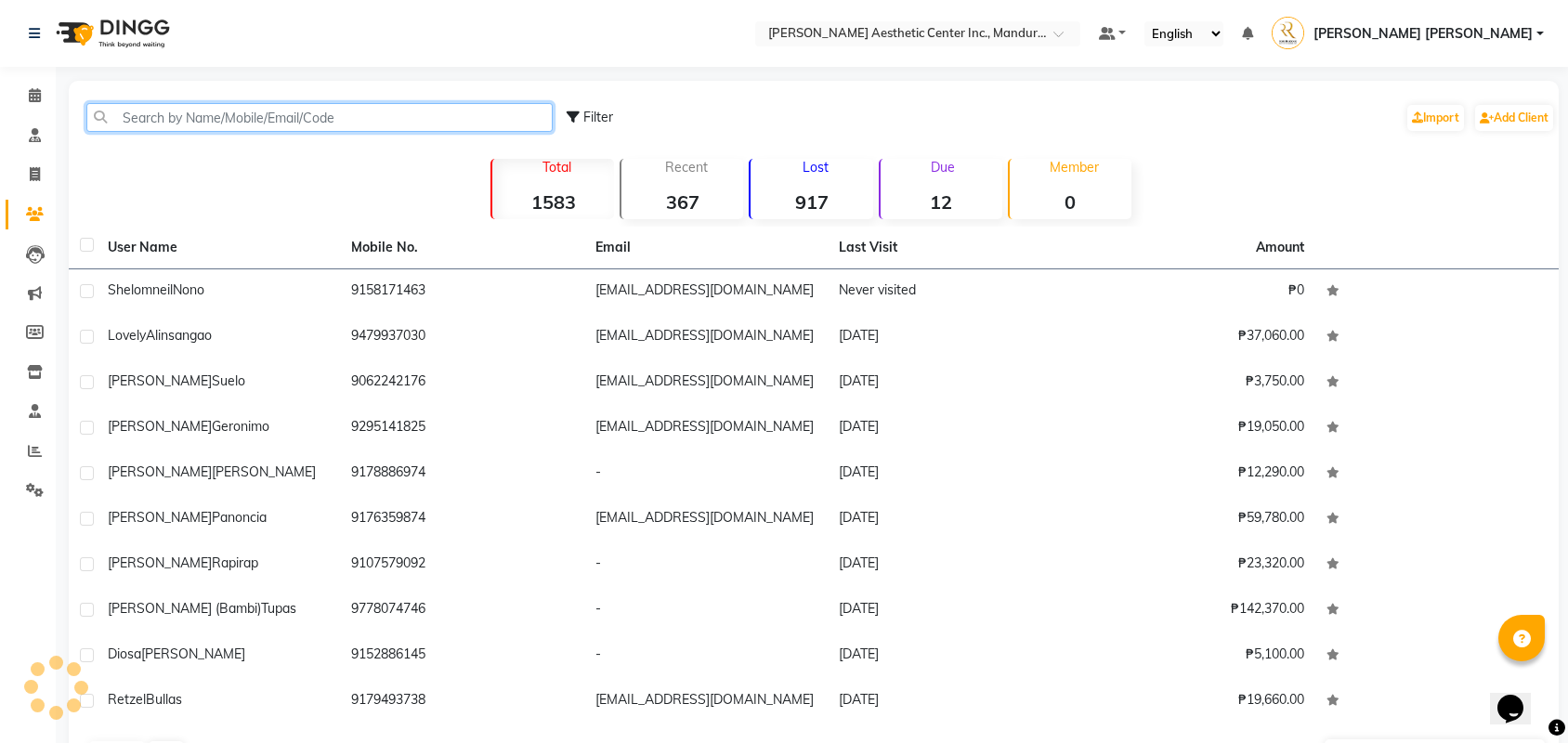
click at [277, 123] on input "text" at bounding box center [319, 118] width 466 height 29
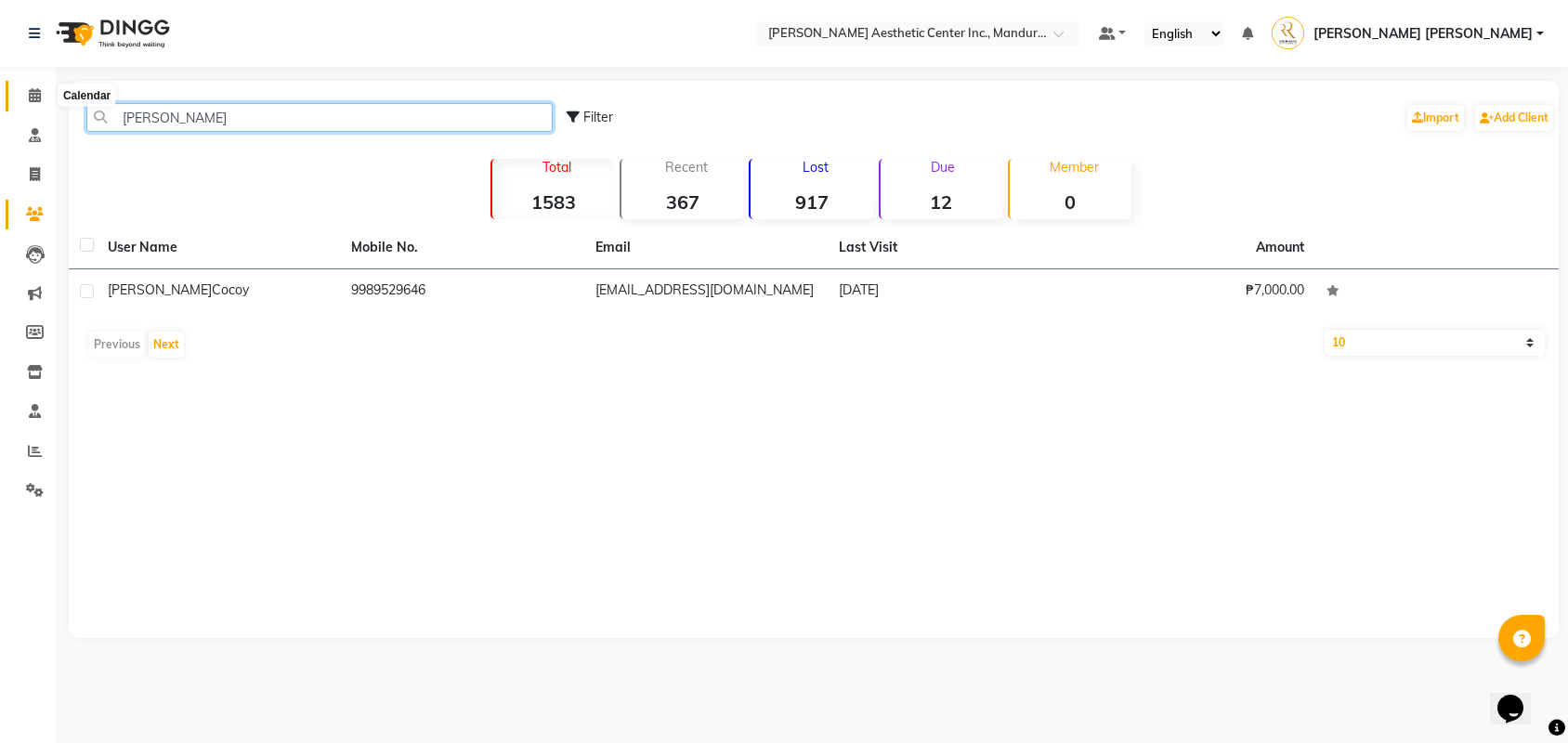
type input "[PERSON_NAME]"
click at [35, 94] on icon at bounding box center [35, 95] width 13 height 14
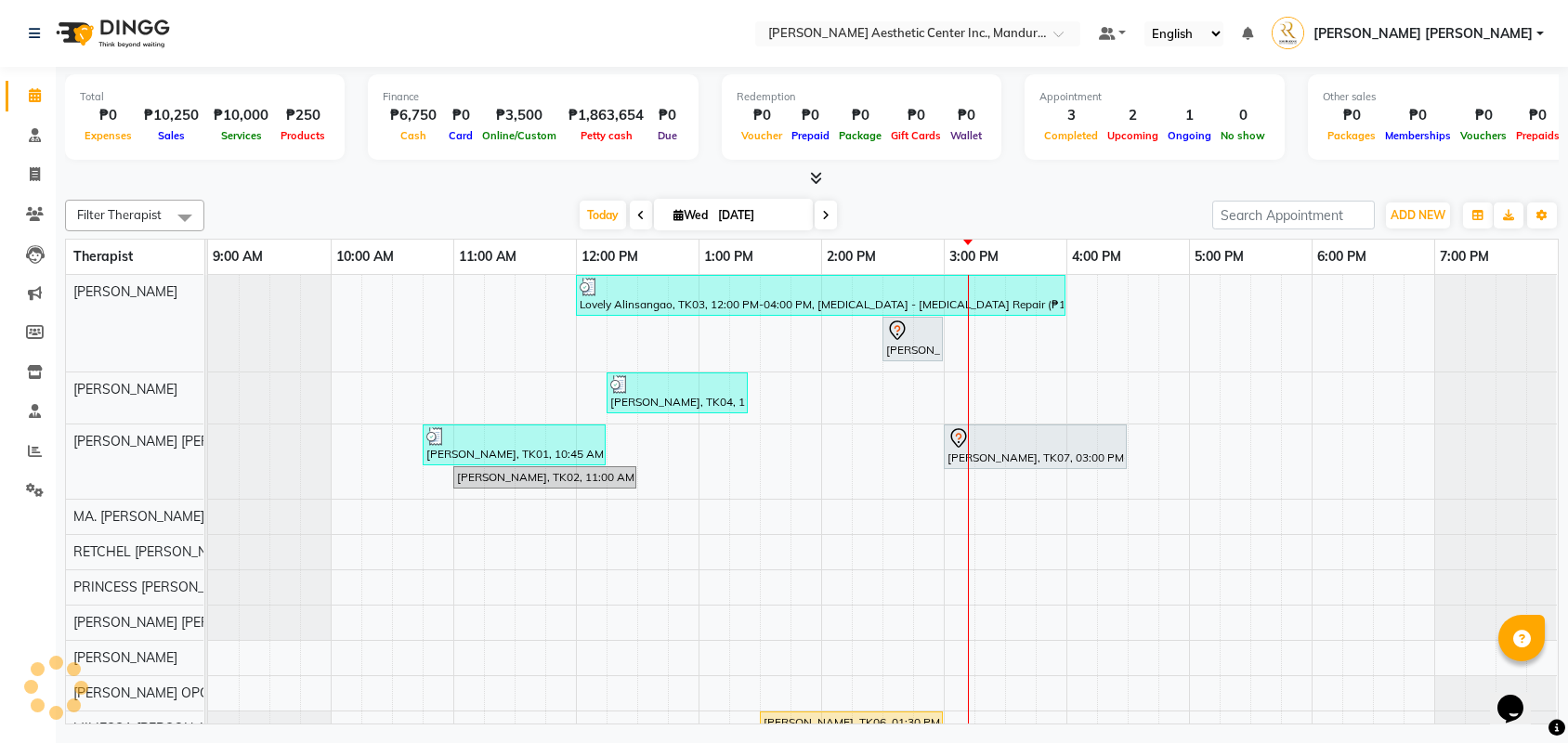
click at [823, 216] on icon at bounding box center [826, 215] width 8 height 12
type input "[DATE]"
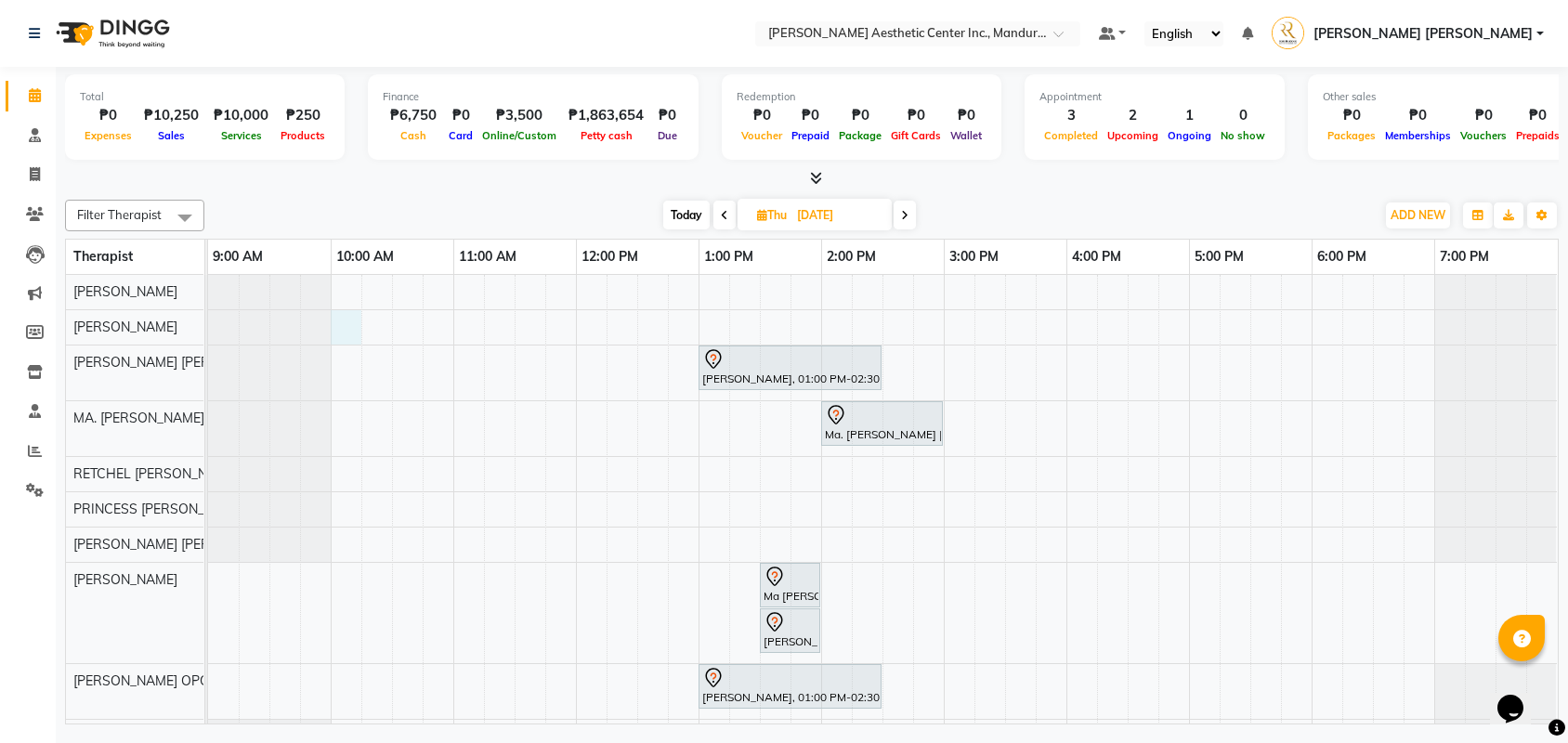
click at [348, 332] on div "[PERSON_NAME], 01:00 PM-02:30 PM, Eyebrows And Lashes- Mascara Wet Look Ma. [PE…" at bounding box center [883, 514] width 1350 height 479
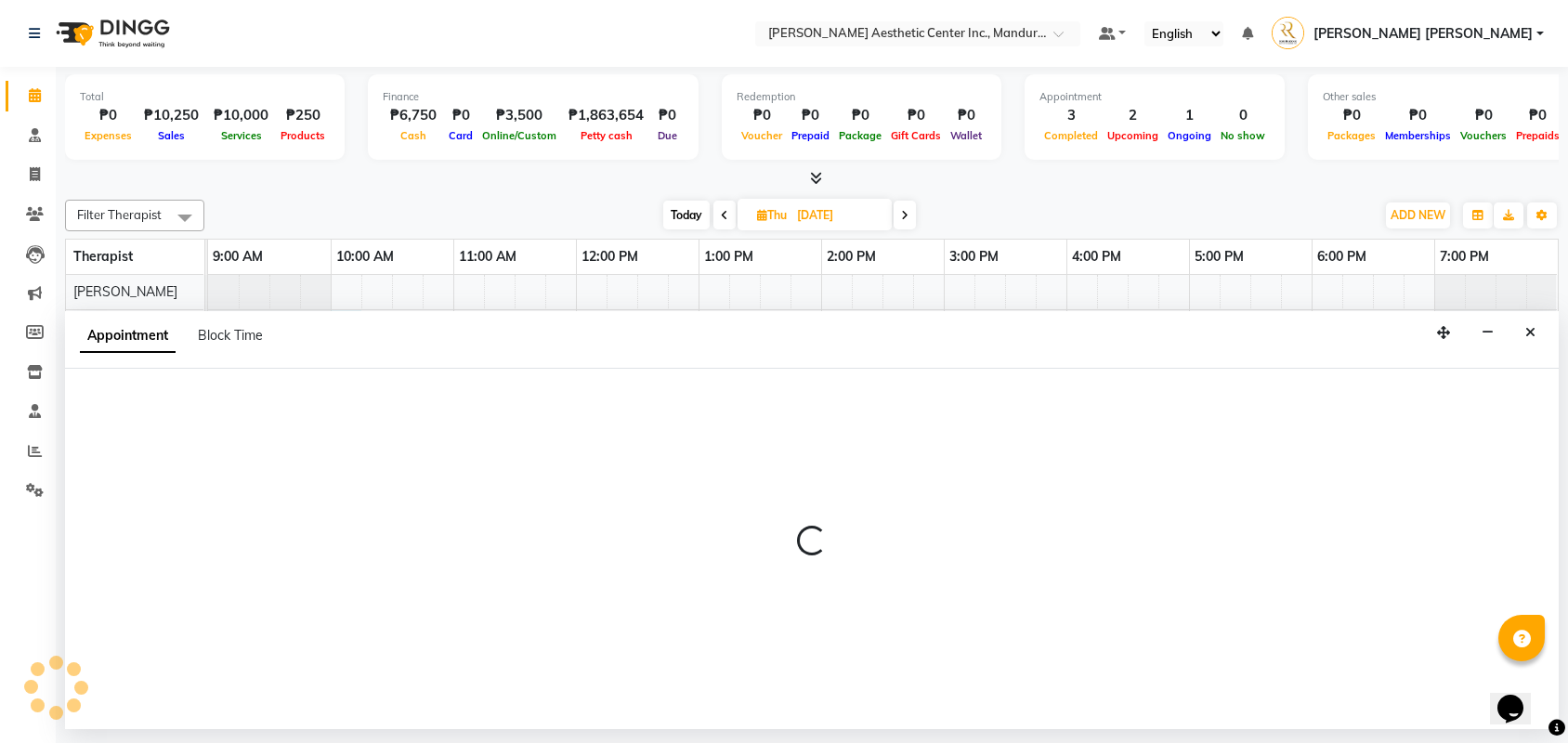
select select "46222"
select select "tentative"
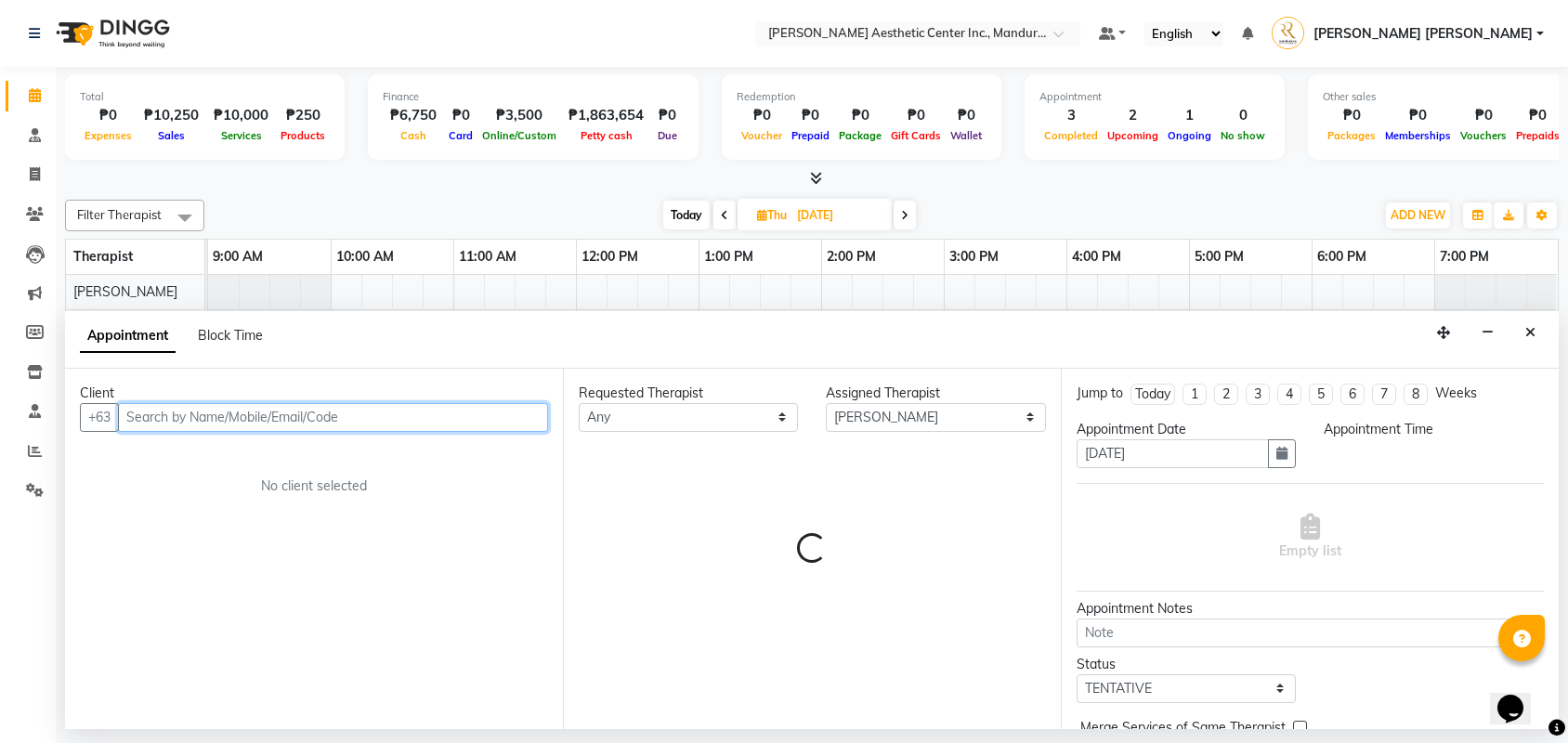
select select "600"
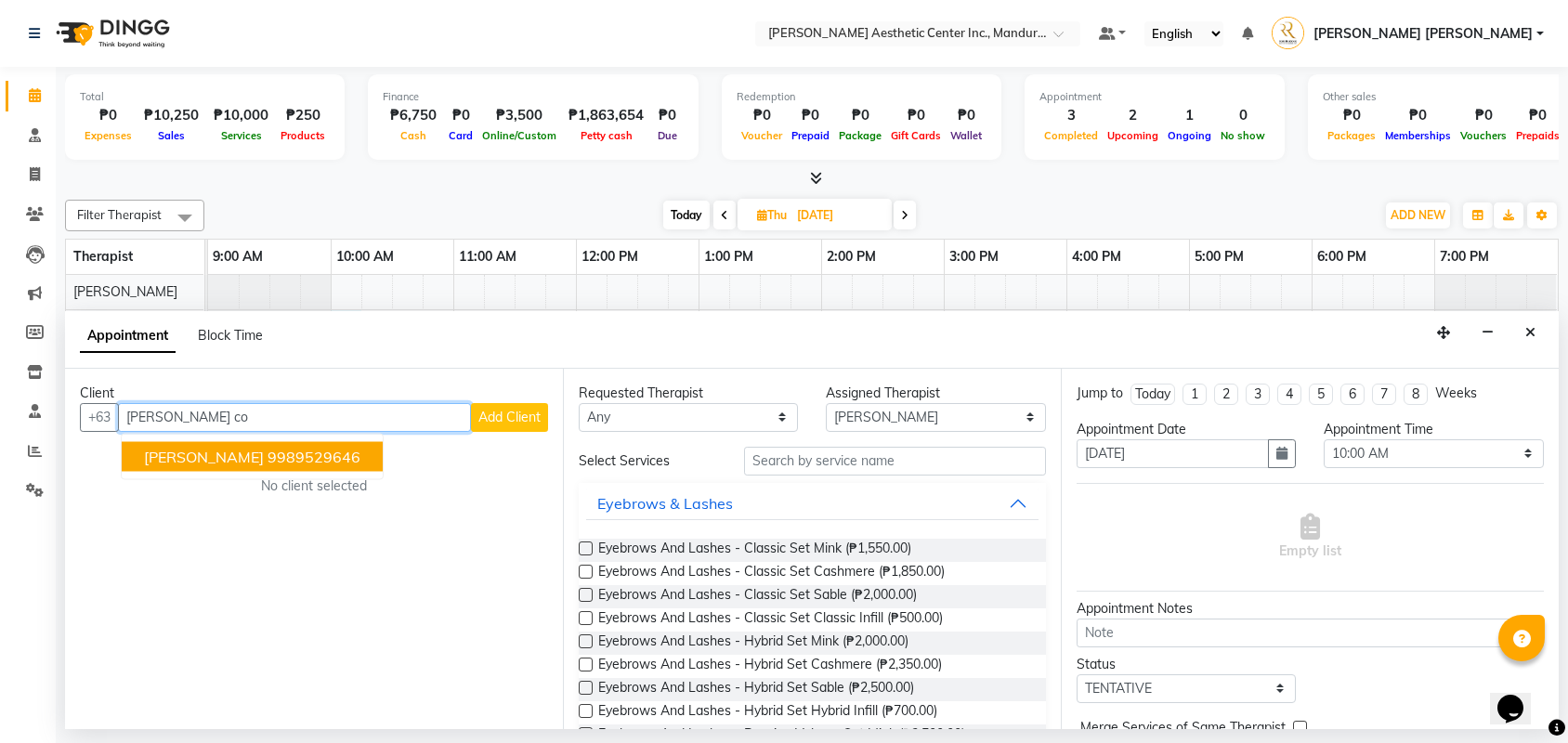
click at [267, 460] on ngb-highlight "9989529646" at bounding box center [314, 455] width 93 height 18
type input "9989529646"
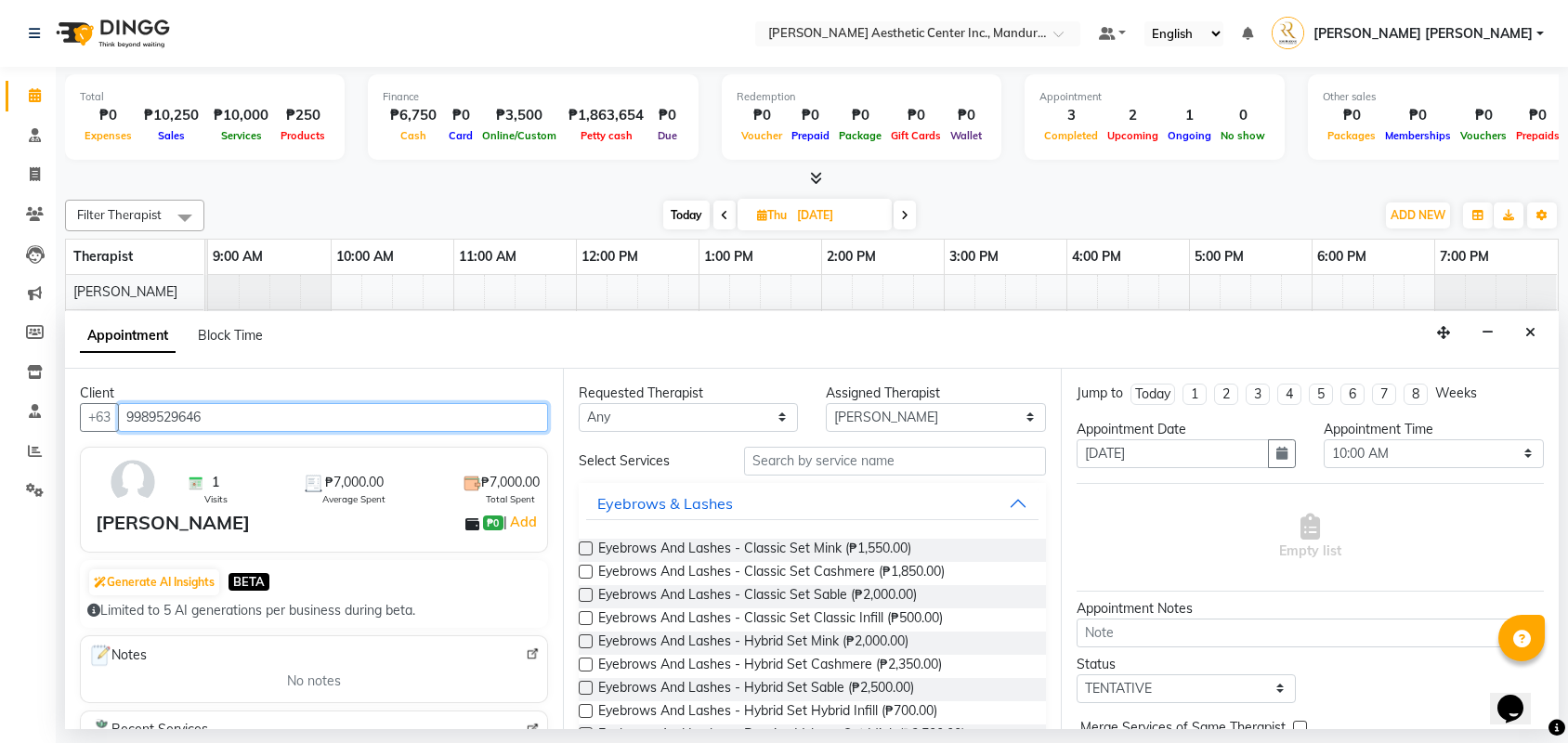
scroll to position [44, 0]
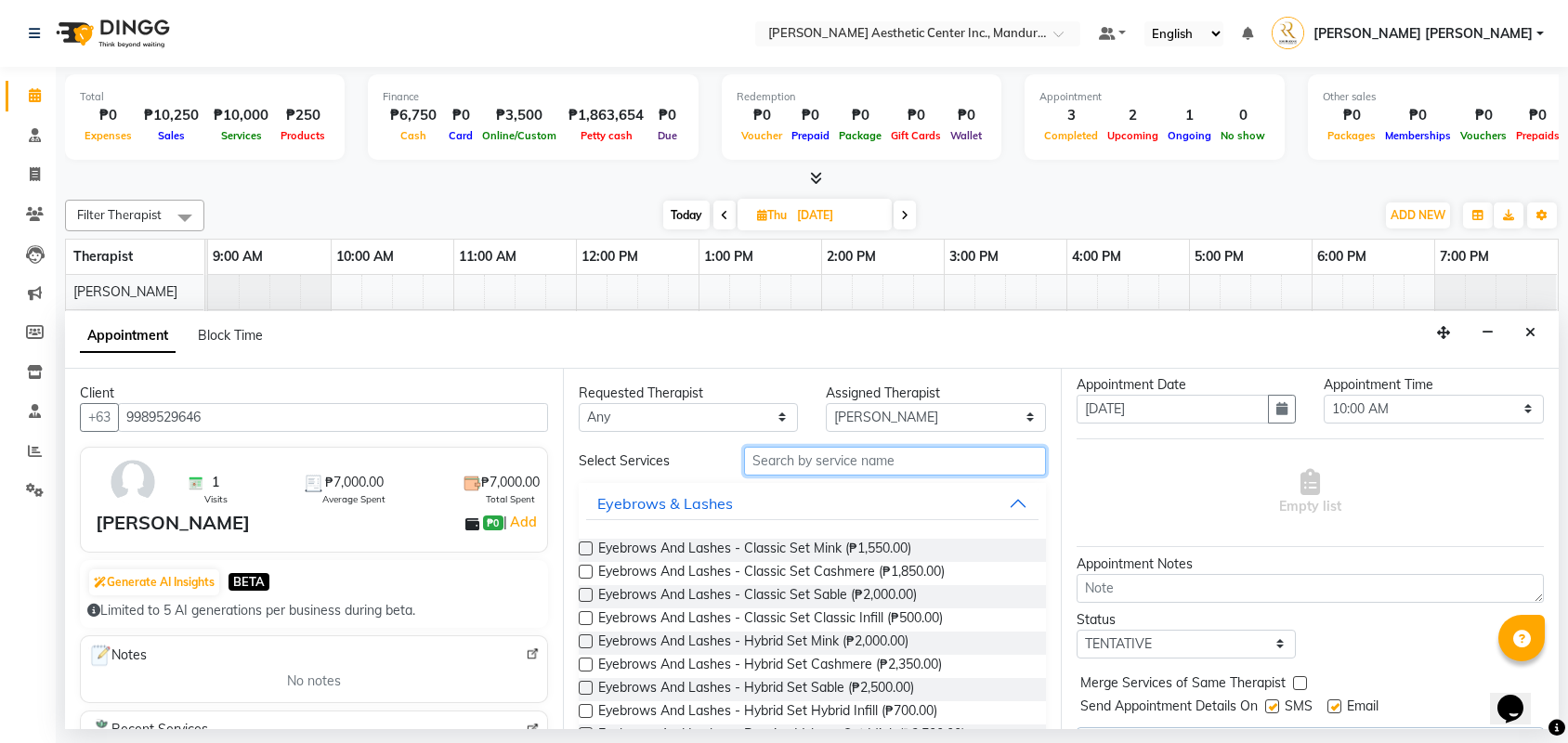
click at [871, 465] on input "text" at bounding box center [895, 461] width 302 height 29
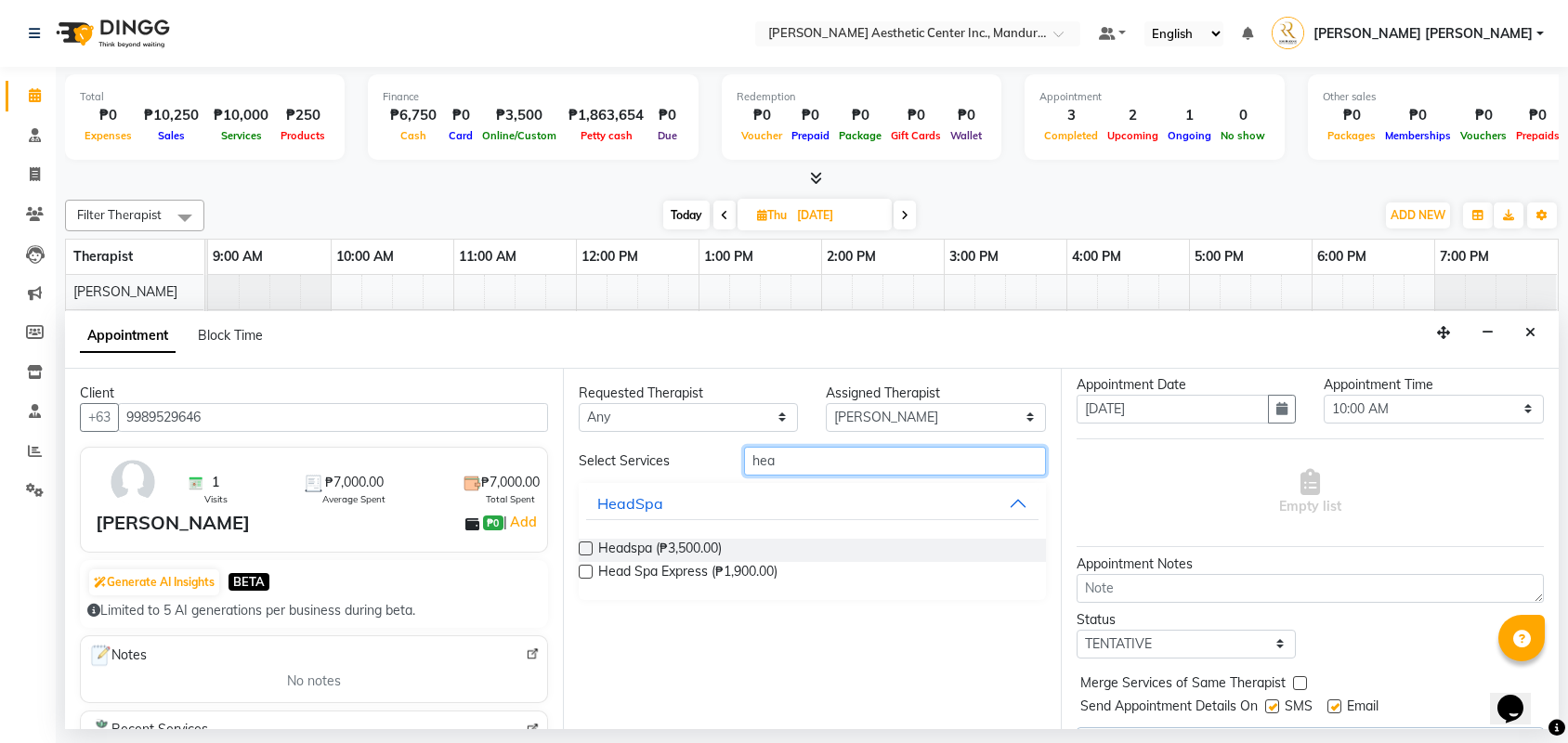
type input "hea"
click at [592, 543] on label at bounding box center [585, 548] width 14 height 14
click at [591, 544] on input "checkbox" at bounding box center [584, 550] width 13 height 13
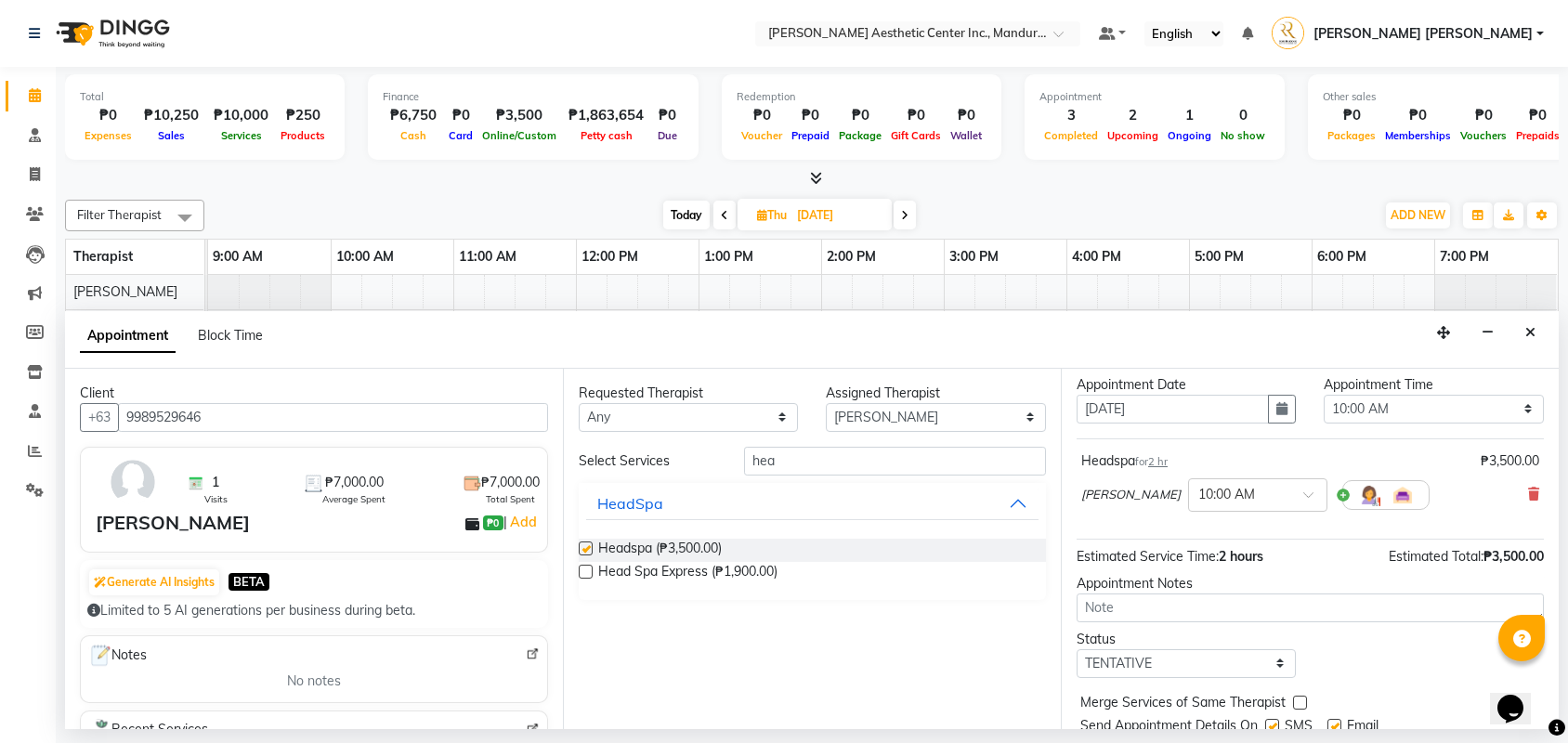
checkbox input "false"
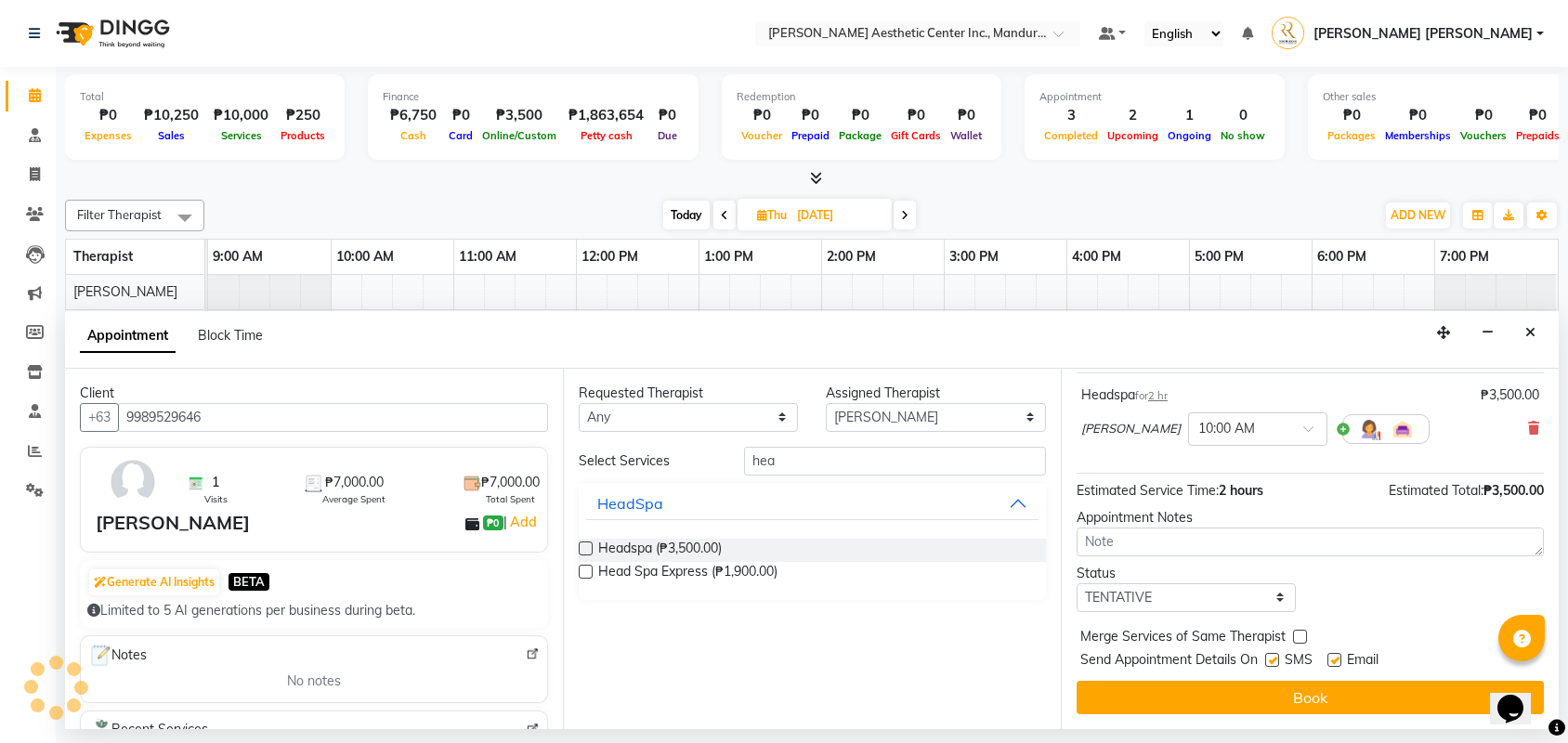
scroll to position [116, 0]
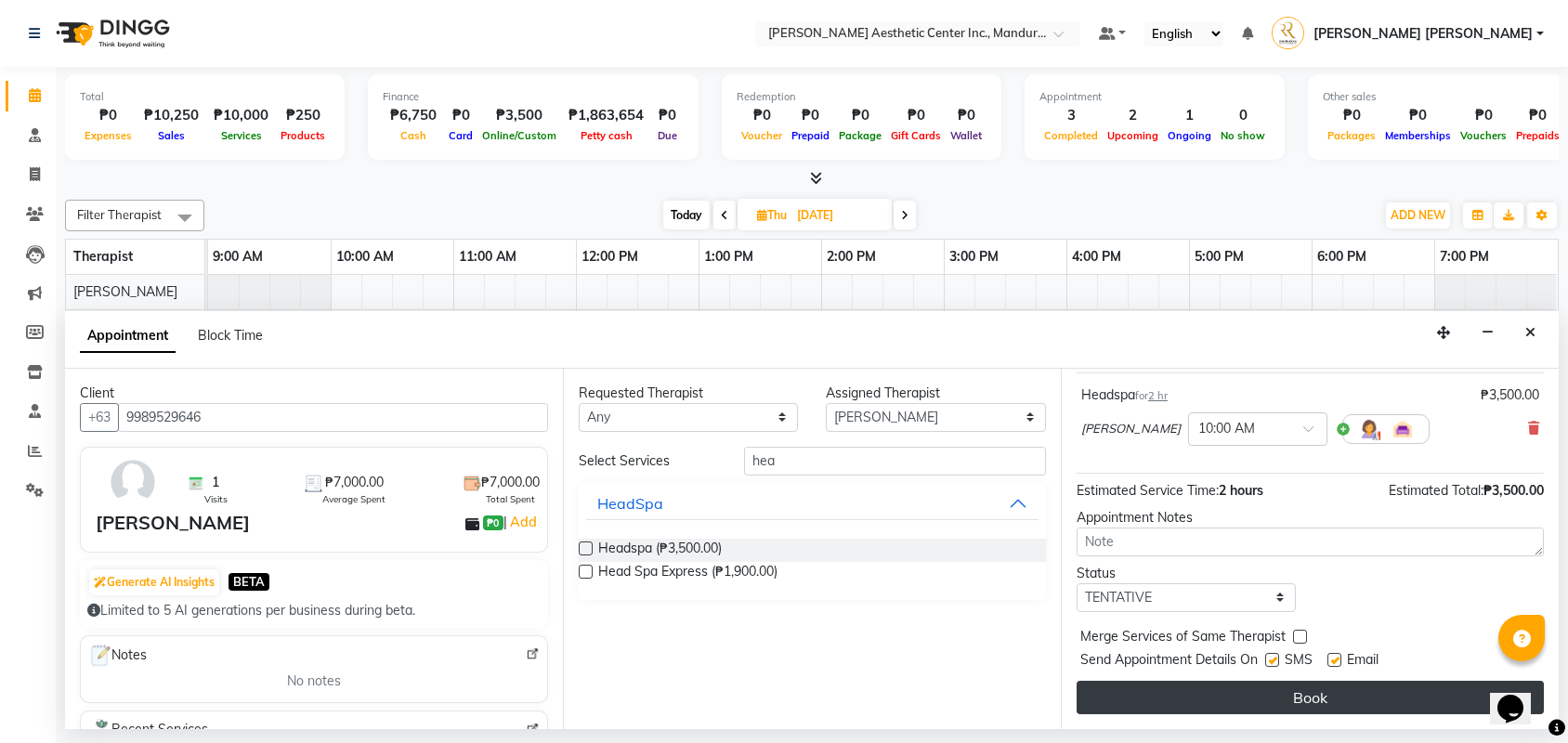
click at [1193, 693] on button "Book" at bounding box center [1310, 697] width 467 height 34
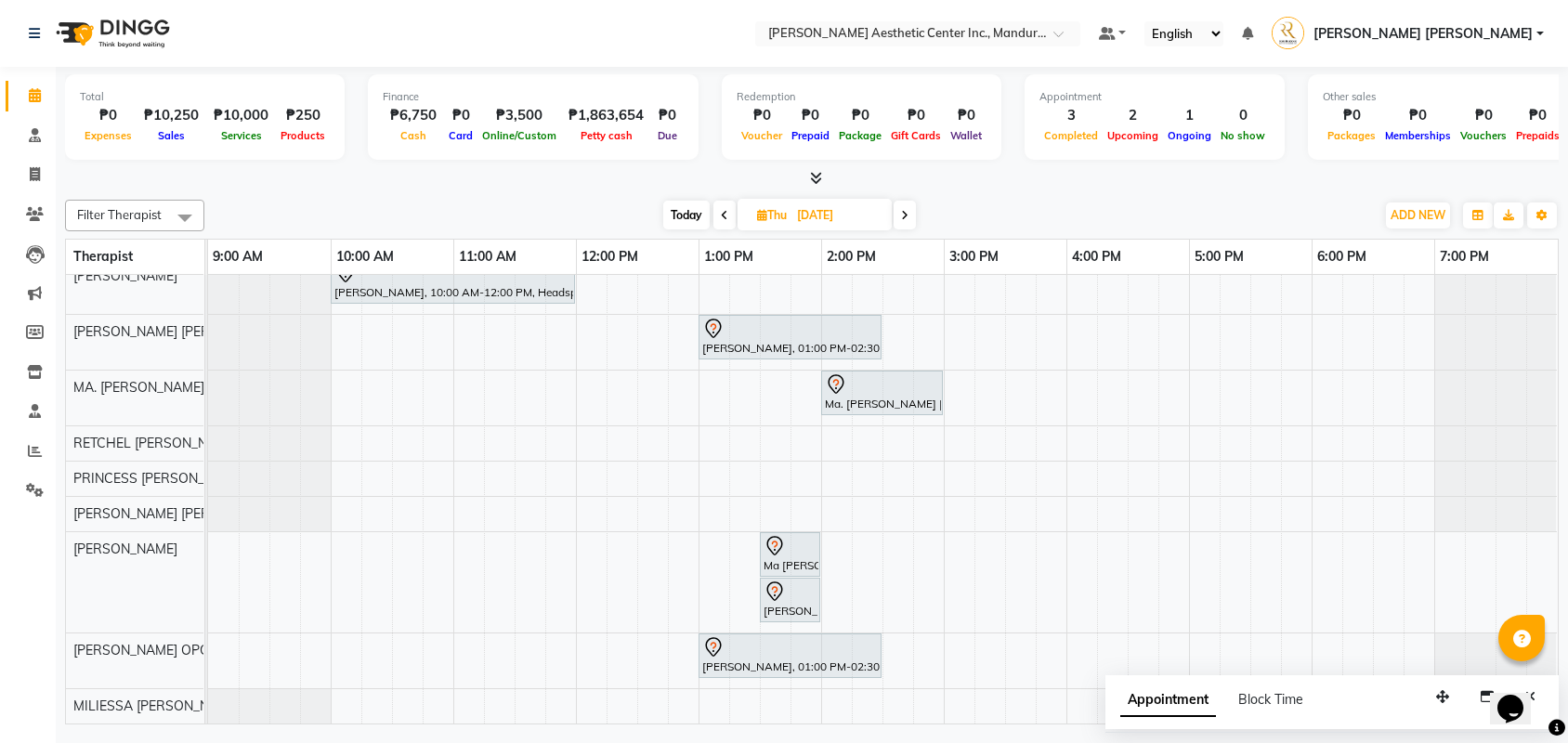
scroll to position [2, 0]
click at [1241, 528] on div "[PERSON_NAME], 10:00 AM-12:00 PM, Headspa [PERSON_NAME], 01:00 PM-02:30 PM, Eye…" at bounding box center [883, 474] width 1350 height 500
select select "46432"
select select "tentative"
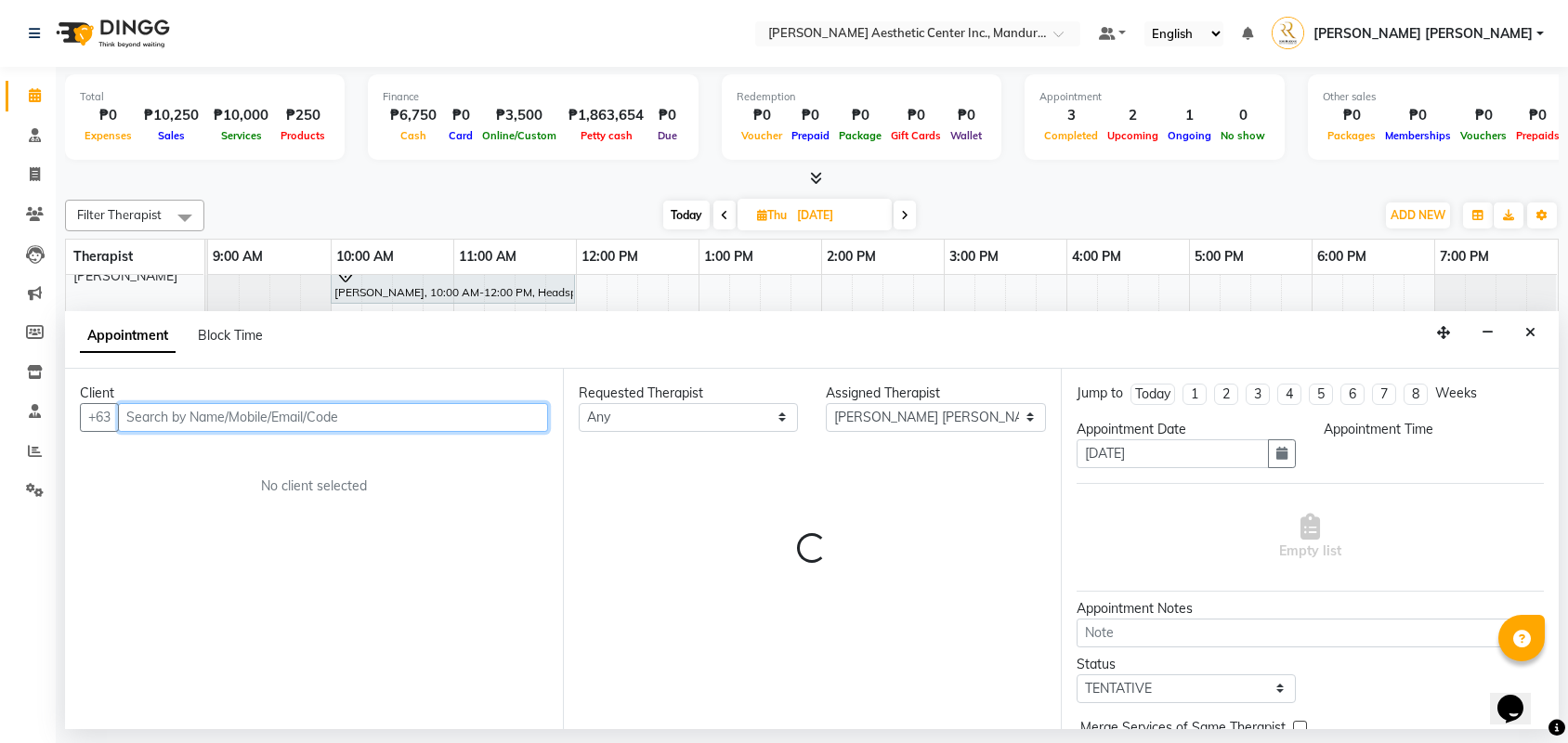
select select "1035"
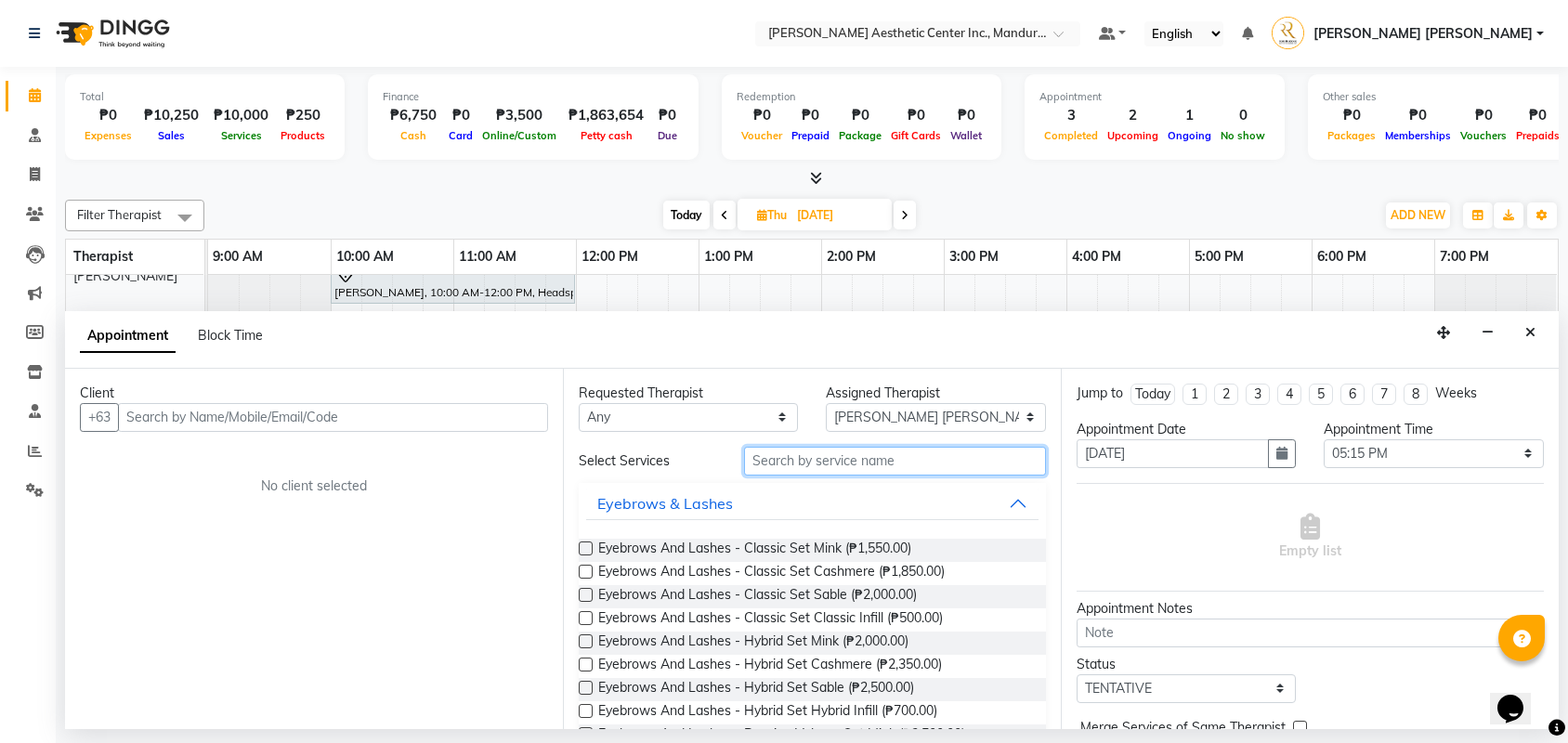
click at [768, 460] on input "text" at bounding box center [895, 461] width 302 height 29
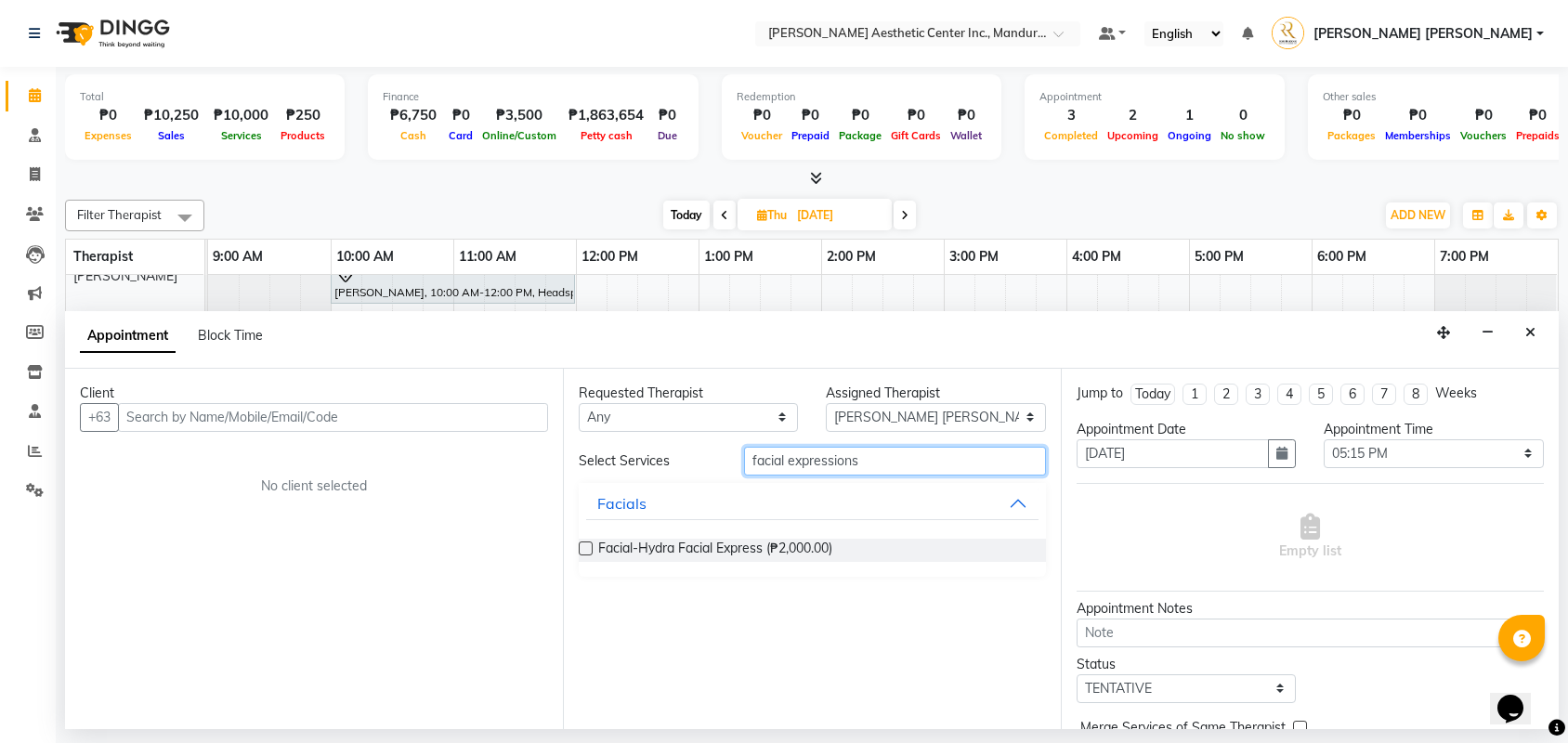
drag, startPoint x: 859, startPoint y: 472, endPoint x: 851, endPoint y: 460, distance: 14.4
click at [851, 460] on input "facial expressions" at bounding box center [895, 461] width 302 height 29
type input "facial expressins"
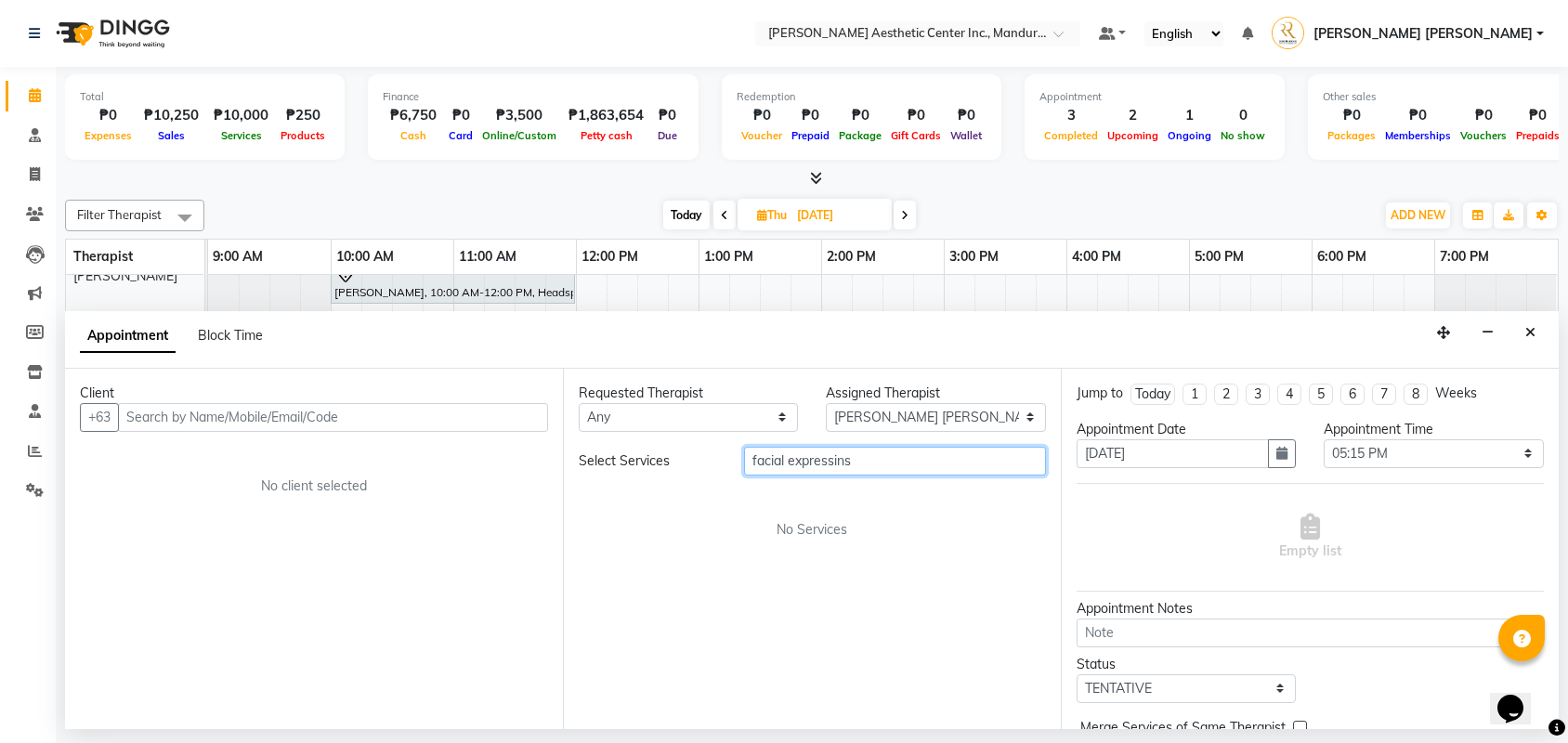
drag, startPoint x: 874, startPoint y: 466, endPoint x: 703, endPoint y: 461, distance: 171.1
click at [703, 461] on div "Select Services facial expressins" at bounding box center [812, 461] width 495 height 29
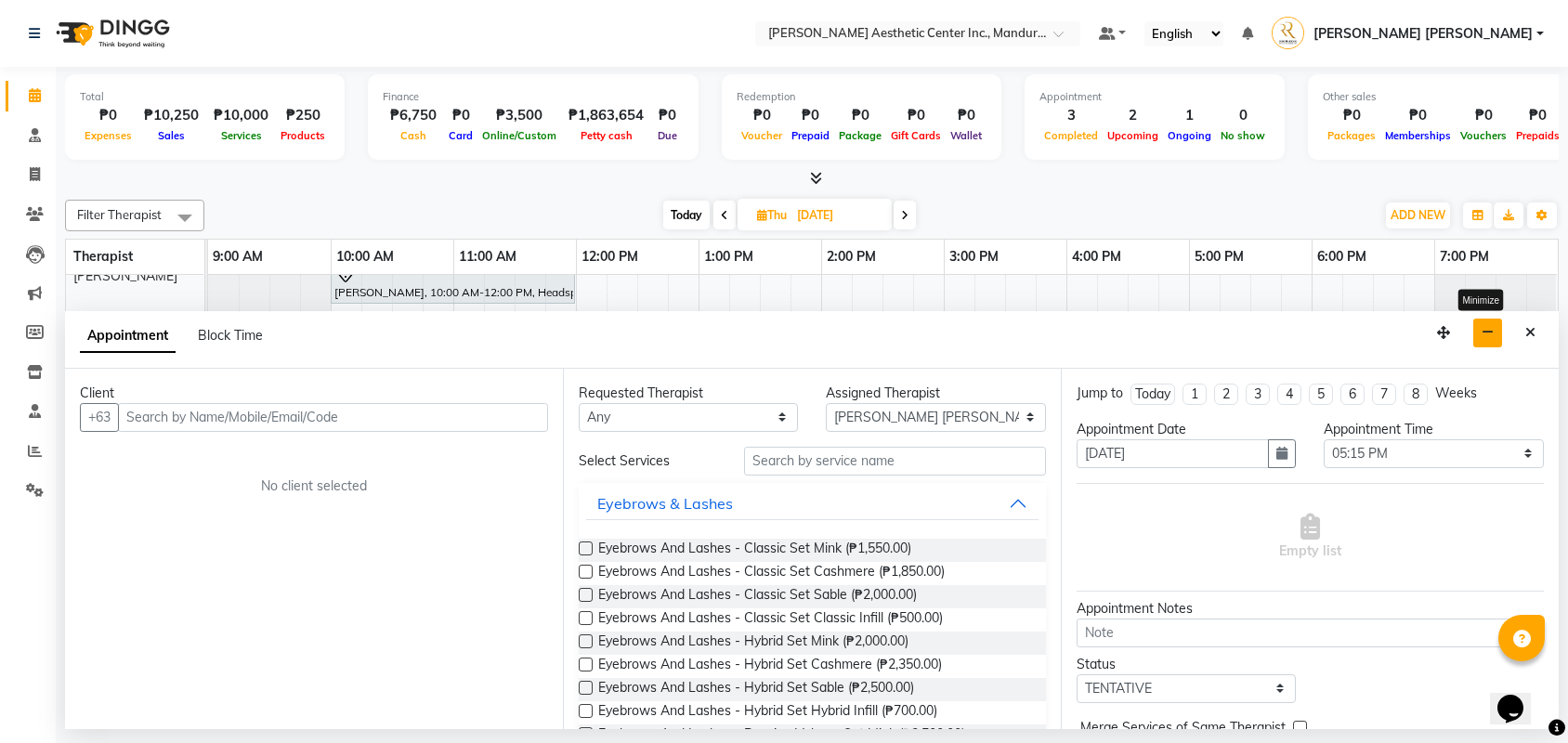
click at [1487, 332] on icon "button" at bounding box center [1488, 332] width 13 height 13
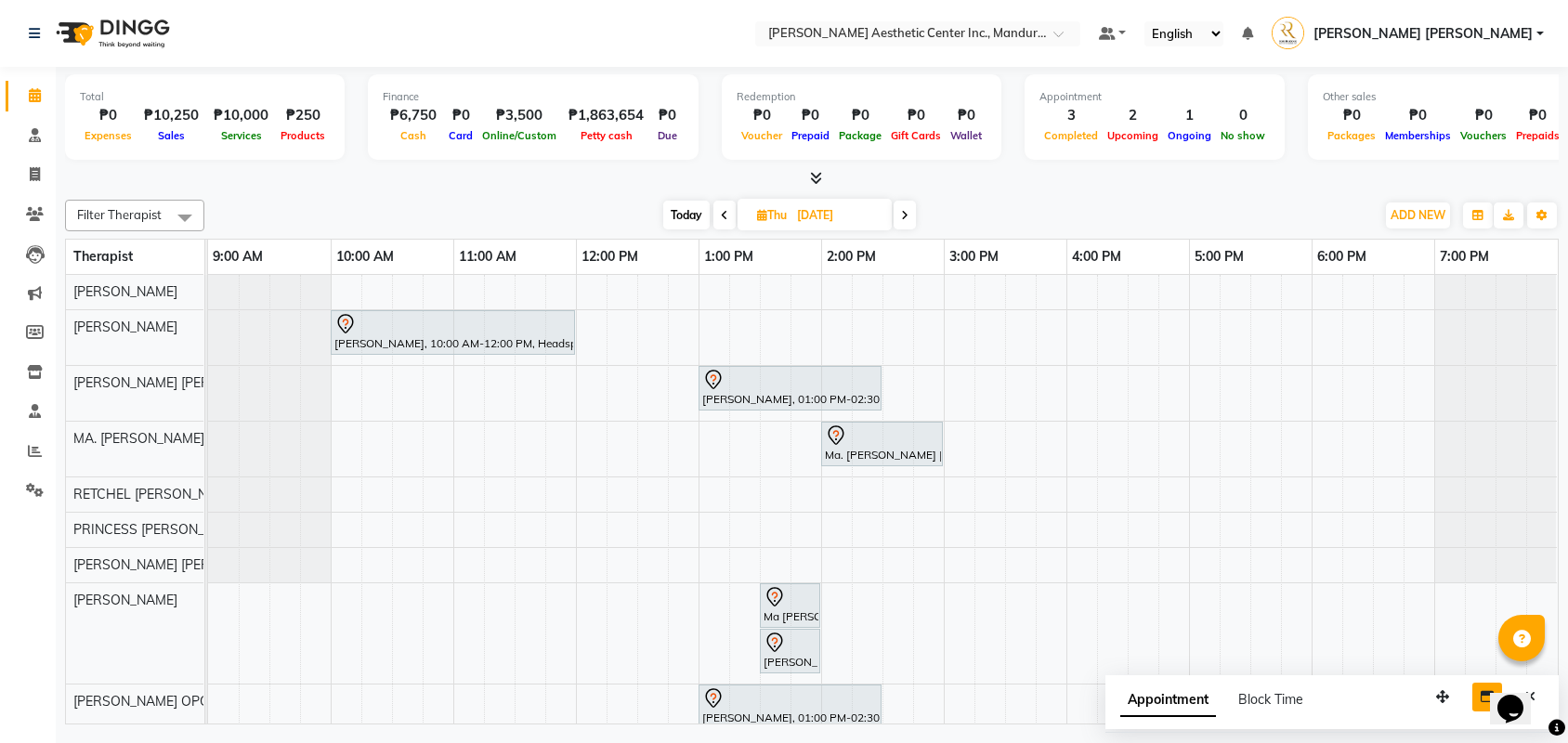
scroll to position [0, 0]
click at [1165, 454] on div "[PERSON_NAME], 10:00 AM-12:00 PM, Headspa [PERSON_NAME], 01:00 PM-02:30 PM, Eye…" at bounding box center [883, 525] width 1350 height 500
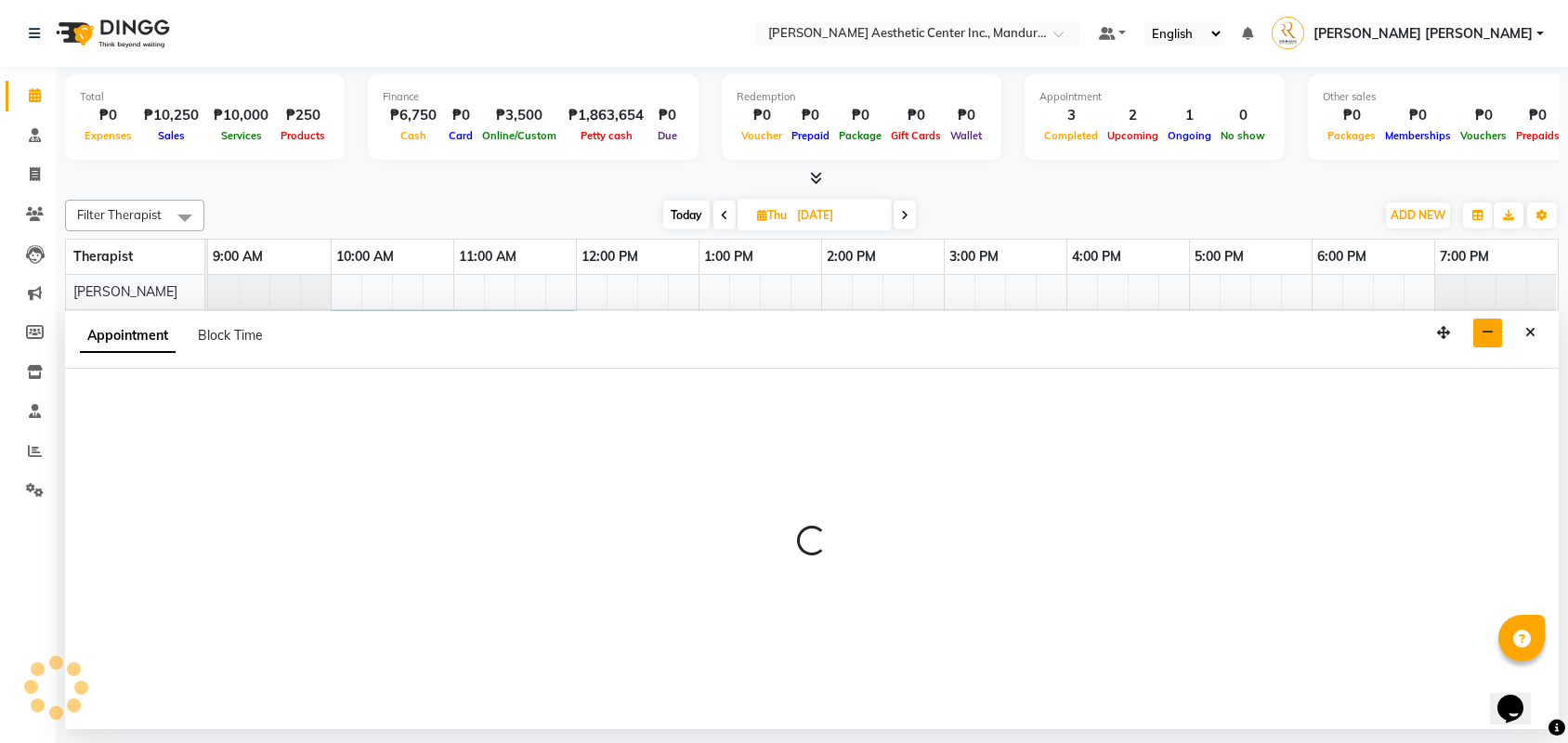
select select "46410"
select select "tentative"
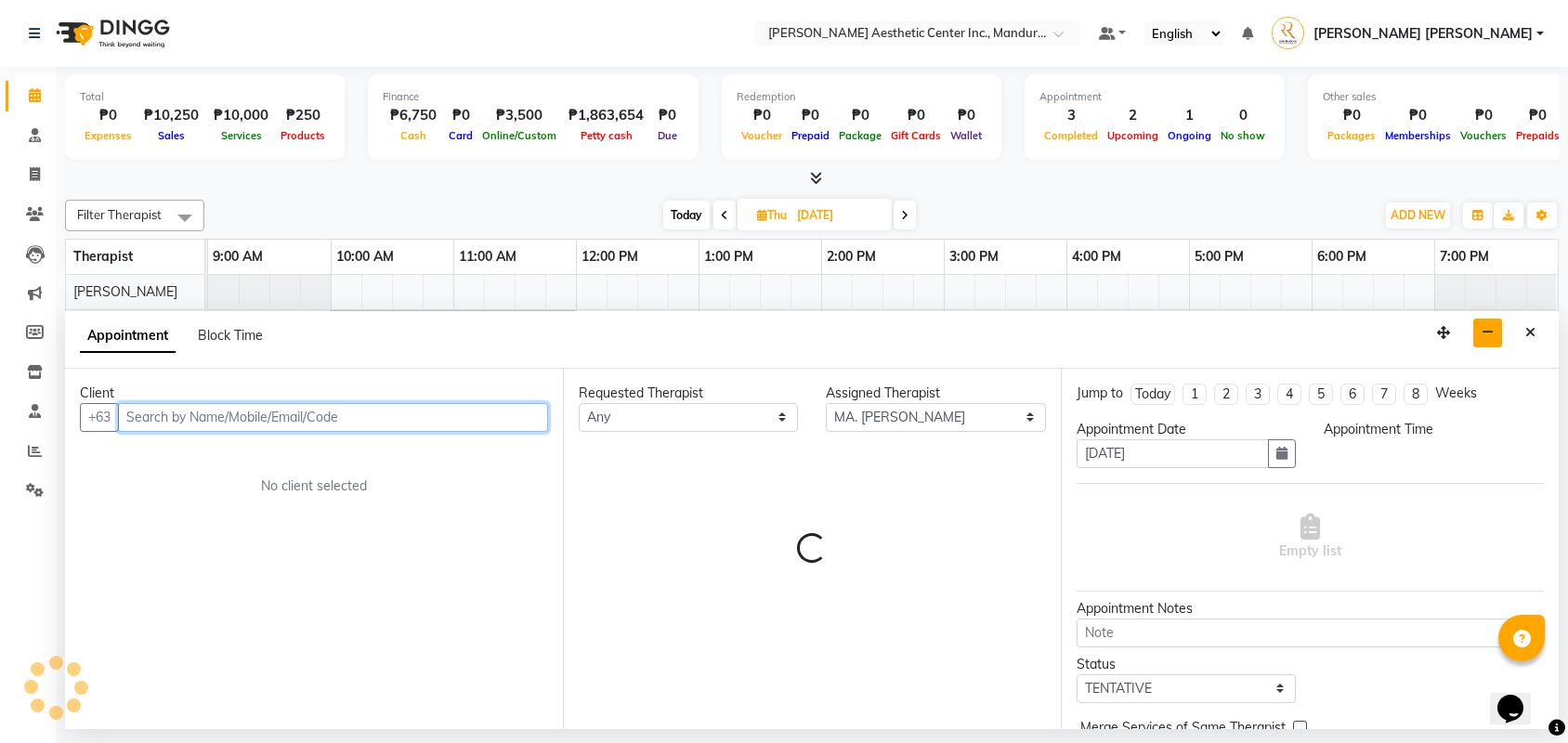
select select "1005"
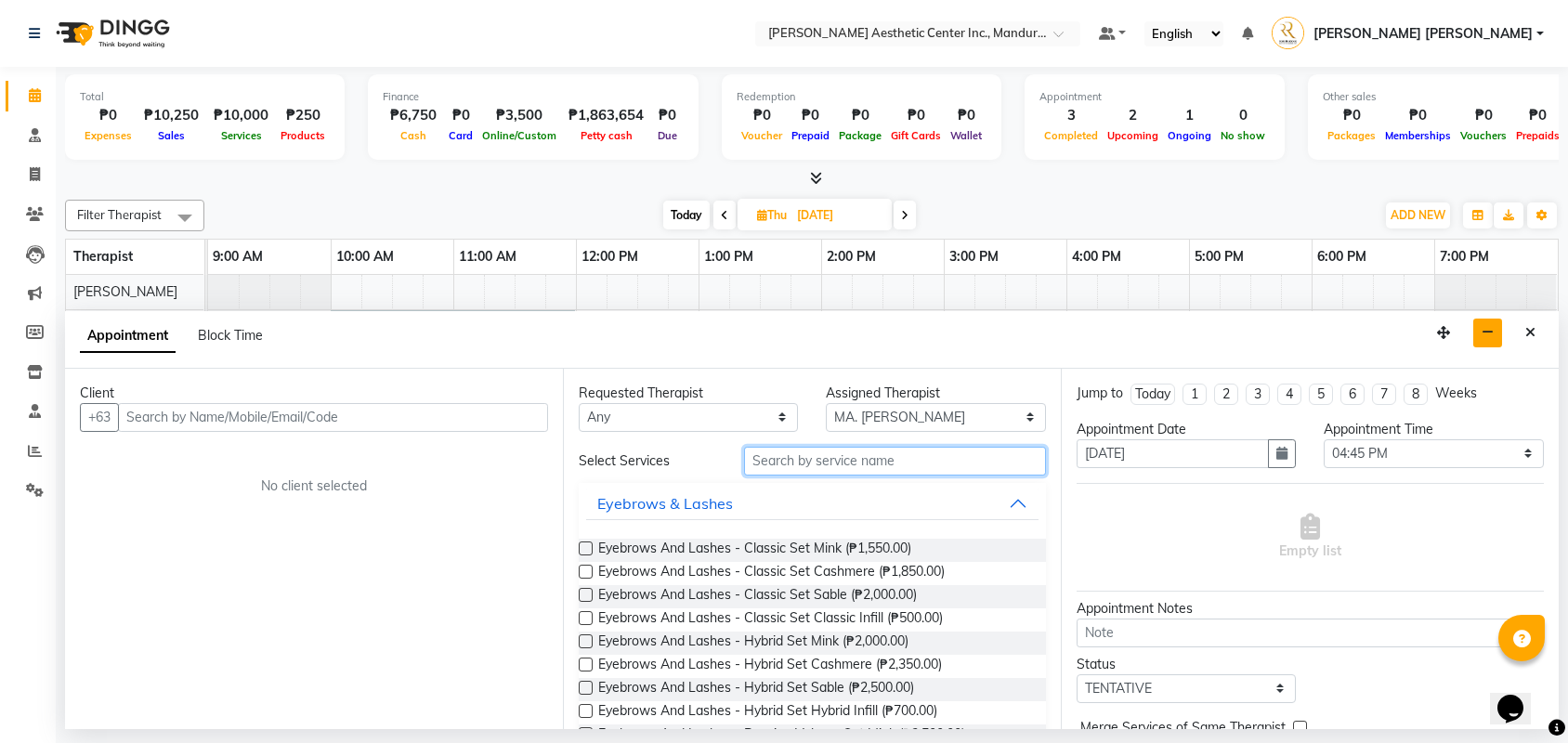
click at [798, 468] on input "text" at bounding box center [895, 461] width 302 height 29
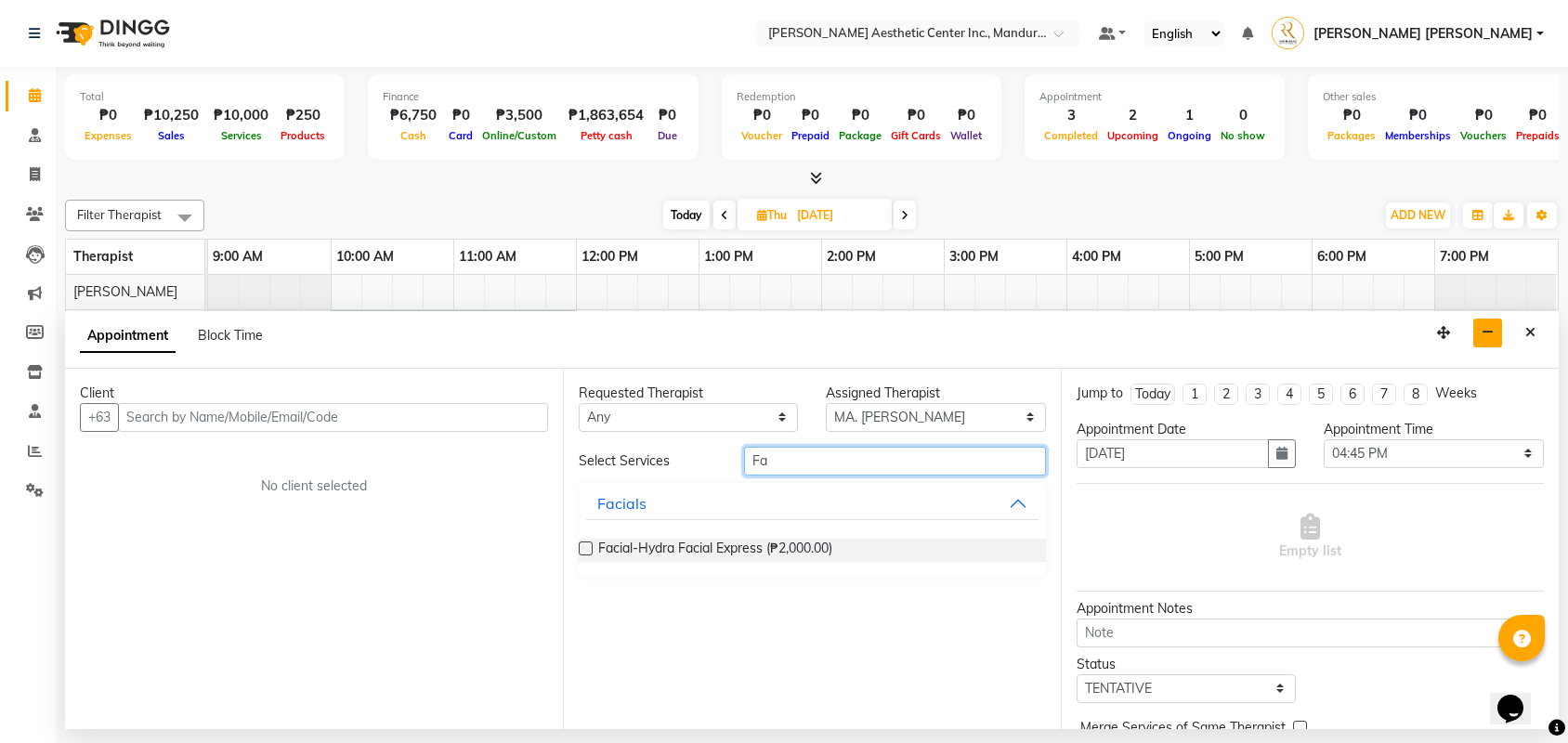
type input "F"
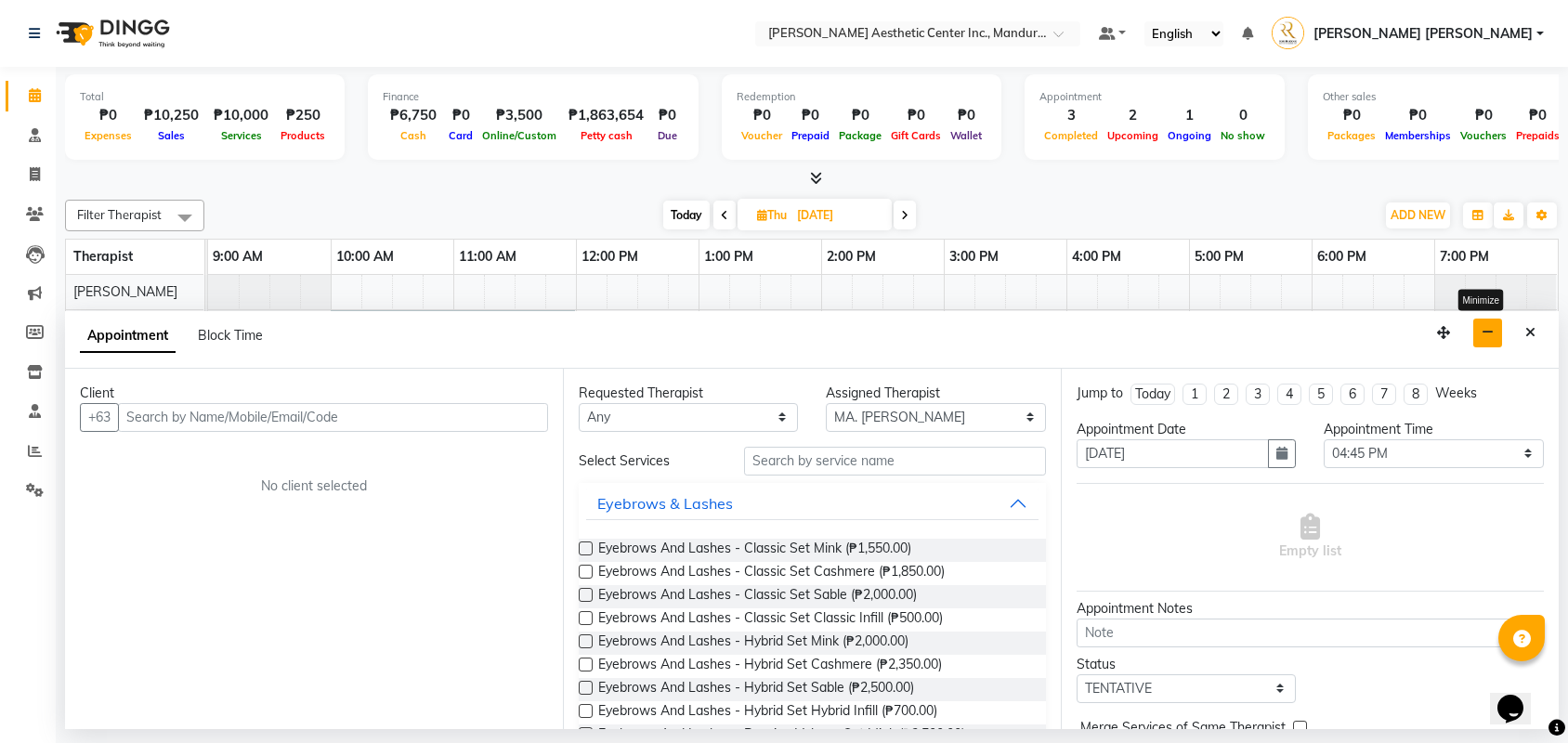
click at [1494, 327] on button "button" at bounding box center [1488, 333] width 29 height 29
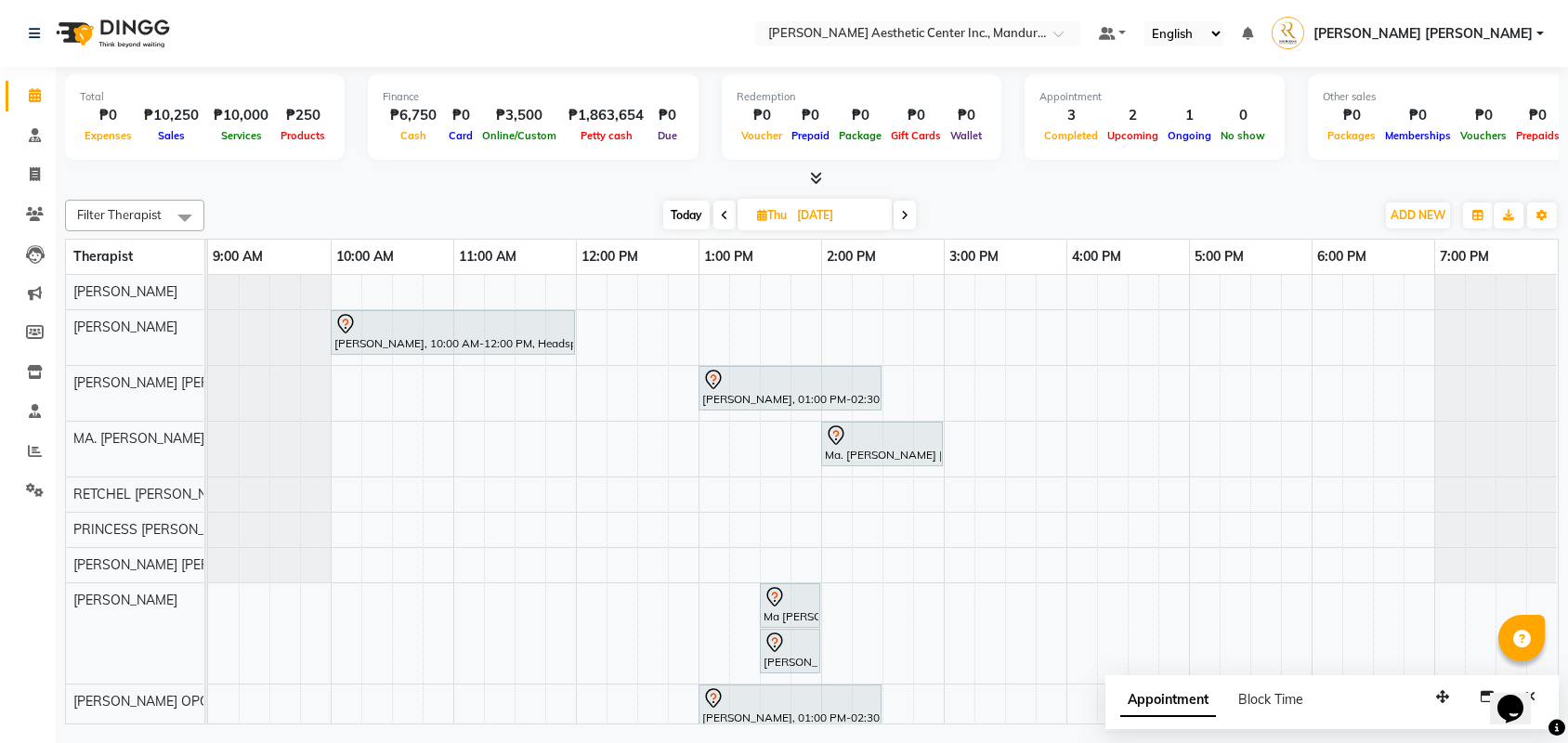
click at [685, 208] on span "Today" at bounding box center [686, 215] width 46 height 29
type input "[DATE]"
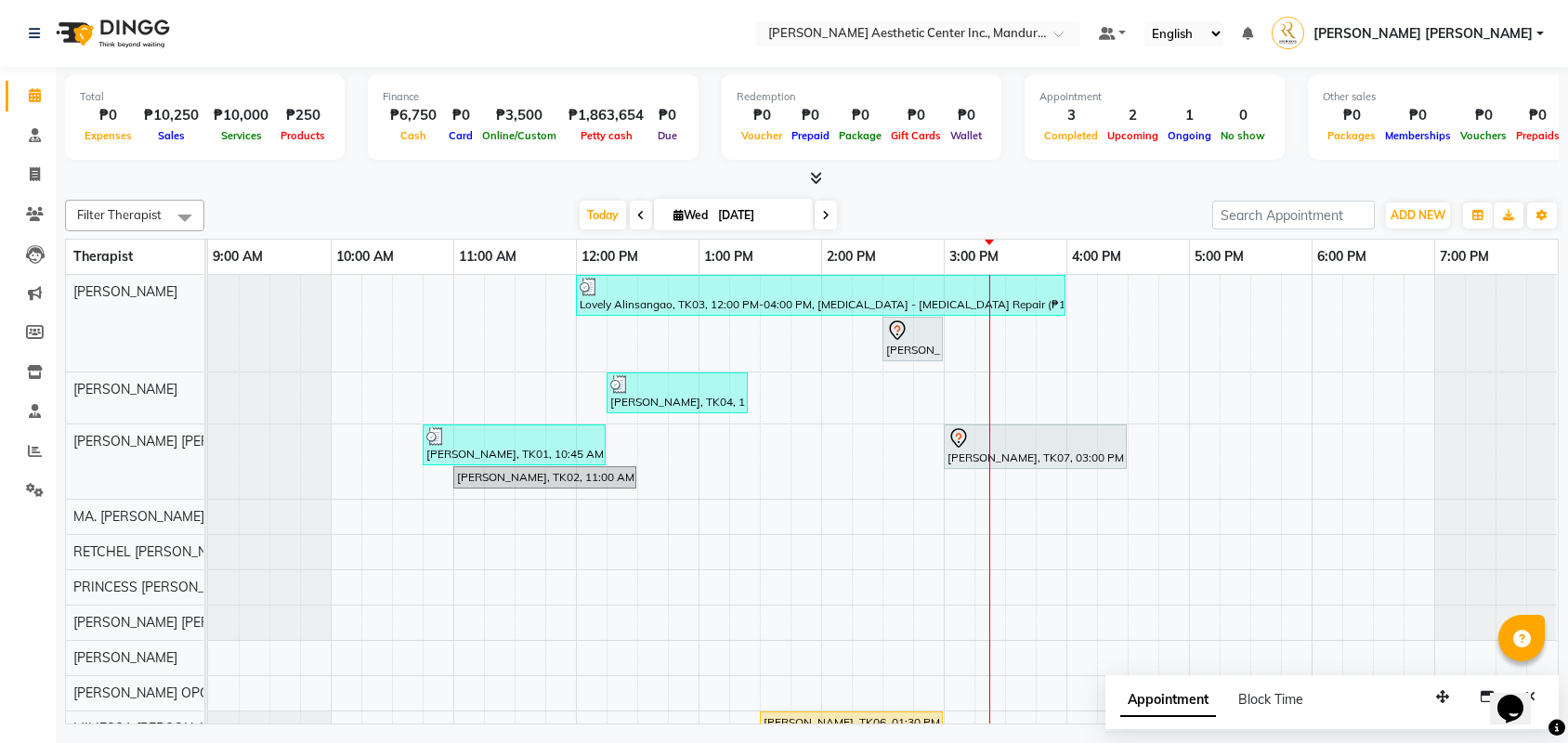
click at [872, 561] on div "Lovely Alinsangao, TK03, 12:00 PM-04:00 PM, [MEDICAL_DATA] - [MEDICAL_DATA] Rep…" at bounding box center [883, 510] width 1350 height 471
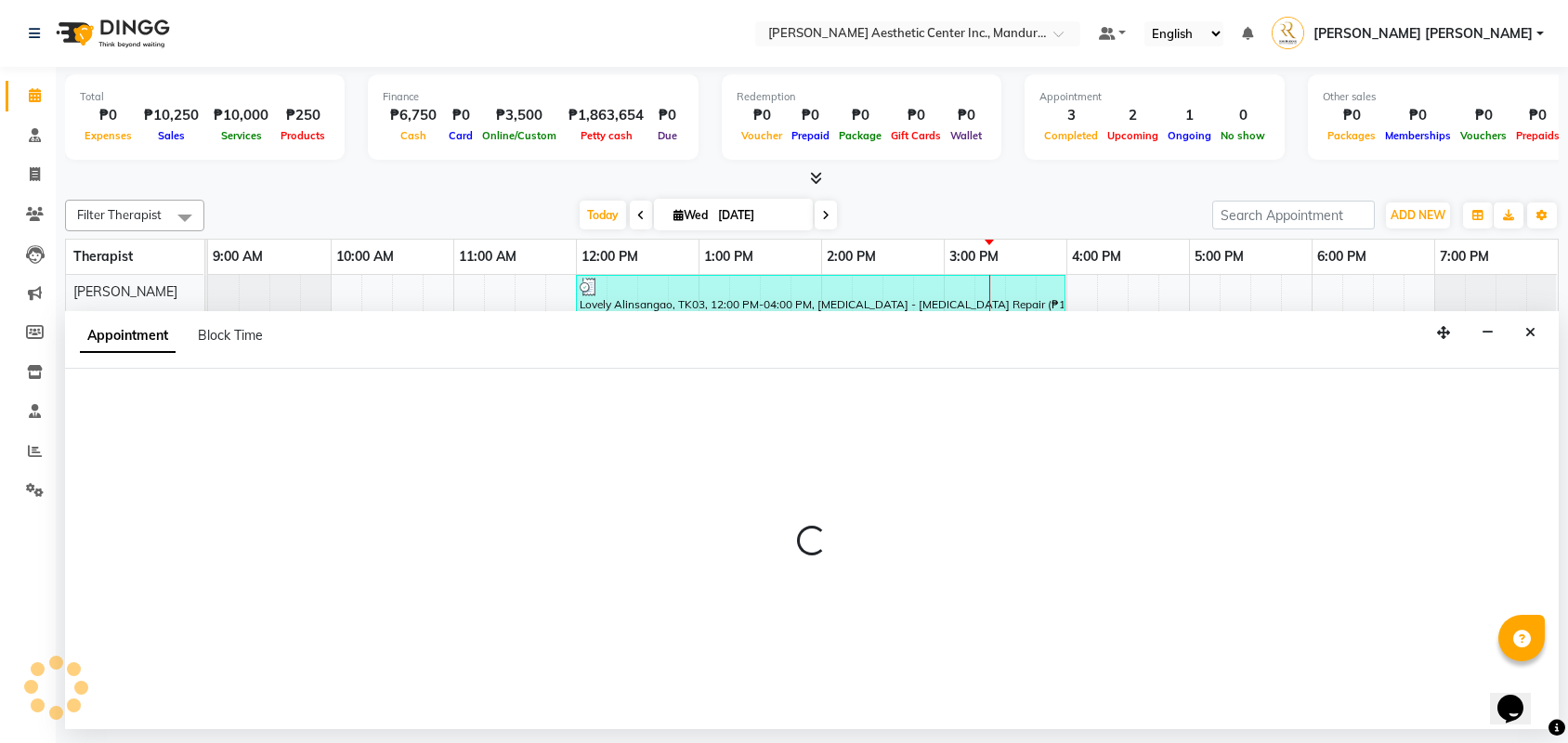
select select "46411"
select select "tentative"
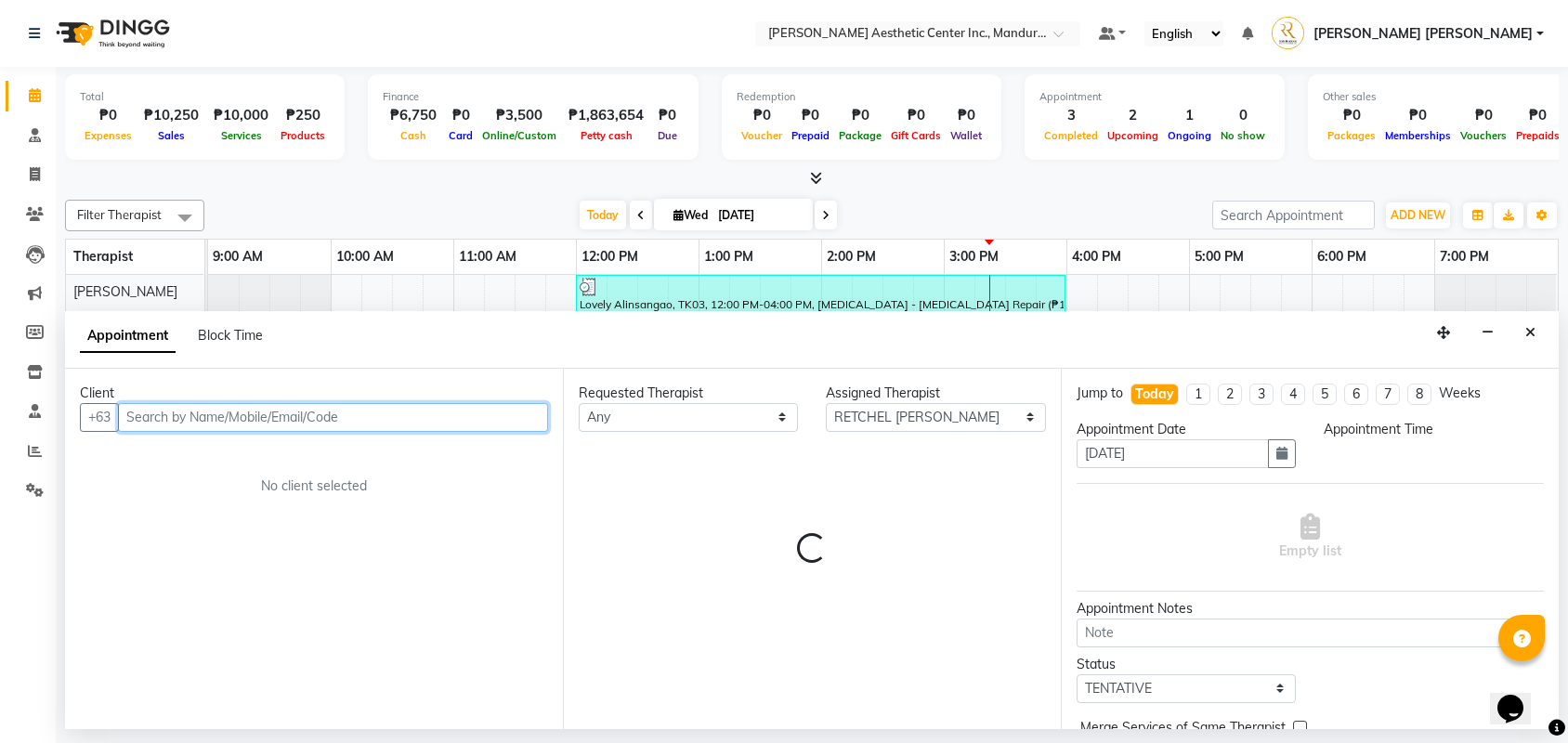
select select "855"
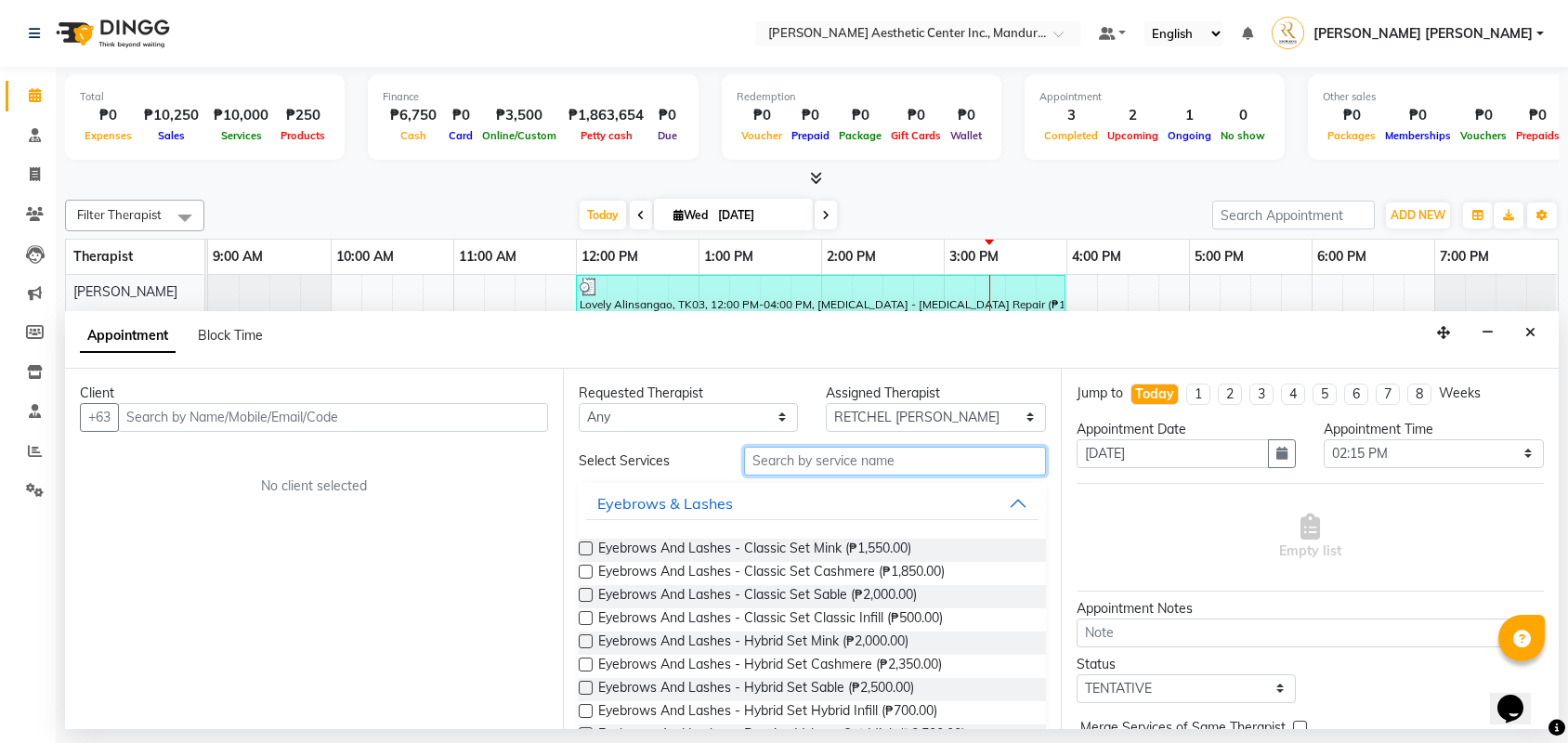
click at [919, 464] on input "text" at bounding box center [895, 461] width 302 height 29
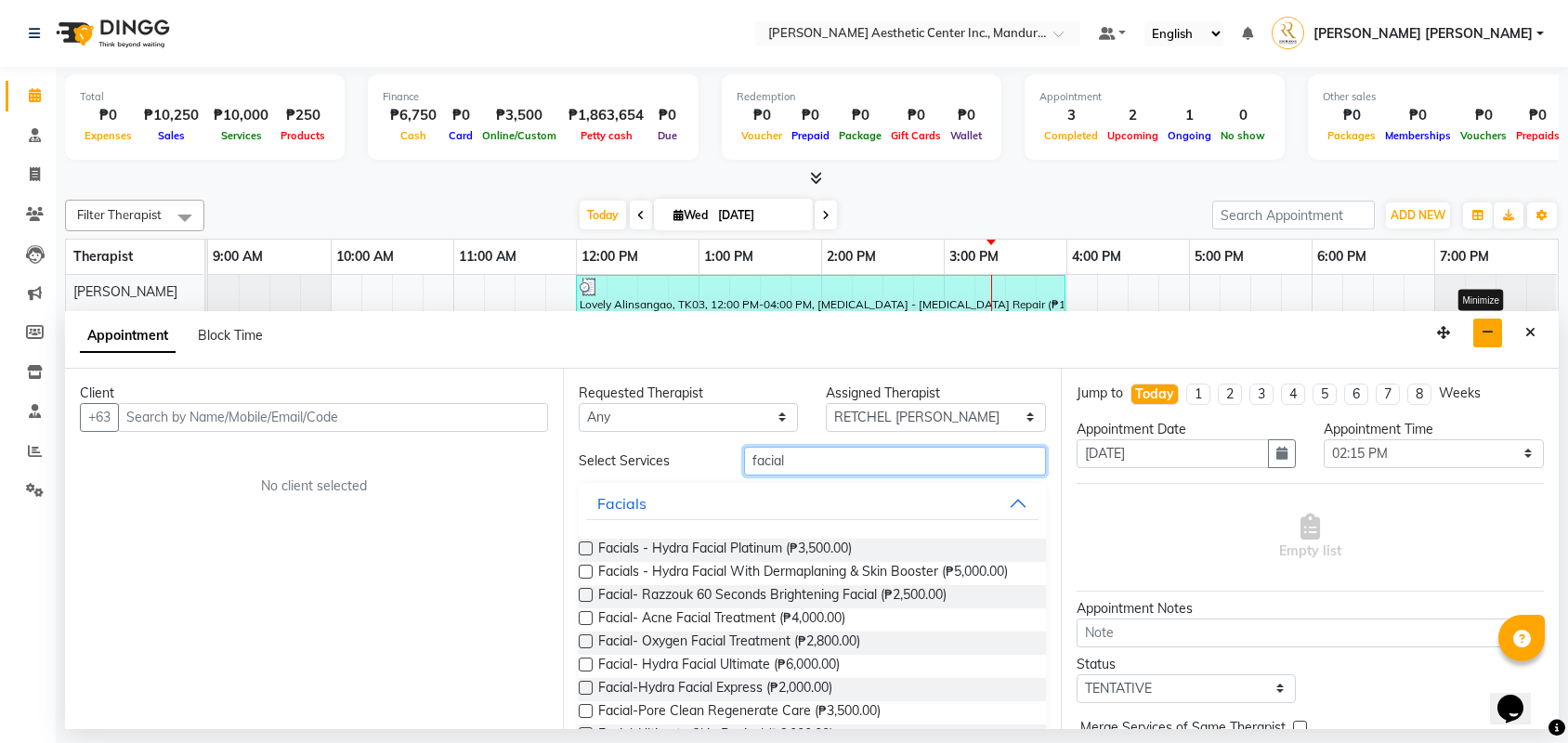
type input "facial"
click at [1485, 336] on icon "button" at bounding box center [1488, 332] width 13 height 13
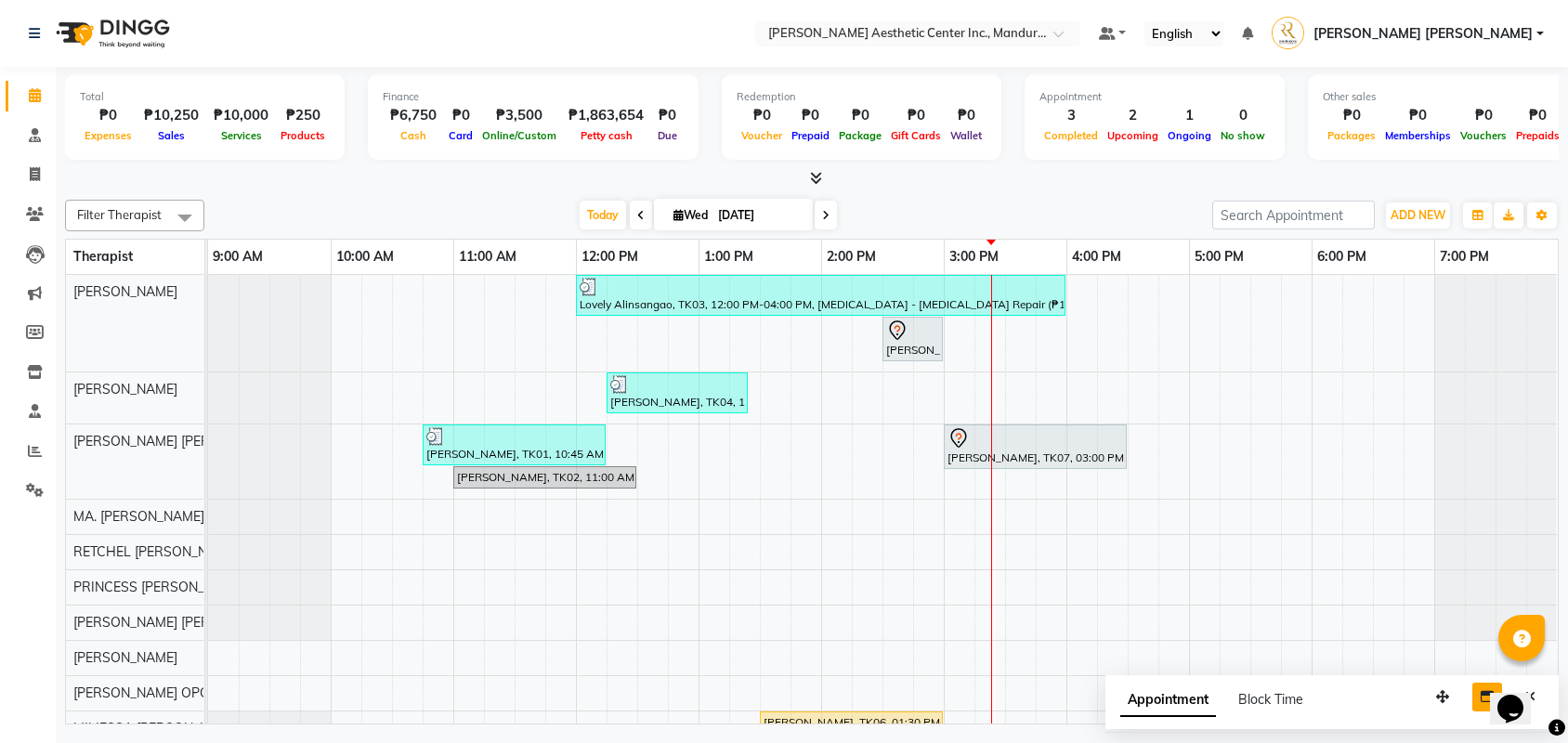
click at [792, 454] on div "Lovely Alinsangao, TK03, 12:00 PM-04:00 PM, [MEDICAL_DATA] - [MEDICAL_DATA] Rep…" at bounding box center [883, 510] width 1350 height 471
select select "46409"
select select "tentative"
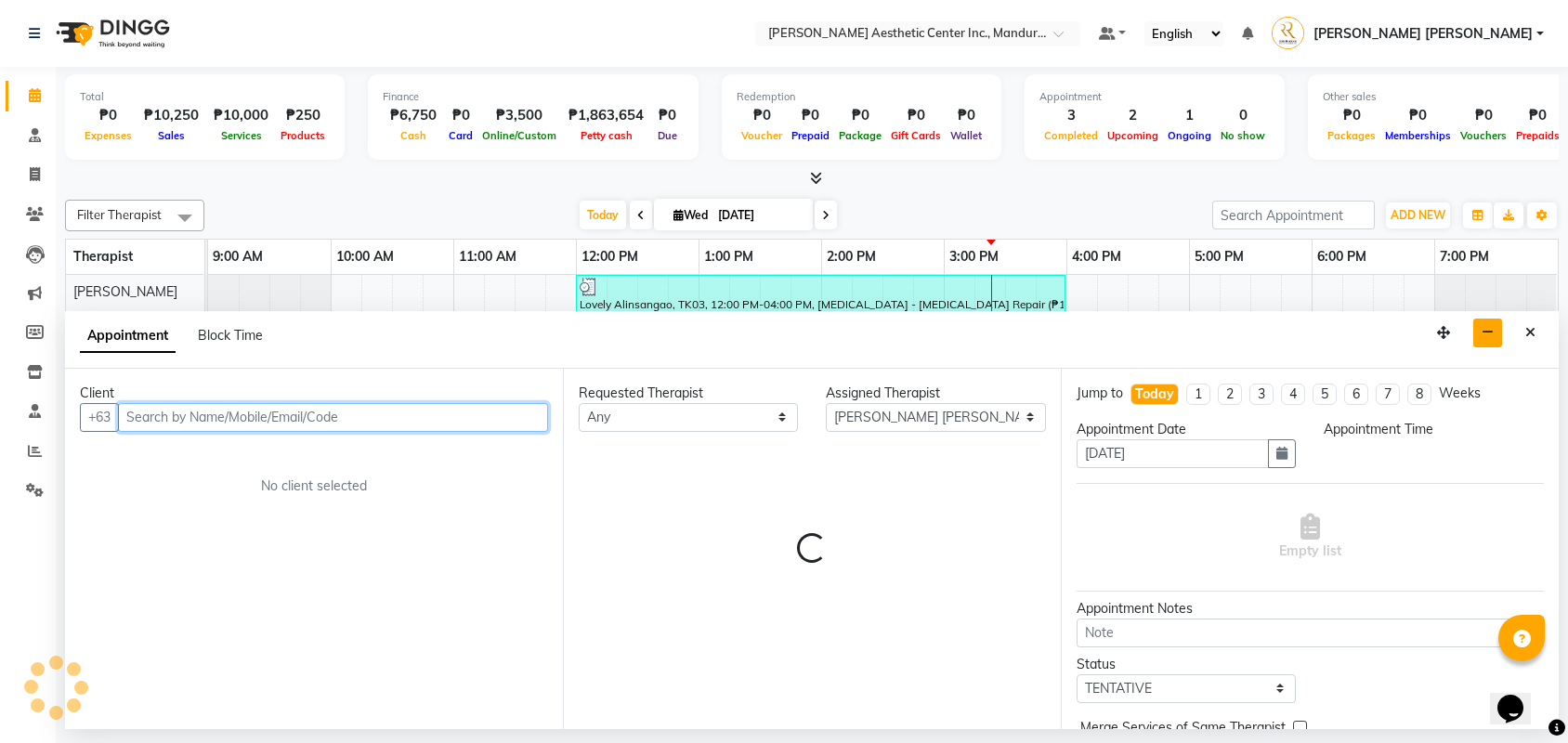
select select "825"
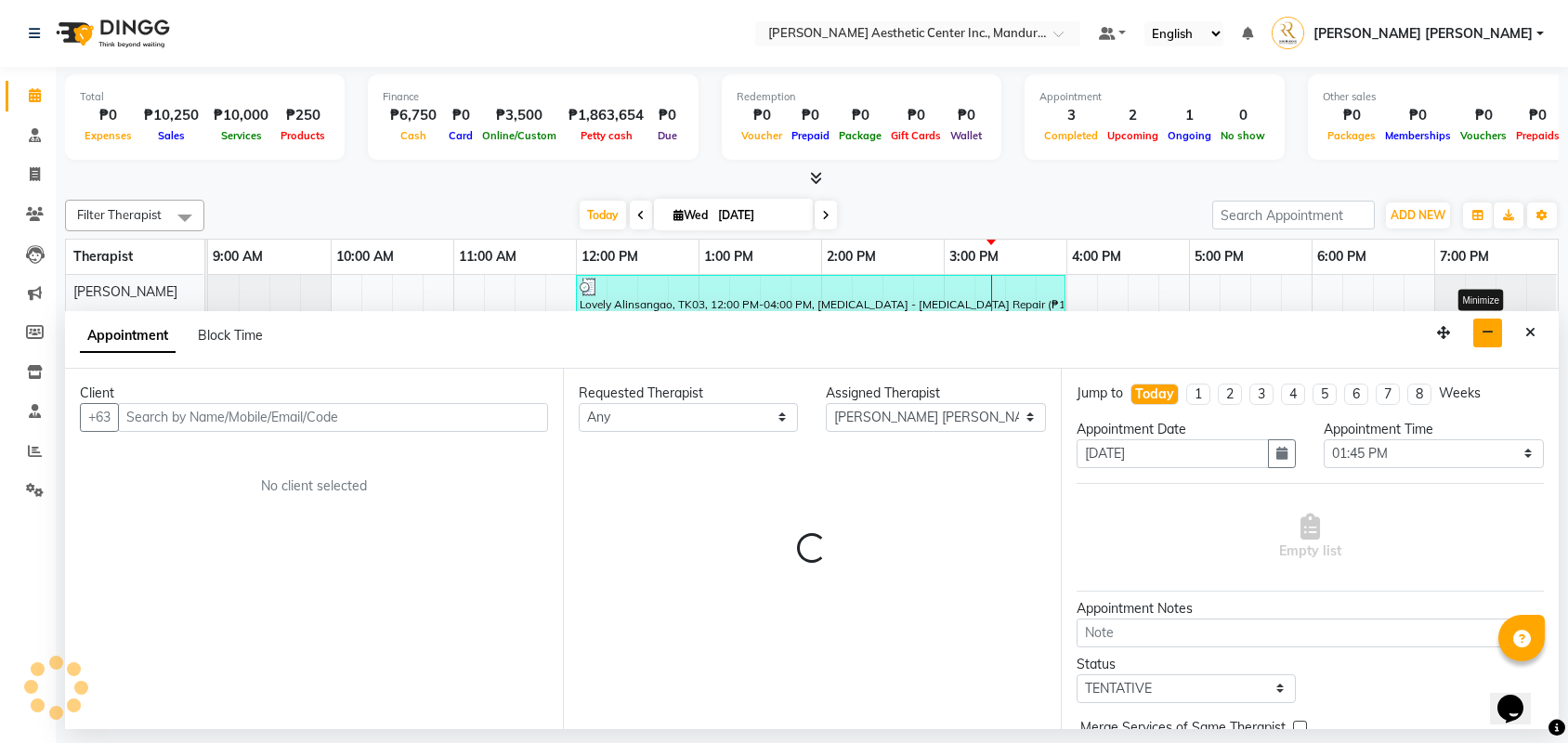
click at [1482, 338] on icon "button" at bounding box center [1488, 332] width 13 height 13
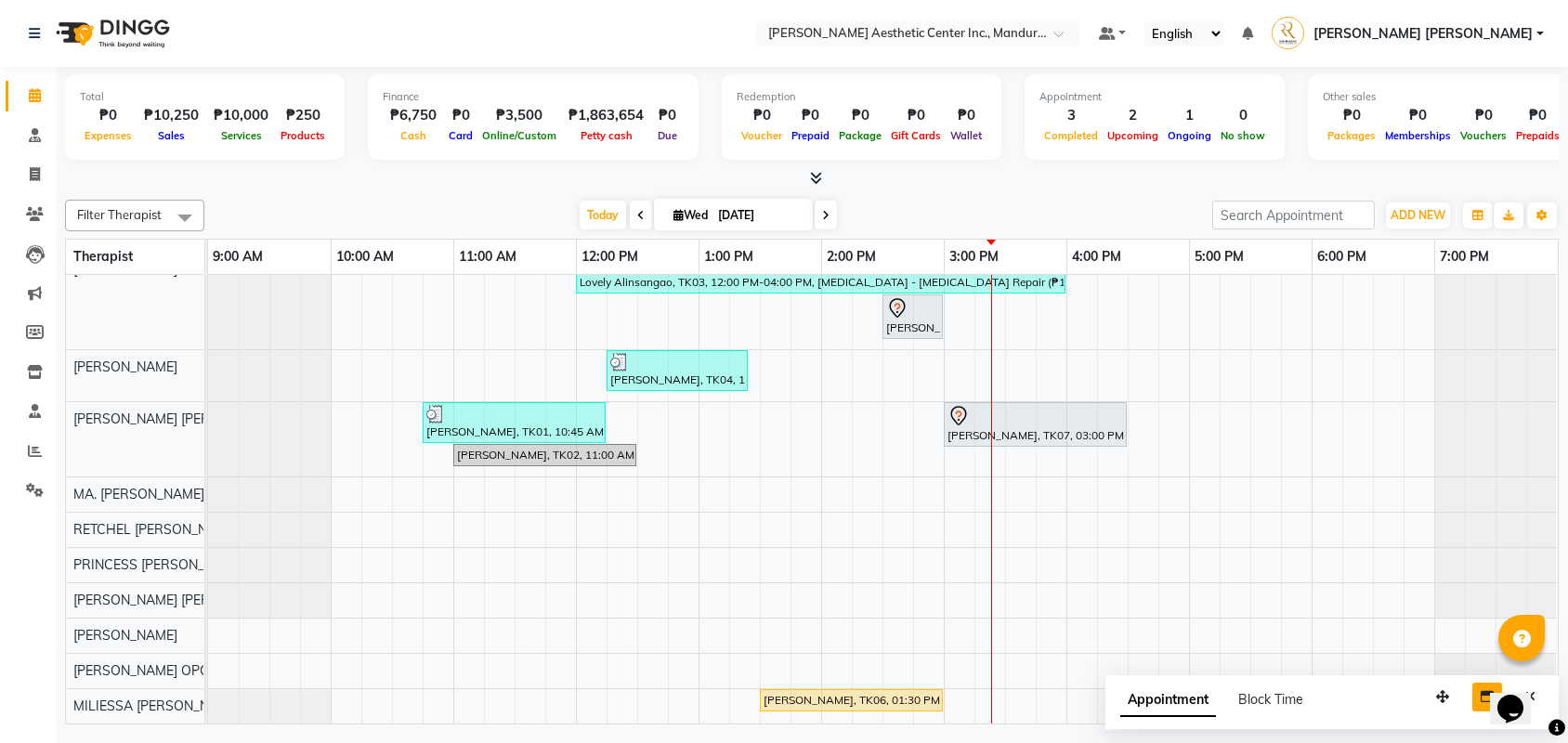
scroll to position [26, 0]
click at [796, 699] on div "[PERSON_NAME], TK06, 01:30 PM-03:00 PM, Facials - Hydra Facial Platinum" at bounding box center [852, 700] width 180 height 16
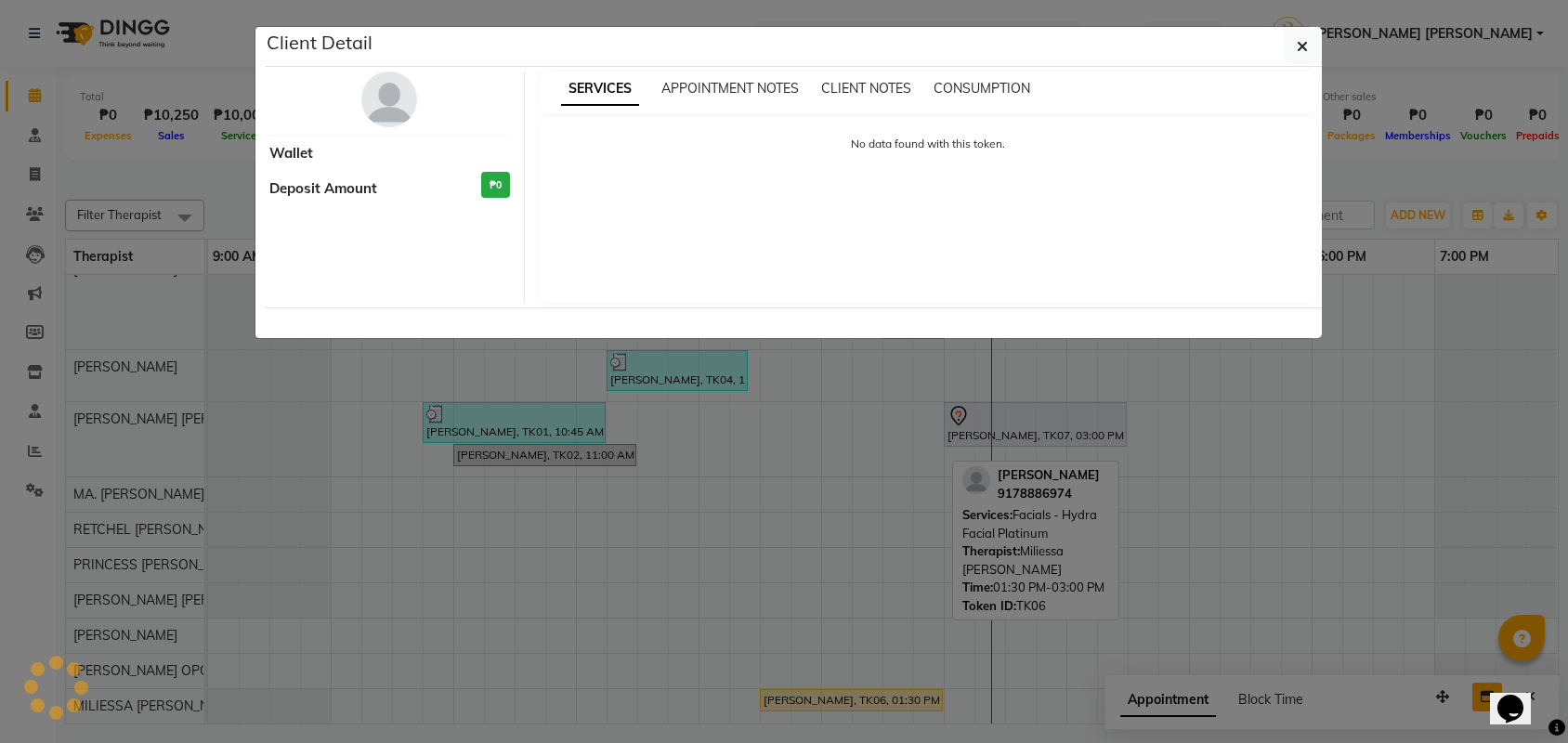
select select "1"
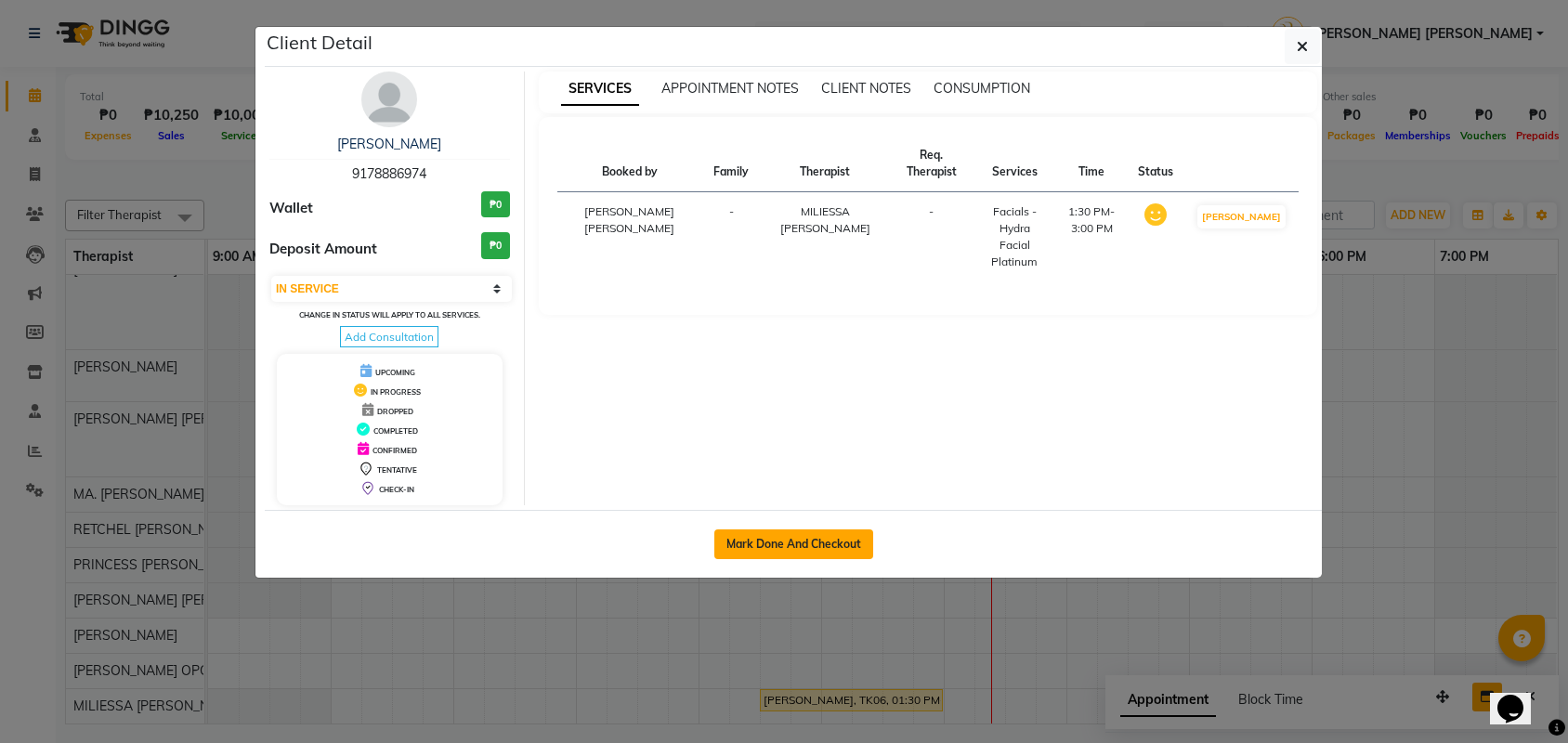
click at [814, 559] on button "Mark Done And Checkout" at bounding box center [794, 543] width 159 height 30
select select "service"
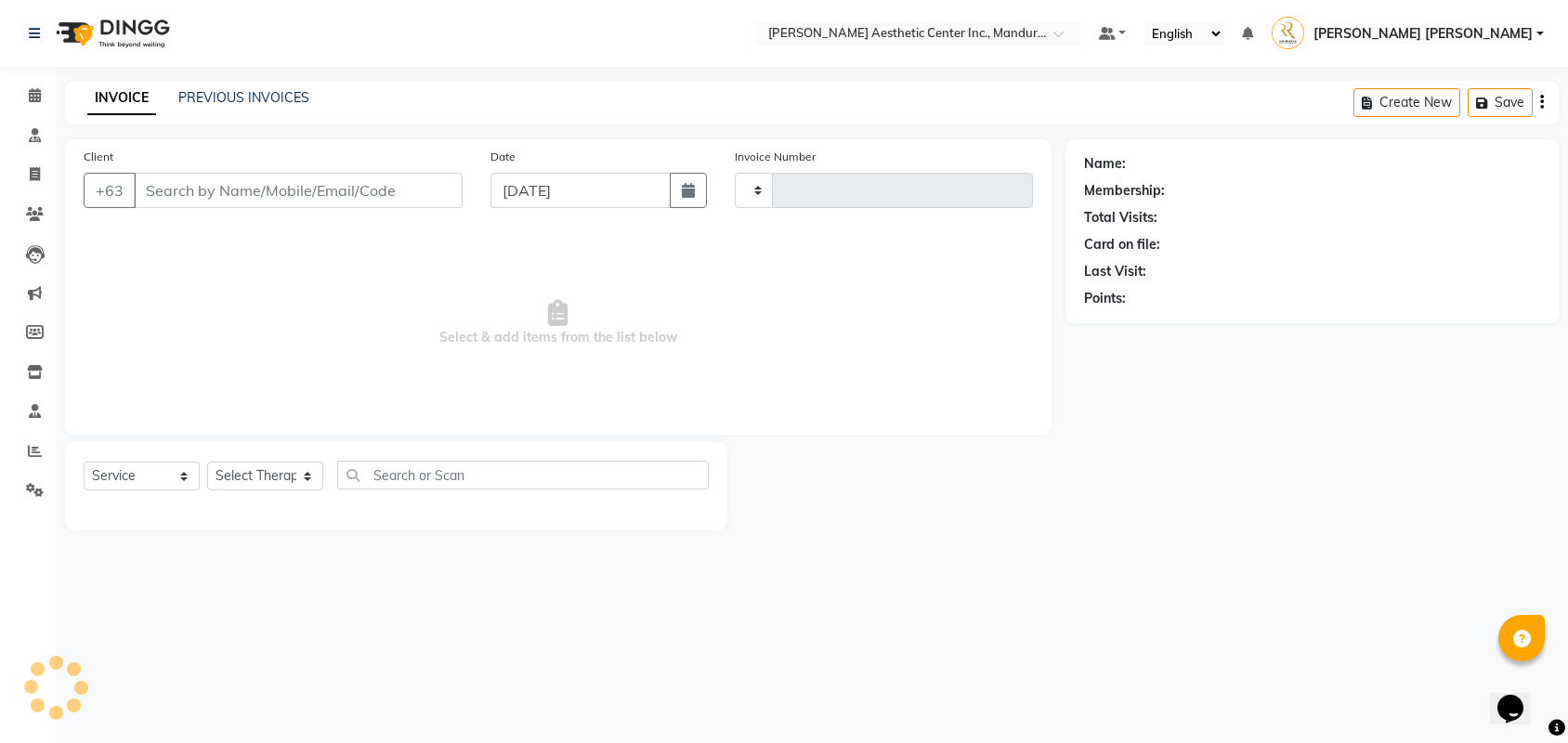
type input "1010"
select select "6259"
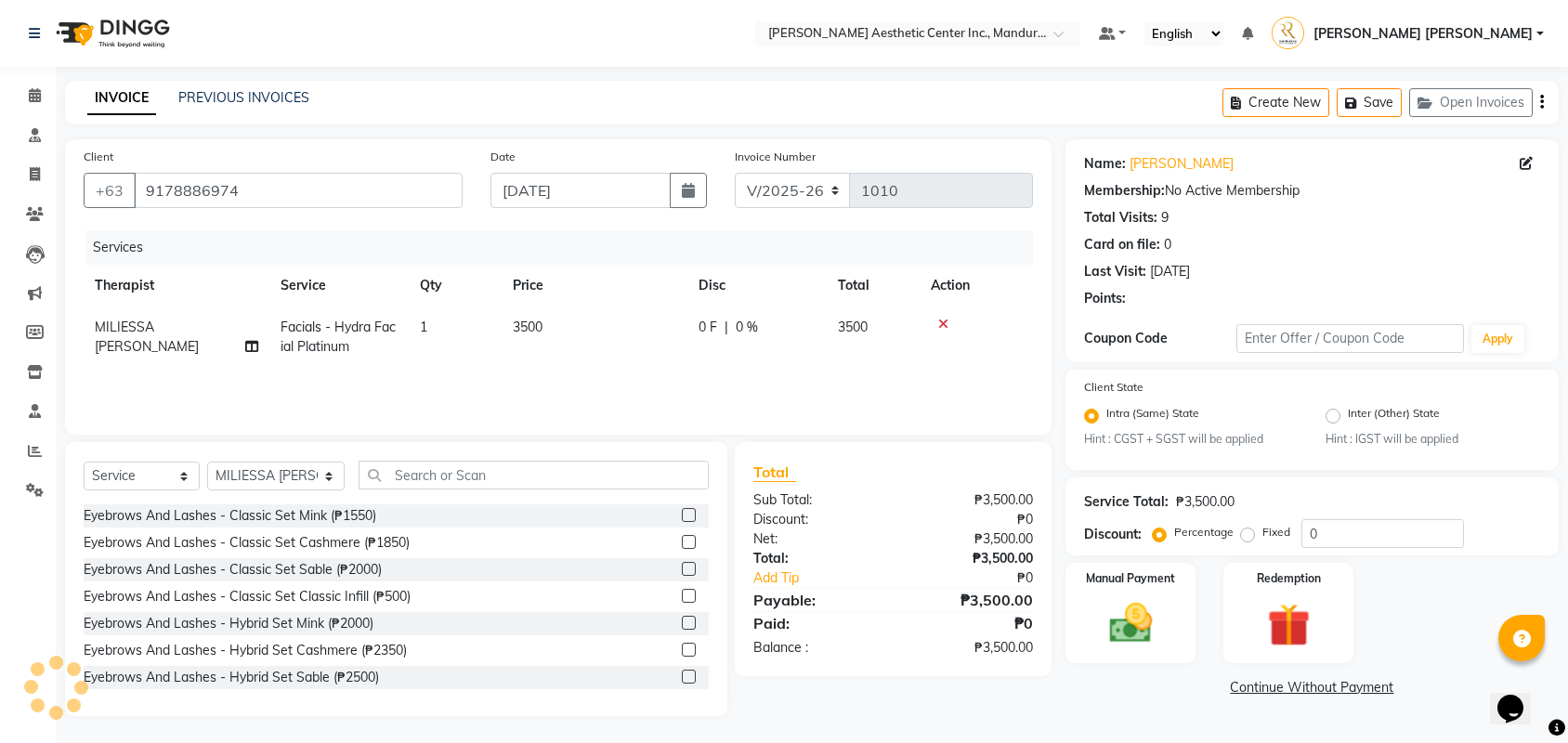
click at [543, 338] on td "3500" at bounding box center [595, 338] width 185 height 62
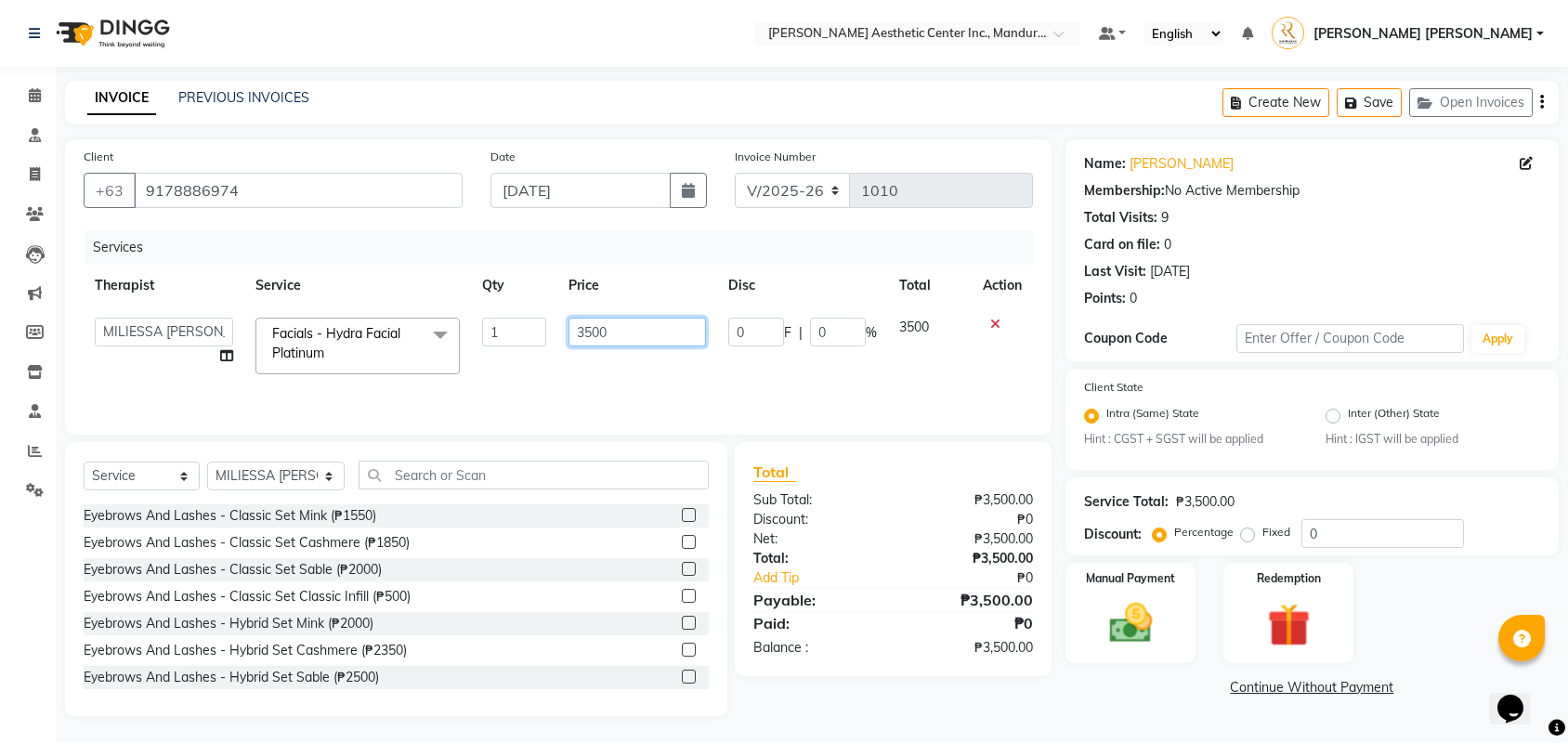
click at [585, 336] on input "3500" at bounding box center [637, 332] width 137 height 29
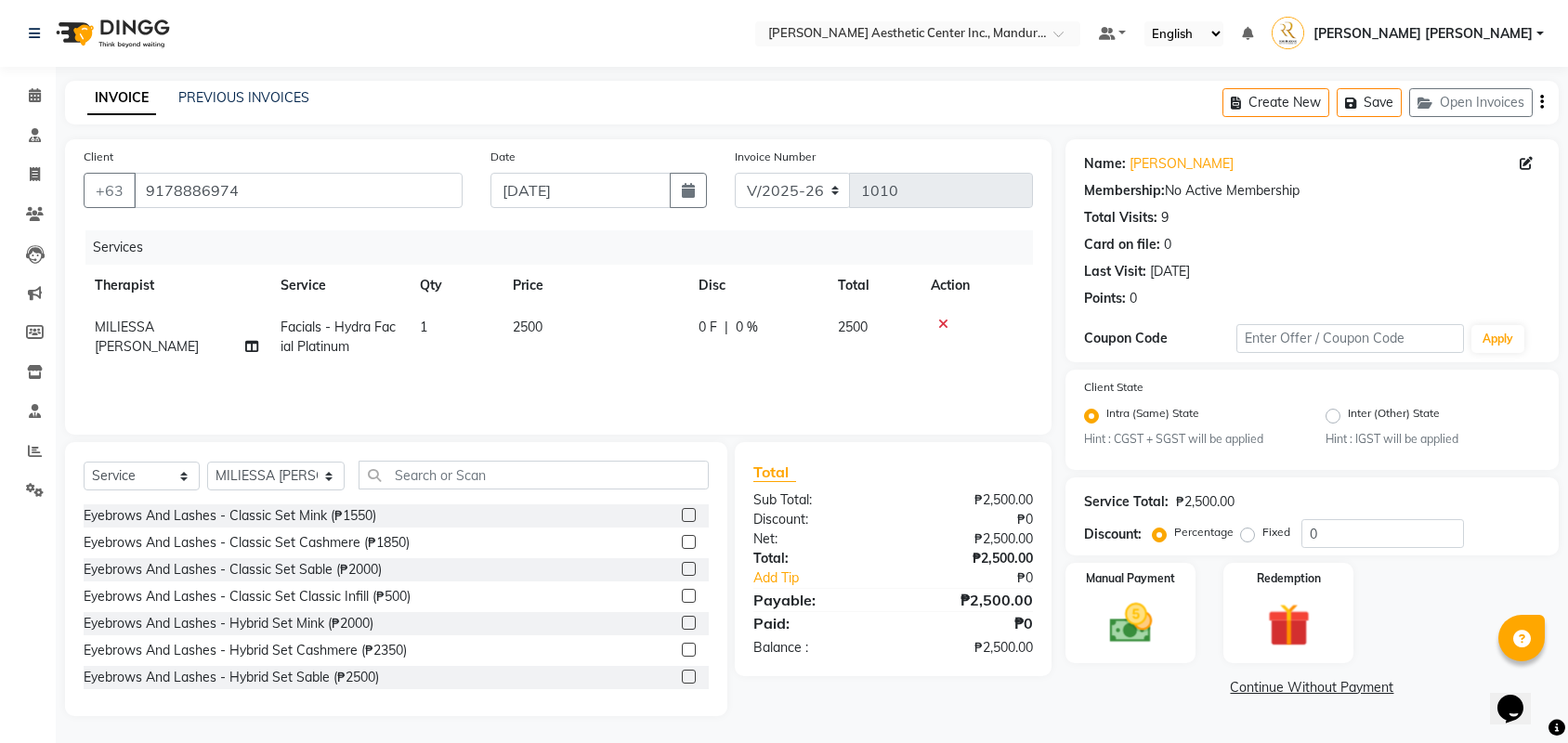
click at [807, 395] on div "Services Therapist Service Qty Price Disc Total Action MILIESSA [PERSON_NAME] F…" at bounding box center [558, 323] width 949 height 185
click at [1146, 598] on div "Manual Payment" at bounding box center [1131, 613] width 135 height 104
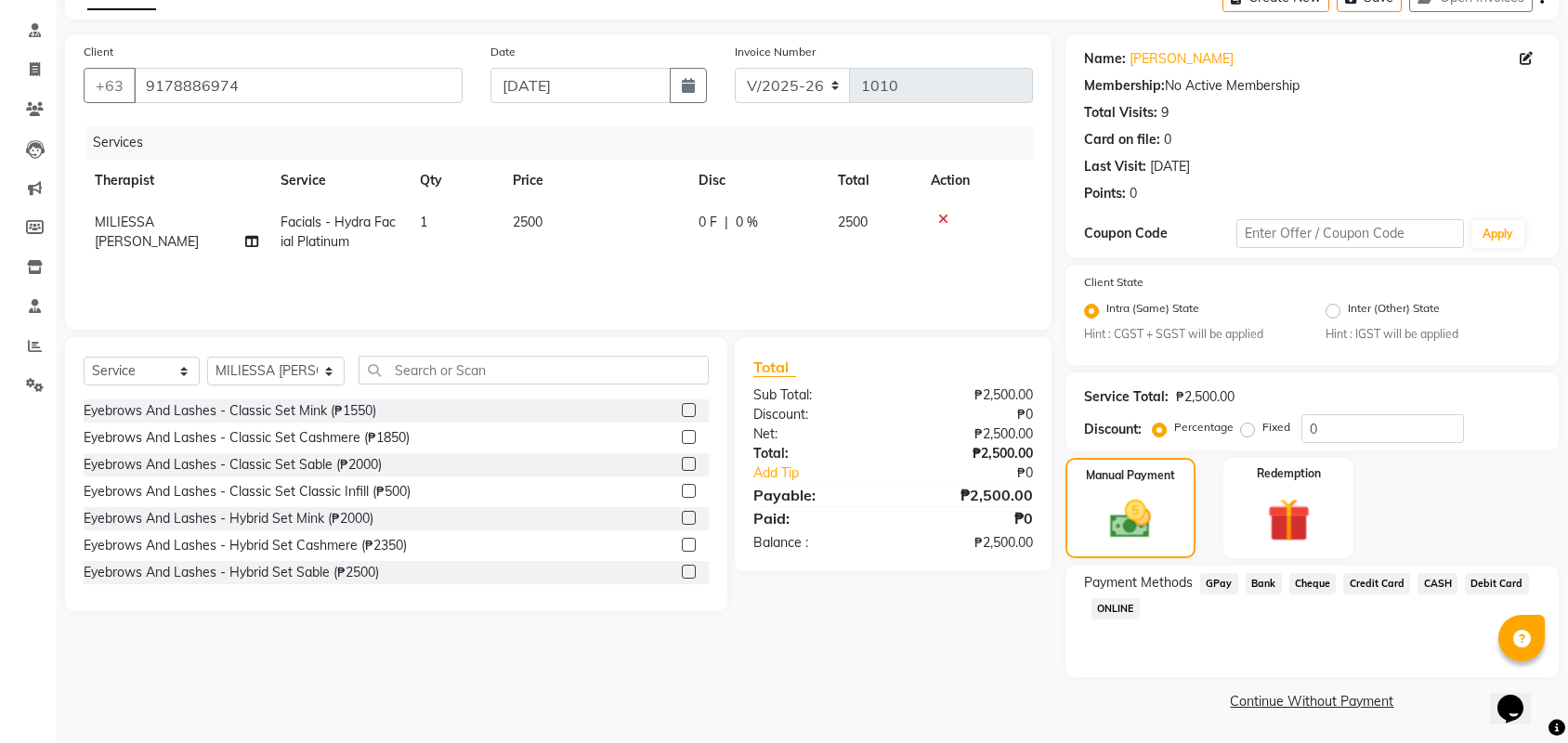
scroll to position [106, 0]
click at [1274, 517] on img at bounding box center [1288, 521] width 72 height 56
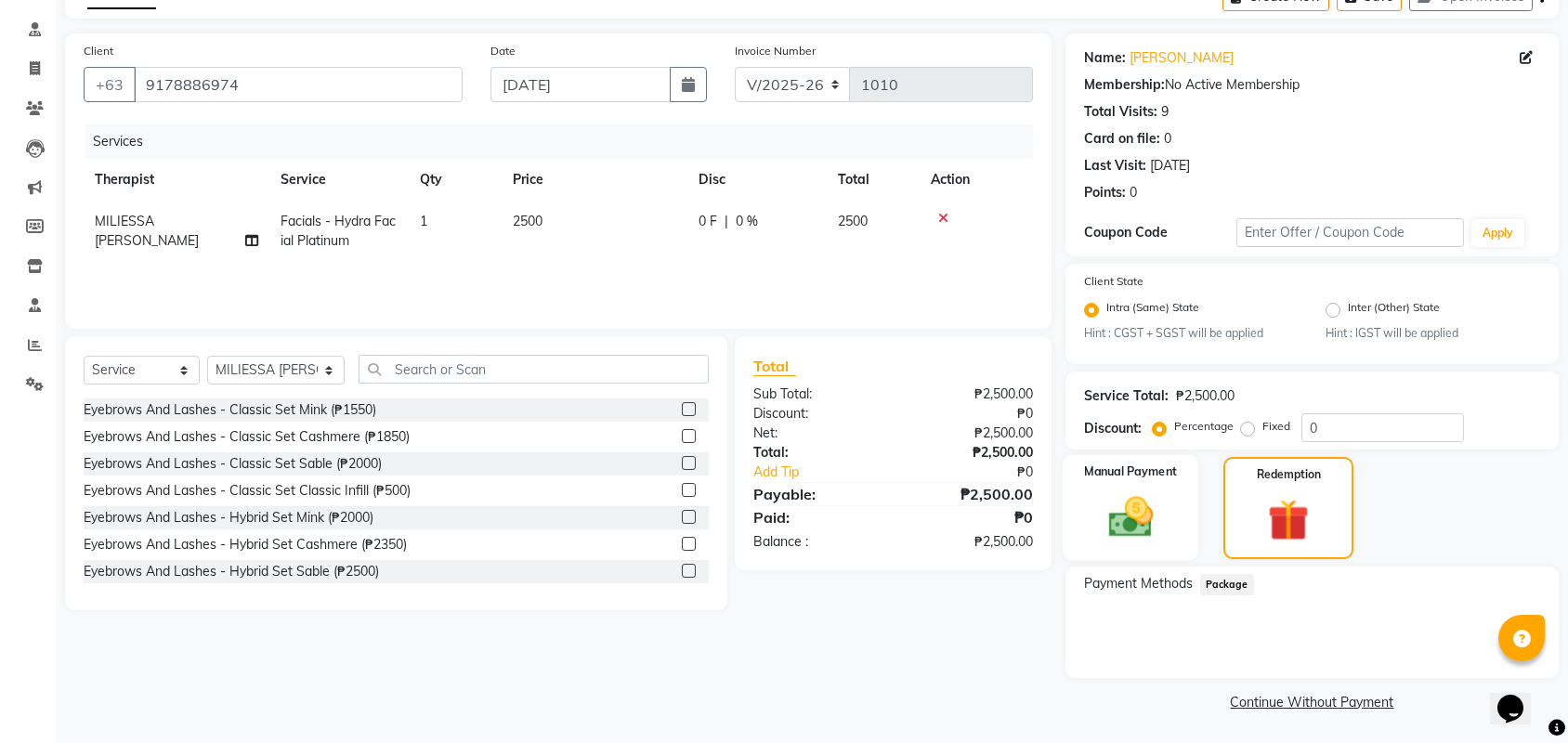
click at [1137, 527] on img at bounding box center [1130, 517] width 72 height 51
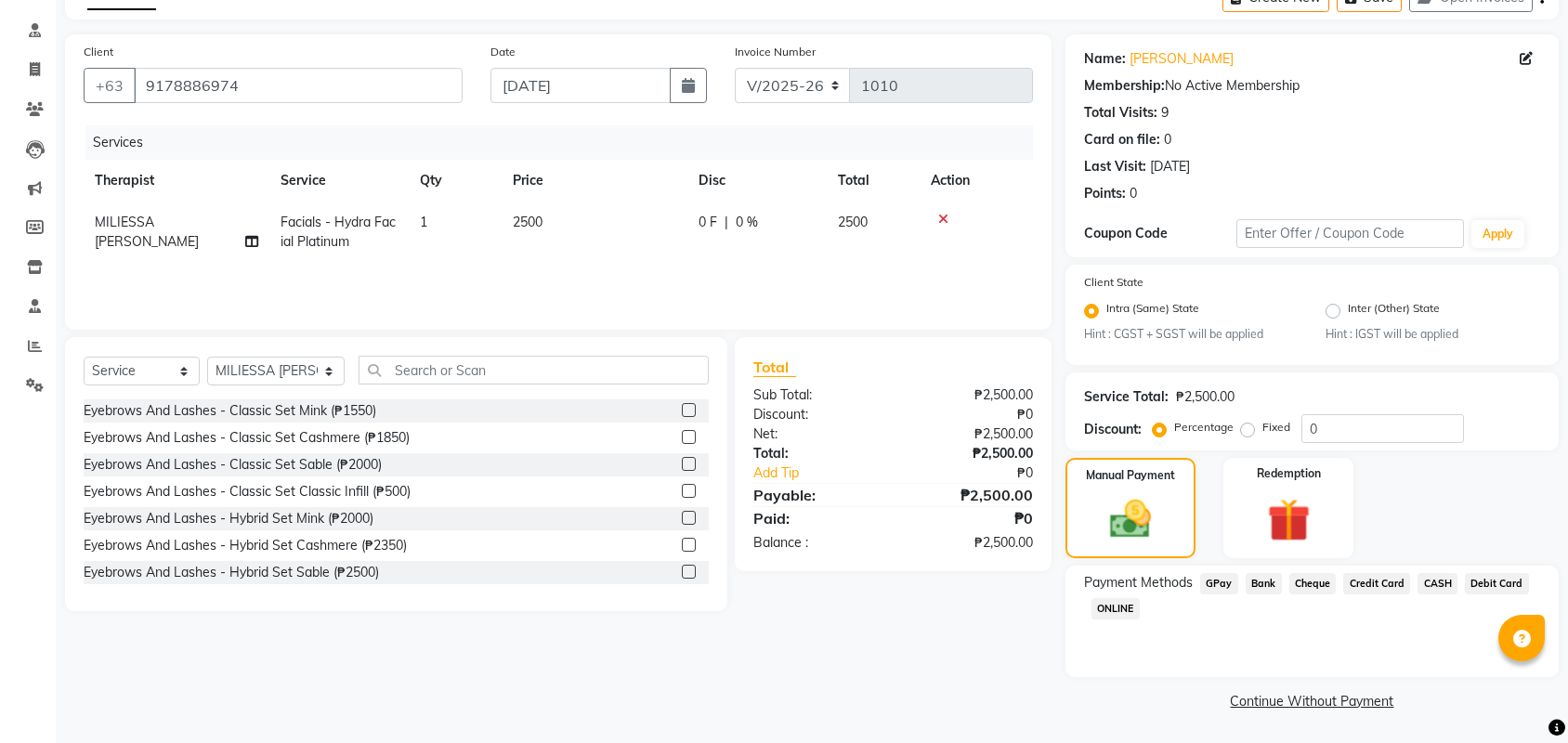
click at [1319, 700] on link "Continue Without Payment" at bounding box center [1311, 702] width 486 height 19
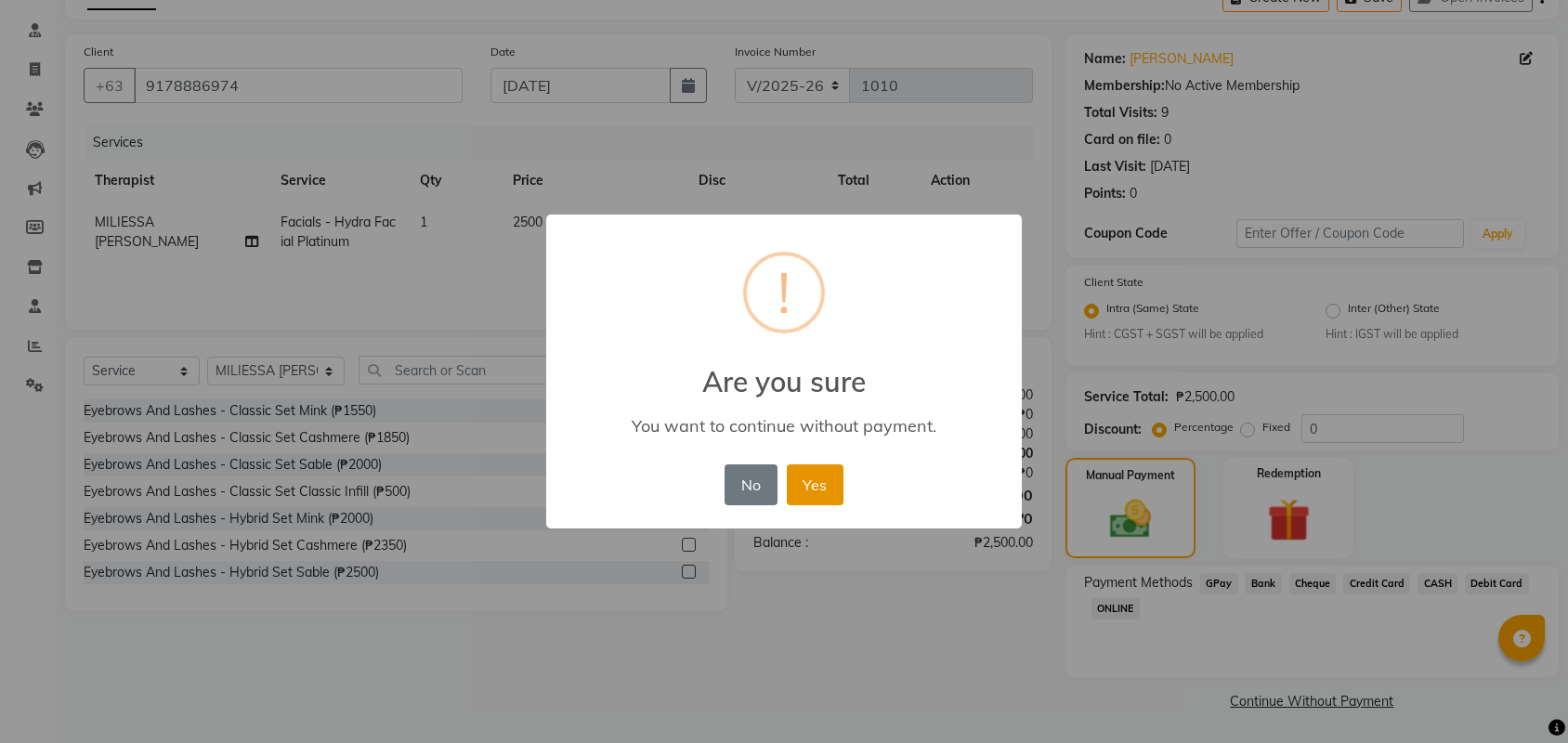
click at [830, 483] on button "Yes" at bounding box center [815, 484] width 57 height 41
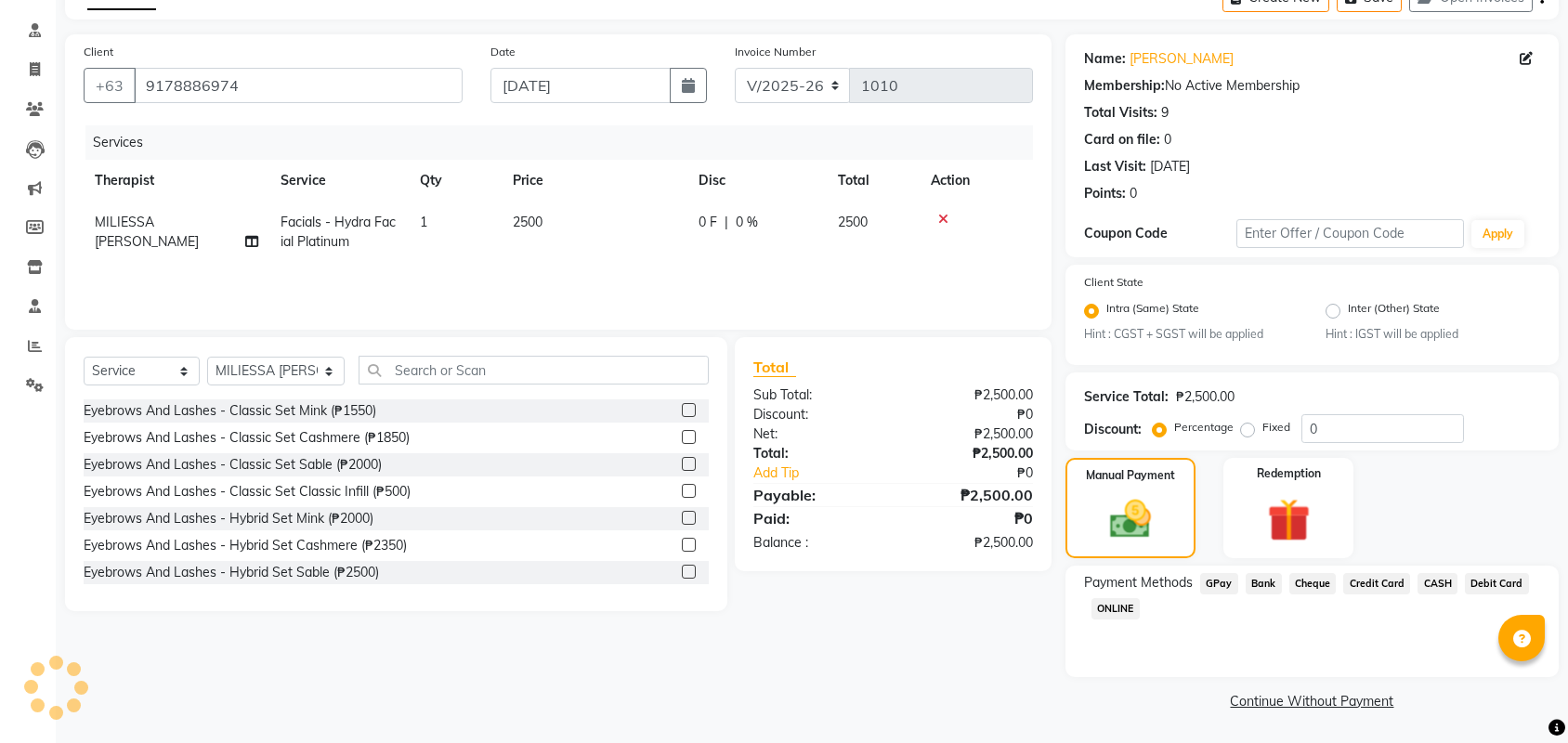
scroll to position [105, 0]
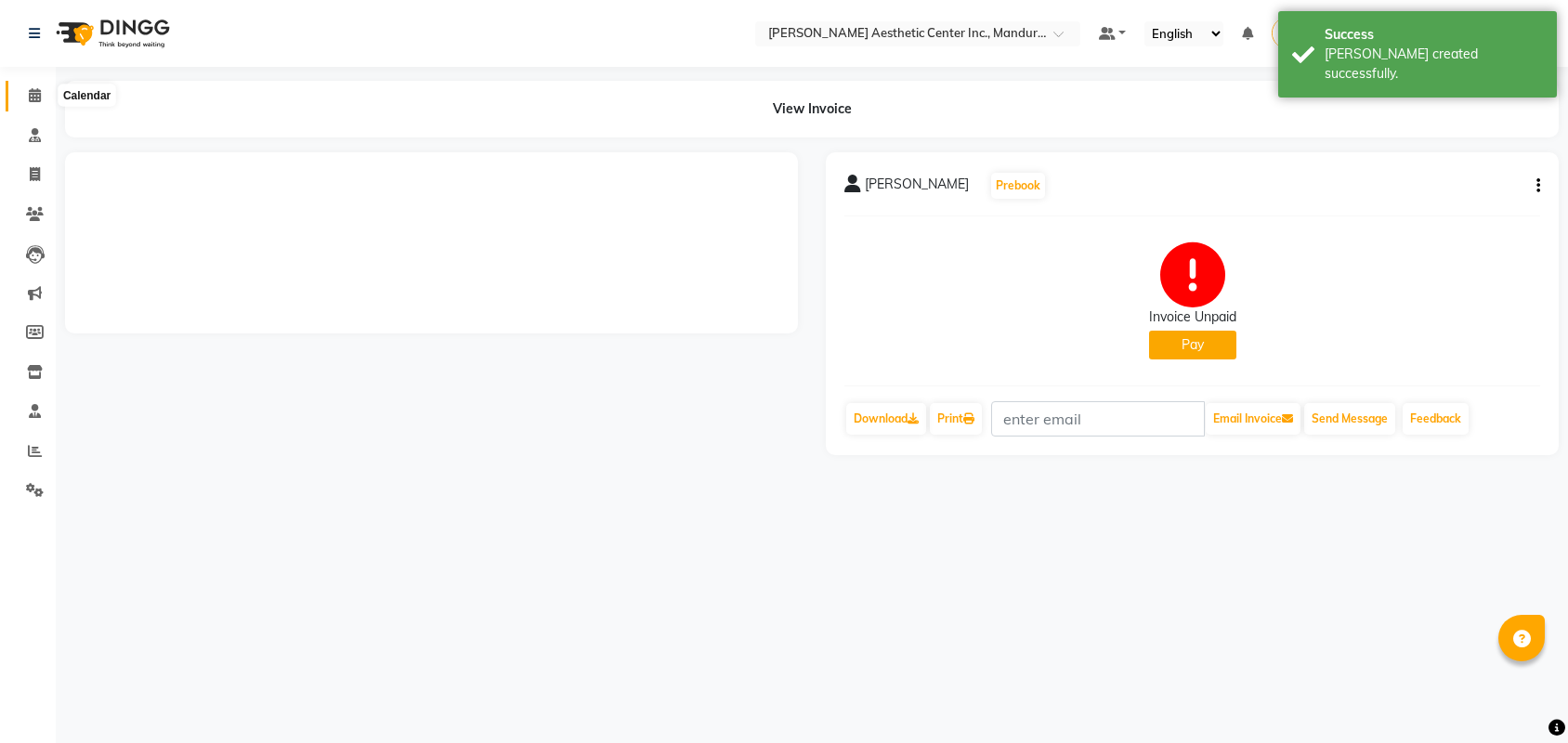
click at [37, 93] on icon at bounding box center [35, 95] width 13 height 14
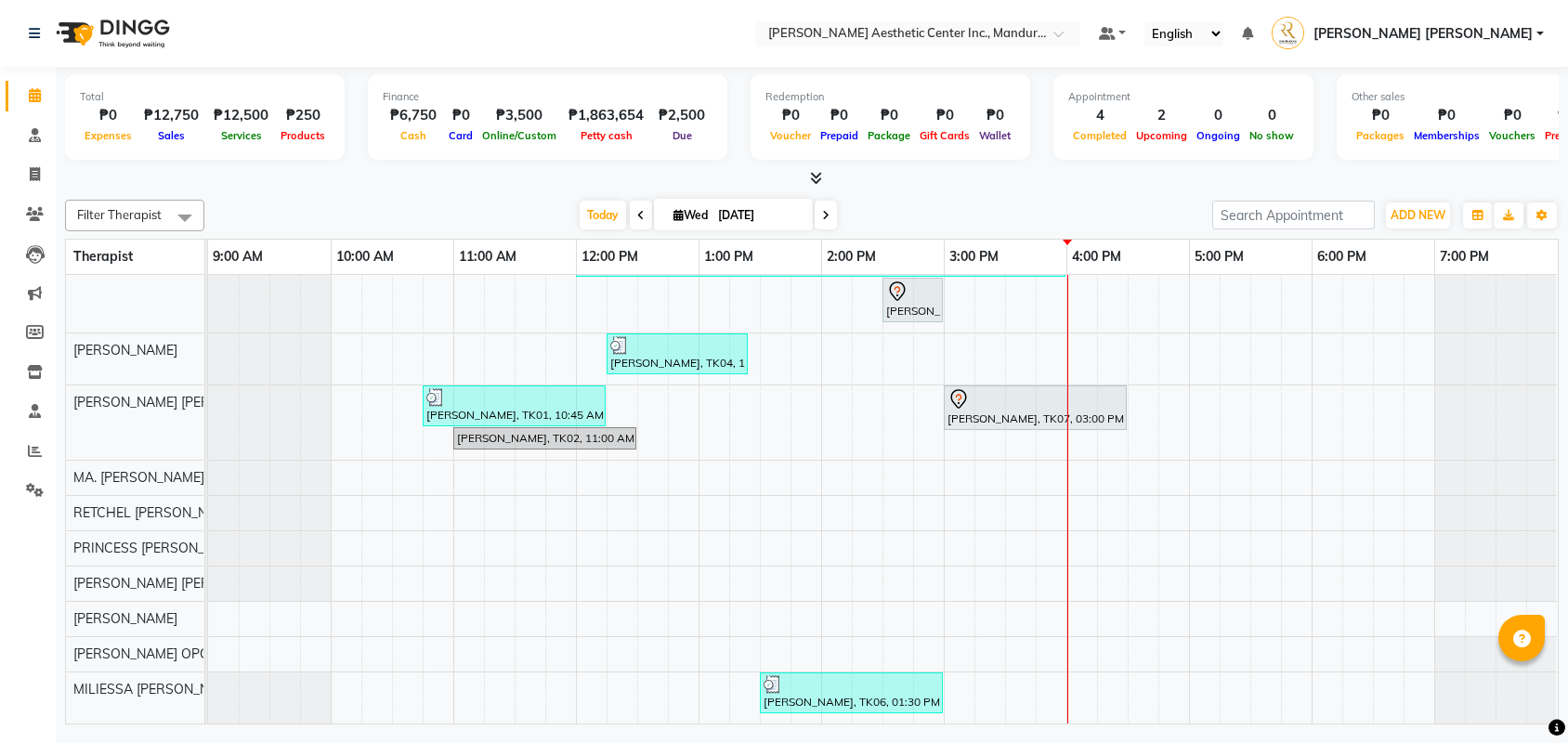
scroll to position [41, 0]
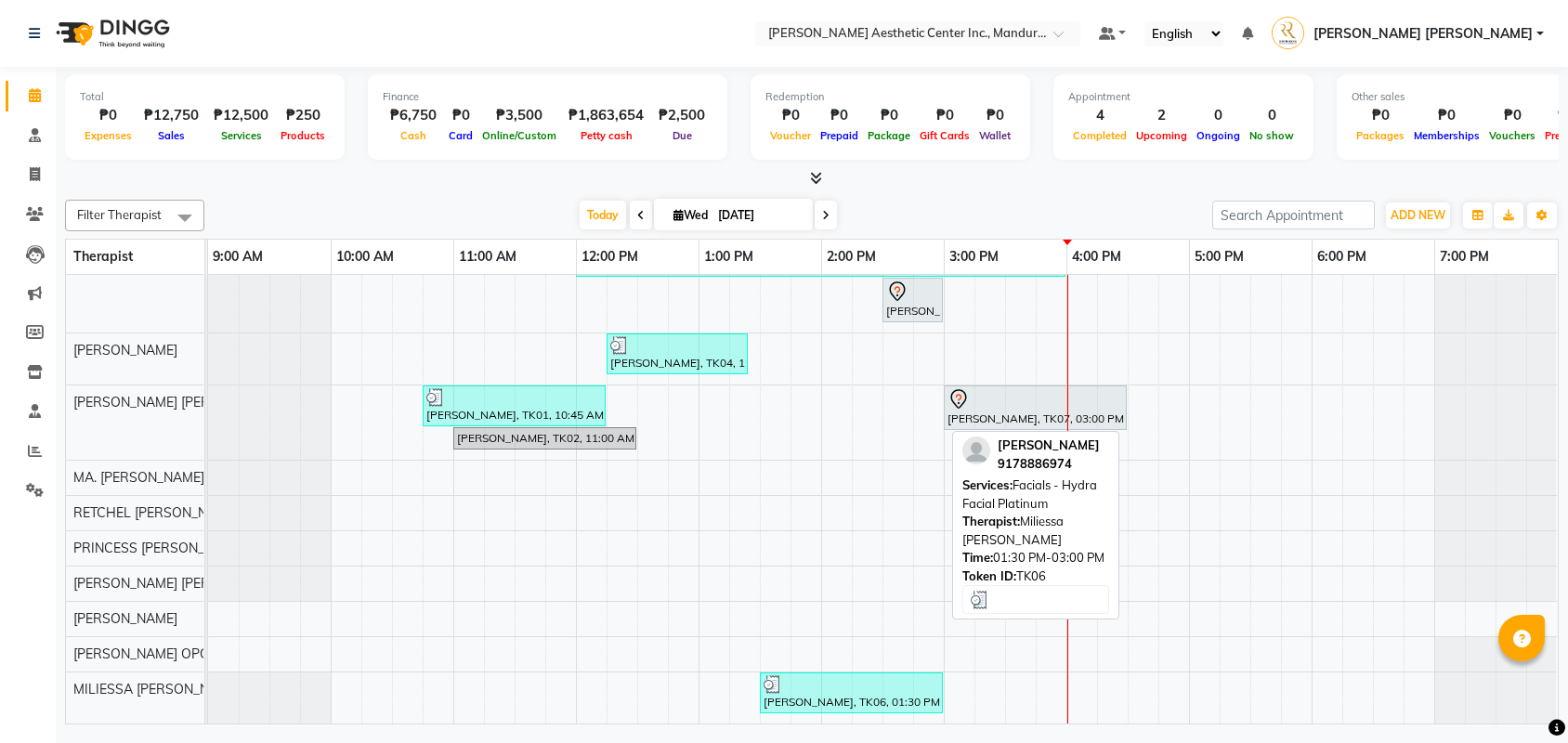
click at [826, 702] on div "[PERSON_NAME], TK06, 01:30 PM-03:00 PM, Facials - Hydra Facial Platinum" at bounding box center [852, 693] width 180 height 36
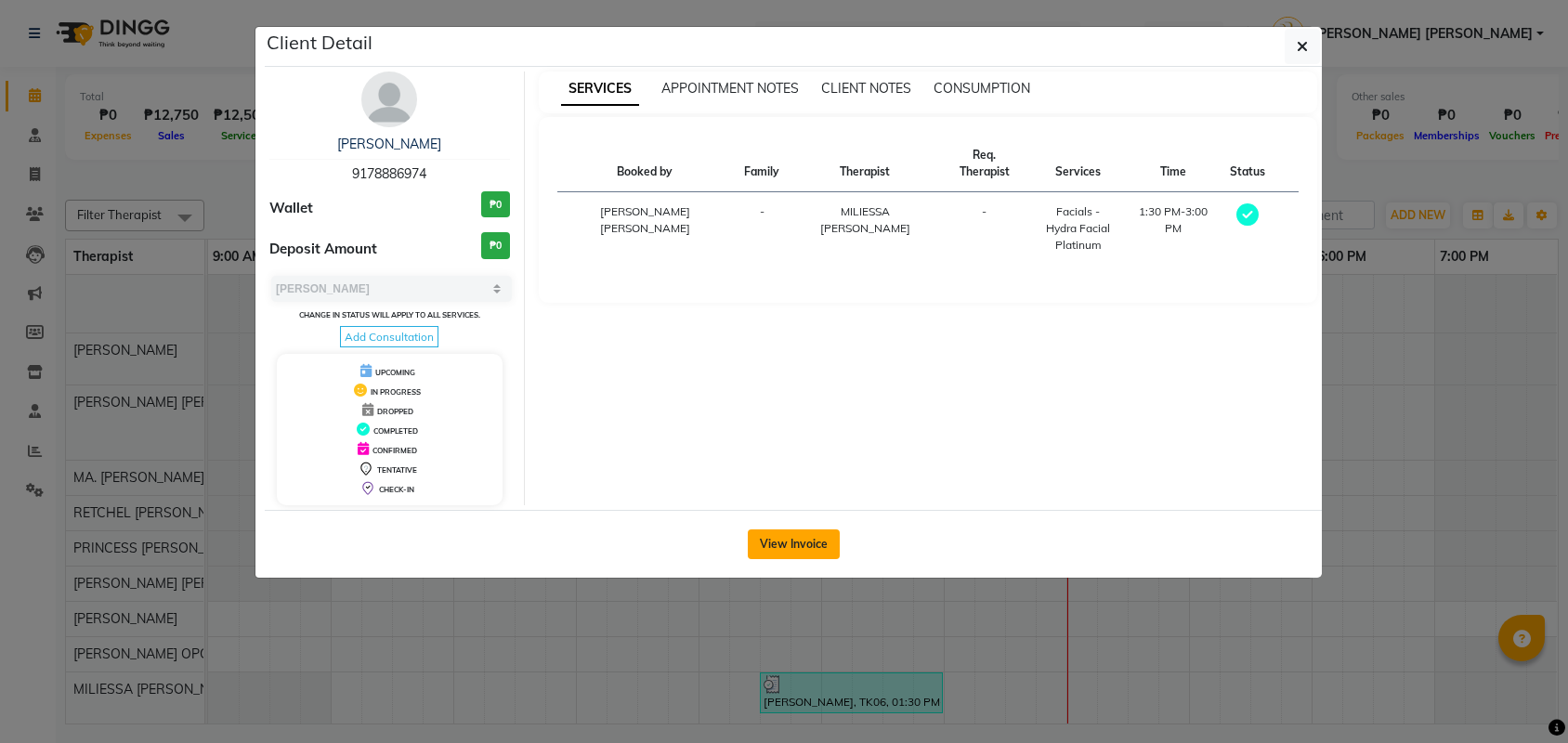
click at [798, 555] on button "View Invoice" at bounding box center [794, 543] width 92 height 30
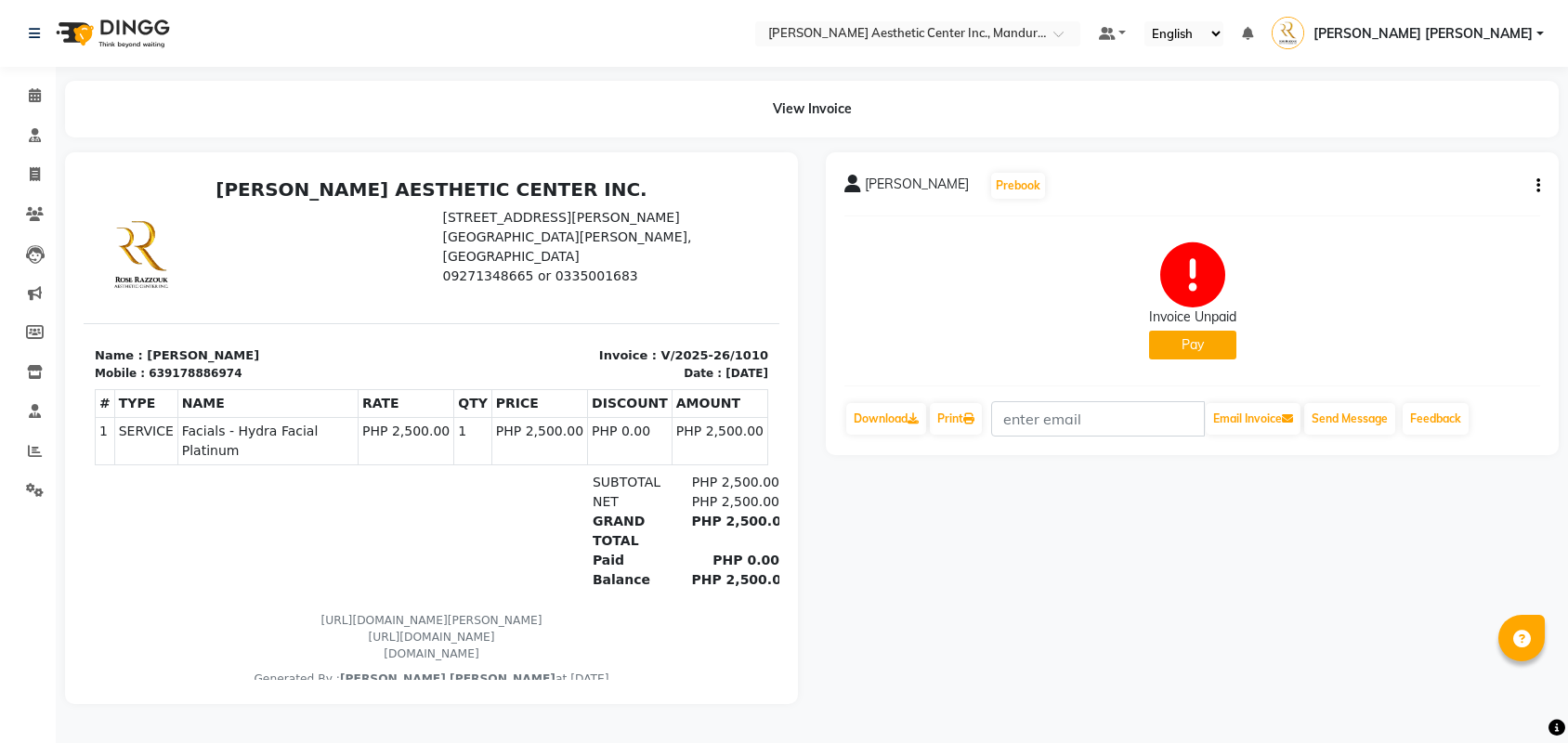
click at [1536, 185] on icon "button" at bounding box center [1538, 185] width 4 height 1
click at [1457, 212] on div "Edit Invoice" at bounding box center [1445, 208] width 127 height 23
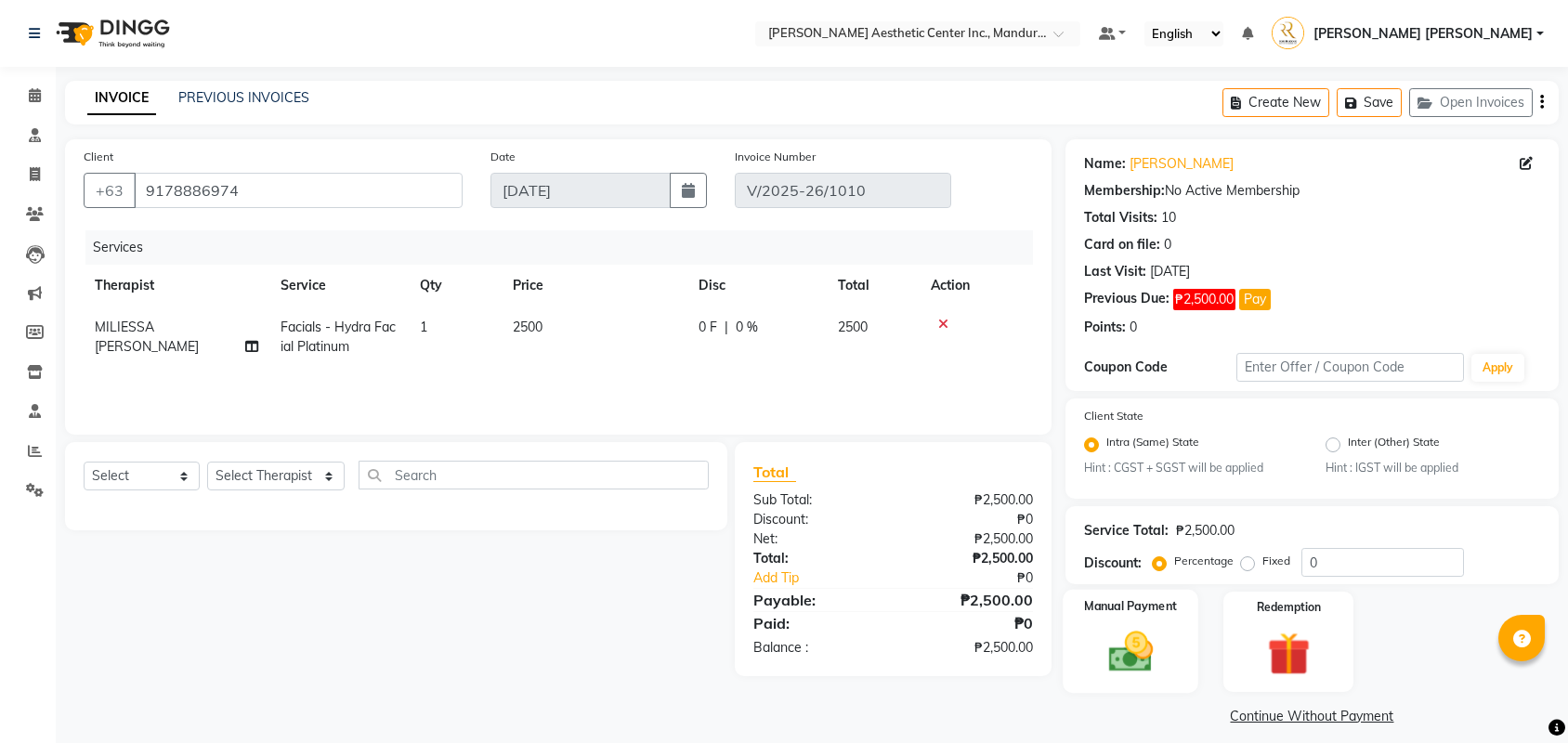
click at [1152, 627] on div "Manual Payment" at bounding box center [1131, 642] width 135 height 104
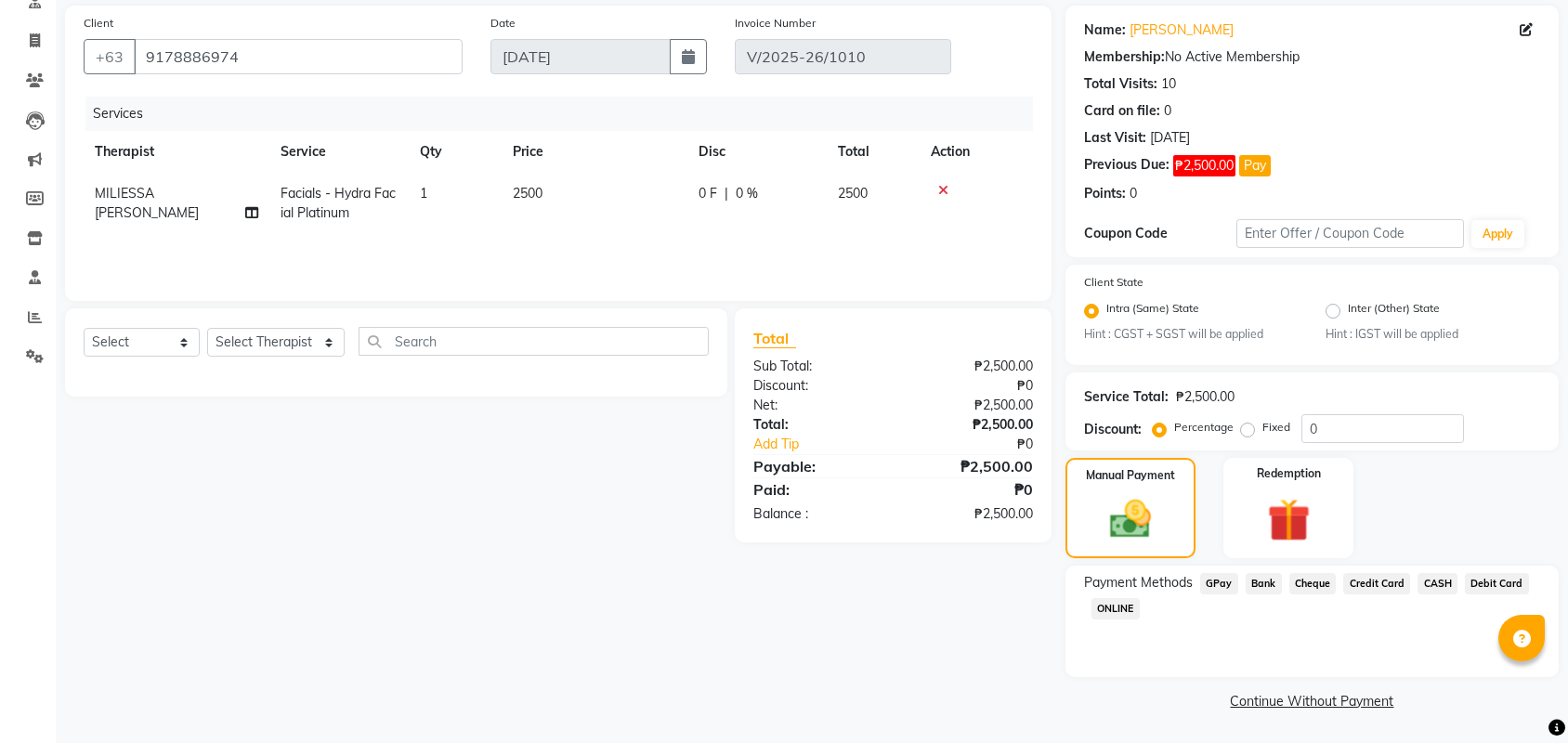
scroll to position [135, 0]
click at [1465, 594] on span "Debit Card" at bounding box center [1497, 584] width 64 height 21
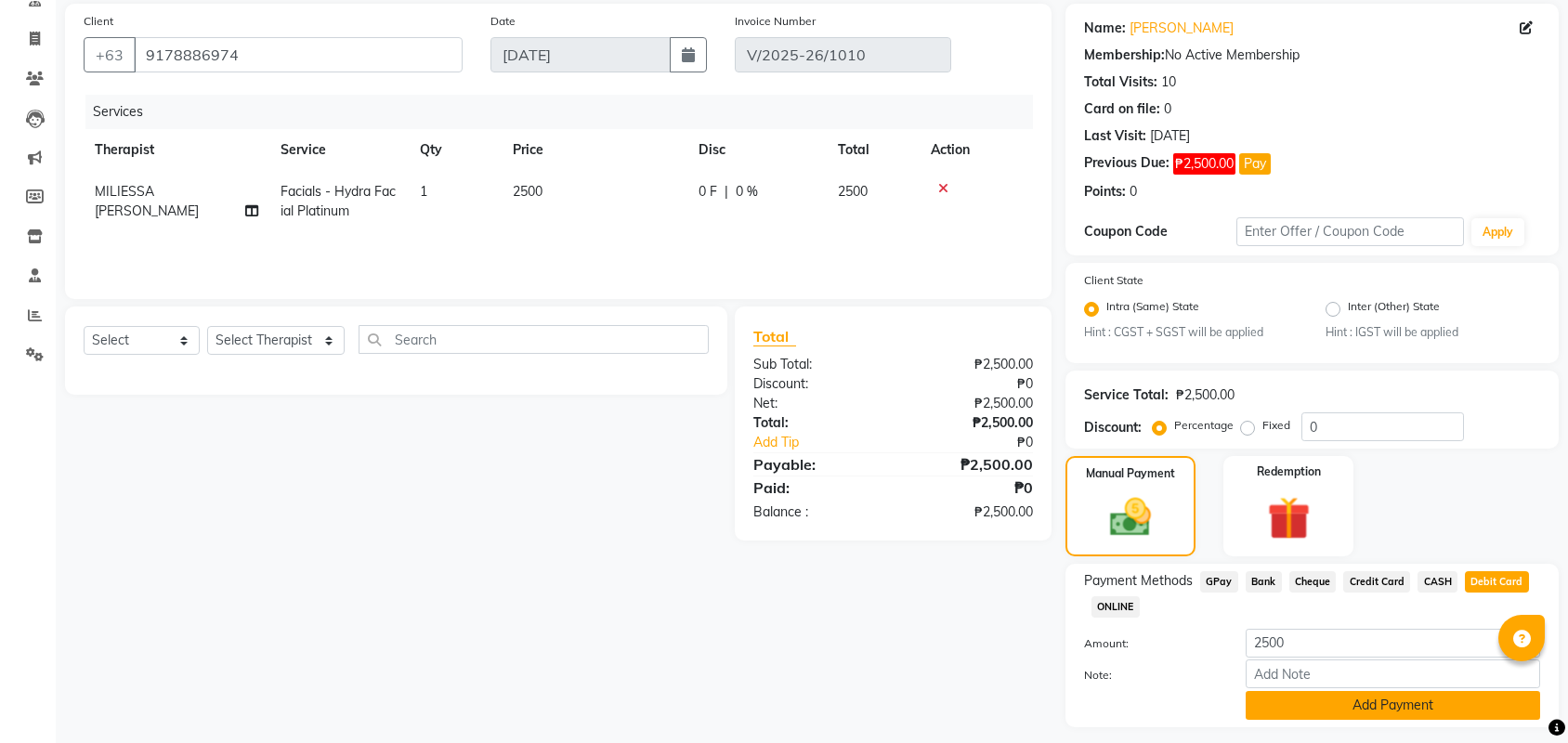
click at [1342, 703] on button "Add Payment" at bounding box center [1392, 705] width 294 height 29
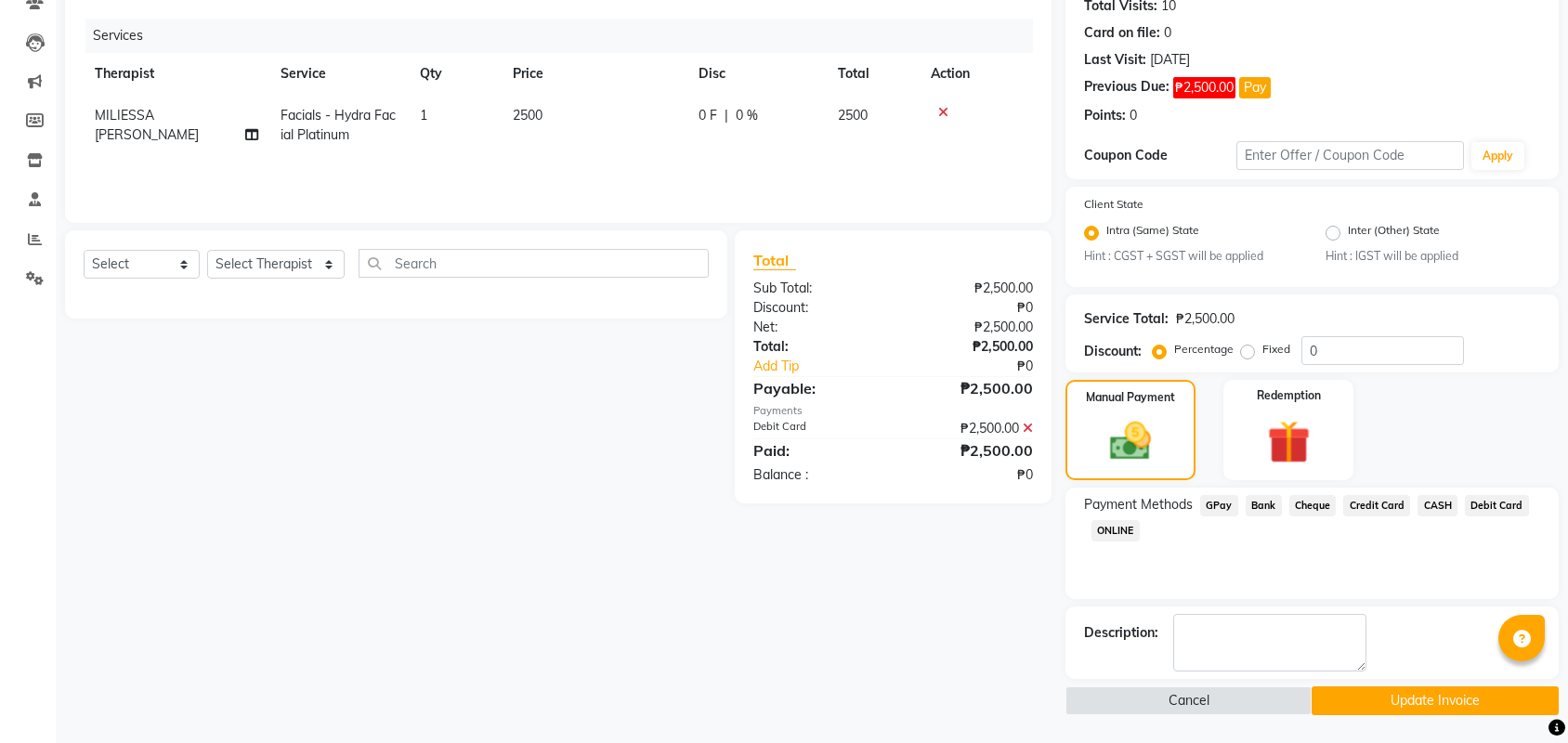
scroll to position [215, 0]
click at [1360, 693] on button "Update Invoice" at bounding box center [1435, 701] width 246 height 29
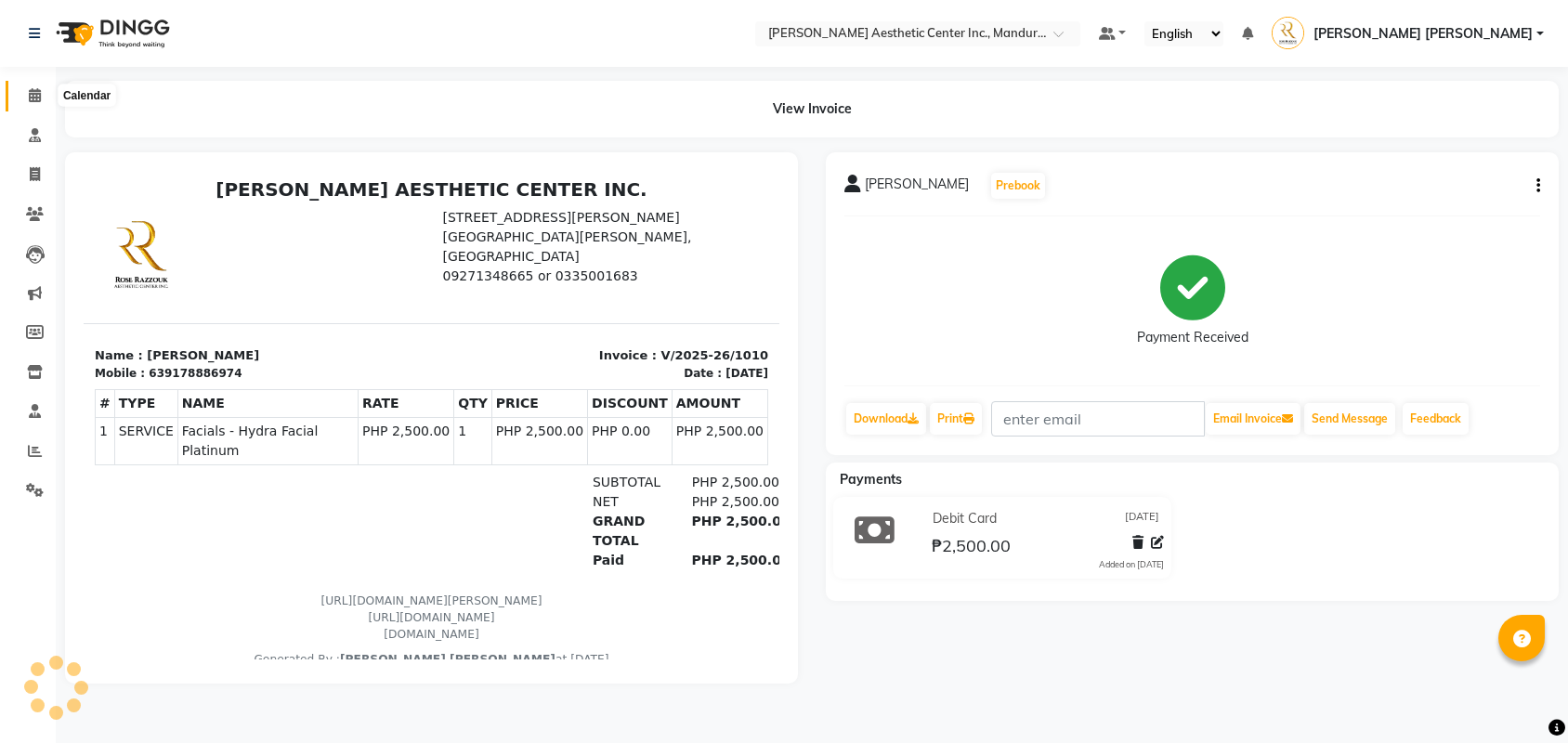
click at [31, 94] on icon at bounding box center [35, 95] width 13 height 14
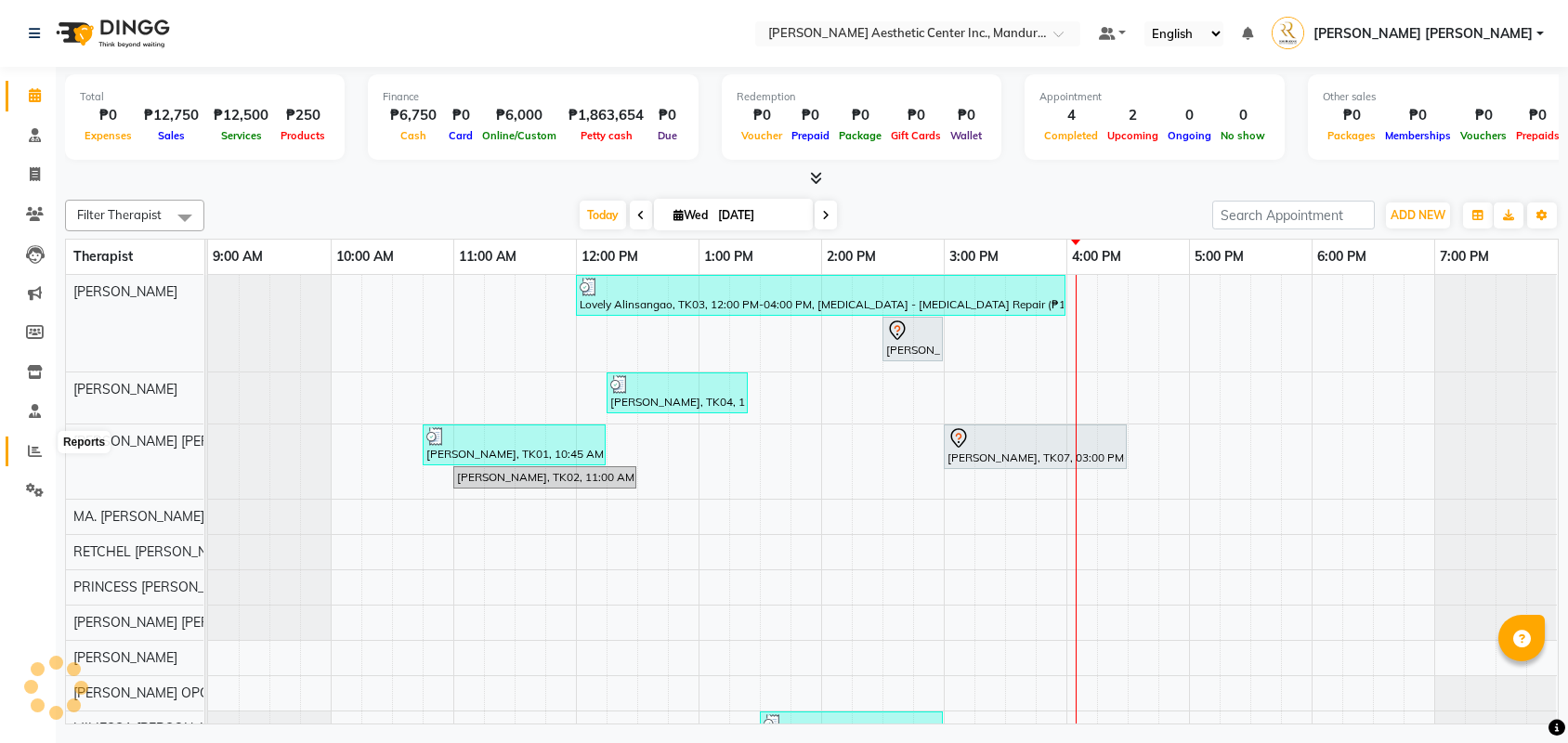
click at [36, 444] on icon at bounding box center [35, 451] width 14 height 14
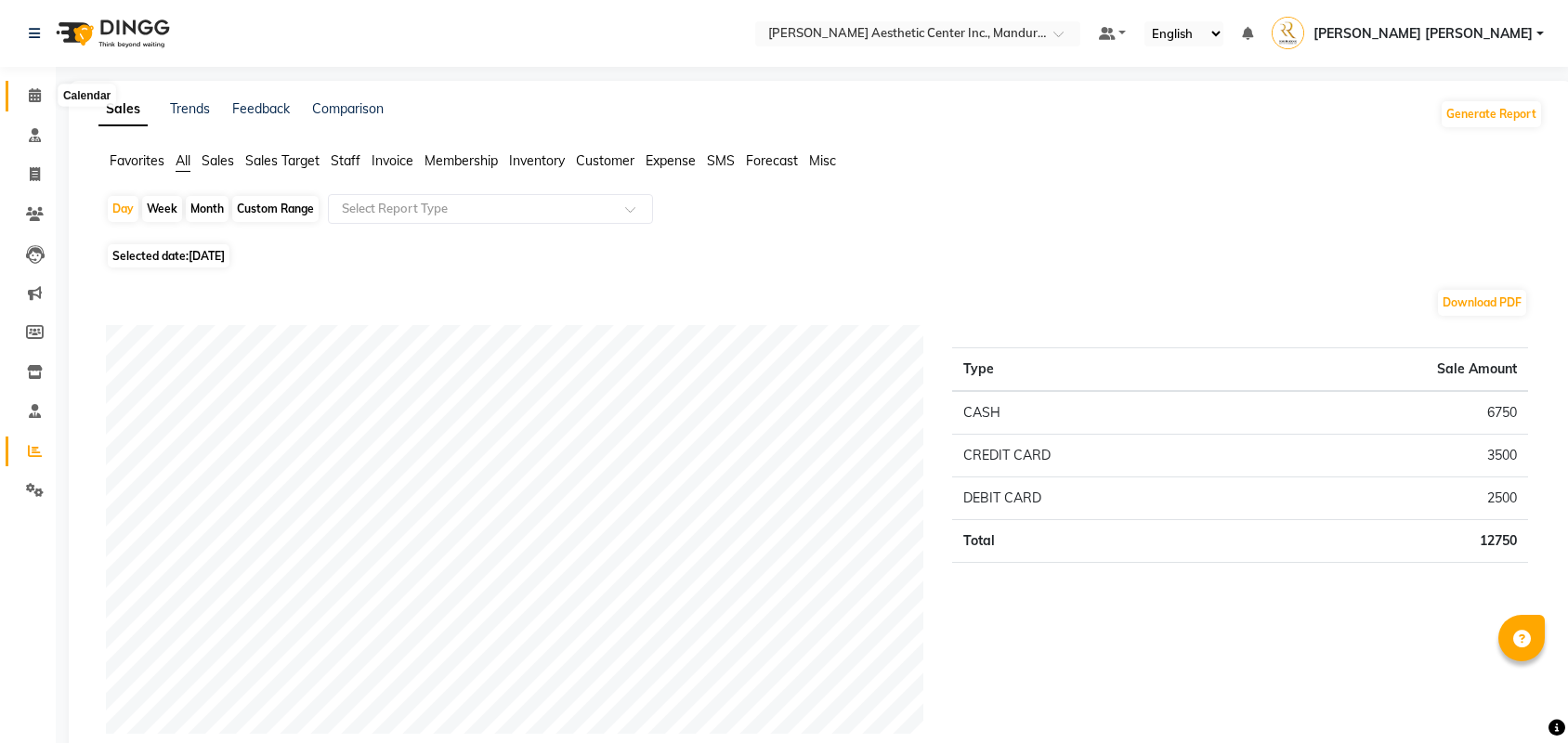
click at [37, 100] on icon at bounding box center [35, 95] width 13 height 14
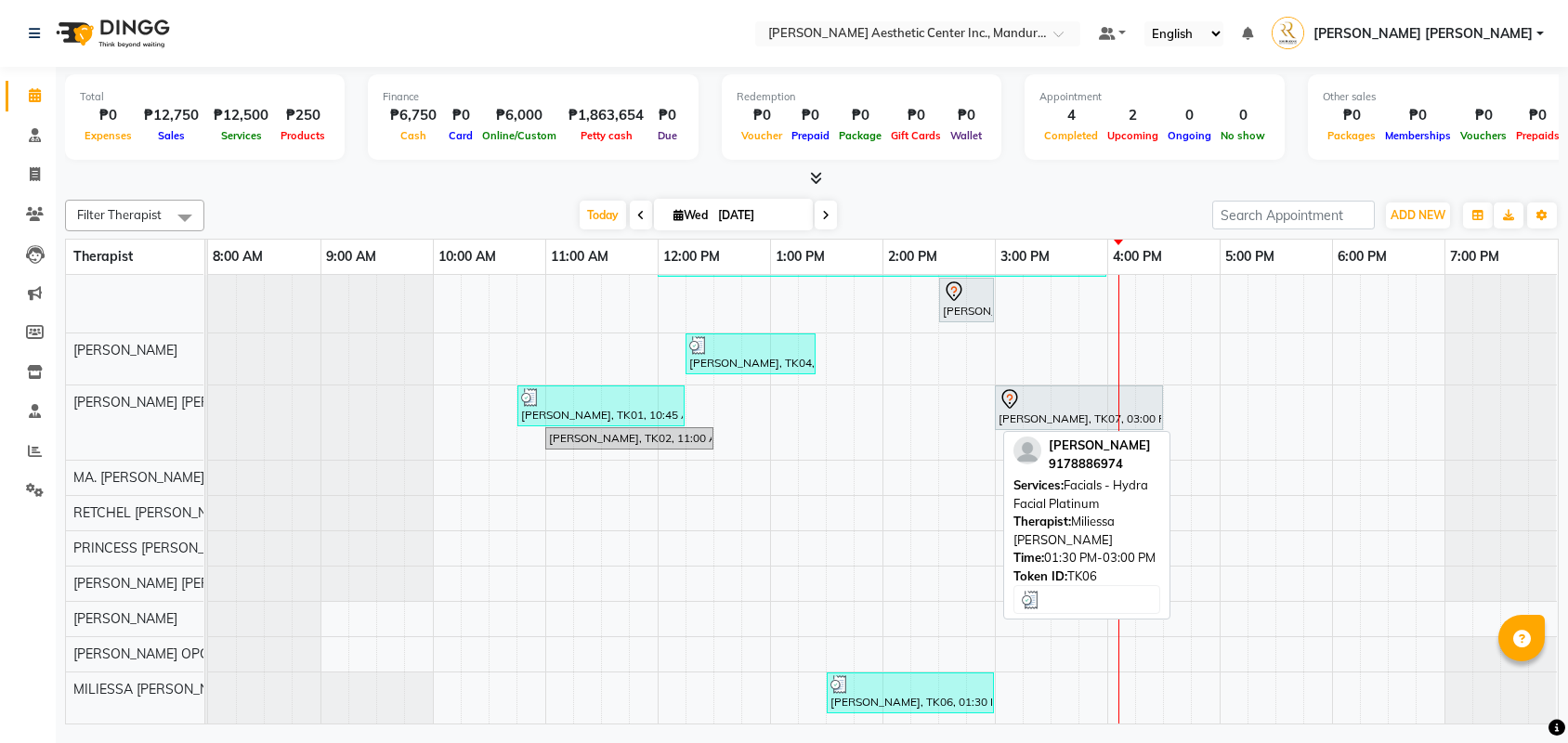
scroll to position [41, 0]
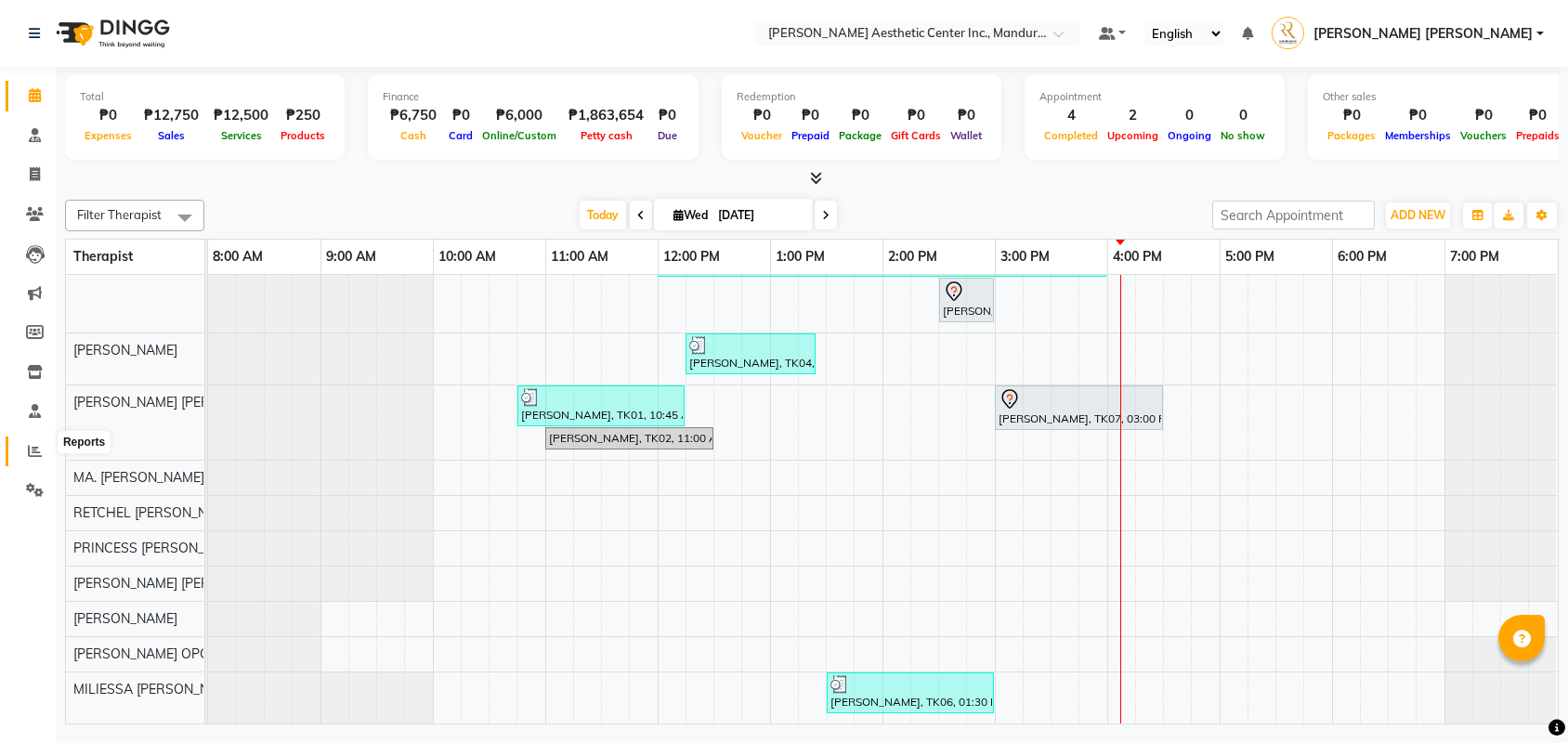
click at [35, 444] on icon at bounding box center [35, 451] width 14 height 14
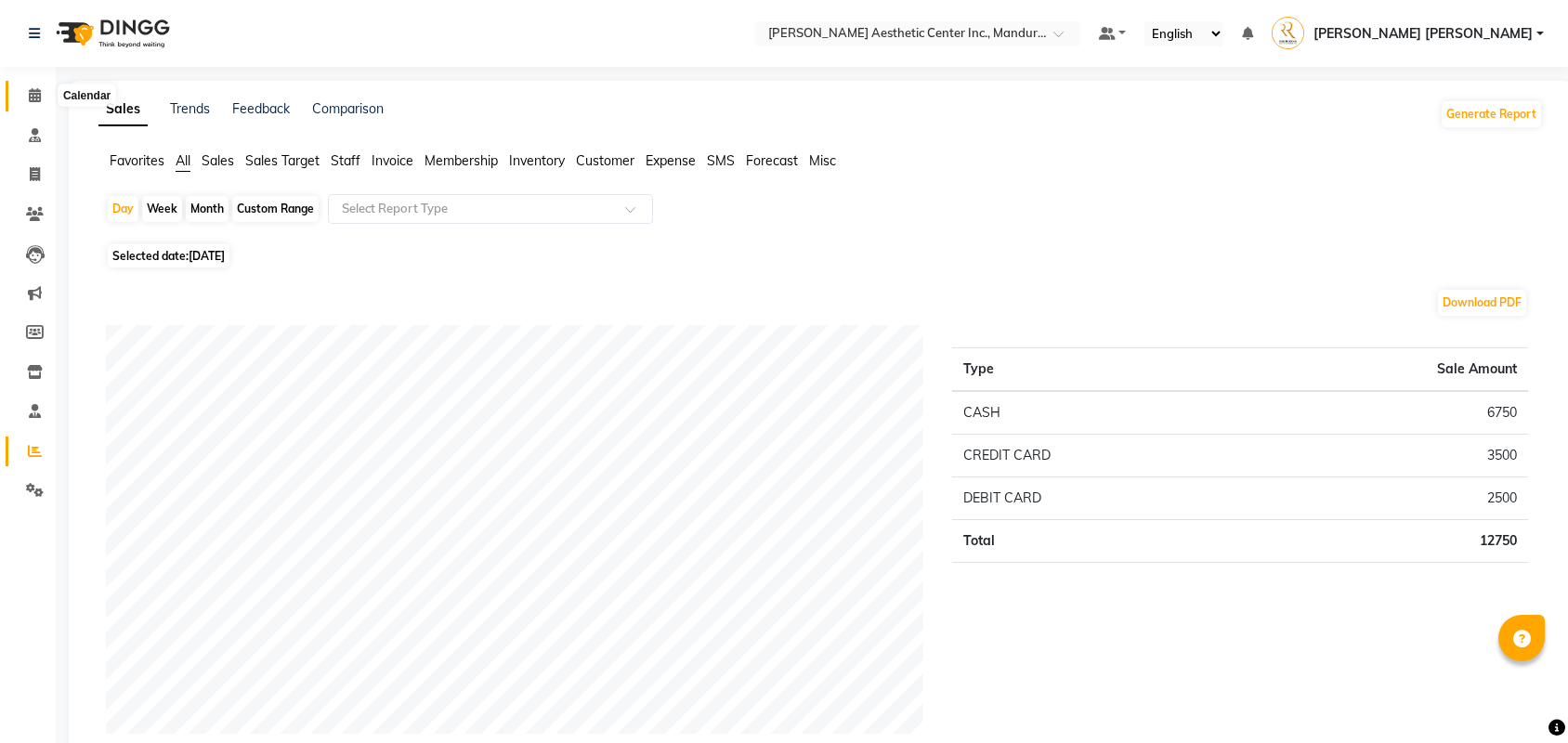
click at [37, 94] on icon at bounding box center [35, 95] width 13 height 14
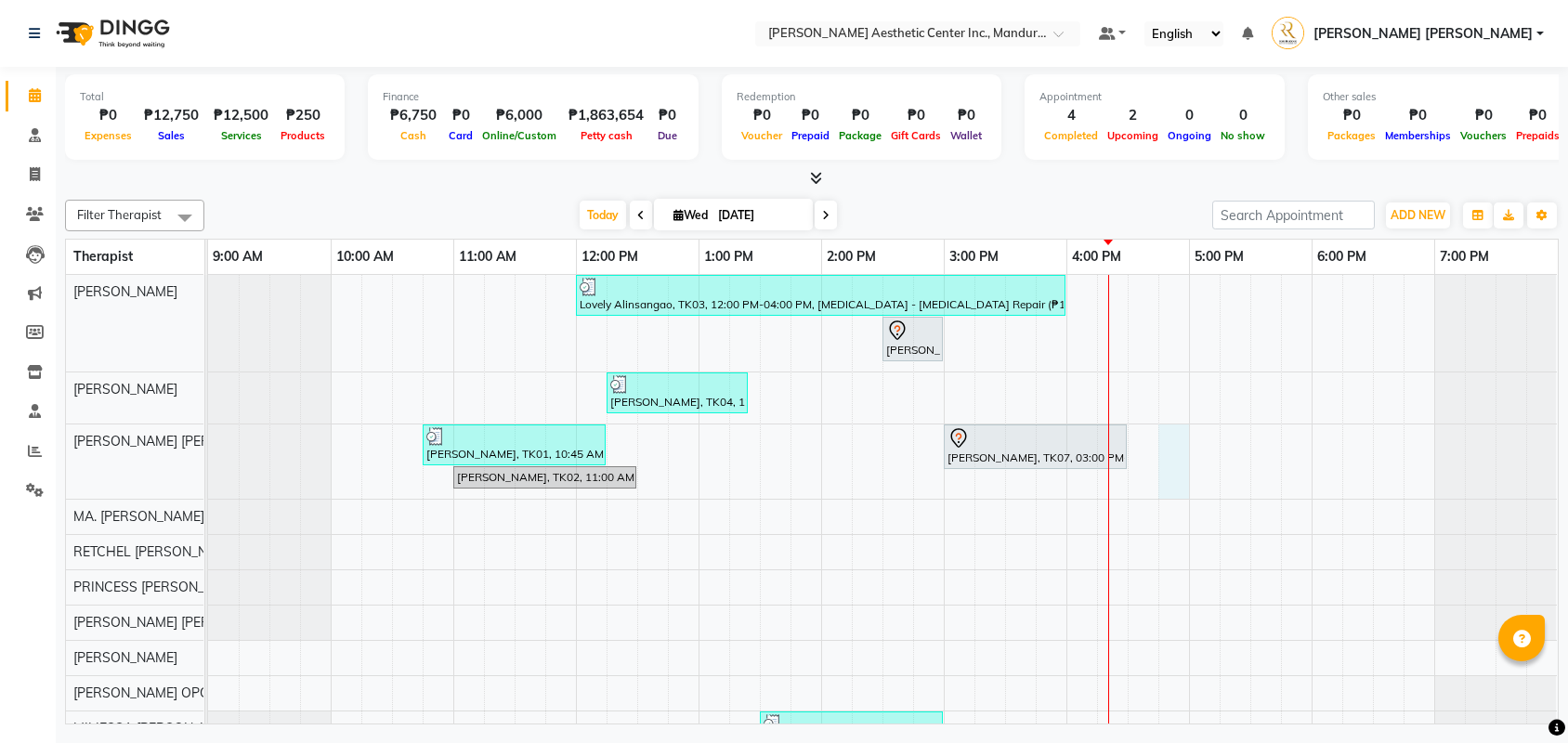
click at [1171, 473] on div "Lovely Alinsangao, TK03, 12:00 PM-04:00 PM, [MEDICAL_DATA] - [MEDICAL_DATA] Rep…" at bounding box center [883, 518] width 1350 height 487
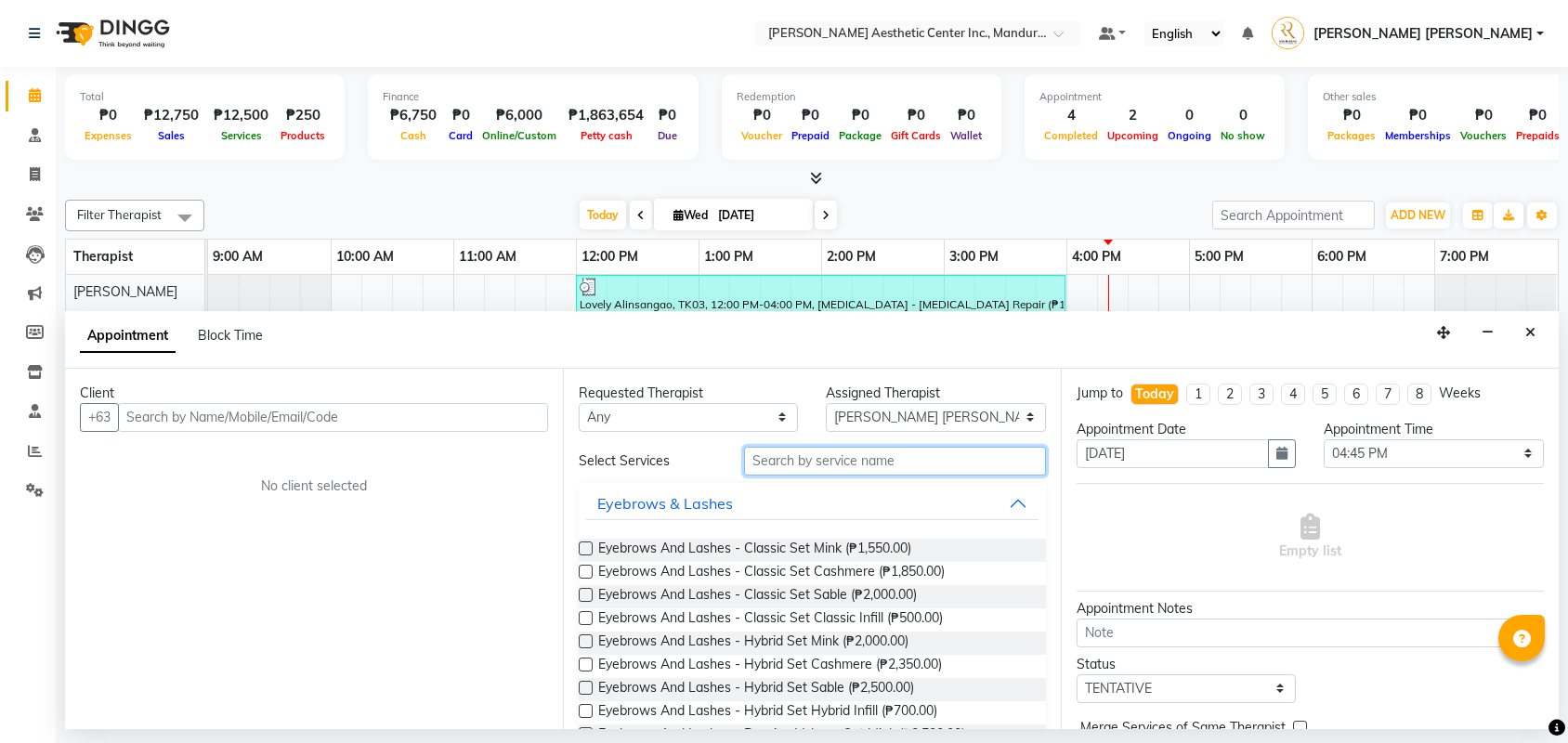
click at [770, 468] on input "text" at bounding box center [895, 461] width 302 height 29
click at [1341, 186] on div at bounding box center [811, 179] width 1494 height 19
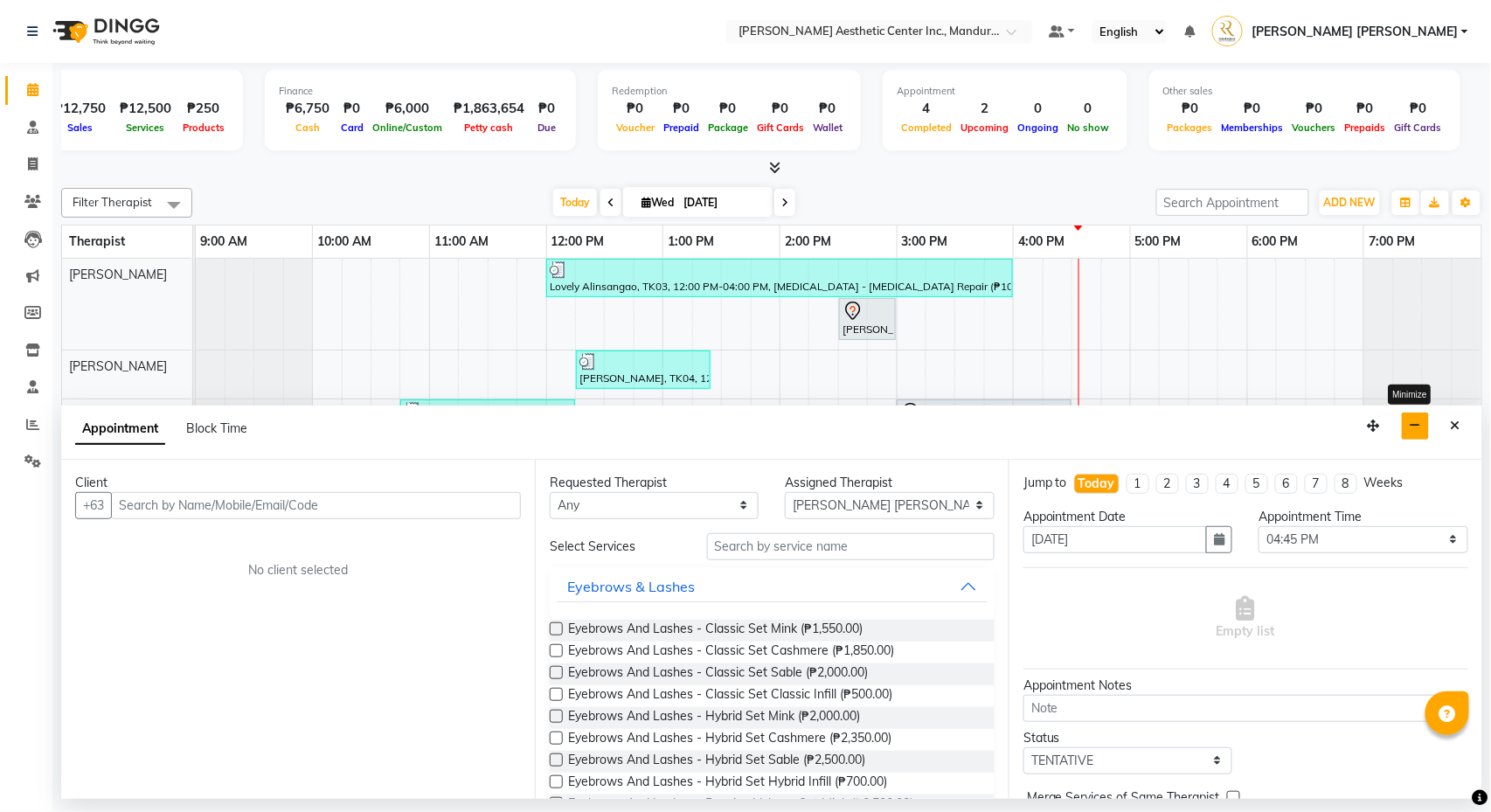
click at [1410, 417] on button "button" at bounding box center [1416, 426] width 27 height 27
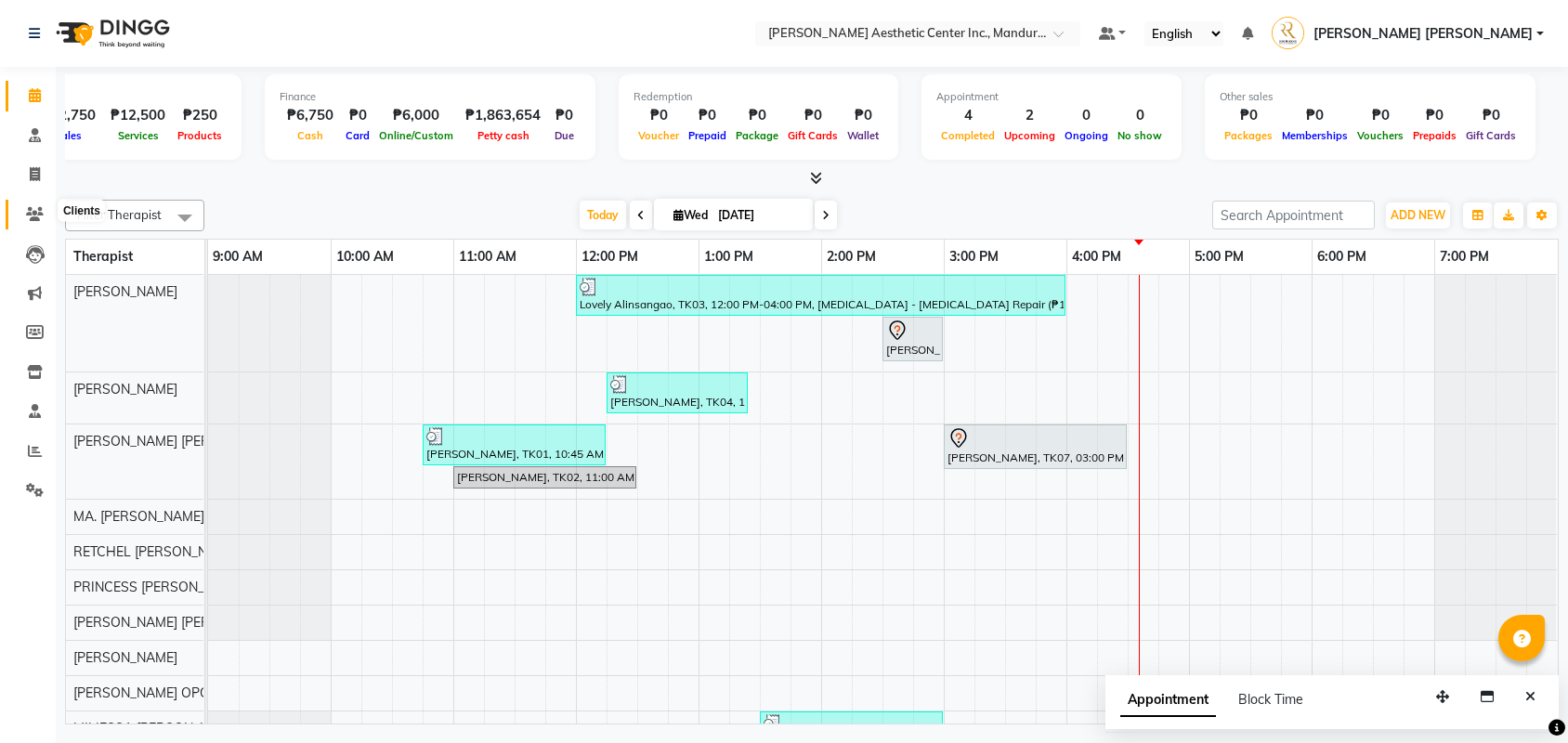
click at [32, 216] on icon at bounding box center [35, 214] width 17 height 14
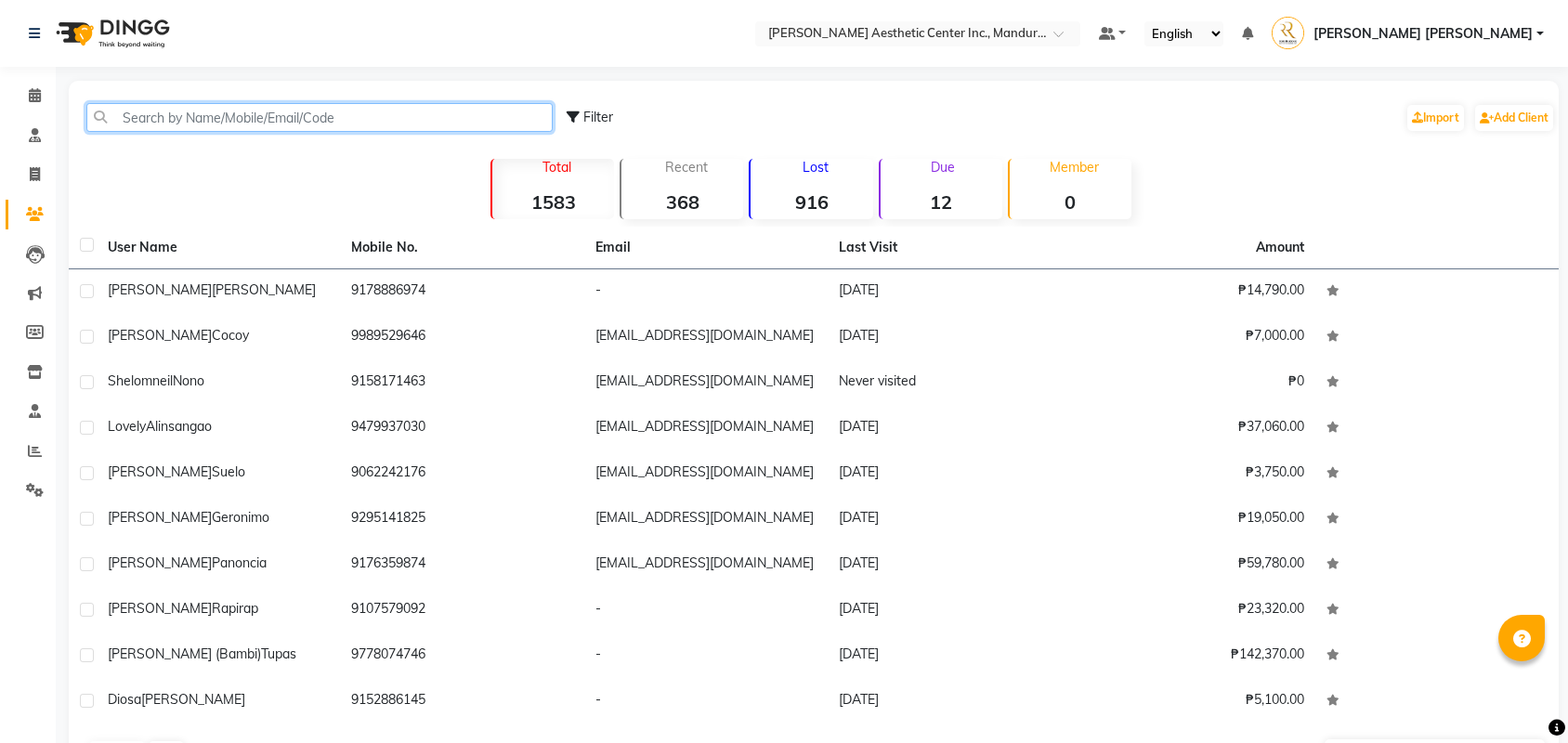
click at [241, 110] on input "text" at bounding box center [319, 118] width 466 height 29
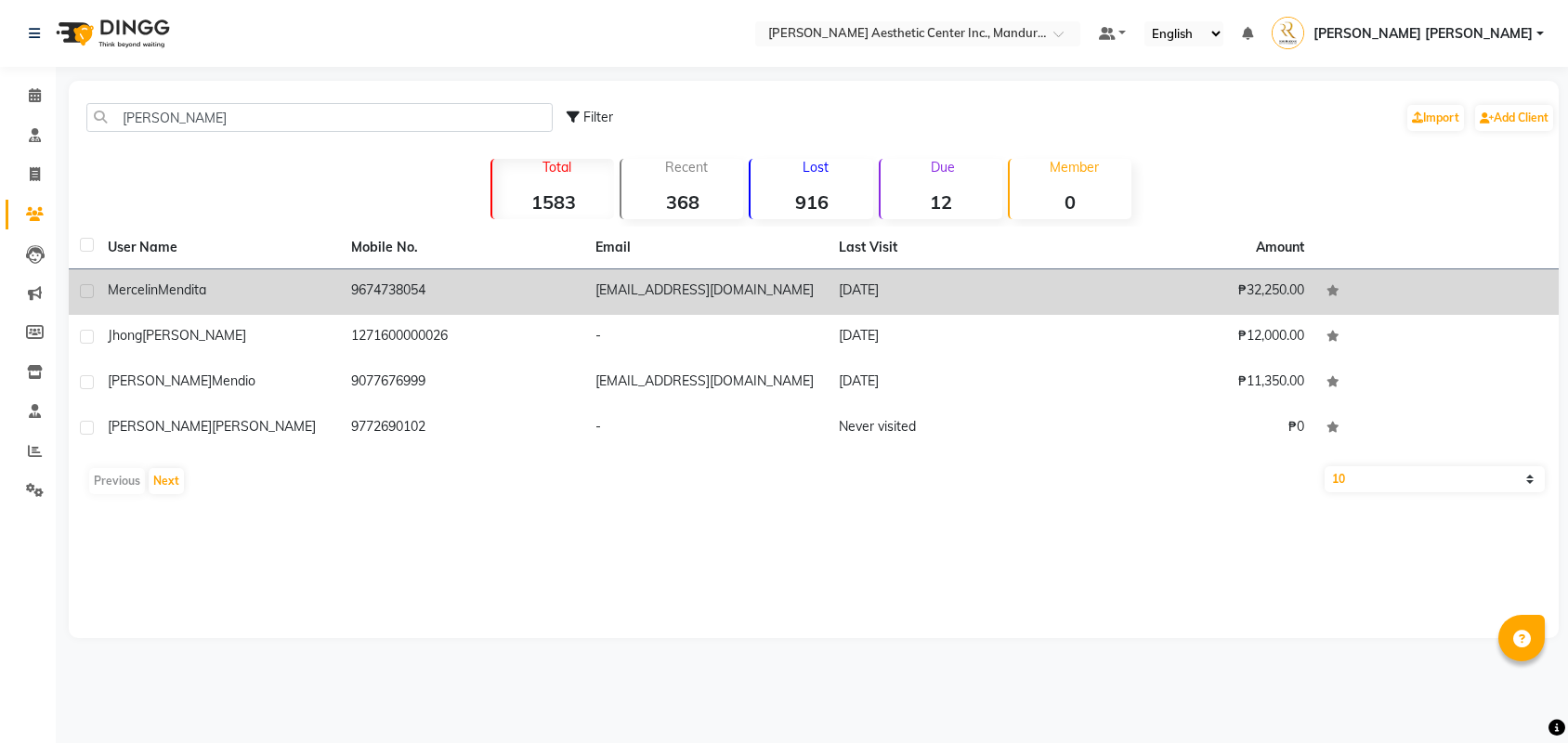
click at [356, 309] on td "9674738054" at bounding box center [462, 291] width 243 height 45
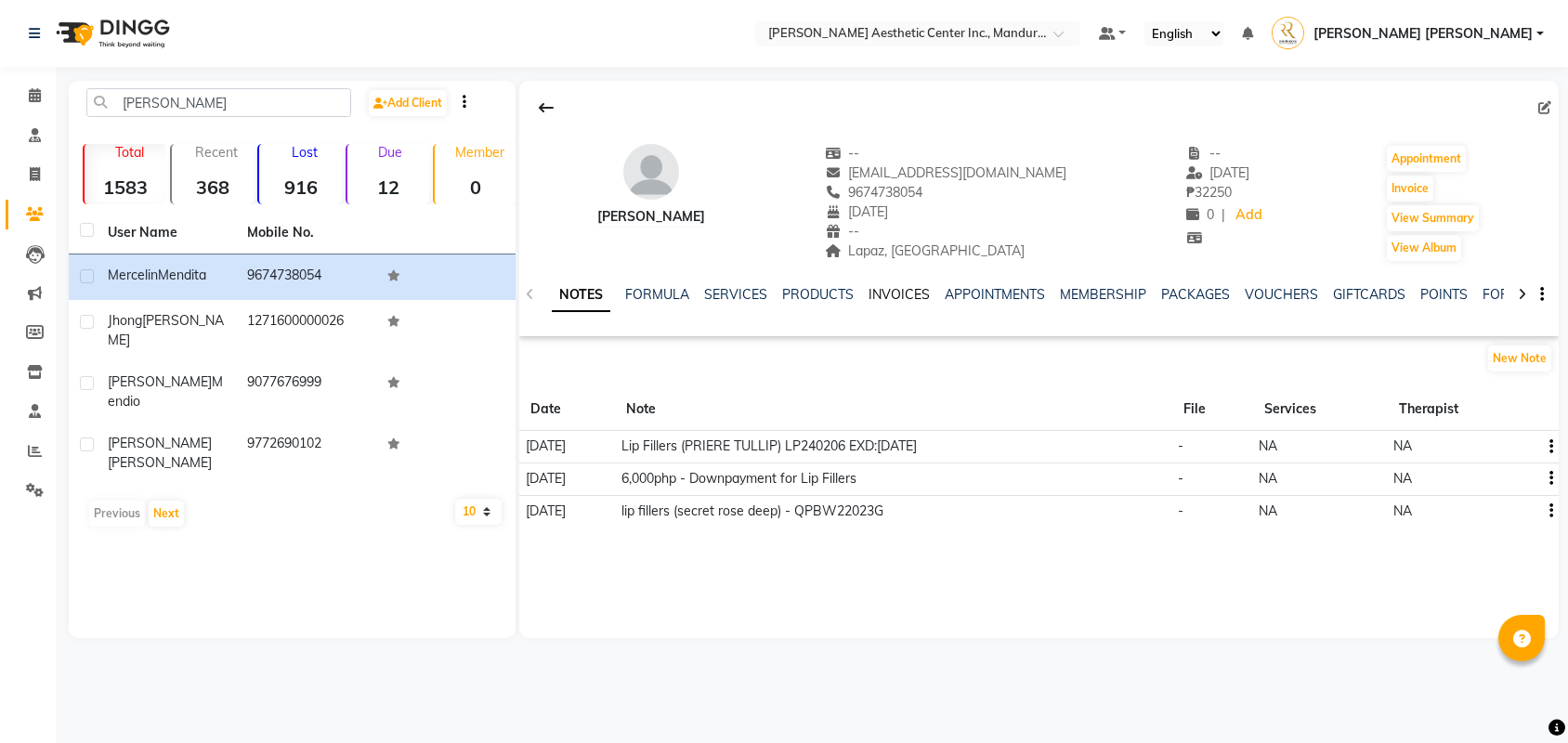
click at [909, 295] on link "INVOICES" at bounding box center [900, 293] width 62 height 16
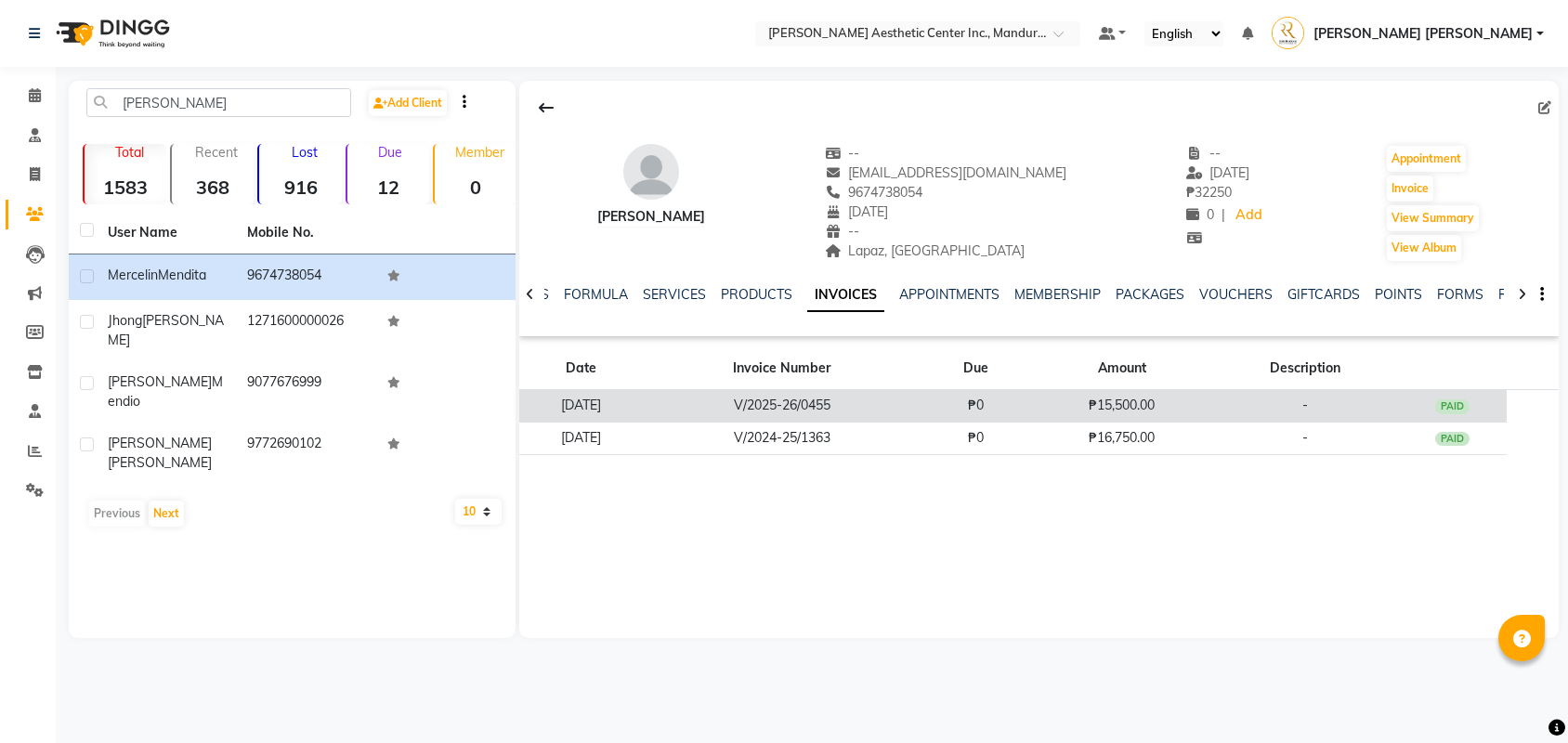
click at [1032, 405] on td "₱0" at bounding box center [976, 406] width 110 height 33
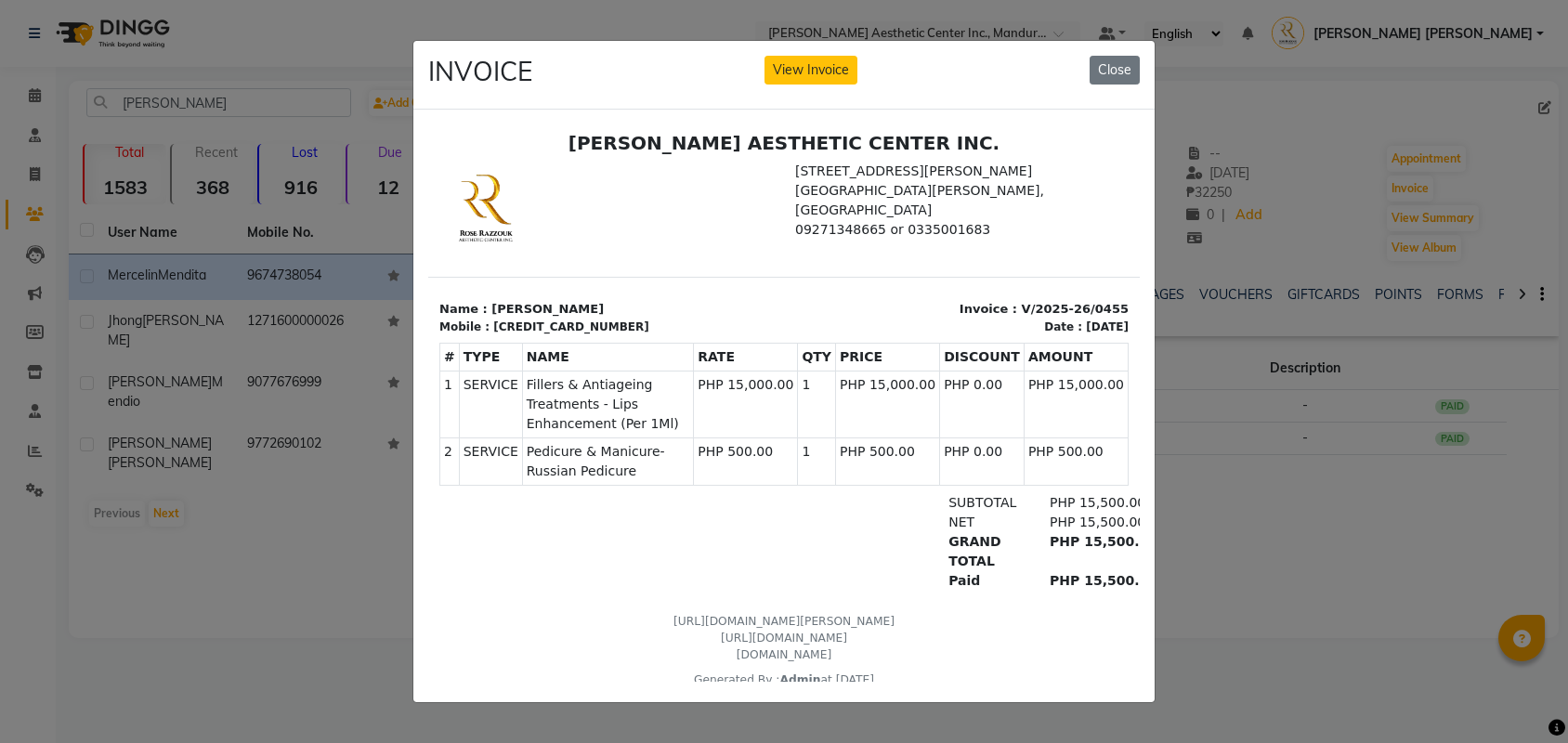
click at [1230, 470] on ngb-modal-window "INVOICE View Invoice Close" at bounding box center [784, 372] width 1568 height 743
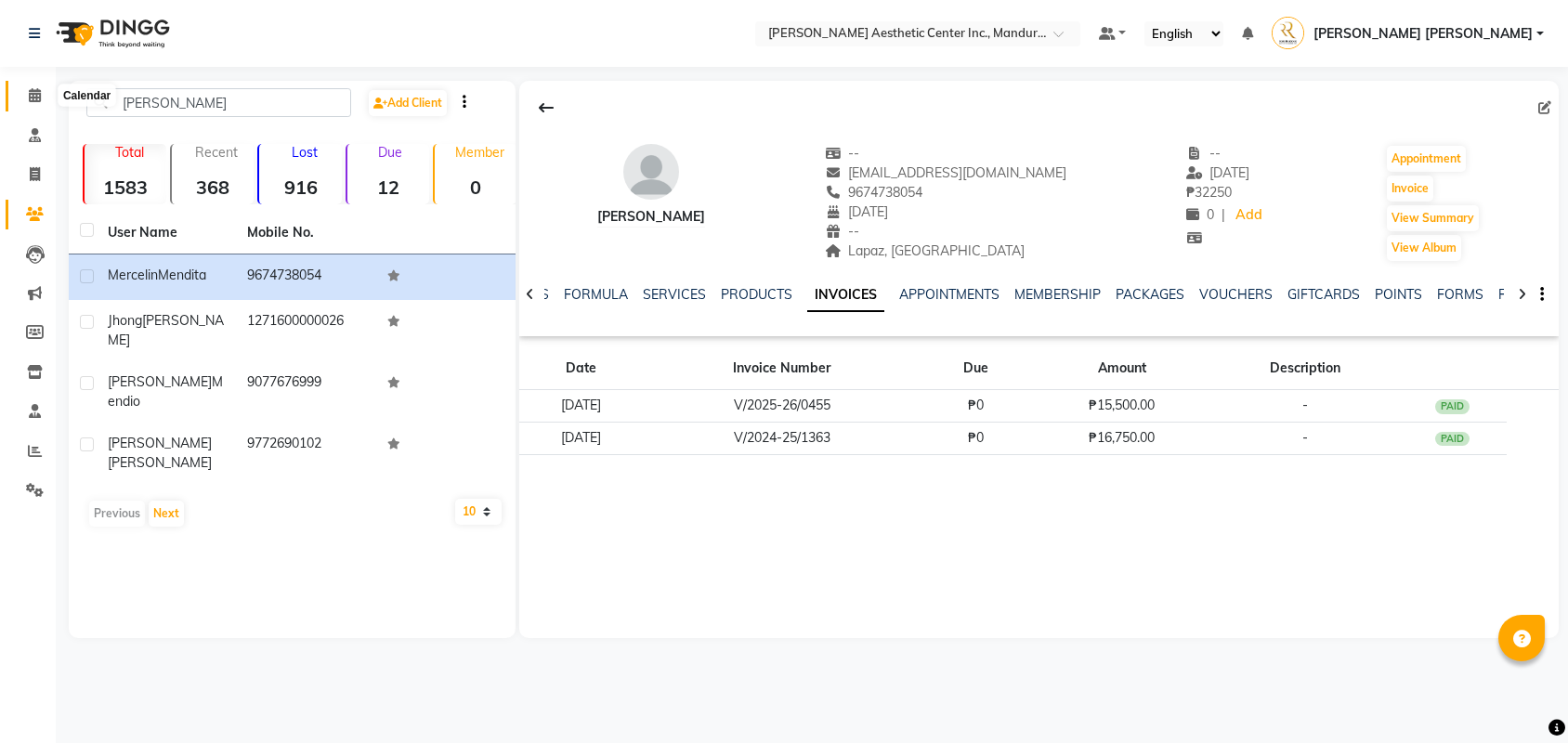
click at [29, 94] on icon at bounding box center [35, 95] width 13 height 14
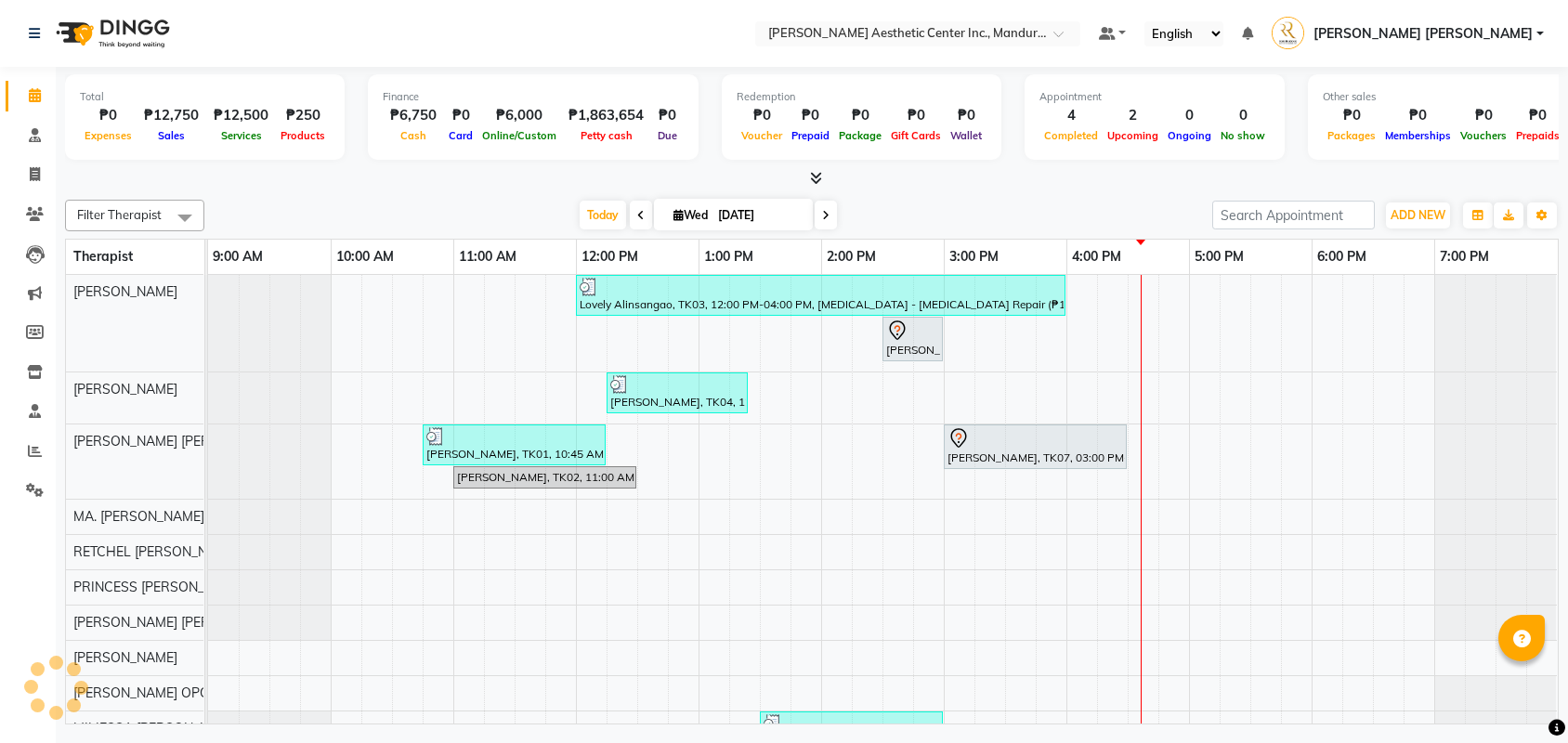
click at [729, 205] on input "[DATE]" at bounding box center [759, 215] width 93 height 28
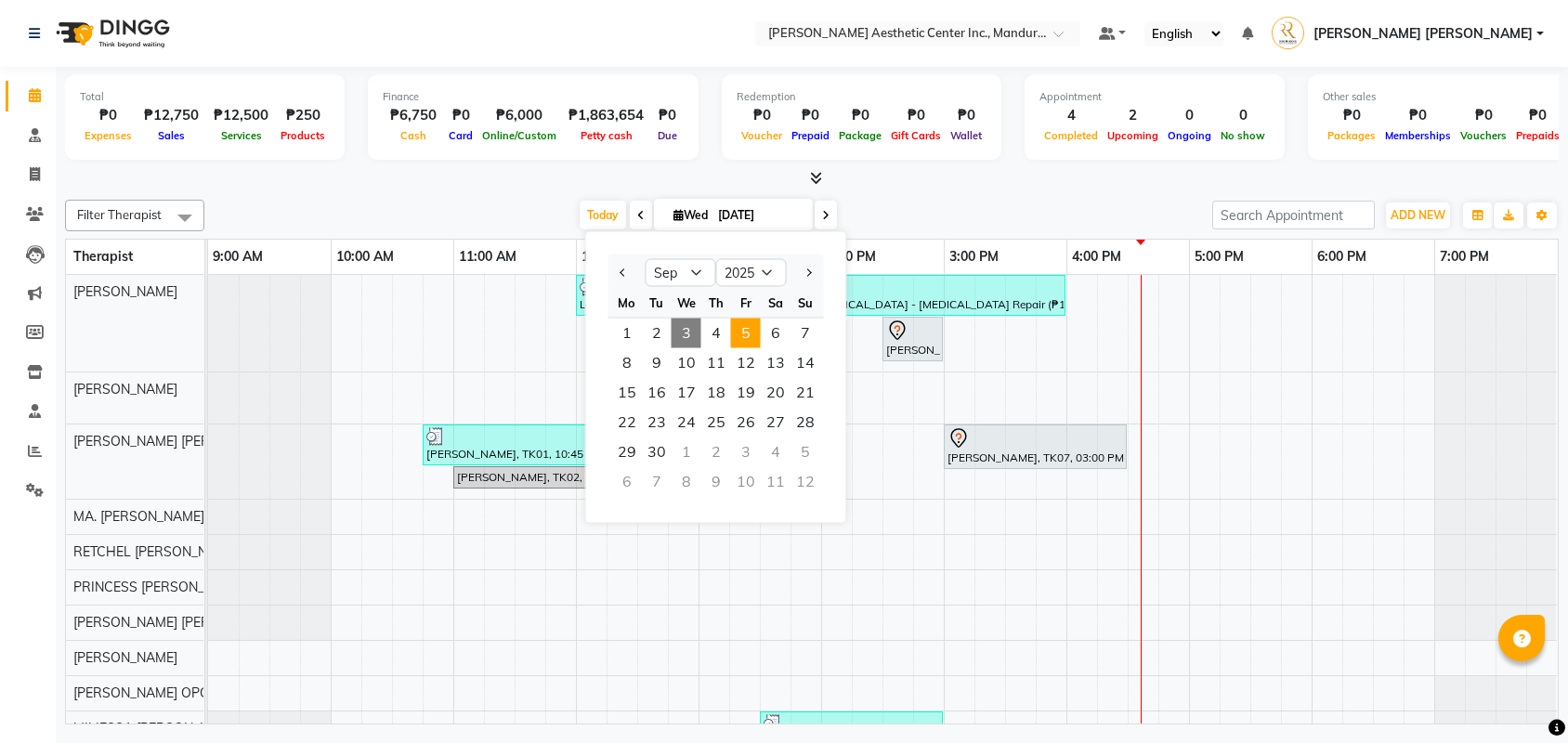
click at [740, 336] on span "5" at bounding box center [745, 333] width 30 height 30
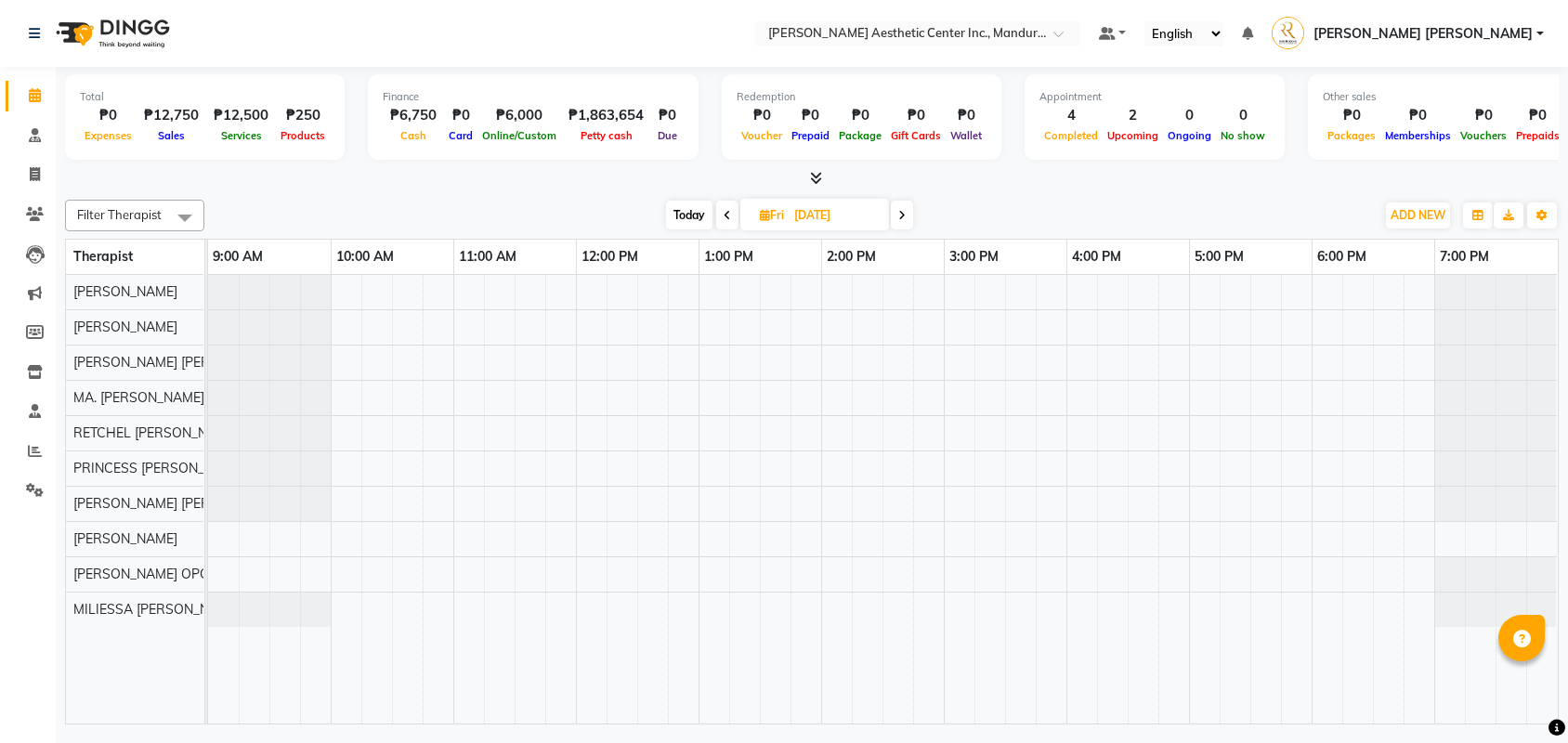
click at [1082, 536] on div at bounding box center [883, 499] width 1350 height 449
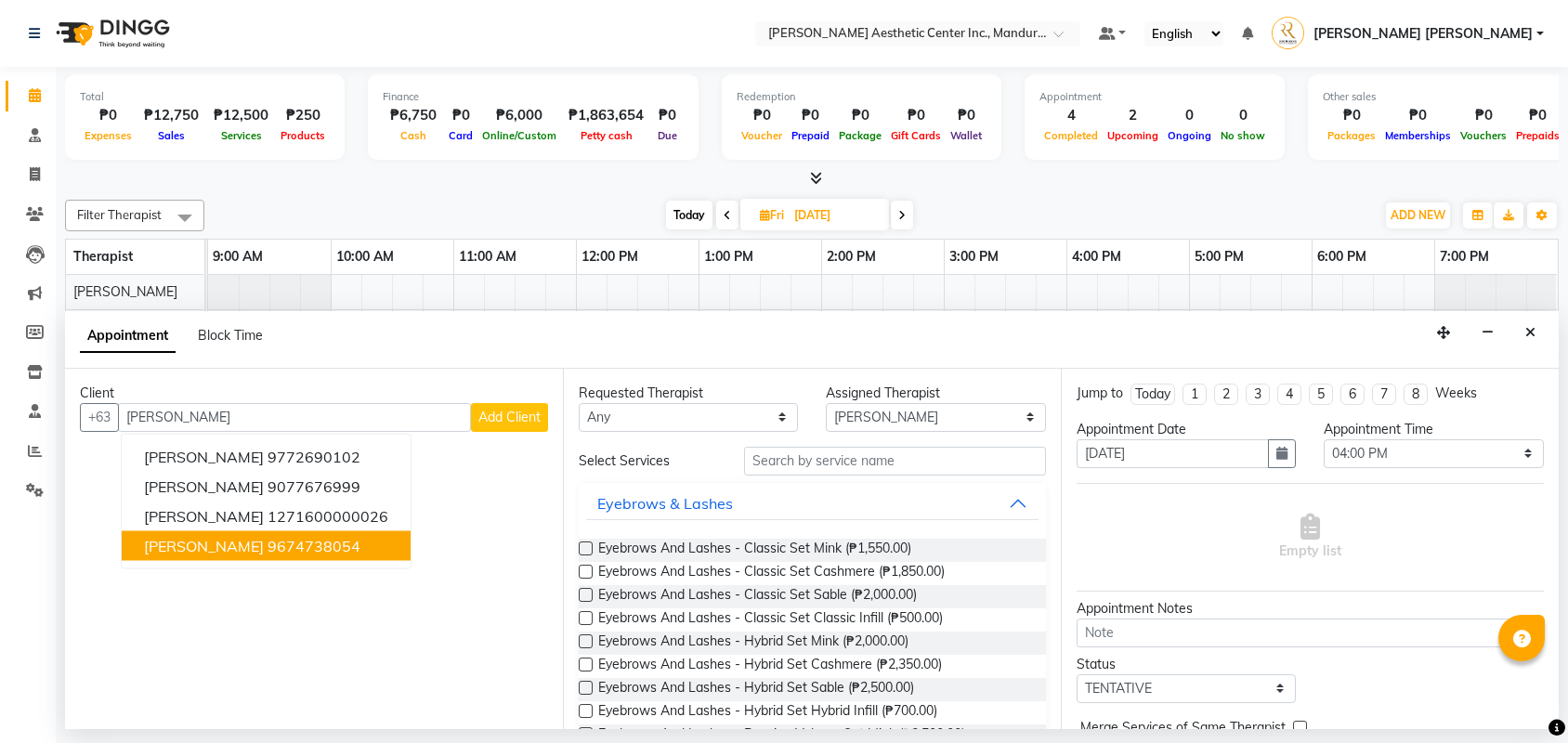
click at [307, 553] on ngb-highlight "9674738054" at bounding box center [314, 544] width 93 height 18
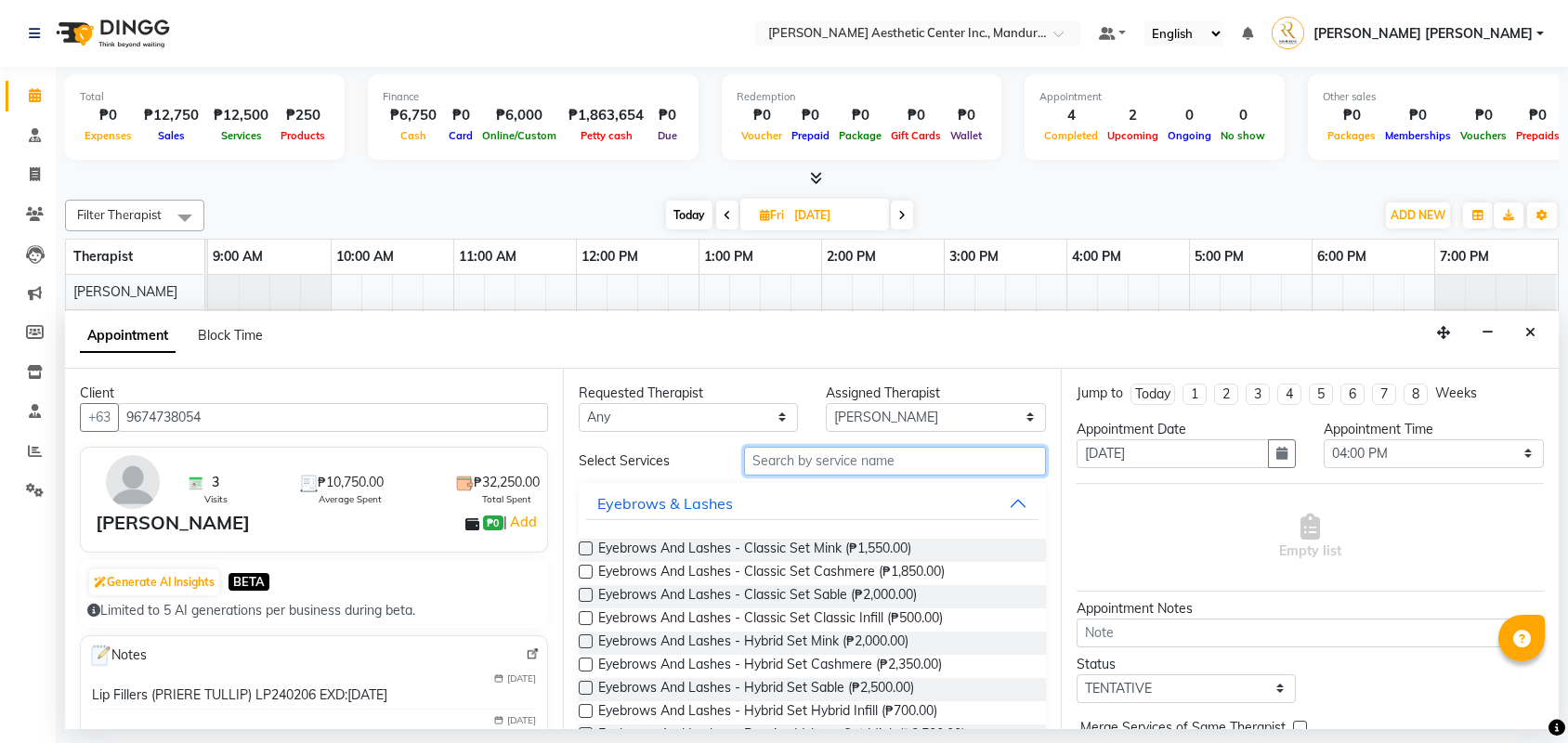
click at [836, 462] on input "text" at bounding box center [895, 461] width 302 height 29
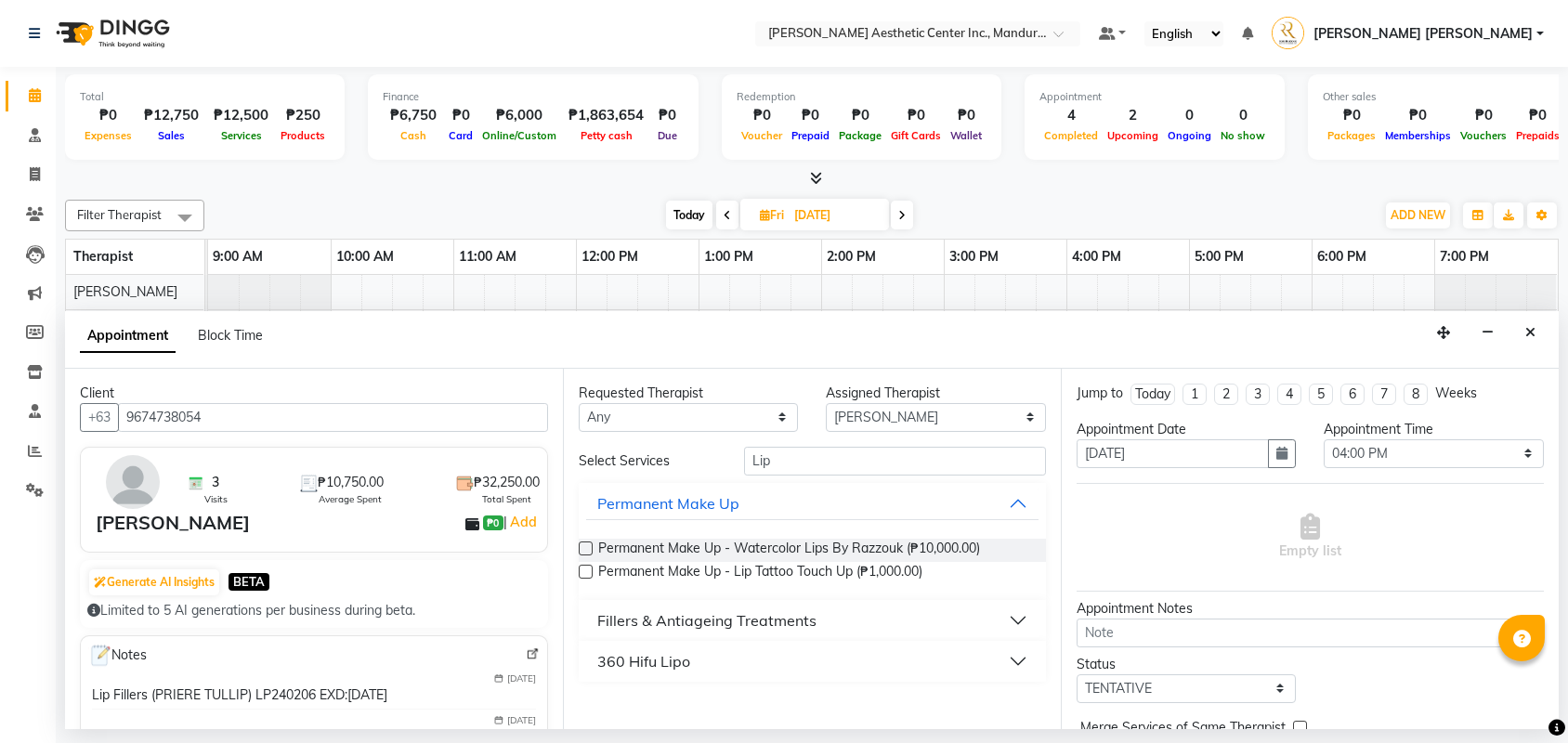
click at [654, 624] on div "Fillers & Antiageing Treatments" at bounding box center [707, 619] width 219 height 22
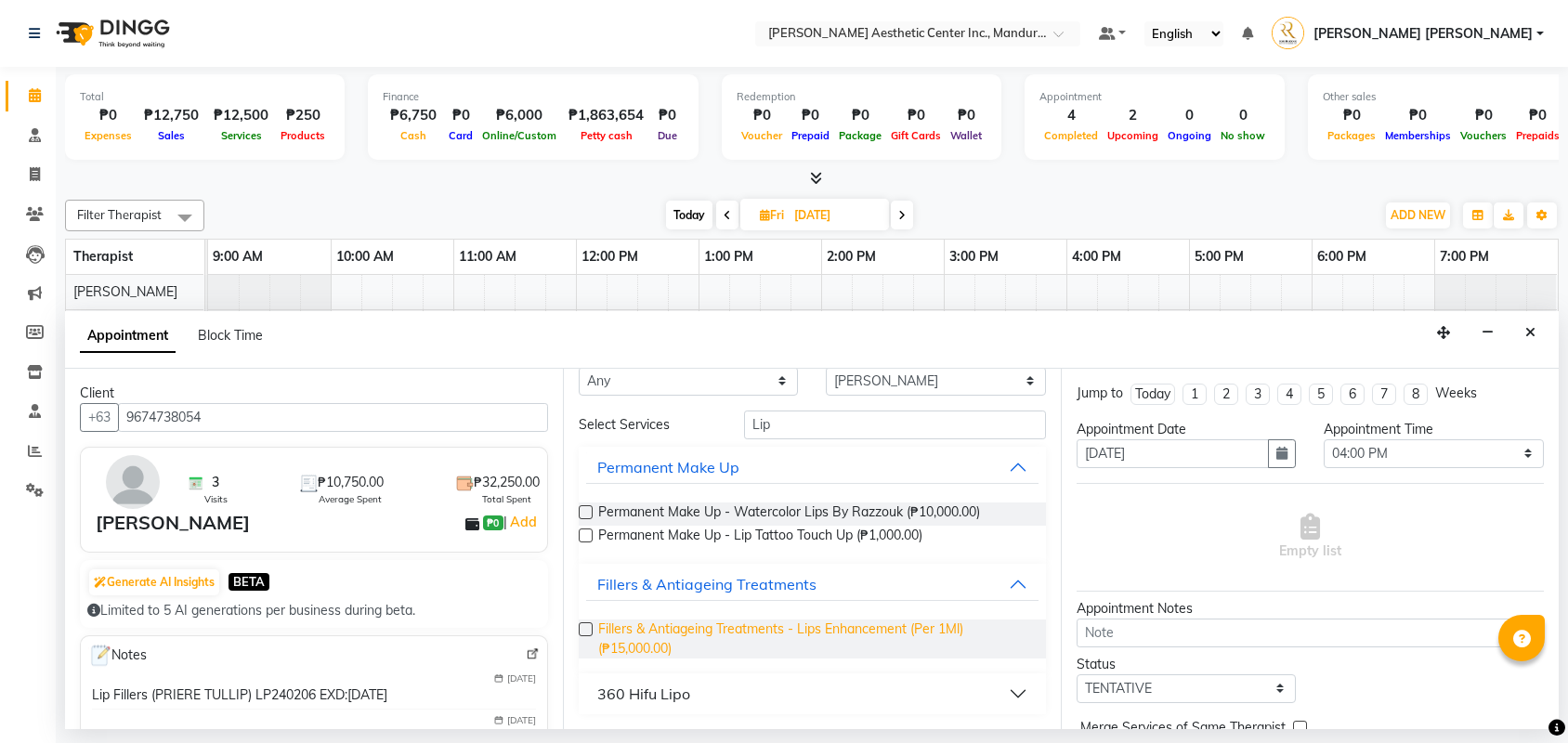
scroll to position [37, 0]
click at [585, 628] on label at bounding box center [585, 629] width 14 height 14
click at [585, 628] on input "checkbox" at bounding box center [584, 631] width 13 height 13
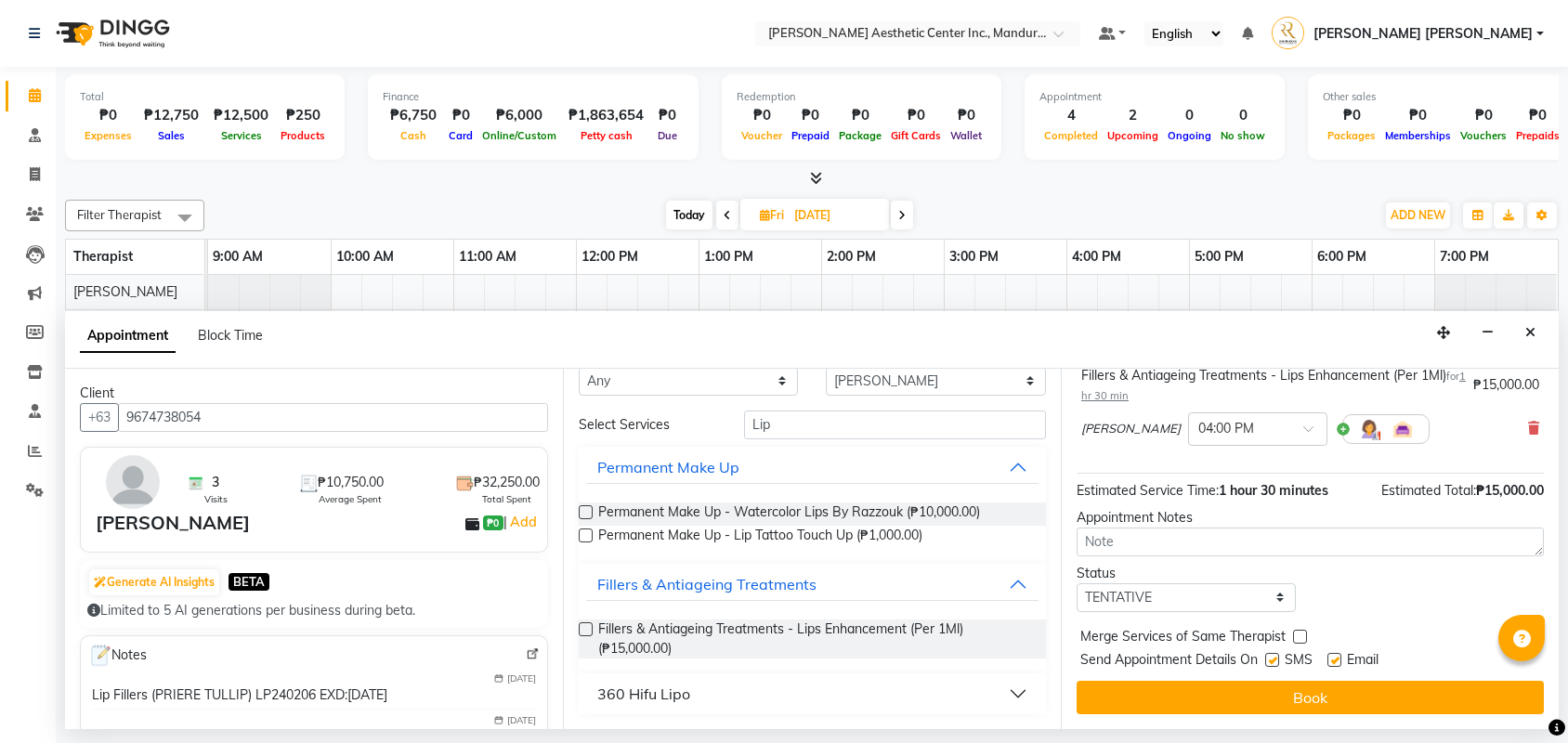
scroll to position [0, 0]
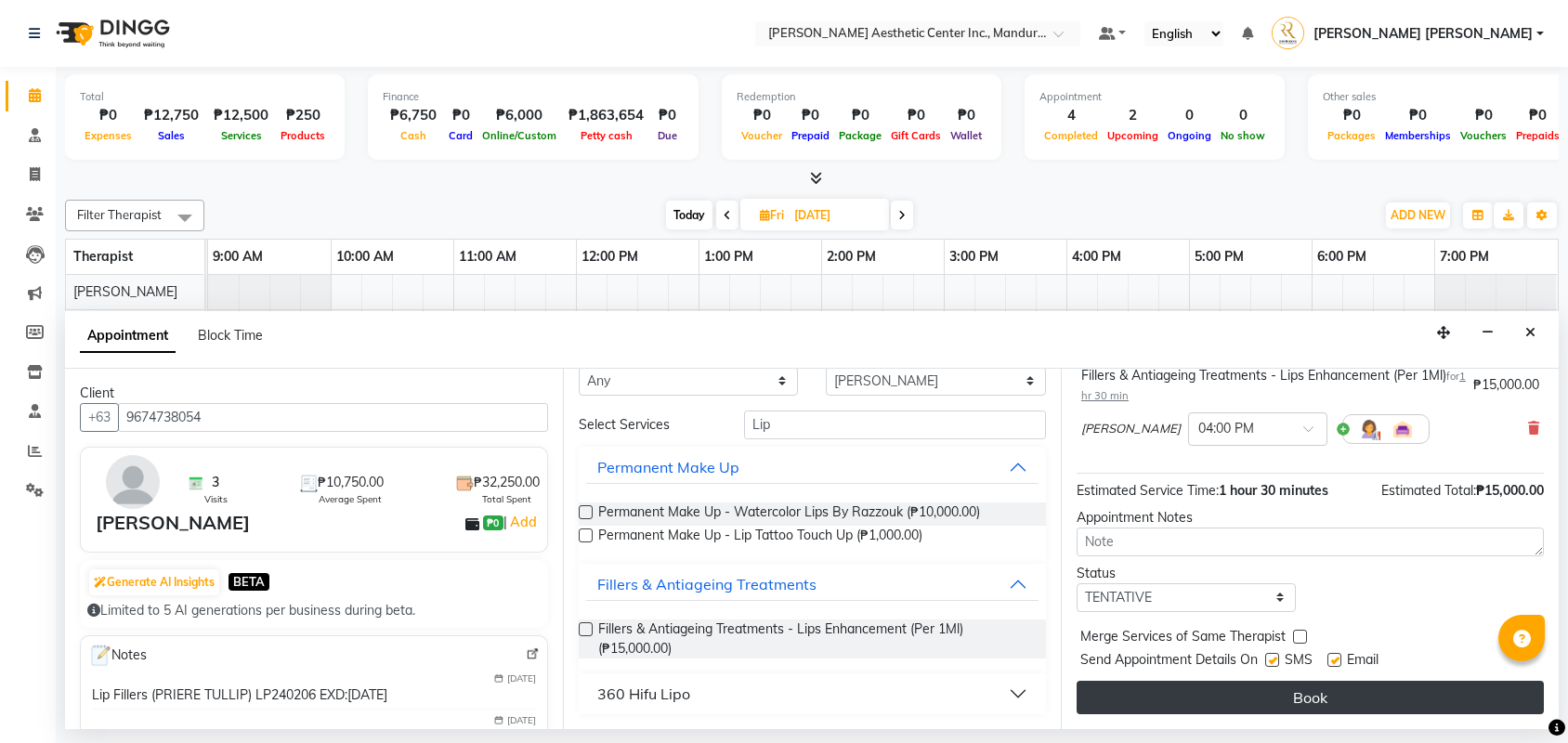
click at [1238, 687] on button "Book" at bounding box center [1310, 697] width 467 height 34
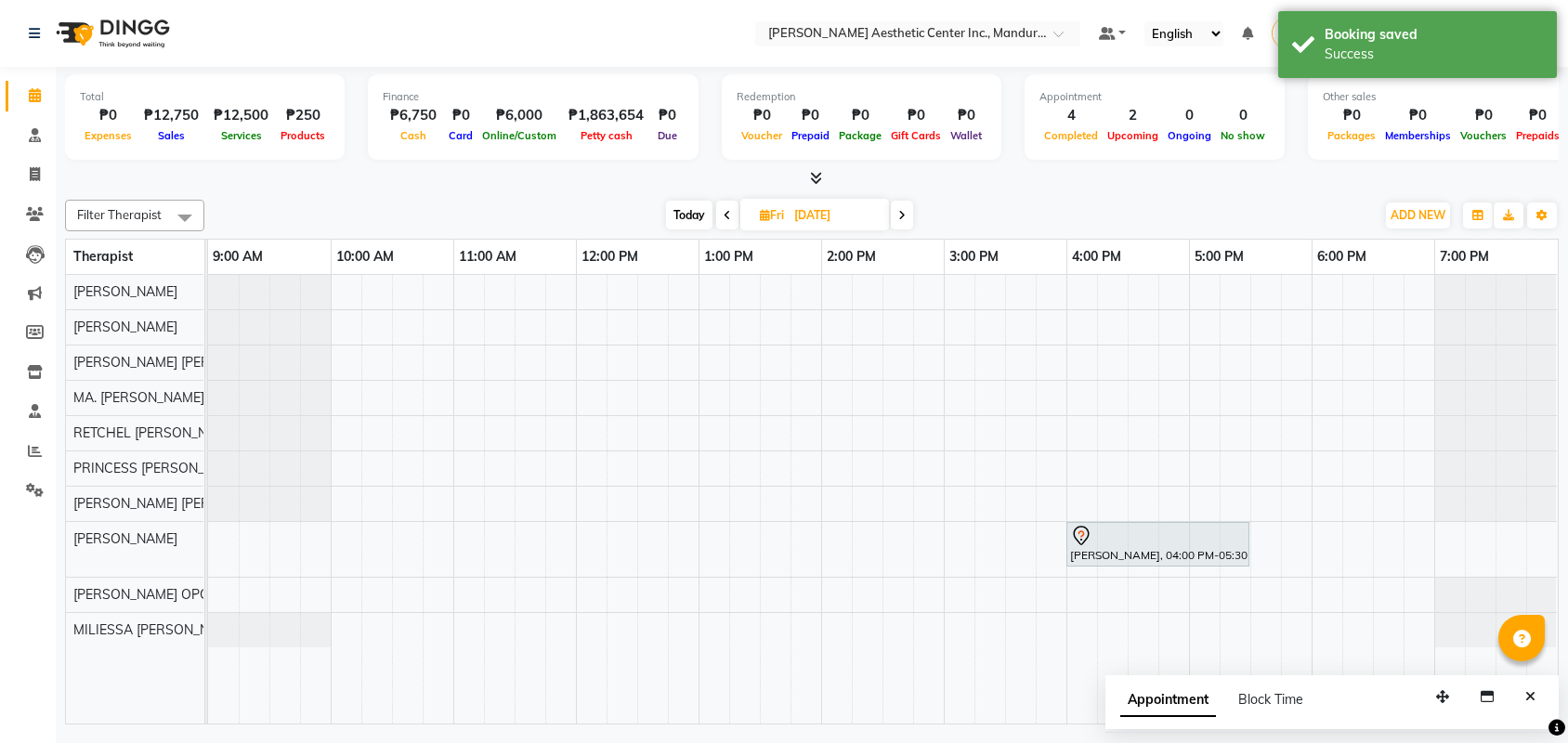
click at [682, 206] on span "Today" at bounding box center [689, 215] width 46 height 29
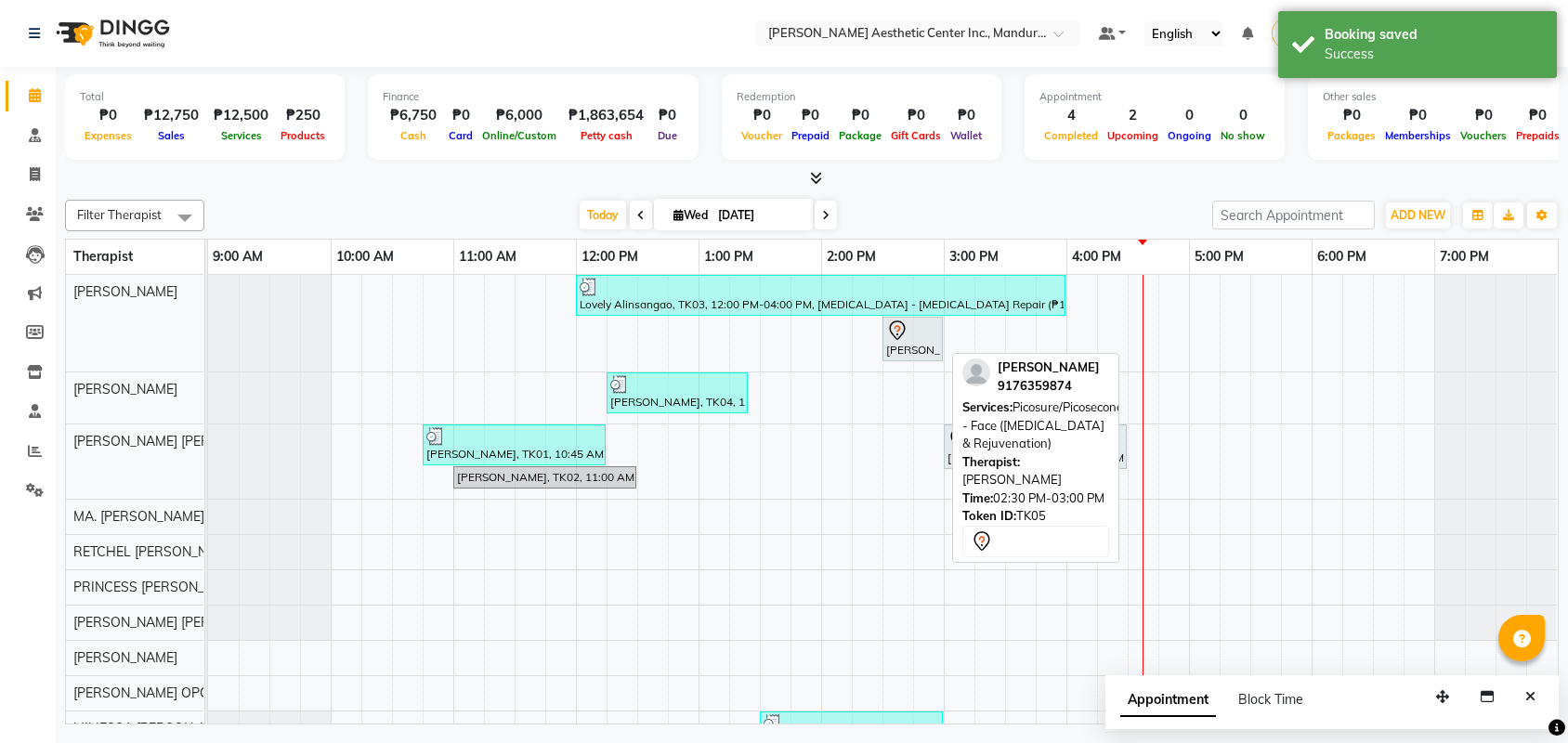
click at [897, 354] on div "[PERSON_NAME], TK05, 02:30 PM-03:00 PM, Picosure/Picosecond - Face ([MEDICAL_DA…" at bounding box center [912, 339] width 57 height 39
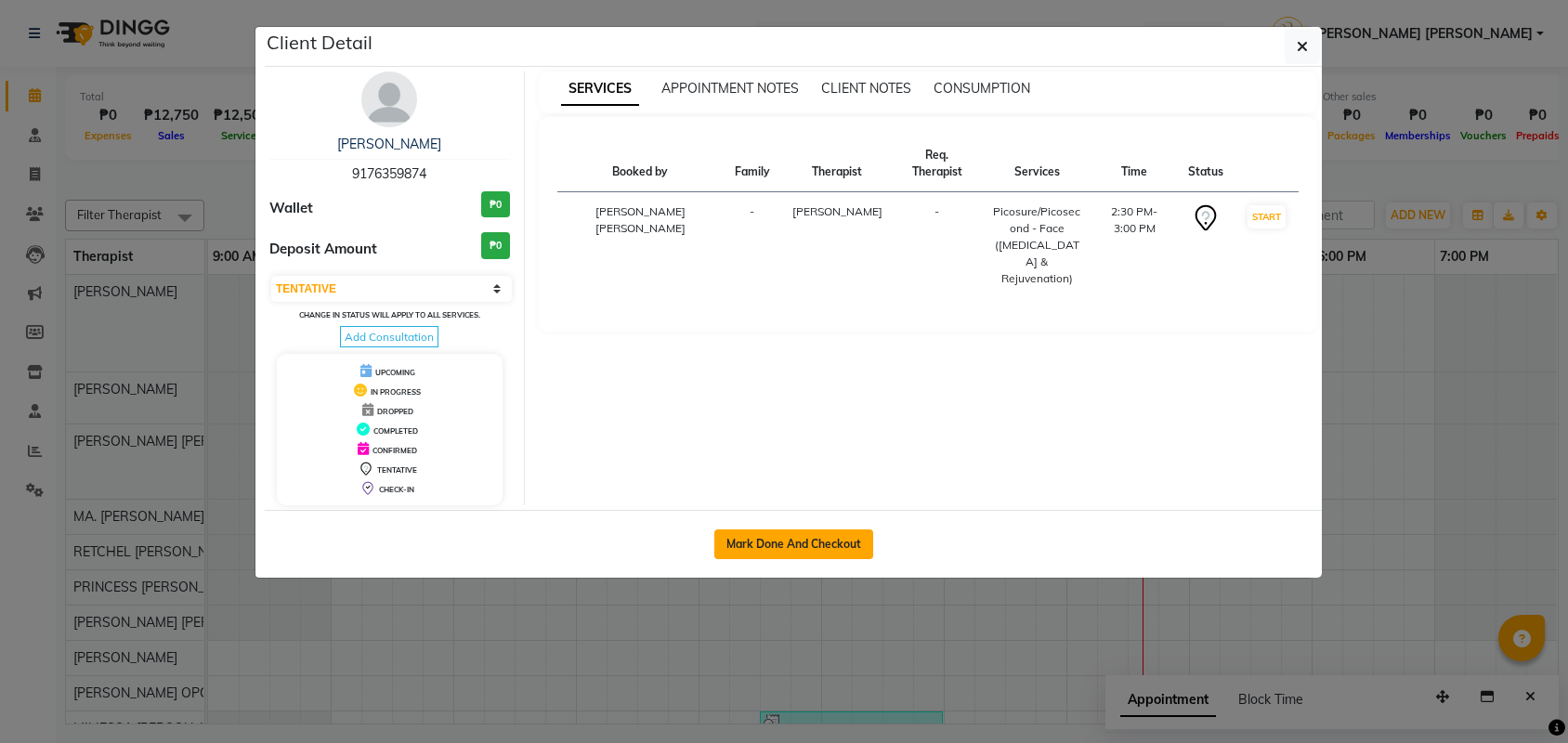
click at [798, 540] on button "Mark Done And Checkout" at bounding box center [794, 543] width 159 height 30
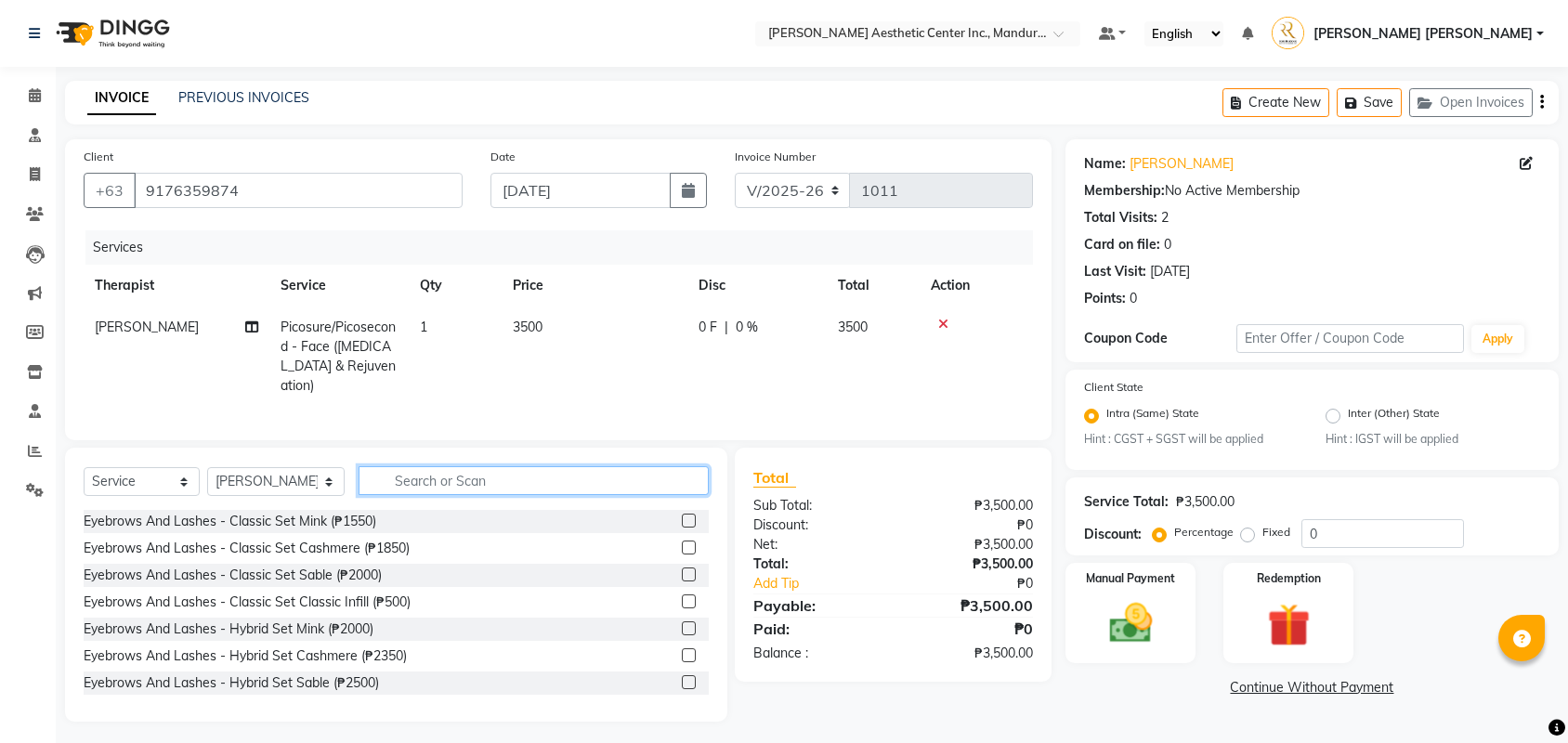
click at [420, 481] on input "text" at bounding box center [533, 481] width 350 height 29
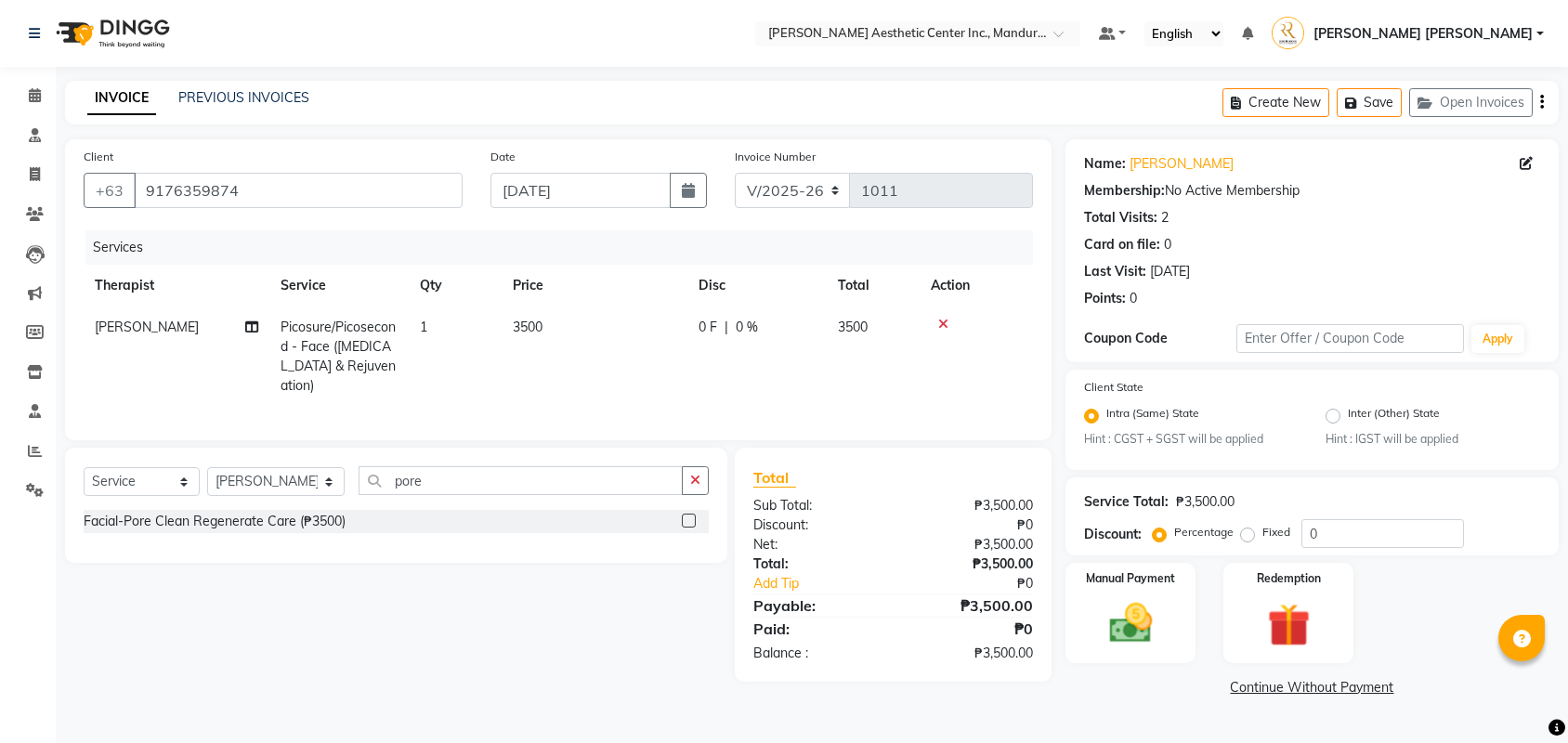
click at [689, 518] on label at bounding box center [688, 520] width 14 height 14
click at [689, 518] on input "checkbox" at bounding box center [687, 521] width 13 height 13
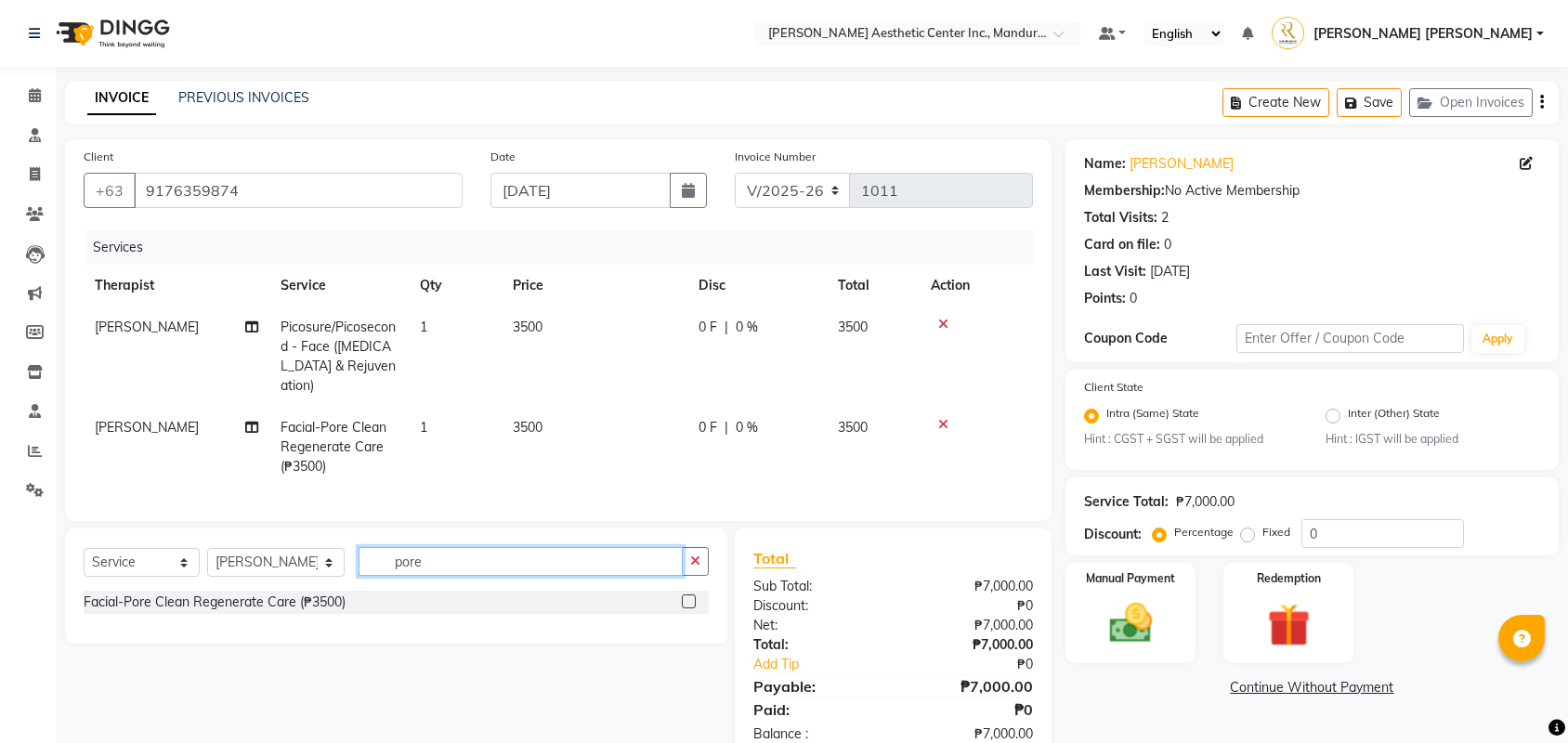
click at [474, 558] on input "pore" at bounding box center [520, 562] width 324 height 29
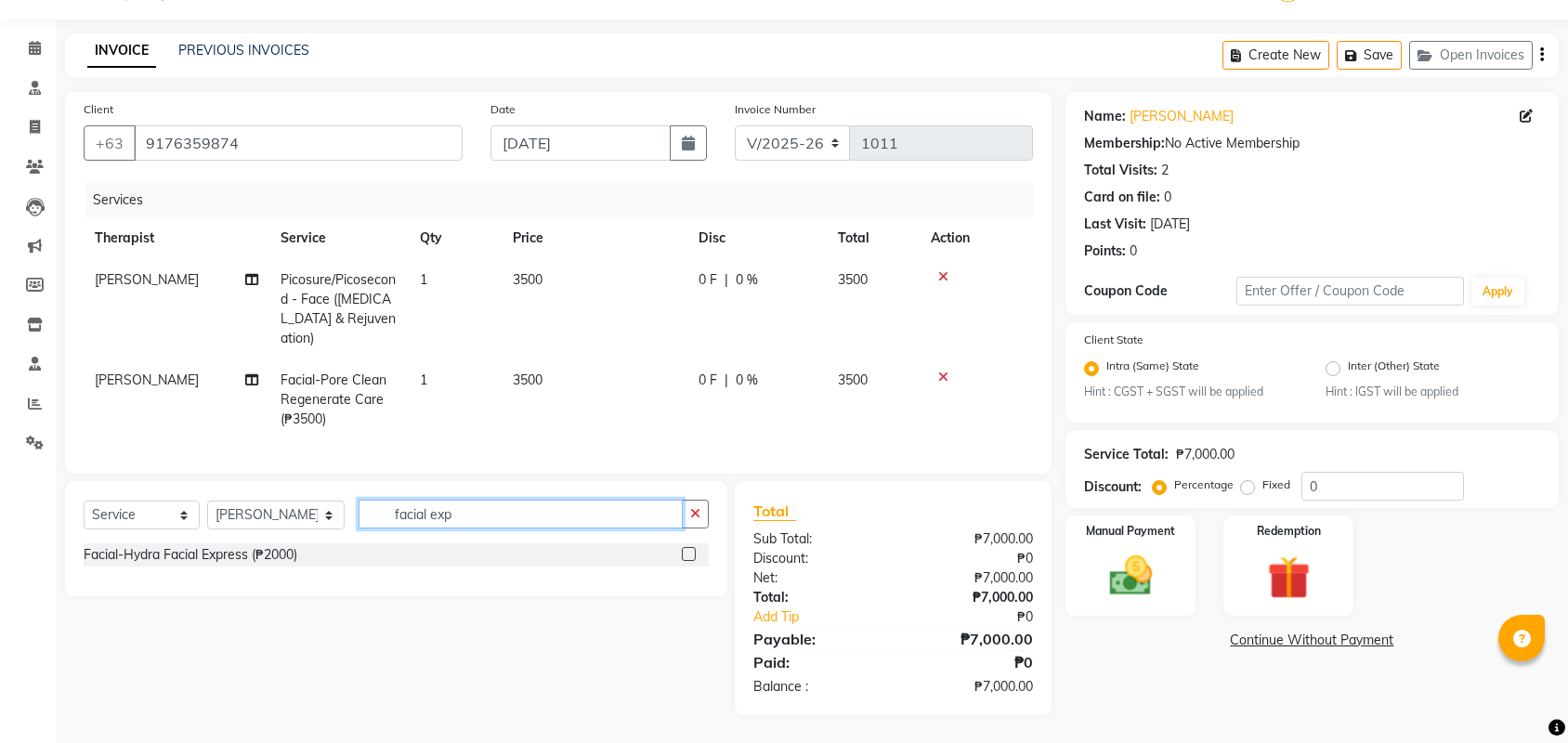
scroll to position [53, 0]
drag, startPoint x: 494, startPoint y: 477, endPoint x: 689, endPoint y: 549, distance: 207.9
click at [689, 549] on label at bounding box center [688, 554] width 14 height 14
click at [689, 549] on input "checkbox" at bounding box center [687, 555] width 13 height 13
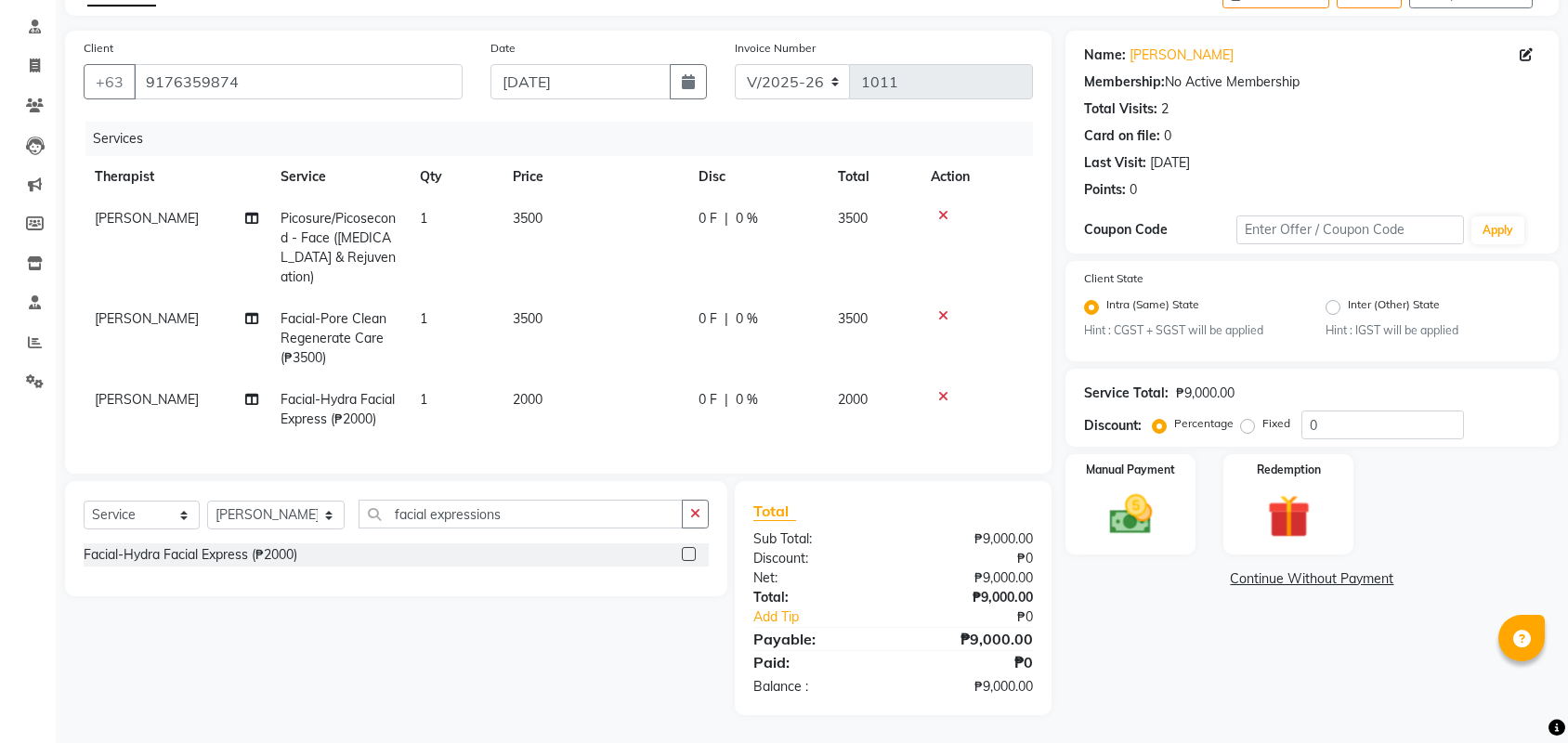
scroll to position [135, 0]
click at [1339, 569] on link "Continue Without Payment" at bounding box center [1311, 579] width 486 height 19
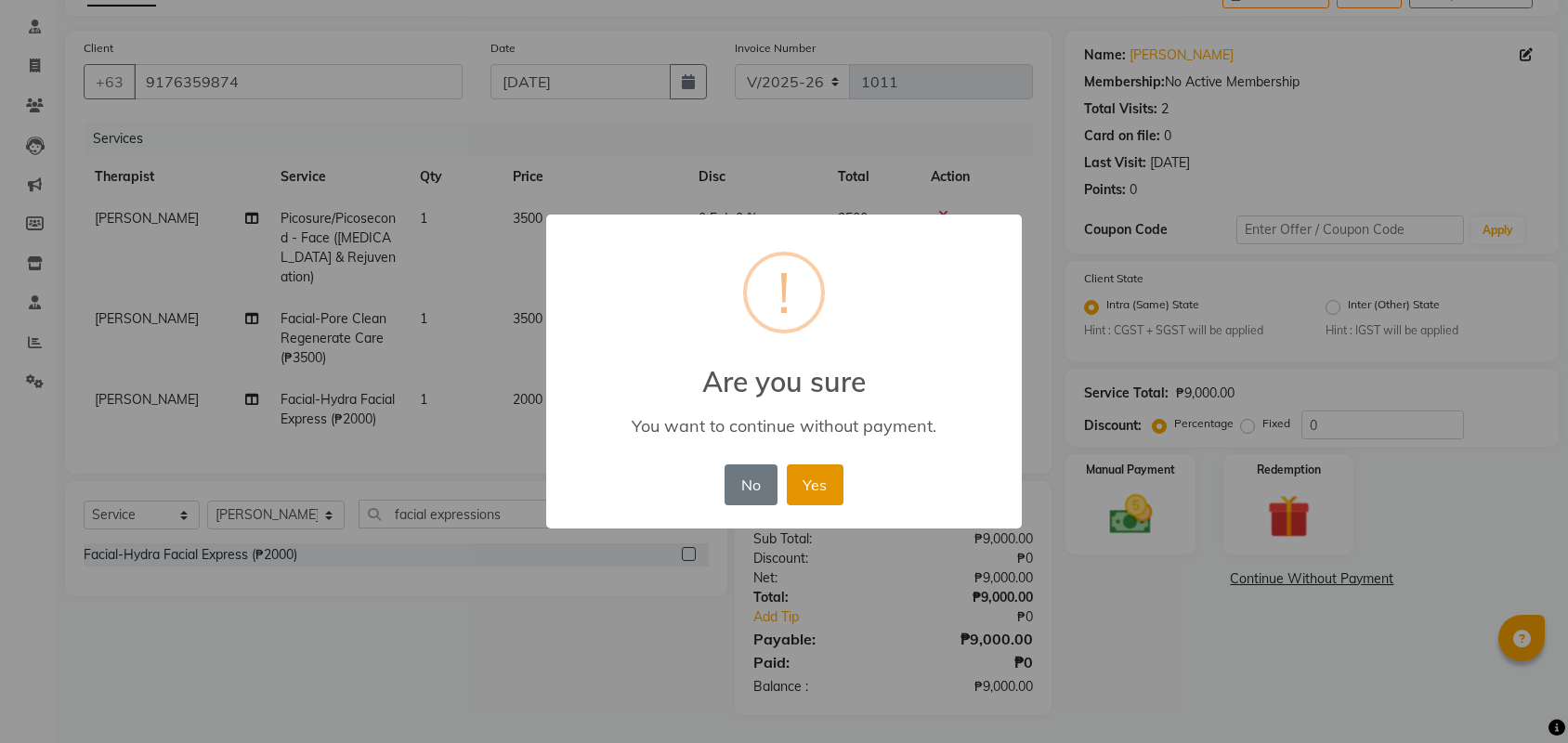
click at [836, 471] on button "Yes" at bounding box center [815, 484] width 57 height 41
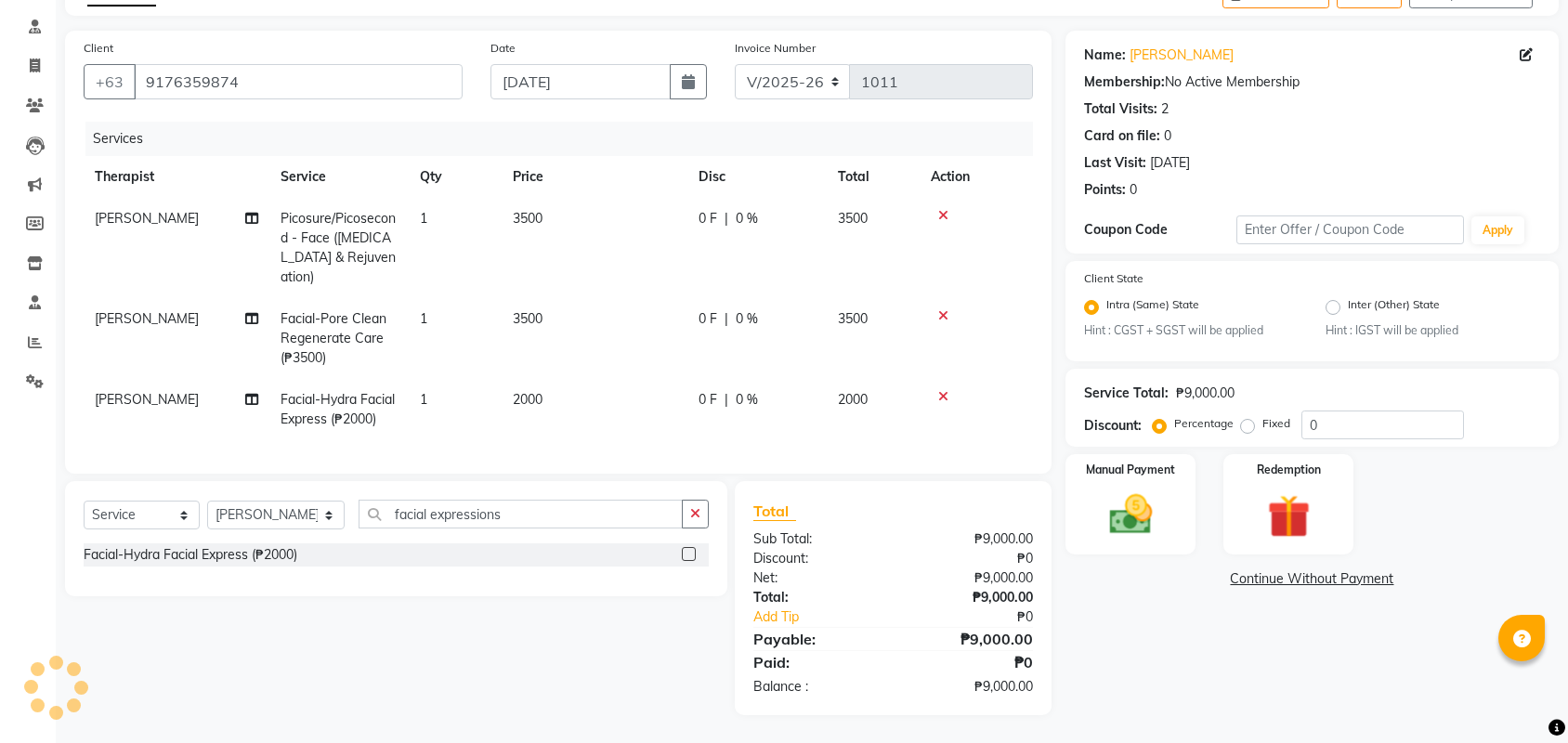
scroll to position [134, 0]
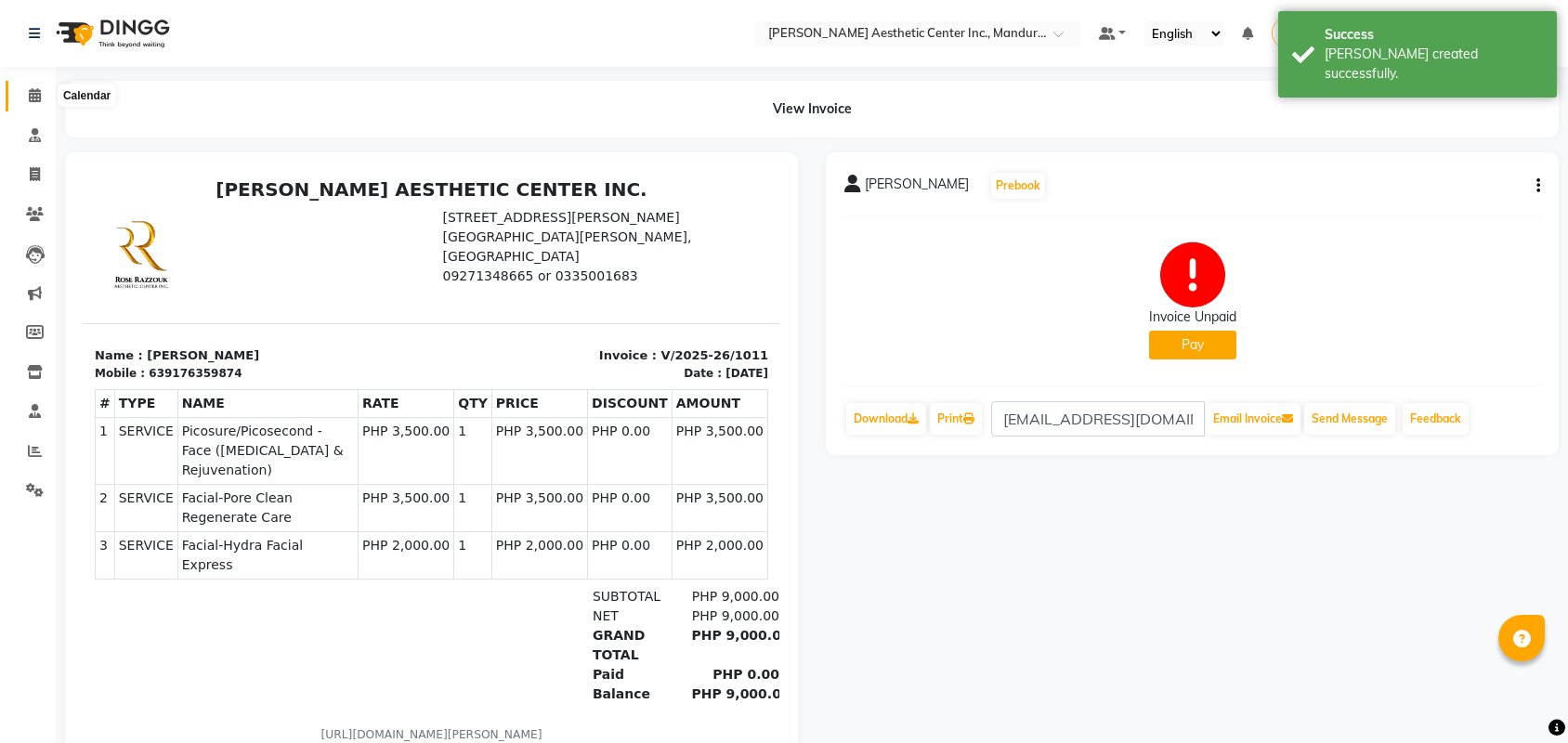
click at [38, 89] on icon at bounding box center [35, 95] width 13 height 14
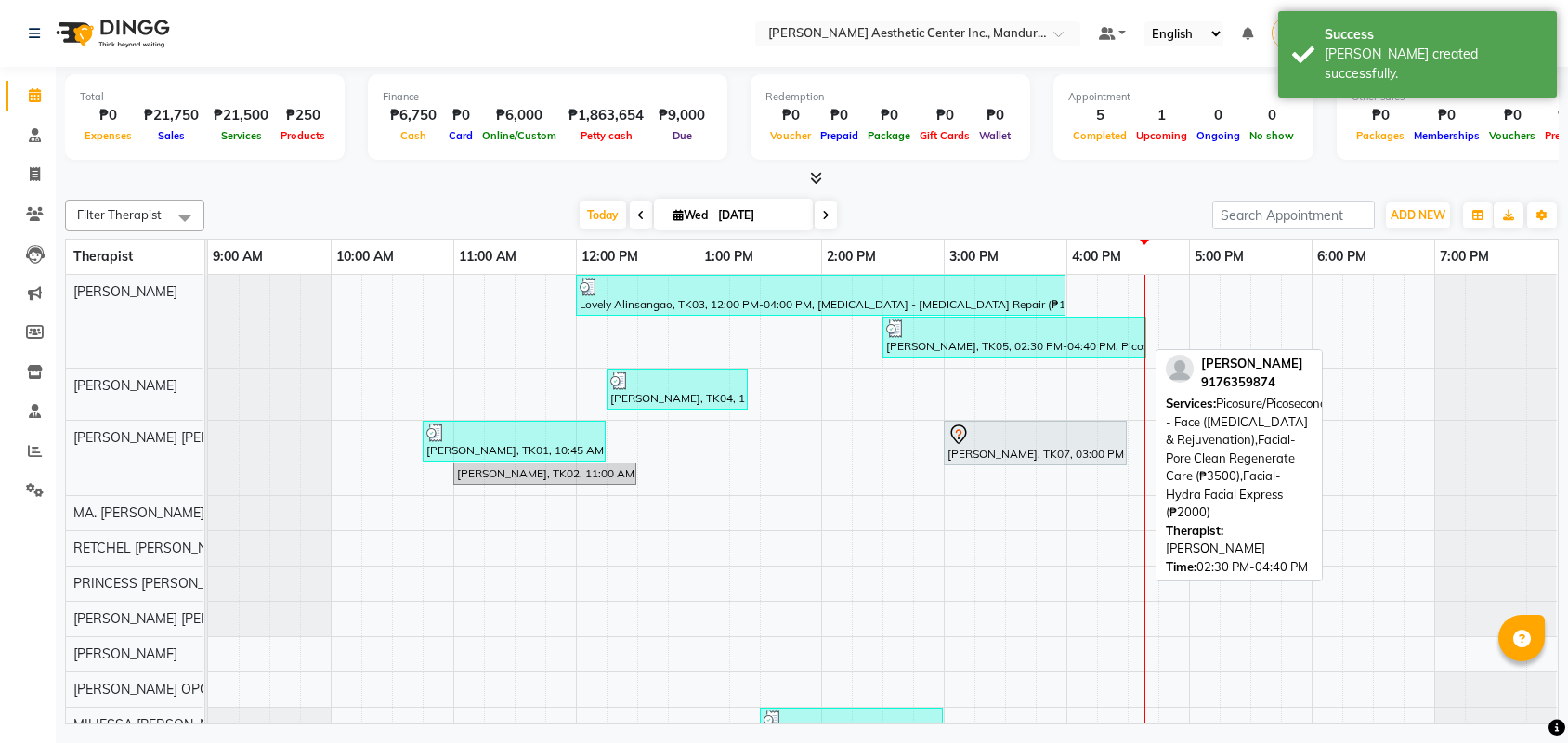
click at [953, 351] on div "[PERSON_NAME], TK05, 02:30 PM-04:40 PM, Picosure/Picosecond - Face ([MEDICAL_DA…" at bounding box center [1014, 337] width 260 height 36
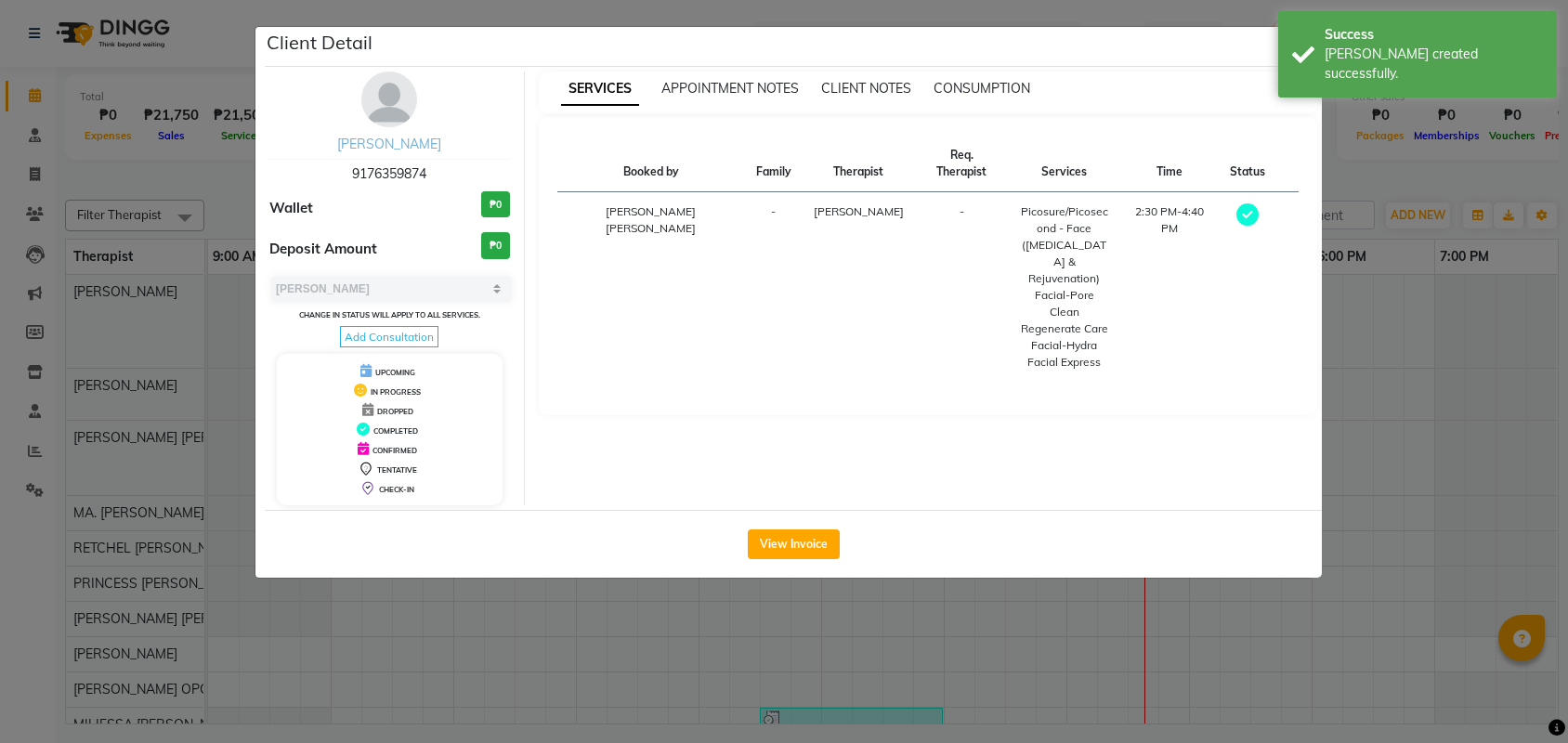
click at [413, 149] on link "[PERSON_NAME]" at bounding box center [389, 143] width 104 height 16
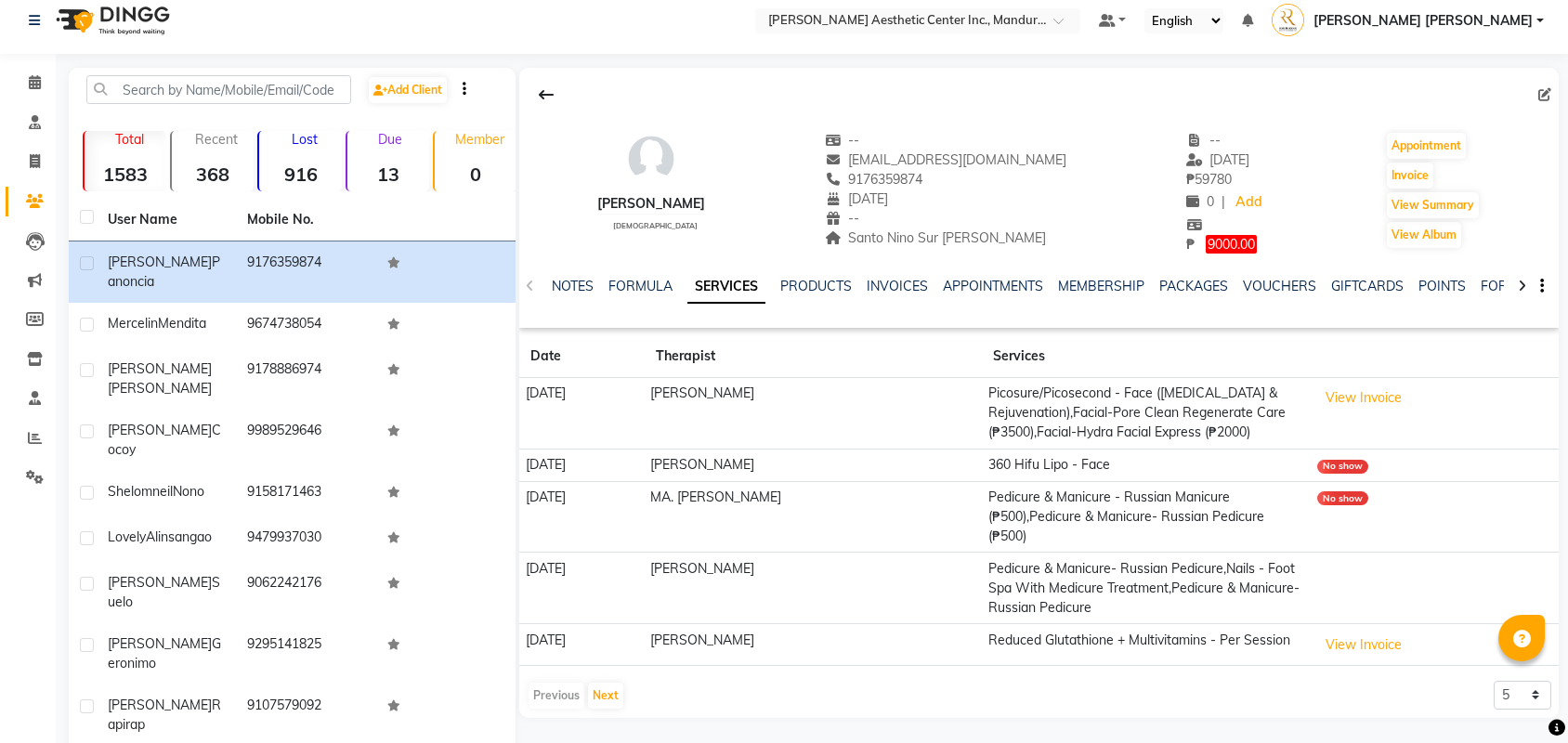
scroll to position [14, 0]
click at [1218, 283] on link "PACKAGES" at bounding box center [1193, 284] width 69 height 16
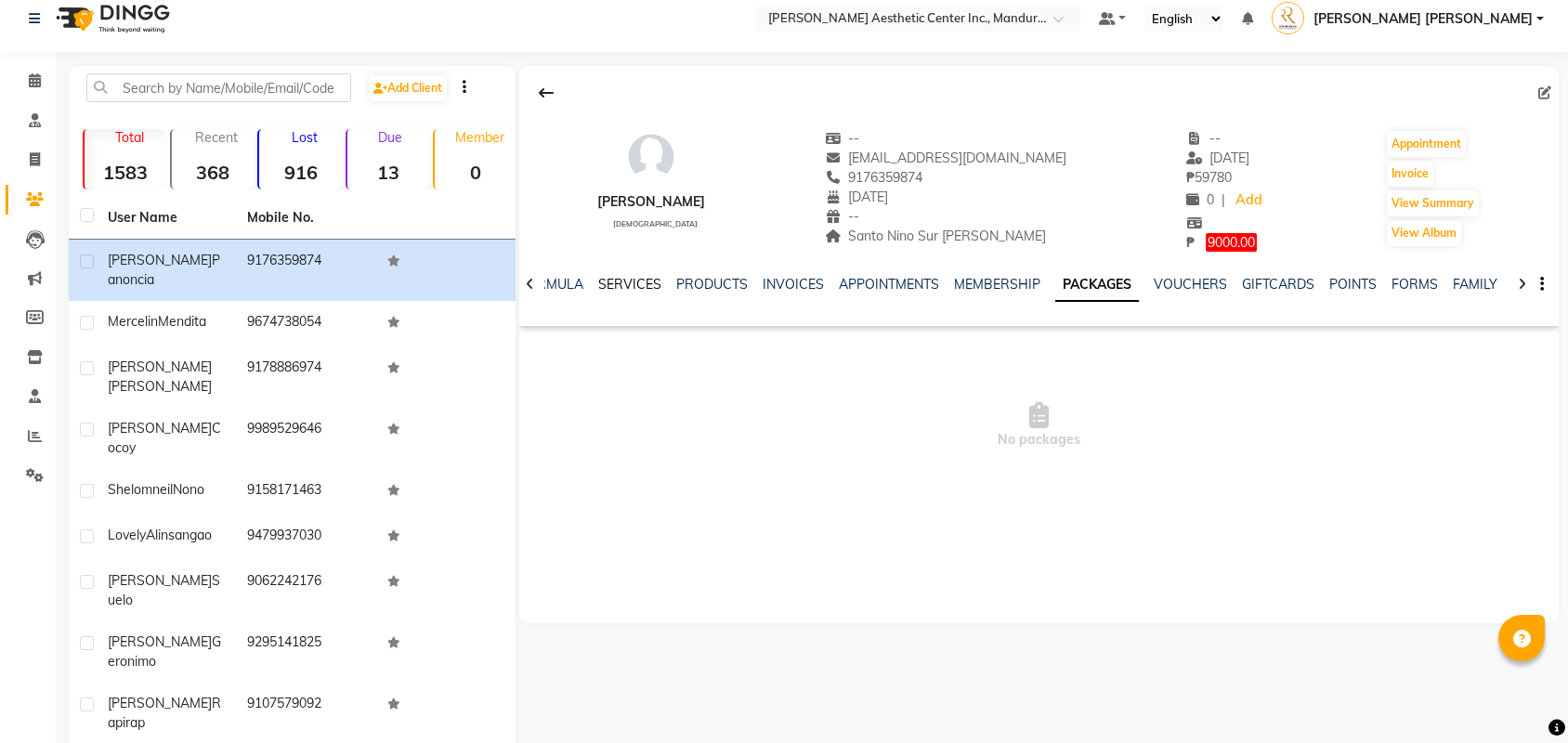
click at [633, 289] on link "SERVICES" at bounding box center [630, 284] width 63 height 16
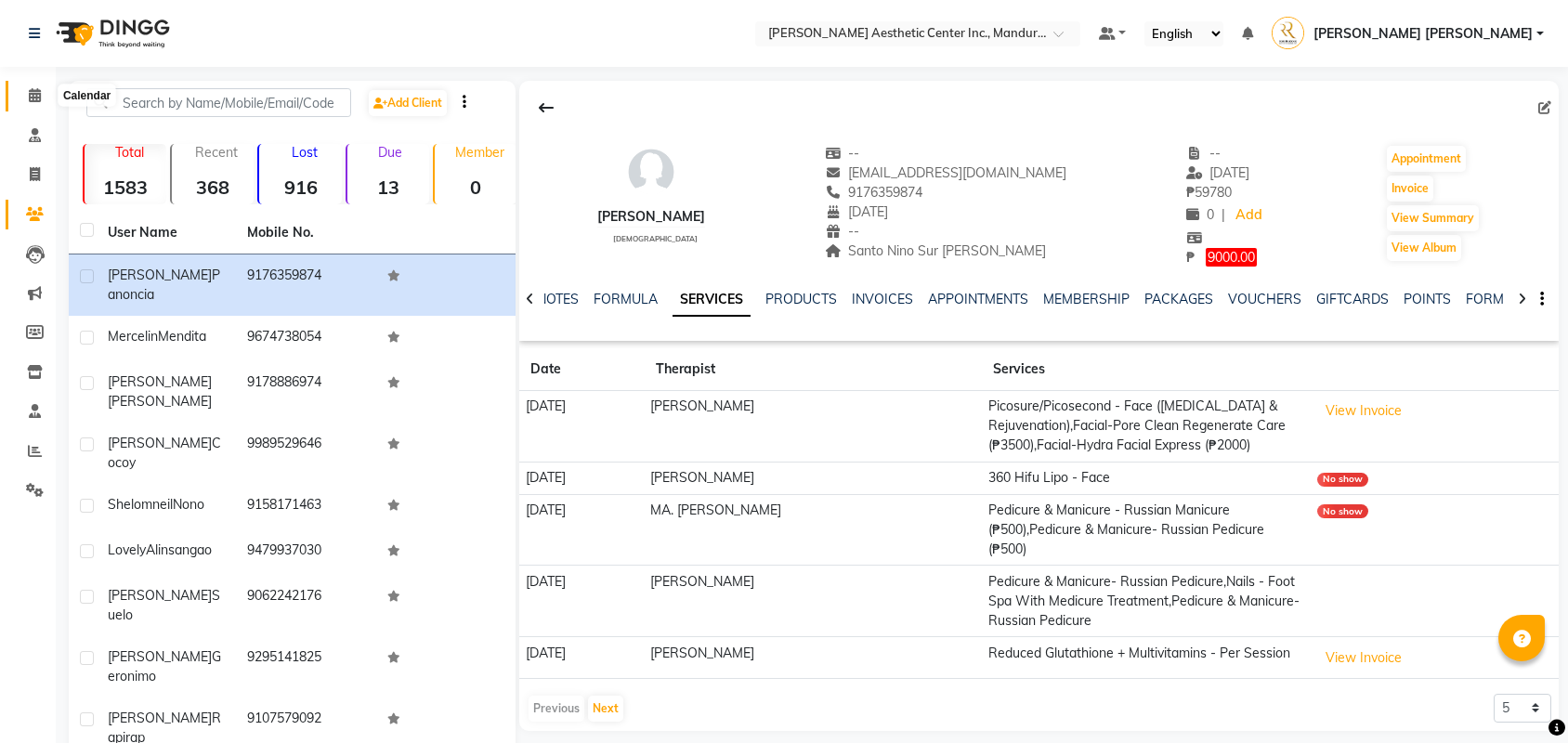
click at [36, 93] on icon at bounding box center [35, 95] width 13 height 14
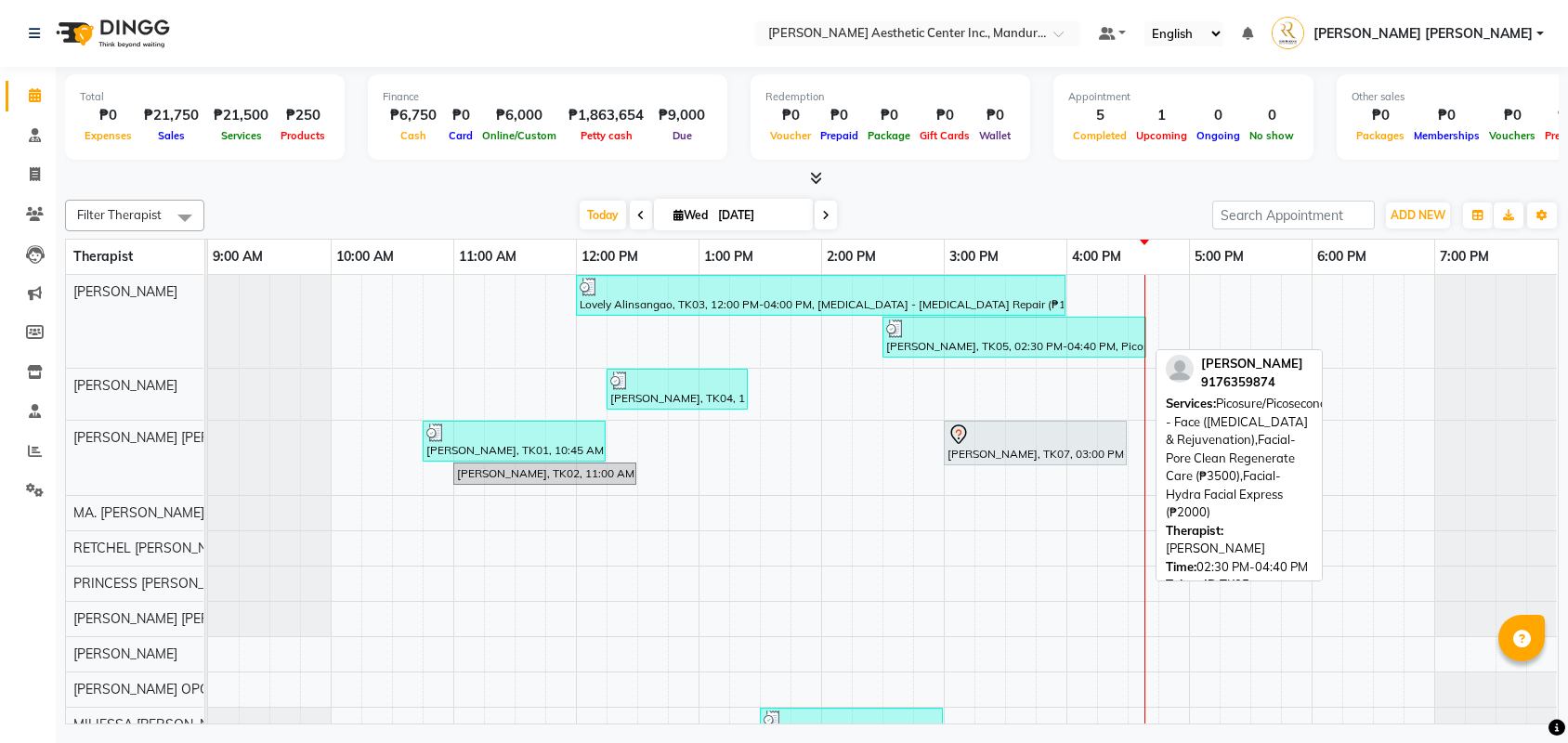
click at [996, 345] on div "[PERSON_NAME], TK05, 02:30 PM-04:40 PM, Picosure/Picosecond - Face ([MEDICAL_DA…" at bounding box center [1014, 337] width 260 height 36
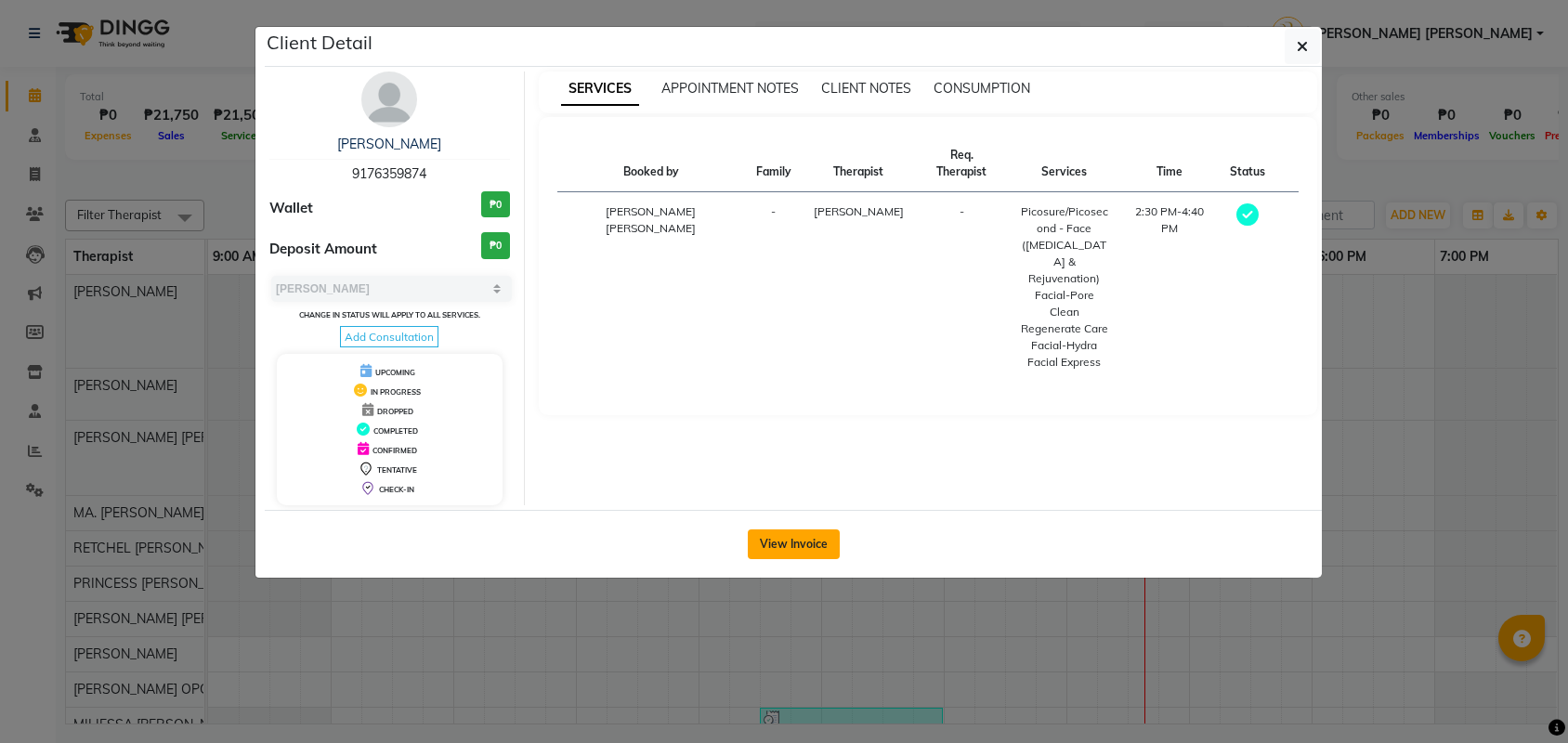
click at [771, 553] on button "View Invoice" at bounding box center [794, 543] width 92 height 30
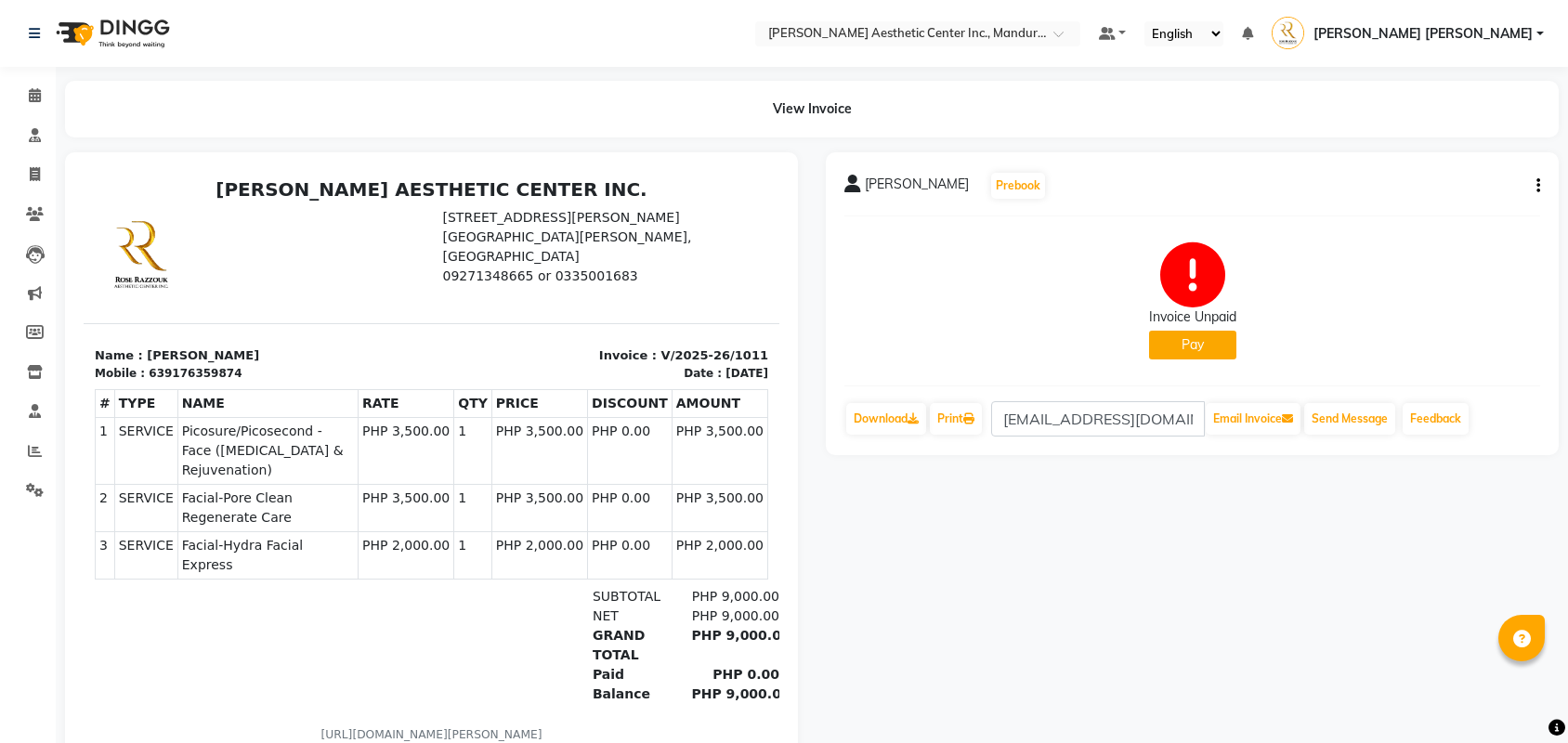
click at [1539, 185] on icon "button" at bounding box center [1538, 185] width 4 height 1
click at [1481, 205] on div "Edit Invoice" at bounding box center [1445, 208] width 127 height 23
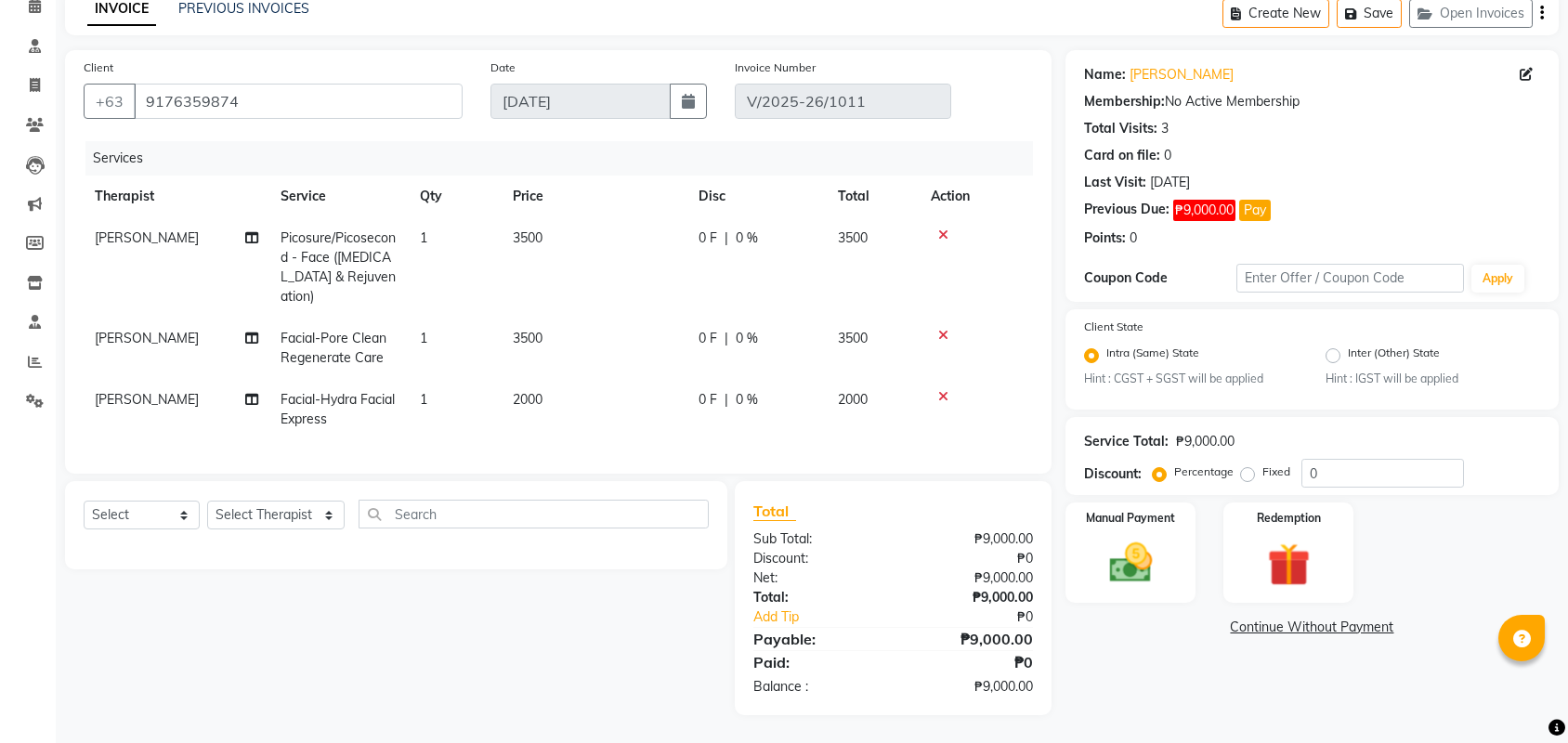
scroll to position [95, 0]
click at [1265, 626] on link "Continue Without Payment" at bounding box center [1311, 627] width 486 height 19
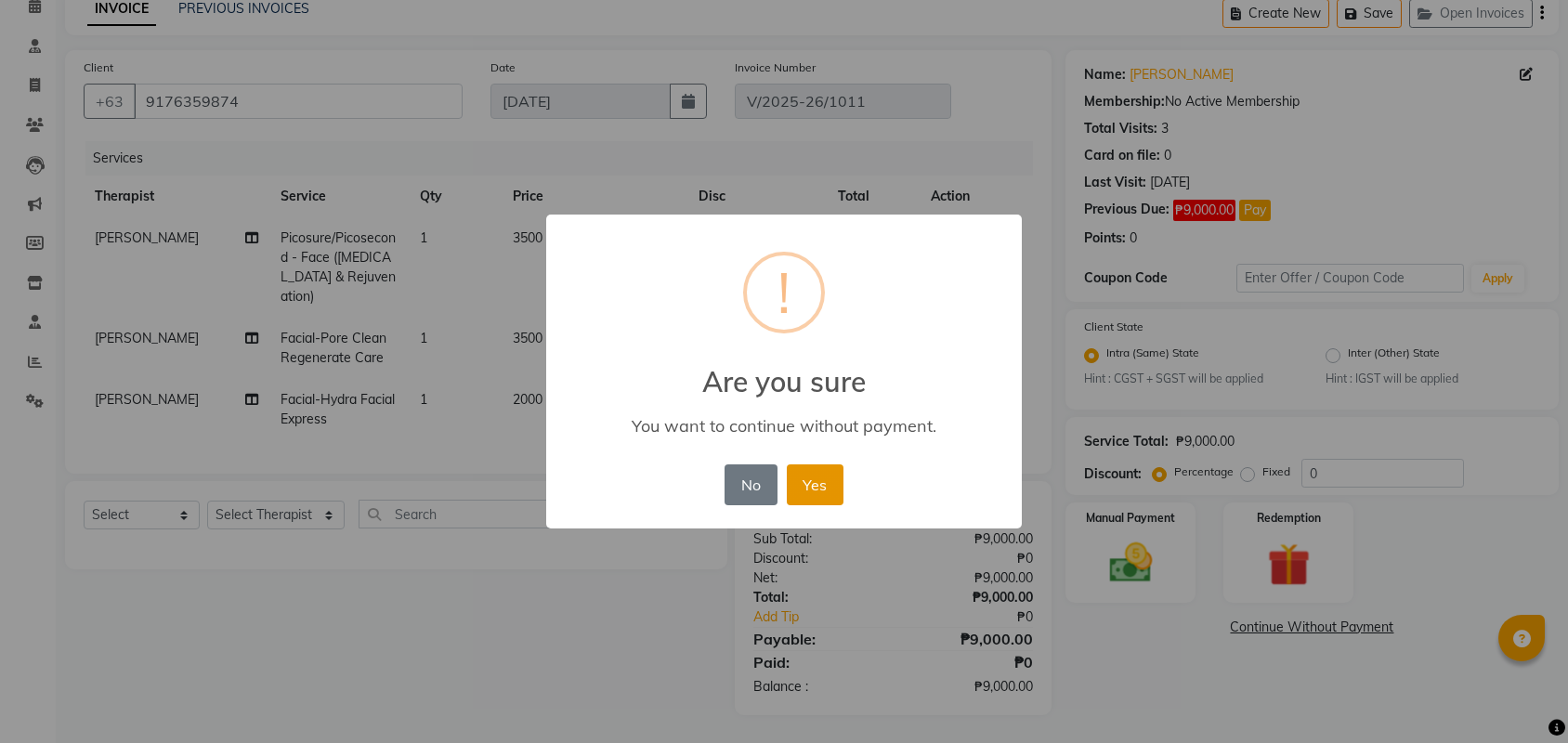
click at [825, 479] on button "Yes" at bounding box center [815, 484] width 57 height 41
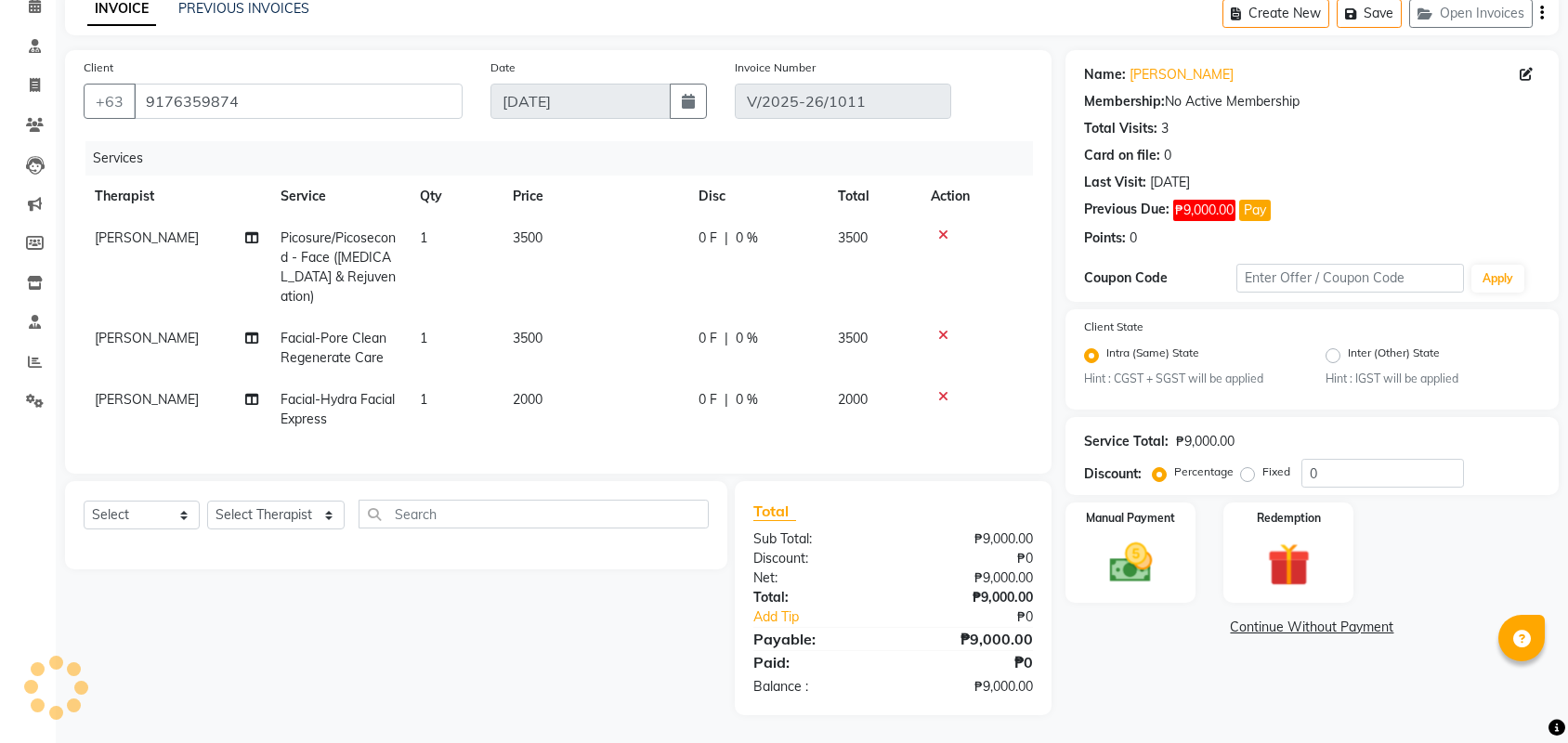
scroll to position [94, 0]
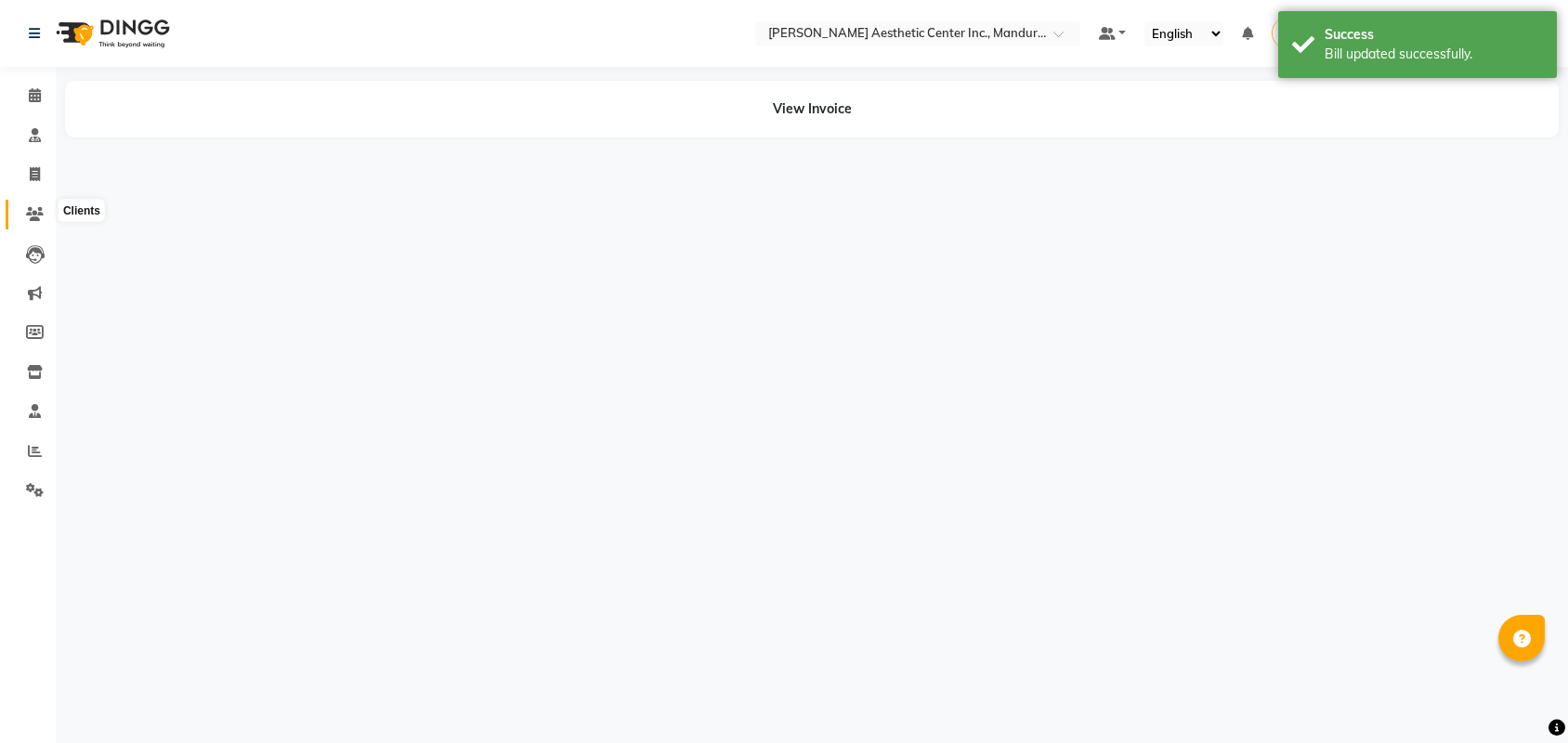
click at [30, 215] on icon at bounding box center [35, 214] width 17 height 14
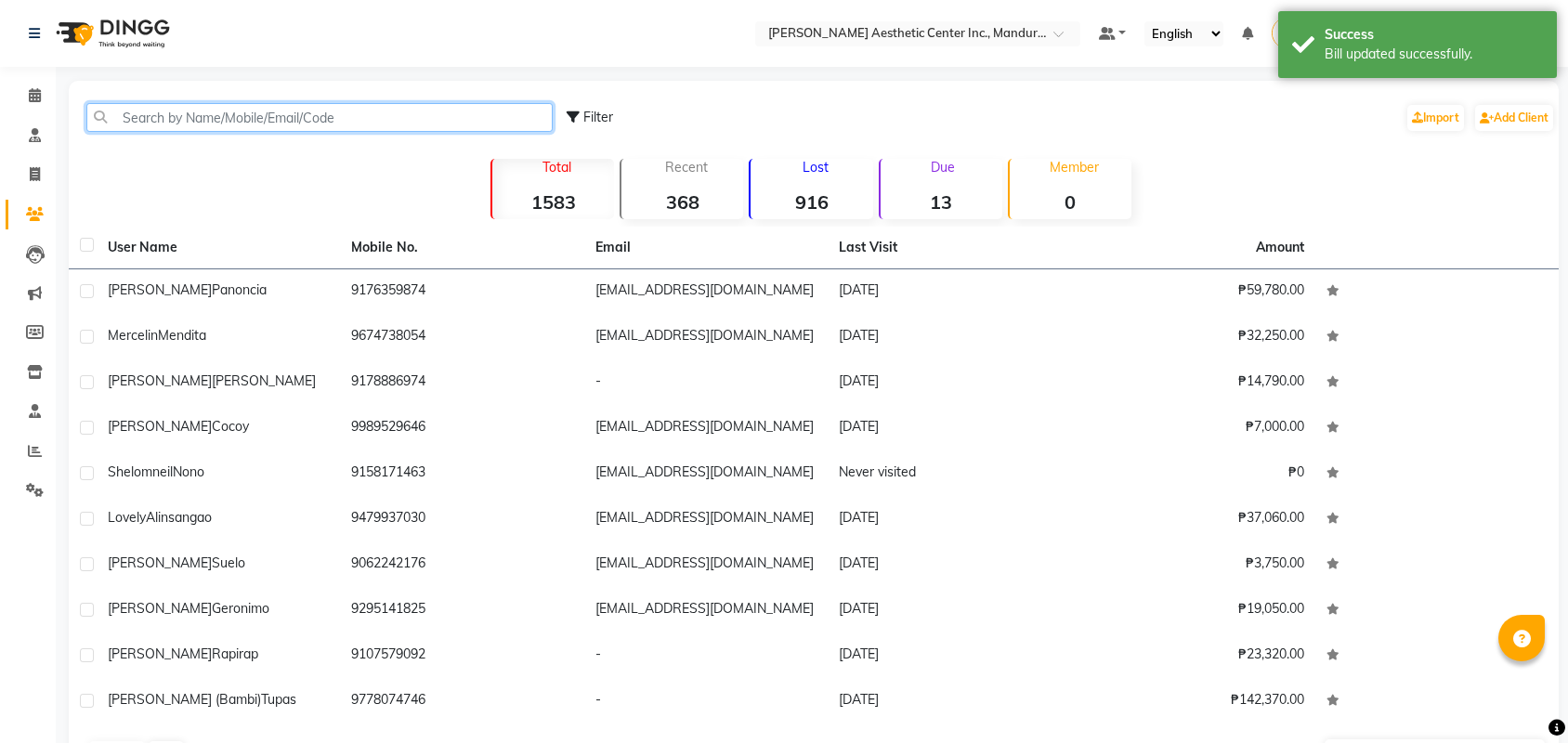
click at [143, 117] on input "text" at bounding box center [319, 118] width 466 height 29
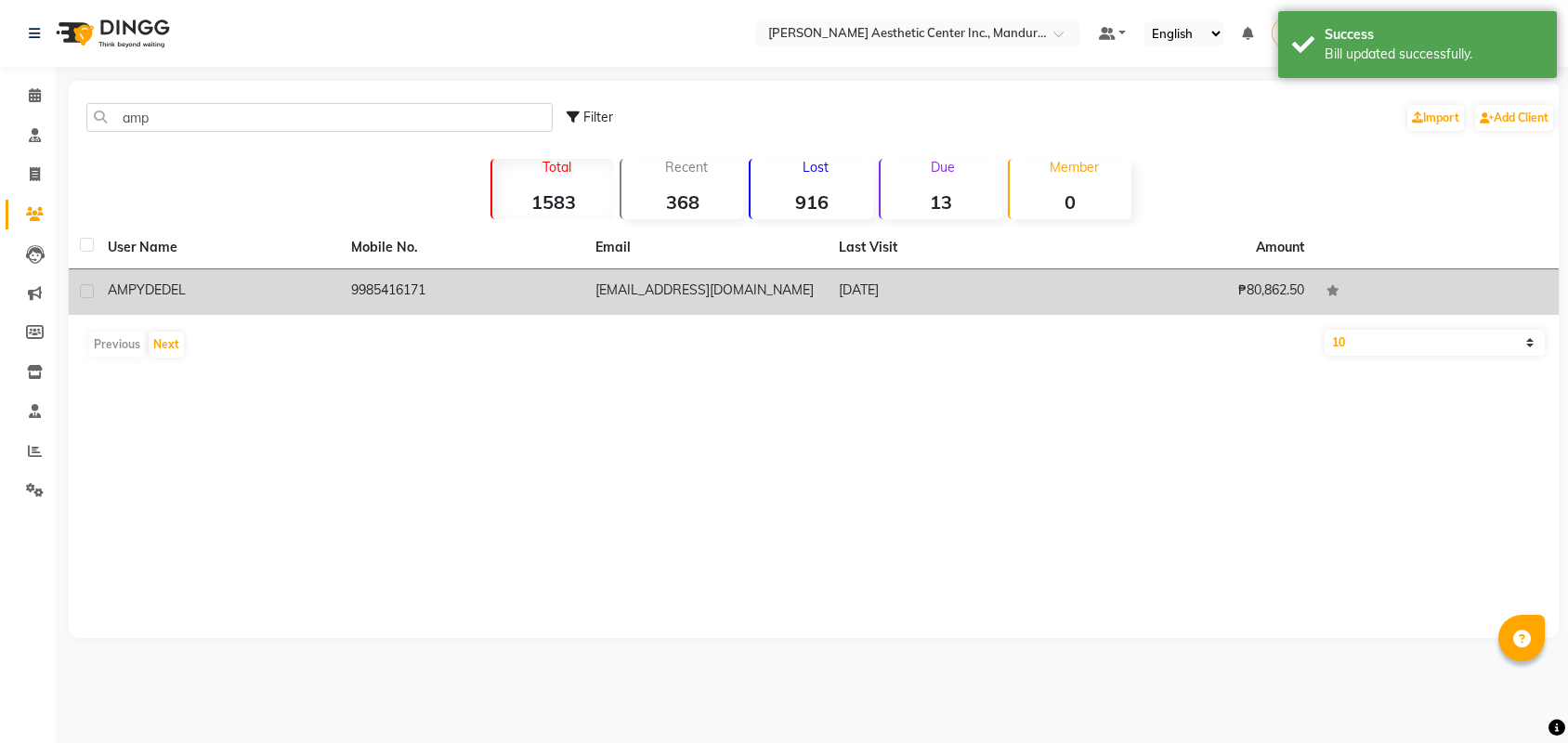
drag, startPoint x: 146, startPoint y: 160, endPoint x: 173, endPoint y: 281, distance: 124.0
click at [173, 281] on div "[PERSON_NAME]" at bounding box center [218, 290] width 221 height 19
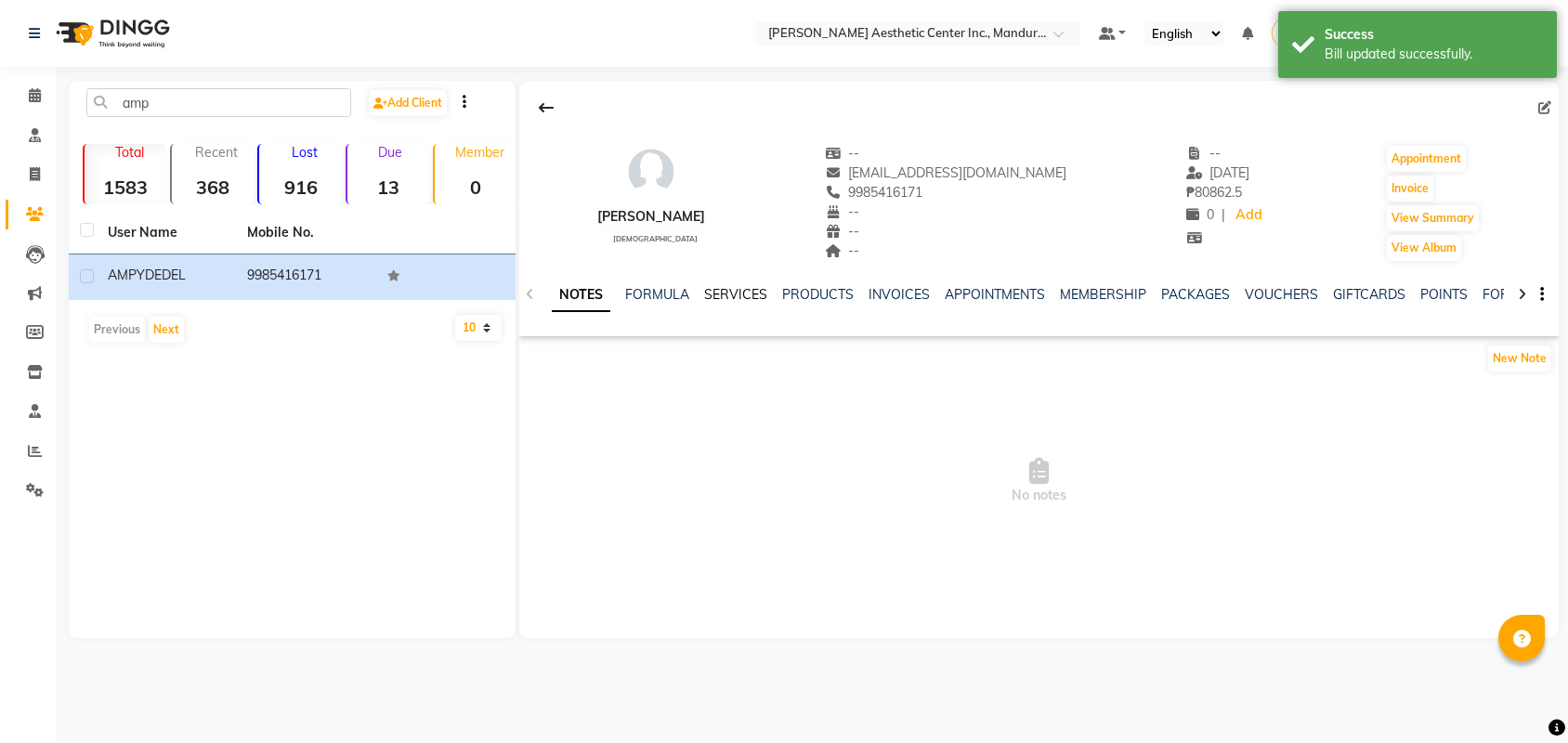
click at [750, 299] on link "SERVICES" at bounding box center [735, 293] width 63 height 16
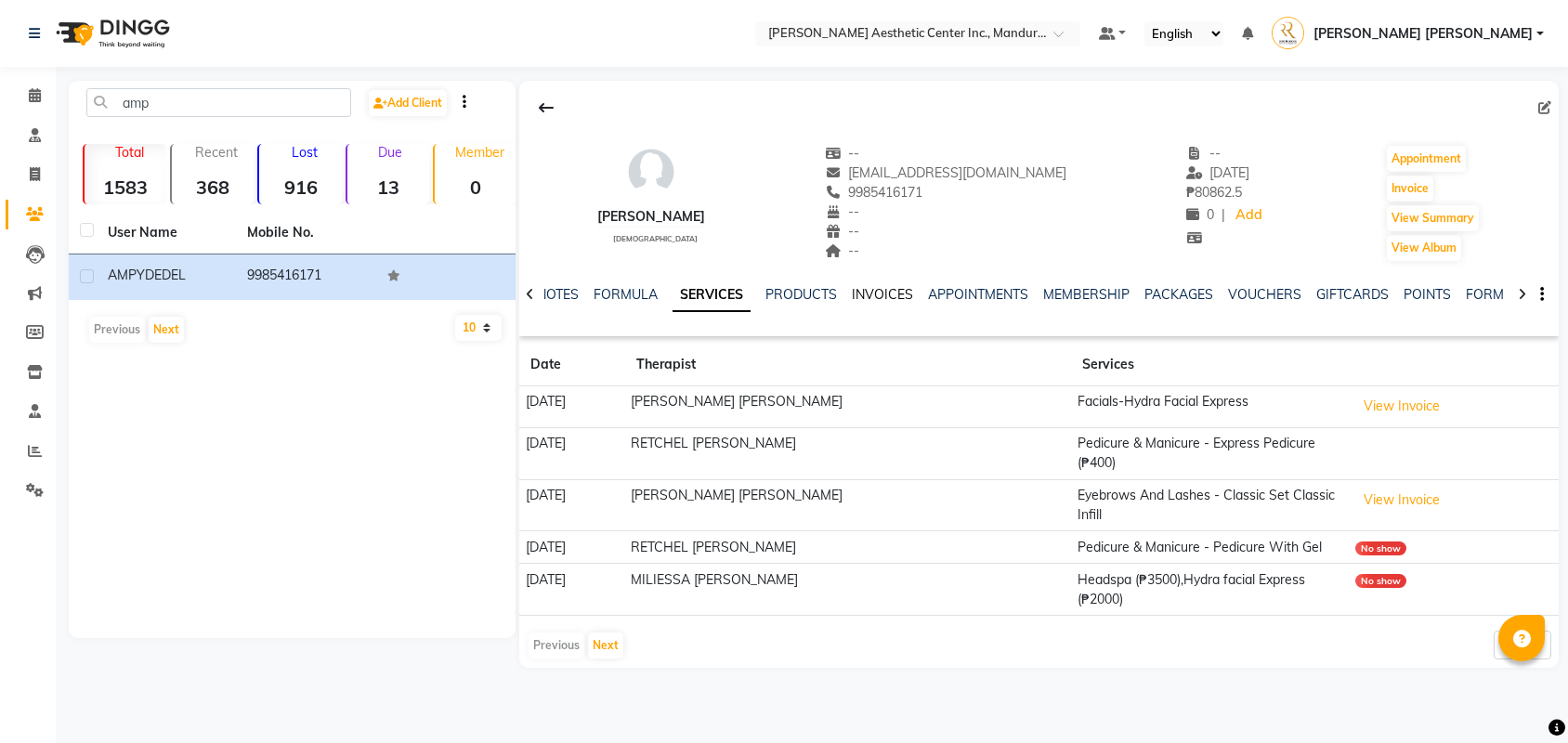
click at [897, 293] on link "INVOICES" at bounding box center [882, 293] width 62 height 16
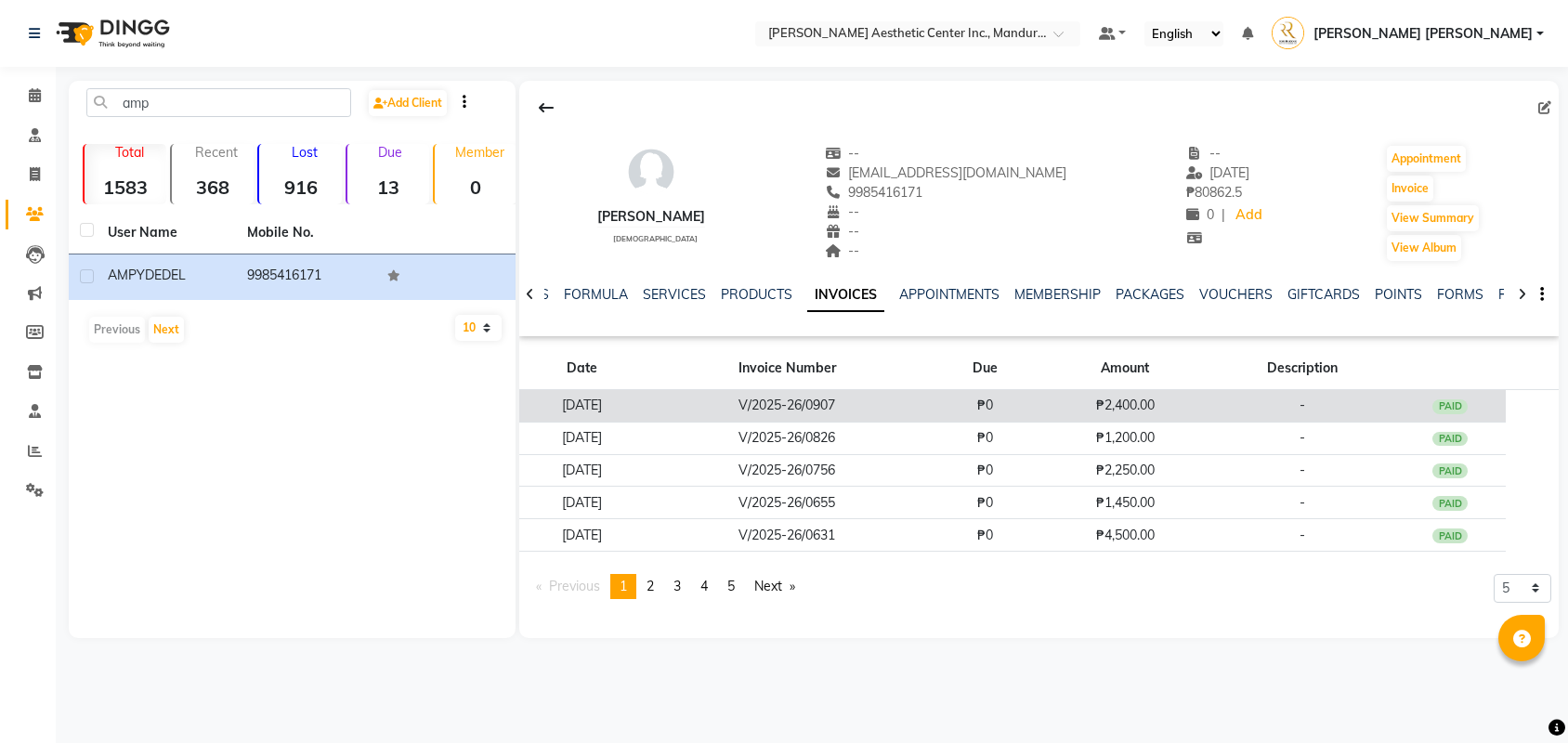
click at [826, 412] on td "V/2025-26/0907" at bounding box center [787, 406] width 284 height 33
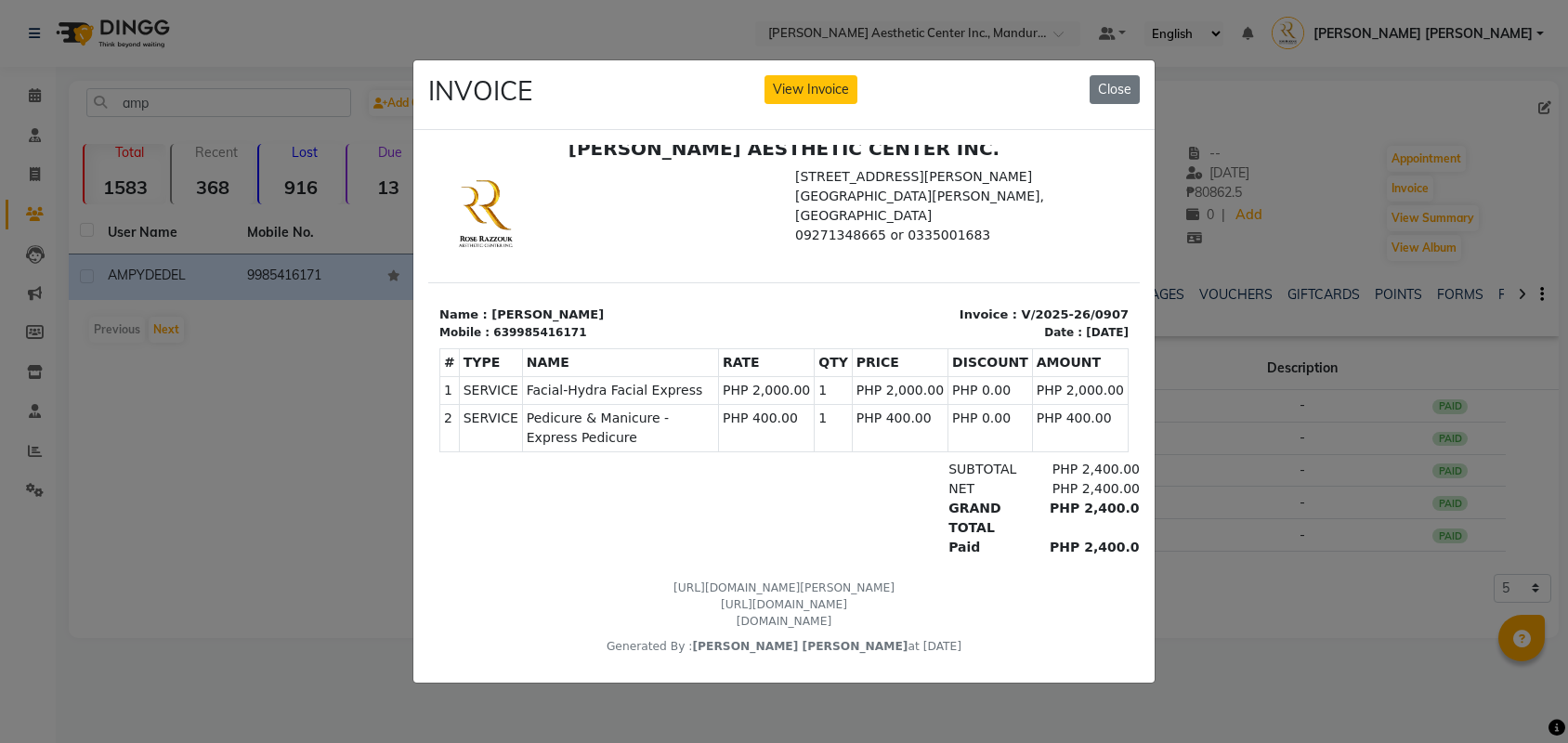
scroll to position [14, 0]
click at [1108, 94] on button "Close" at bounding box center [1115, 90] width 50 height 29
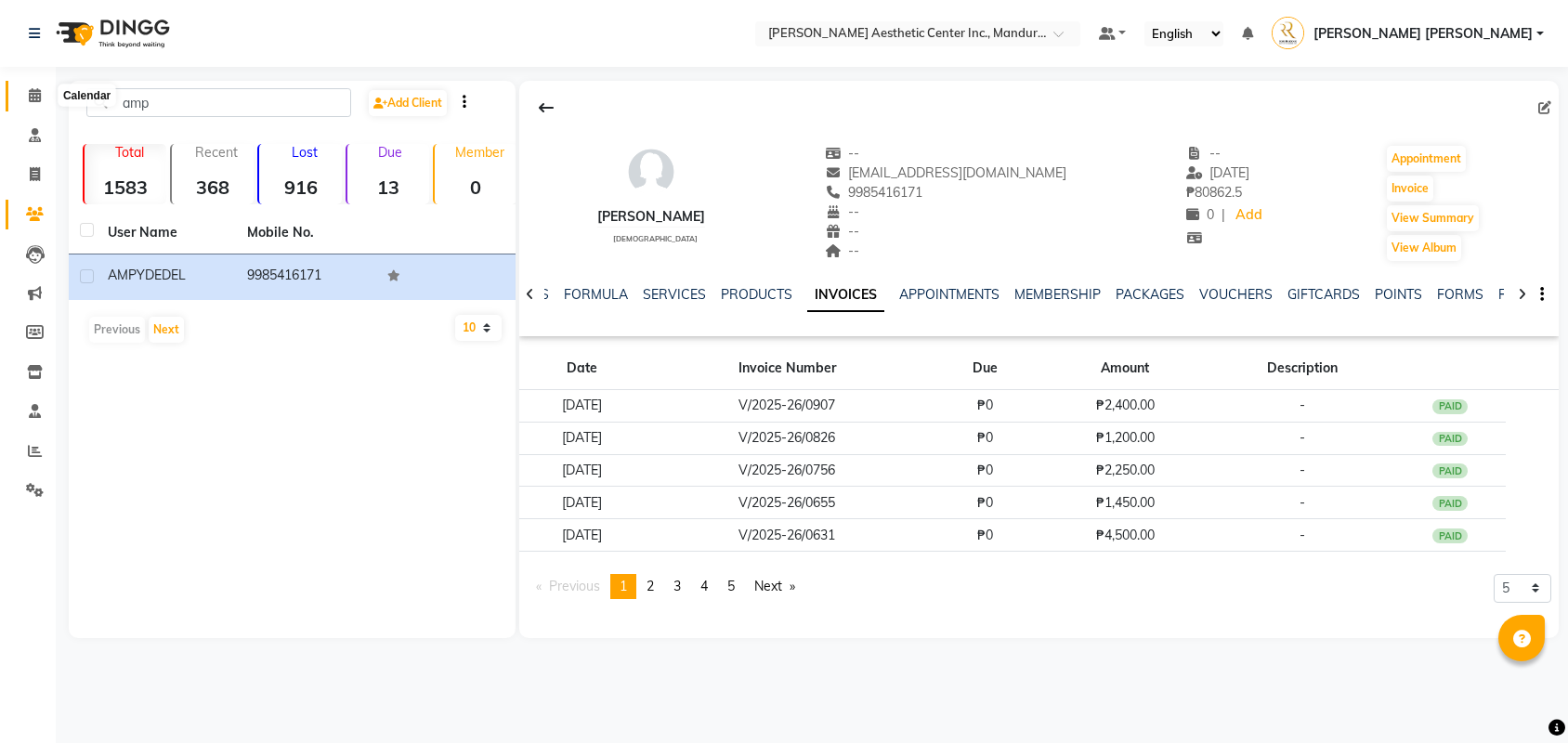
click at [35, 97] on icon at bounding box center [35, 95] width 13 height 14
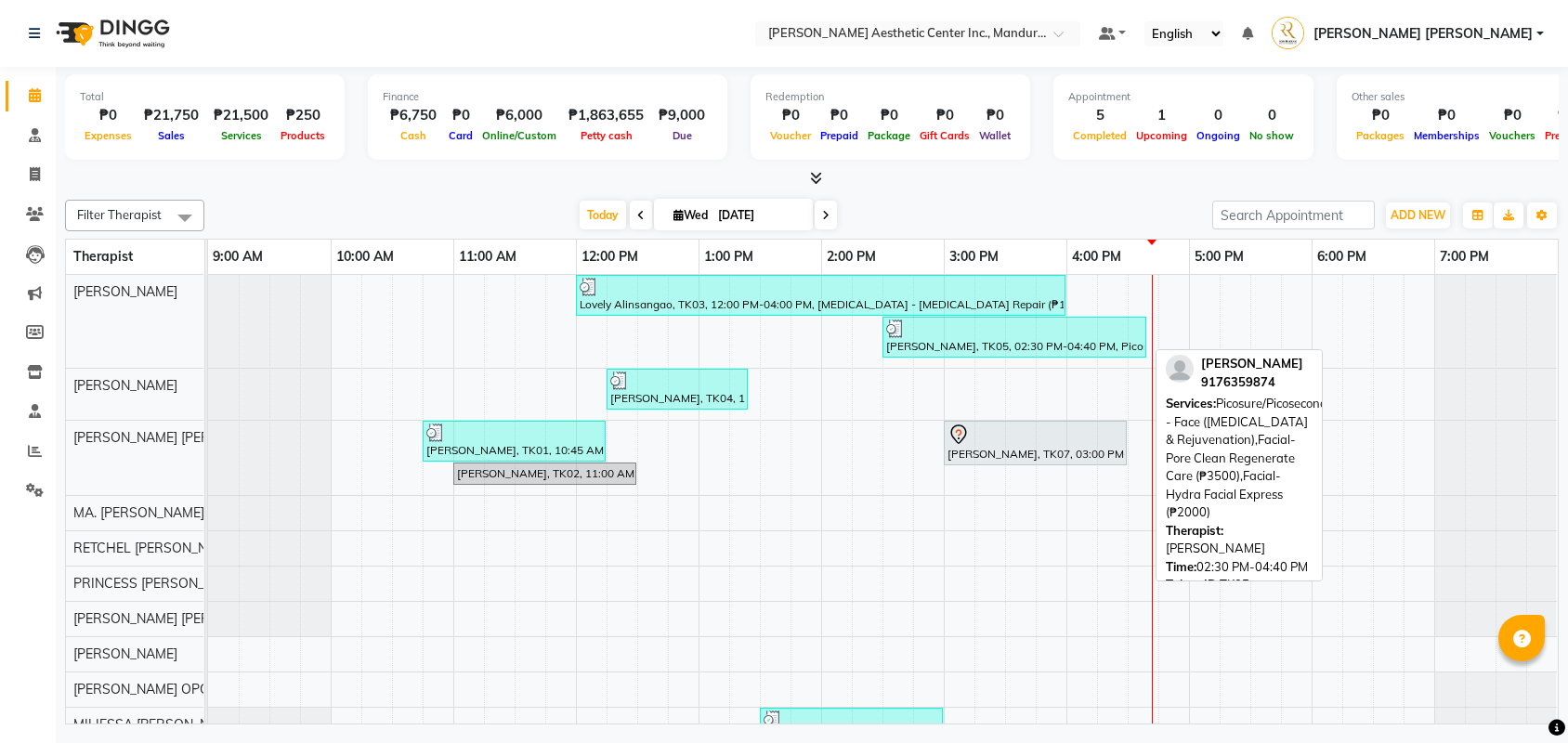
click at [1041, 343] on div "[PERSON_NAME], TK05, 02:30 PM-04:40 PM, Picosure/Picosecond - Face ([MEDICAL_DA…" at bounding box center [1014, 337] width 260 height 36
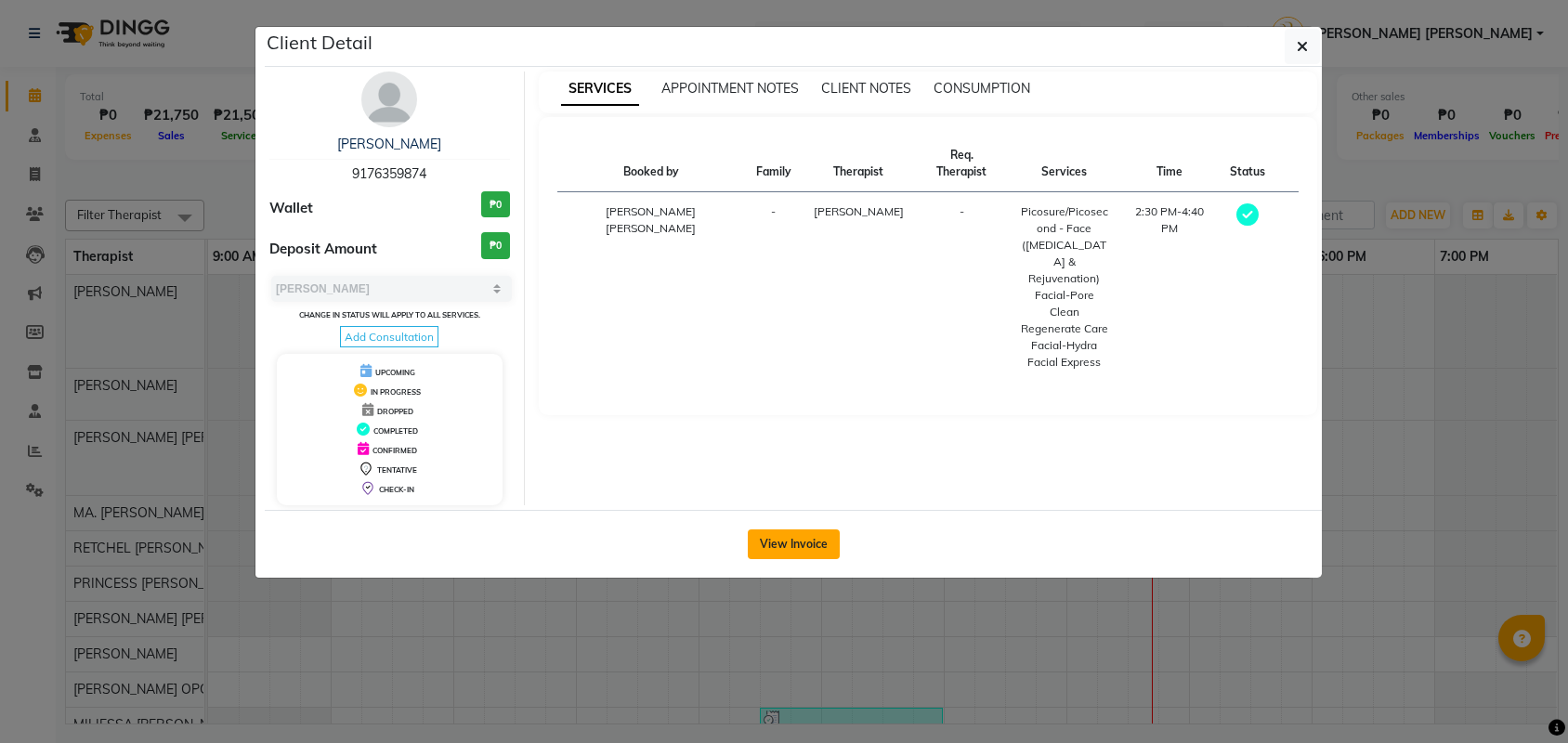
click at [820, 543] on button "View Invoice" at bounding box center [794, 543] width 92 height 30
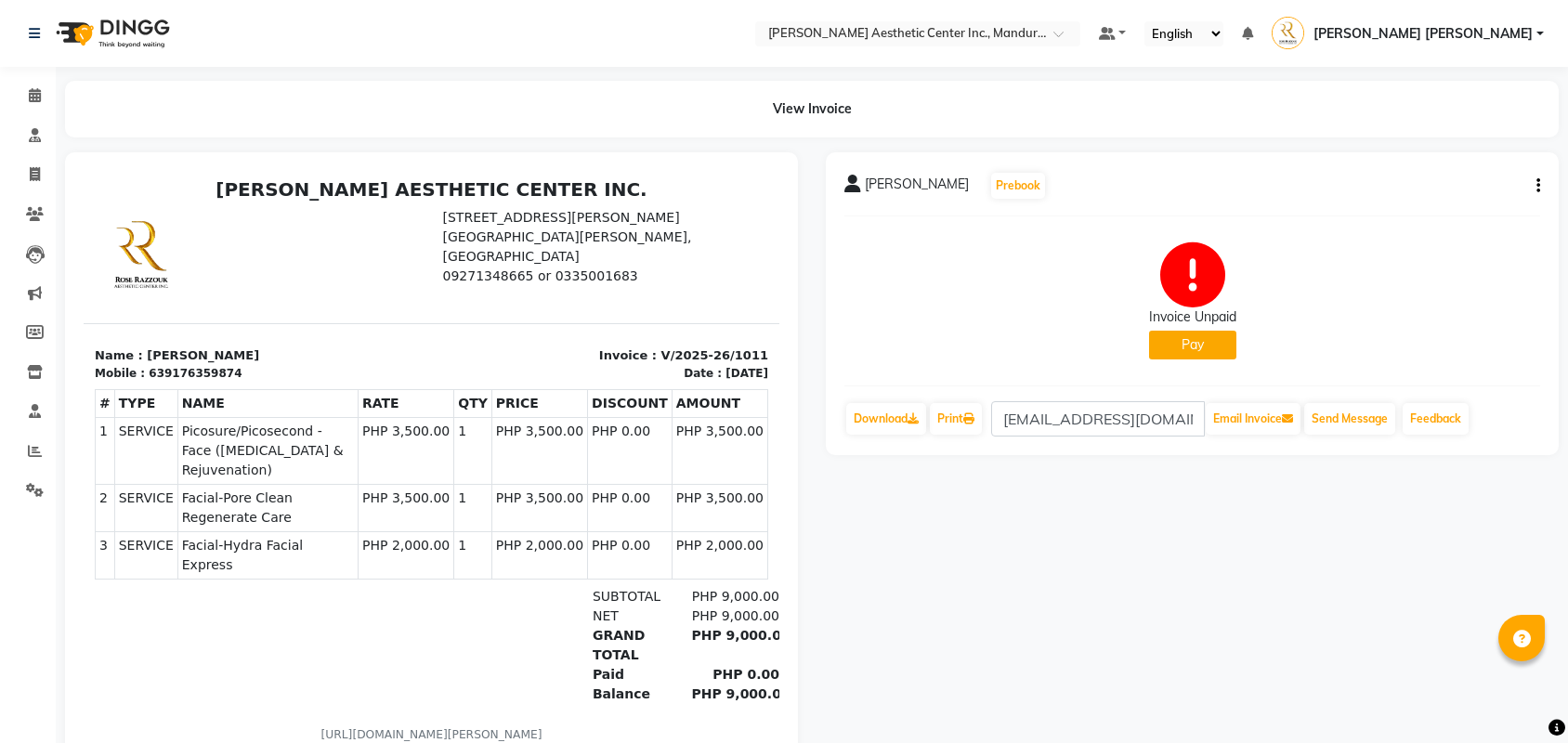
click at [1536, 185] on icon "button" at bounding box center [1538, 185] width 4 height 1
click at [1442, 208] on div "Edit Invoice" at bounding box center [1445, 208] width 127 height 23
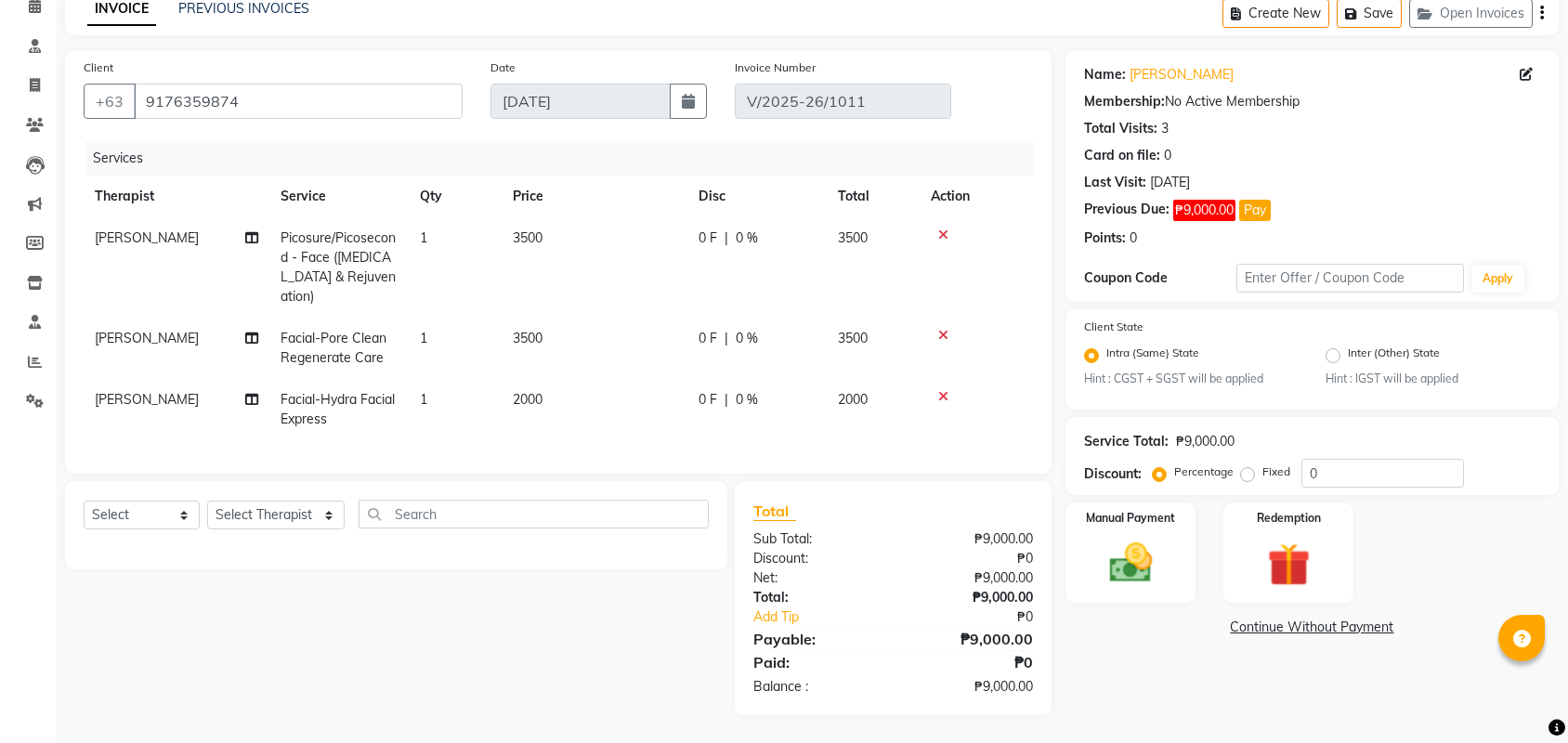
scroll to position [95, 0]
click at [391, 517] on input "text" at bounding box center [533, 514] width 350 height 29
click at [435, 510] on input "wa" at bounding box center [520, 514] width 324 height 29
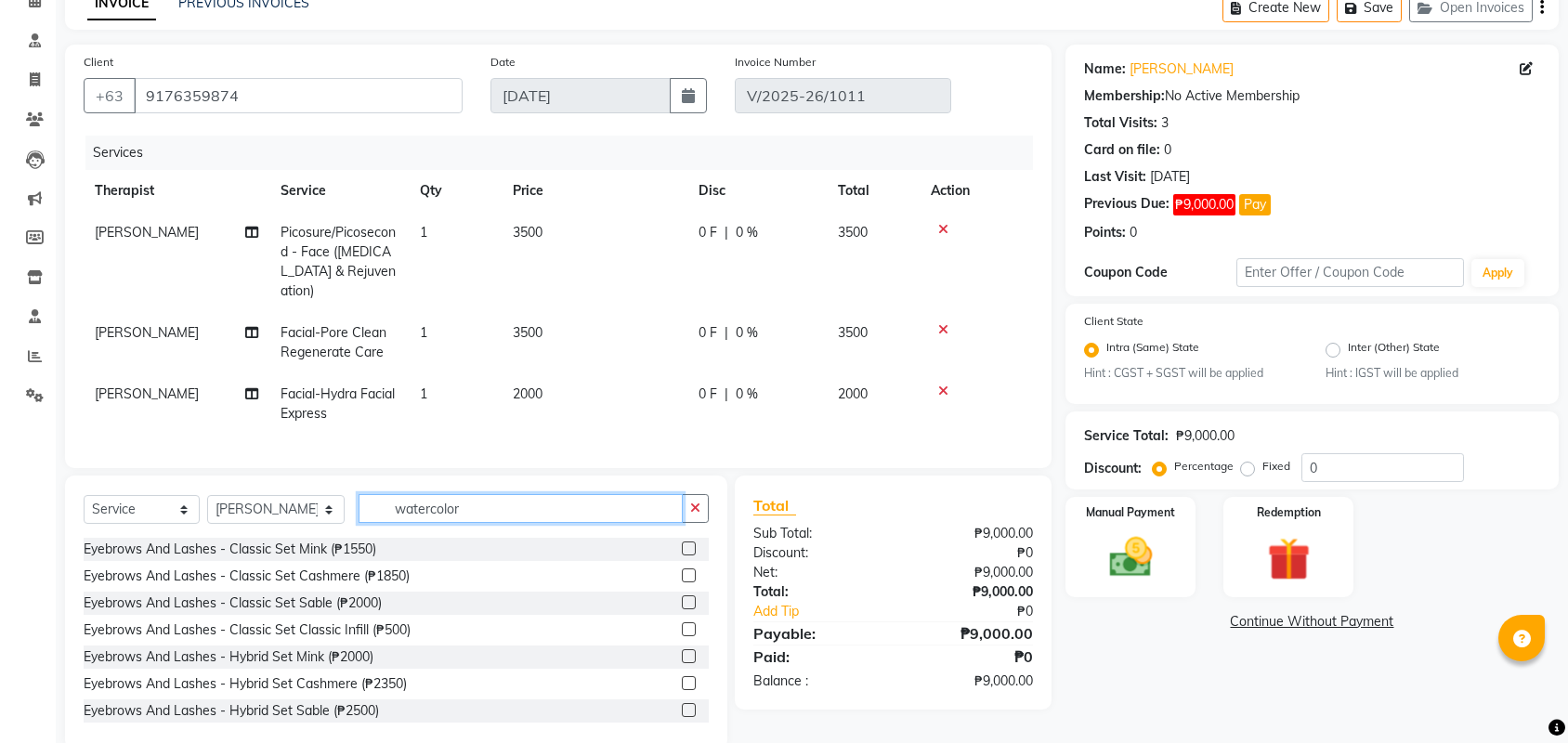
click at [515, 504] on input "watercolor" at bounding box center [520, 509] width 324 height 29
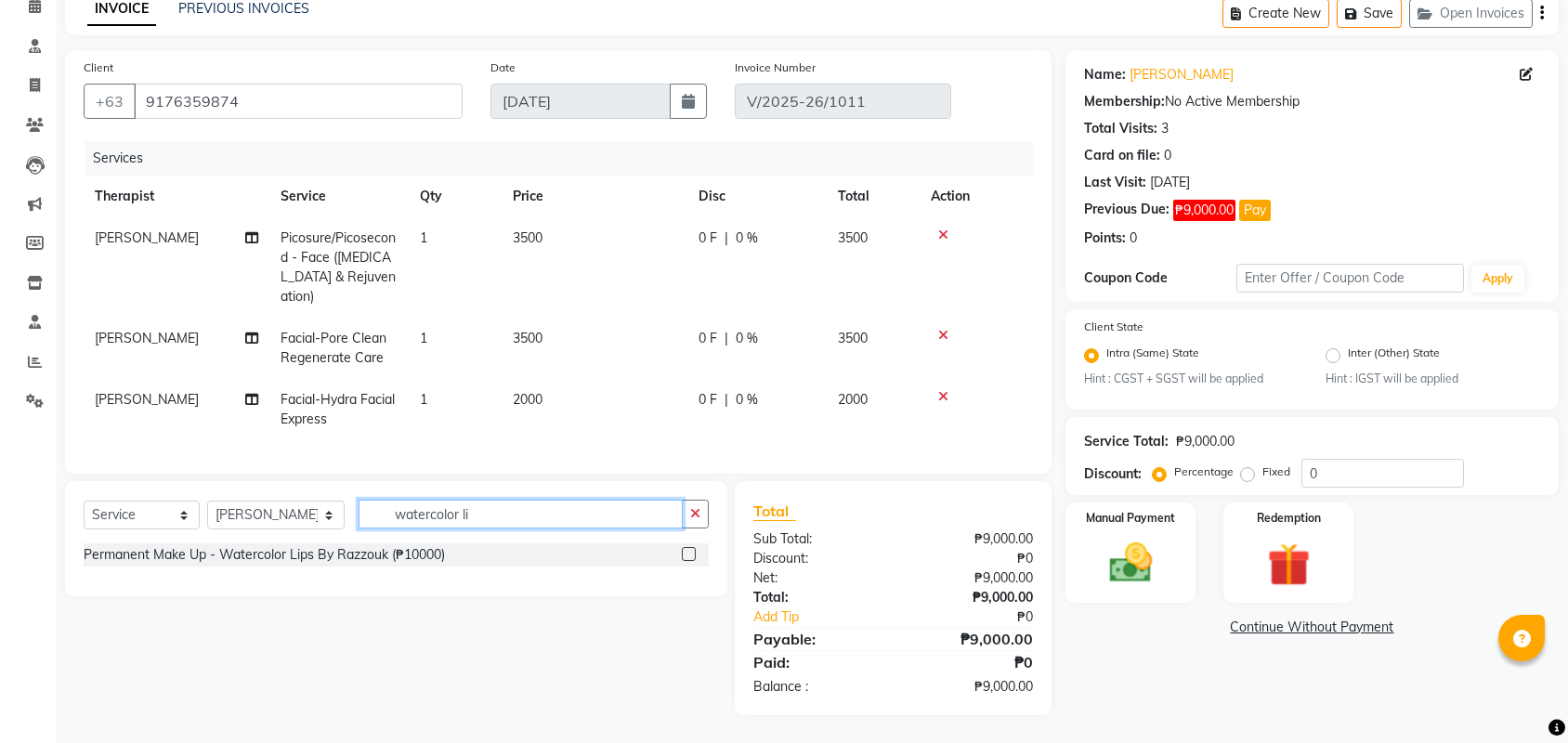
drag, startPoint x: 500, startPoint y: 503, endPoint x: 317, endPoint y: 510, distance: 183.1
click at [317, 510] on div "Select Service Product Membership Package Voucher Prepaid Gift Card Select Ther…" at bounding box center [397, 521] width 626 height 43
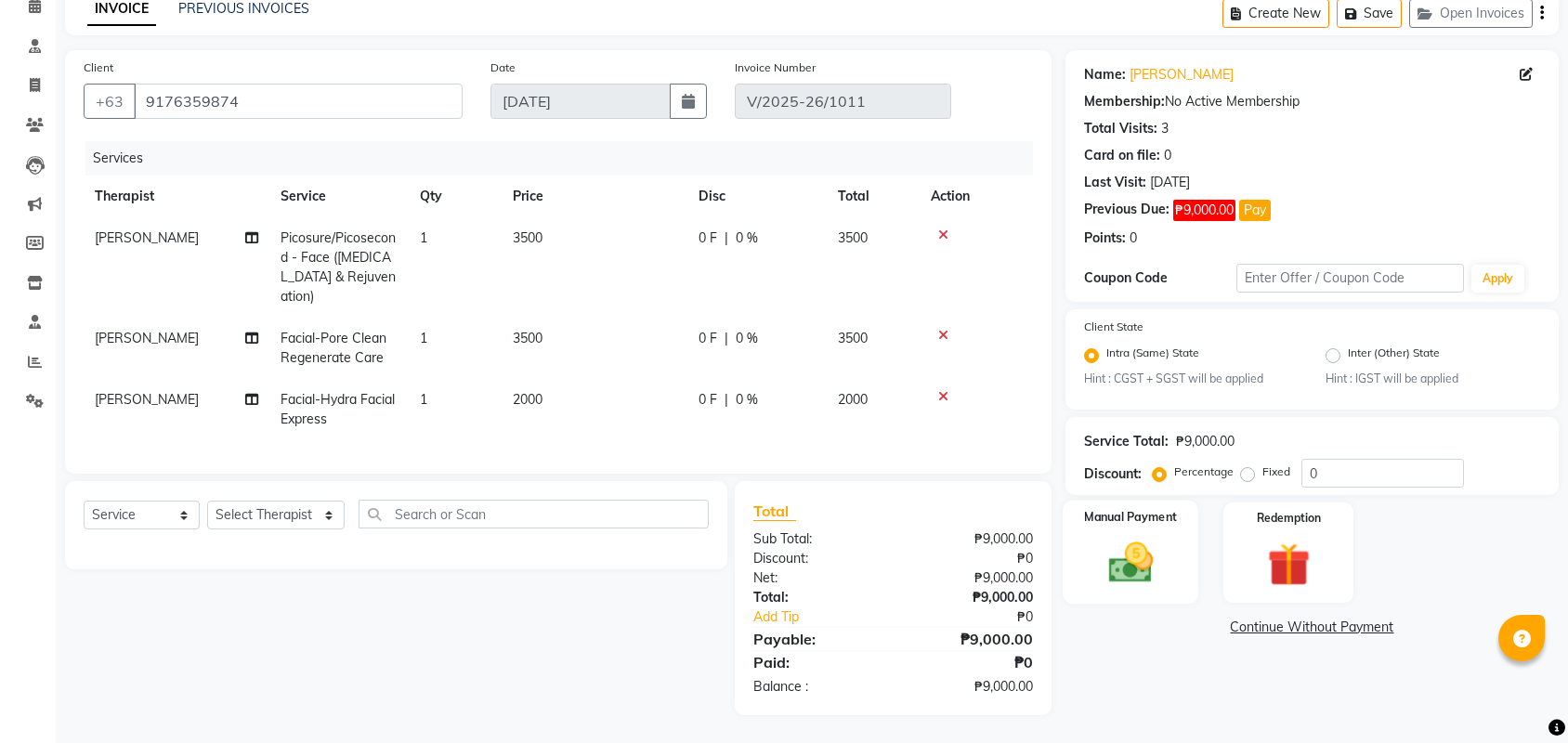
click at [1132, 571] on img at bounding box center [1130, 563] width 72 height 51
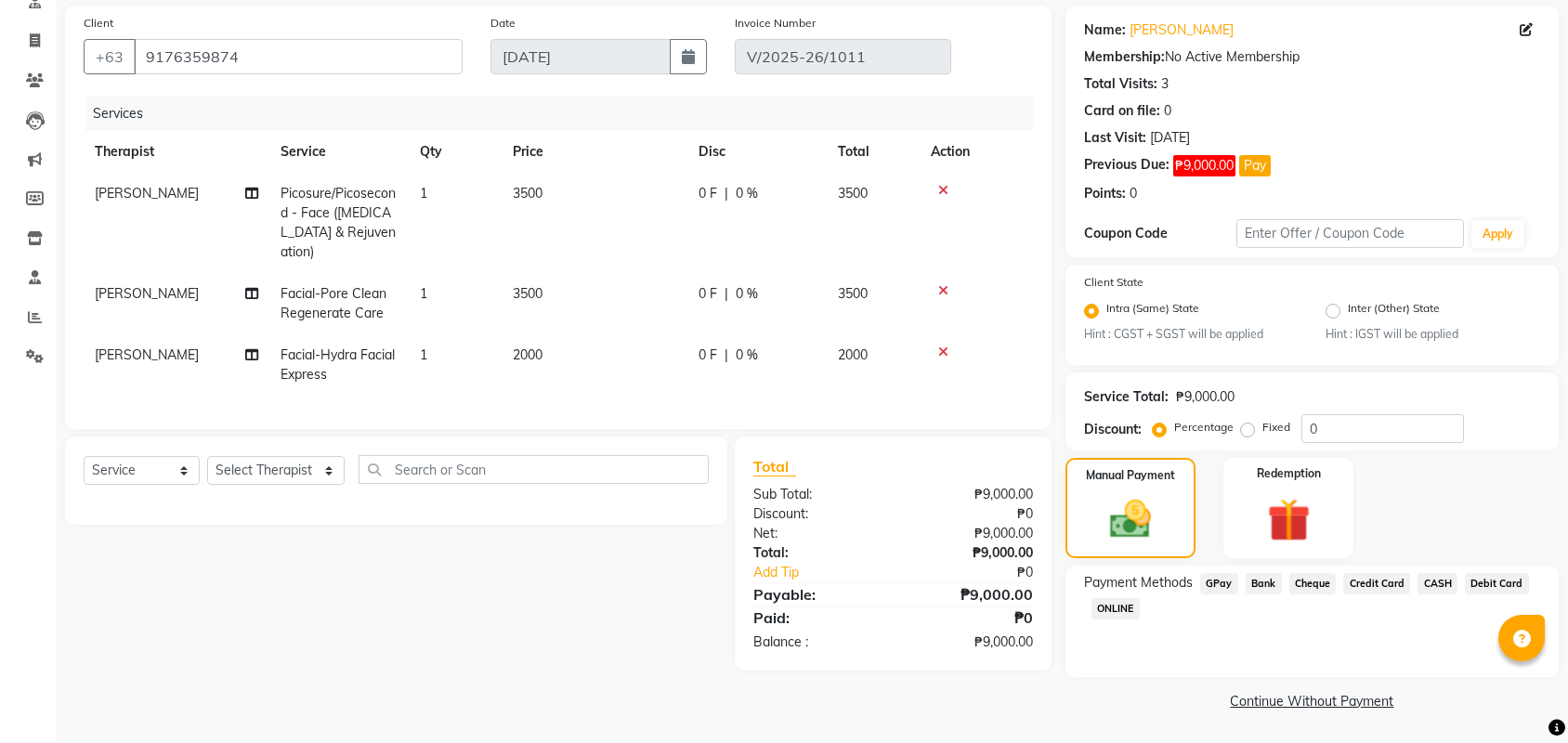
scroll to position [135, 0]
click at [942, 345] on icon at bounding box center [943, 351] width 11 height 13
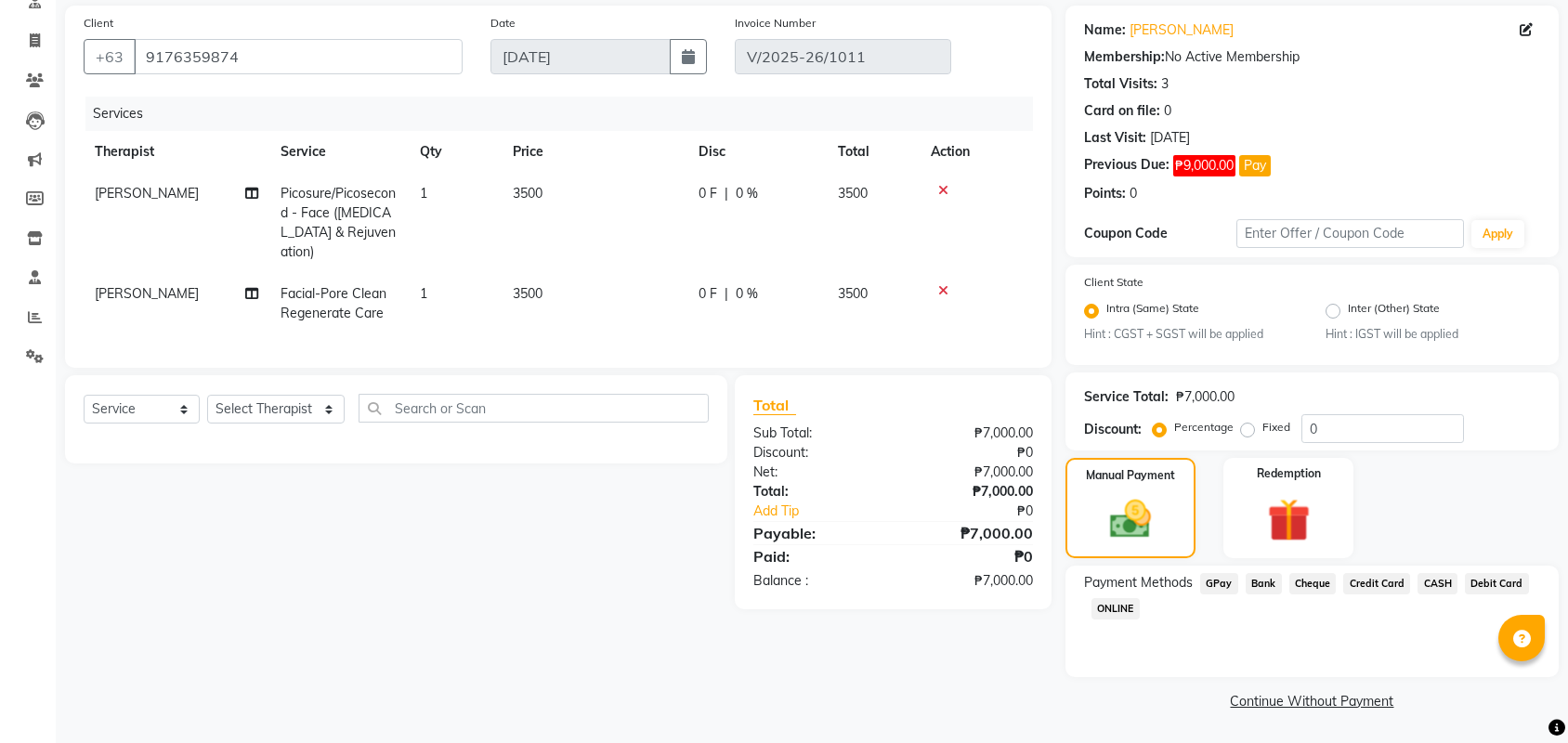
click at [1235, 580] on span "GPay" at bounding box center [1218, 584] width 38 height 21
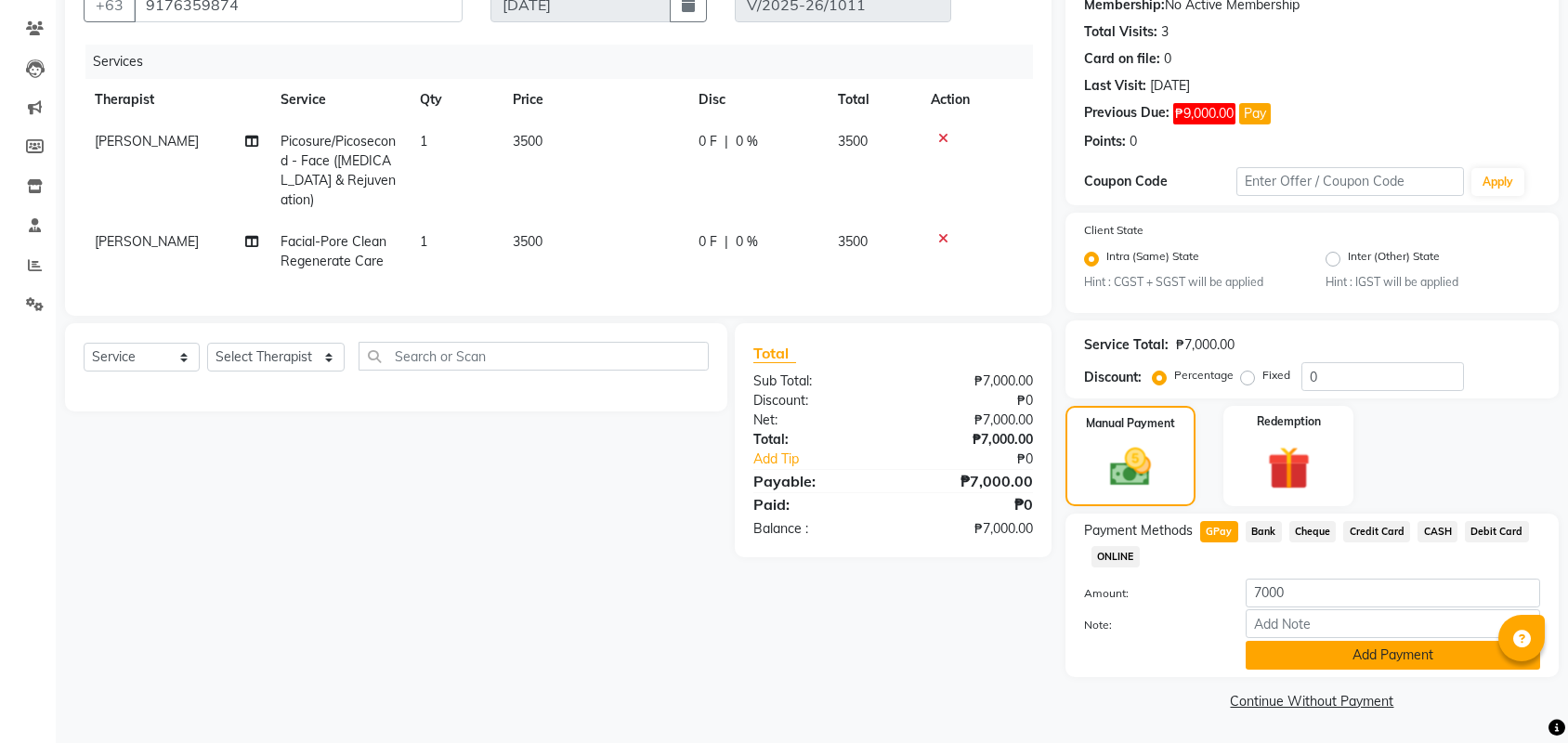
scroll to position [186, 0]
click at [1347, 652] on button "Add Payment" at bounding box center [1392, 655] width 294 height 29
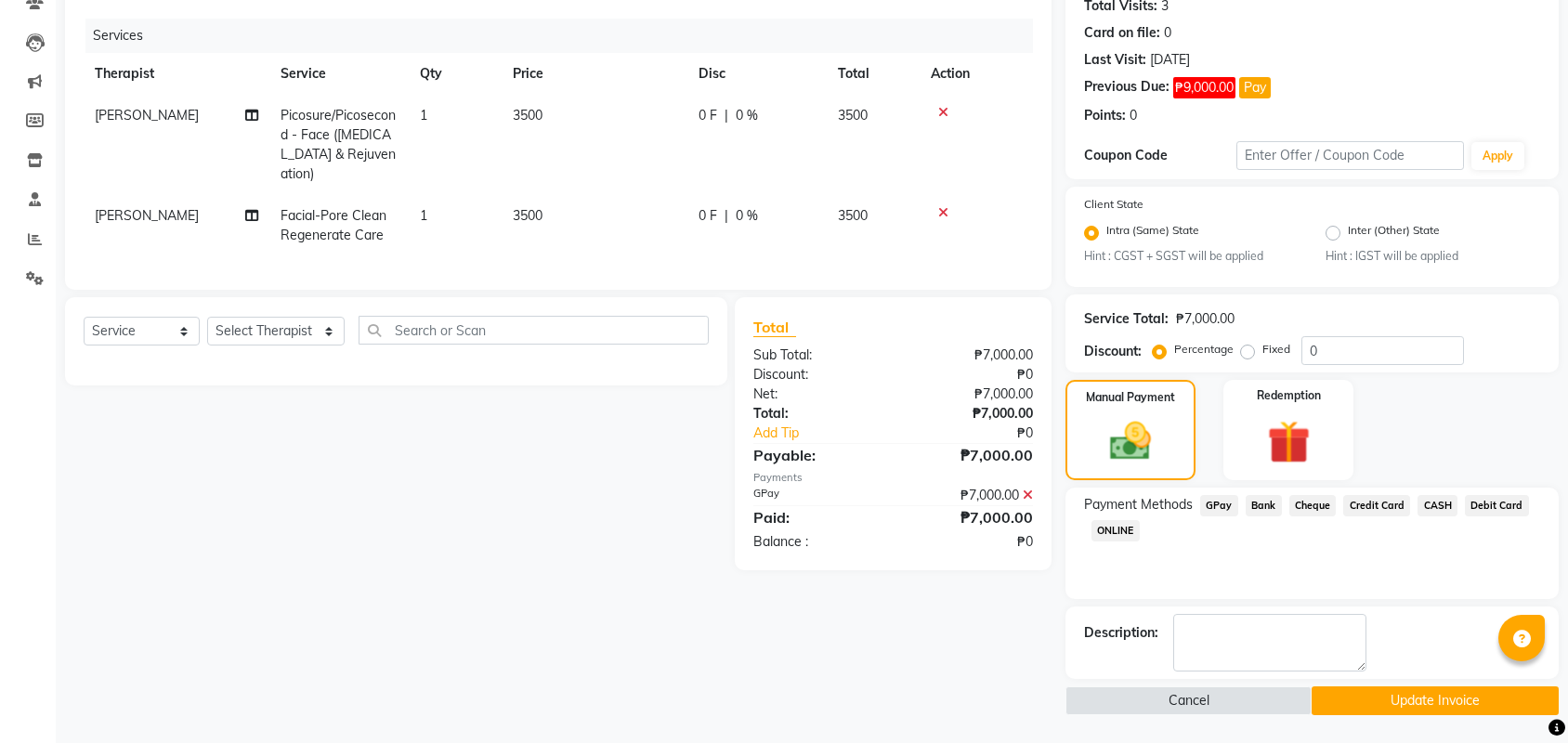
scroll to position [215, 0]
click at [1416, 719] on main "INVOICE PREVIOUS INVOICES Create New Save Open Invoices Client [PHONE_NUMBER] D…" at bounding box center [812, 305] width 1512 height 873
click at [1421, 692] on button "Update Invoice" at bounding box center [1435, 701] width 246 height 29
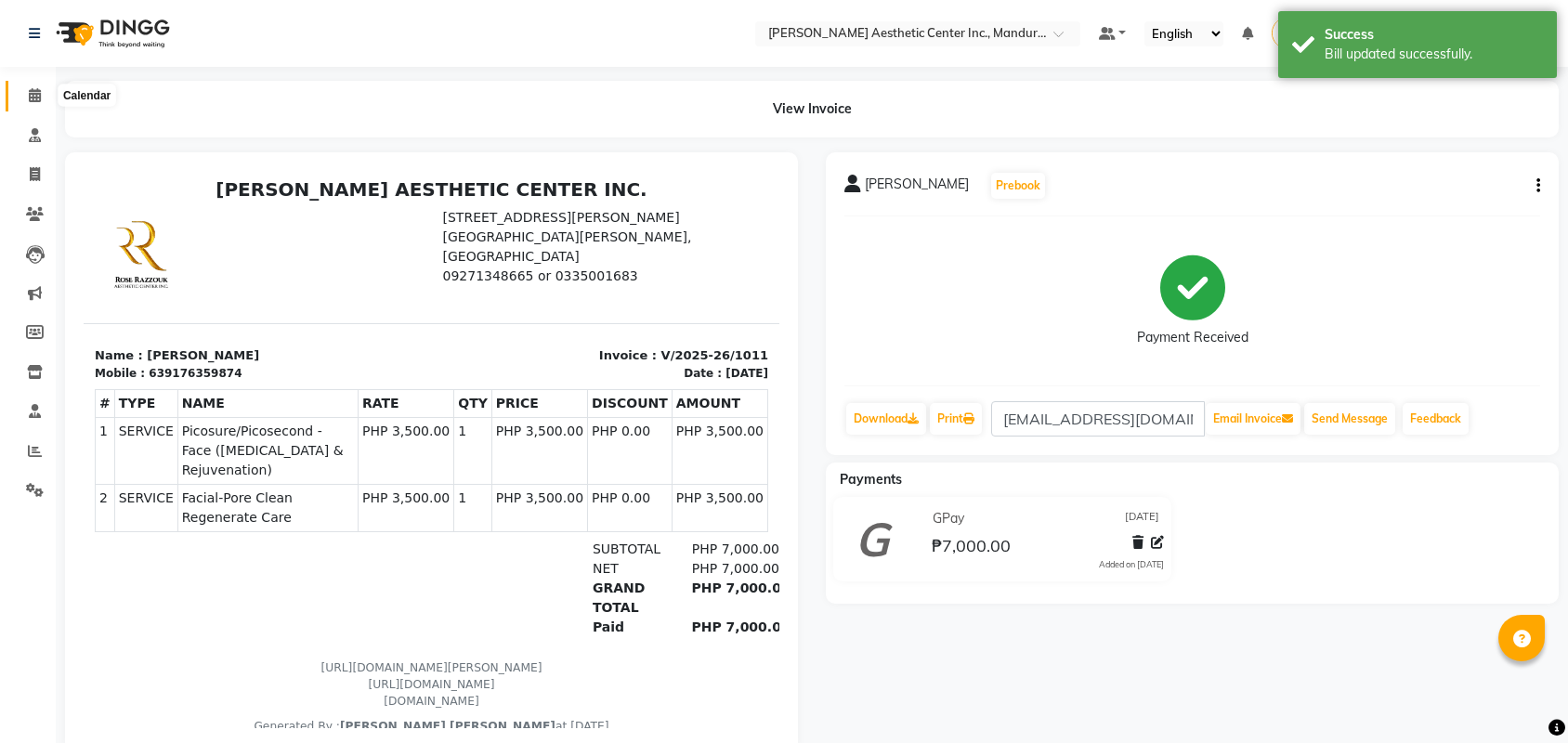
click at [34, 95] on icon at bounding box center [35, 95] width 13 height 14
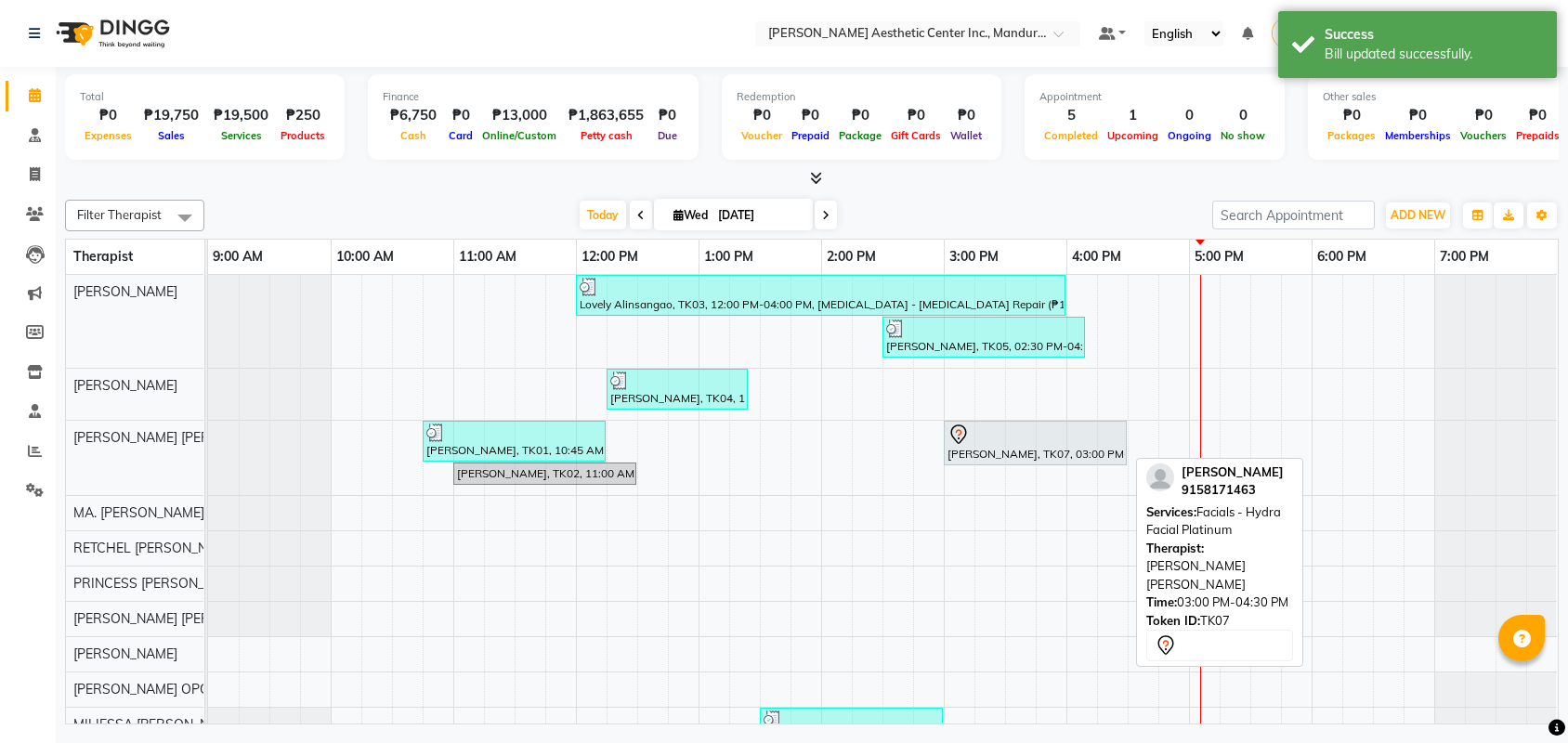
click at [979, 446] on div at bounding box center [1035, 434] width 176 height 22
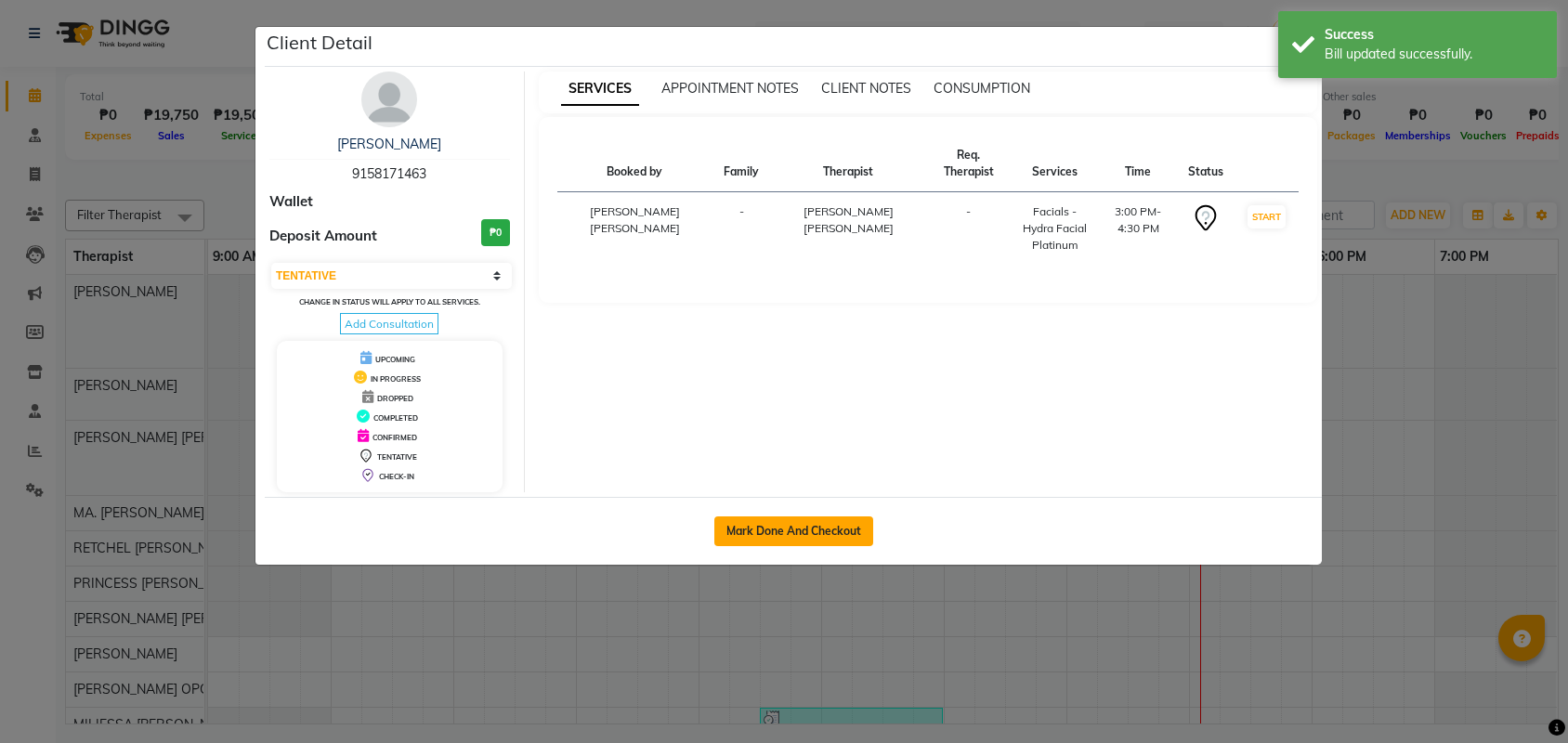
click at [842, 536] on button "Mark Done And Checkout" at bounding box center [794, 531] width 159 height 30
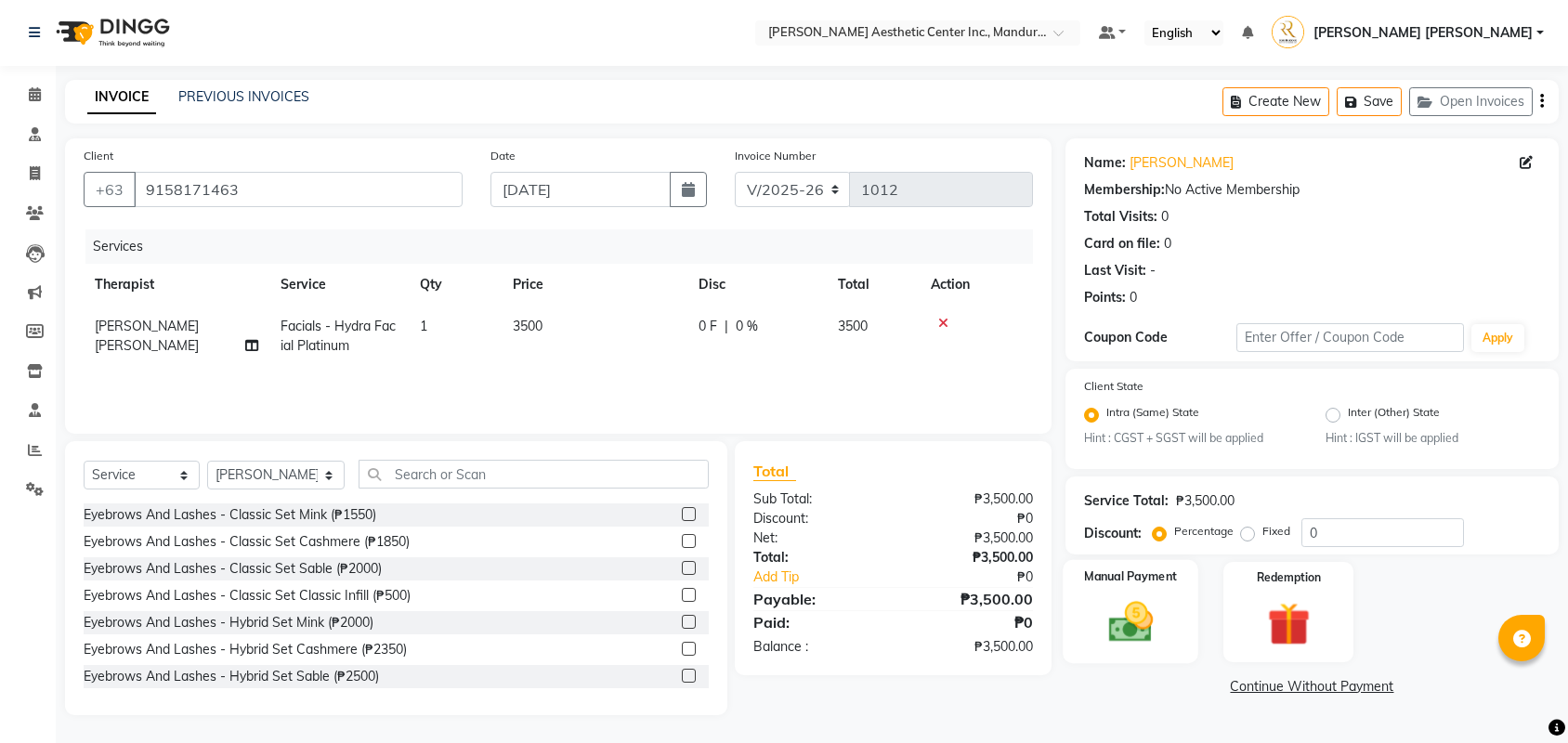
scroll to position [2, 0]
click at [949, 317] on div at bounding box center [976, 322] width 91 height 13
click at [947, 316] on icon at bounding box center [943, 322] width 11 height 13
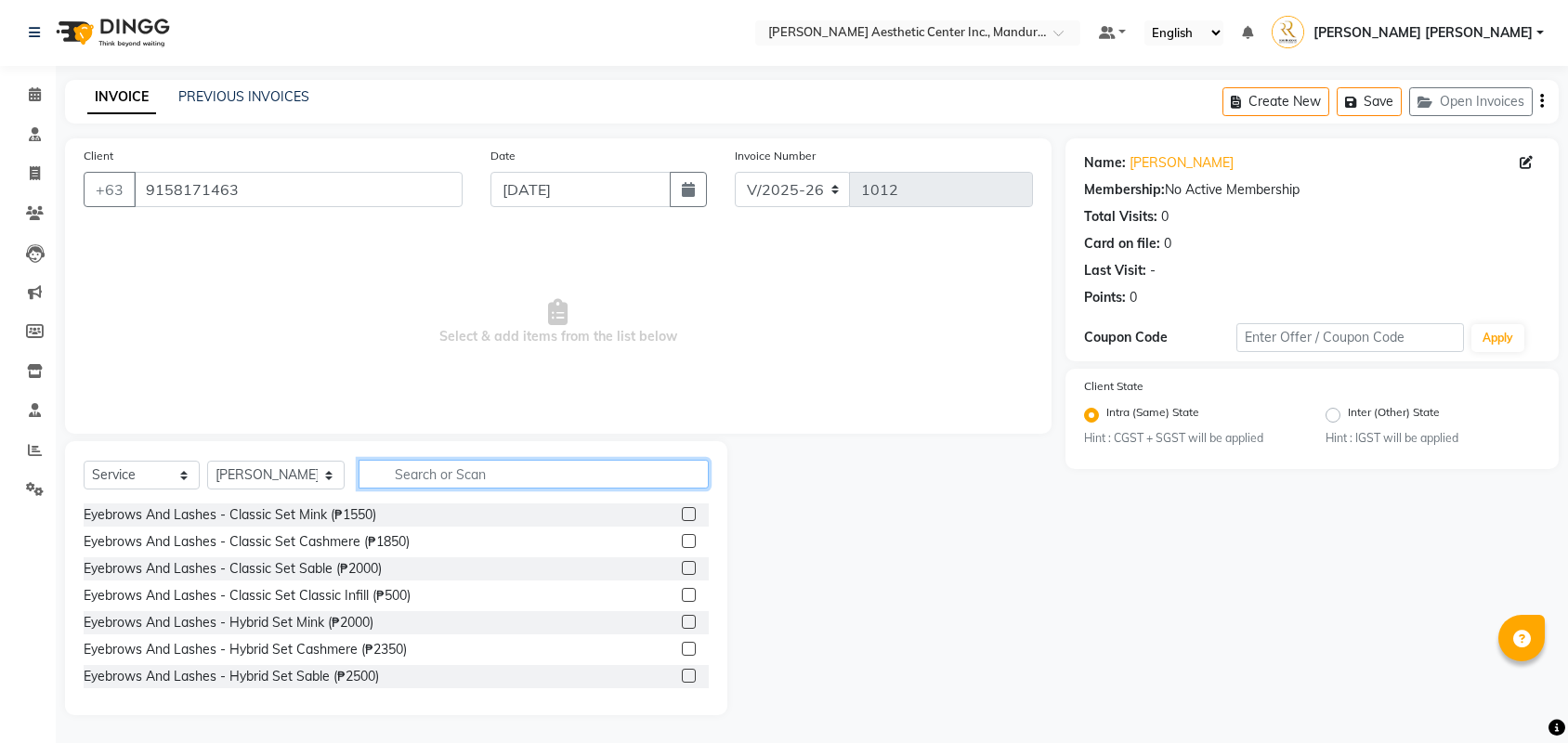
click at [528, 473] on input "text" at bounding box center [533, 474] width 350 height 29
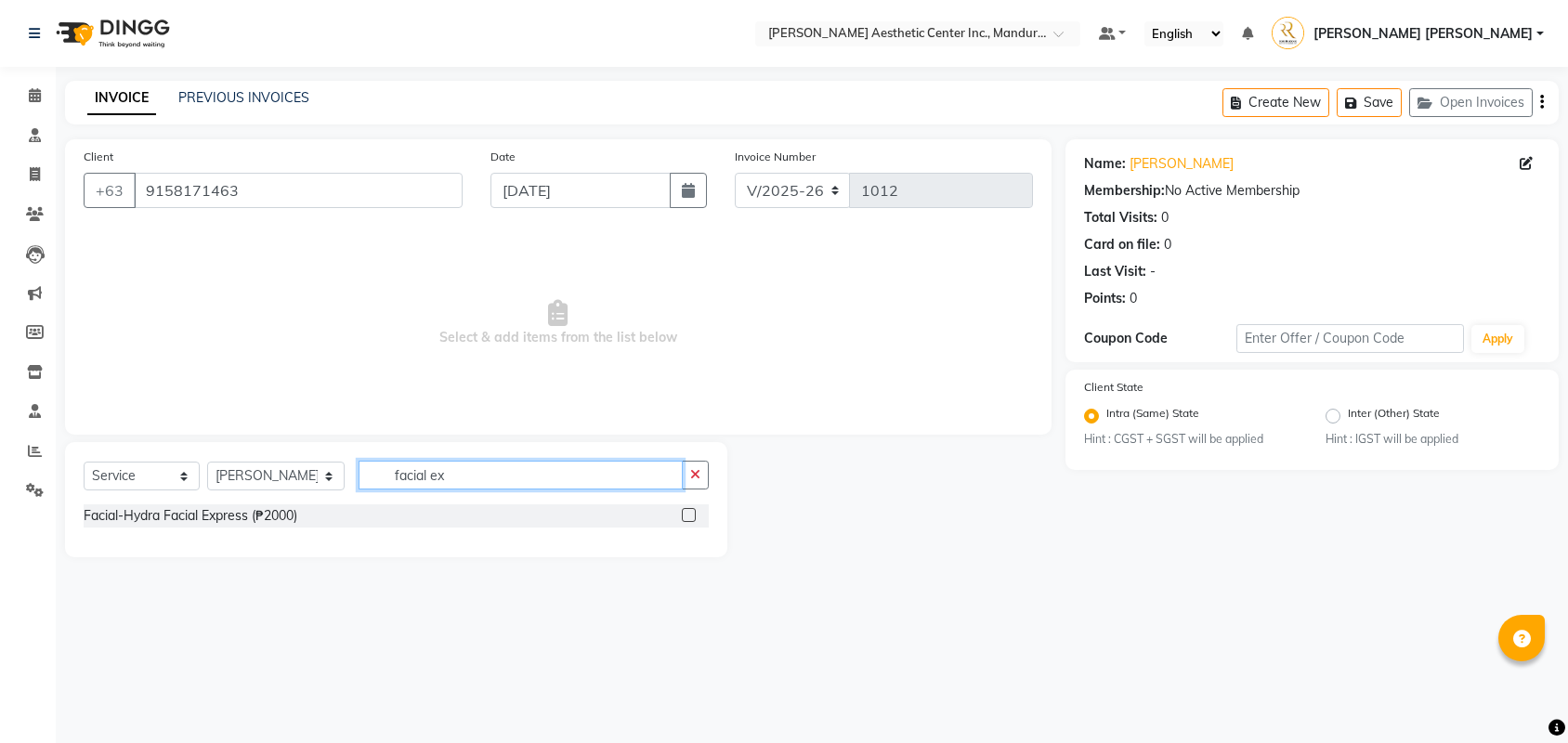
scroll to position [0, 0]
click at [688, 509] on label at bounding box center [688, 514] width 14 height 14
click at [688, 509] on input "checkbox" at bounding box center [687, 515] width 13 height 13
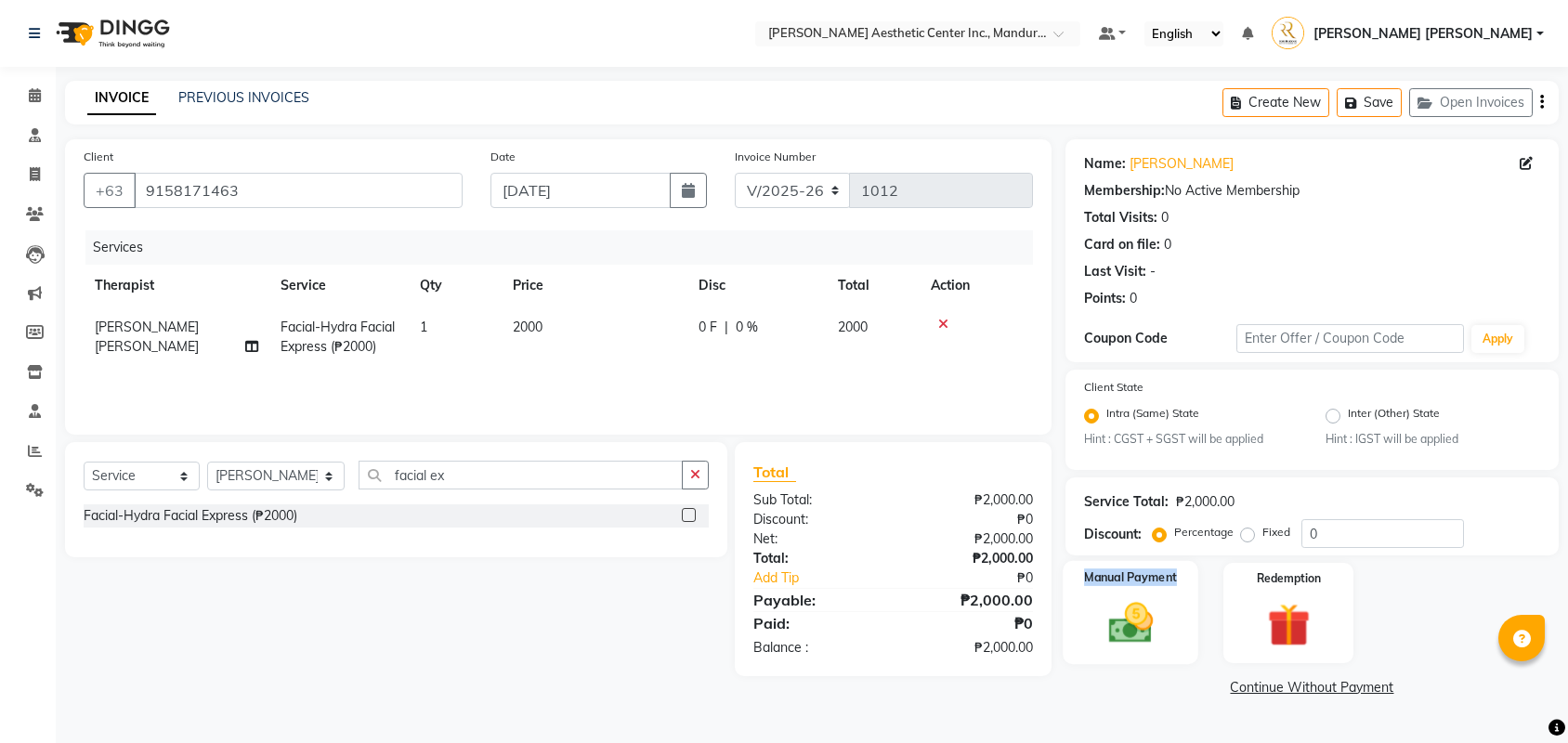
click at [1106, 589] on div "Manual Payment" at bounding box center [1131, 613] width 135 height 104
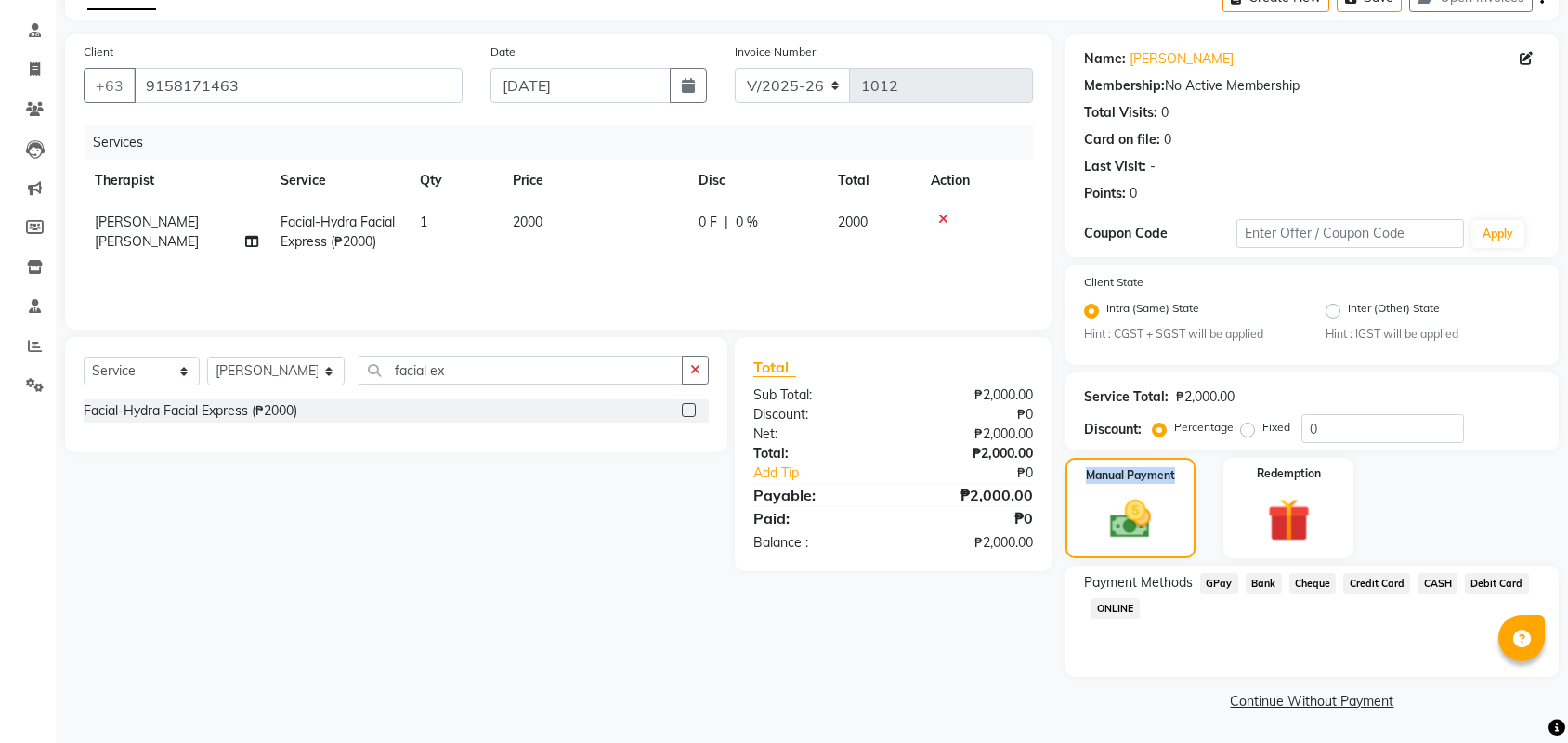
scroll to position [106, 0]
click at [1219, 575] on span "GPay" at bounding box center [1218, 584] width 38 height 21
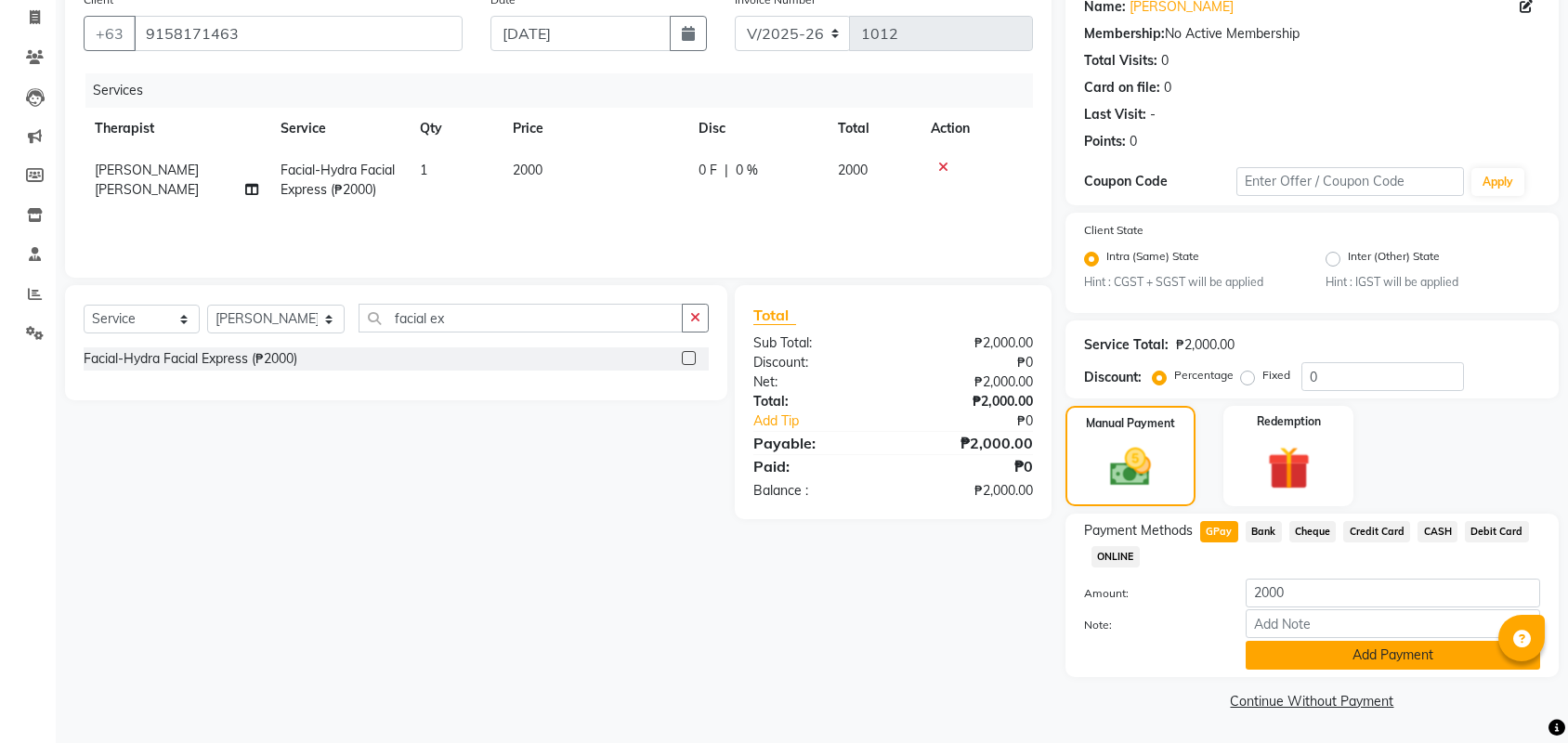
click at [1323, 656] on button "Add Payment" at bounding box center [1392, 655] width 294 height 29
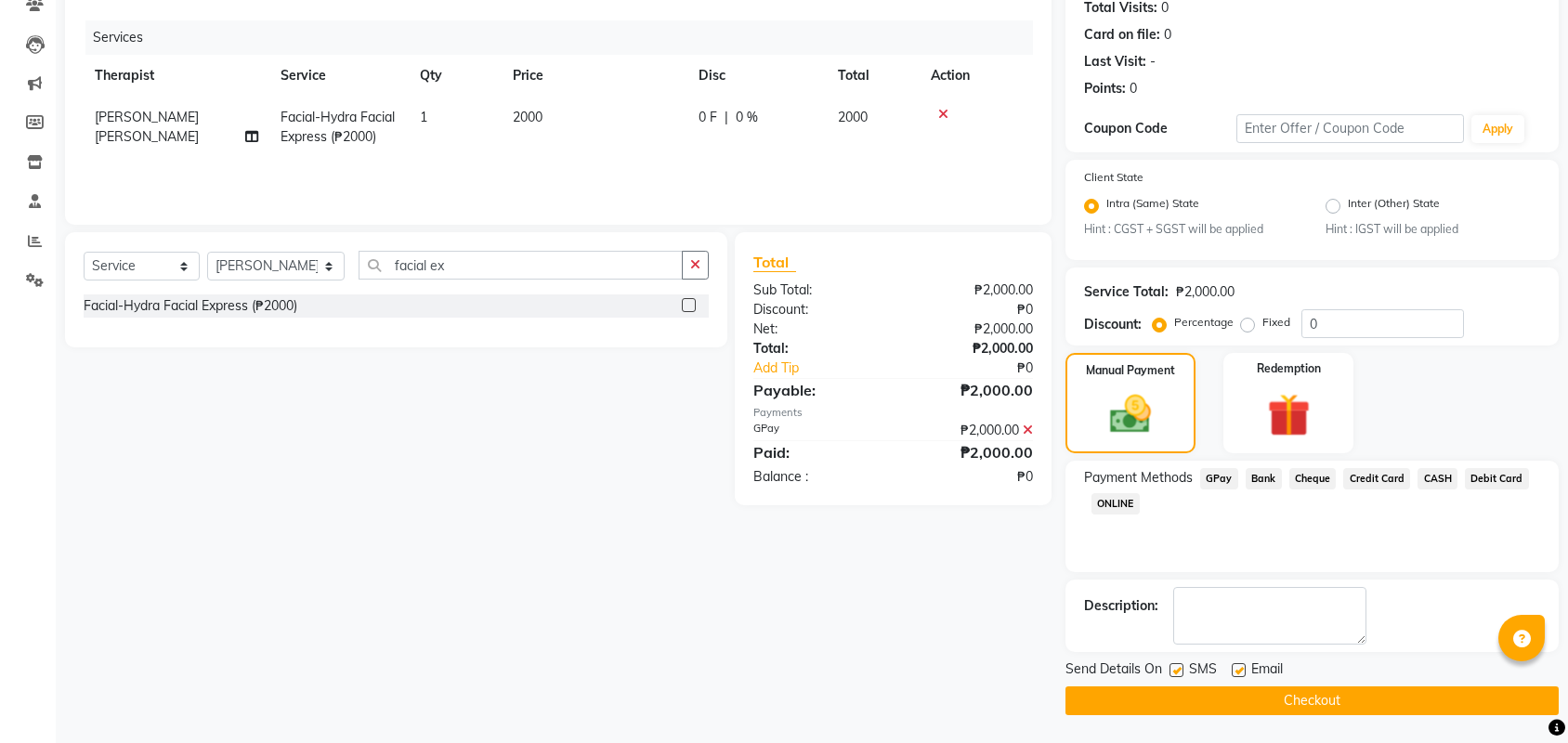
scroll to position [212, 0]
click at [1469, 698] on button "Checkout" at bounding box center [1312, 701] width 493 height 29
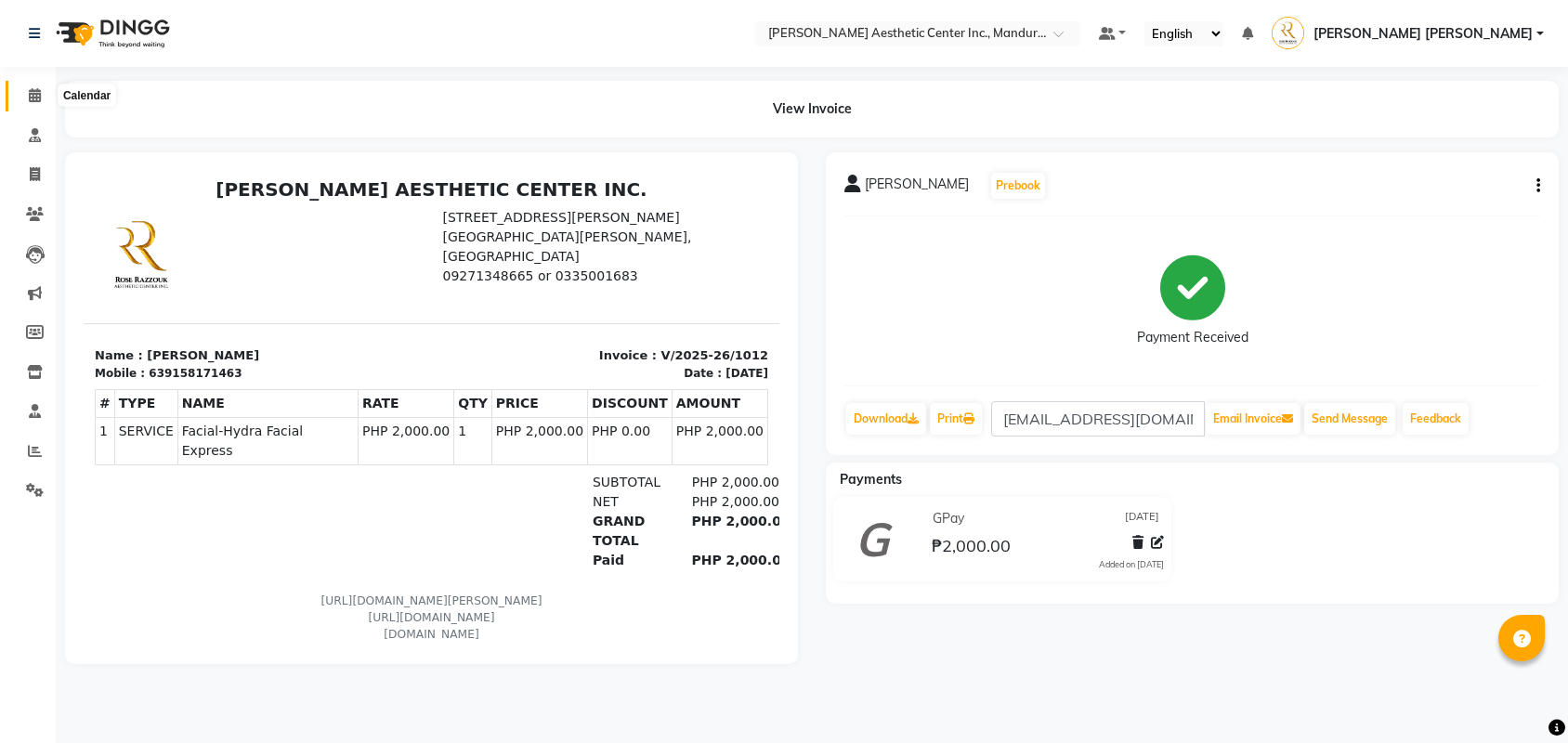
click at [36, 98] on icon at bounding box center [35, 95] width 13 height 14
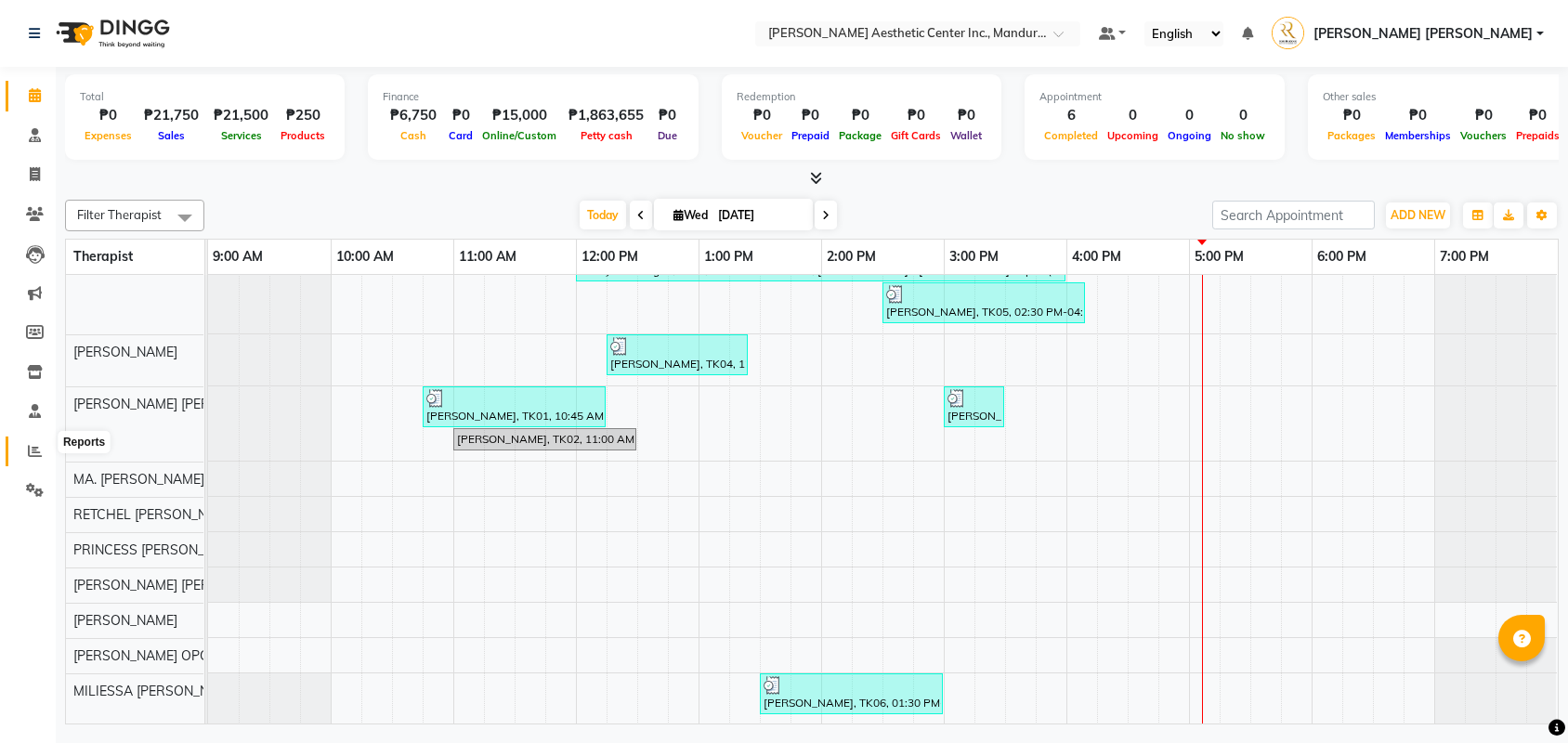
click at [31, 444] on icon at bounding box center [35, 451] width 14 height 14
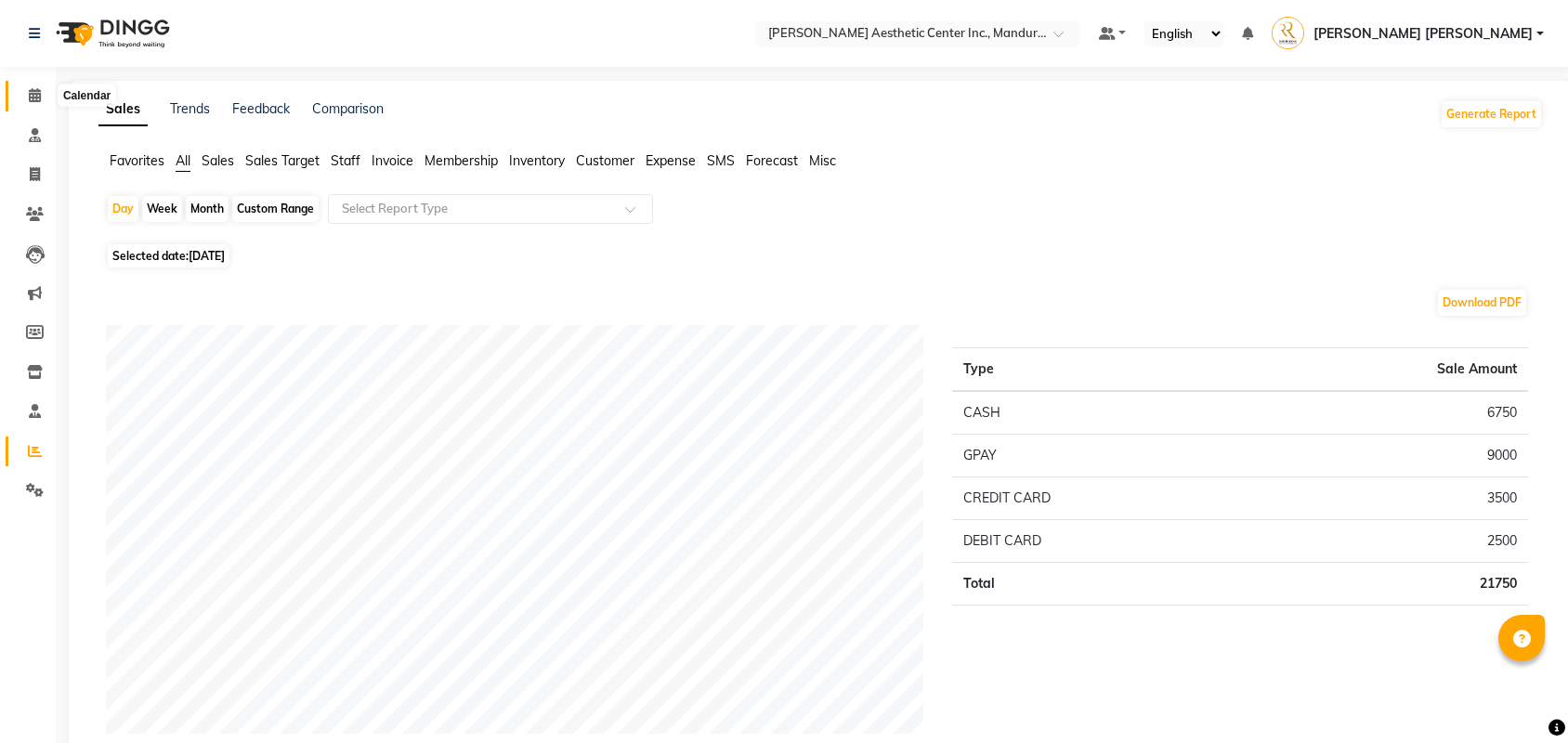
click at [34, 98] on icon at bounding box center [35, 95] width 13 height 14
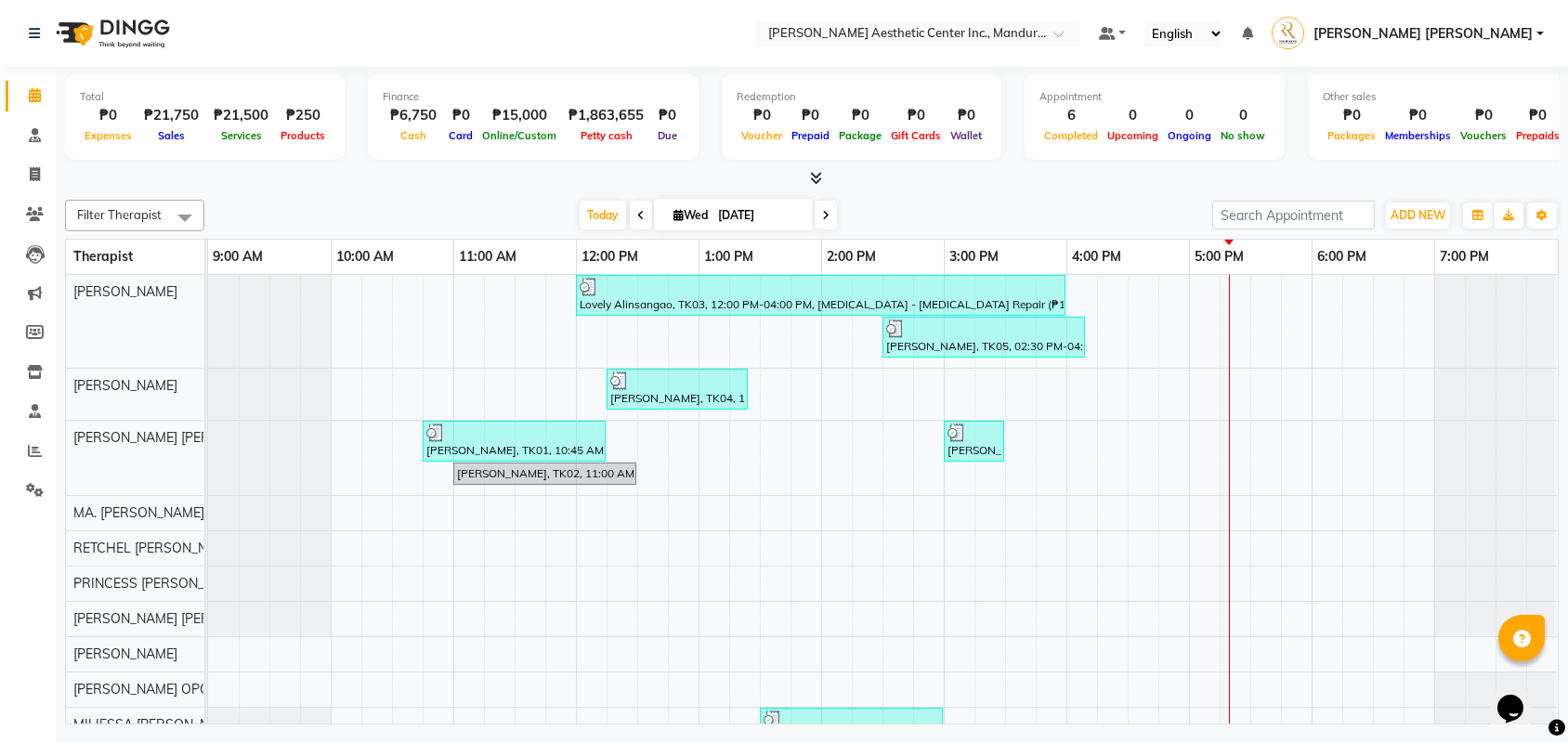
click at [758, 215] on input "[DATE]" at bounding box center [759, 215] width 93 height 28
select select "9"
select select "2025"
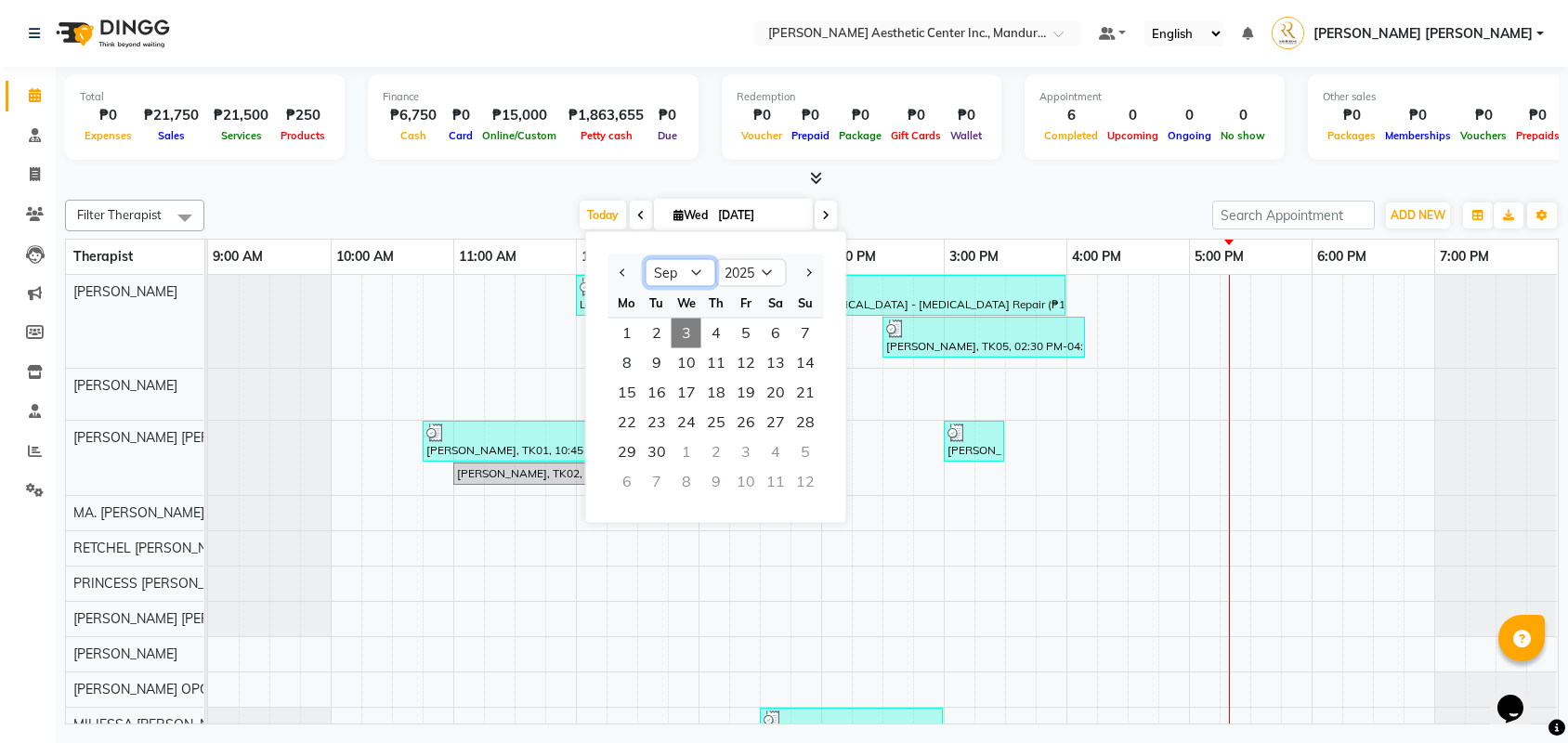
select select "10"
click at [619, 382] on span "13" at bounding box center [627, 393] width 30 height 30
type input "10/13/2025"
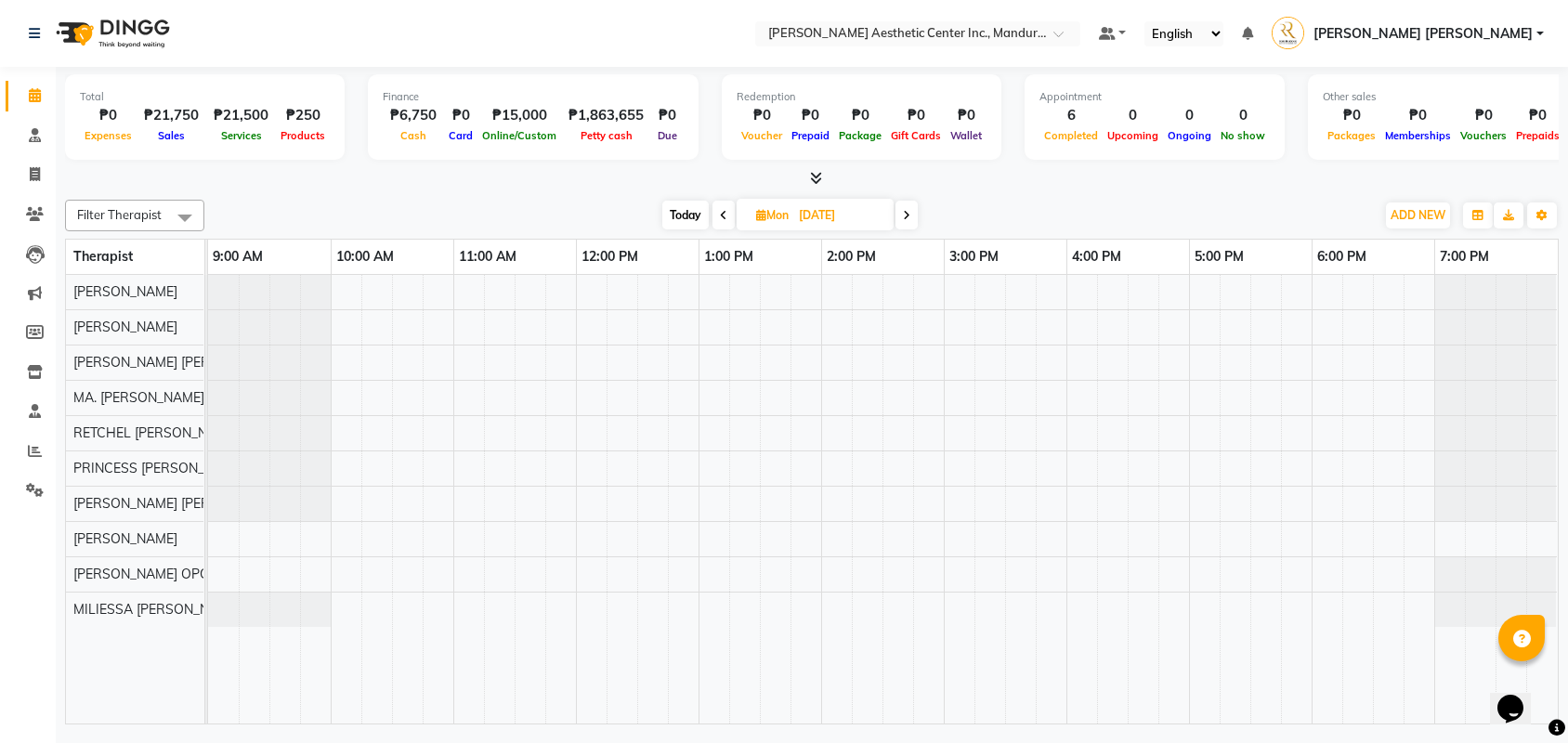
click at [342, 358] on div at bounding box center [883, 499] width 1350 height 449
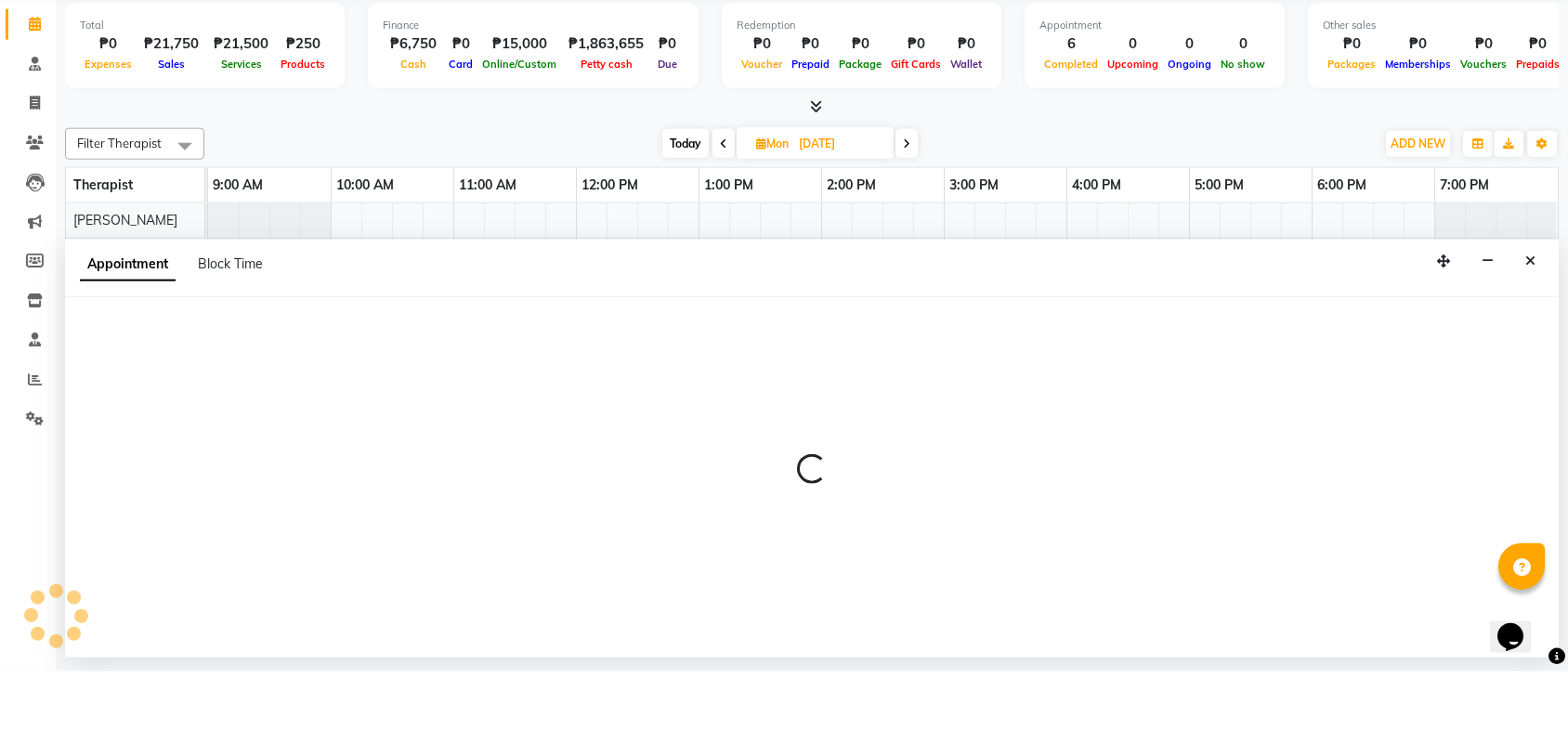
select select "46409"
select select "tentative"
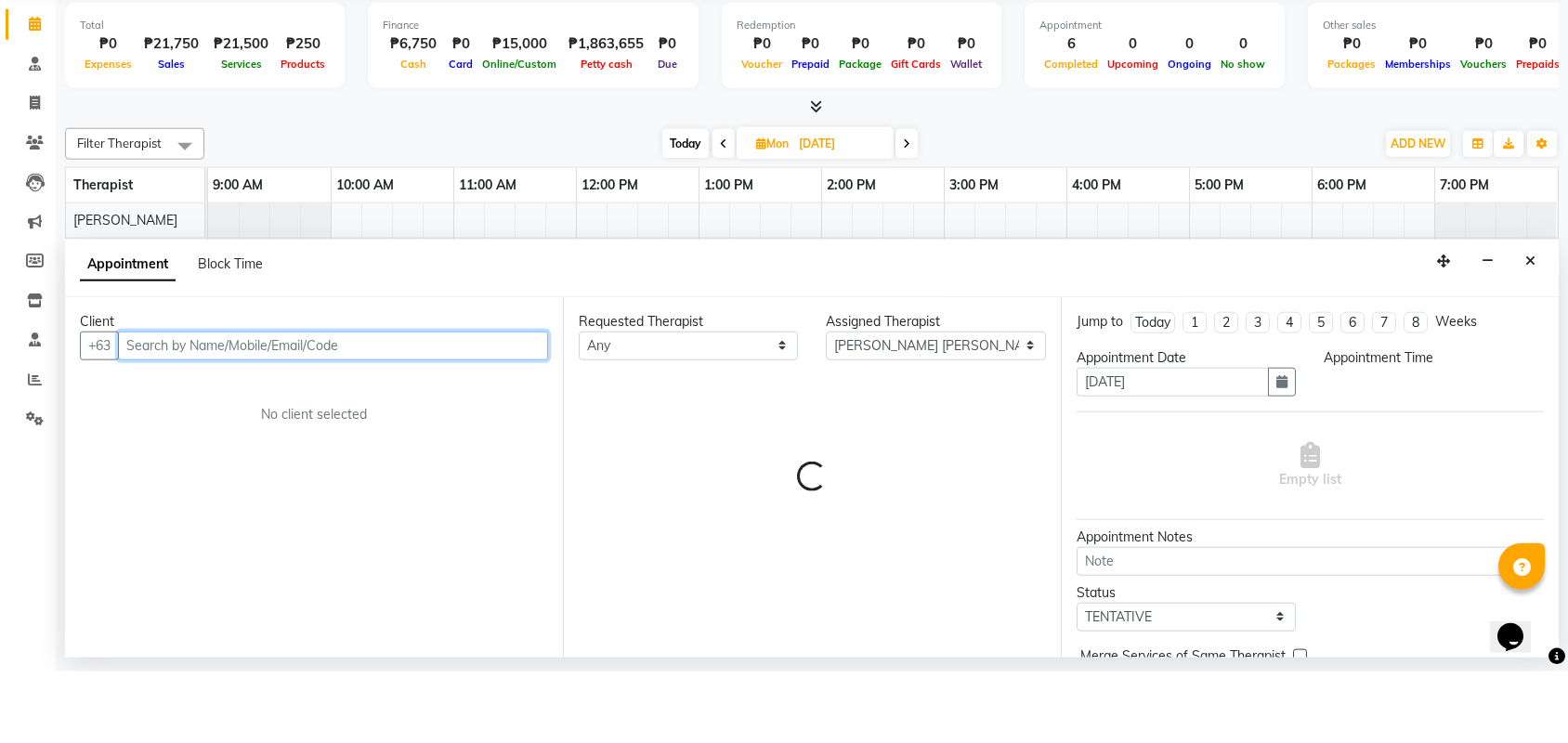
select select "600"
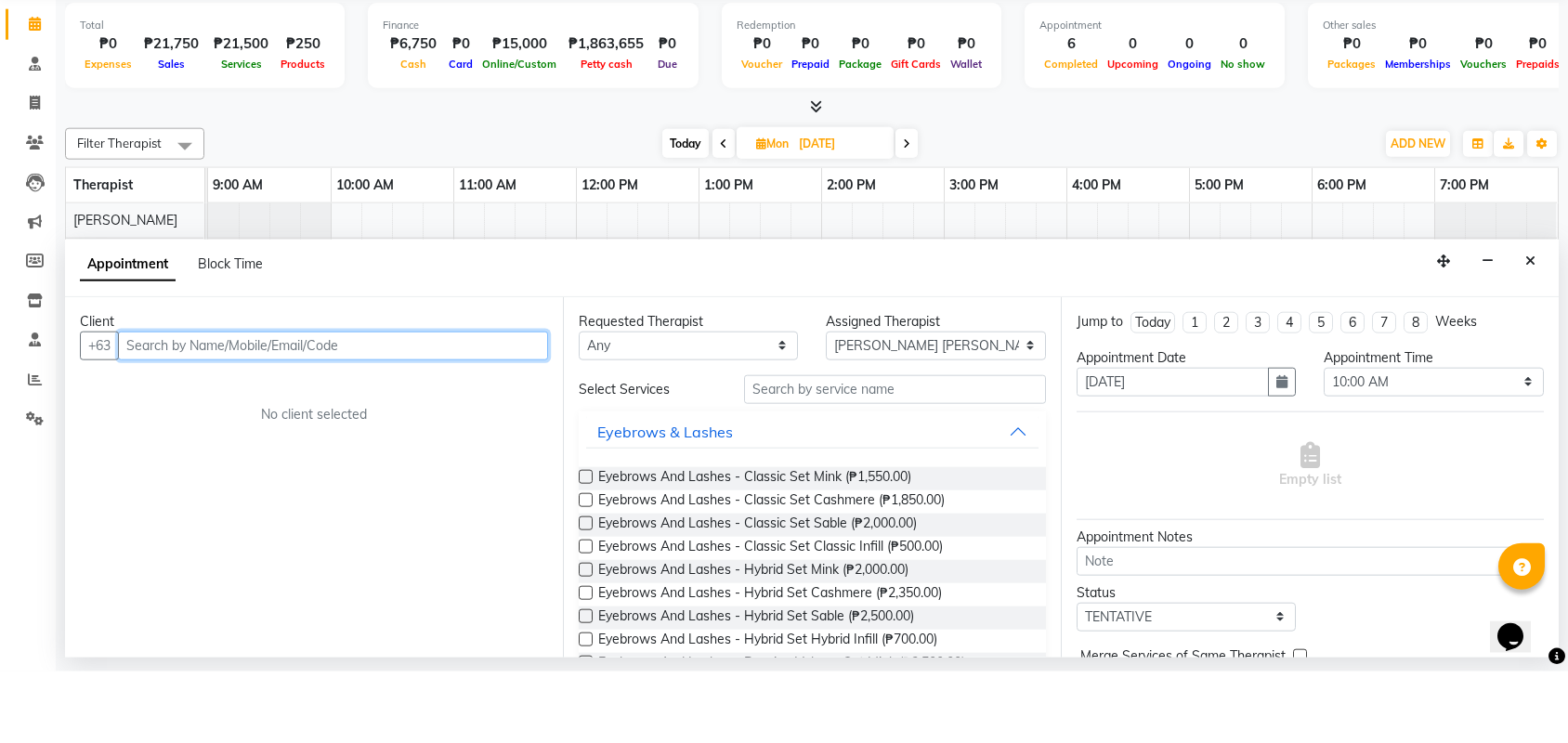
type input "m"
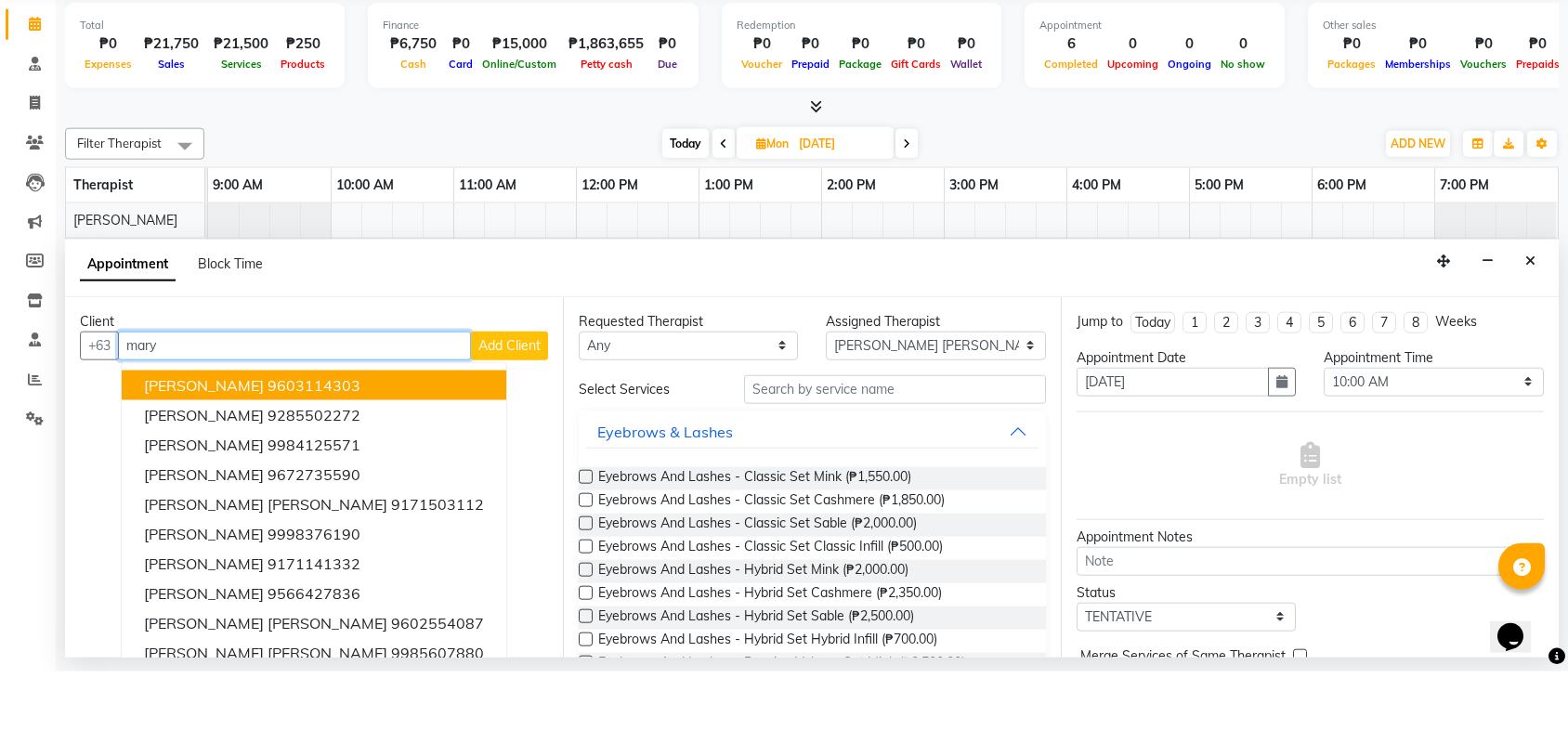
type input "mary"
click at [515, 408] on span "Add Client" at bounding box center [510, 416] width 62 height 16
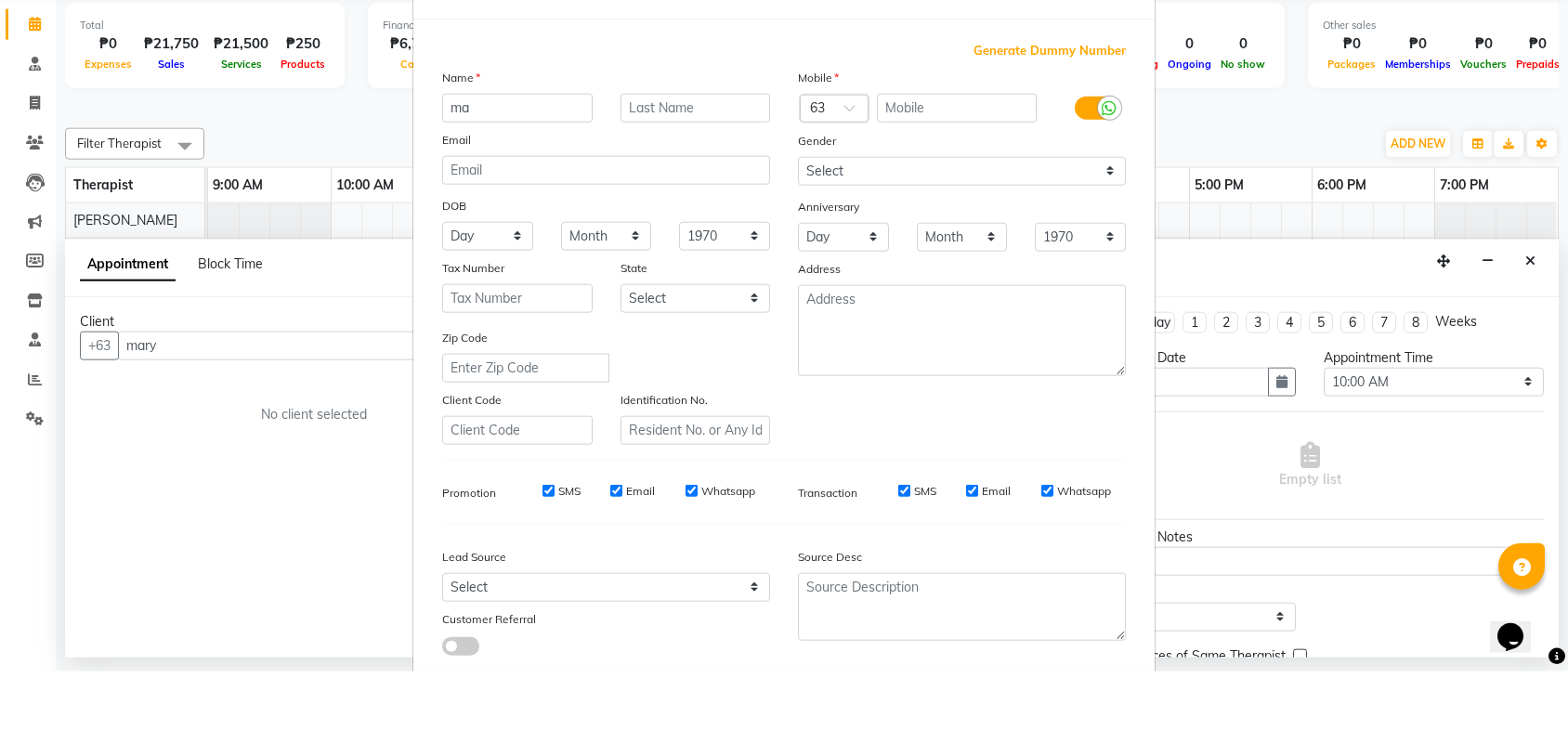
type input "m"
type input "Mary Grace"
type input "Agudelo"
click at [934, 165] on input "text" at bounding box center [957, 179] width 160 height 29
select select "[DEMOGRAPHIC_DATA]"
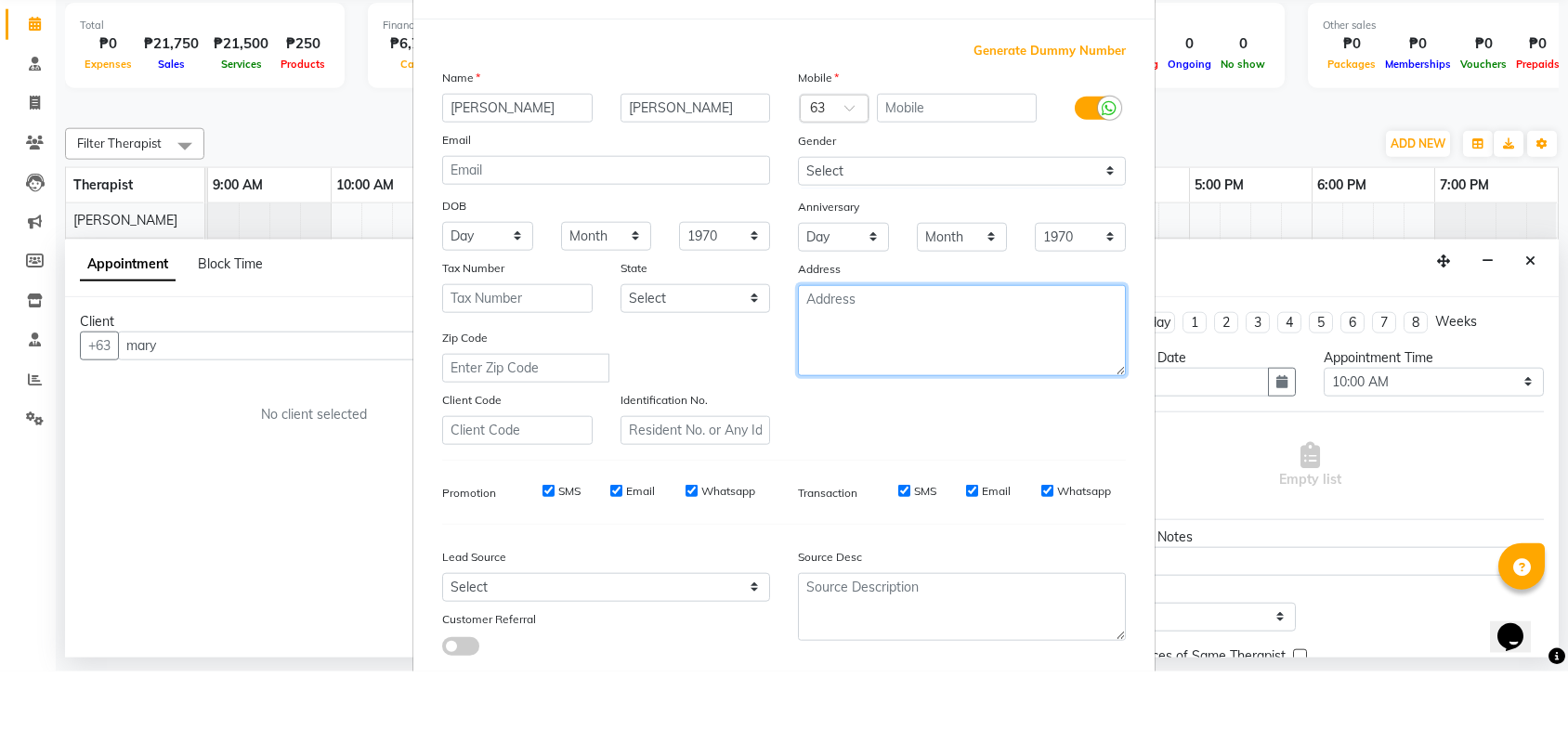
click at [860, 356] on textarea at bounding box center [963, 401] width 328 height 91
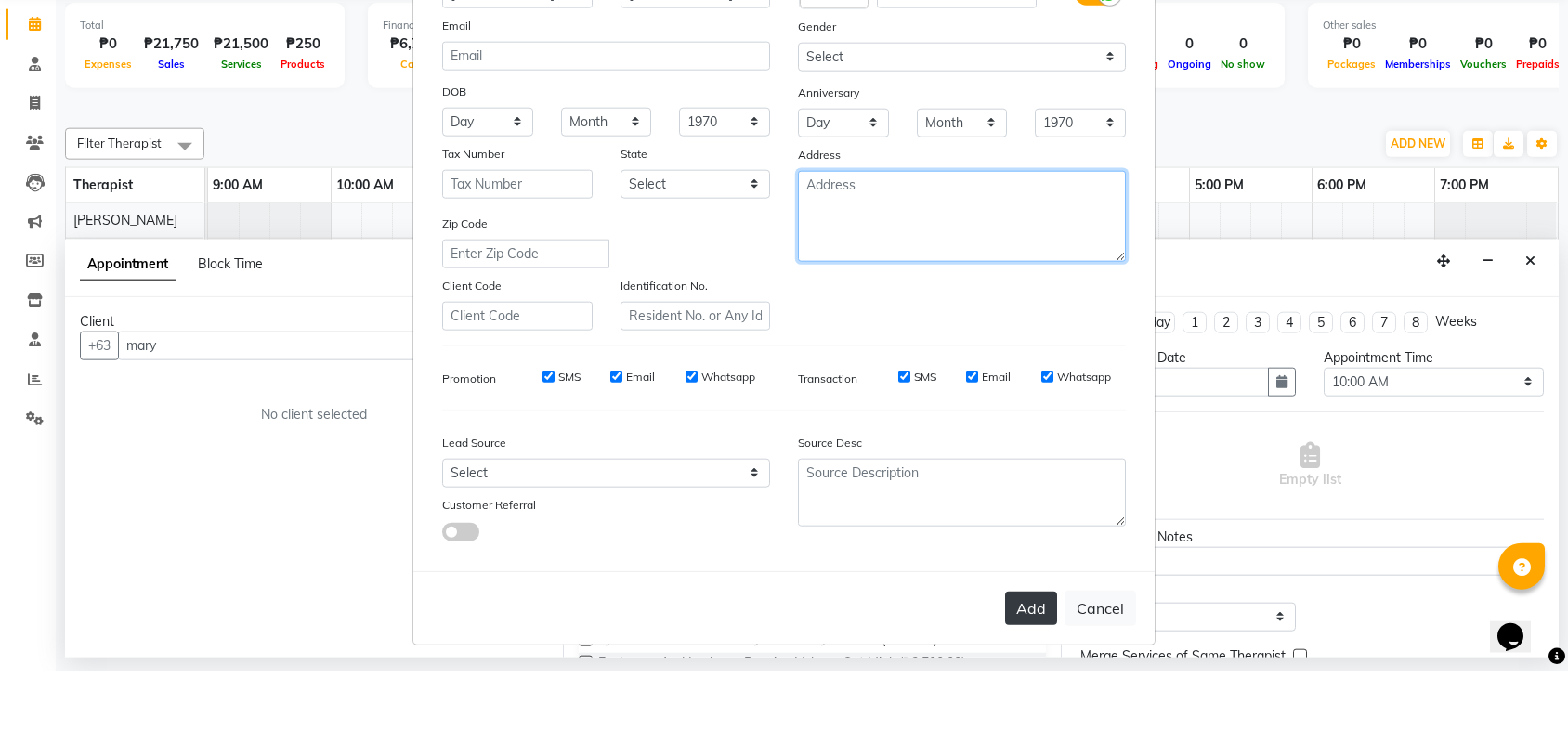
scroll to position [116, 0]
click at [1027, 663] on button "Add" at bounding box center [1031, 679] width 52 height 34
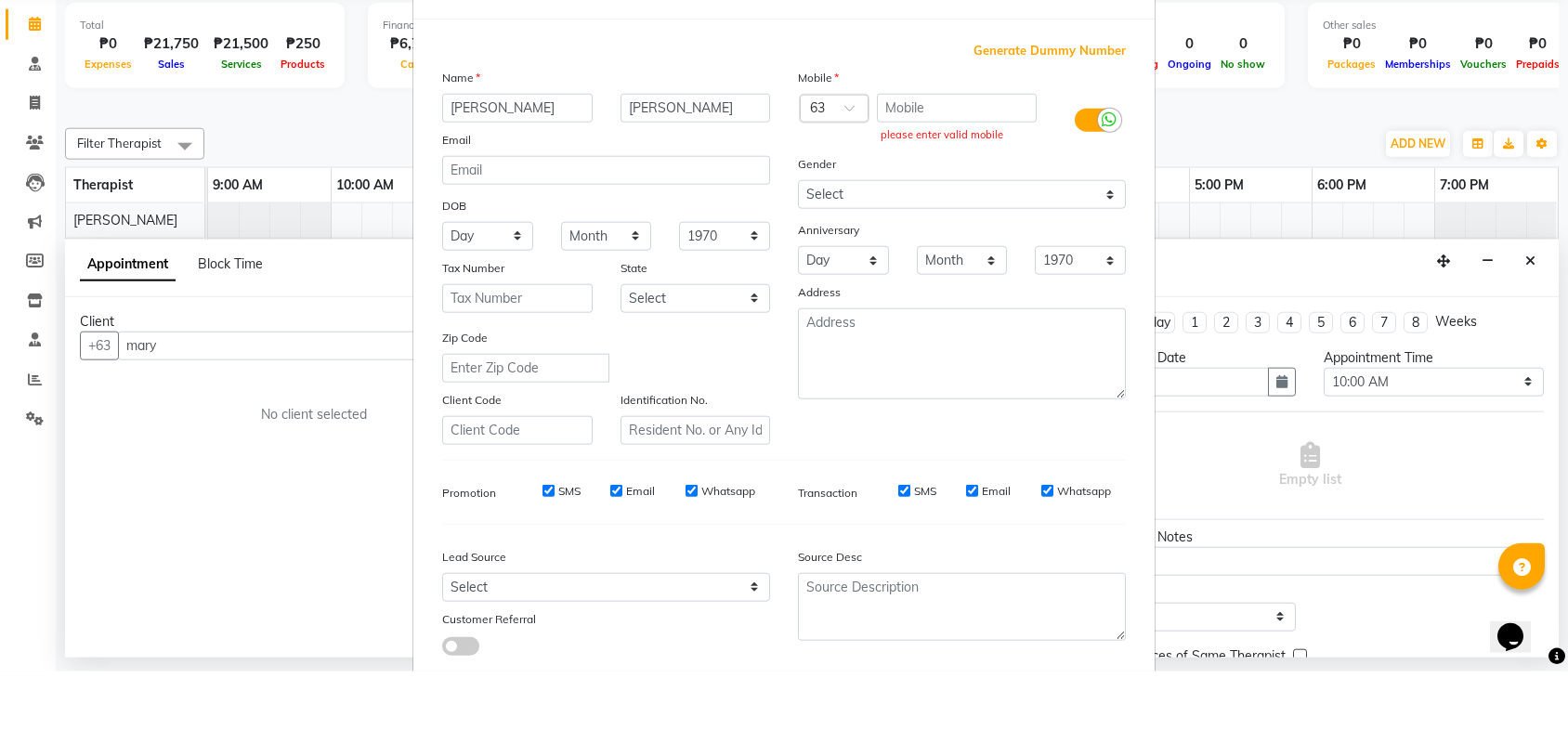
scroll to position [0, 0]
click at [918, 165] on input "text" at bounding box center [957, 179] width 160 height 29
click at [1011, 113] on span "Generate Dummy Number" at bounding box center [1050, 122] width 153 height 18
type input "1271600000148"
checkbox input "false"
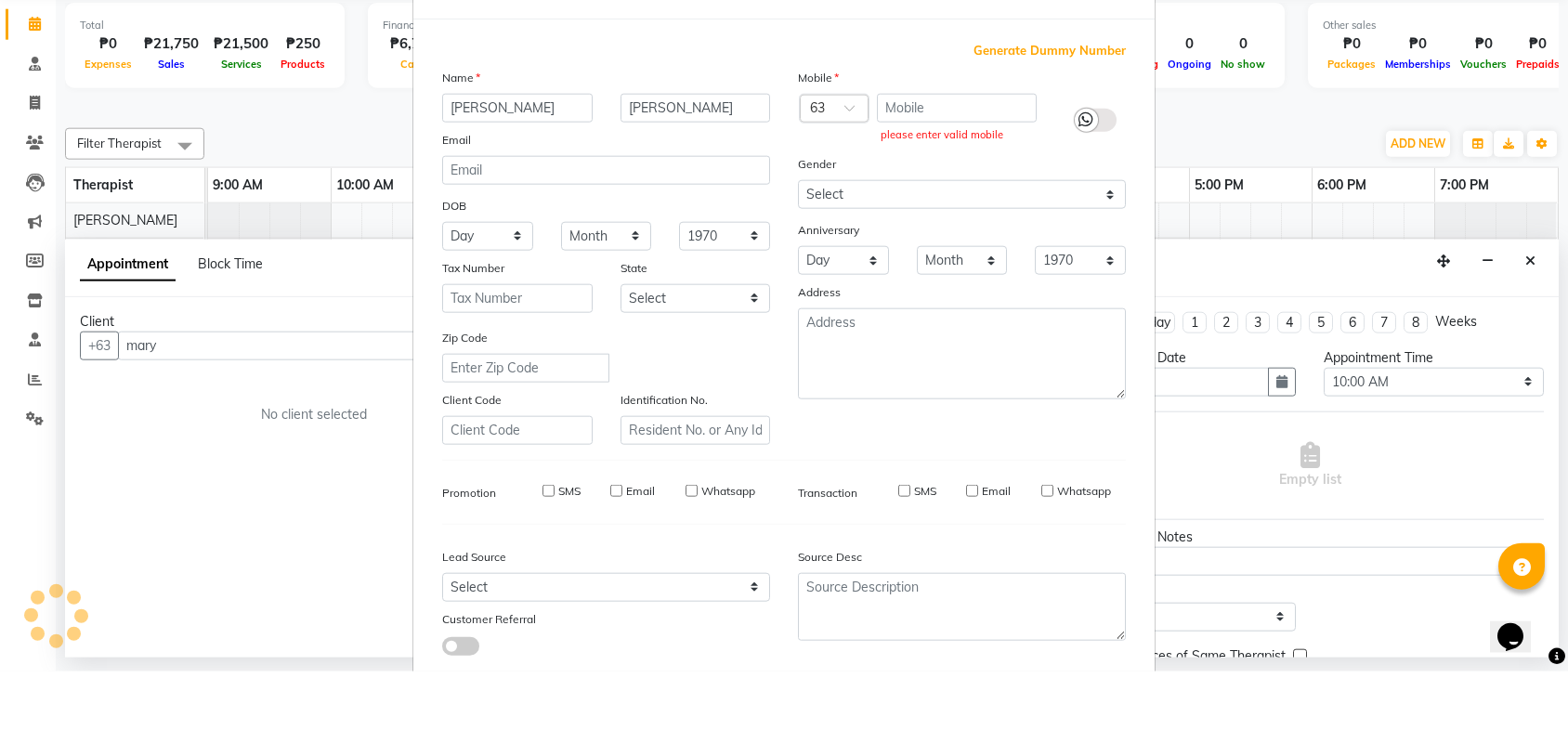
checkbox input "false"
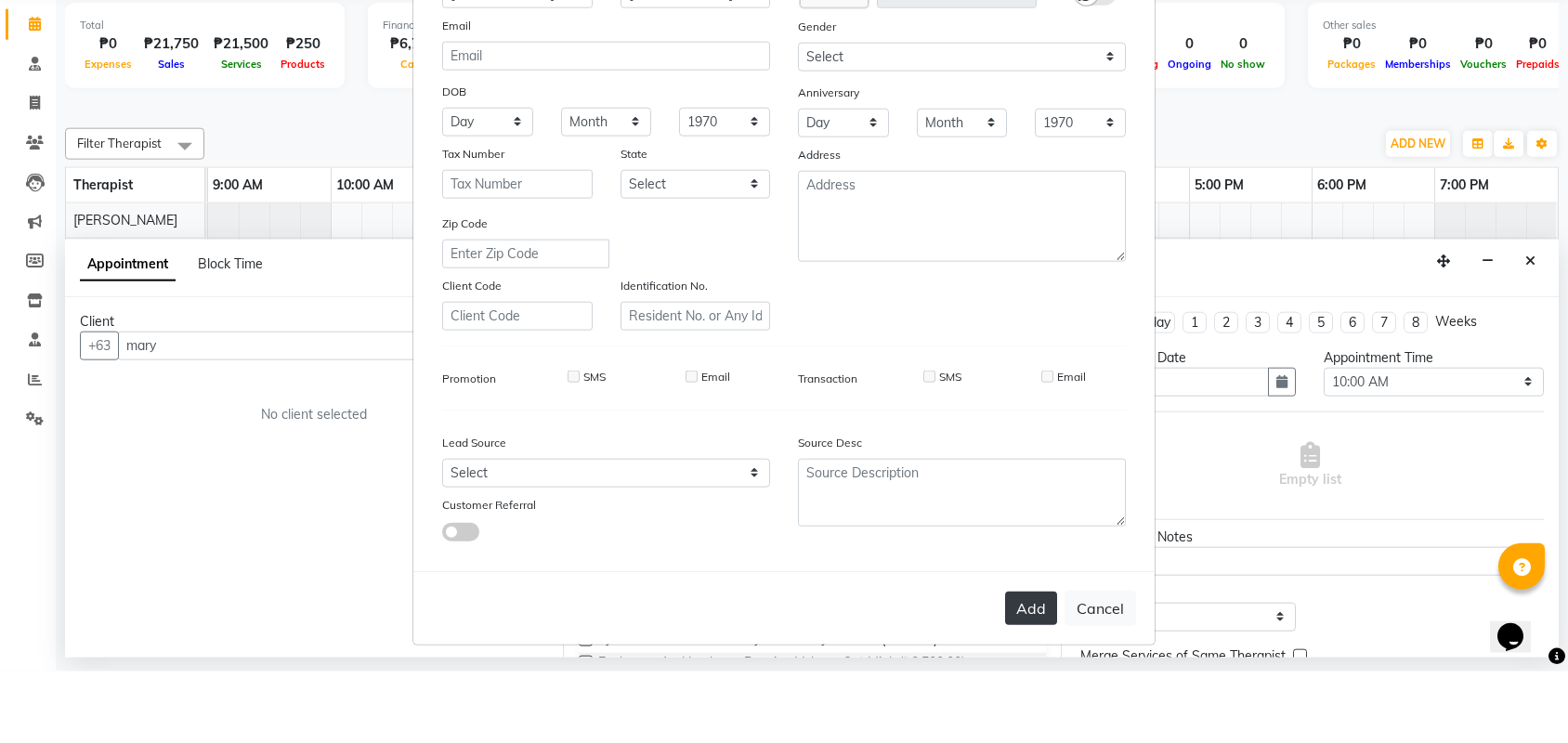
scroll to position [116, 0]
click at [1023, 663] on button "Add" at bounding box center [1031, 679] width 52 height 34
type input "1271600000148"
select select
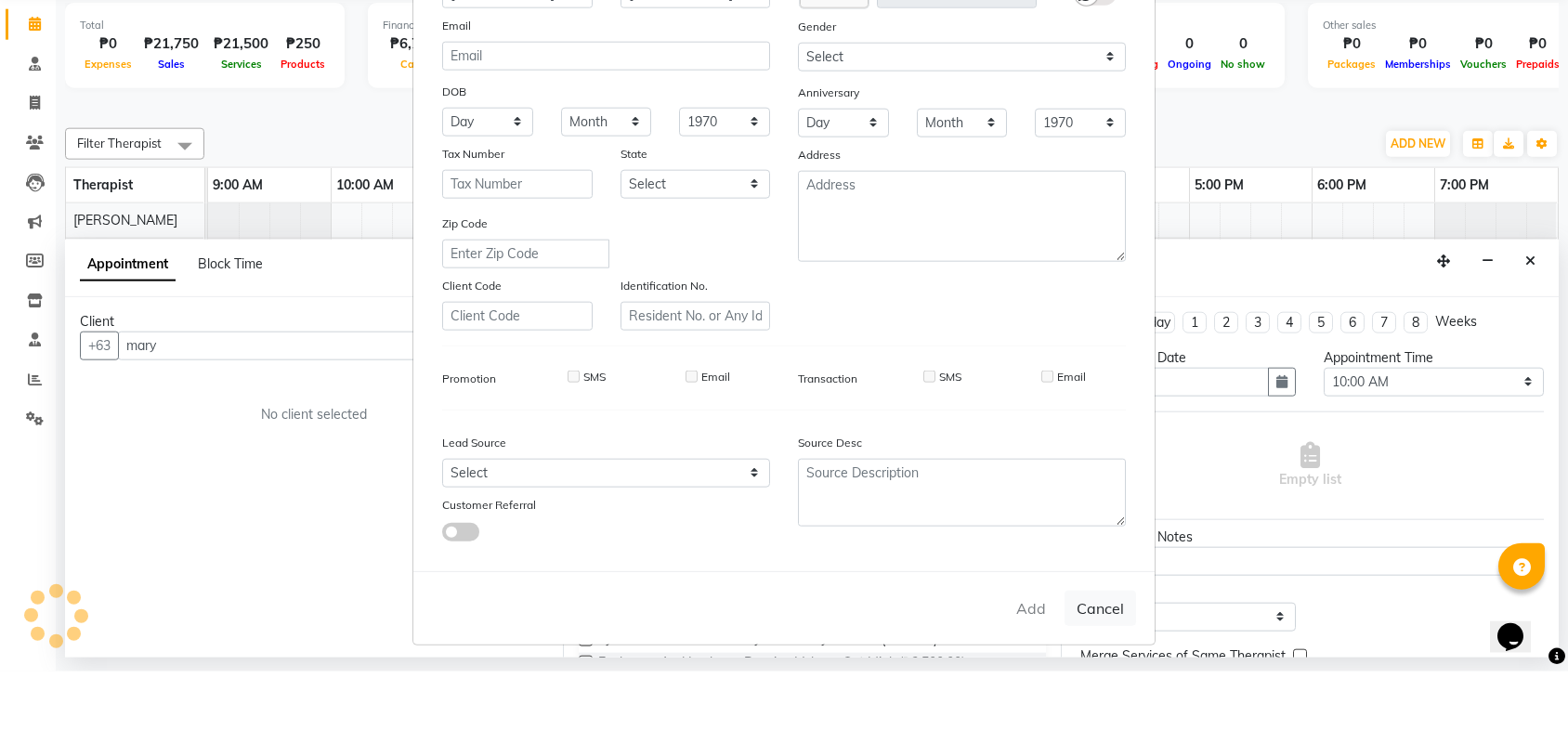
select select
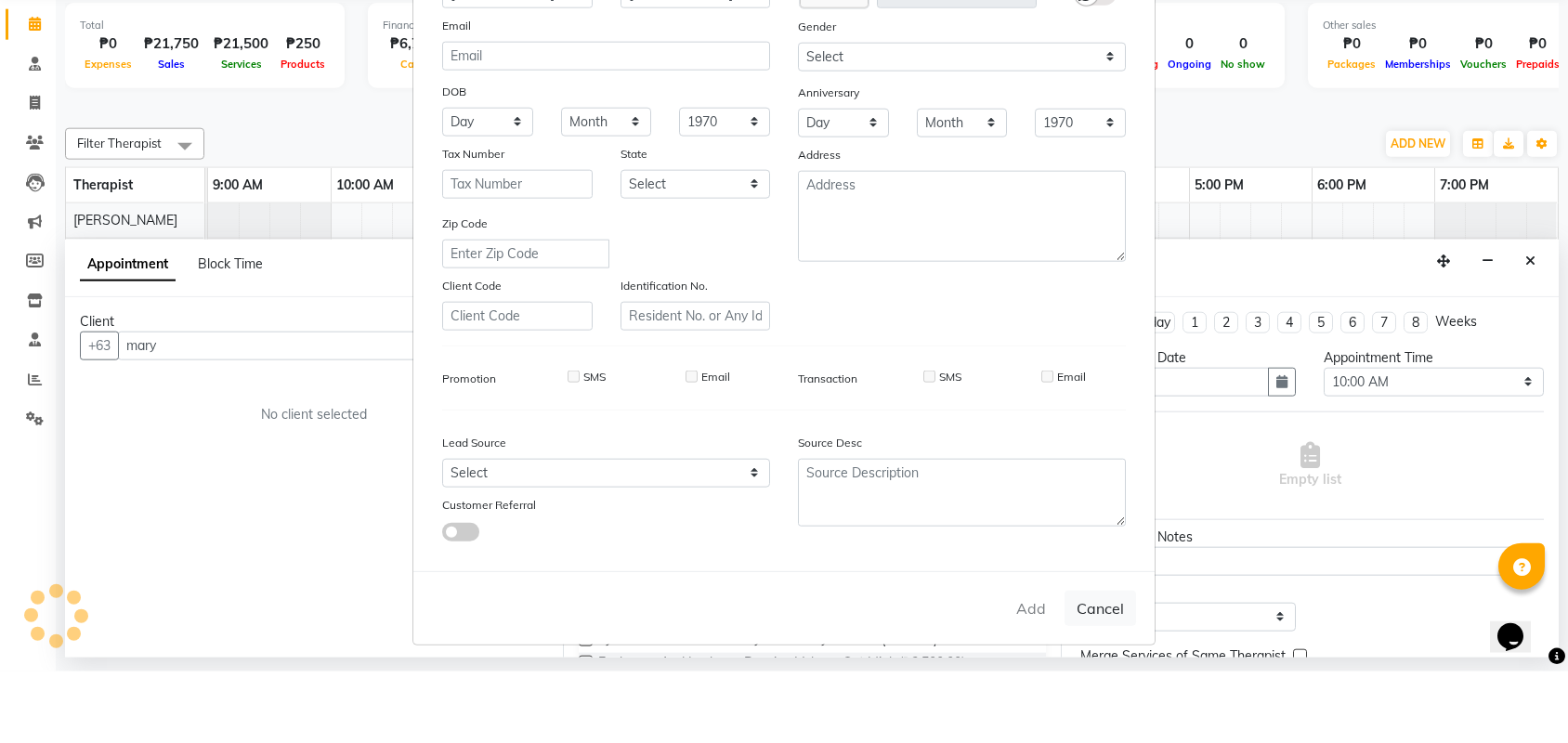
checkbox input "false"
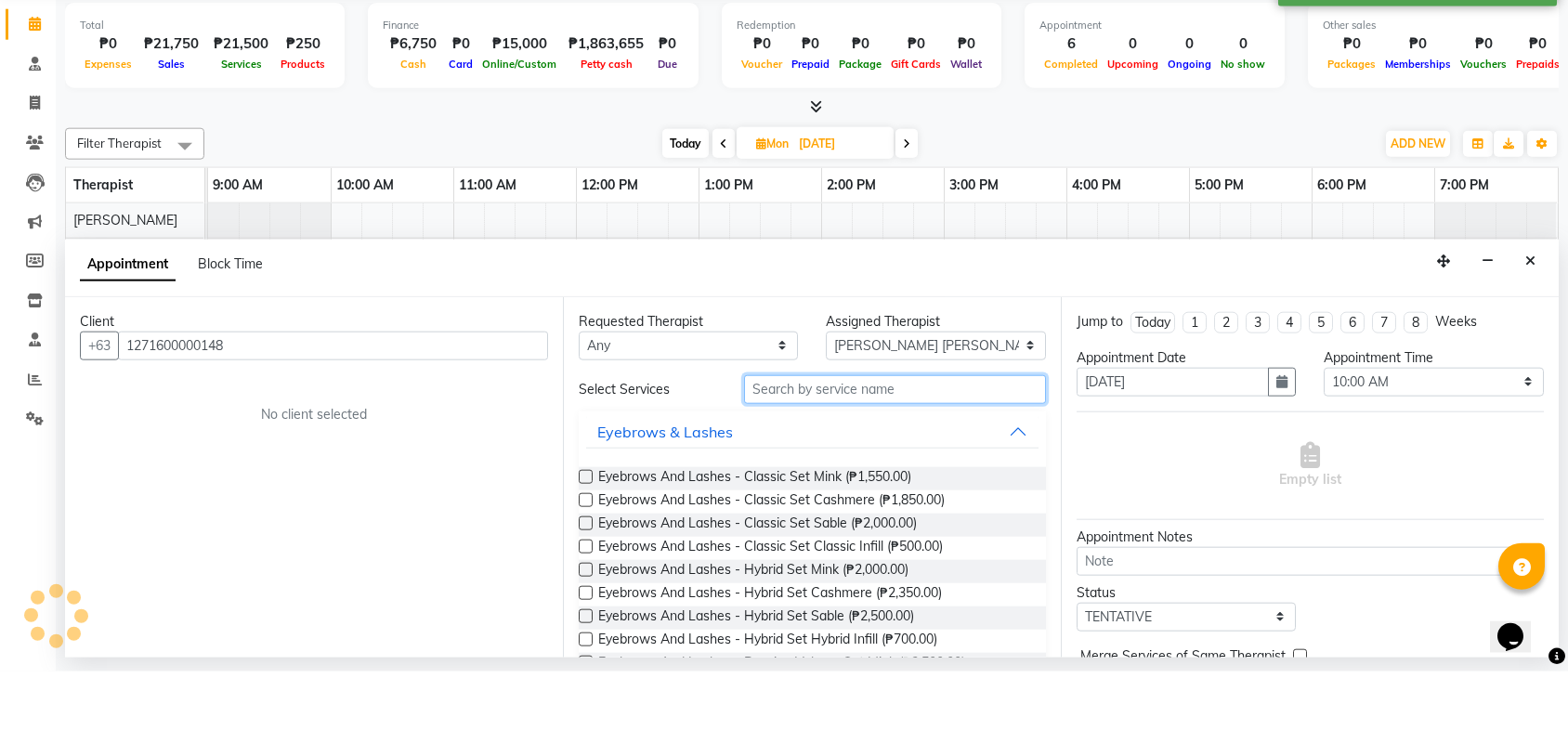
click at [863, 447] on input "text" at bounding box center [895, 461] width 302 height 29
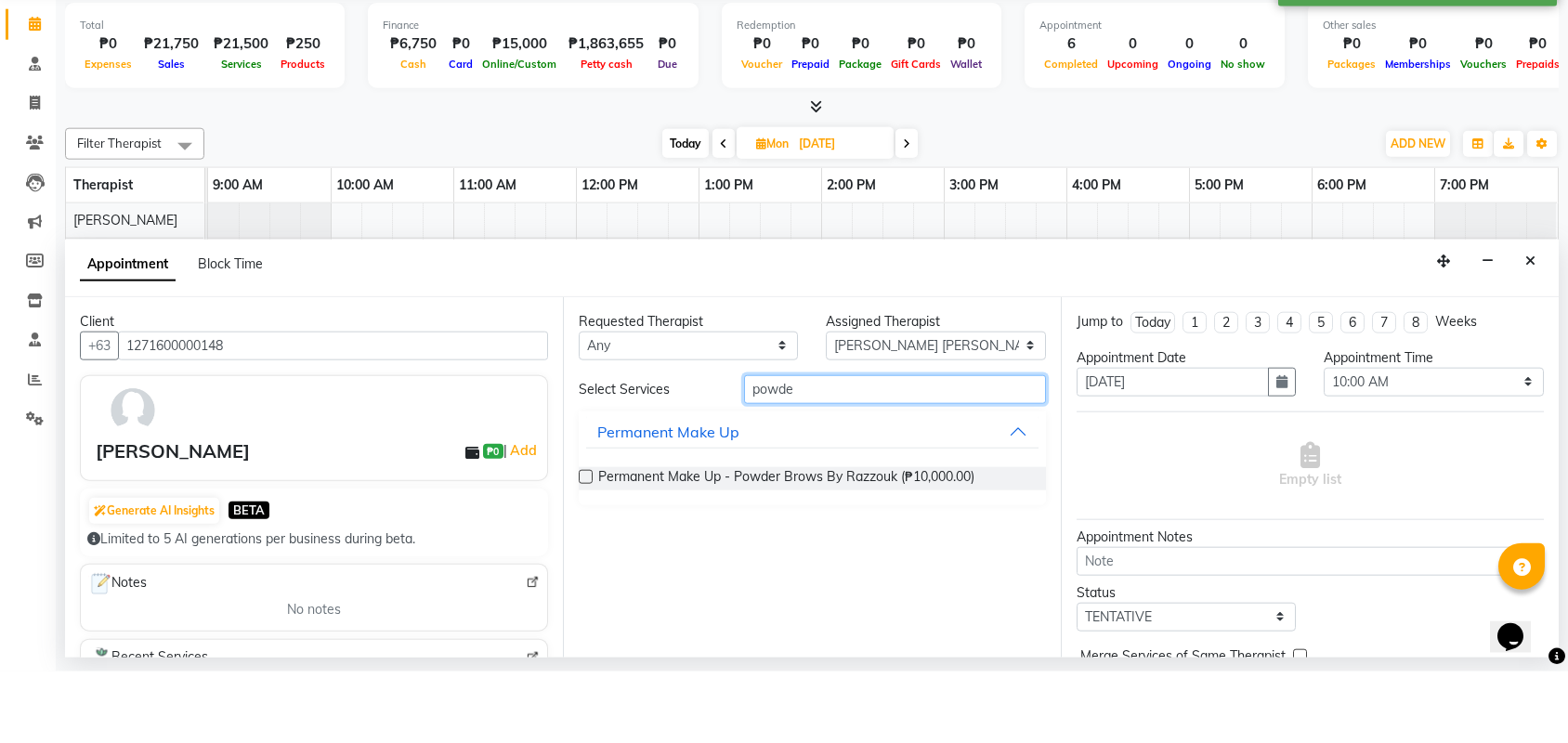
type input "powder"
drag, startPoint x: 871, startPoint y: 400, endPoint x: 901, endPoint y: 481, distance: 86.4
click at [901, 538] on span "Permanent Make Up - Powder Brows By Razzouk (₱10,000.00)" at bounding box center [787, 550] width 377 height 23
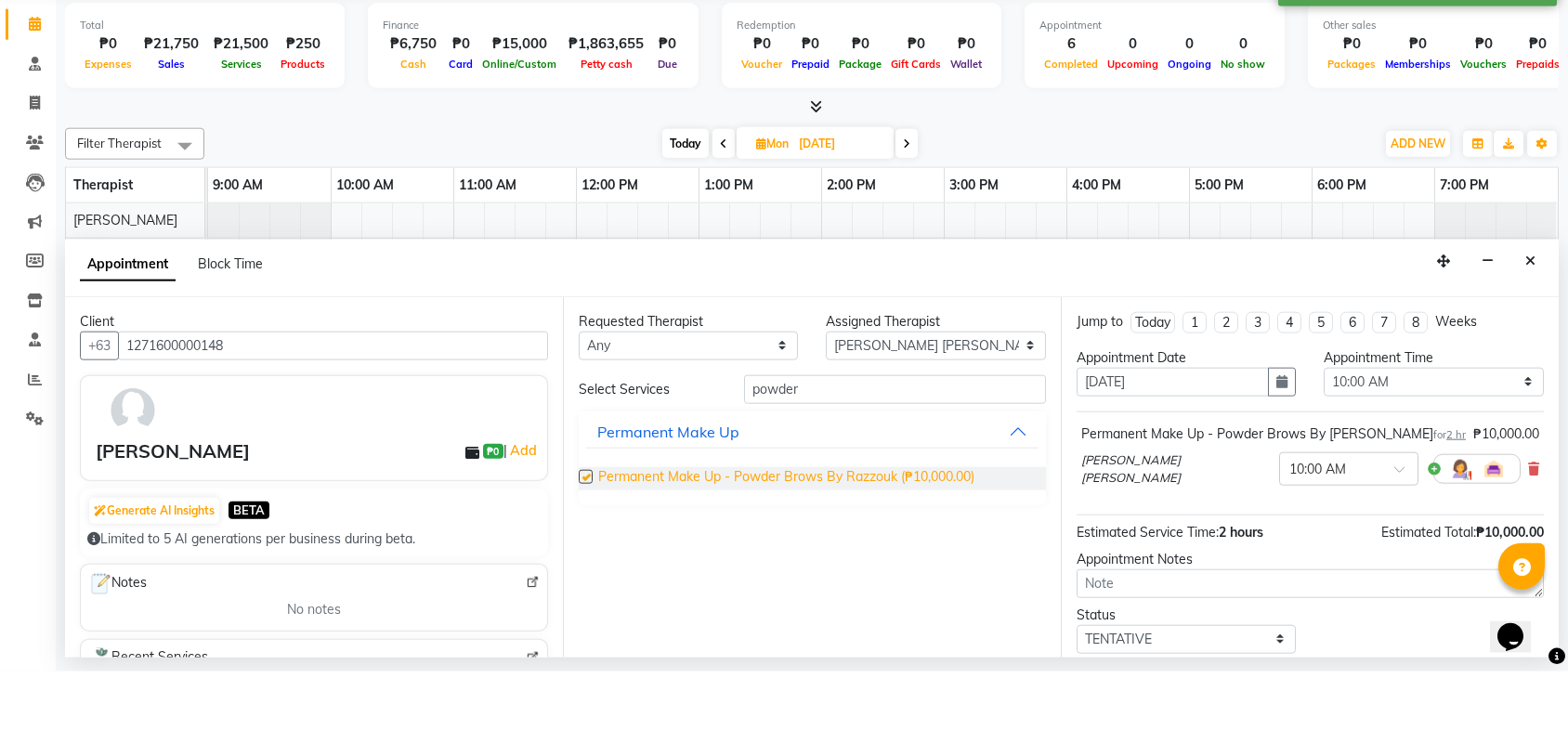
checkbox input "false"
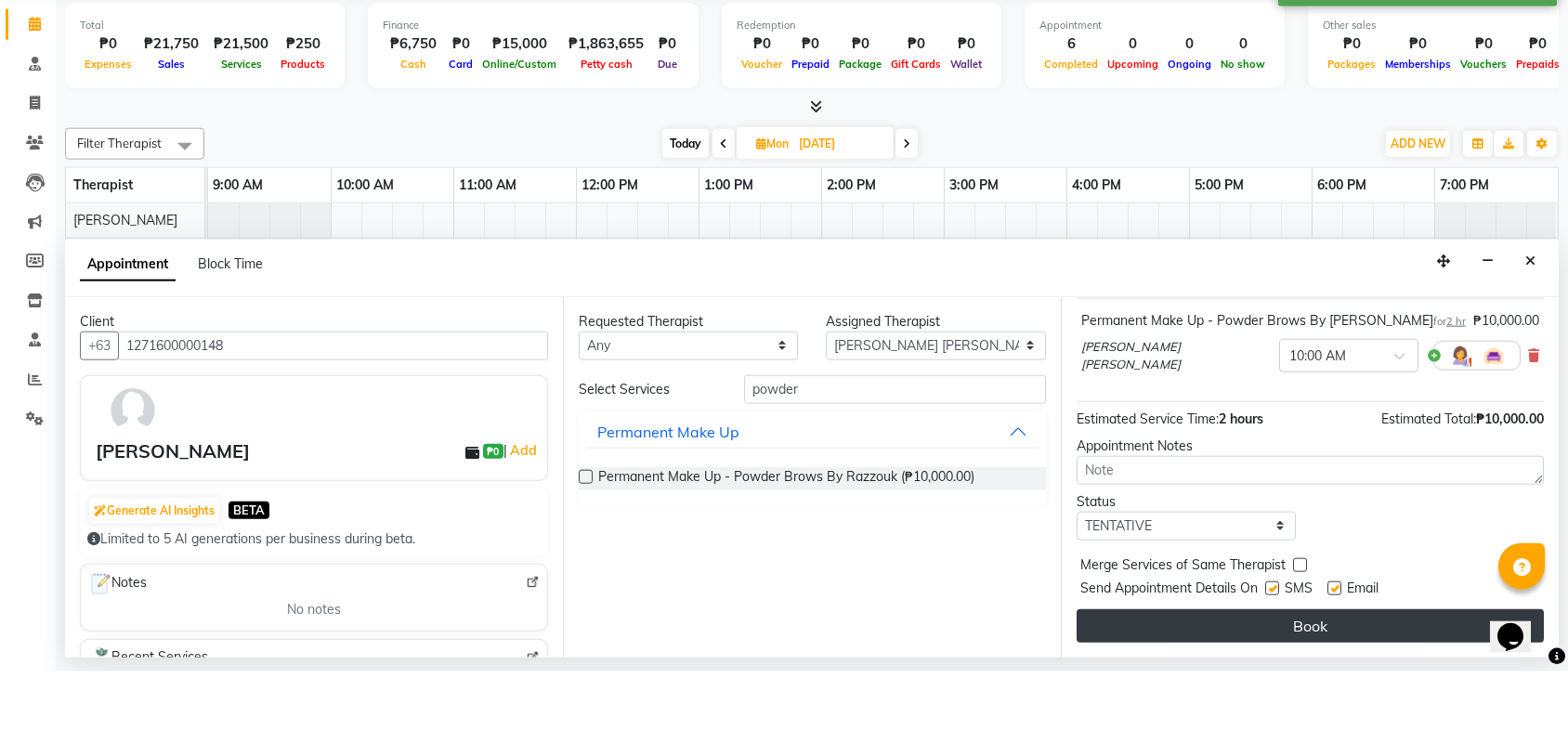
click at [1245, 680] on button "Book" at bounding box center [1310, 697] width 467 height 34
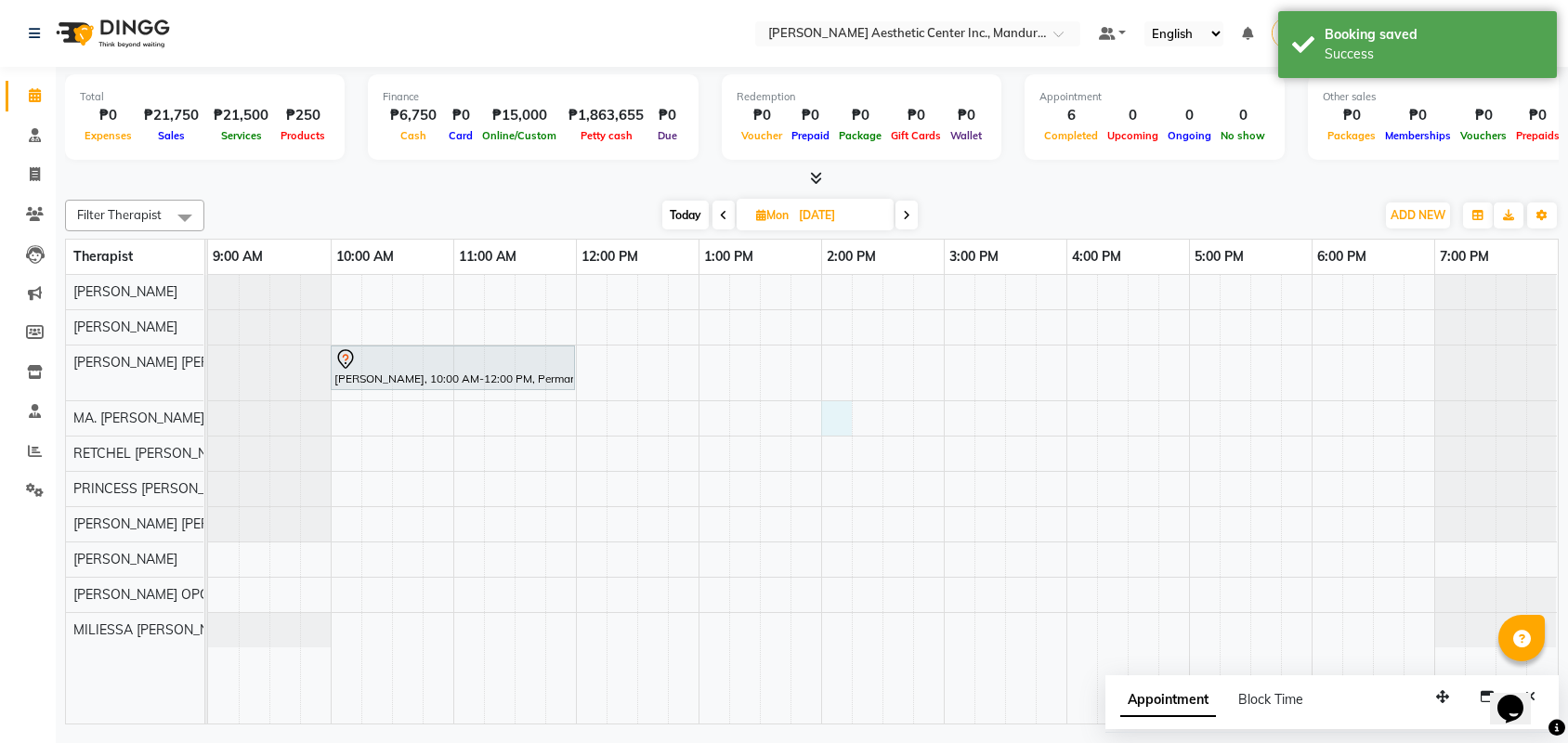
click at [830, 428] on div "Mary Grace Agudelo, 10:00 AM-12:00 PM, Permanent Make Up - Powder Brows By Razz…" at bounding box center [883, 499] width 1350 height 449
select select "46410"
select select "840"
select select "tentative"
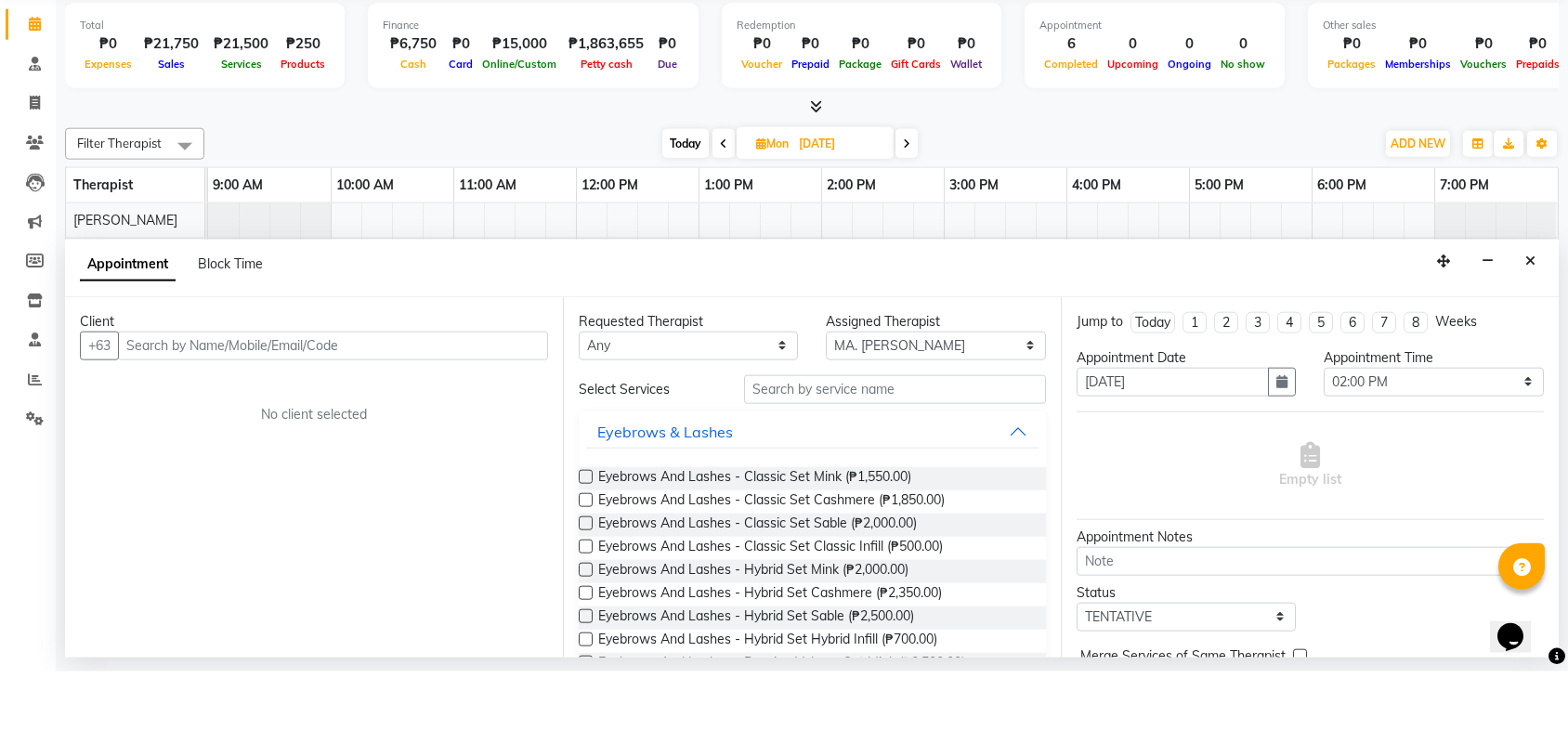
click at [811, 202] on input "10/13/2025" at bounding box center [840, 215] width 93 height 28
select select "10"
select select "2025"
click at [1026, 275] on div "Mary Grace Agudelo, 10:00 AM-12:00 PM, Permanent Make Up - Powder Brows By Razz…" at bounding box center [883, 499] width 1350 height 449
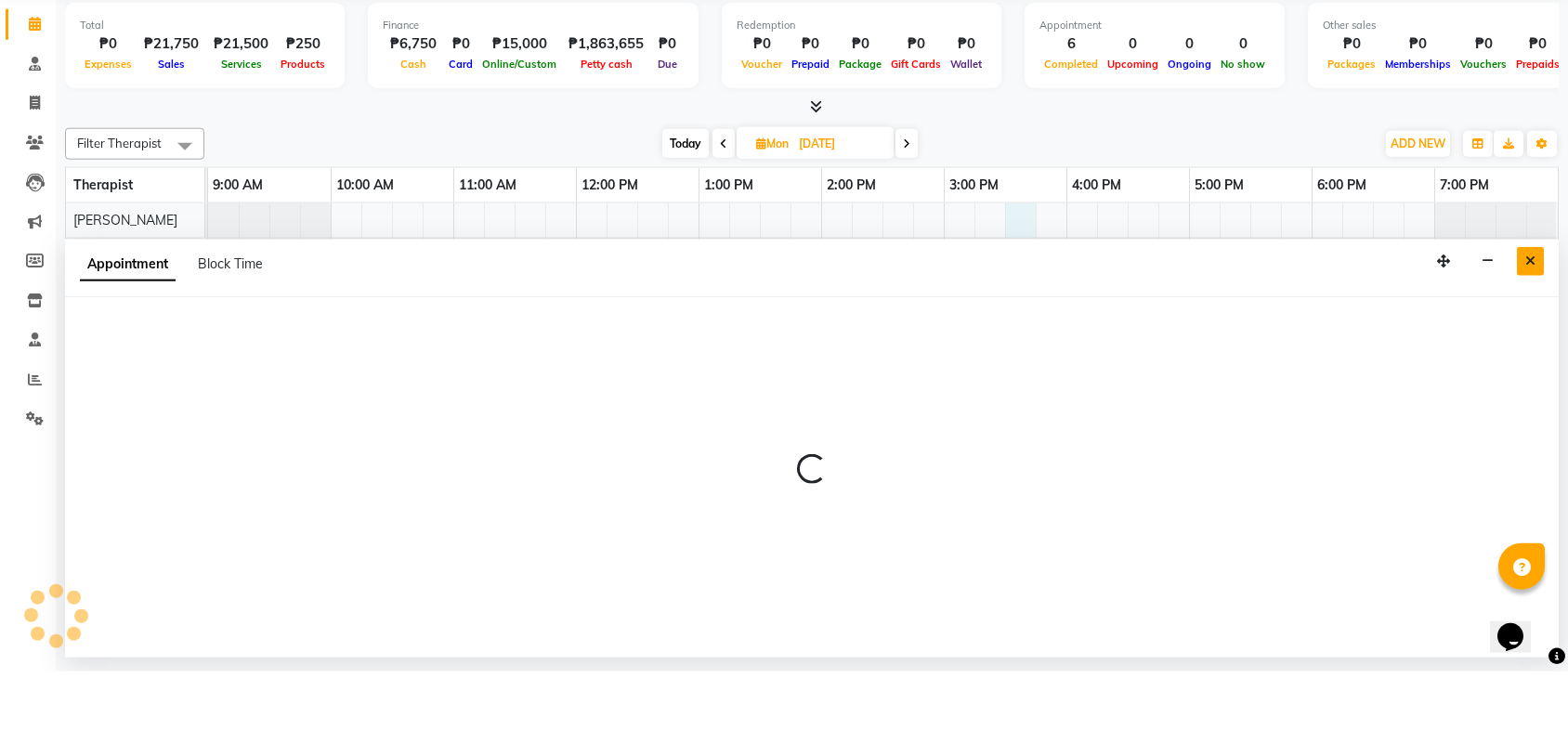
select select "46220"
select select "930"
select select "tentative"
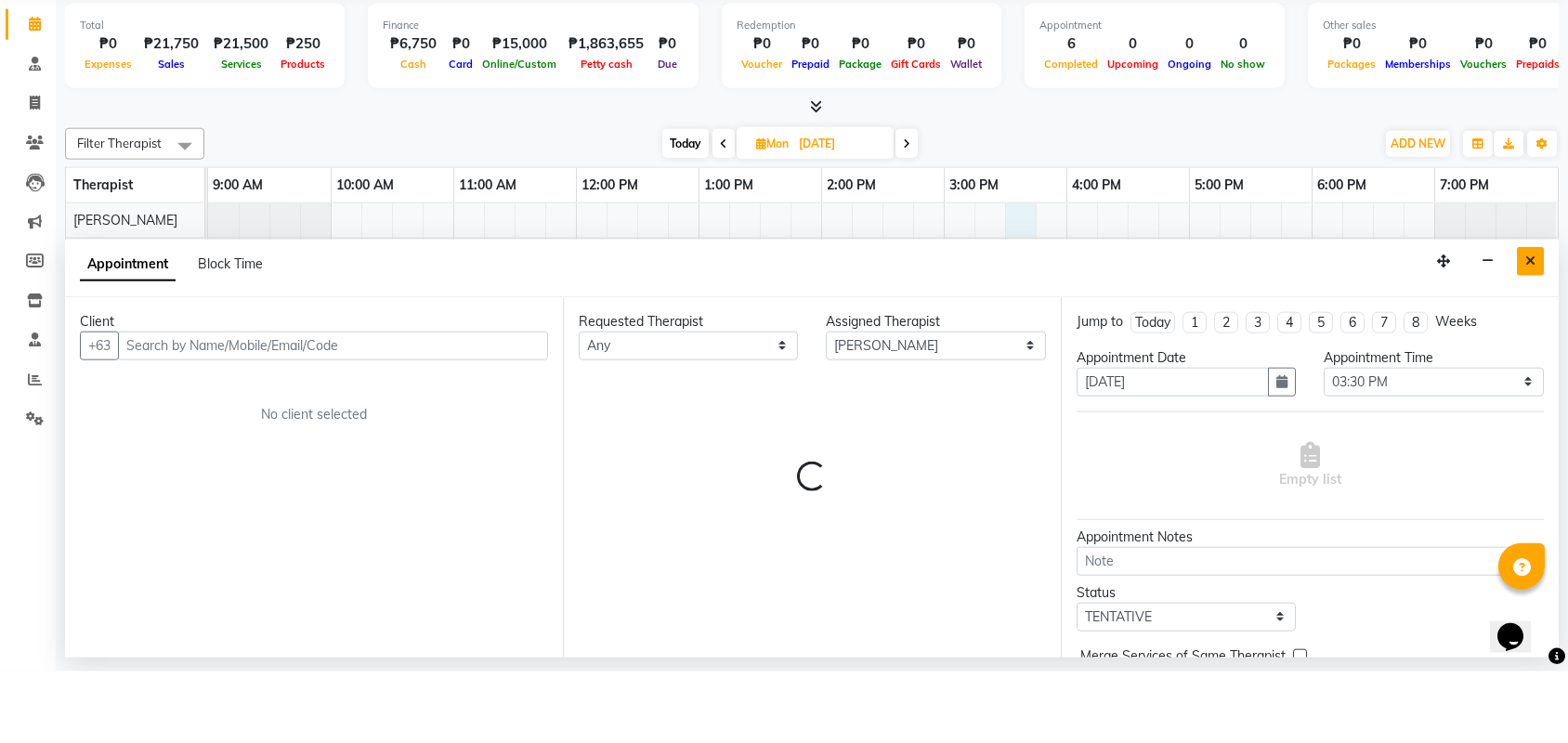
click at [1531, 326] on icon "Close" at bounding box center [1530, 332] width 11 height 13
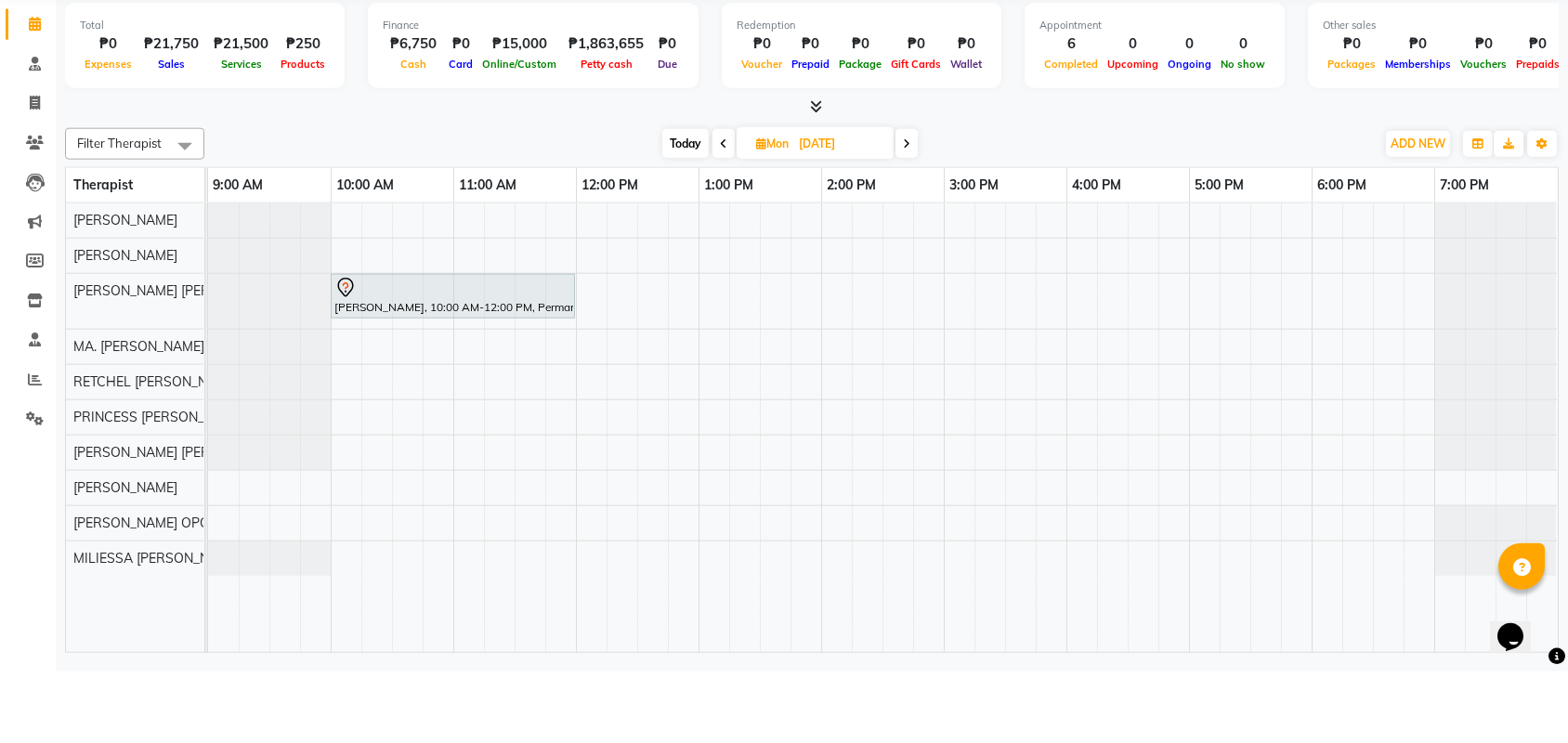
click at [858, 202] on input "10/13/2025" at bounding box center [840, 215] width 93 height 28
select select "10"
select select "2025"
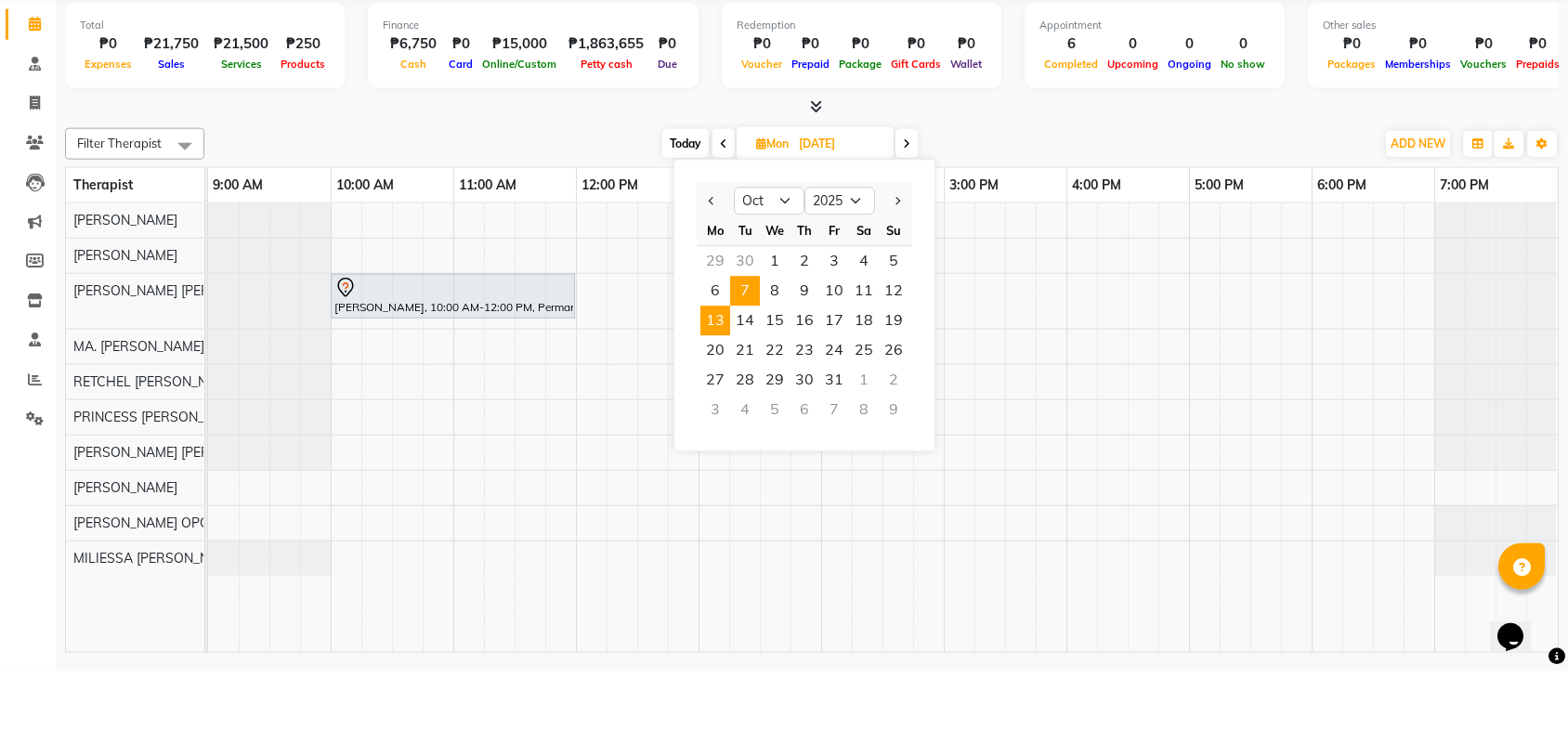
click at [743, 348] on span "7" at bounding box center [744, 363] width 30 height 30
type input "10/07/2025"
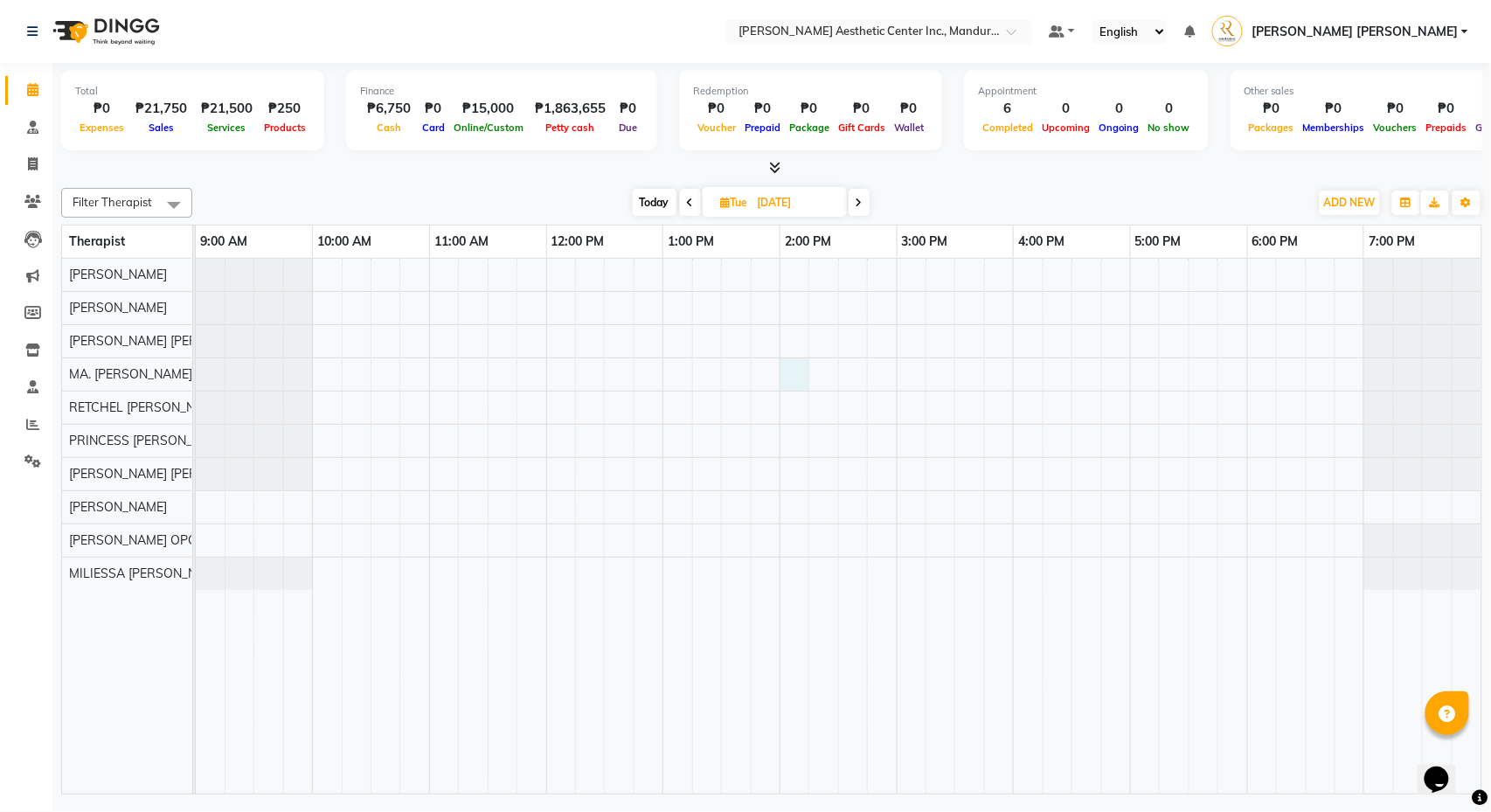
click at [798, 381] on div at bounding box center [839, 526] width 1286 height 535
select select "46410"
select select "840"
select select "tentative"
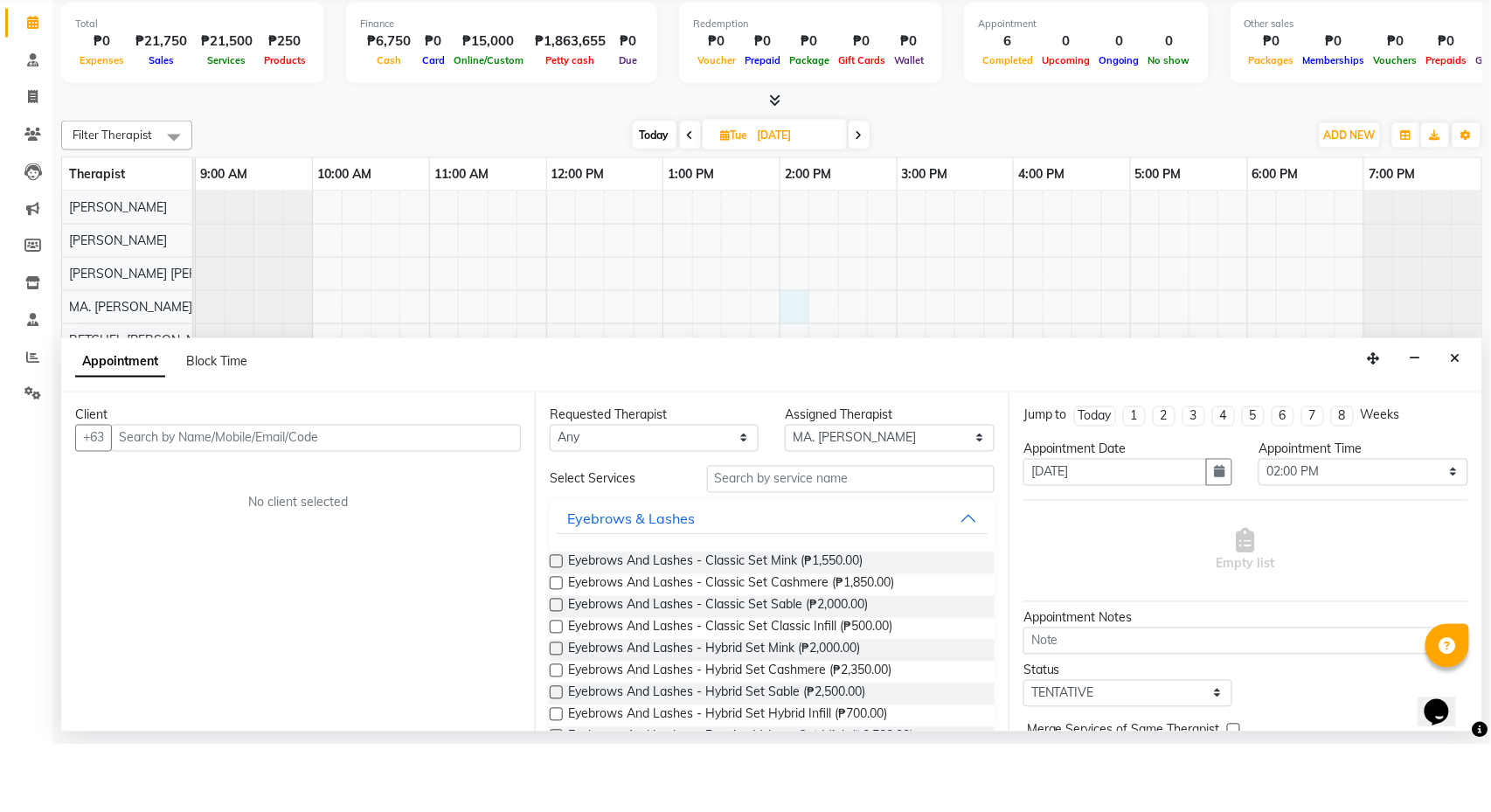
click at [407, 492] on input "text" at bounding box center [315, 506] width 410 height 27
type input "Marj Ky"
click at [497, 497] on span "Add Client" at bounding box center [484, 504] width 58 height 15
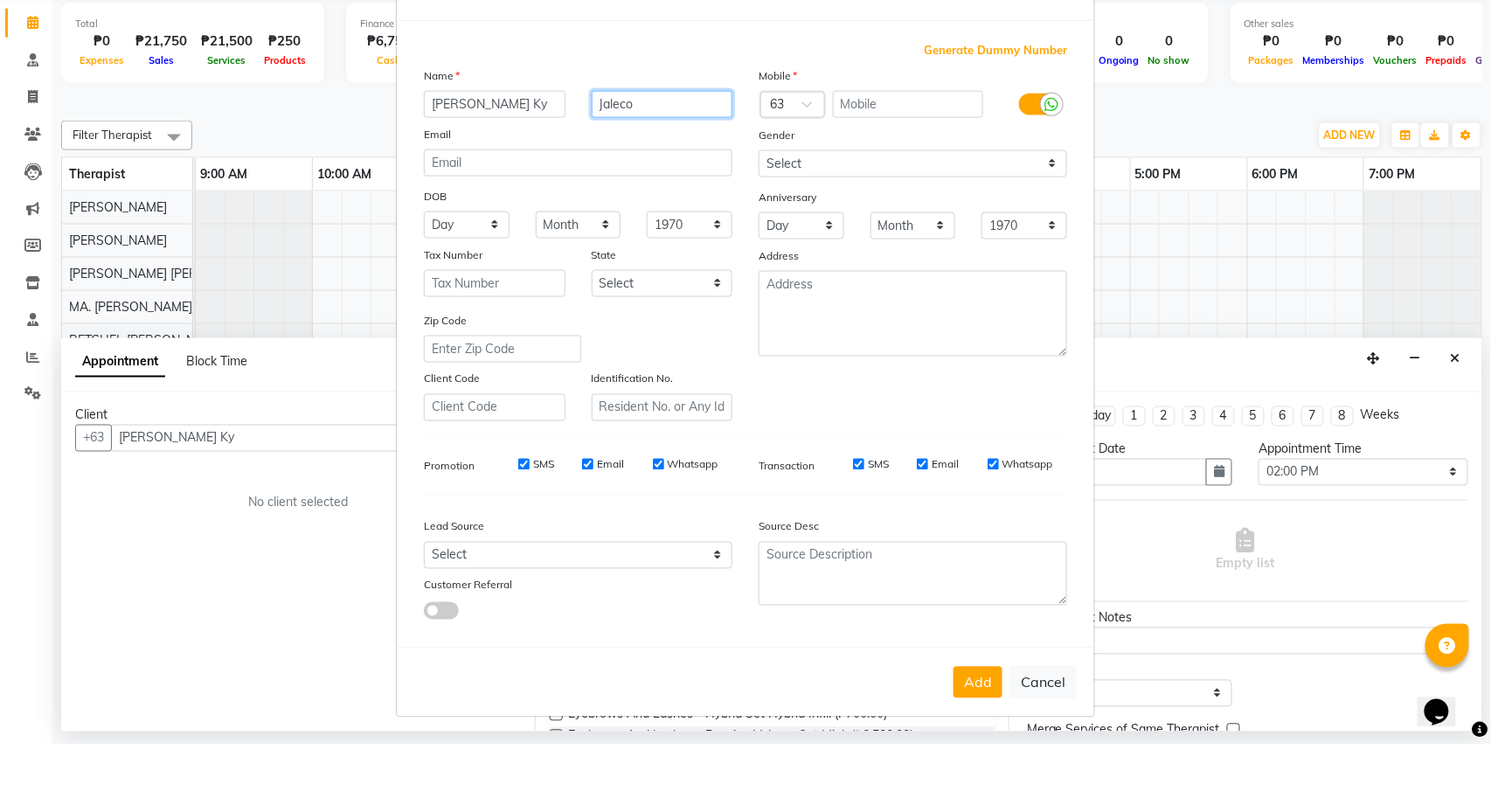
type input "Jaleco"
click at [893, 158] on input "text" at bounding box center [909, 172] width 151 height 27
type input "927715344"
select select "[DEMOGRAPHIC_DATA]"
click at [994, 698] on button "Add" at bounding box center [979, 749] width 49 height 32
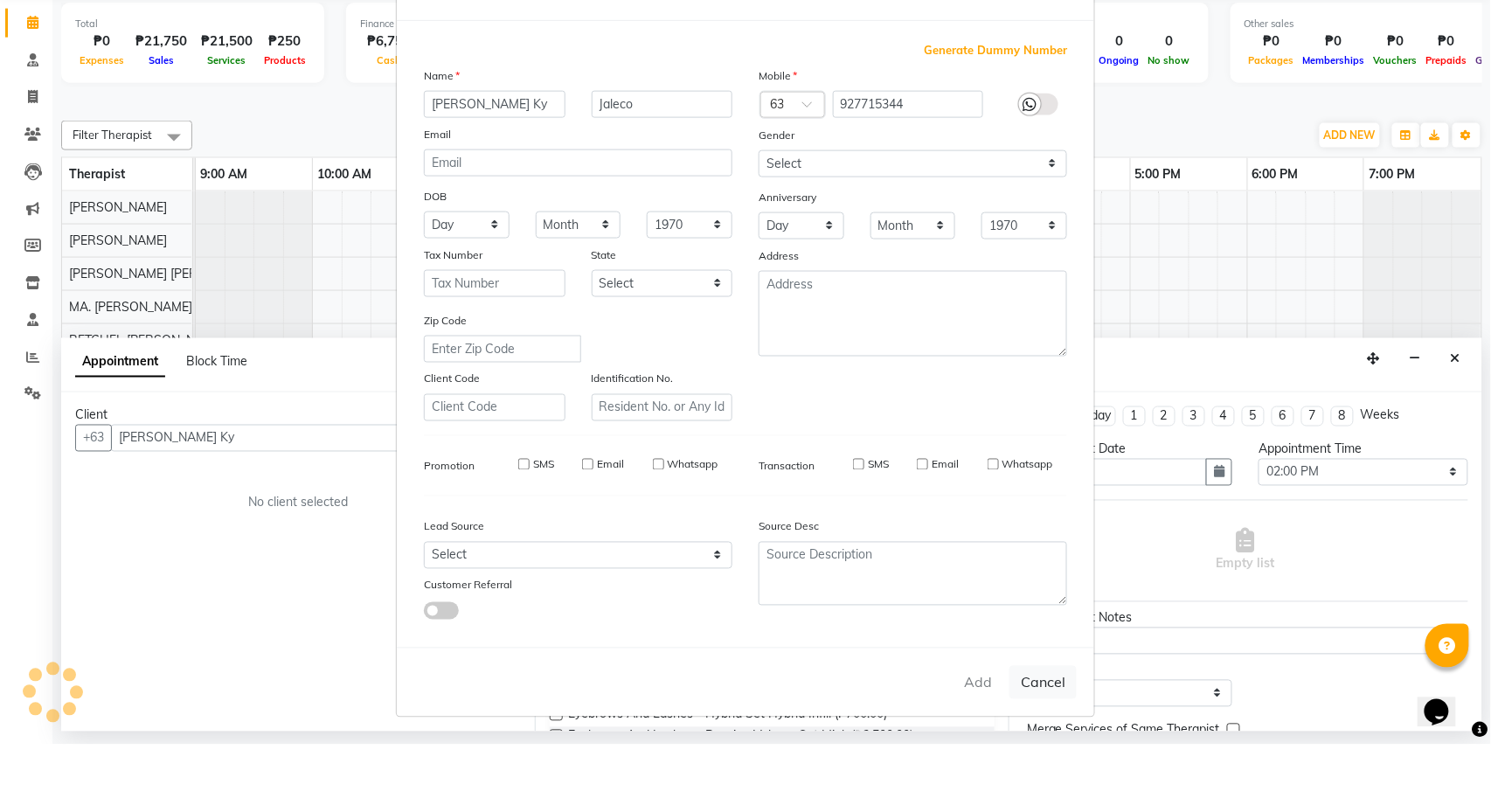
type input "927715344"
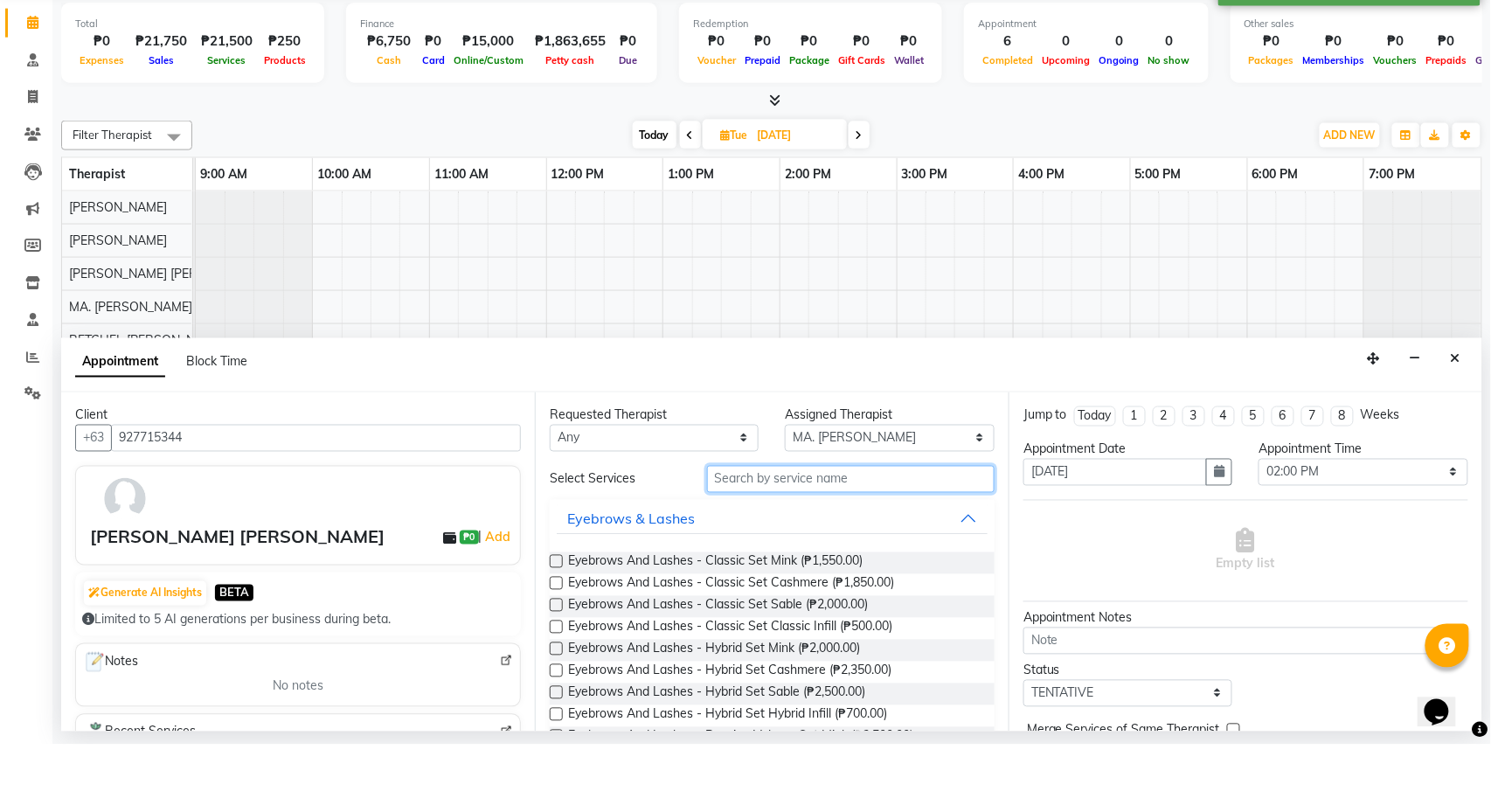
click at [800, 533] on input "text" at bounding box center [850, 547] width 288 height 27
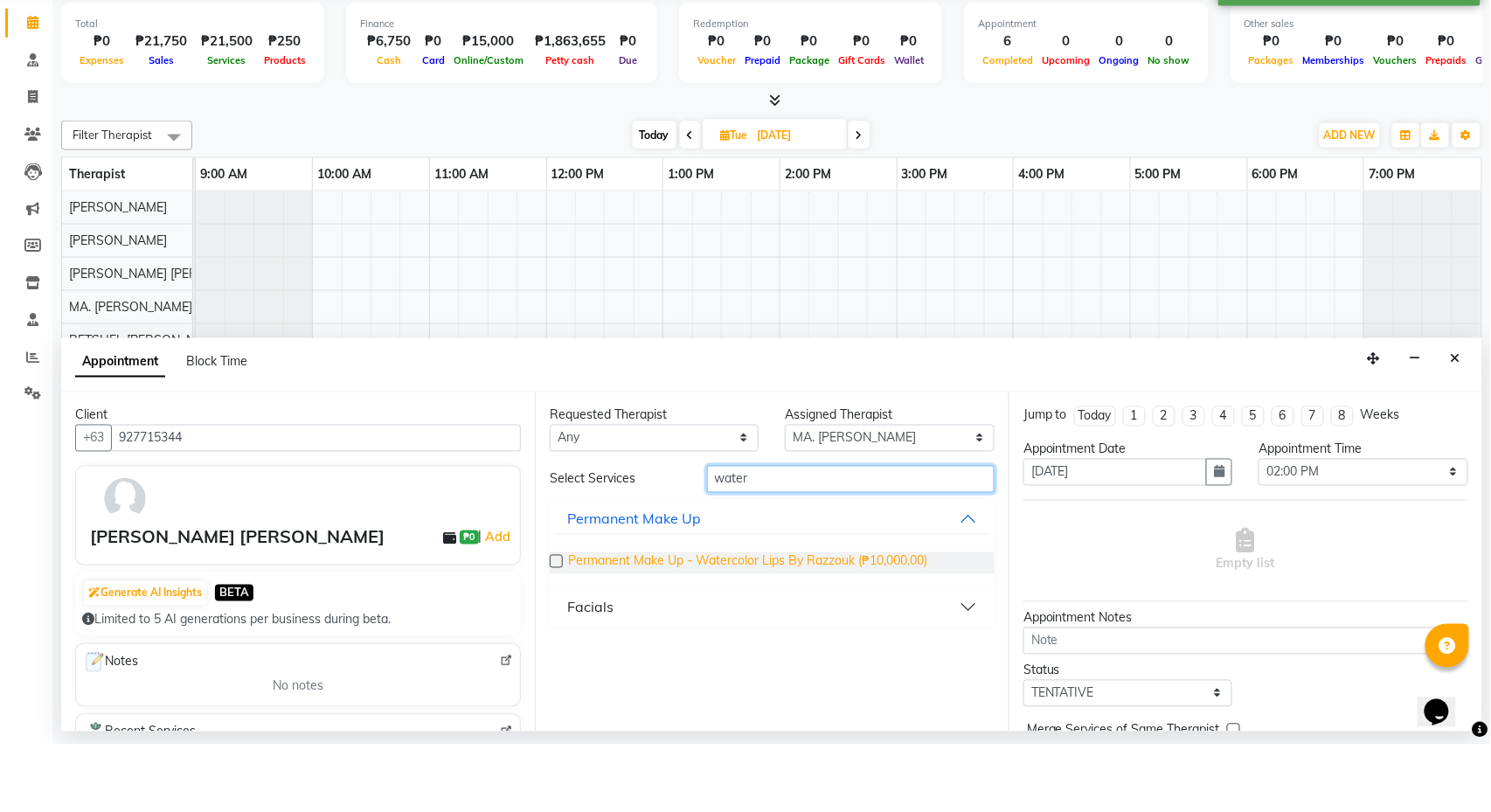
type input "water"
click at [844, 619] on span "Permanent Make Up - Watercolor Lips By Razzouk (₱10,000.00)" at bounding box center [747, 630] width 359 height 22
checkbox input "false"
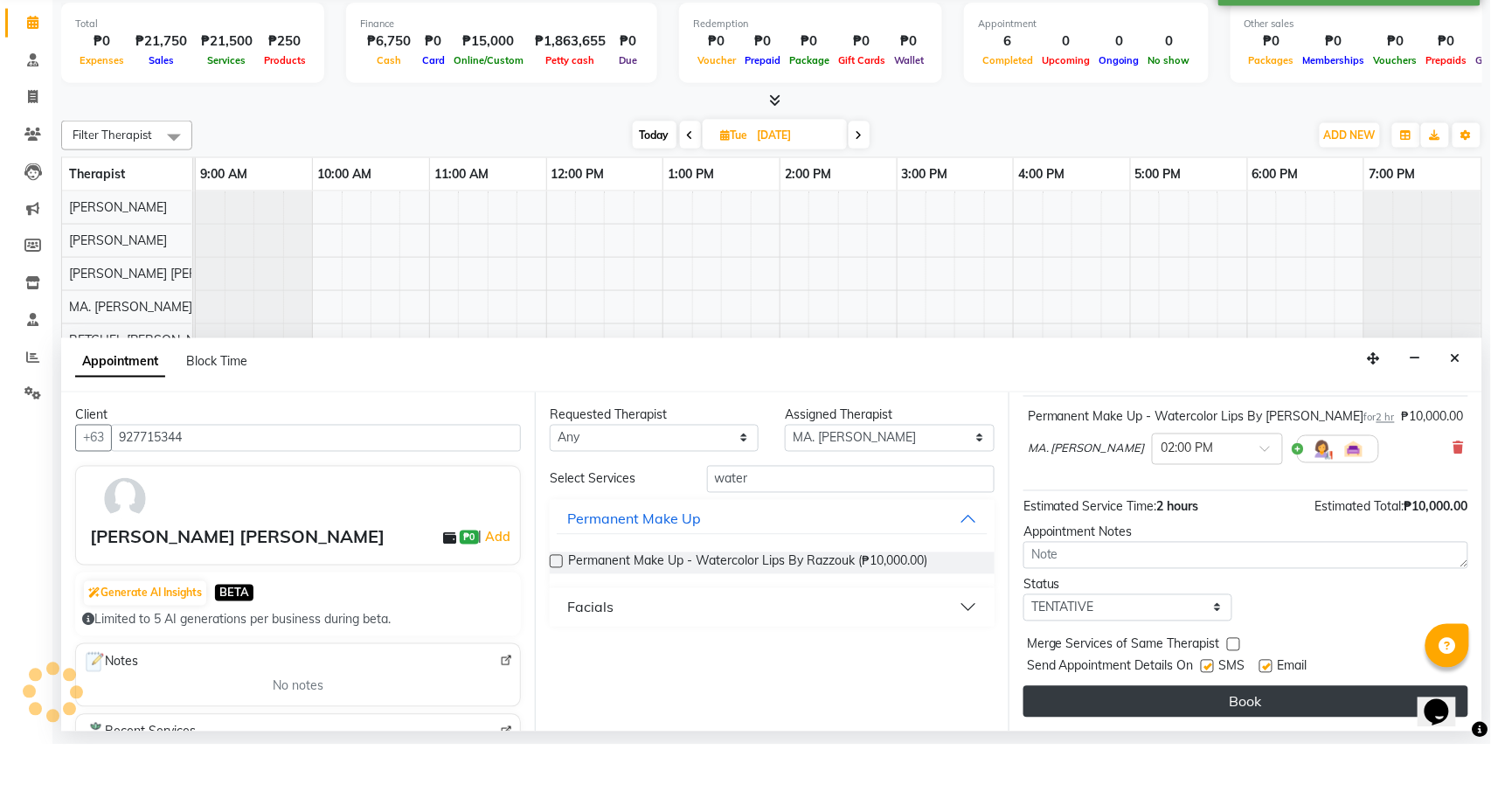
click at [1151, 698] on button "Book" at bounding box center [1247, 768] width 445 height 32
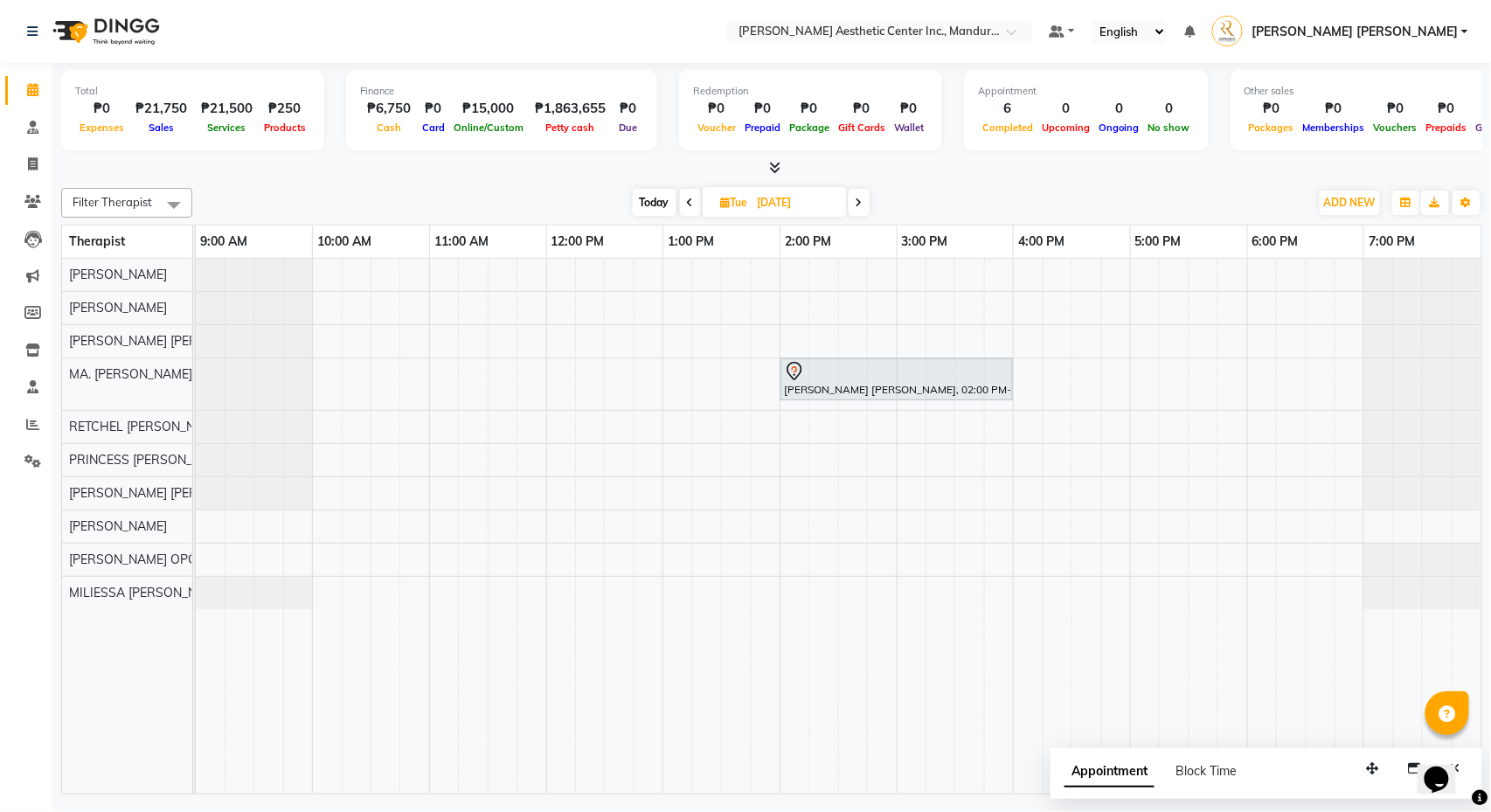
click at [644, 193] on span "Today" at bounding box center [655, 203] width 44 height 27
type input "[DATE]"
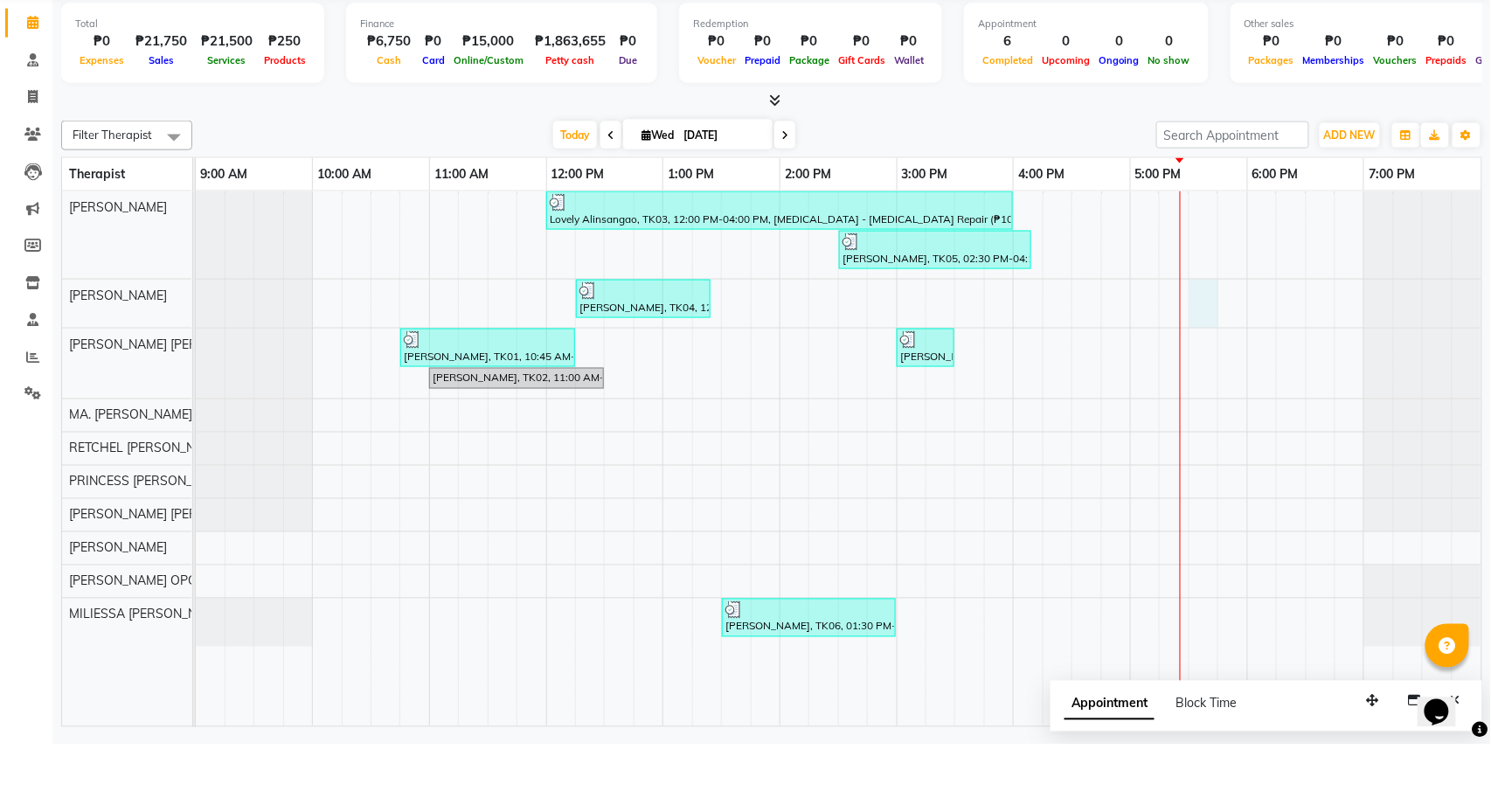
click at [1200, 320] on div "Lovely Alinsangao, TK03, 12:00 PM-04:00 PM, Hair Extensions - Hair Extensions R…" at bounding box center [839, 526] width 1286 height 535
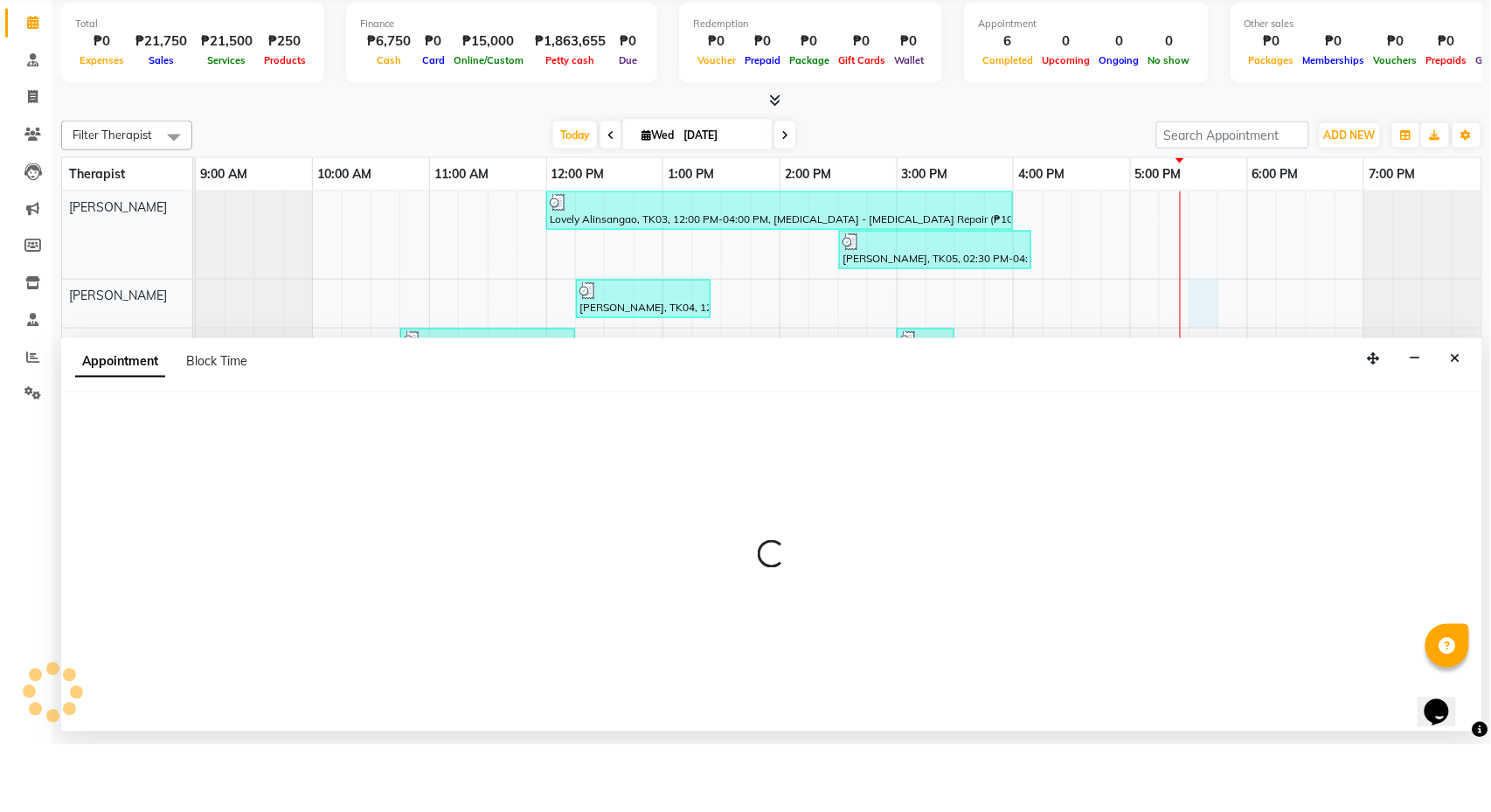
select select "46222"
select select "1050"
select select "tentative"
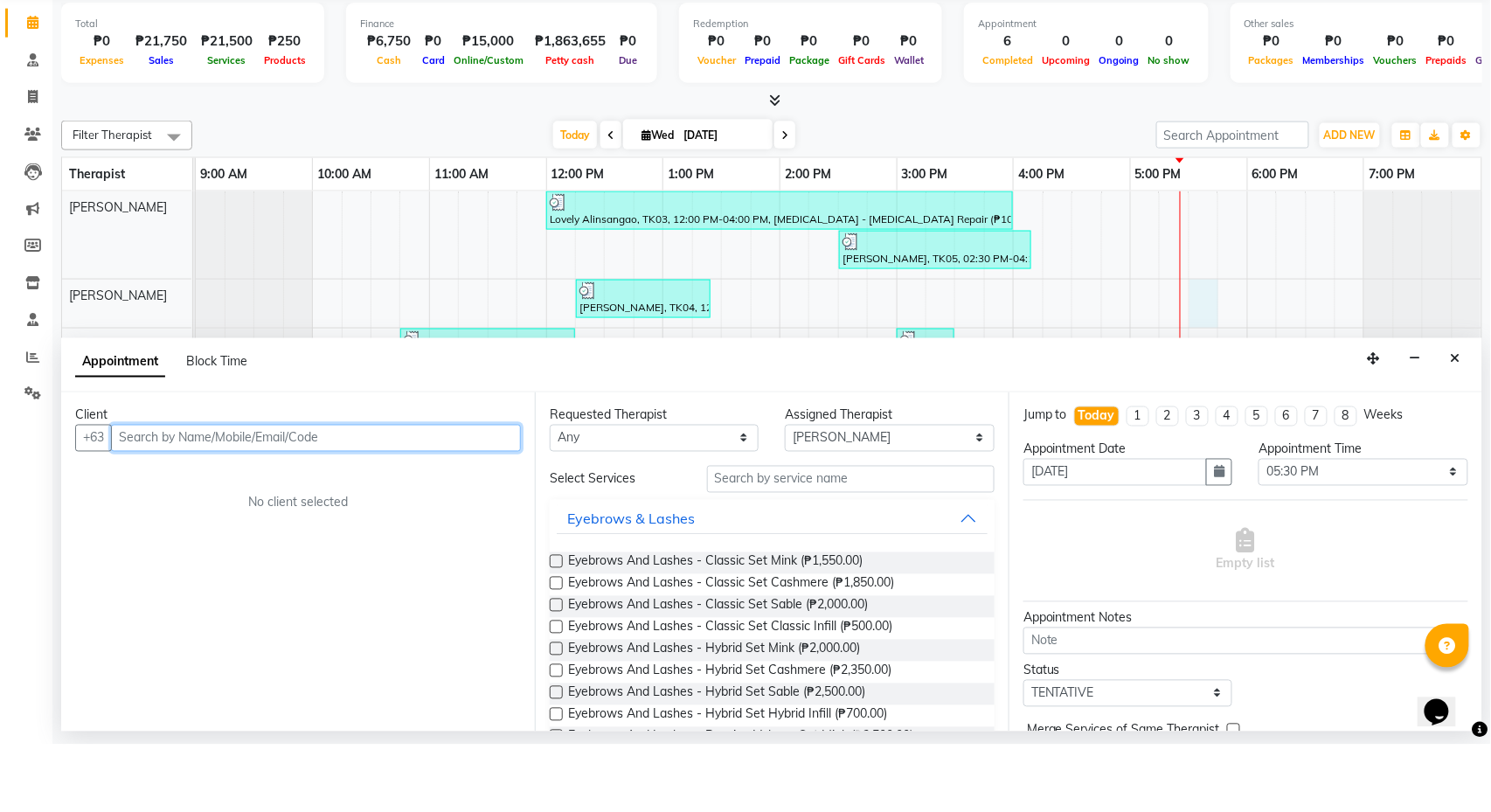
click at [459, 492] on input "text" at bounding box center [315, 506] width 410 height 27
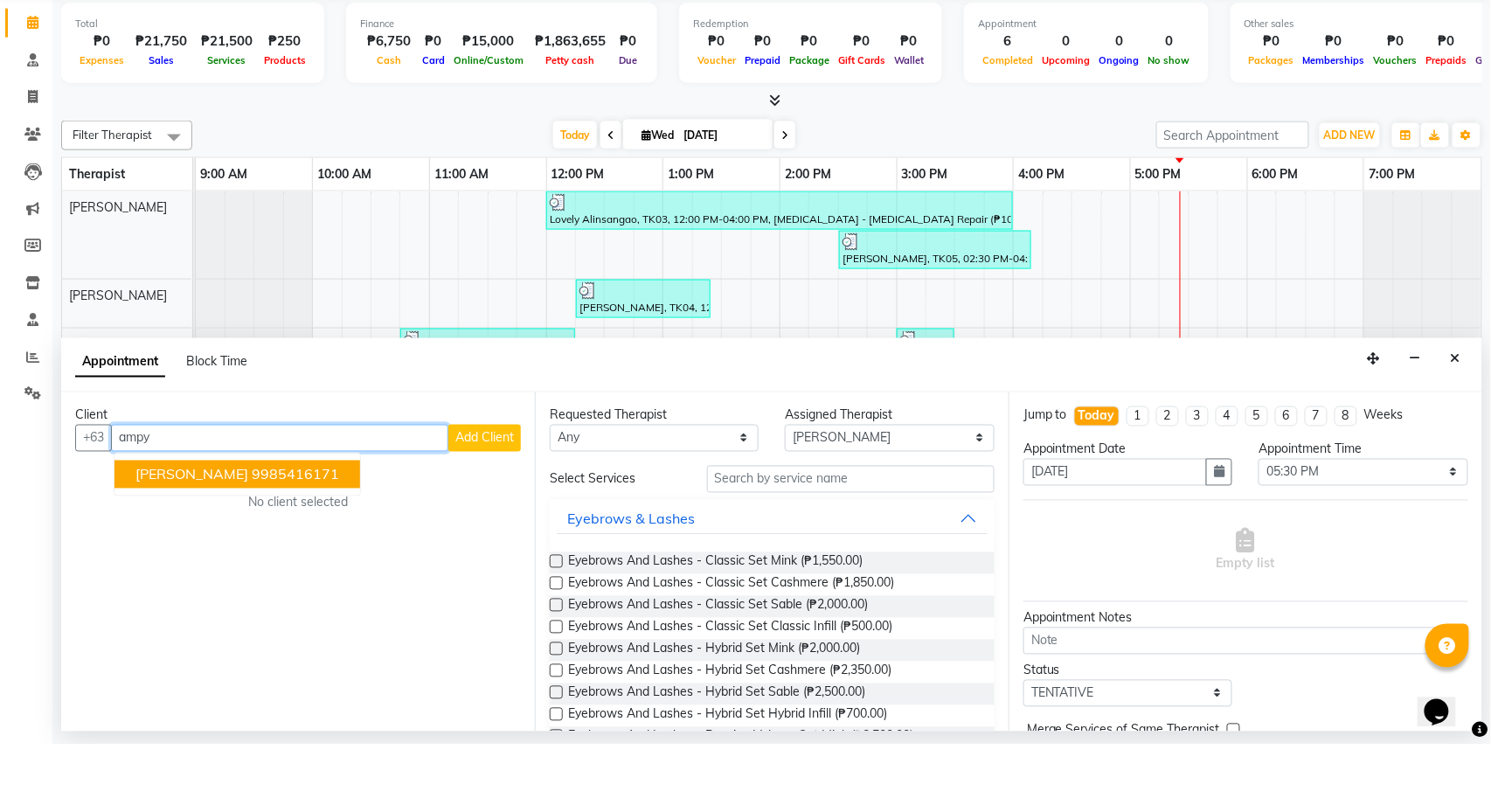
click at [301, 533] on ngb-highlight "9985416171" at bounding box center [295, 541] width 87 height 17
type input "9985416171"
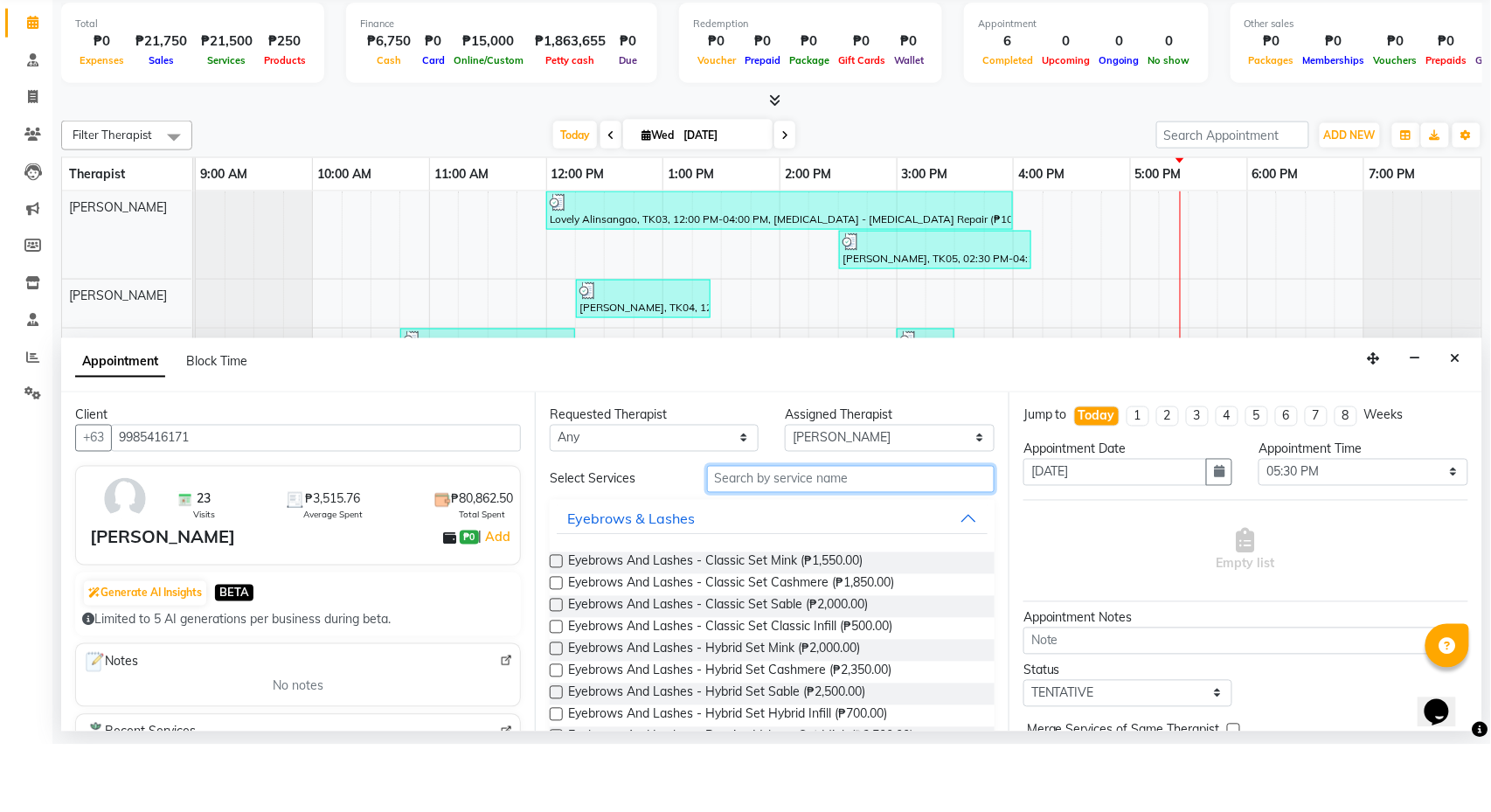
click at [902, 533] on input "text" at bounding box center [850, 547] width 288 height 27
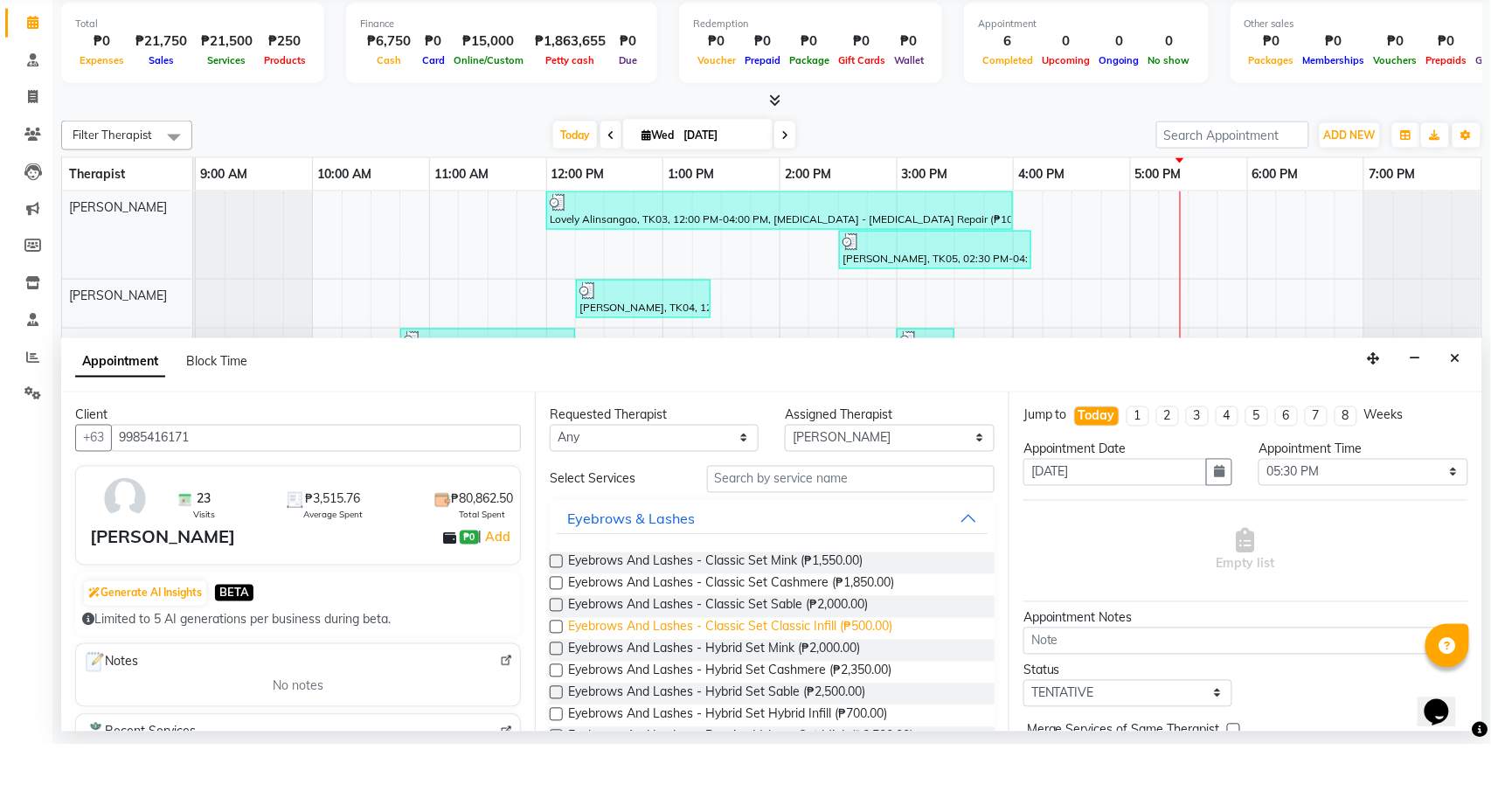
click at [869, 685] on span "Eyebrows And Lashes - Classic Set Classic Infill (₱500.00)" at bounding box center [730, 696] width 324 height 22
checkbox input "false"
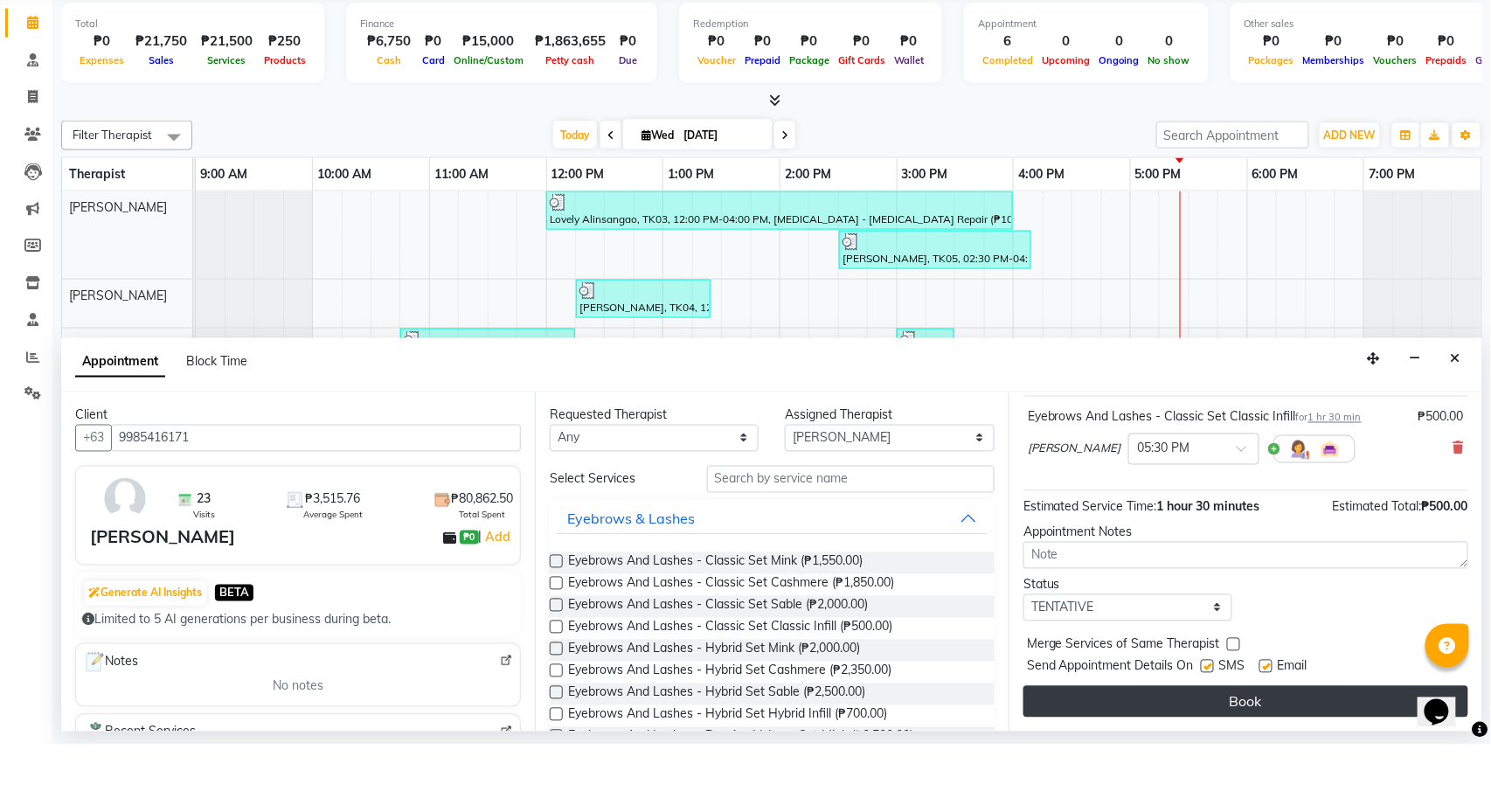
click at [1169, 698] on button "Book" at bounding box center [1247, 768] width 445 height 32
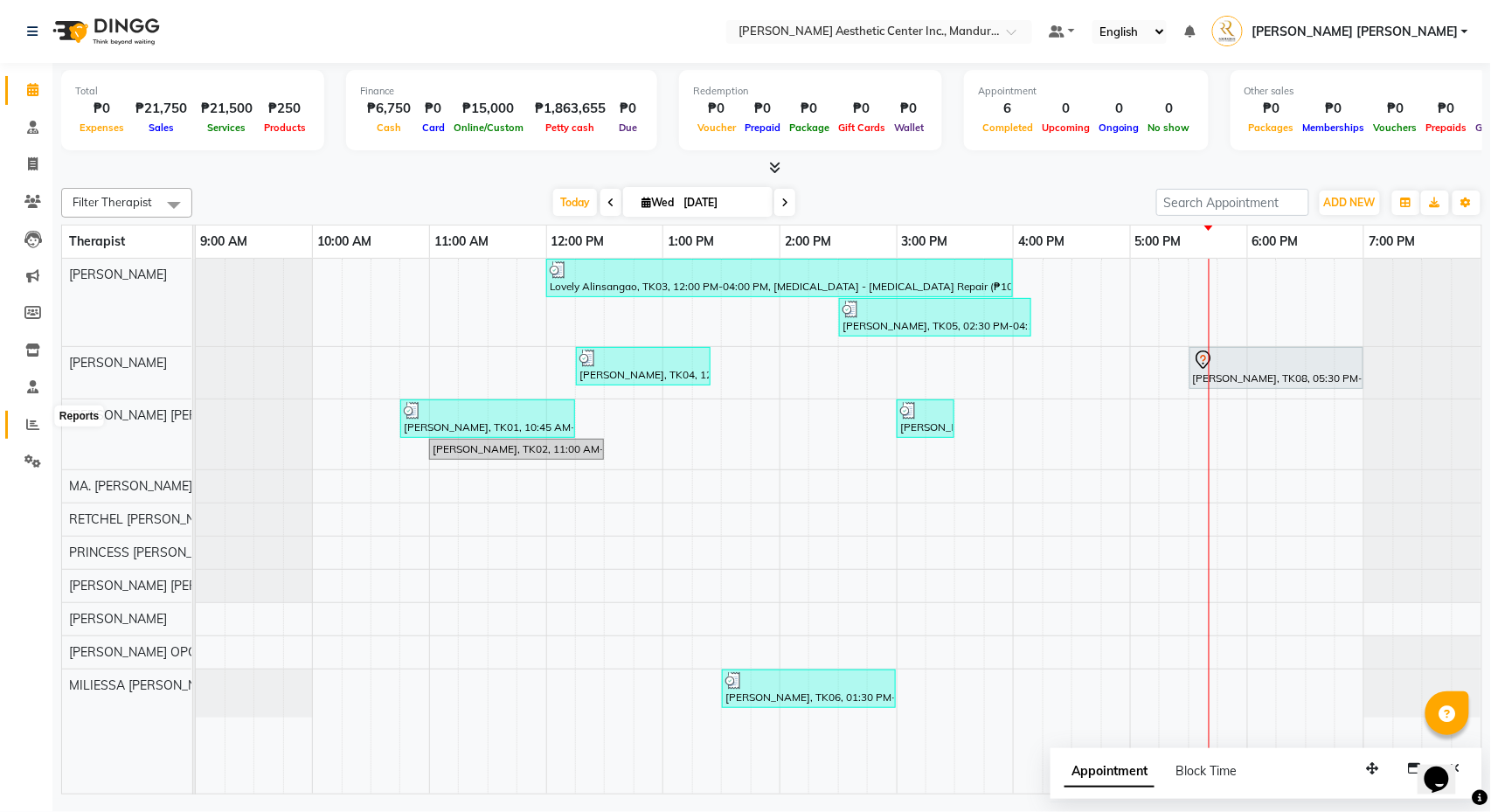
click at [26, 418] on icon at bounding box center [33, 424] width 13 height 13
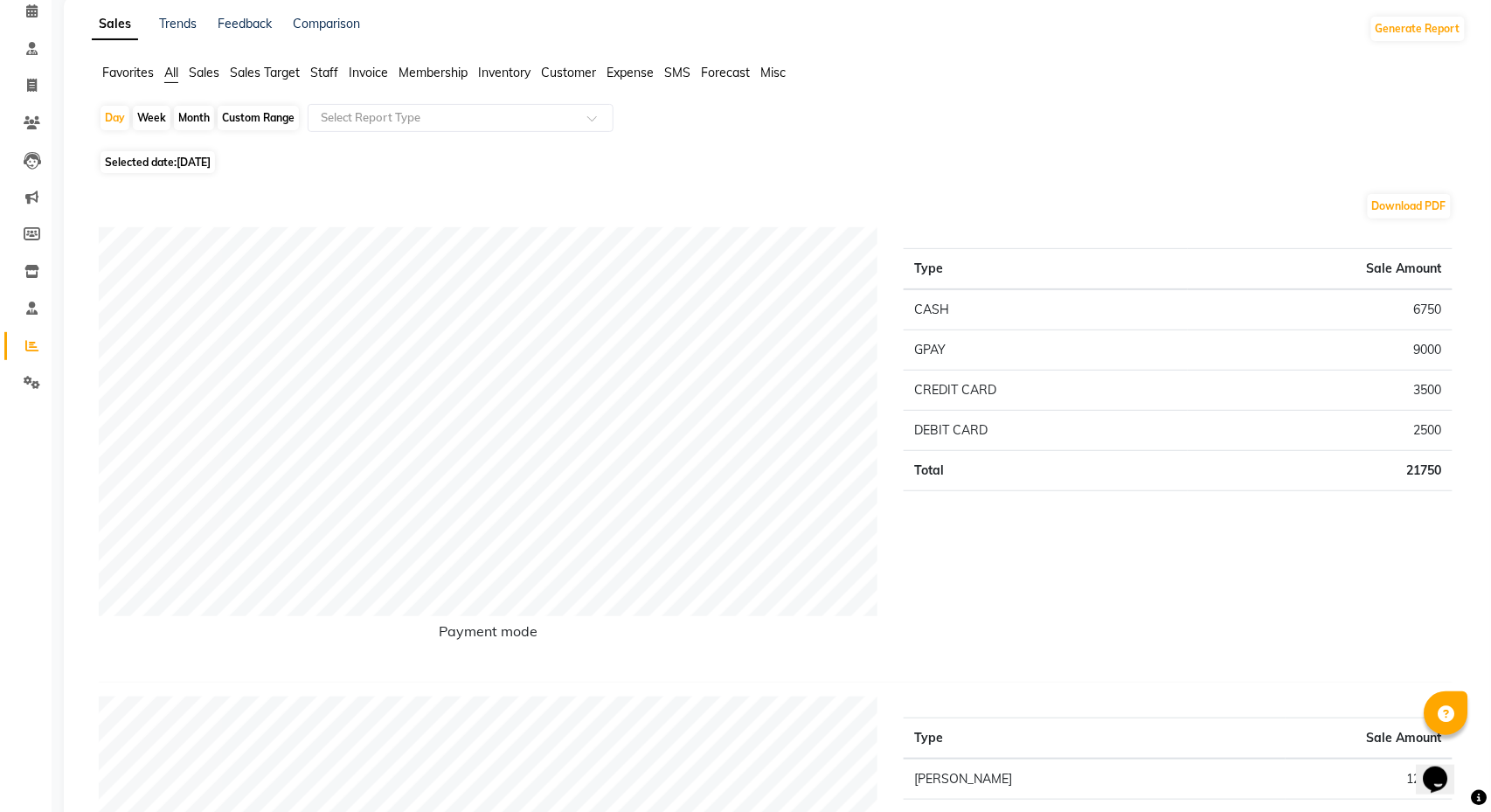
scroll to position [74, 0]
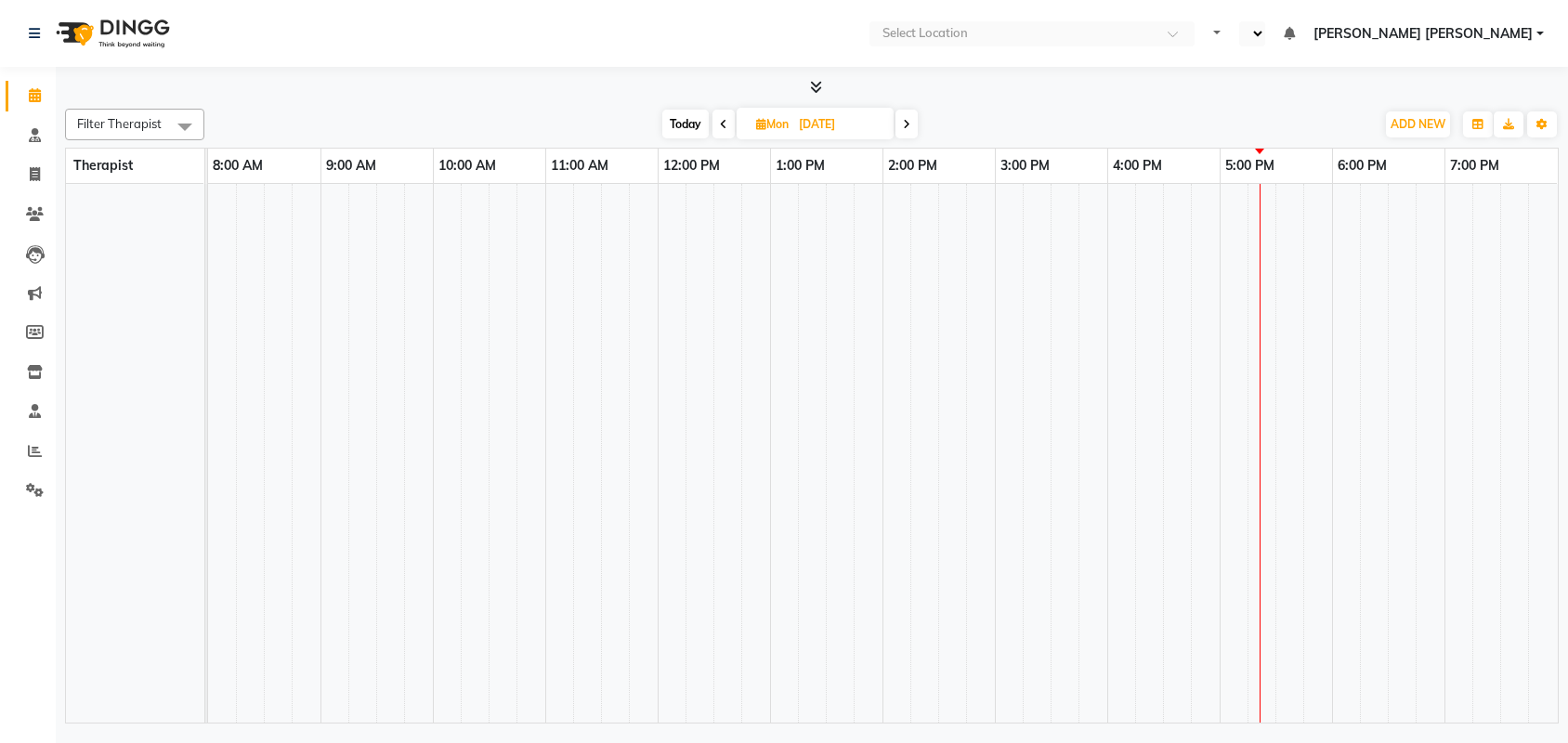
select select "en"
